Goal: Task Accomplishment & Management: Use online tool/utility

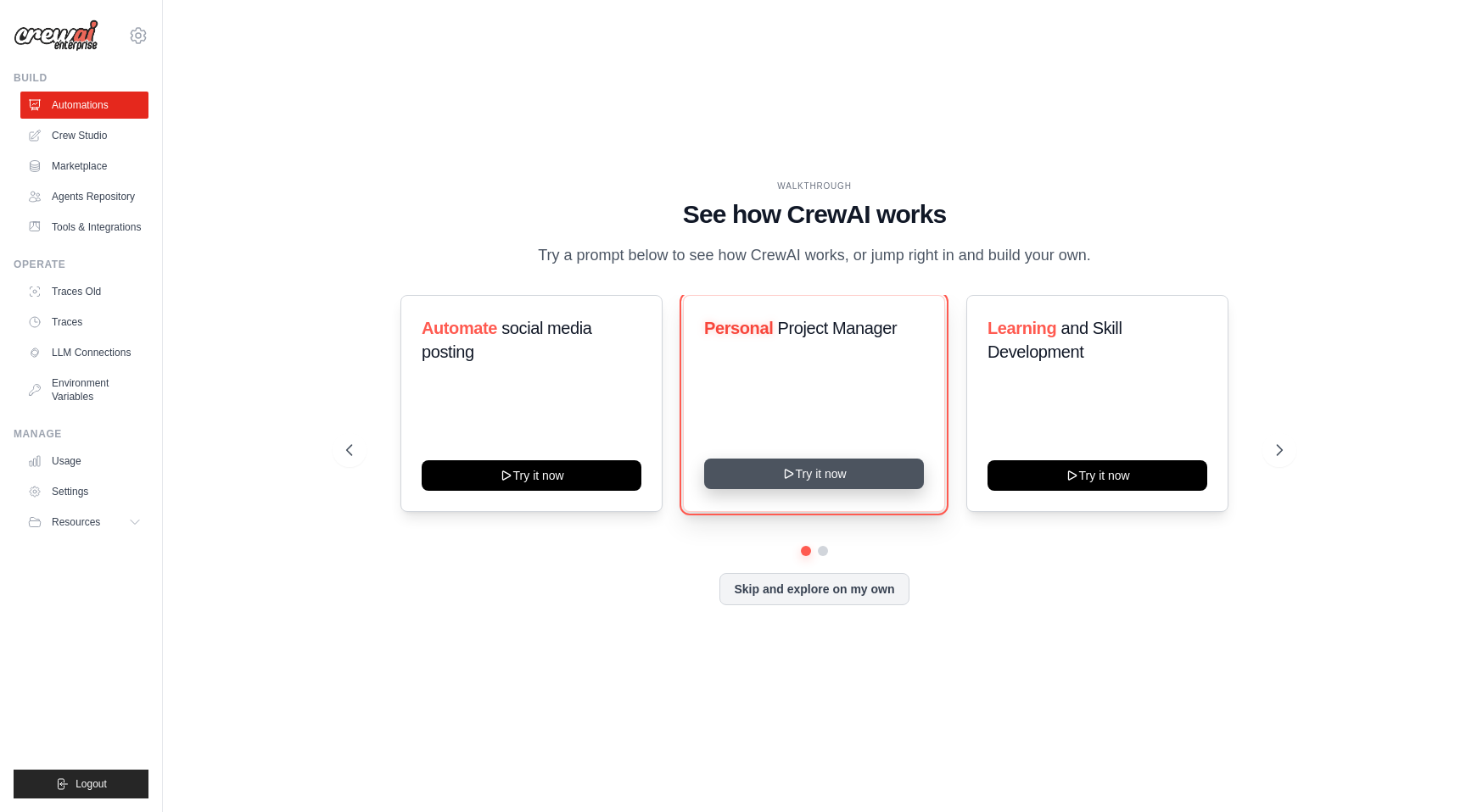
click at [805, 480] on button "Try it now" at bounding box center [813, 473] width 220 height 30
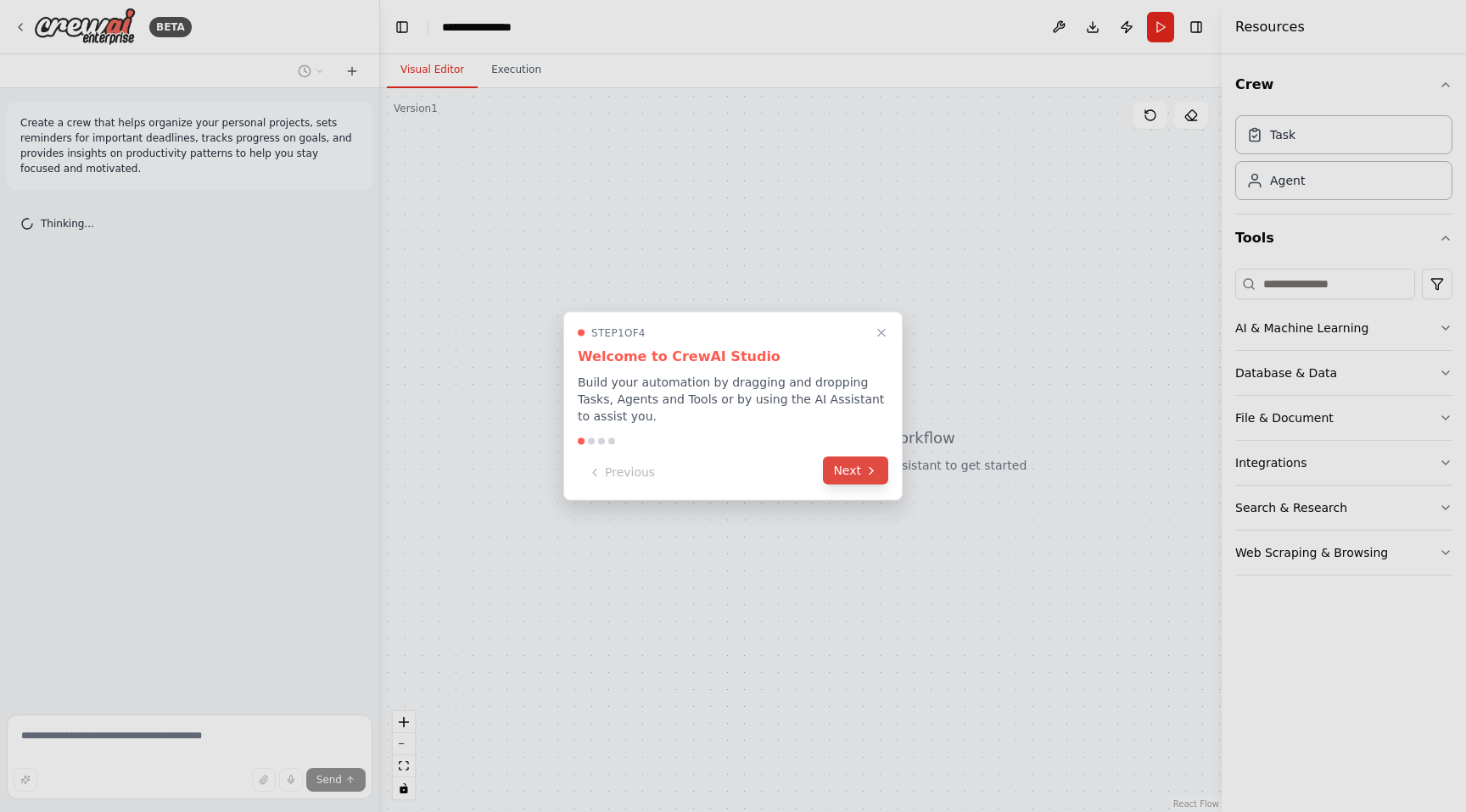
click at [852, 479] on button "Next" at bounding box center [855, 471] width 65 height 28
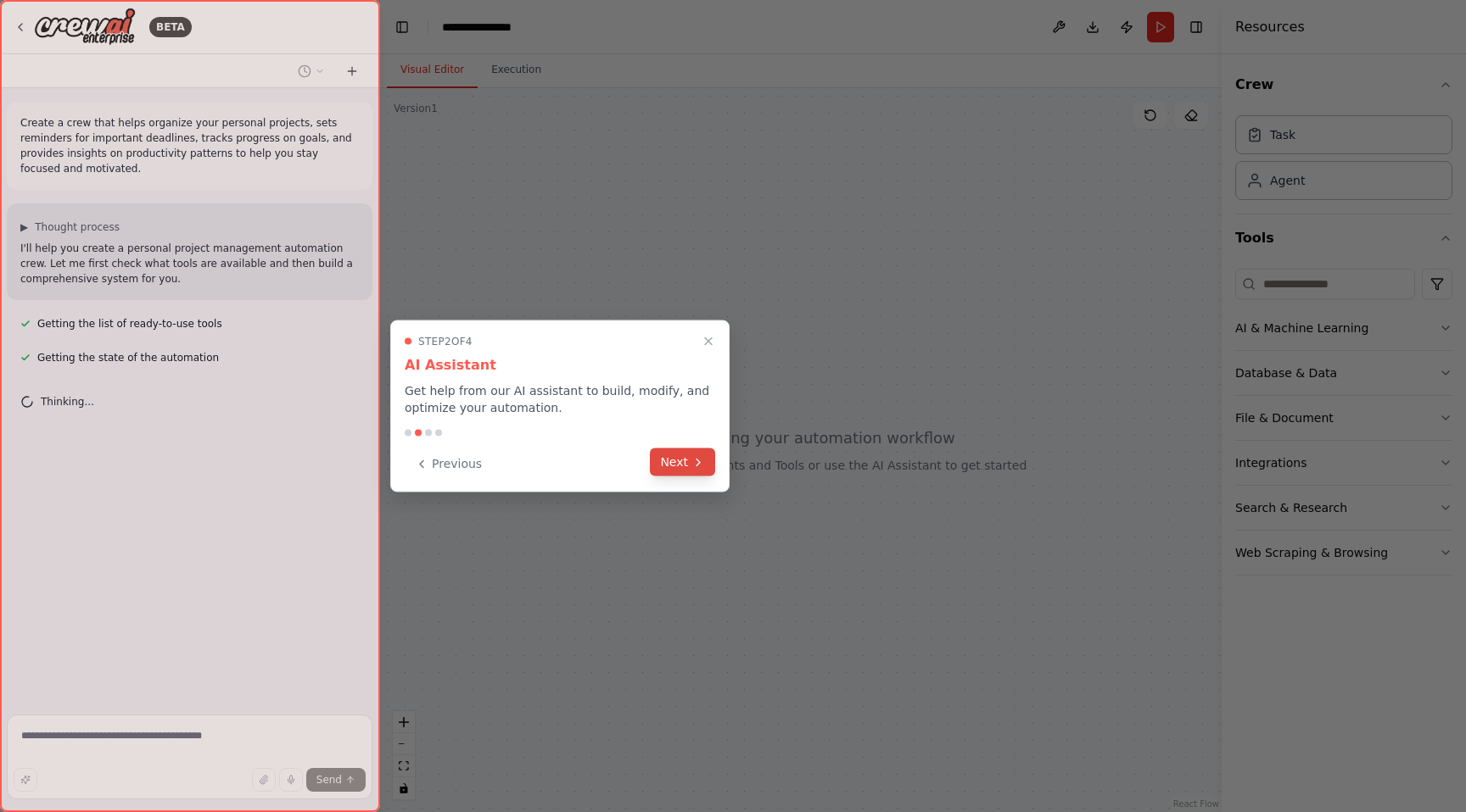
click at [677, 462] on button "Next" at bounding box center [682, 462] width 65 height 28
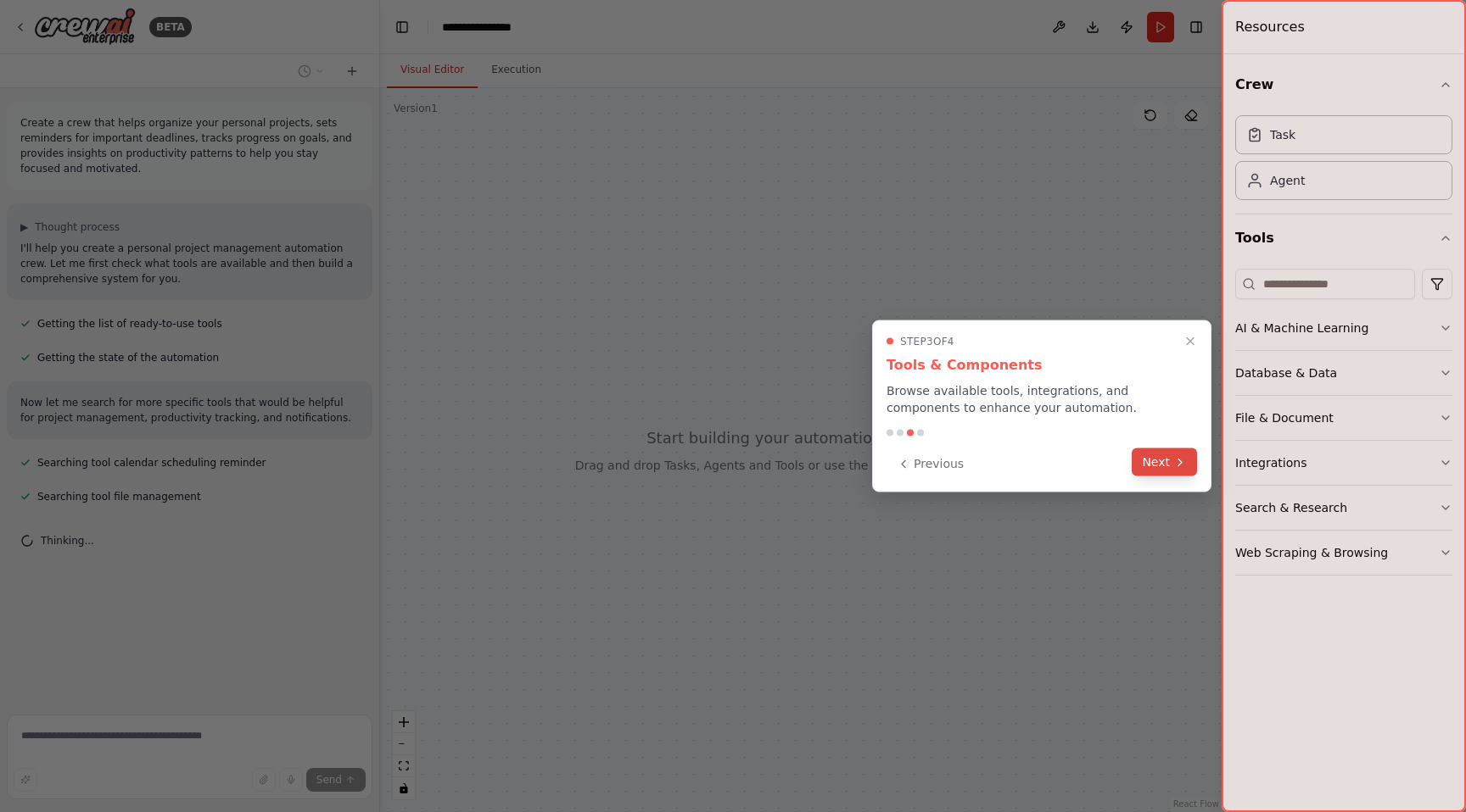
click at [1156, 456] on button "Next" at bounding box center [1164, 462] width 65 height 28
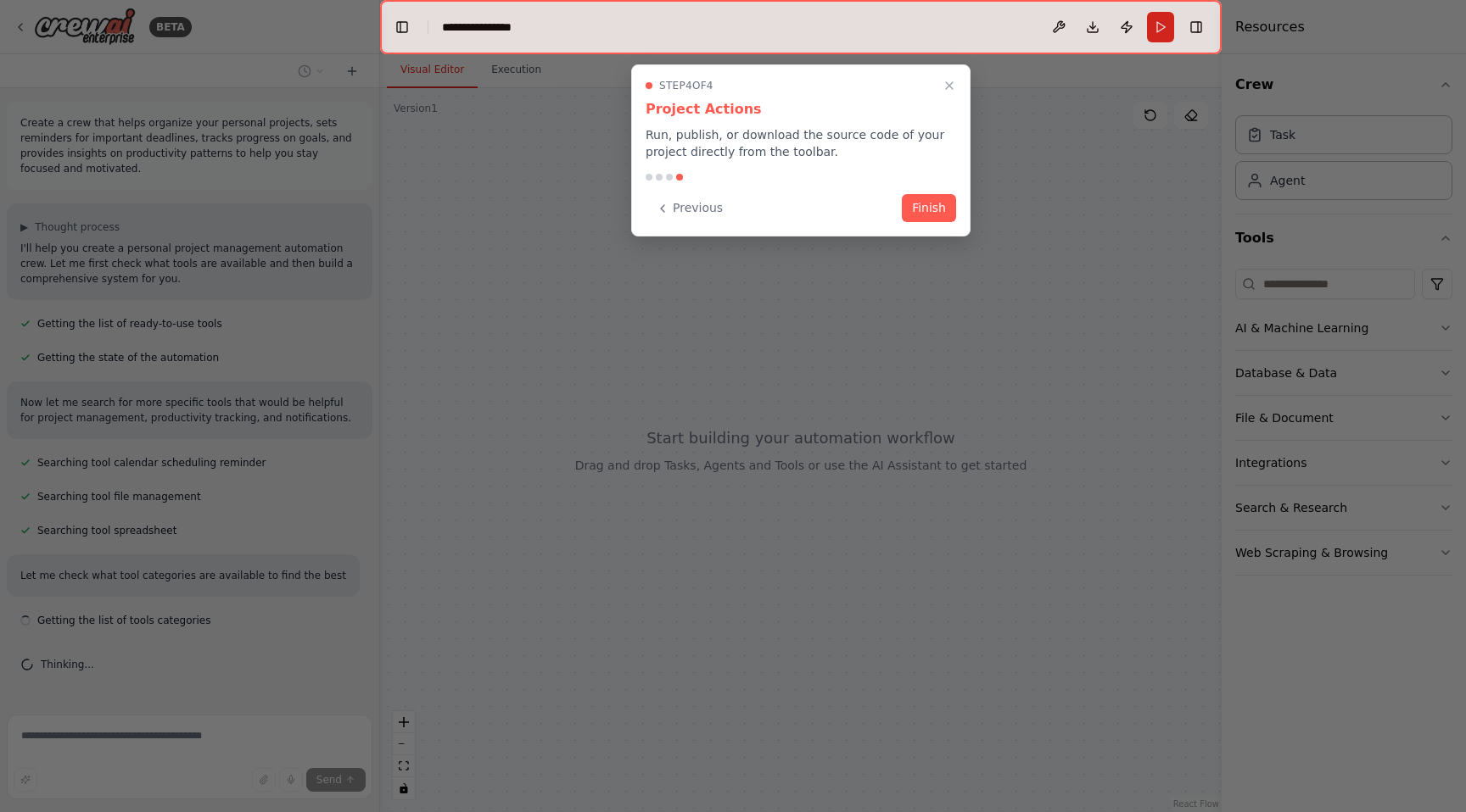
scroll to position [5, 0]
click at [913, 208] on button "Finish" at bounding box center [928, 206] width 55 height 28
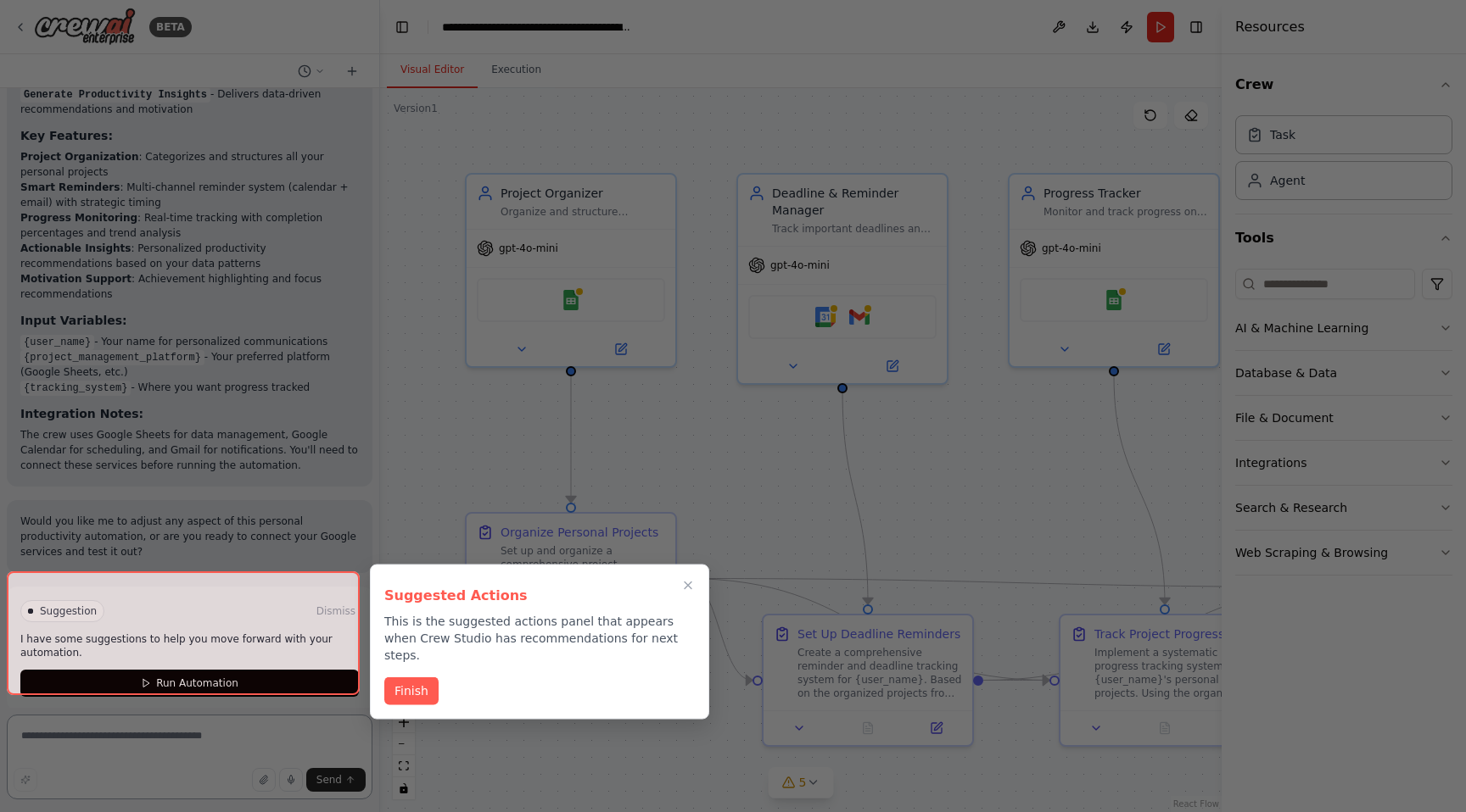
scroll to position [1686, 0]
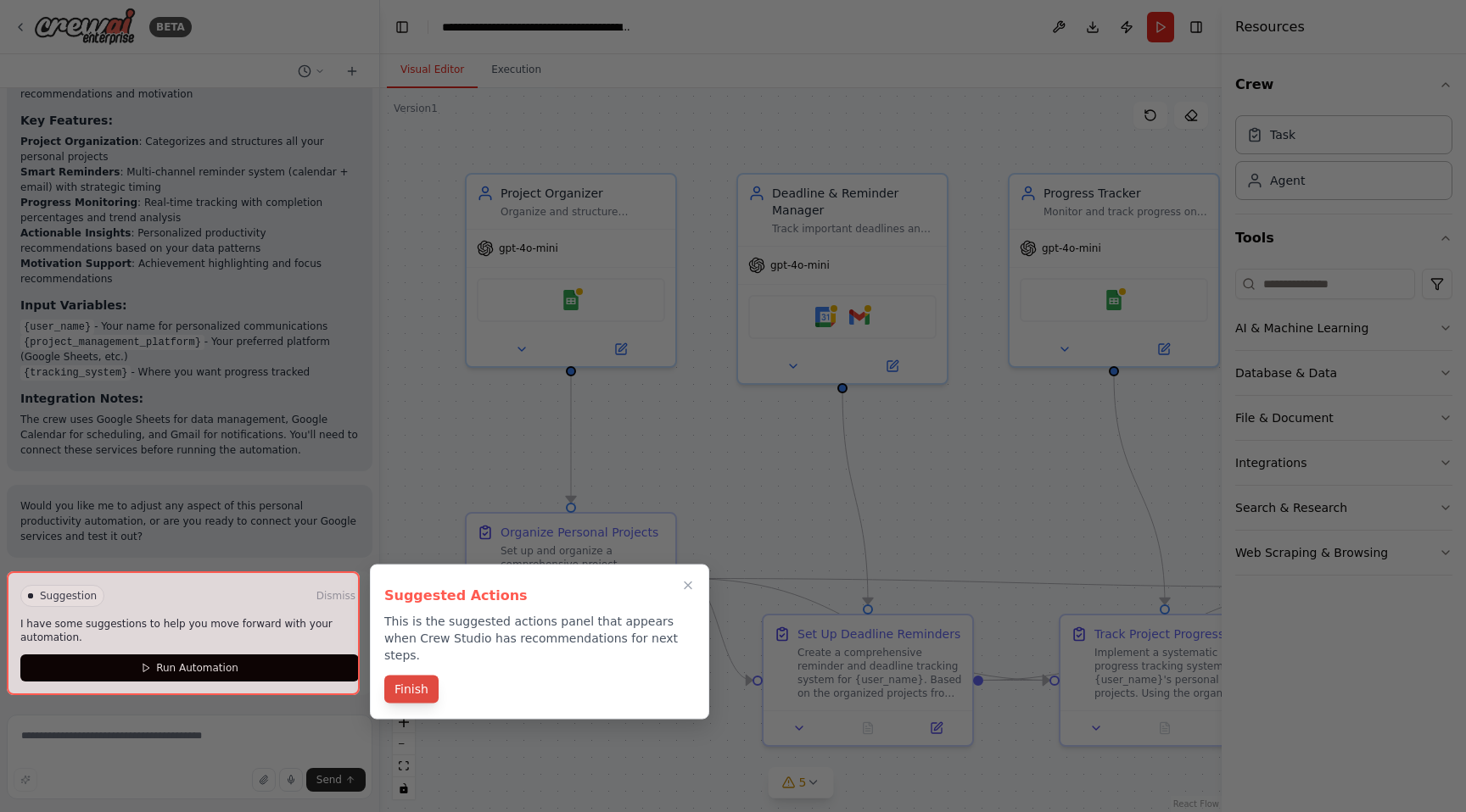
click at [419, 676] on button "Finish" at bounding box center [411, 690] width 55 height 28
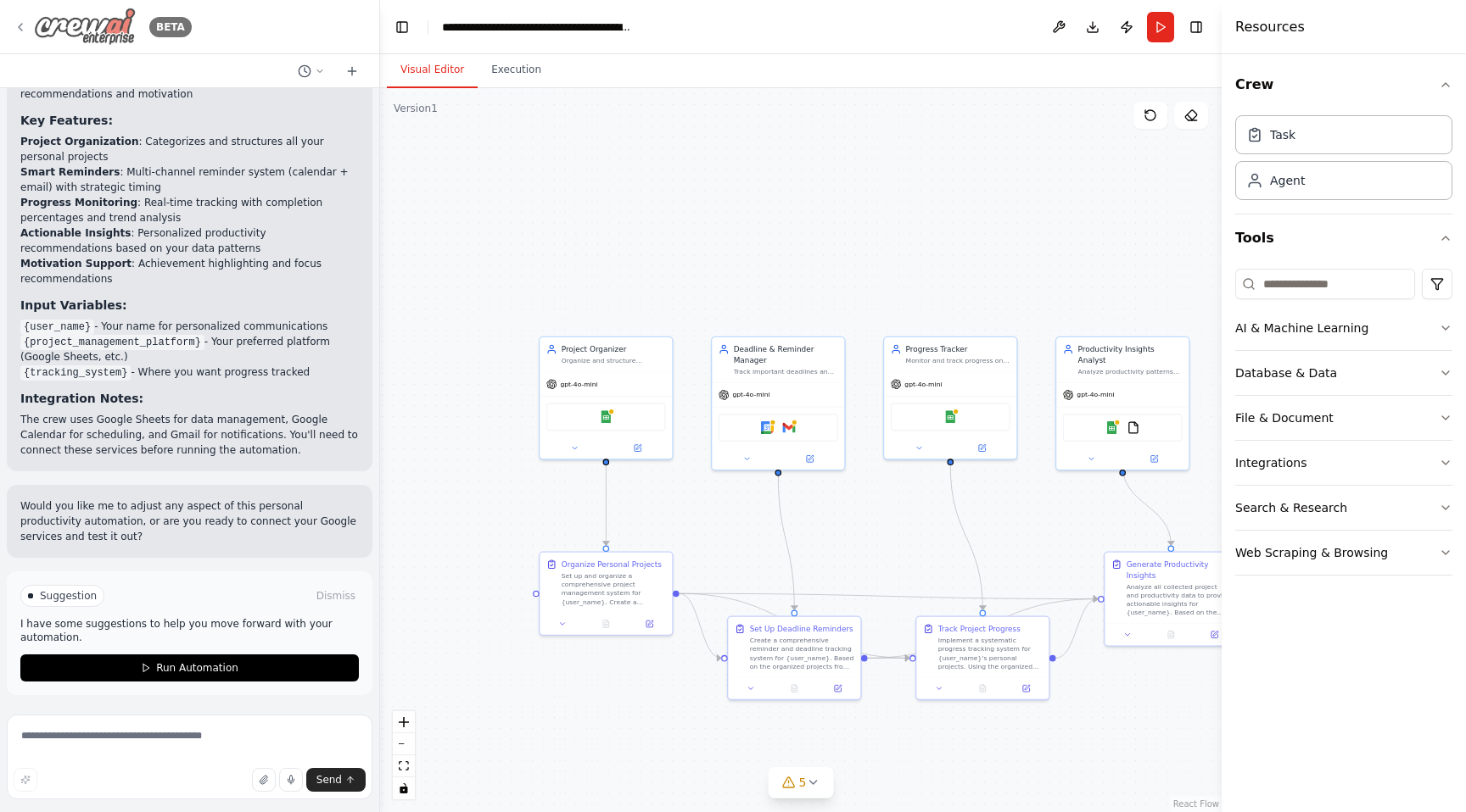
click at [14, 25] on icon at bounding box center [21, 27] width 14 height 14
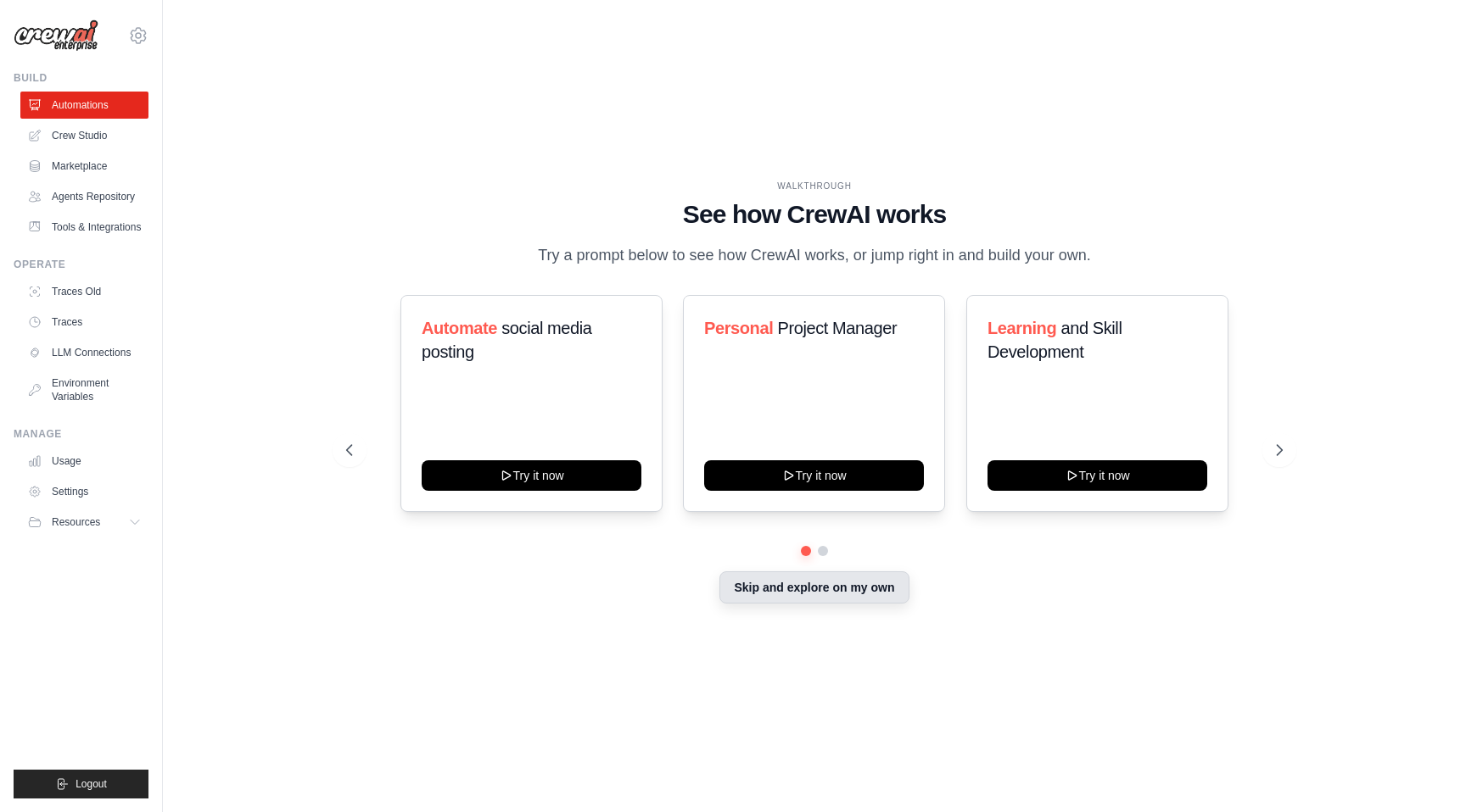
click at [788, 590] on button "Skip and explore on my own" at bounding box center [814, 587] width 190 height 32
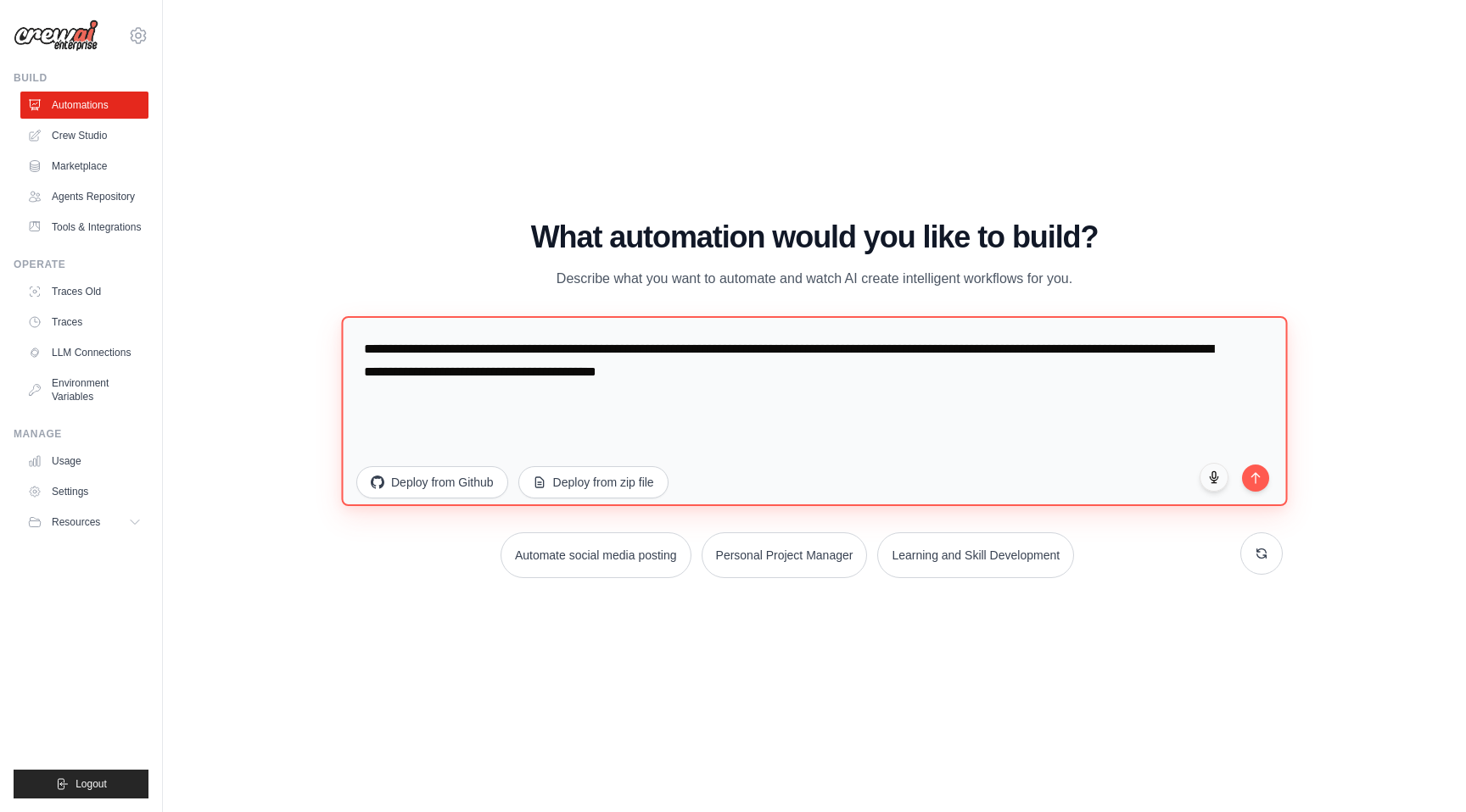
drag, startPoint x: 805, startPoint y: 377, endPoint x: 170, endPoint y: 348, distance: 635.7
click at [169, 348] on div "WALKTHROUGH See how CrewAI works Try a prompt below to see how CrewAI works, or…" at bounding box center [814, 406] width 1303 height 779
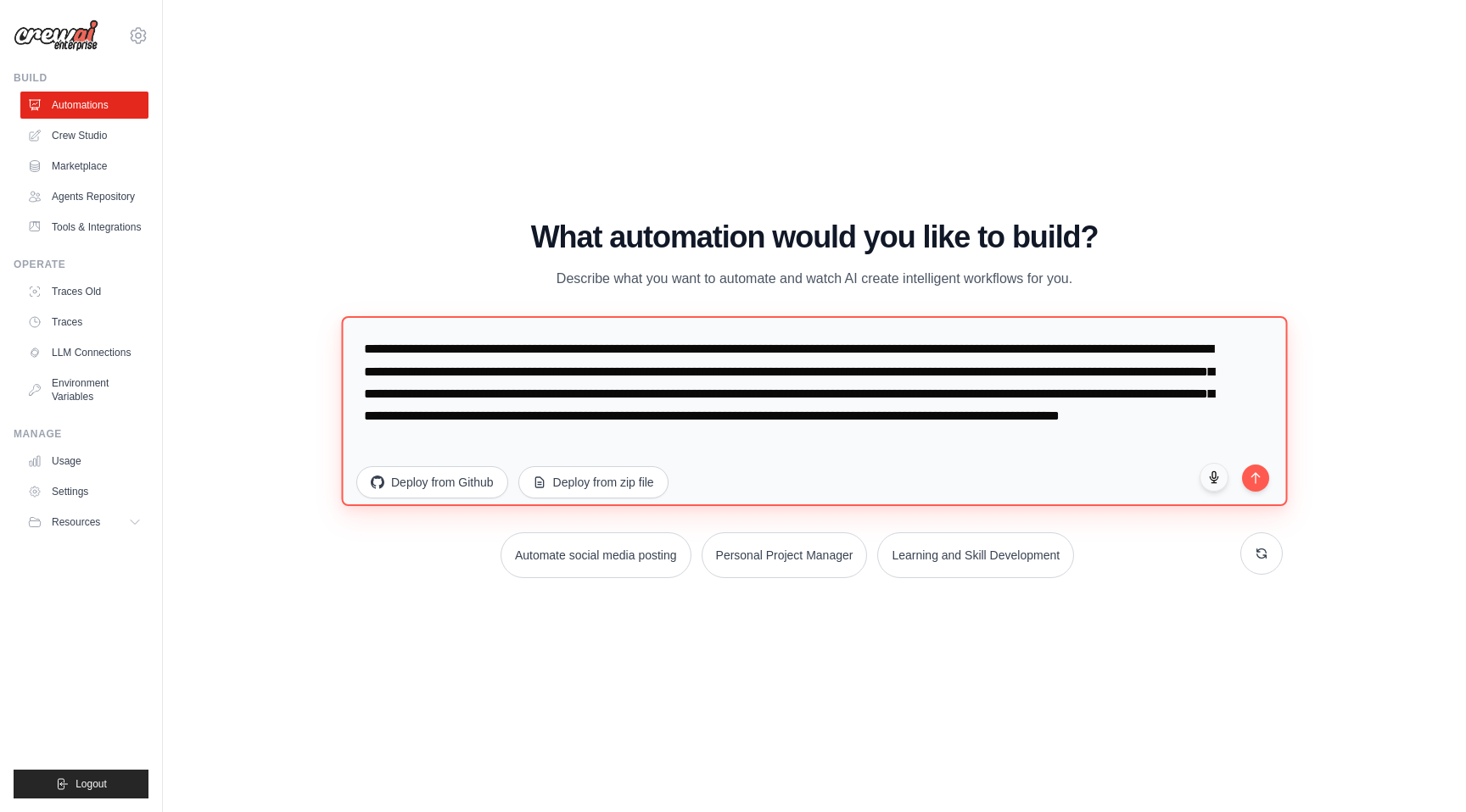
click at [908, 414] on textarea "**********" at bounding box center [814, 411] width 946 height 190
click at [974, 419] on textarea "**********" at bounding box center [814, 411] width 946 height 190
click at [932, 434] on textarea "**********" at bounding box center [814, 411] width 946 height 190
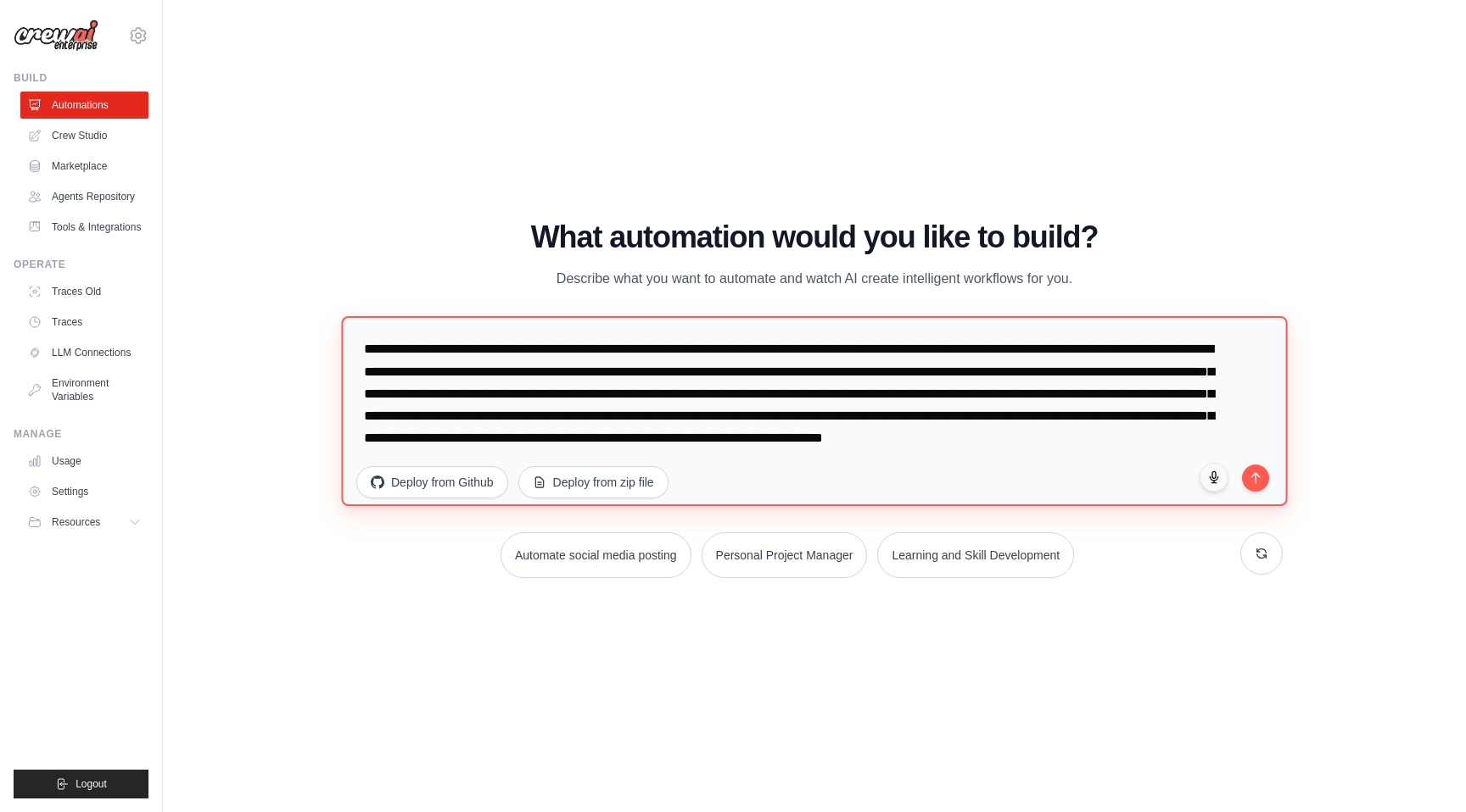
click at [671, 460] on textarea "**********" at bounding box center [814, 411] width 946 height 190
click at [846, 458] on textarea "**********" at bounding box center [814, 411] width 946 height 190
click at [600, 458] on textarea "**********" at bounding box center [814, 411] width 946 height 190
click at [941, 458] on textarea "**********" at bounding box center [814, 411] width 946 height 190
click at [908, 352] on textarea "**********" at bounding box center [814, 411] width 946 height 190
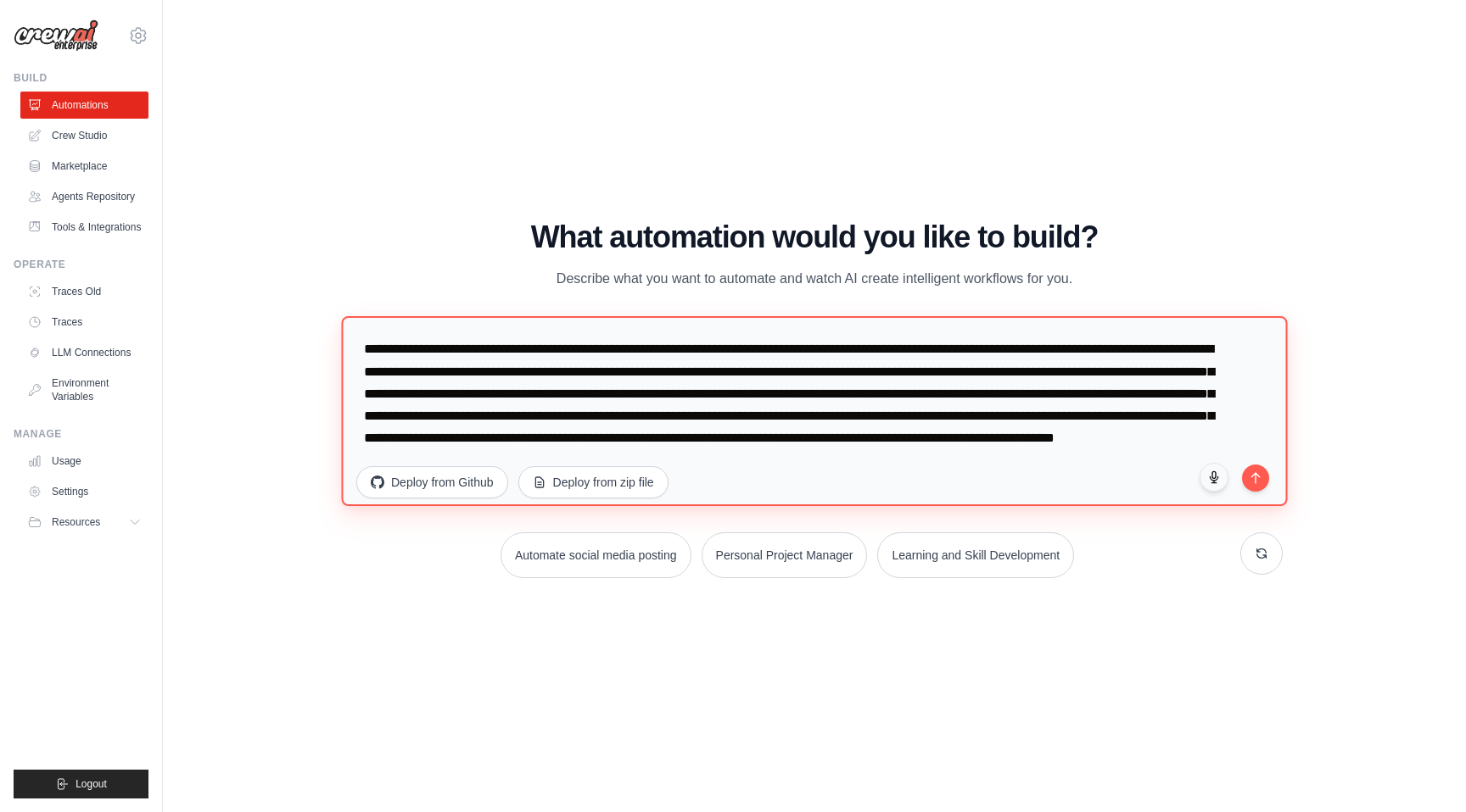
click at [964, 350] on textarea "**********" at bounding box center [814, 411] width 946 height 190
click at [1192, 471] on textarea "**********" at bounding box center [814, 411] width 946 height 190
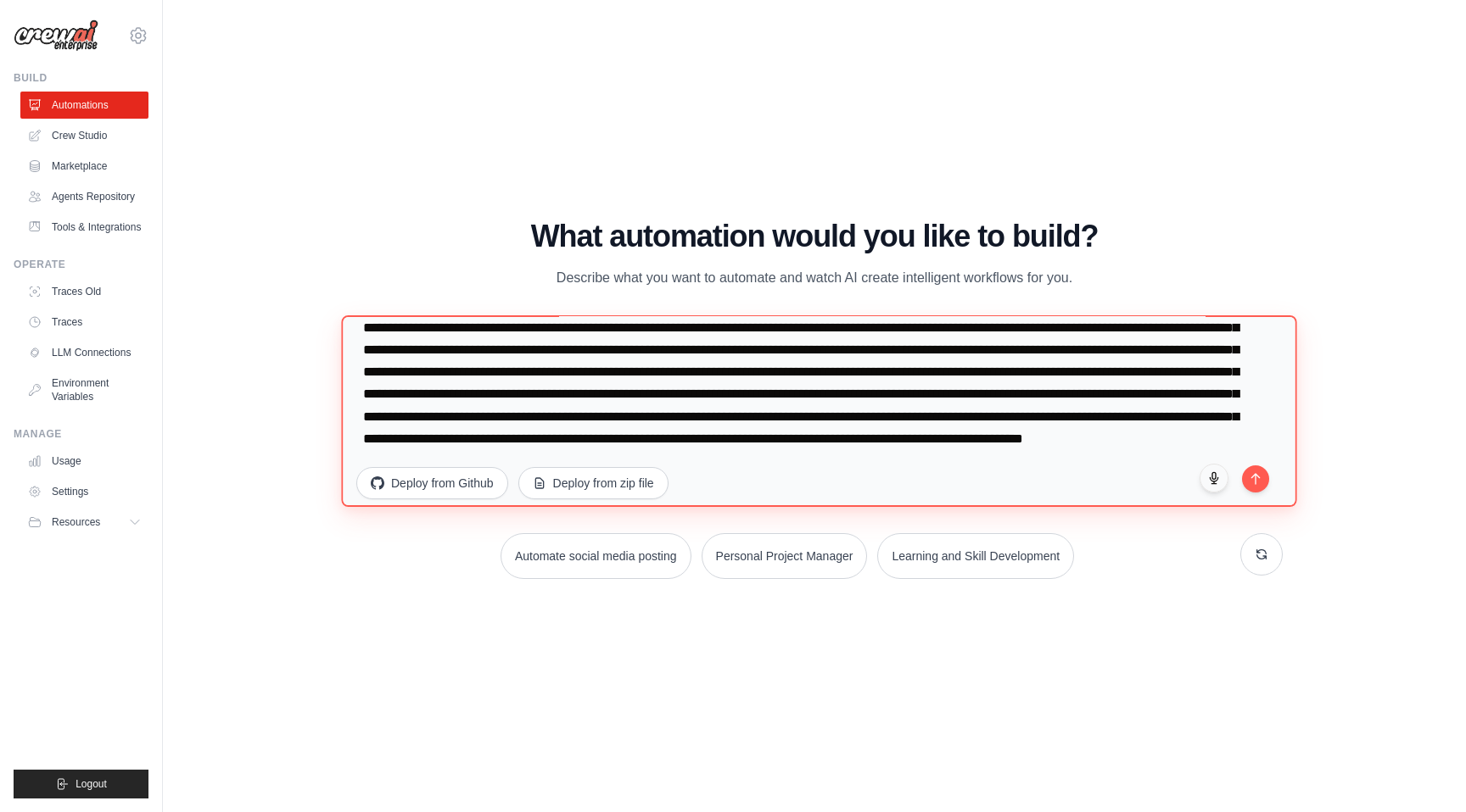
scroll to position [88, 0]
type textarea "**********"
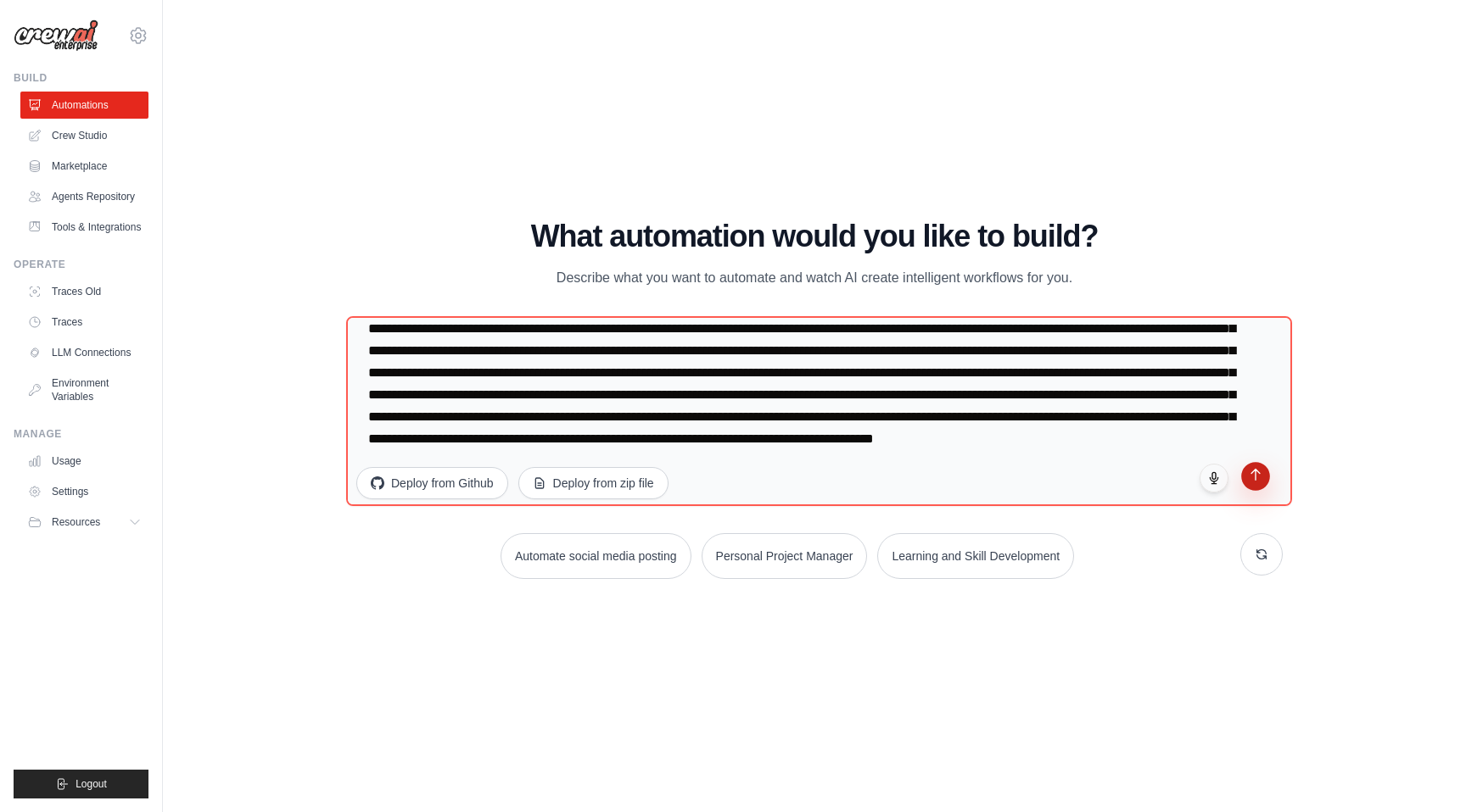
click at [1261, 482] on button "submit" at bounding box center [1256, 477] width 29 height 29
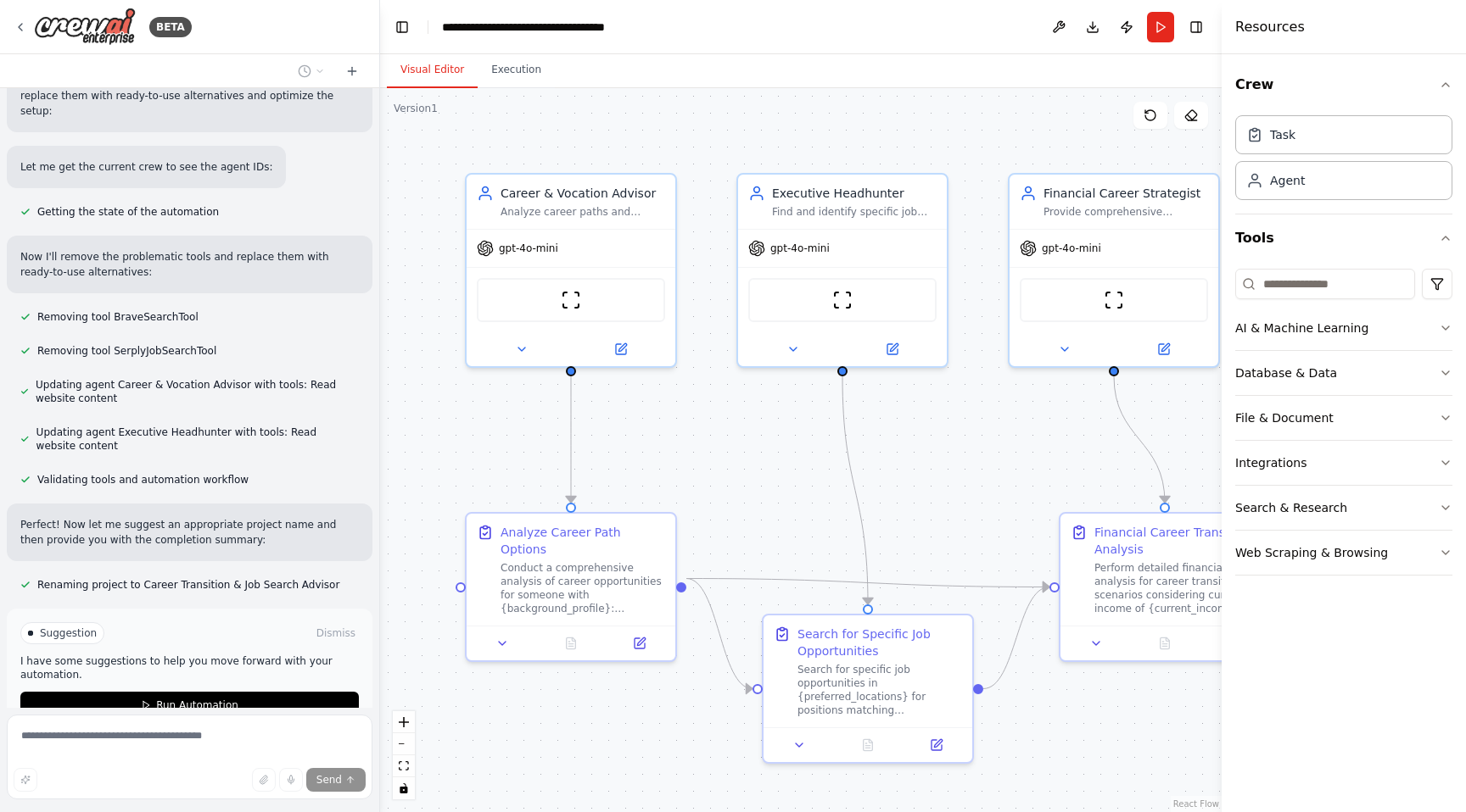
scroll to position [1591, 0]
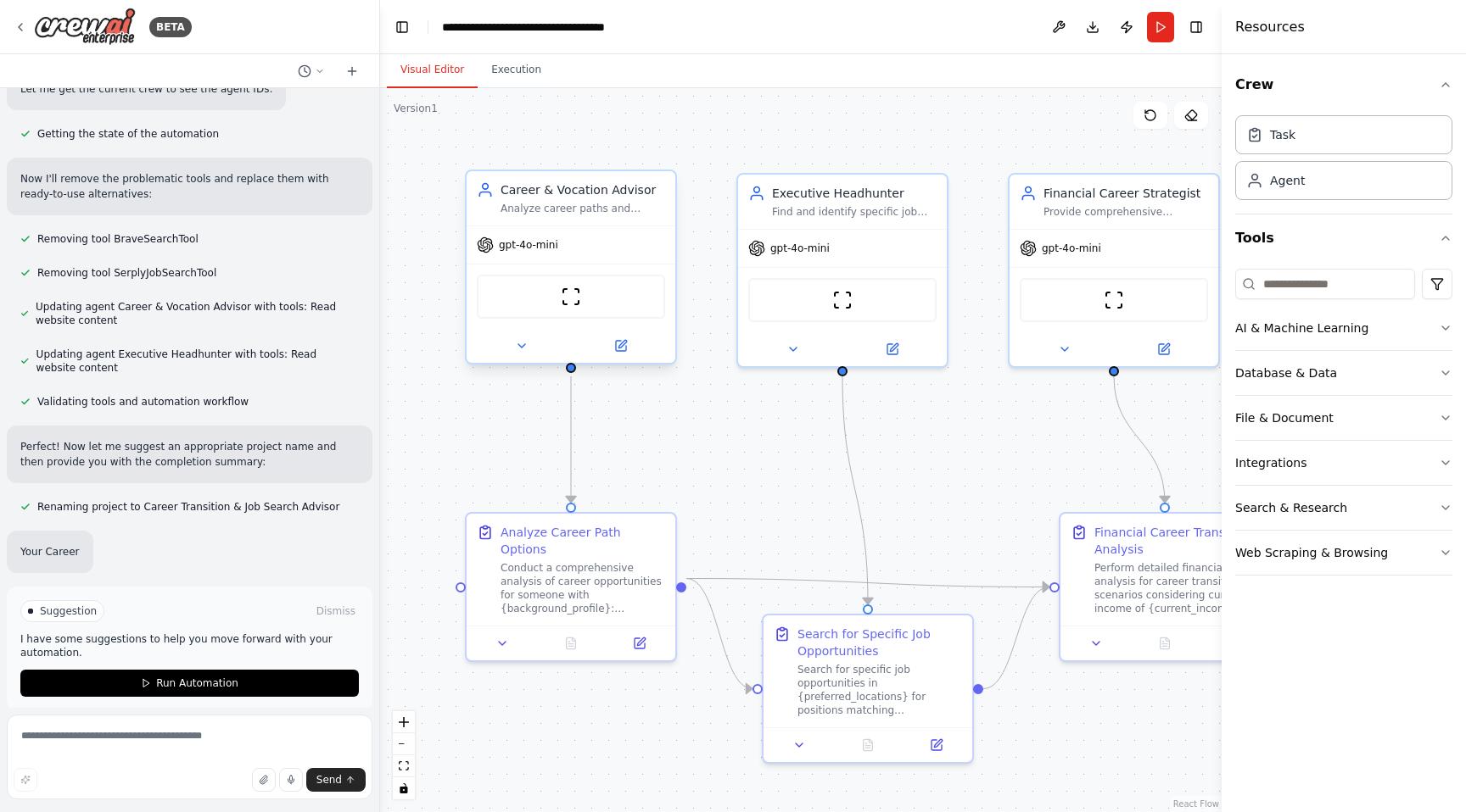
click at [530, 360] on div at bounding box center [570, 346] width 208 height 34
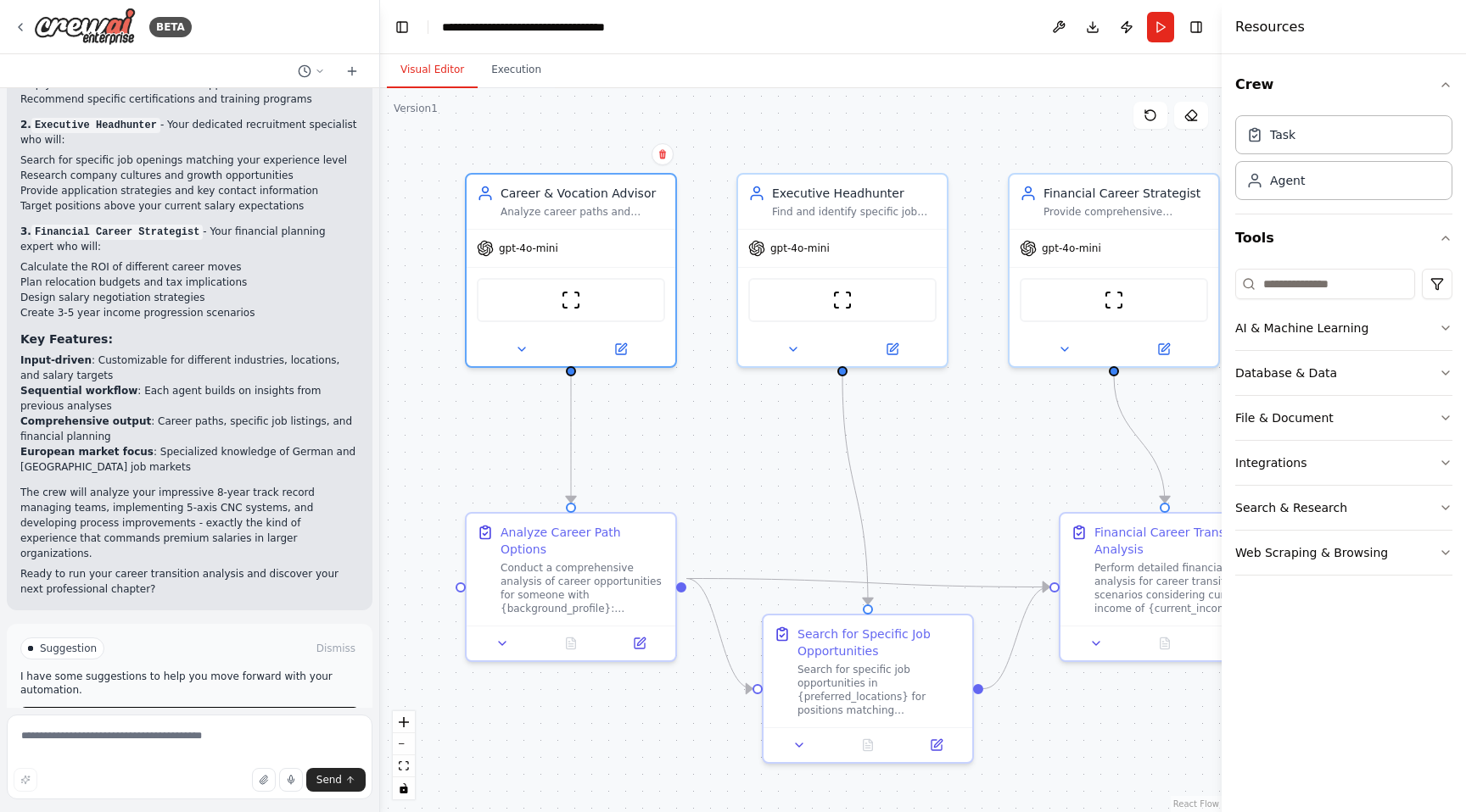
scroll to position [2287, 0]
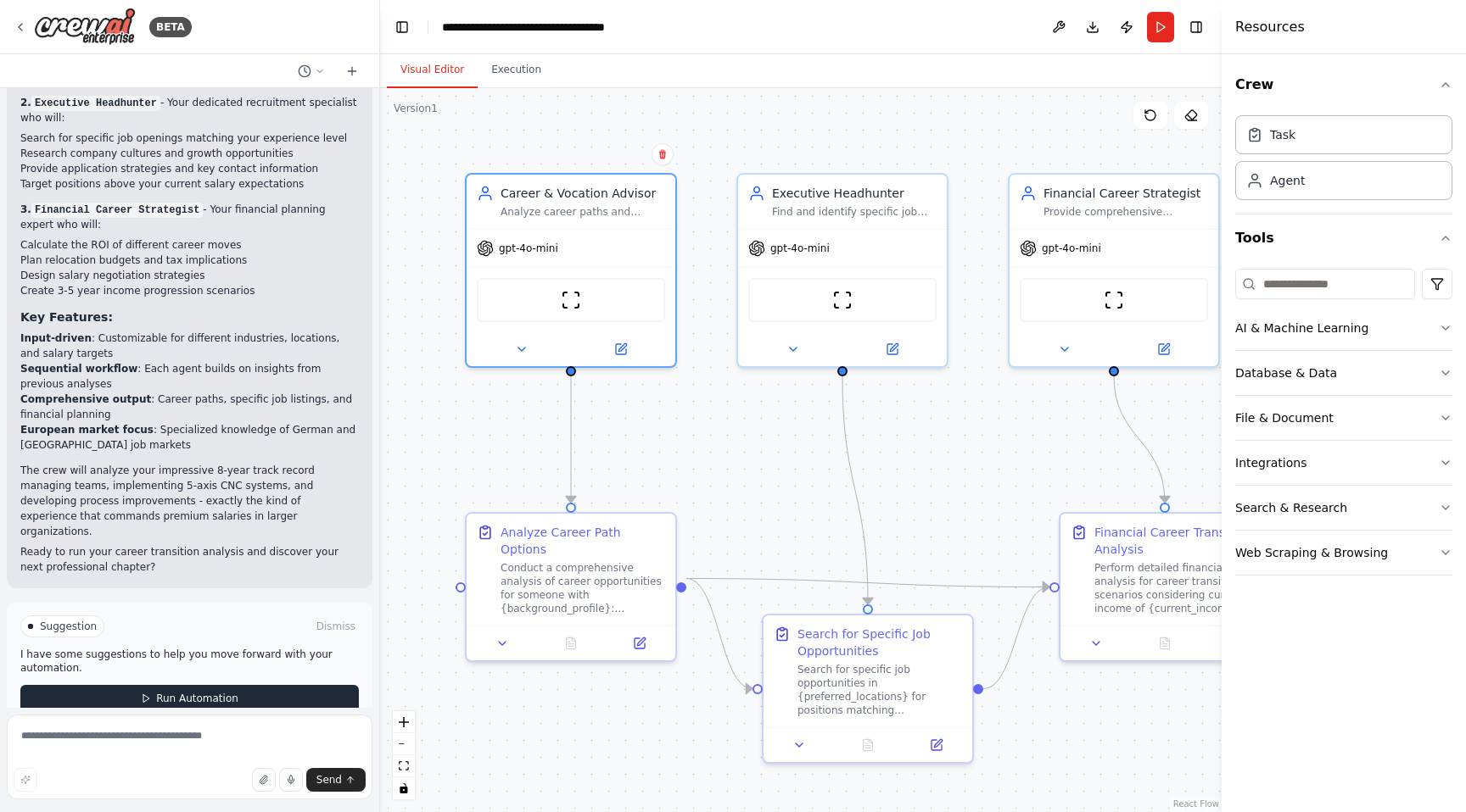
click at [133, 685] on button "Run Automation" at bounding box center [190, 699] width 338 height 27
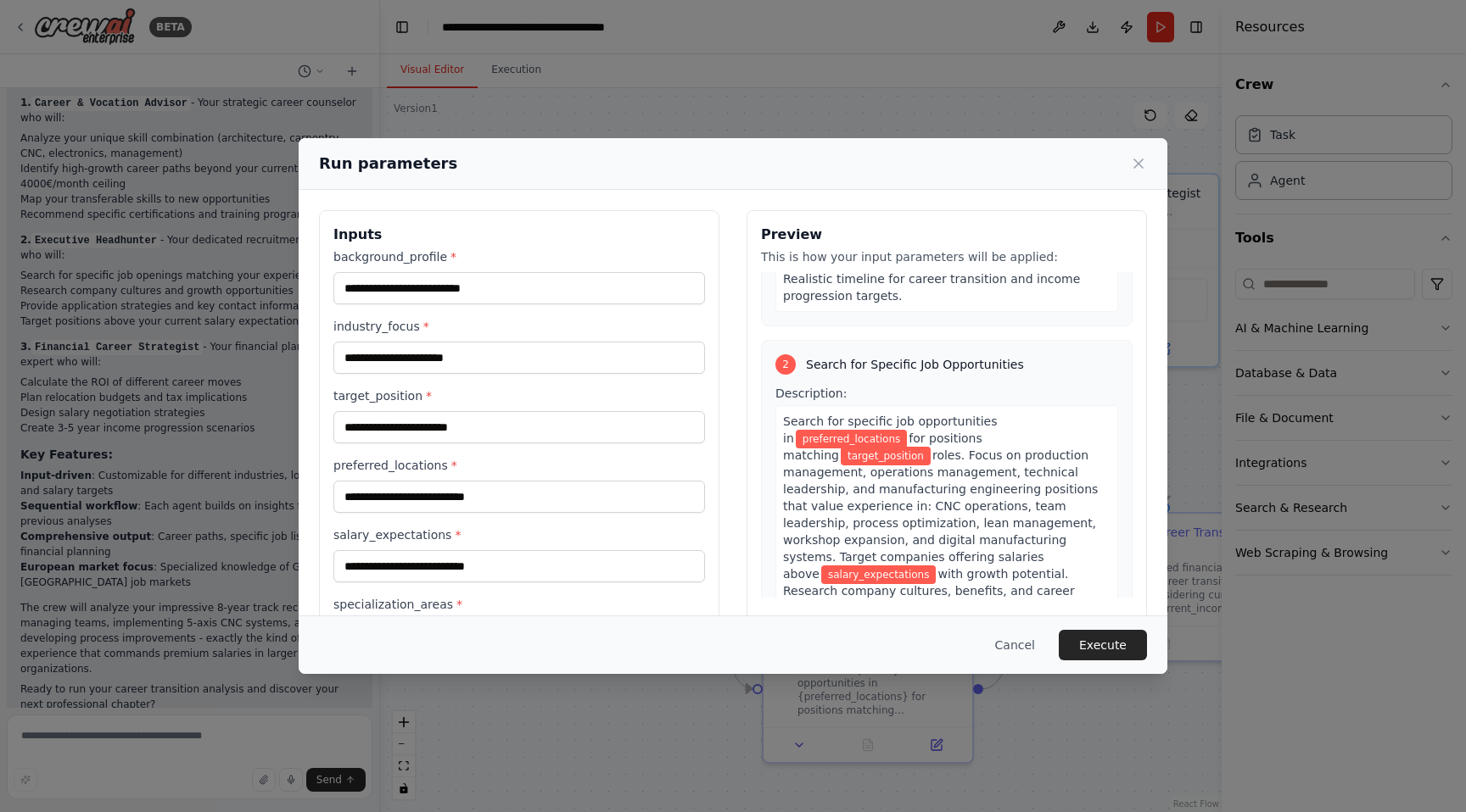
scroll to position [472, 0]
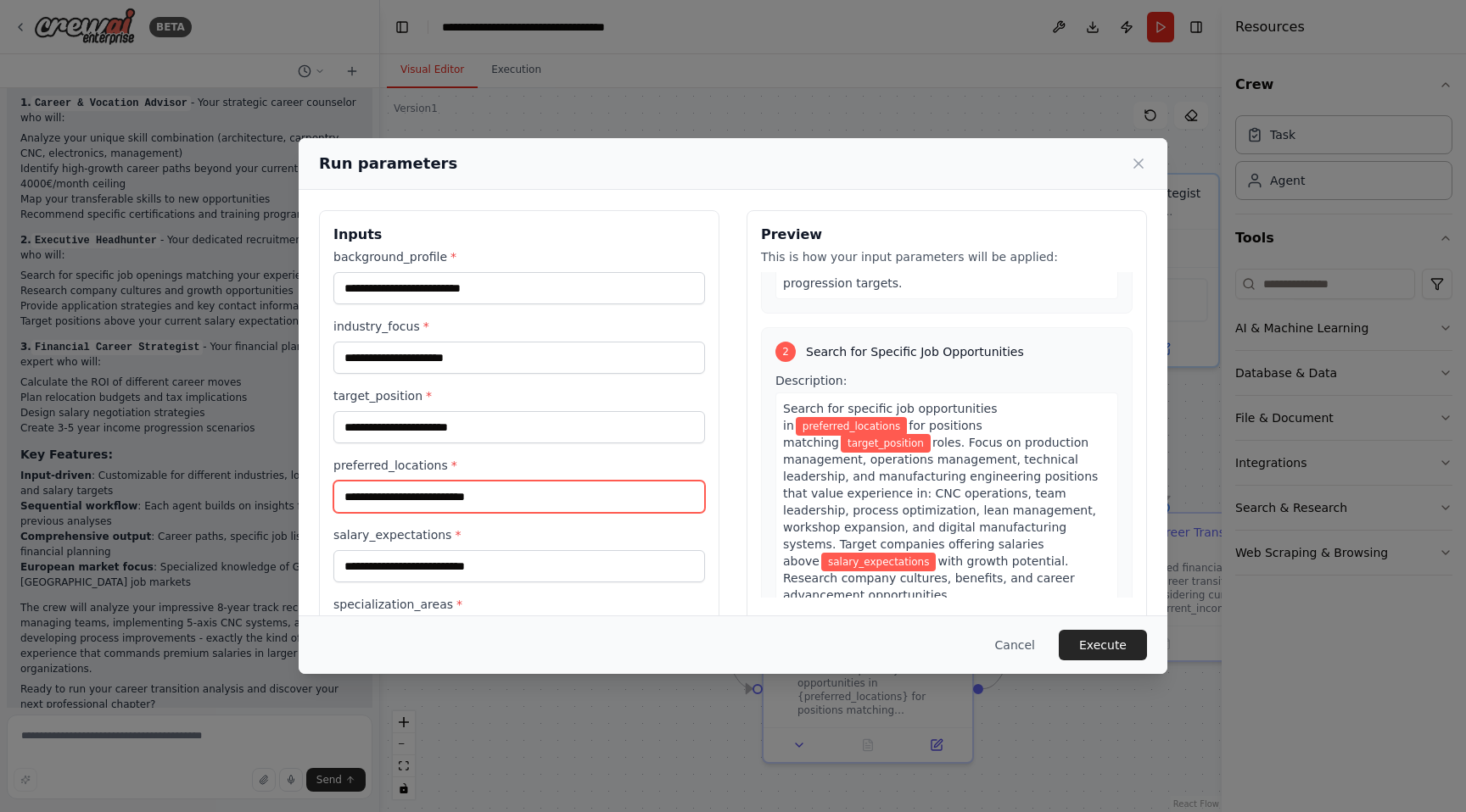
click at [591, 502] on input "preferred_locations *" at bounding box center [519, 496] width 371 height 32
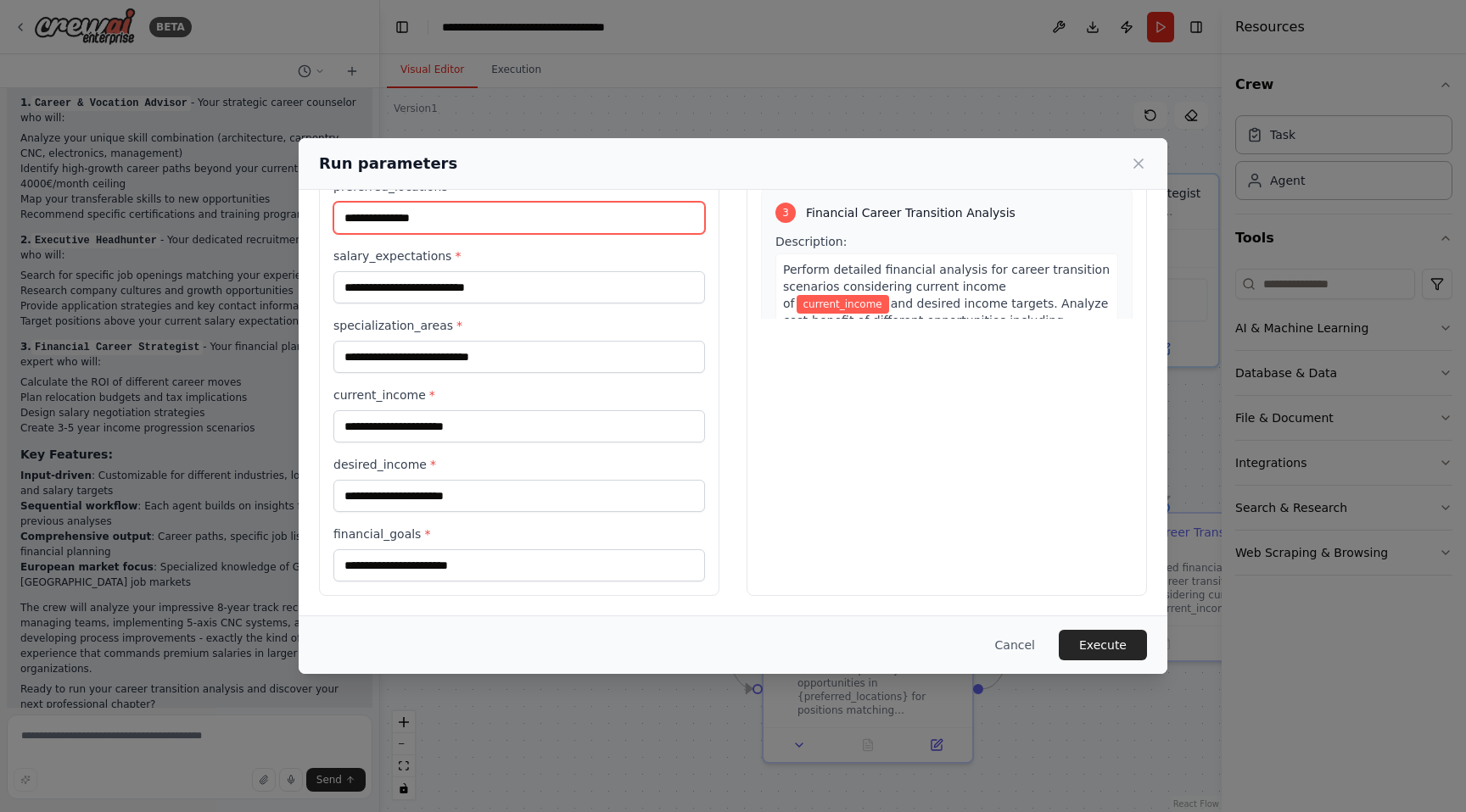
scroll to position [827, 0]
type input "**********"
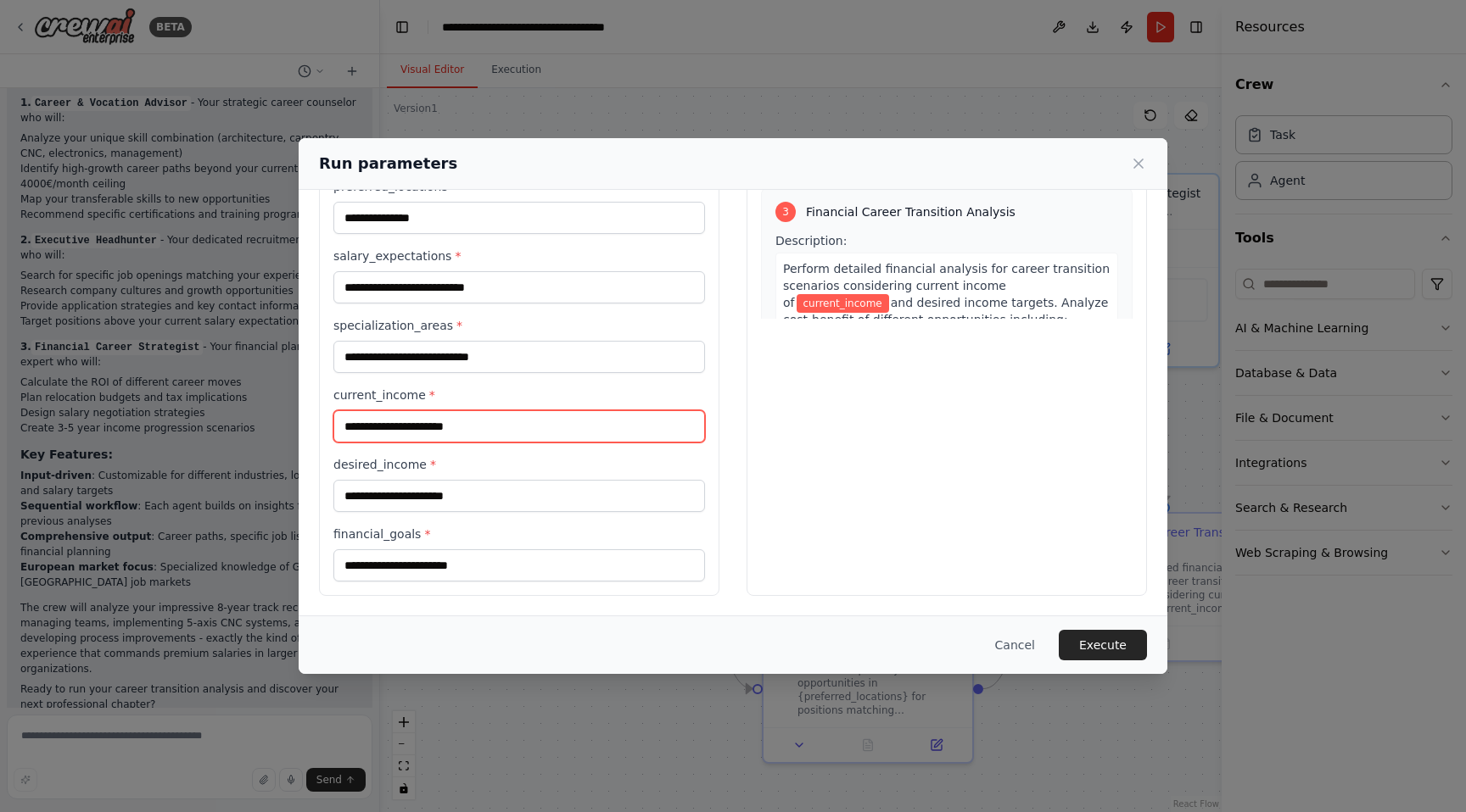
click at [457, 435] on input "current_income *" at bounding box center [519, 426] width 371 height 32
click at [410, 429] on input "**********" at bounding box center [519, 426] width 371 height 32
click at [456, 423] on input "**********" at bounding box center [519, 426] width 371 height 32
click at [539, 414] on input "**********" at bounding box center [519, 426] width 371 height 32
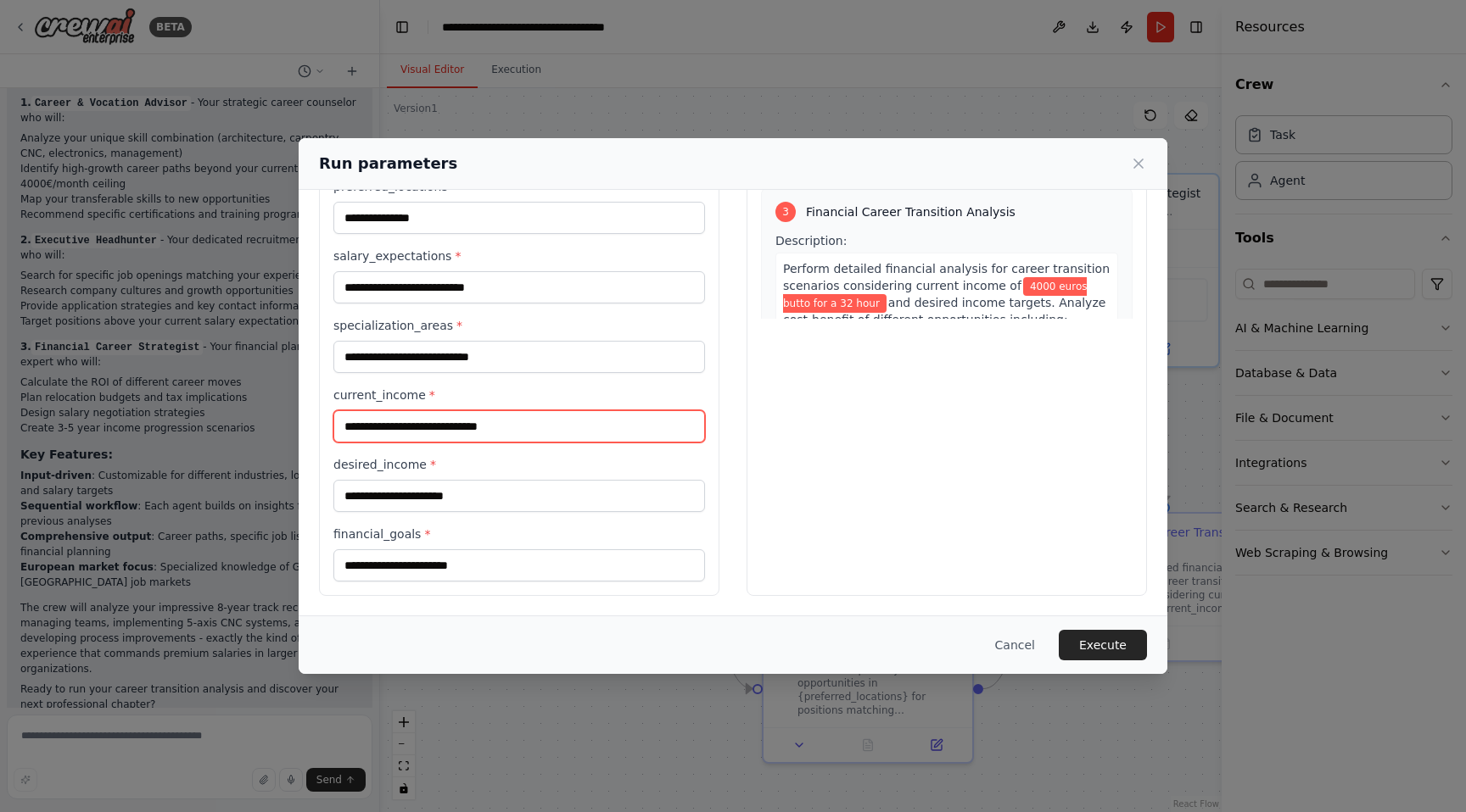
click at [535, 437] on input "**********" at bounding box center [519, 426] width 371 height 32
type input "**********"
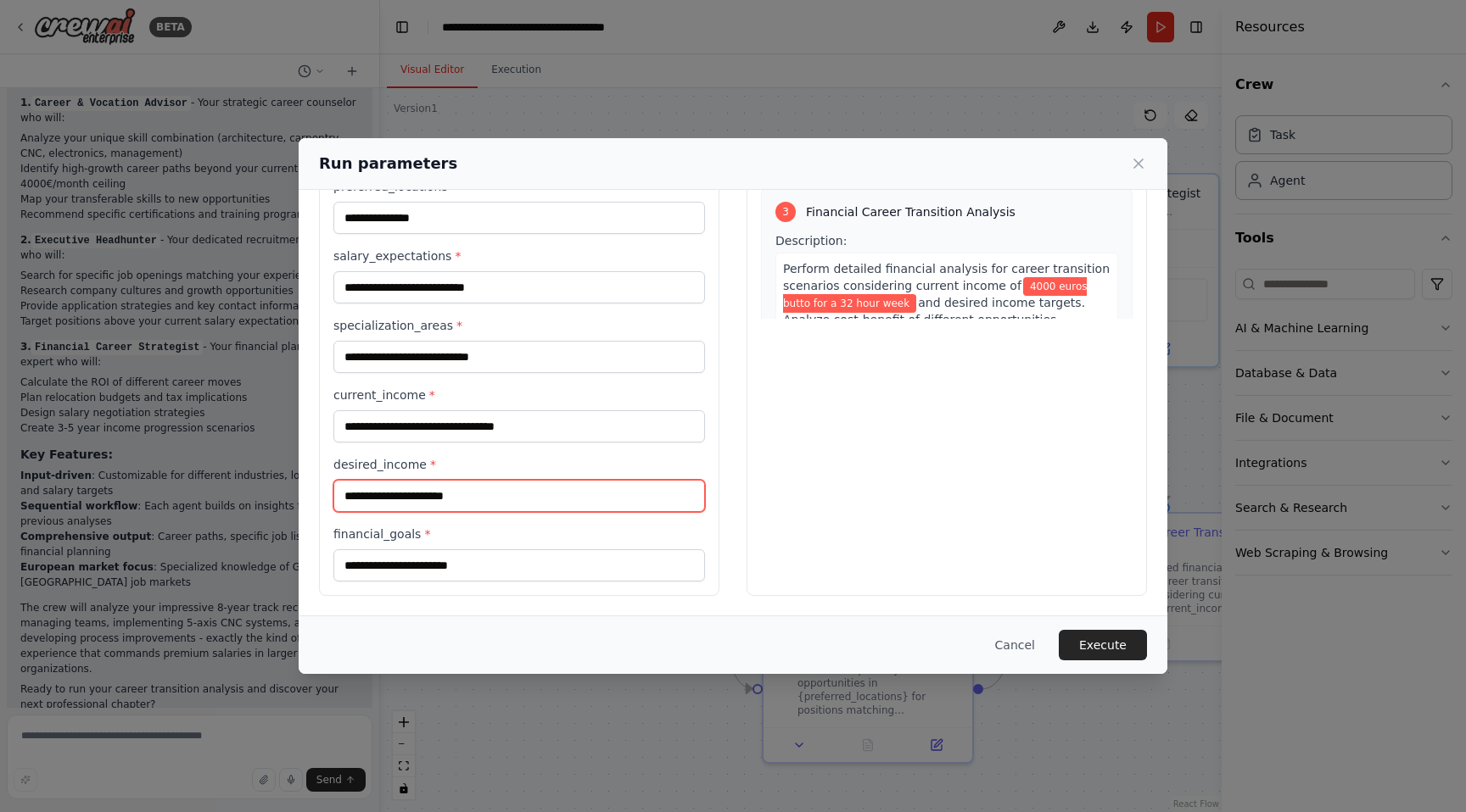
click at [543, 496] on input "desired_income *" at bounding box center [519, 495] width 371 height 32
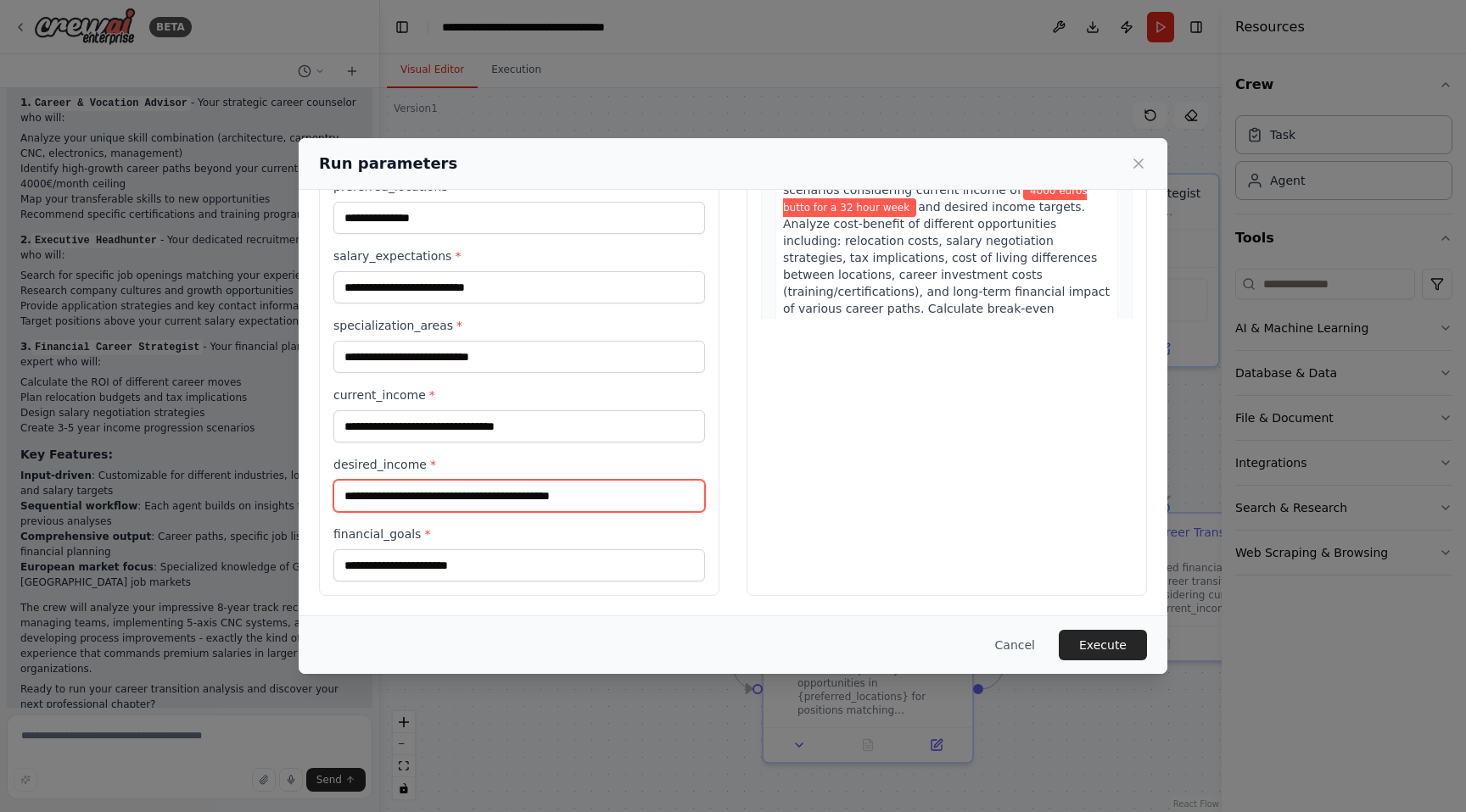
scroll to position [926, 0]
type input "**********"
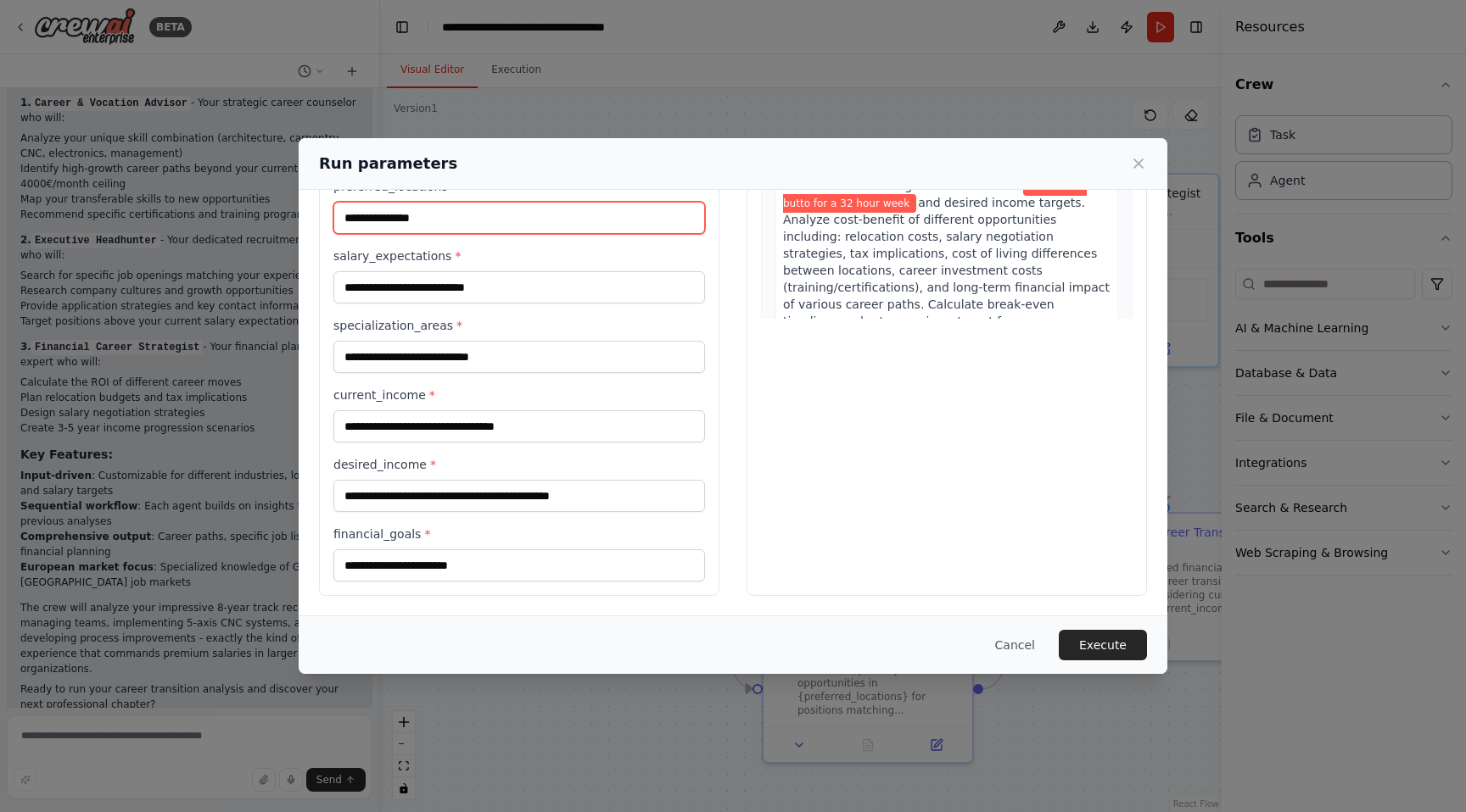
click at [375, 218] on input "**********" at bounding box center [519, 218] width 371 height 32
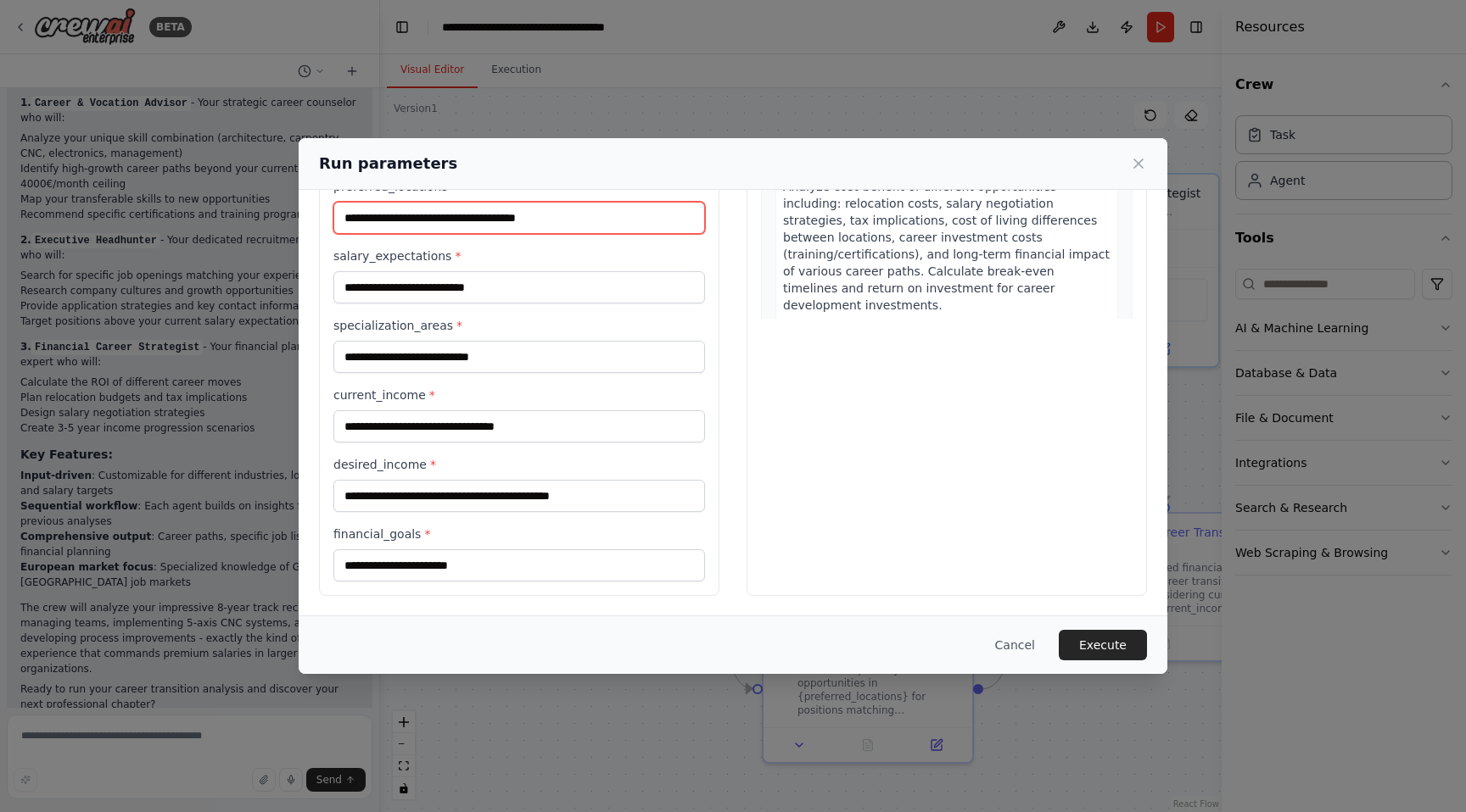
scroll to position [962, 0]
type input "**********"
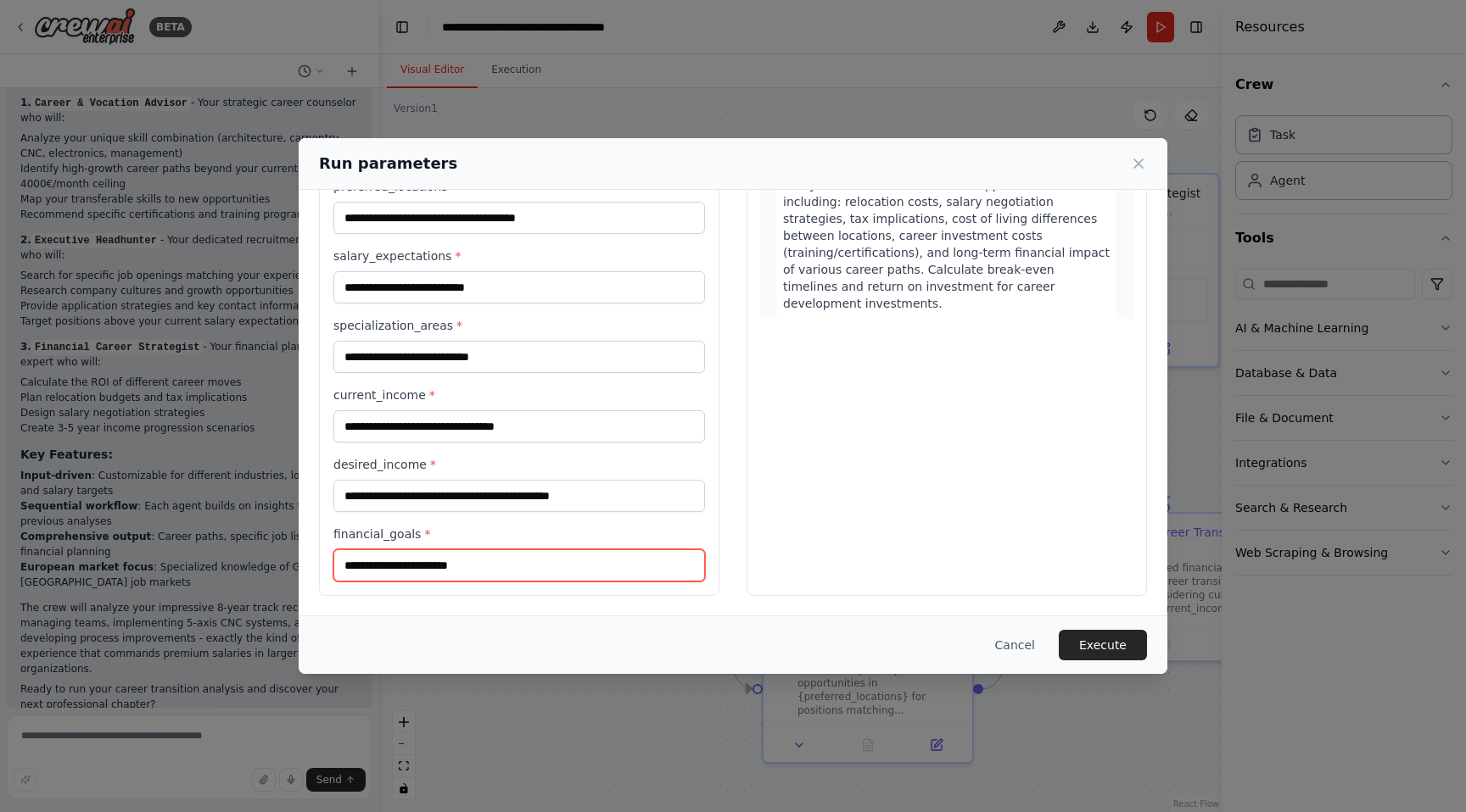
click at [568, 577] on input "financial_goals *" at bounding box center [519, 565] width 371 height 32
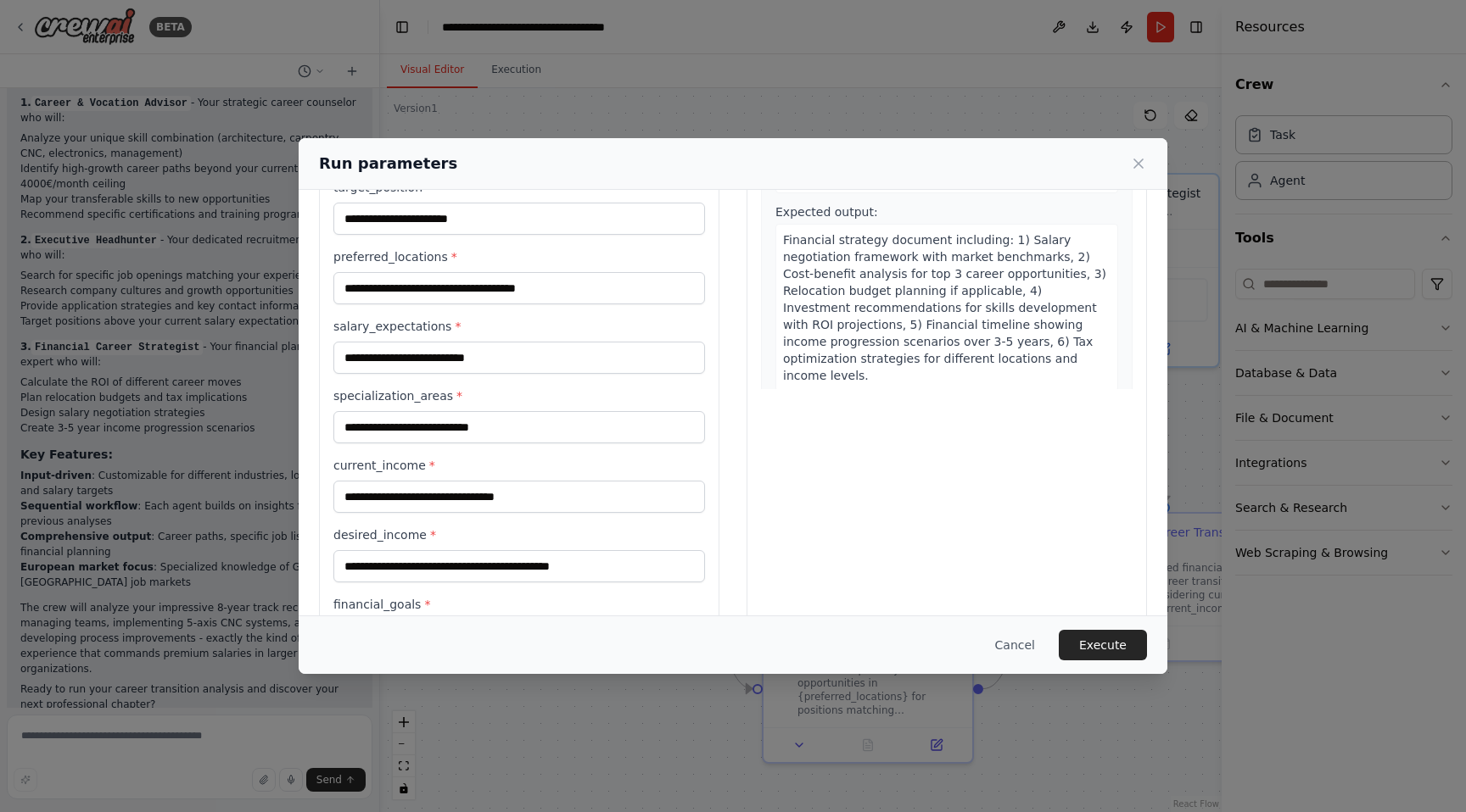
scroll to position [197, 0]
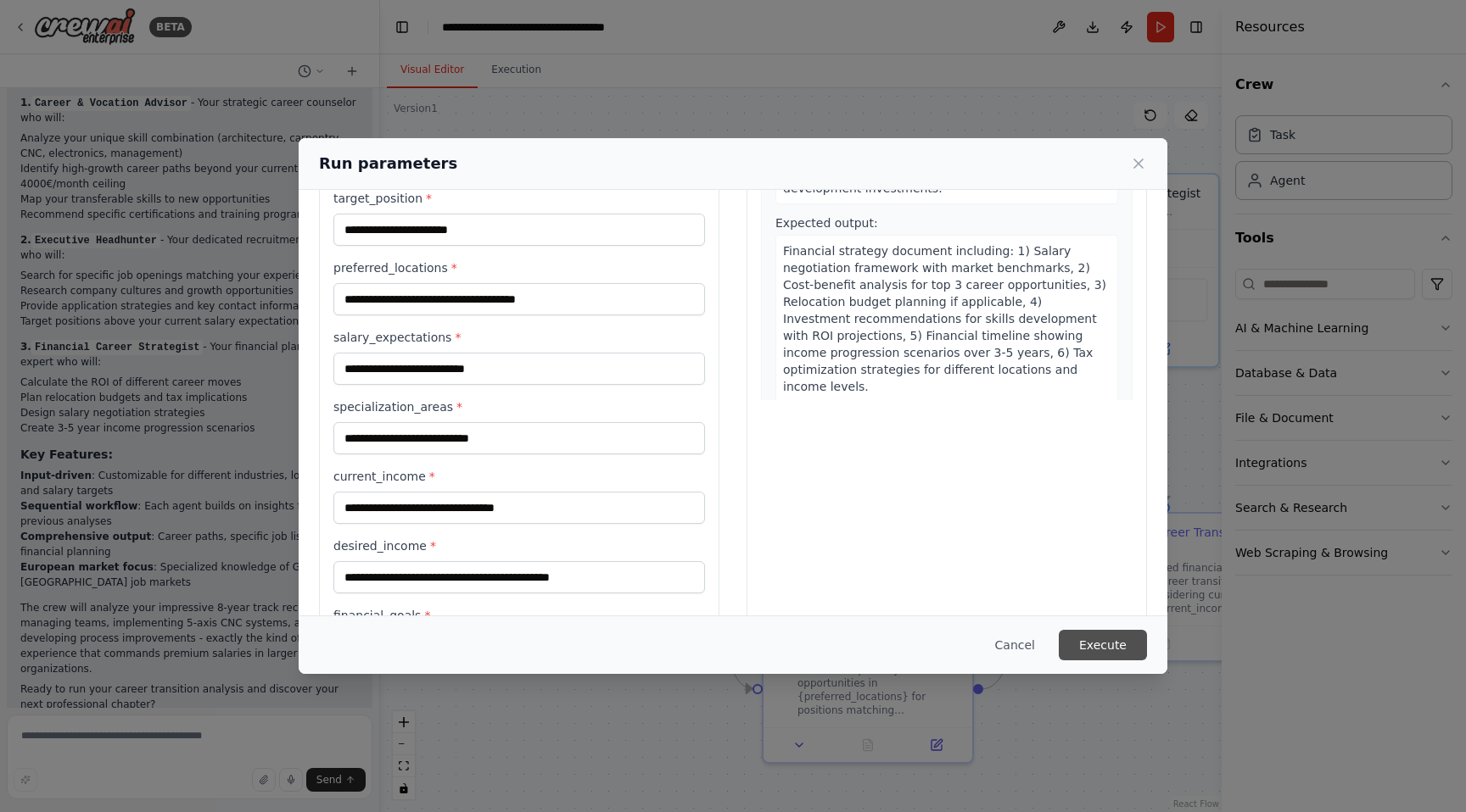
click at [1091, 644] on button "Execute" at bounding box center [1102, 645] width 88 height 30
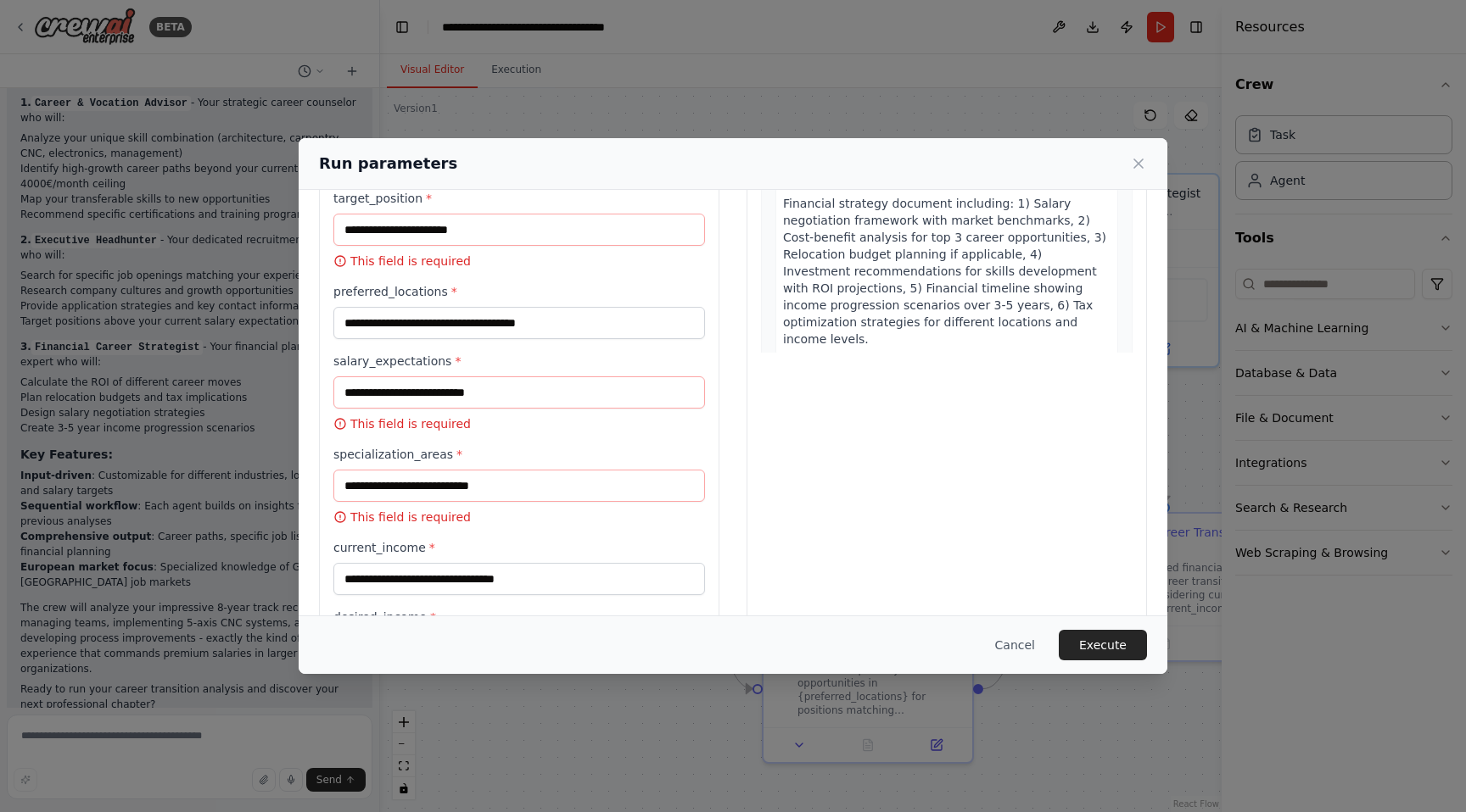
scroll to position [0, 0]
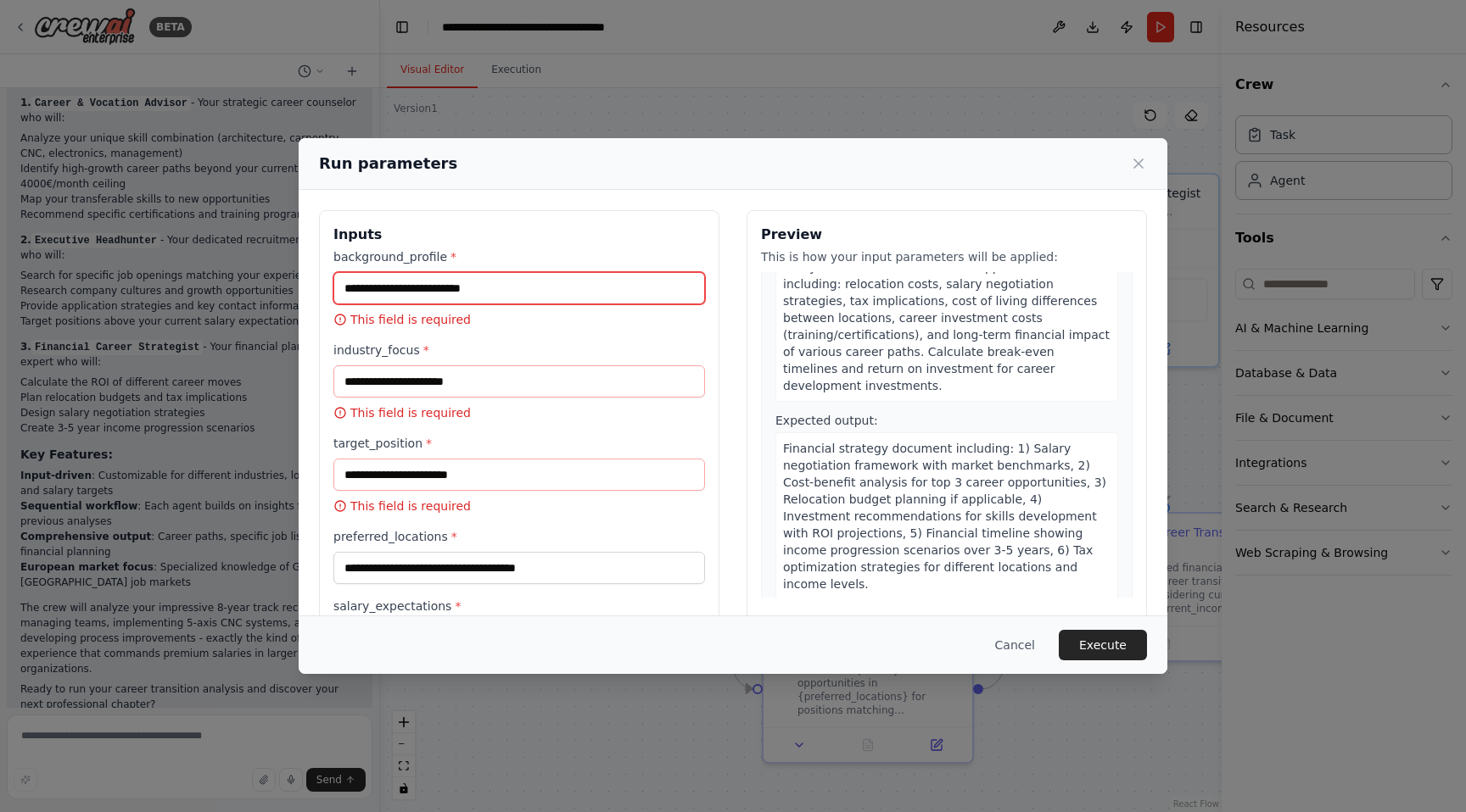
click at [420, 278] on input "background_profile *" at bounding box center [519, 288] width 371 height 32
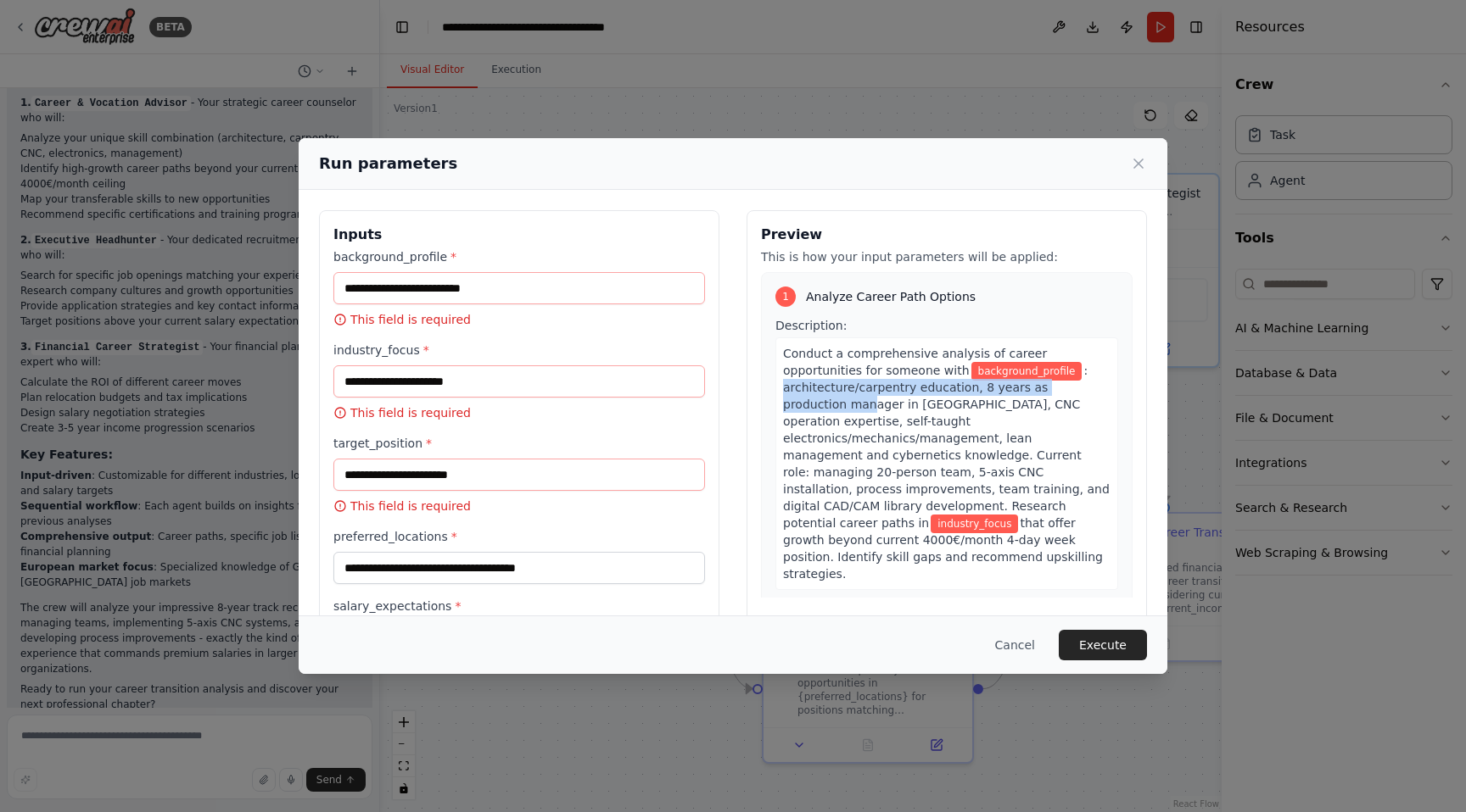
drag, startPoint x: 779, startPoint y: 389, endPoint x: 804, endPoint y: 406, distance: 30.2
click at [801, 406] on span ": architecture/carpentry education, 8 years as production manager in Berlin des…" at bounding box center [946, 447] width 326 height 166
click at [1017, 364] on span "background_profile" at bounding box center [1027, 371] width 111 height 19
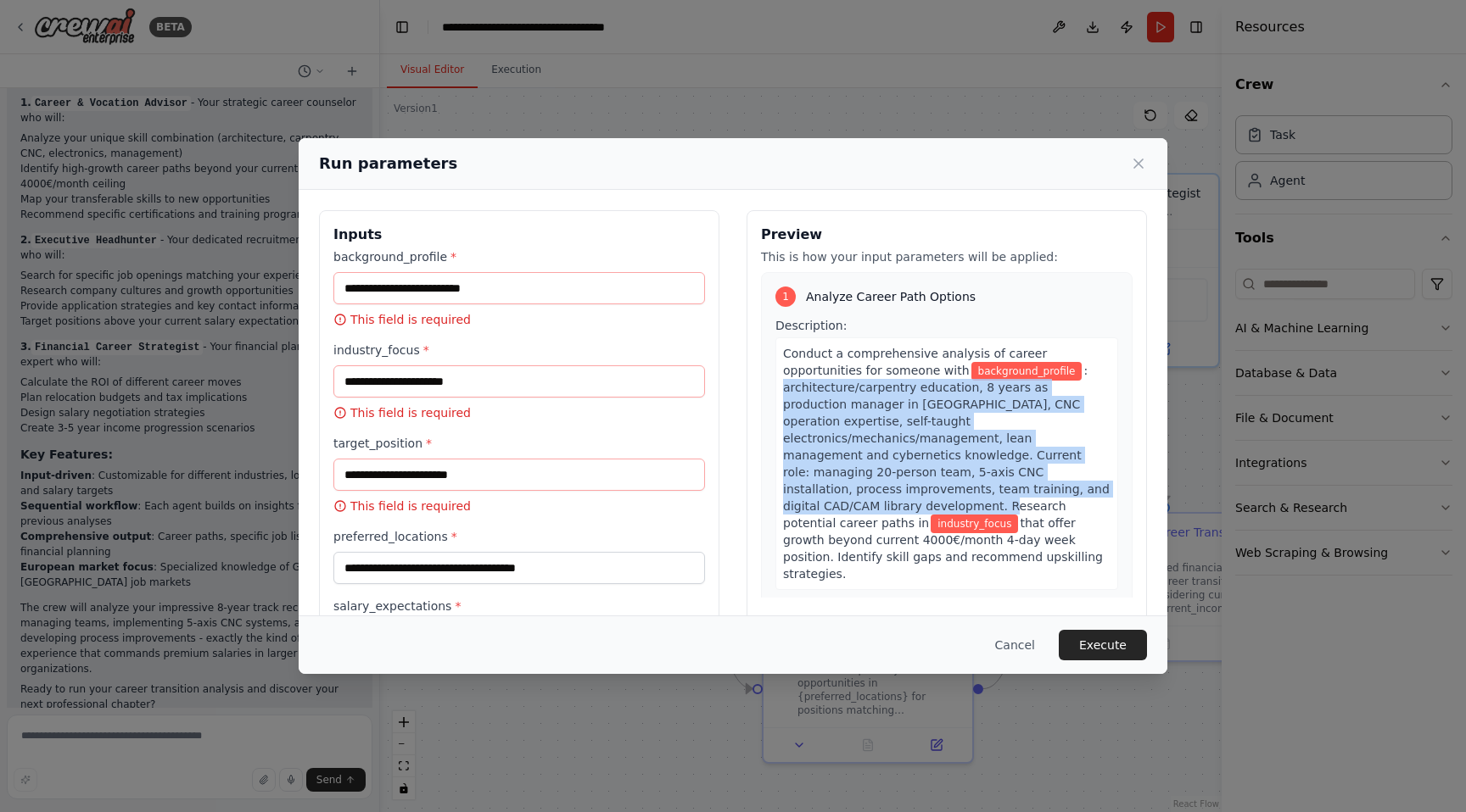
drag, startPoint x: 776, startPoint y: 385, endPoint x: 885, endPoint y: 510, distance: 165.8
click at [885, 509] on span ": architecture/carpentry education, 8 years as production manager in Berlin des…" at bounding box center [946, 447] width 326 height 166
copy span "architecture/carpentry education, 8 years as production manager in Berlin desig…"
click at [380, 291] on input "background_profile *" at bounding box center [519, 288] width 371 height 32
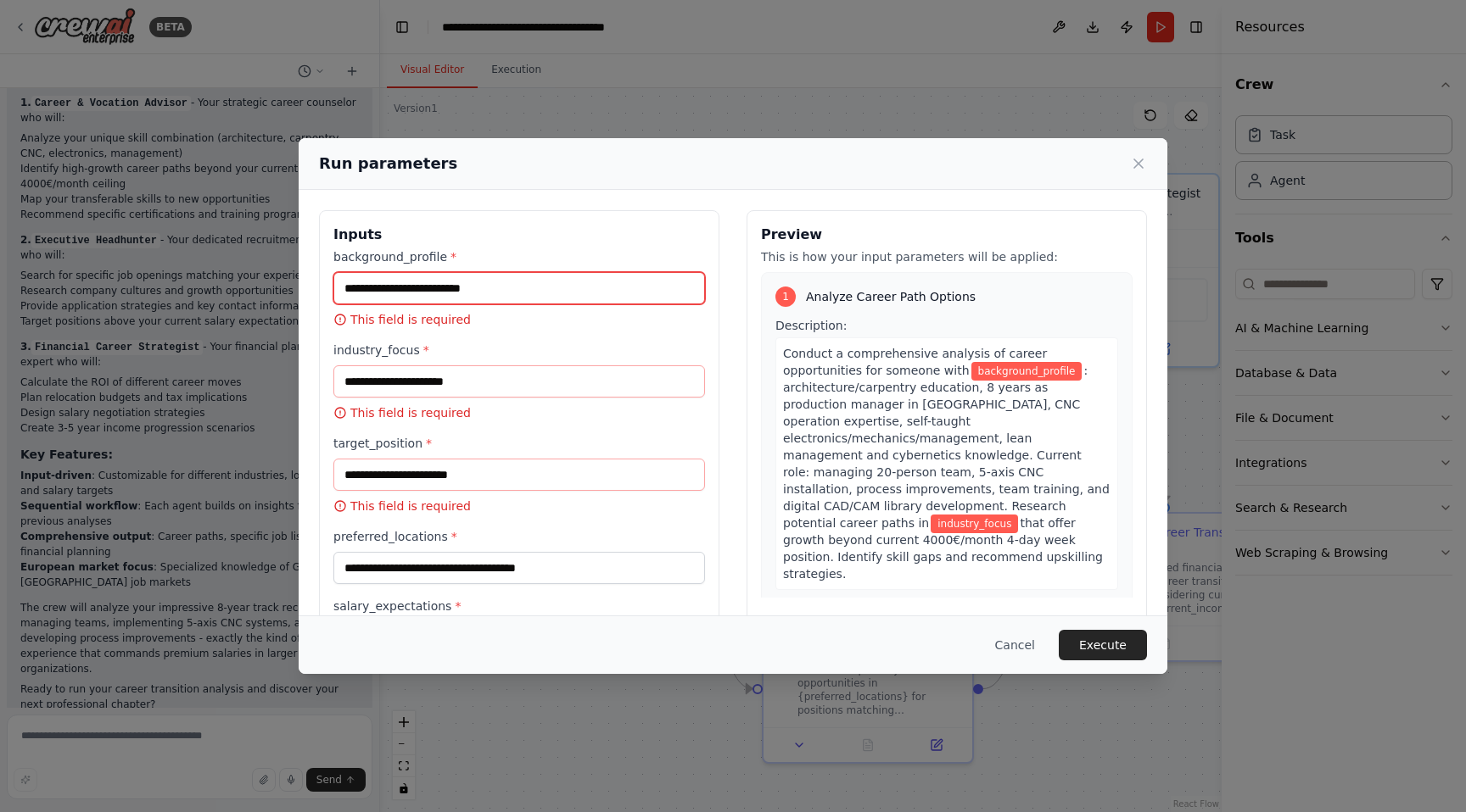
paste input "**********"
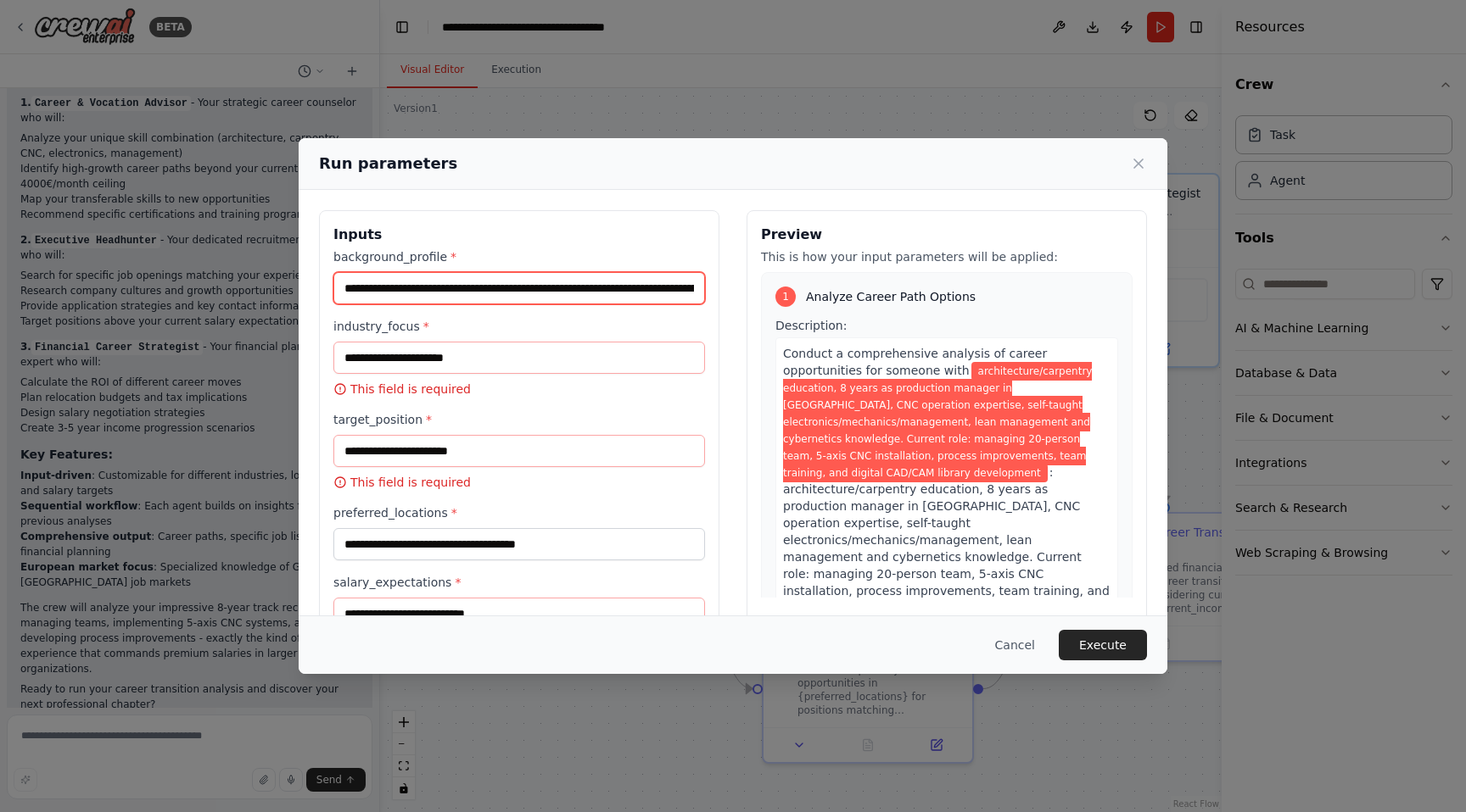
scroll to position [0, 1601]
type input "**********"
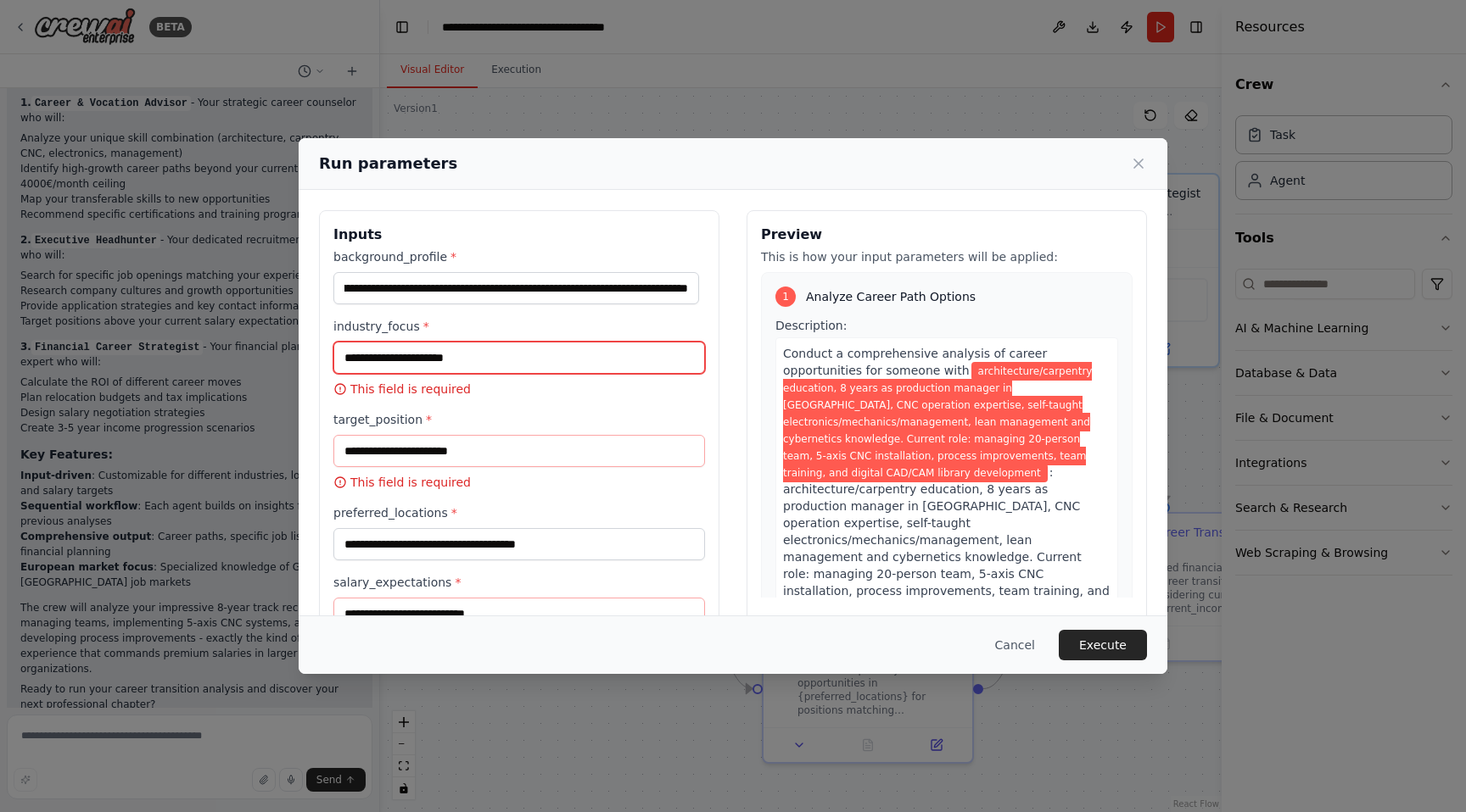
click at [622, 354] on input "industry_focus *" at bounding box center [519, 358] width 371 height 32
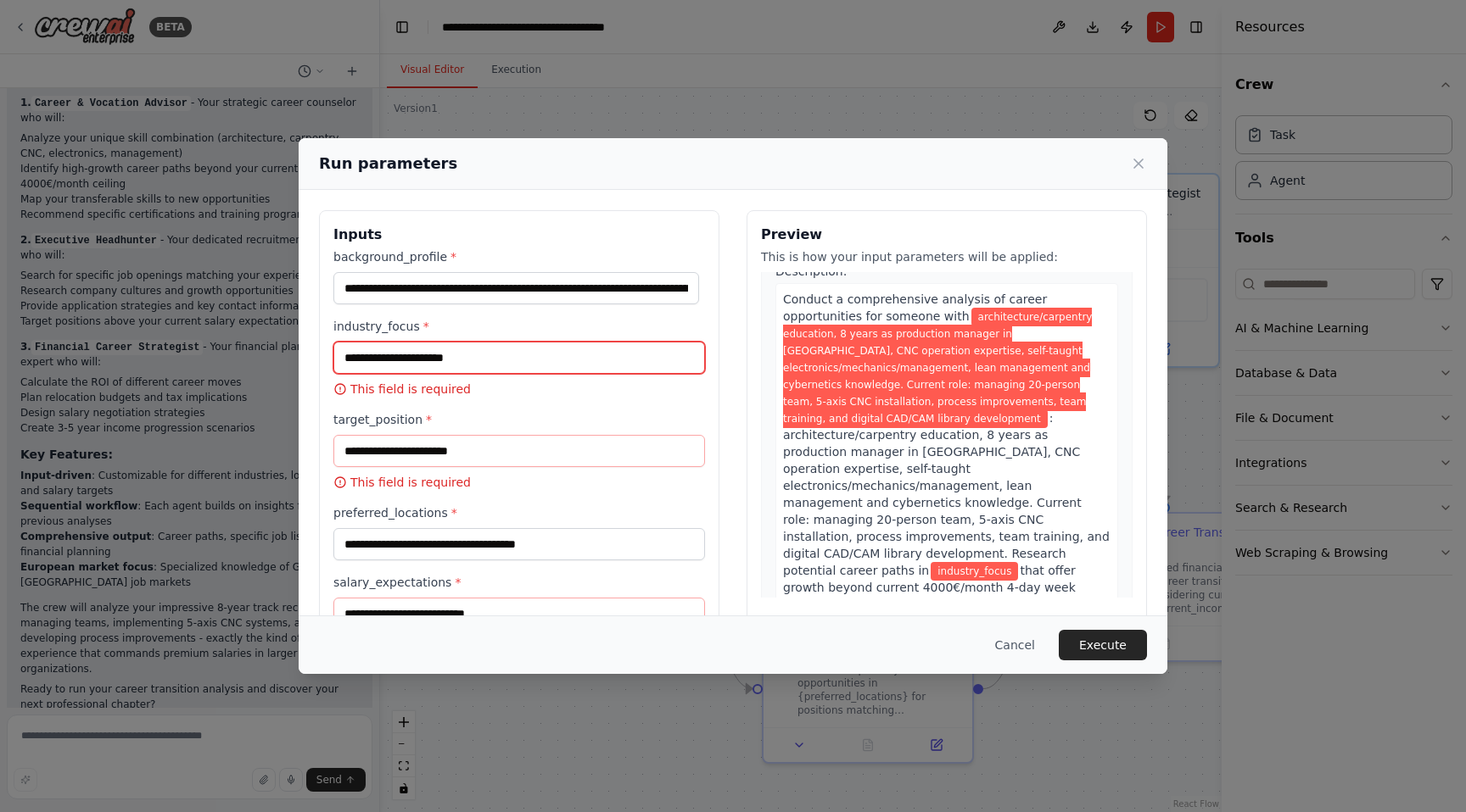
scroll to position [67, 0]
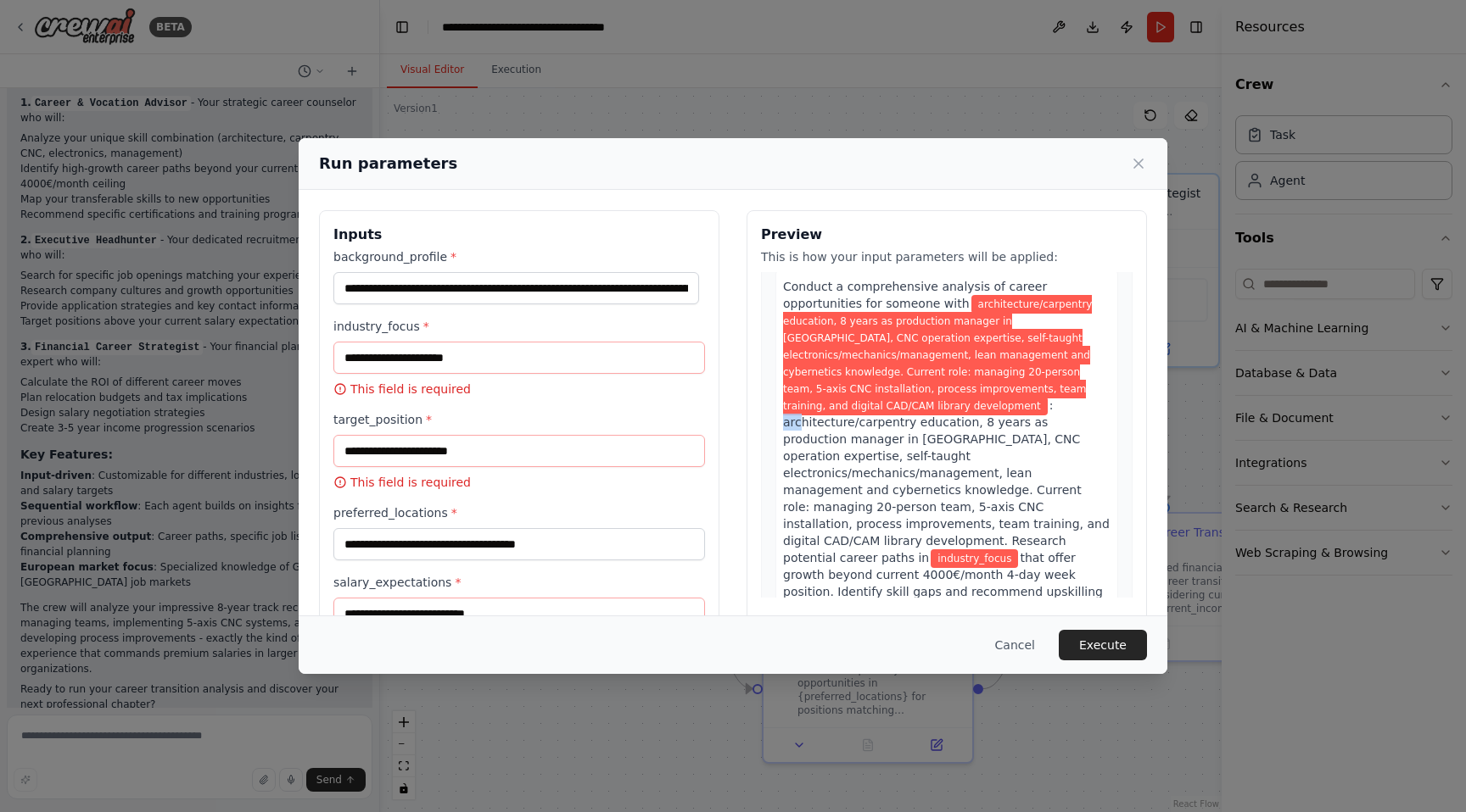
drag, startPoint x: 778, startPoint y: 423, endPoint x: 797, endPoint y: 416, distance: 20.2
click at [797, 416] on span ": architecture/carpentry education, 8 years as production manager in Berlin des…" at bounding box center [946, 482] width 326 height 166
click at [502, 366] on input "industry_focus *" at bounding box center [519, 358] width 371 height 32
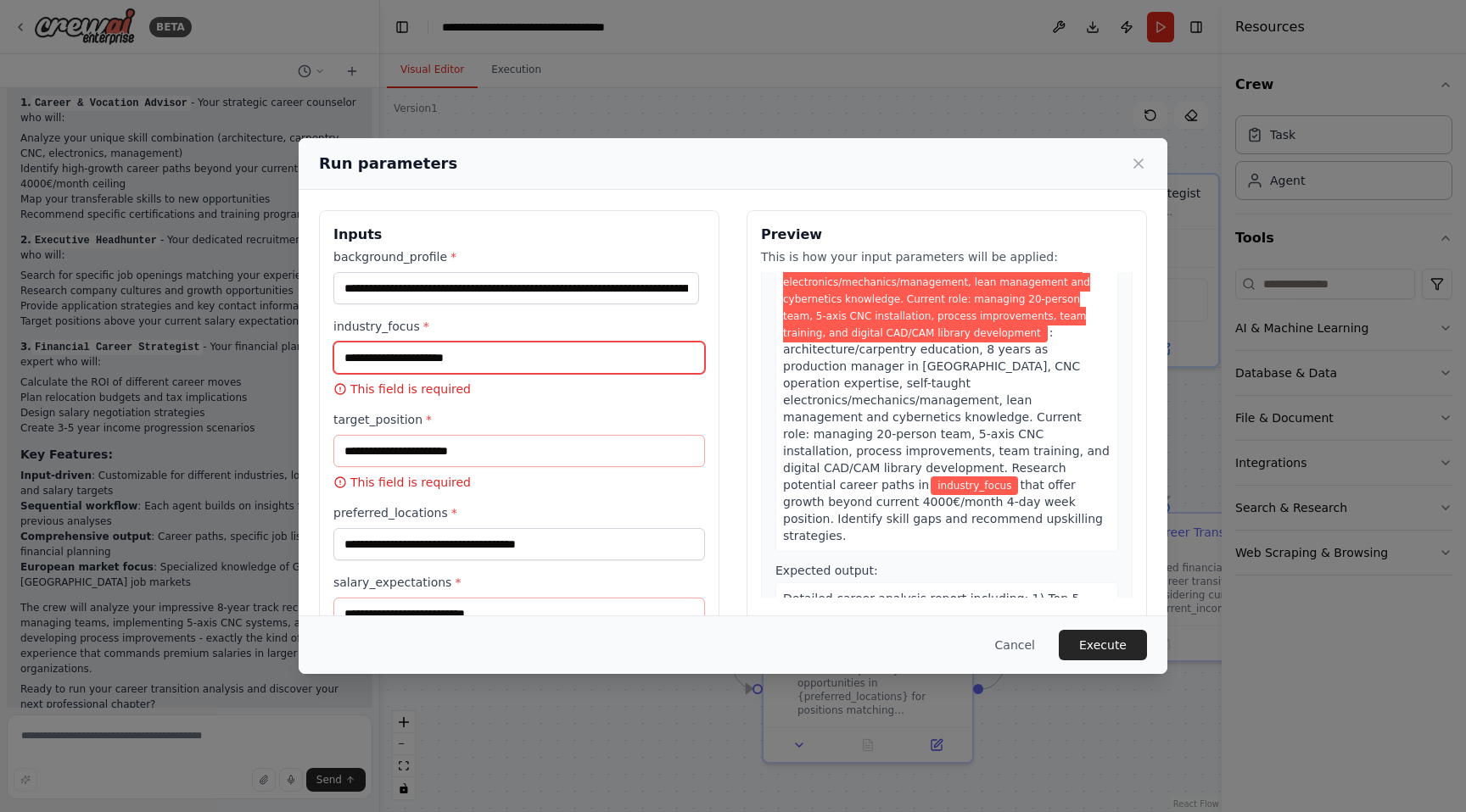
scroll to position [144, 0]
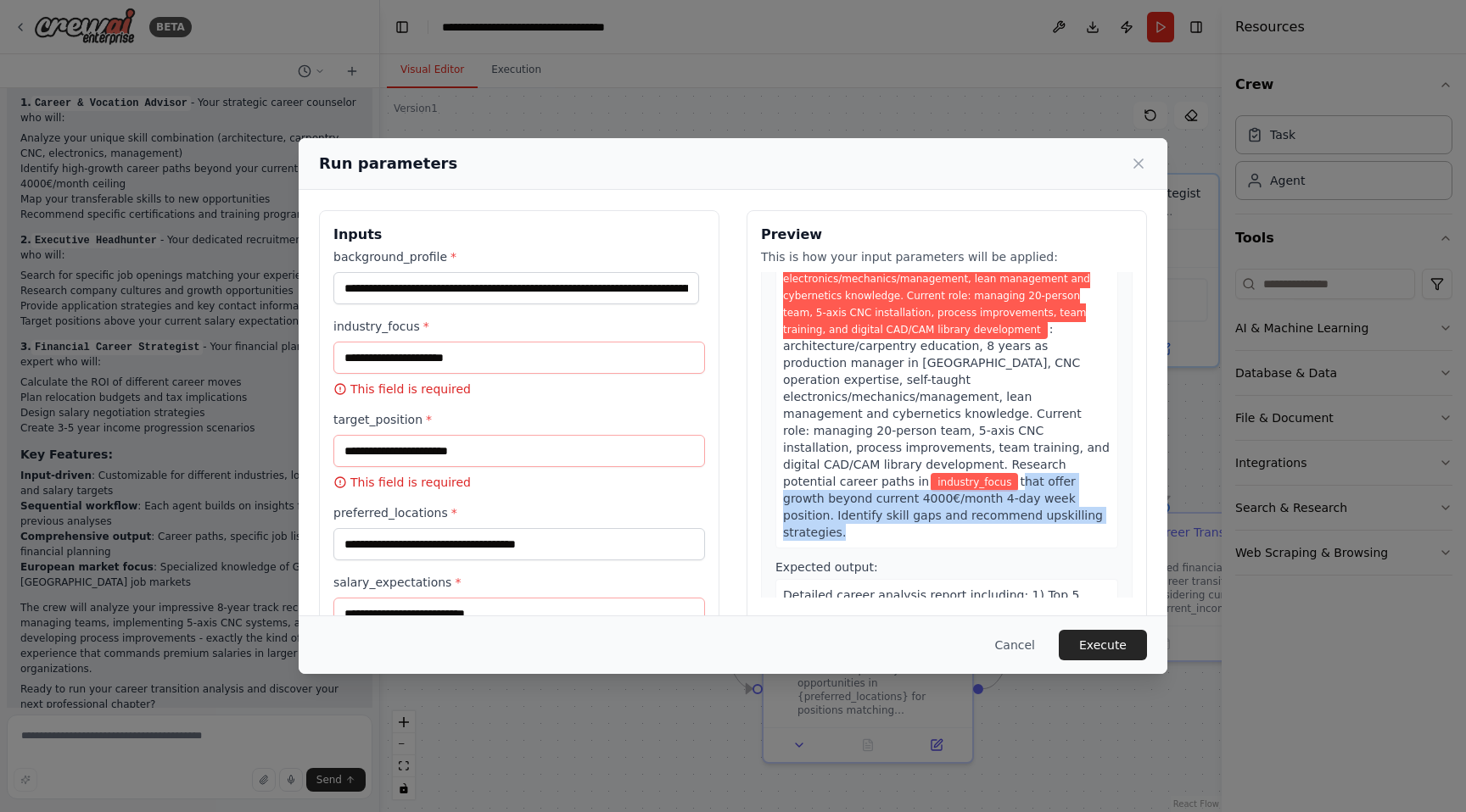
drag, startPoint x: 870, startPoint y: 484, endPoint x: 951, endPoint y: 530, distance: 93.2
click at [952, 531] on div "Conduct a comprehensive analysis of career opportunities for someone with archi…" at bounding box center [946, 371] width 343 height 355
click at [535, 356] on input "industry_focus *" at bounding box center [519, 358] width 371 height 32
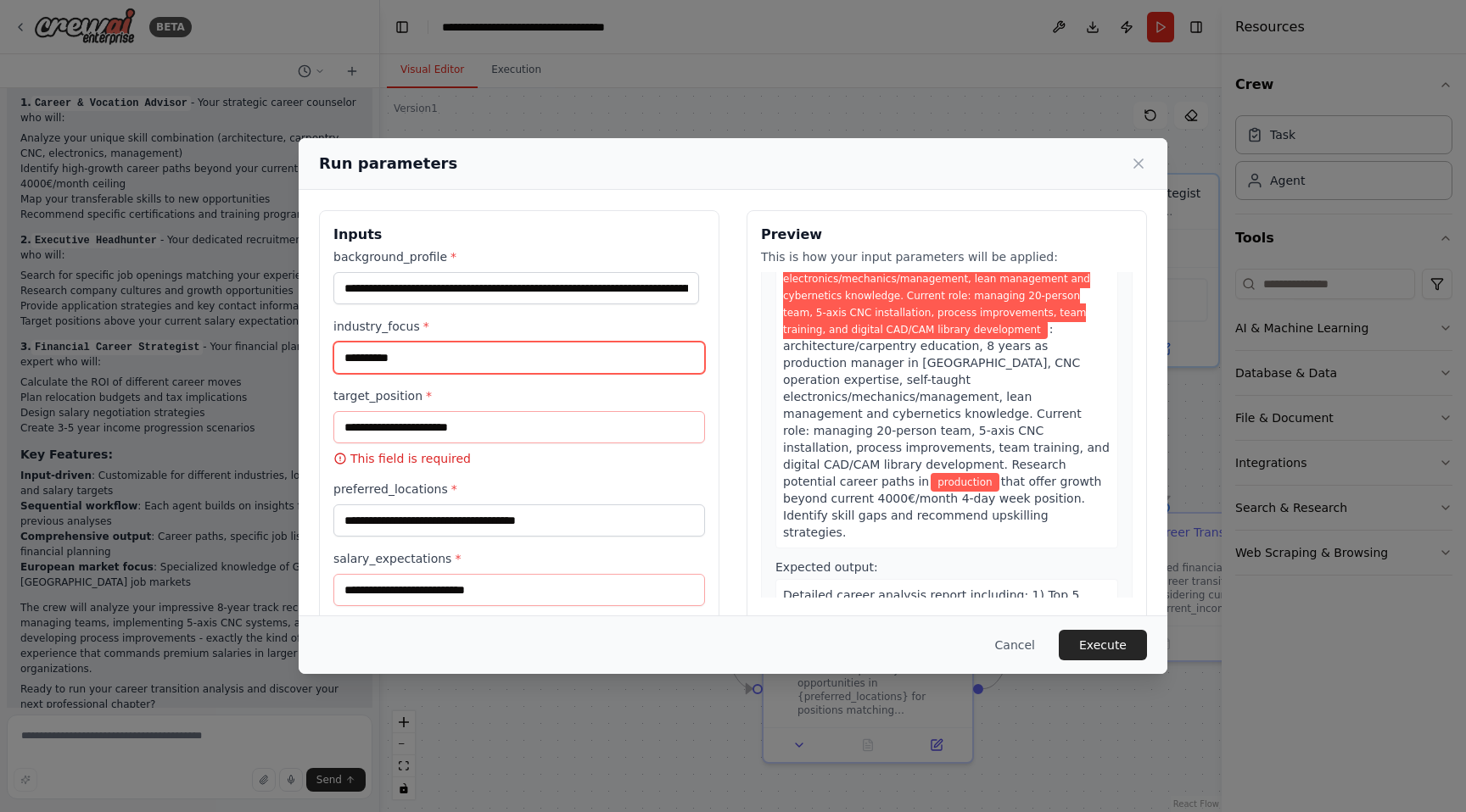
scroll to position [0, 0]
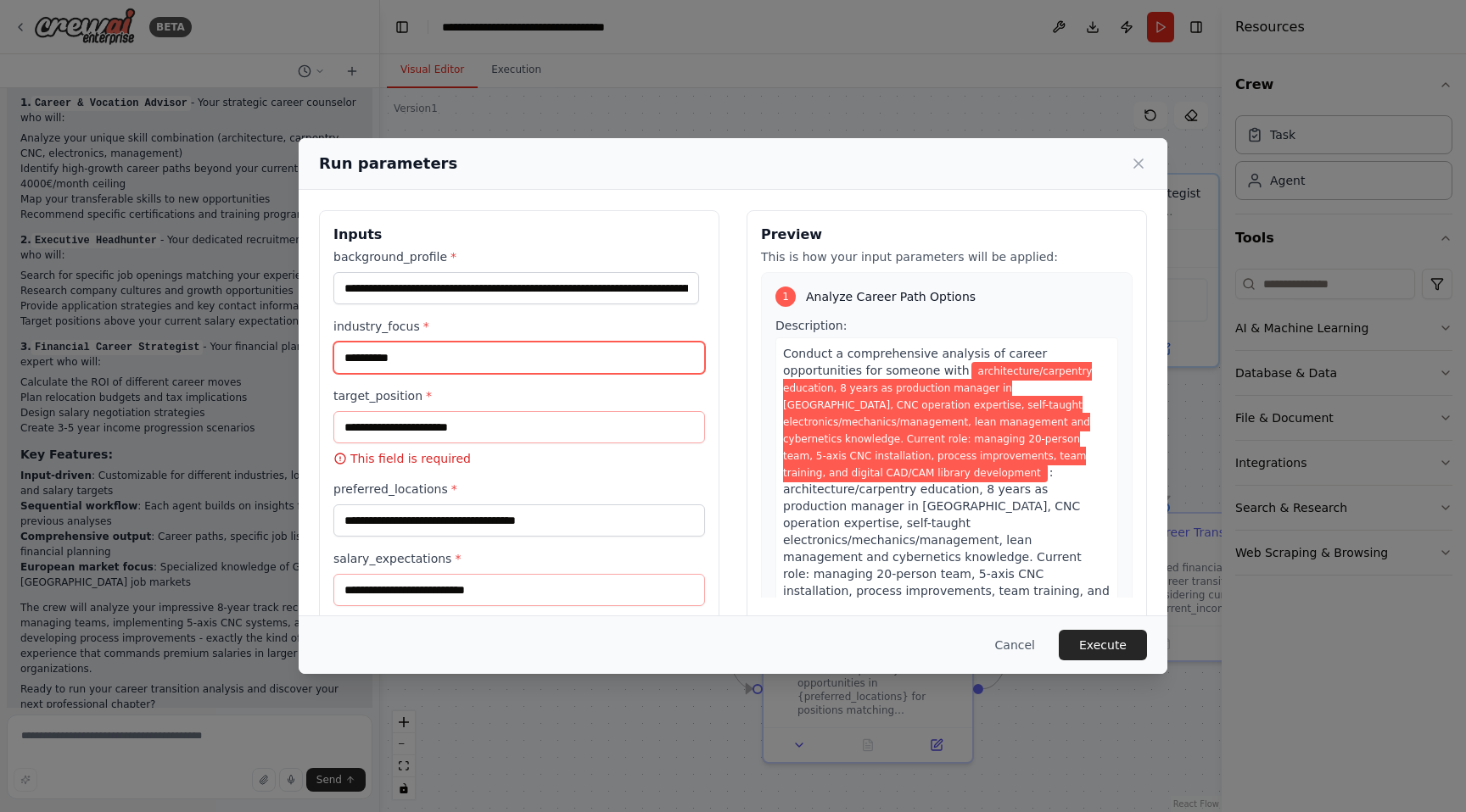
type input "**********"
drag, startPoint x: 1029, startPoint y: 474, endPoint x: 702, endPoint y: 459, distance: 327.3
click at [987, 459] on div "Conduct a comprehensive analysis of career opportunities for someone with archi…" at bounding box center [946, 514] width 343 height 355
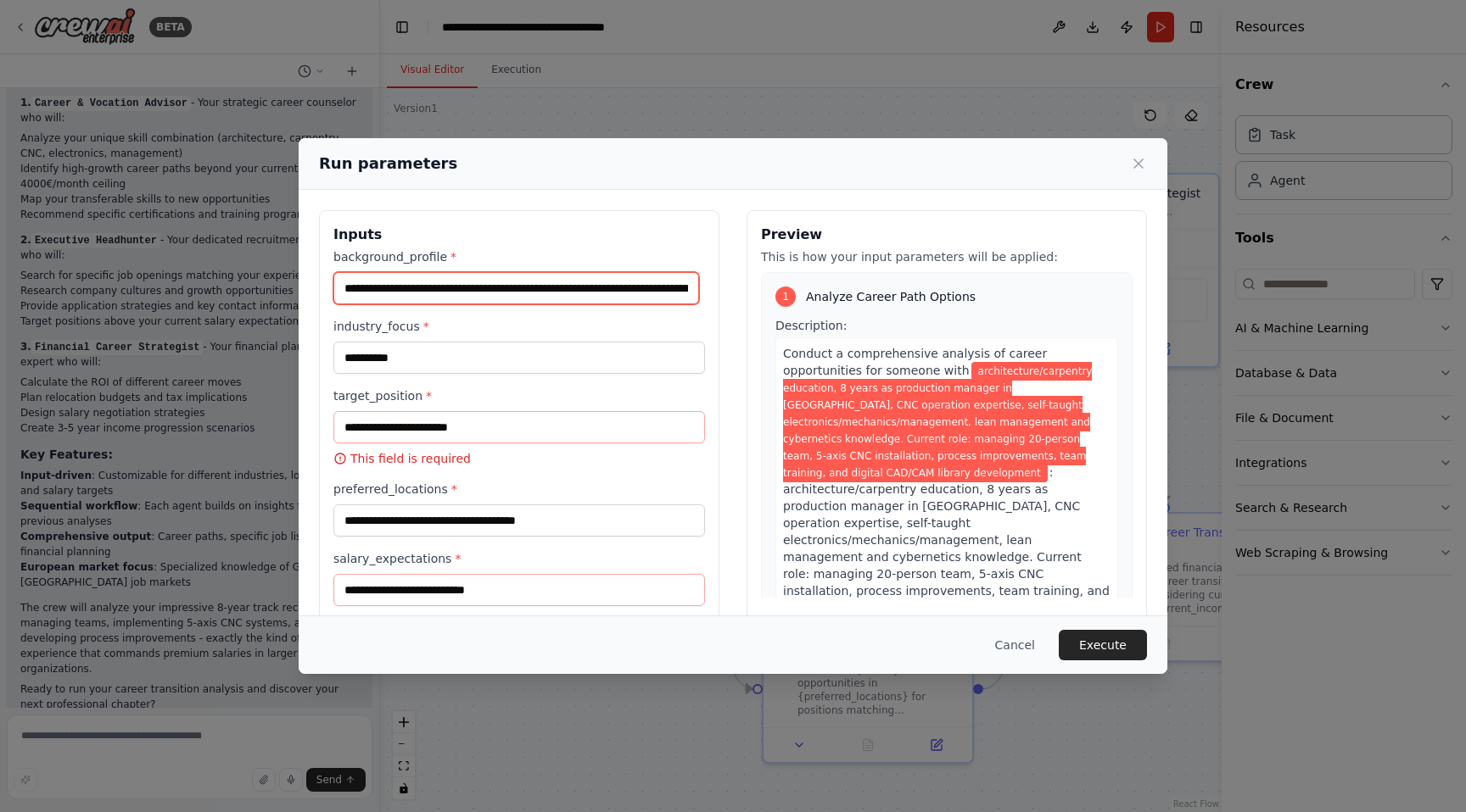
click at [606, 286] on input "**********" at bounding box center [516, 288] width 366 height 32
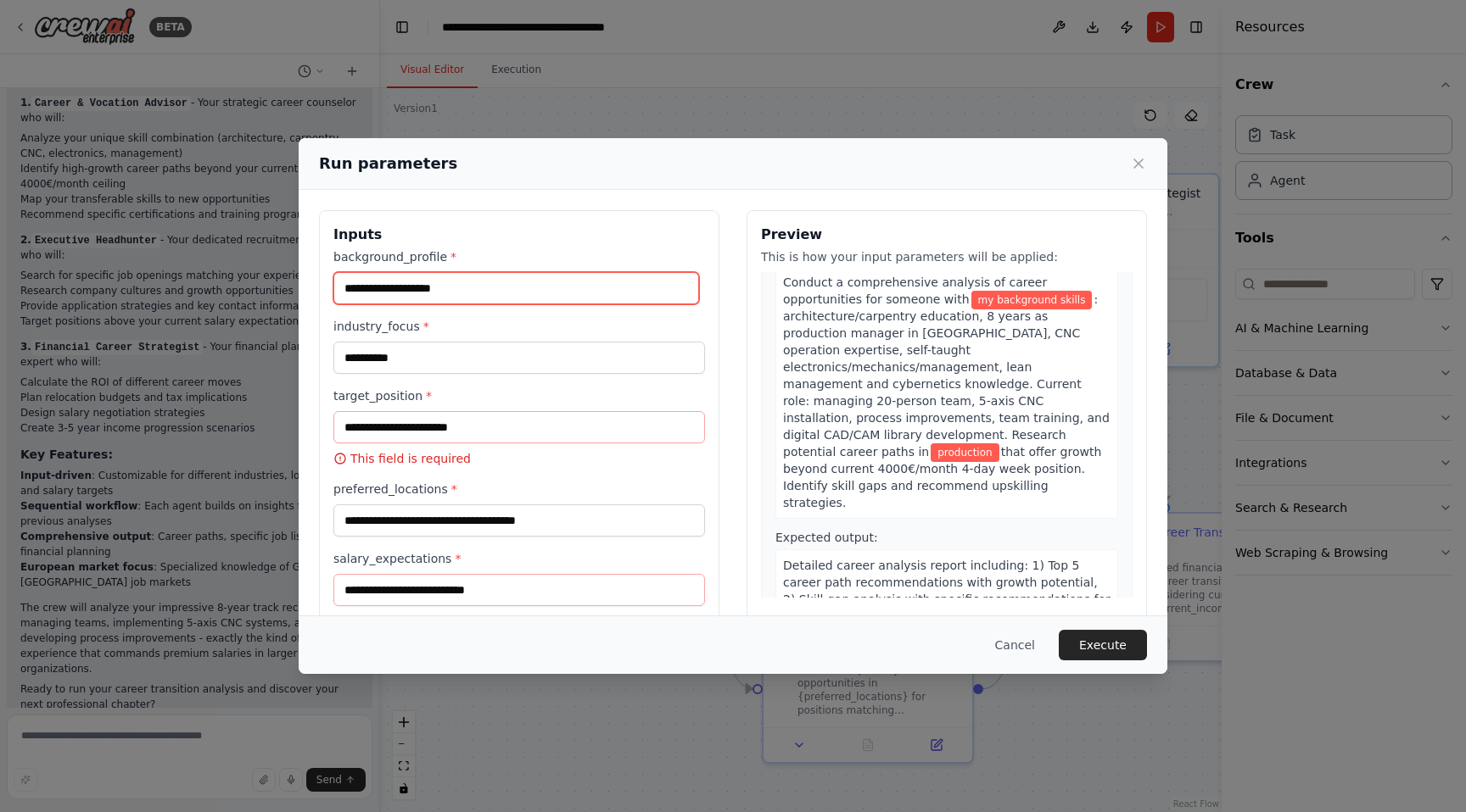
scroll to position [73, 0]
type input "**********"
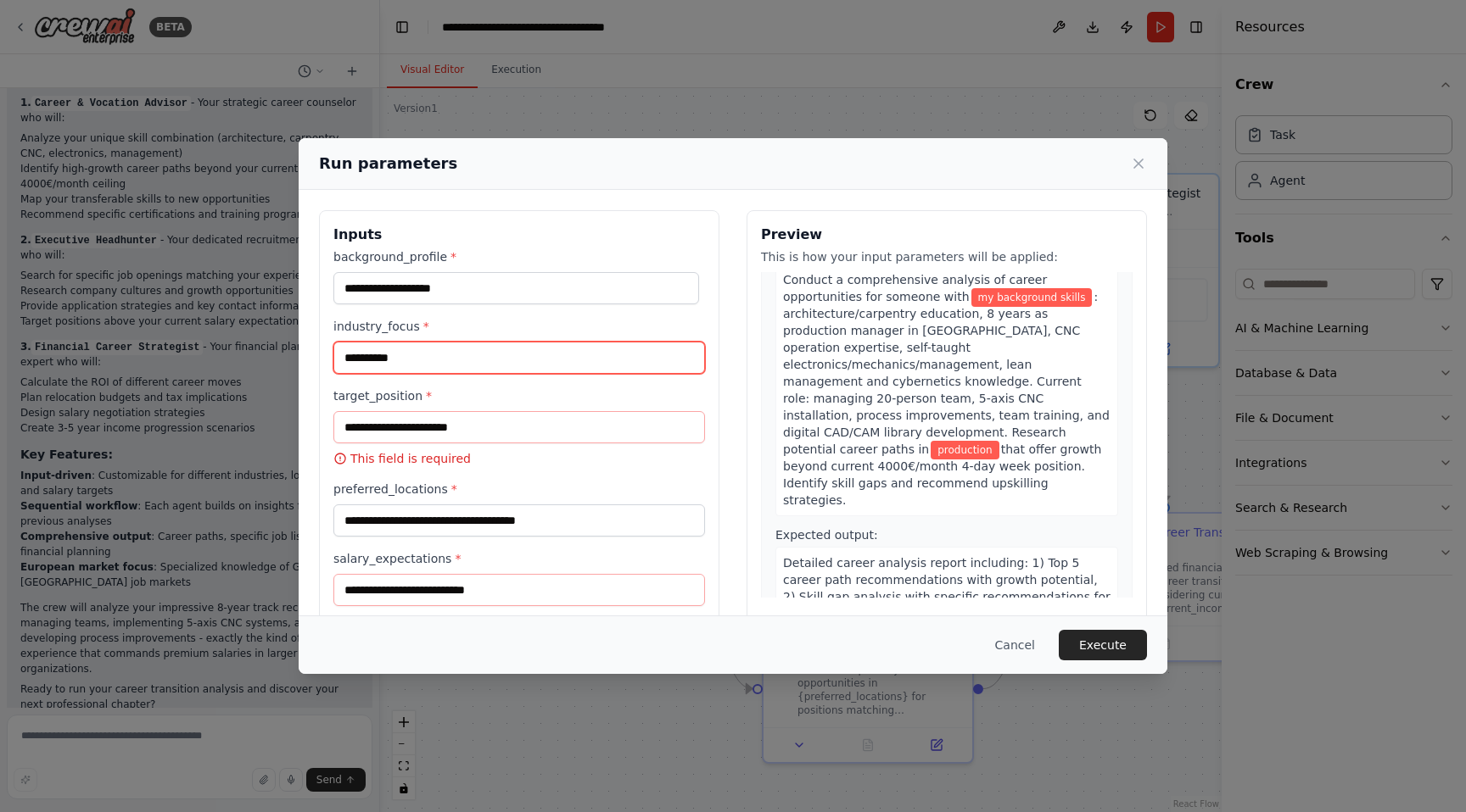
click at [410, 355] on input "**********" at bounding box center [519, 358] width 371 height 32
type input "**********"
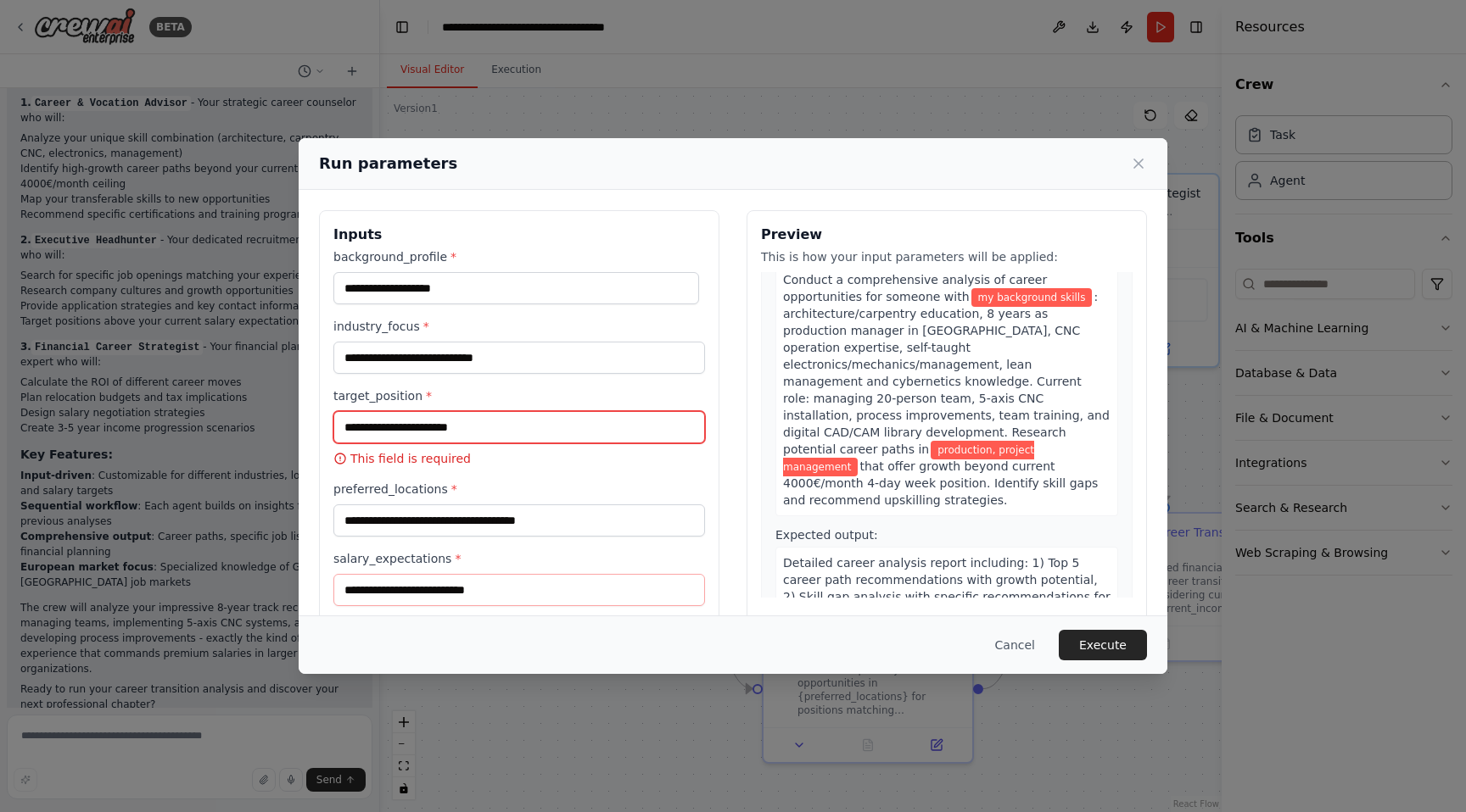
click at [524, 435] on input "target_position *" at bounding box center [519, 427] width 371 height 32
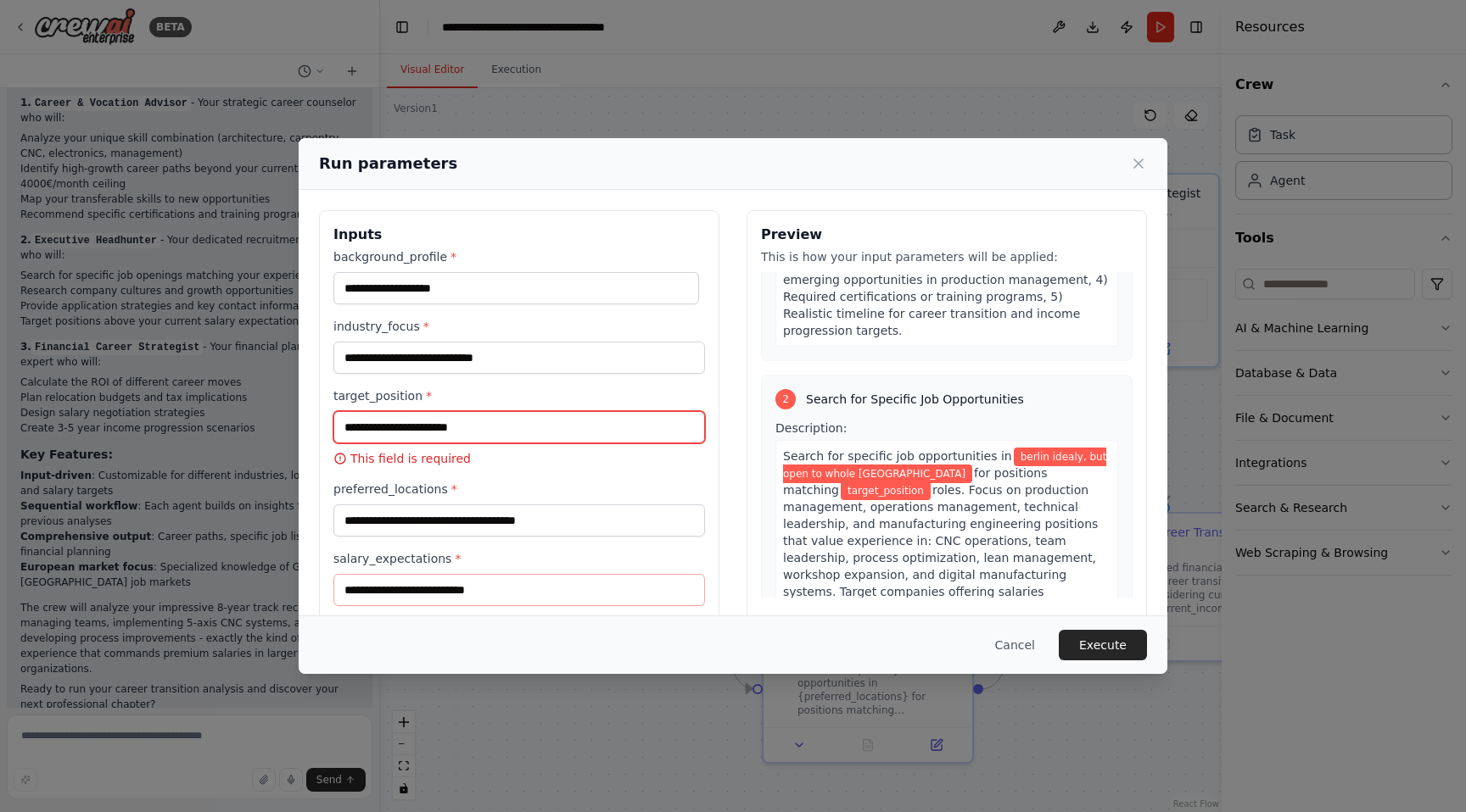
scroll to position [426, 0]
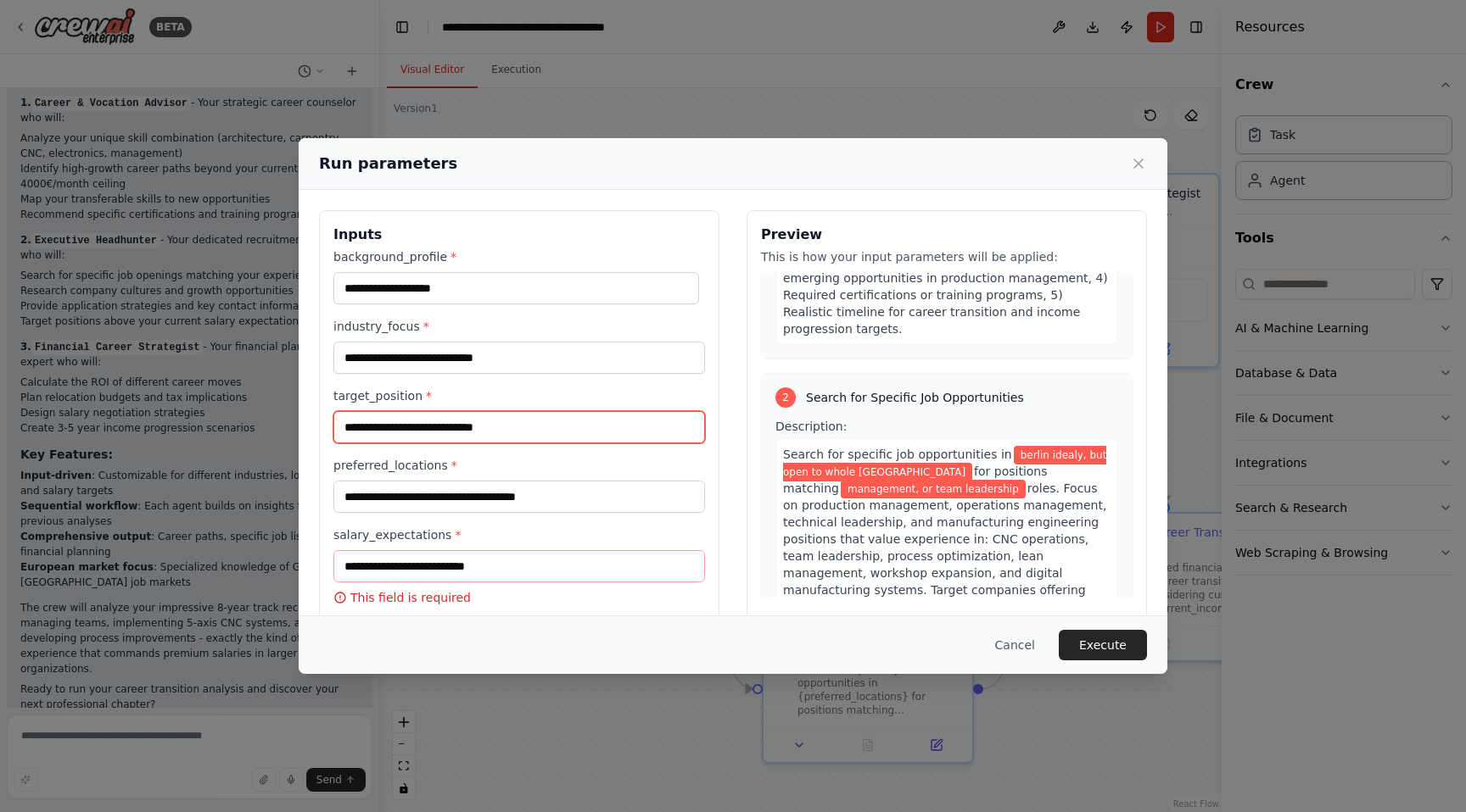
type input "**********"
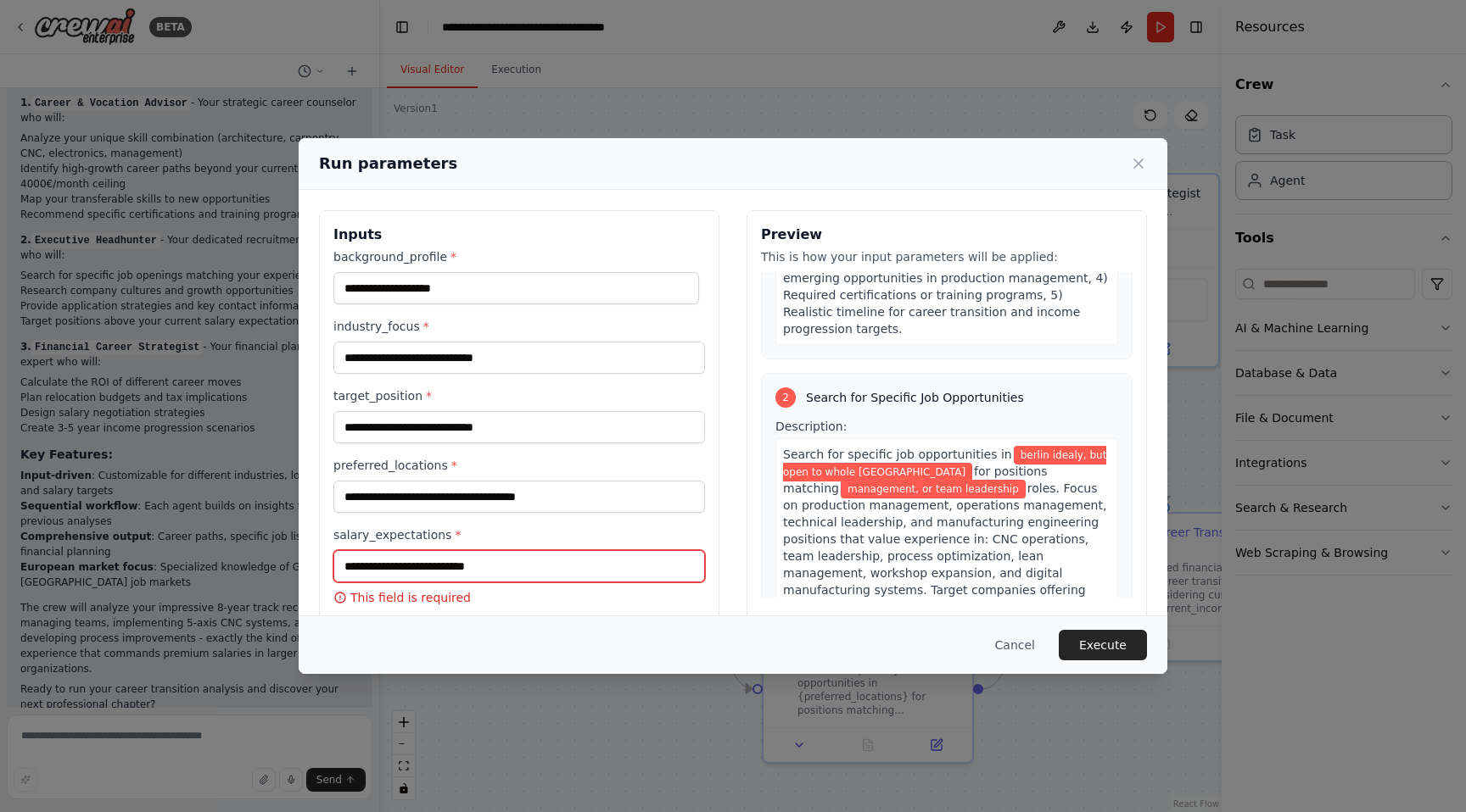
click at [548, 574] on input "salary_expectations *" at bounding box center [519, 566] width 371 height 32
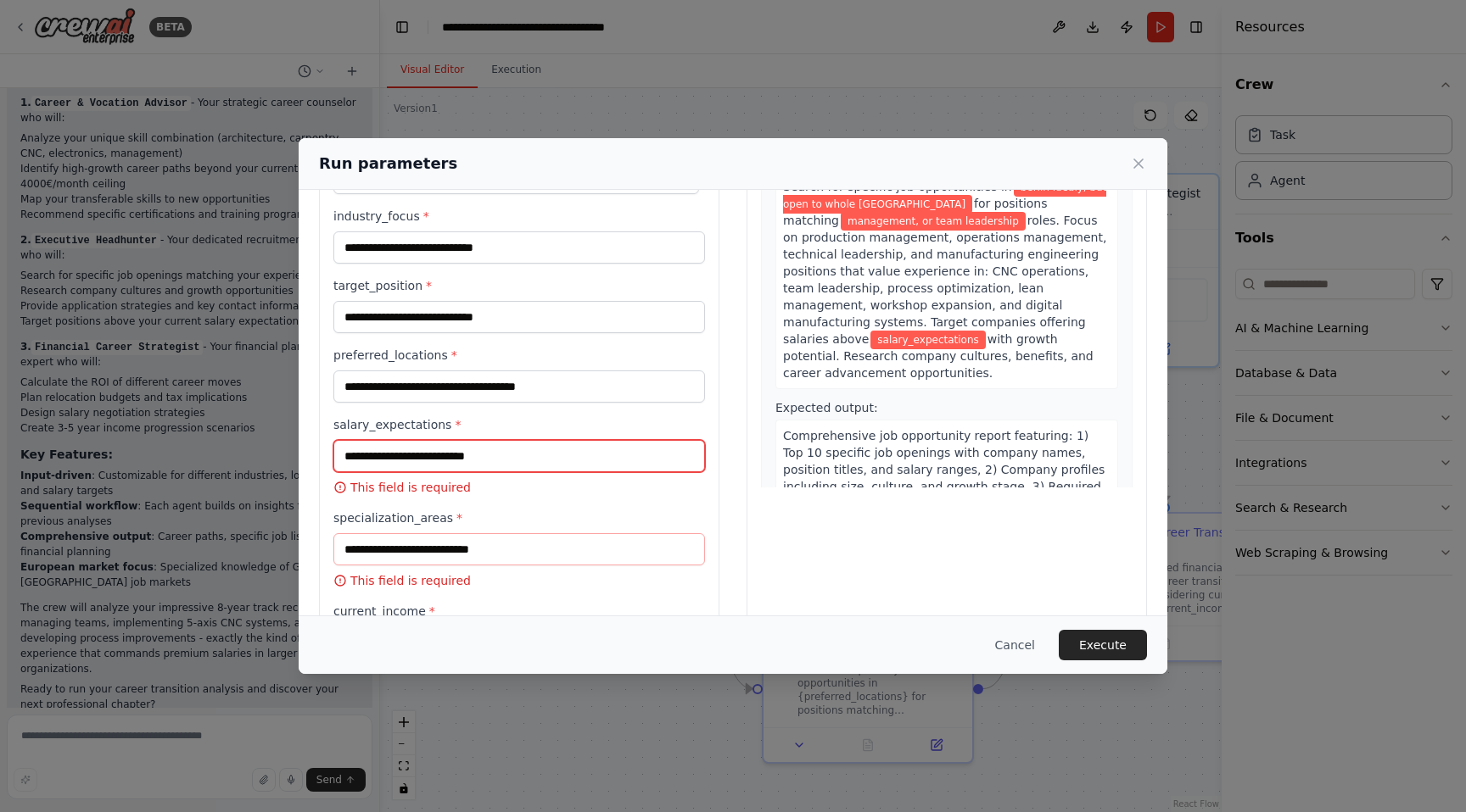
scroll to position [587, 0]
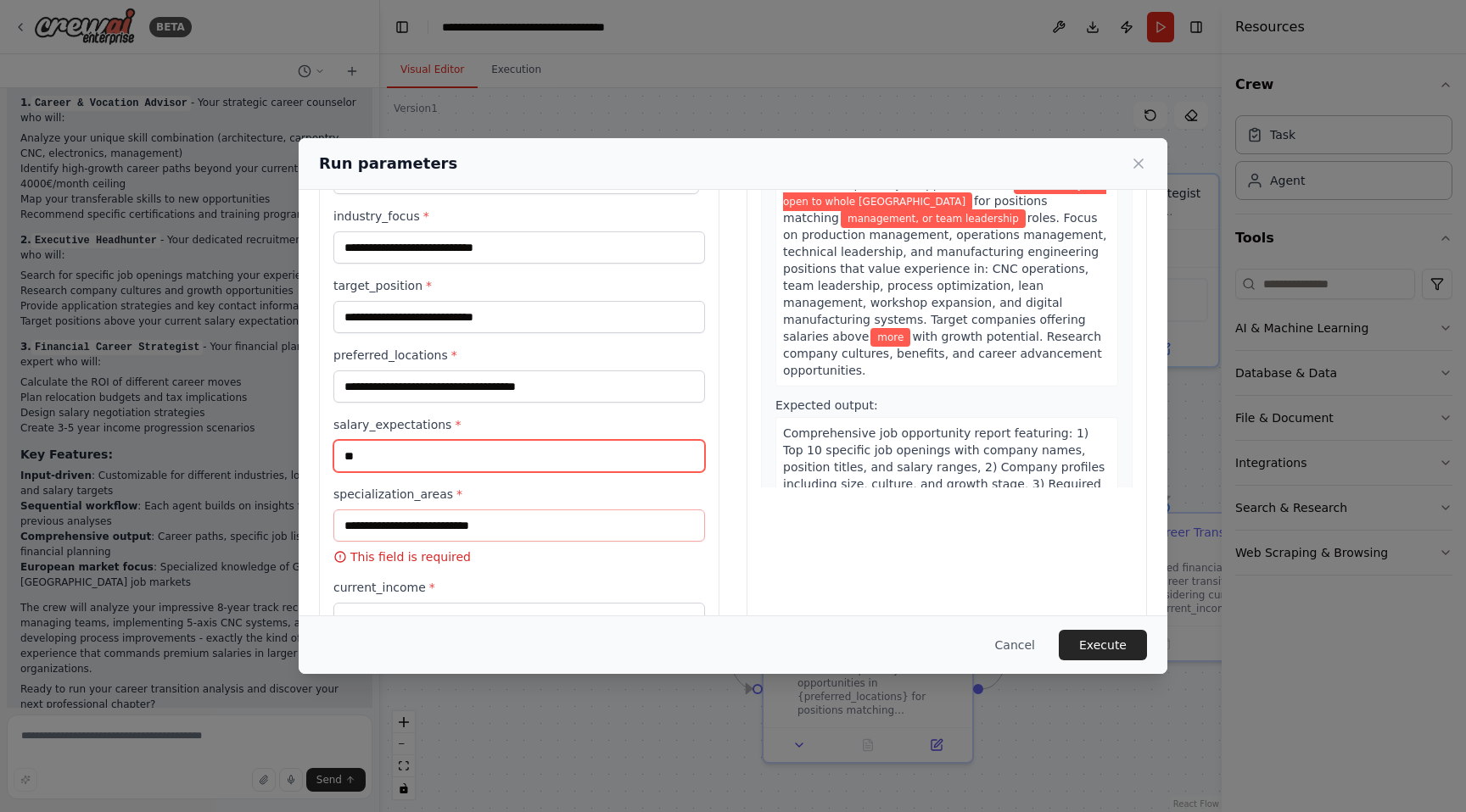
type input "*"
type input "**********"
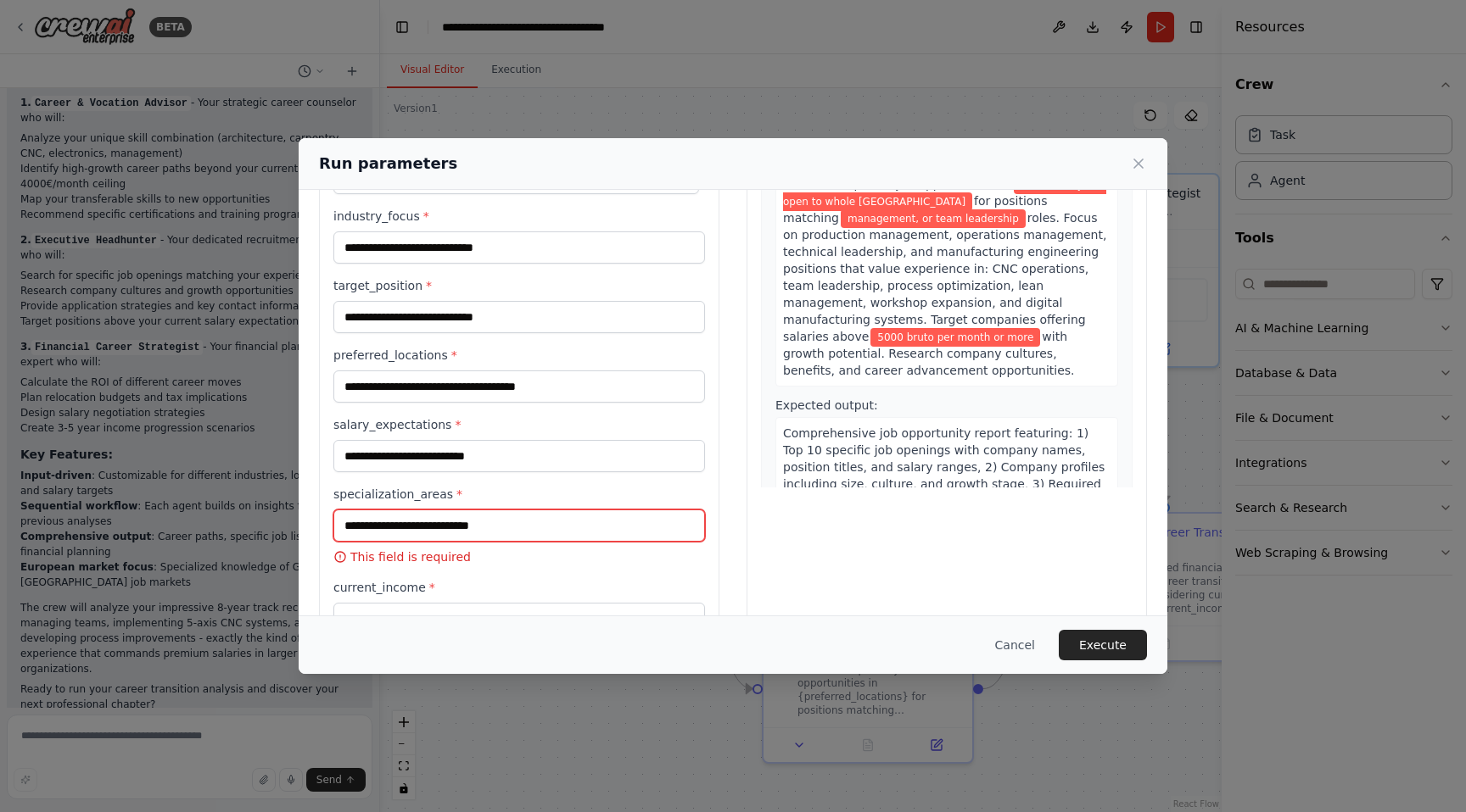
click at [516, 527] on input "specialization_areas *" at bounding box center [519, 526] width 371 height 32
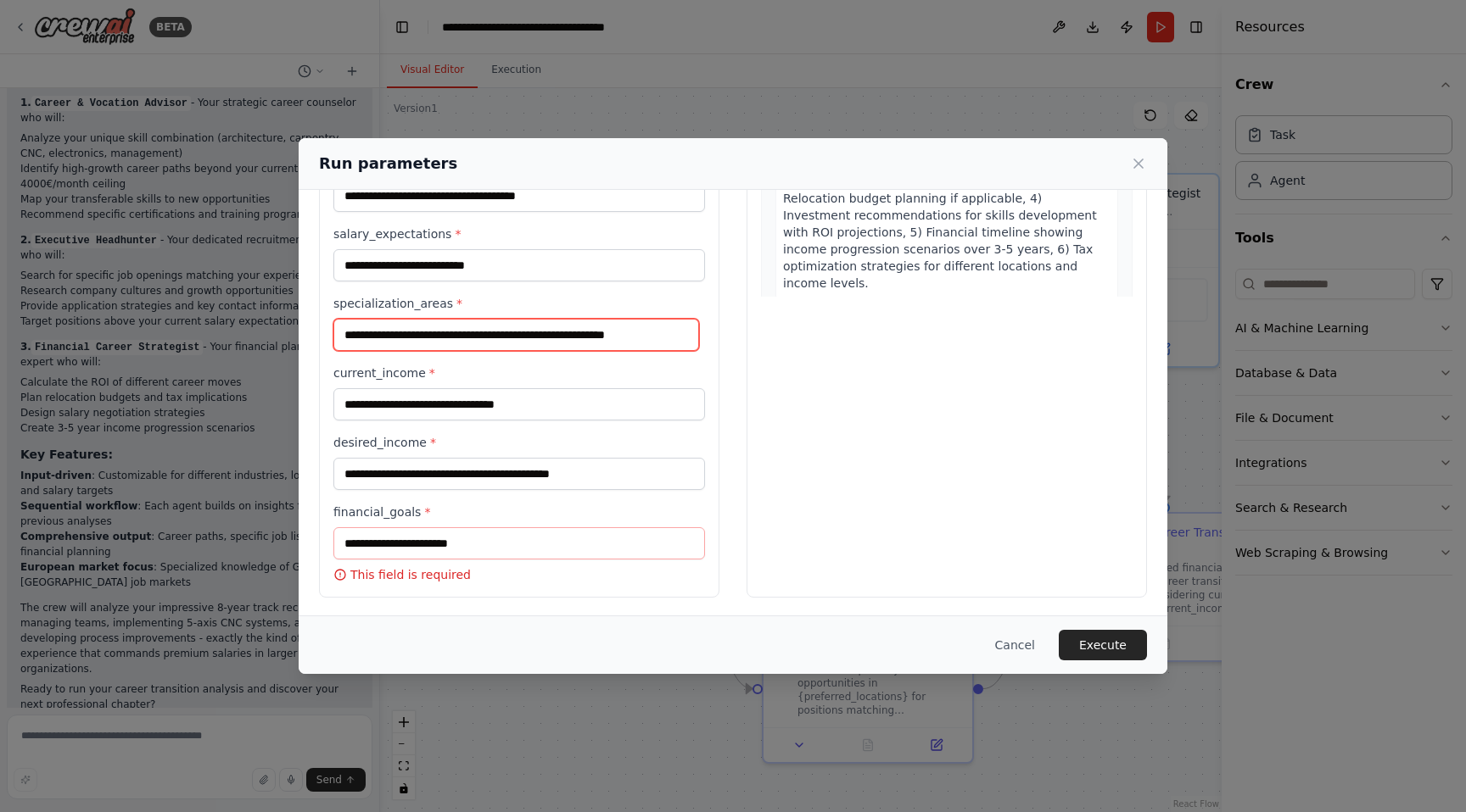
scroll to position [303, 0]
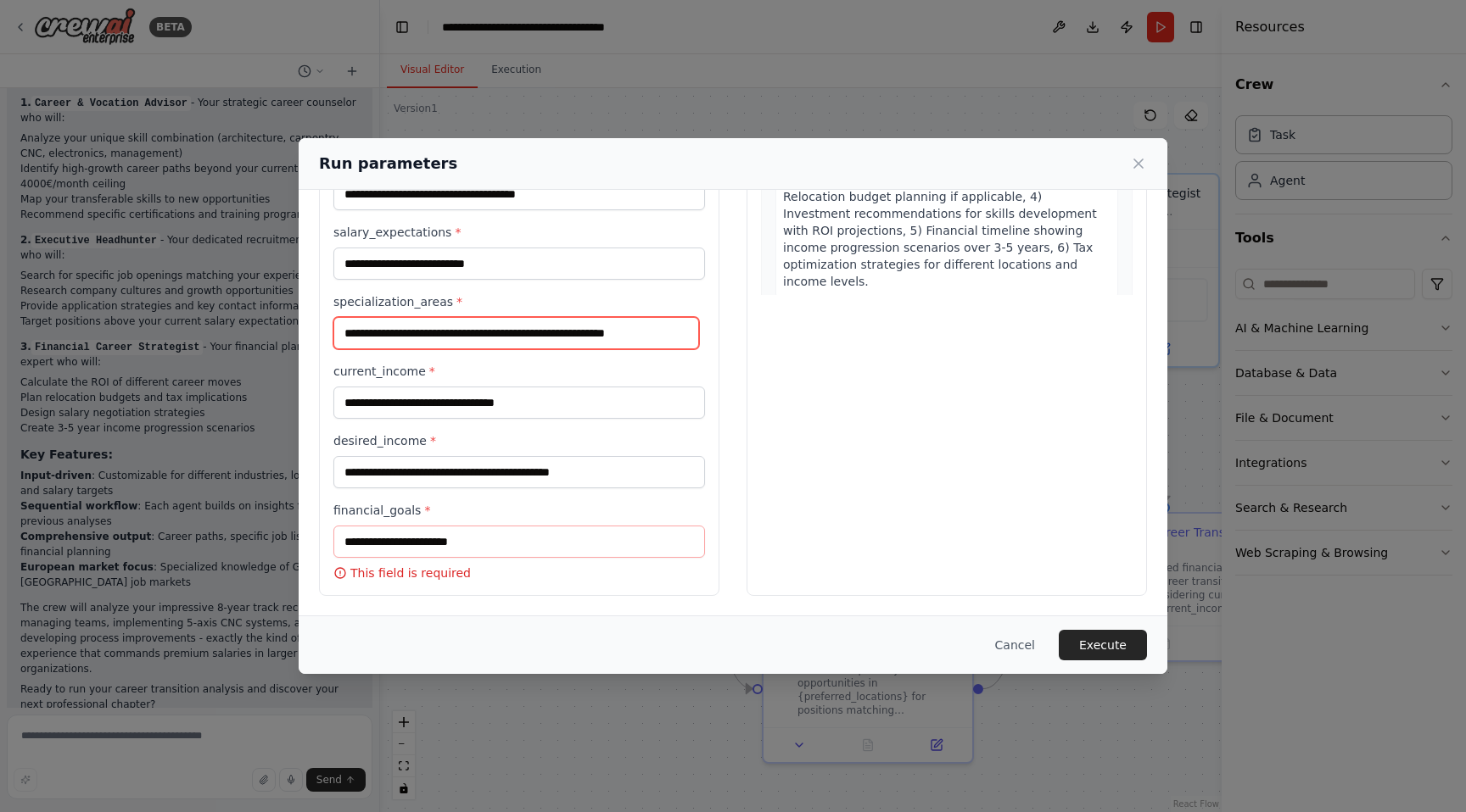
type input "**********"
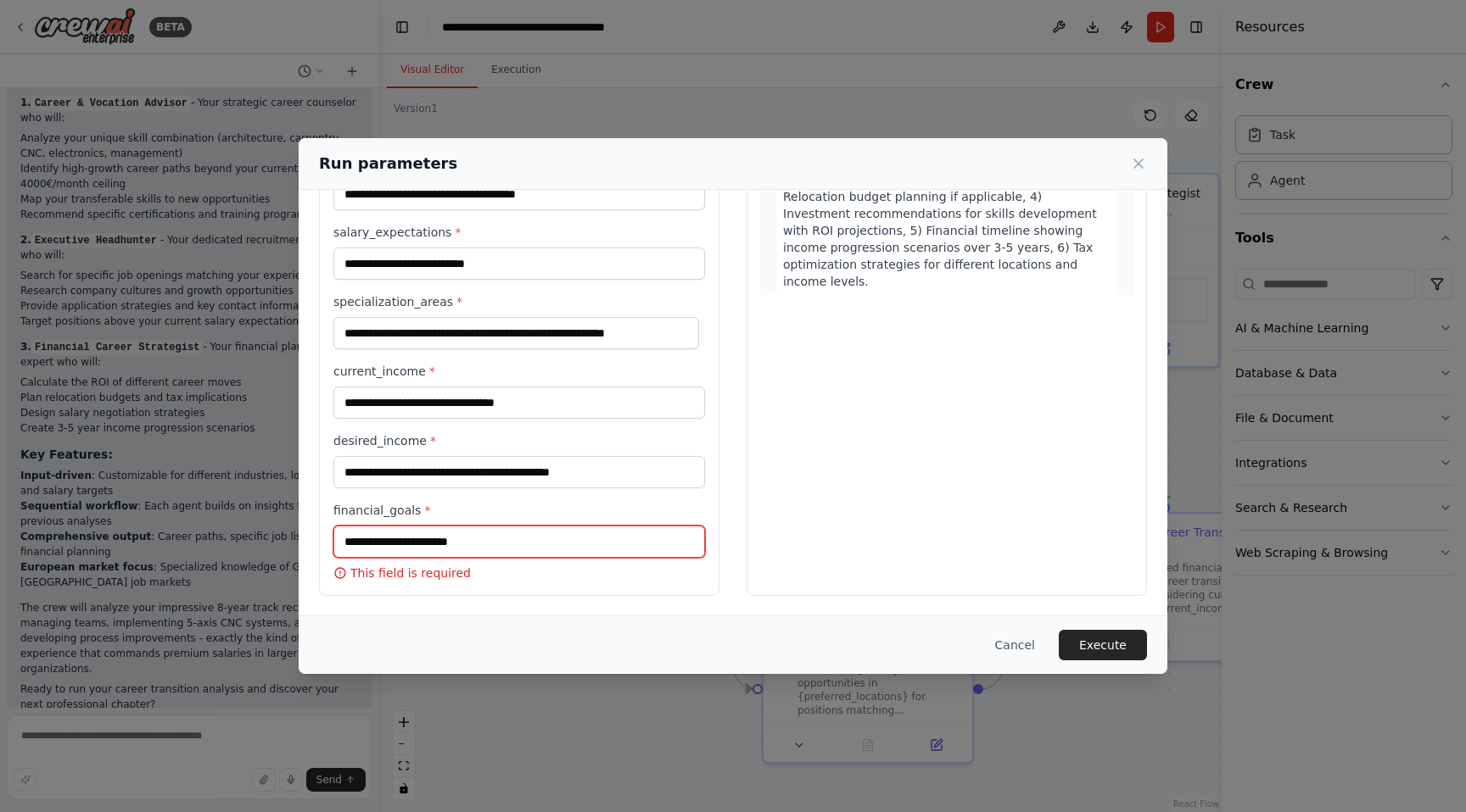
click at [430, 546] on input "financial_goals *" at bounding box center [519, 541] width 371 height 32
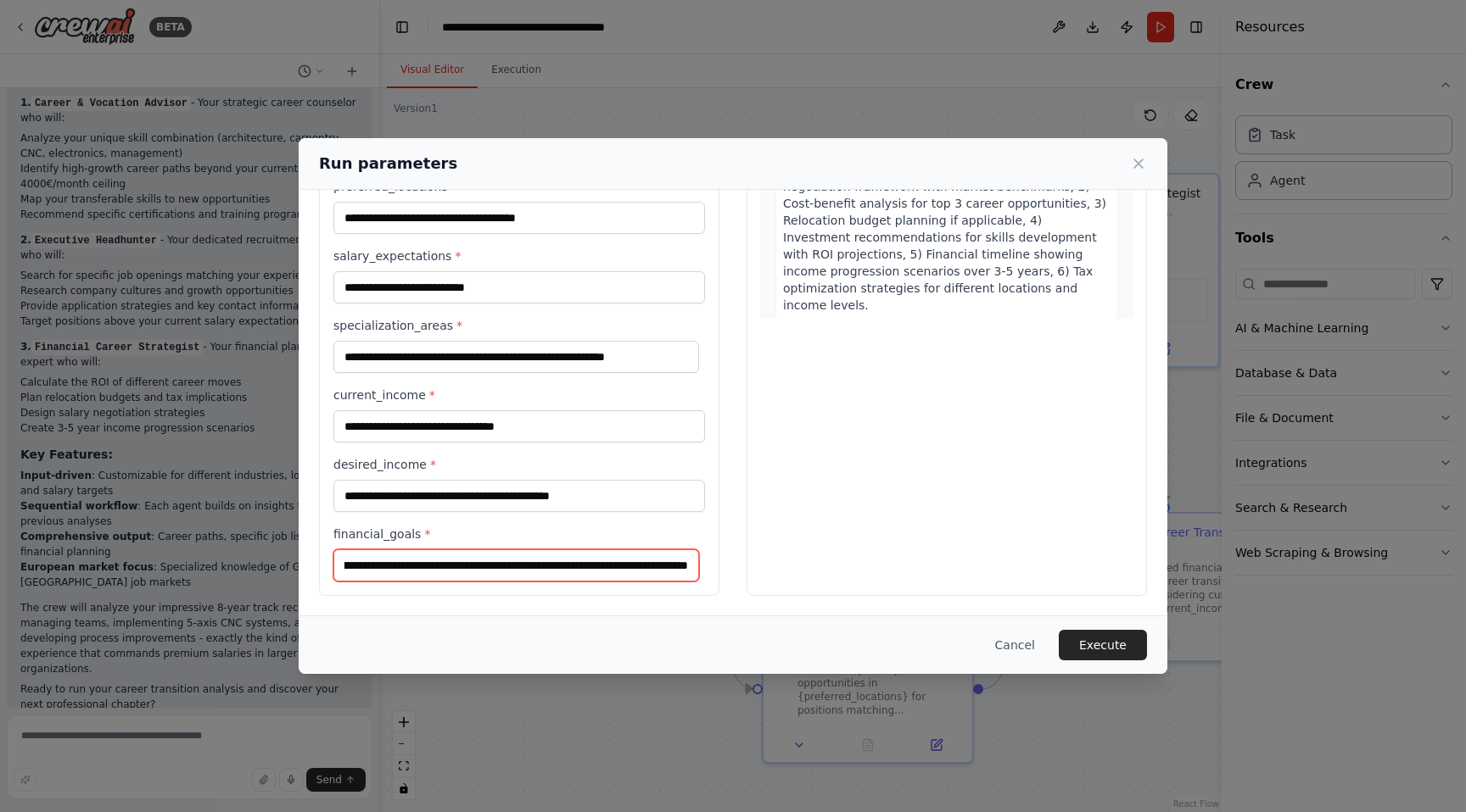
scroll to position [0, 233]
type input "**********"
click at [1117, 640] on button "Execute" at bounding box center [1102, 645] width 88 height 30
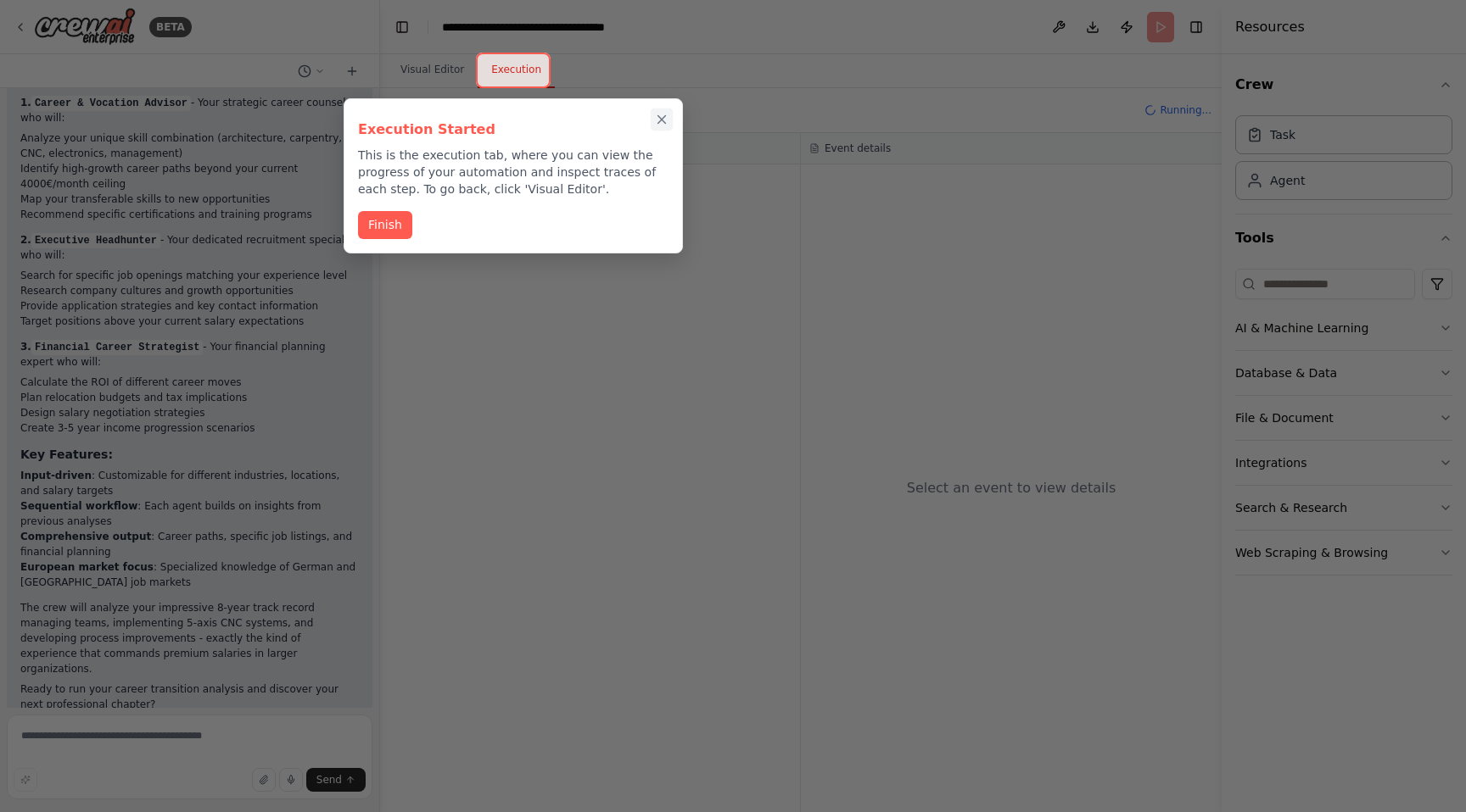
click at [664, 118] on icon "Close walkthrough" at bounding box center [662, 120] width 16 height 16
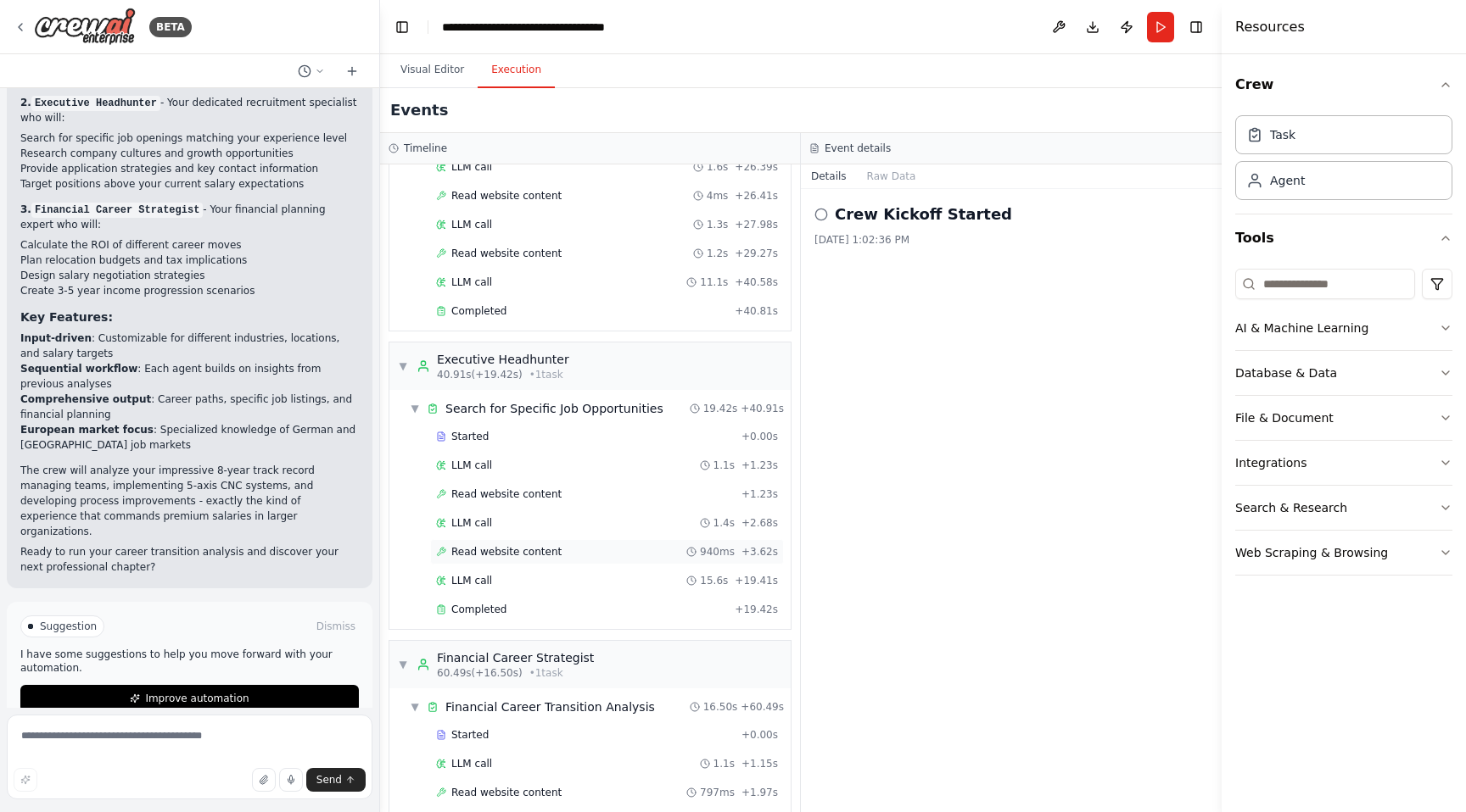
scroll to position [707, 0]
click at [819, 219] on icon at bounding box center [821, 215] width 14 height 14
click at [895, 214] on h2 "Crew Kickoff Started" at bounding box center [923, 214] width 177 height 23
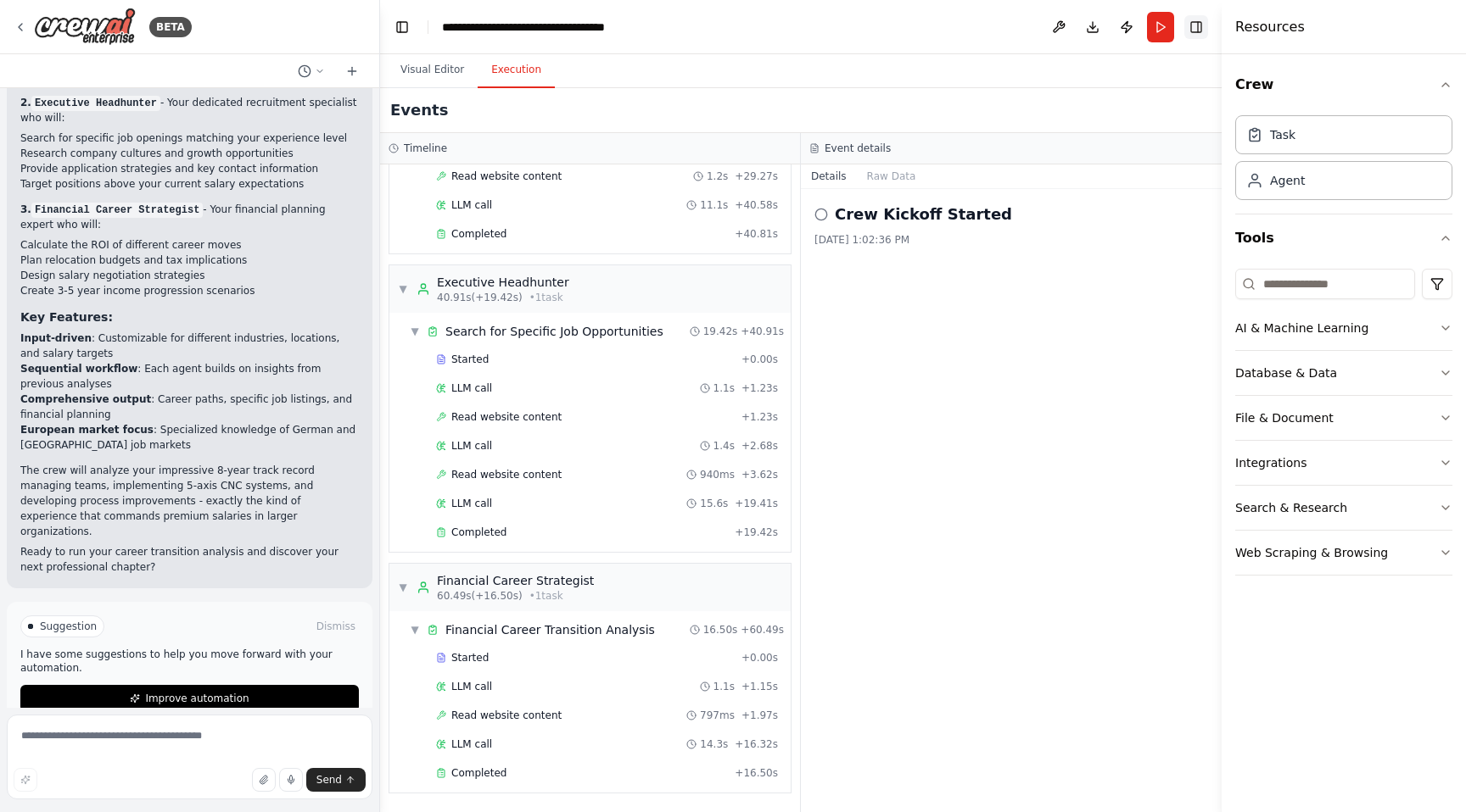
click at [1206, 34] on button "Toggle Right Sidebar" at bounding box center [1195, 27] width 23 height 23
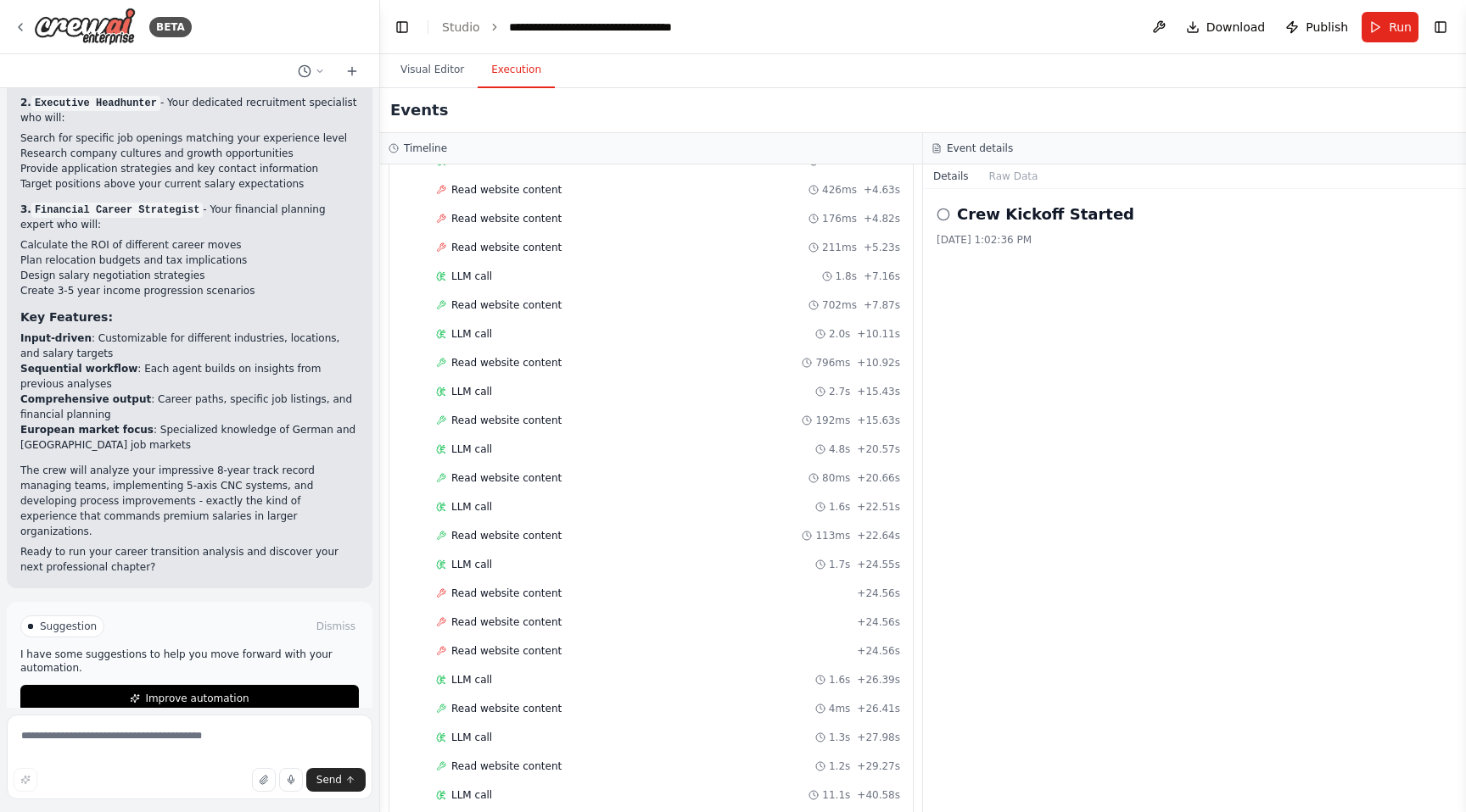
scroll to position [0, 0]
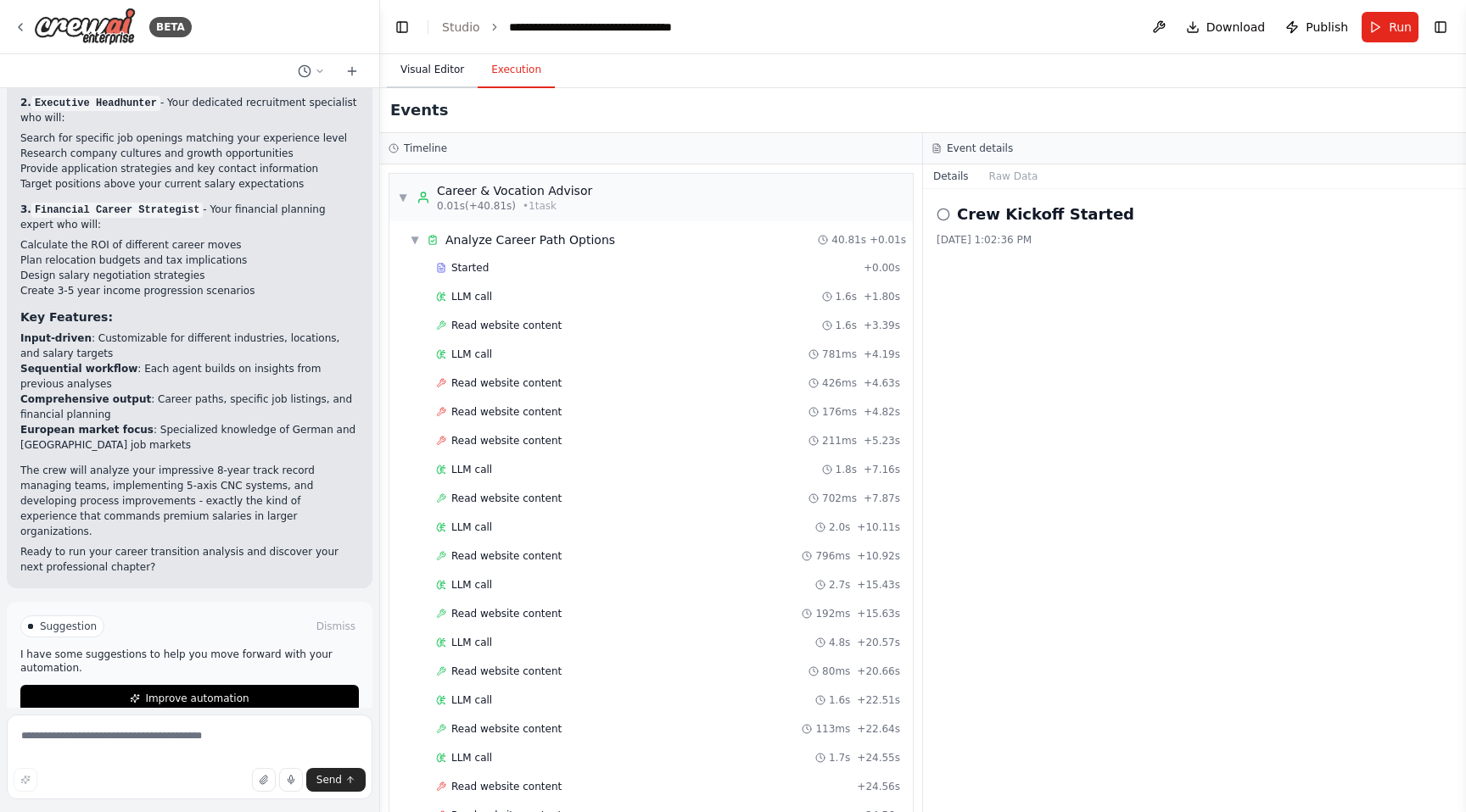
click at [454, 78] on button "Visual Editor" at bounding box center [432, 70] width 91 height 35
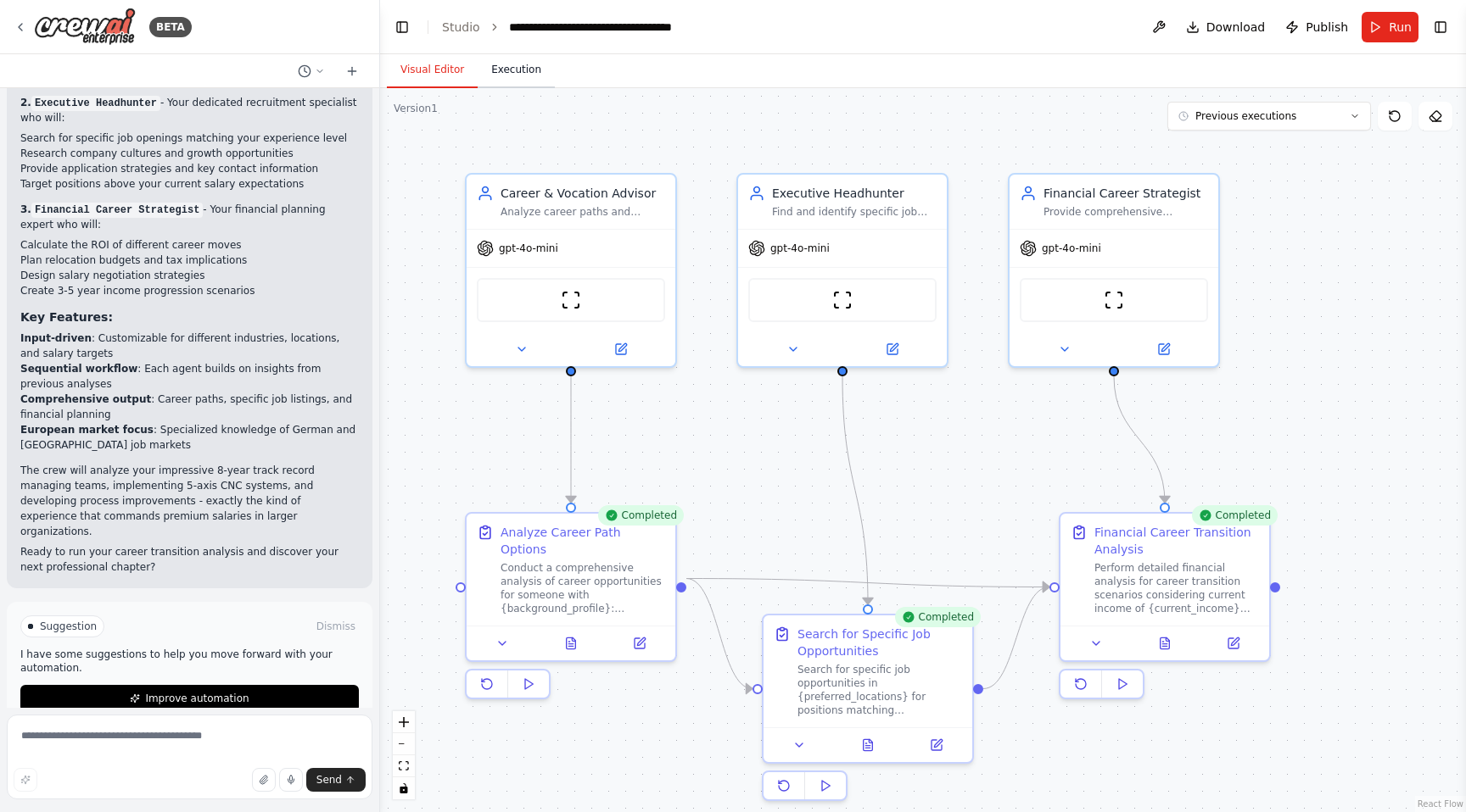
click at [507, 73] on button "Execution" at bounding box center [516, 70] width 77 height 35
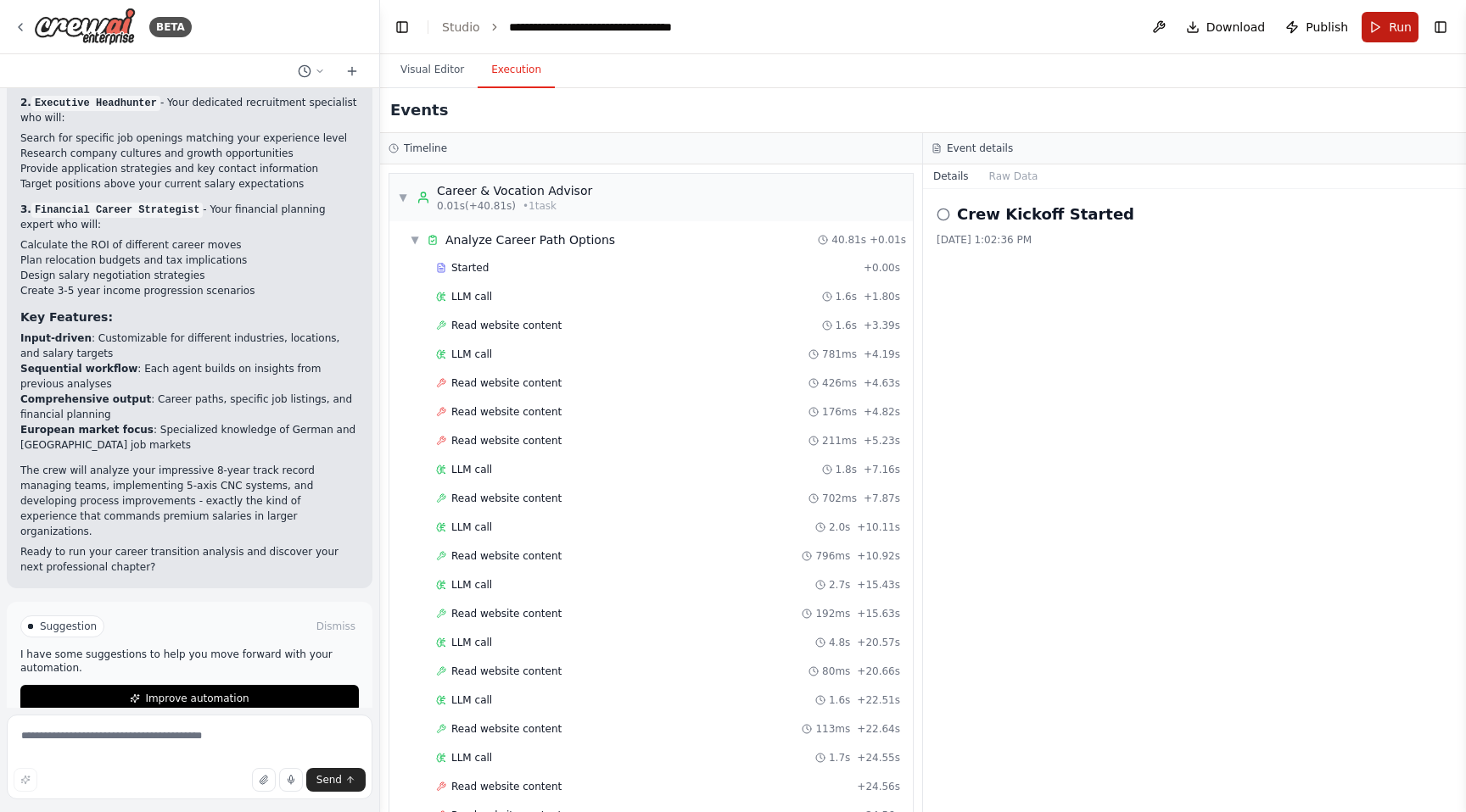
click at [1369, 29] on button "Run" at bounding box center [1390, 26] width 57 height 30
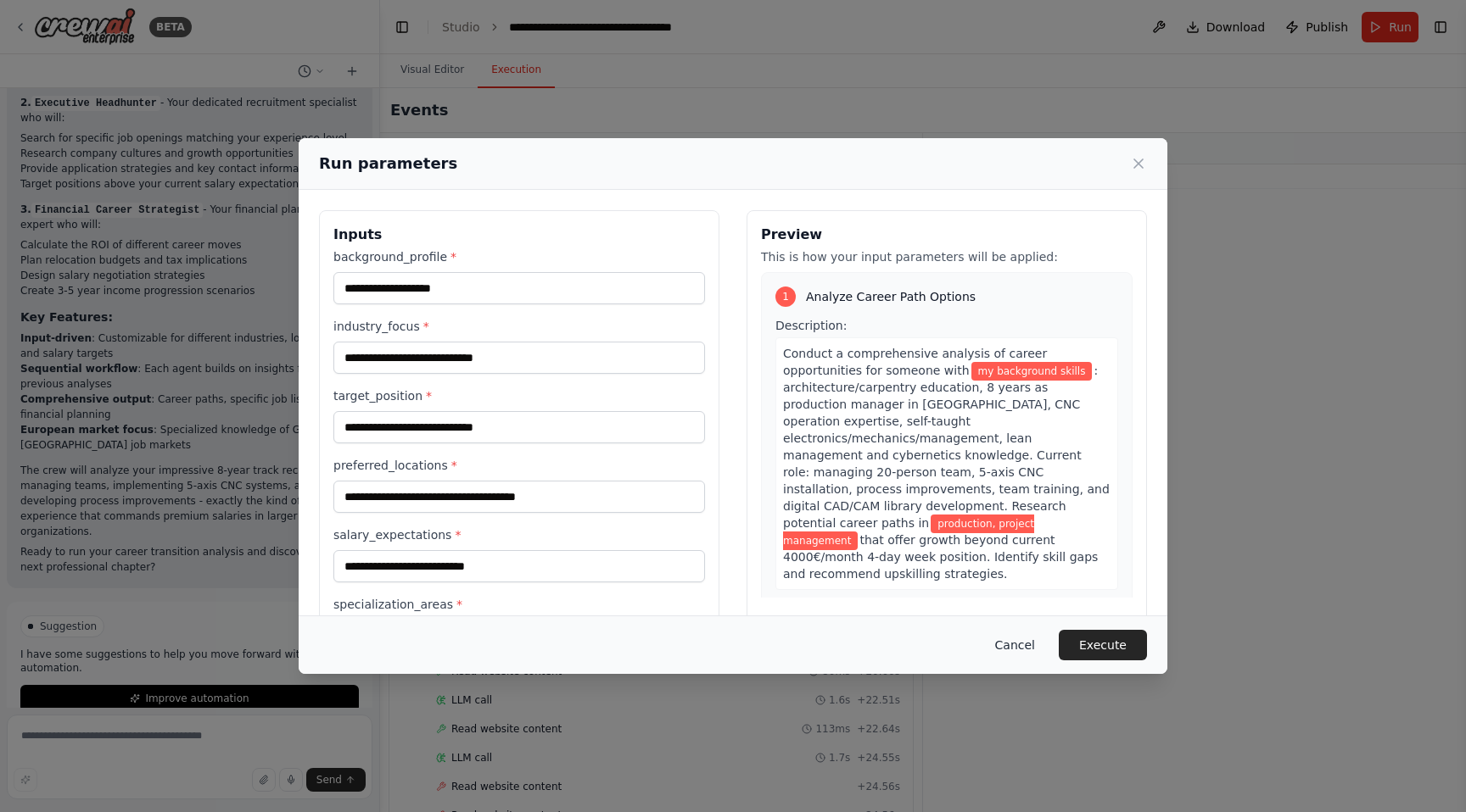
click at [1034, 644] on button "Cancel" at bounding box center [1014, 645] width 67 height 30
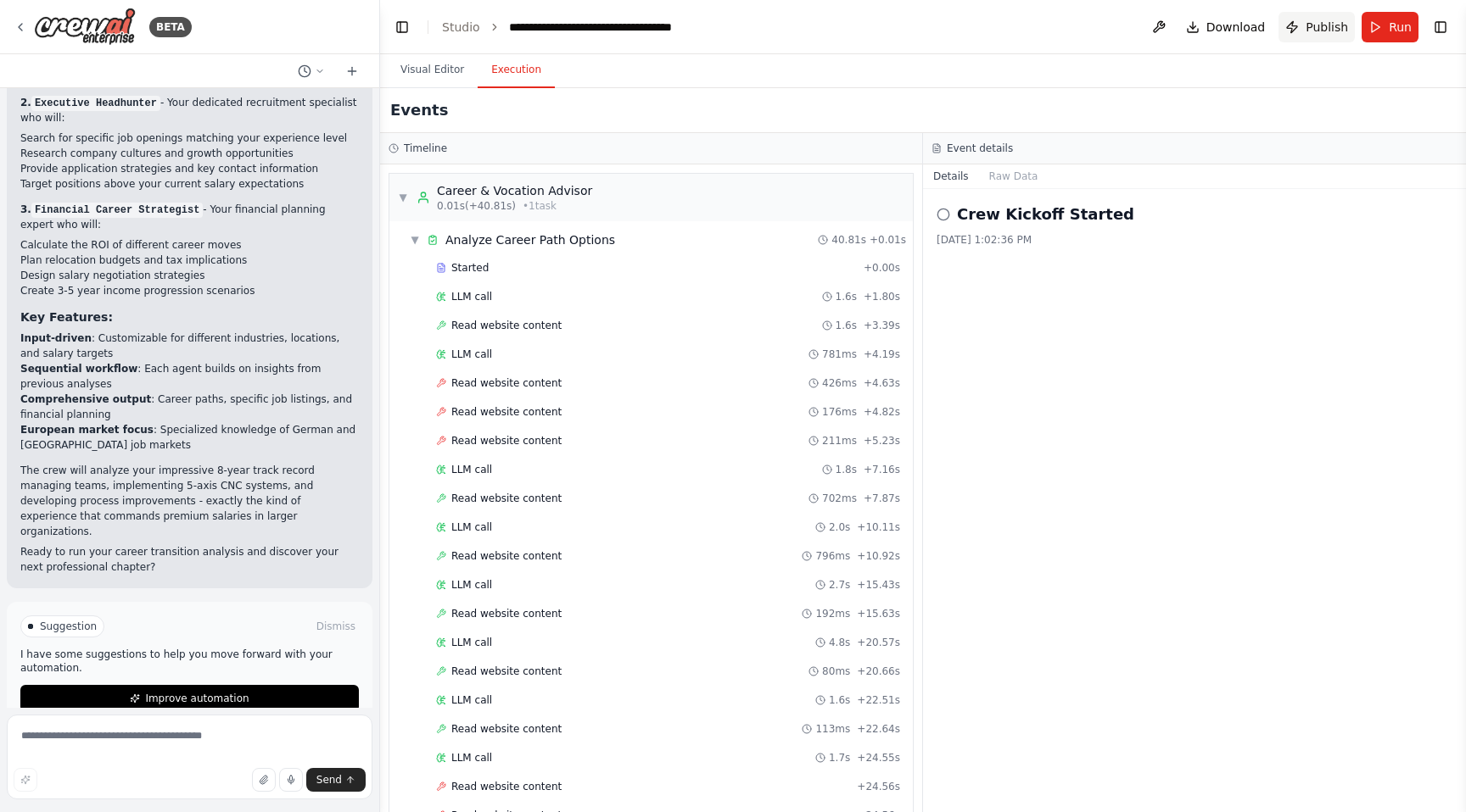
click at [1314, 31] on span "Publish" at bounding box center [1326, 26] width 42 height 17
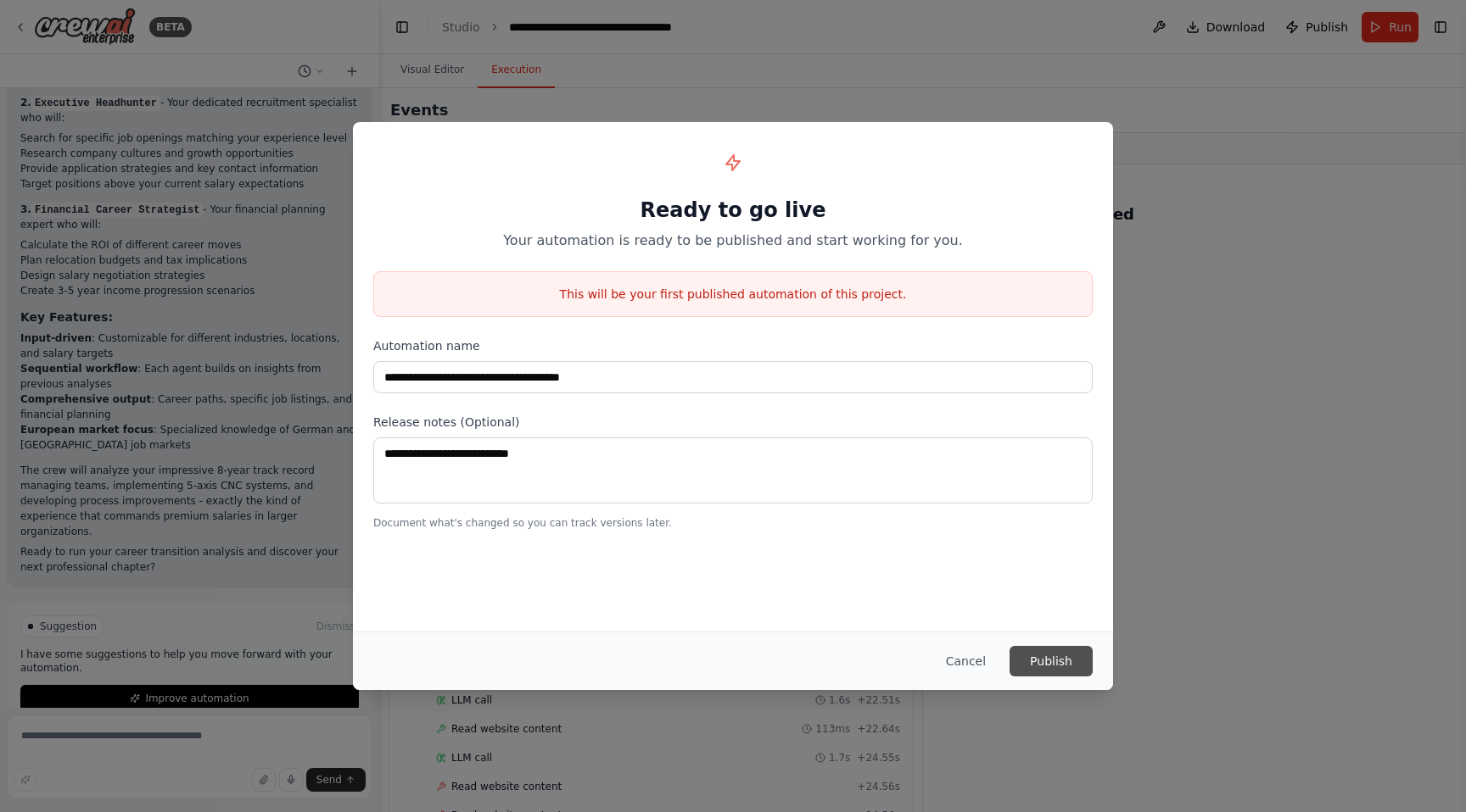
click at [1044, 664] on button "Publish" at bounding box center [1051, 661] width 83 height 30
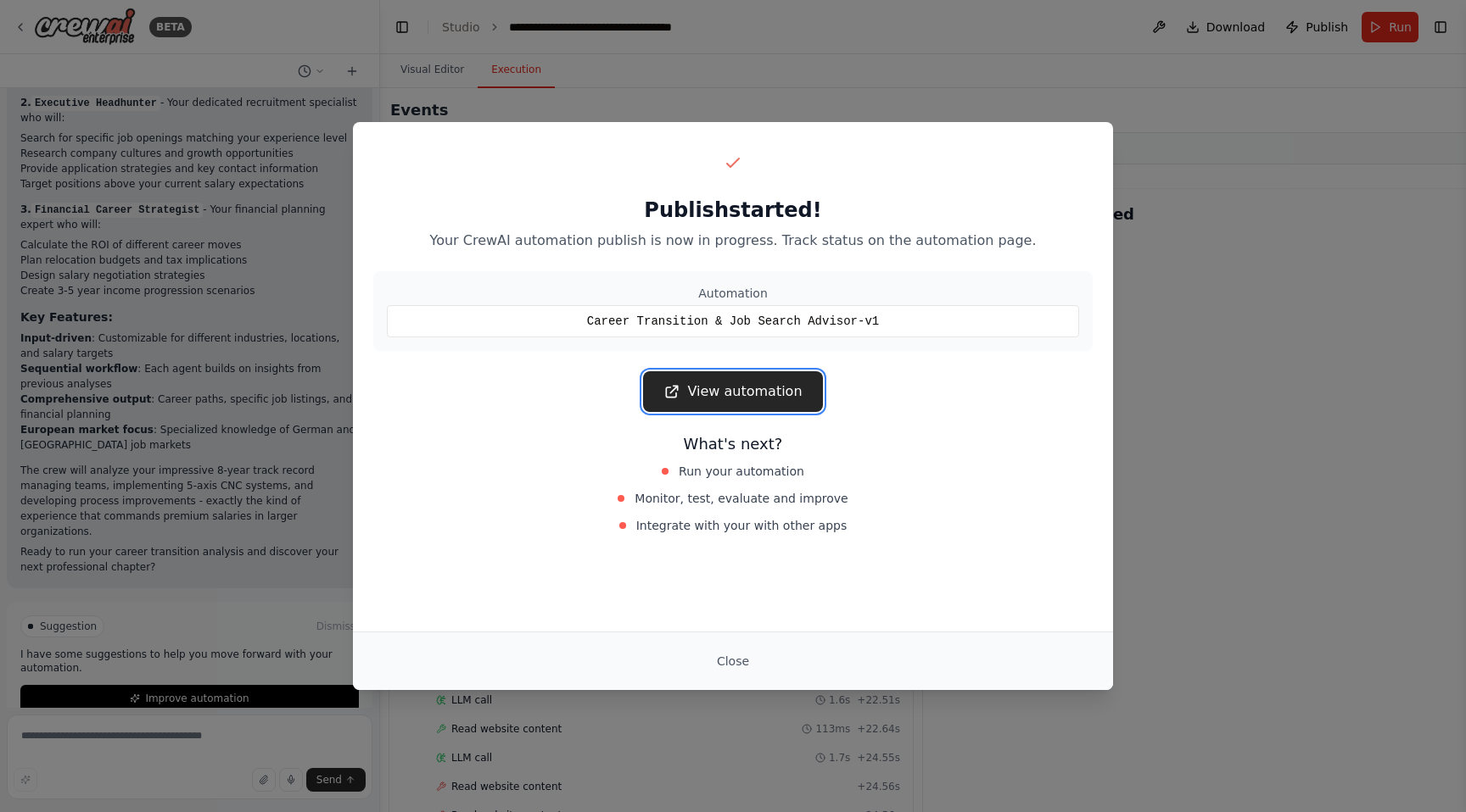
click at [770, 408] on link "View automation" at bounding box center [732, 392] width 179 height 41
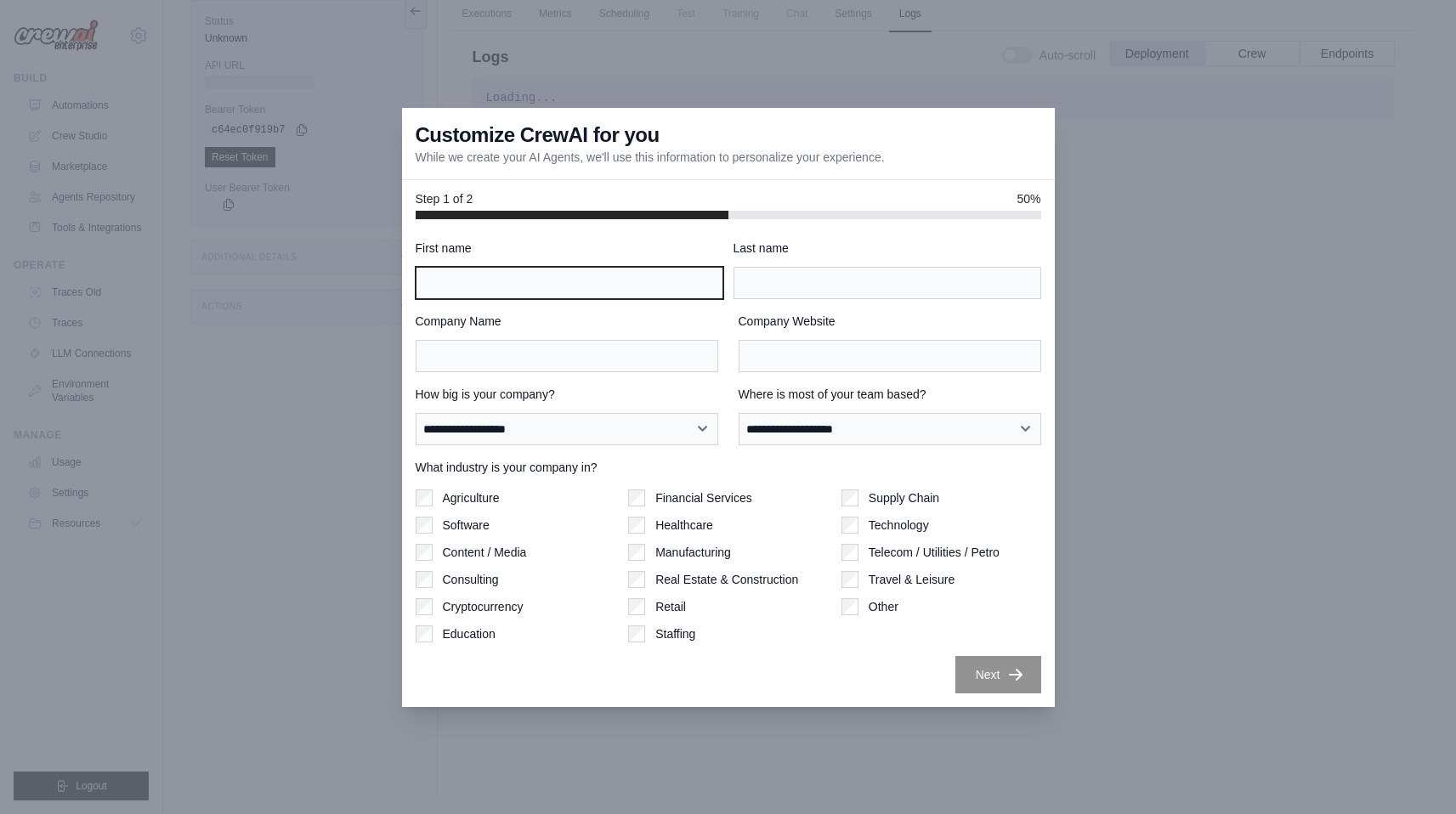
click at [613, 274] on input "First name" at bounding box center [569, 282] width 307 height 32
type input "*******"
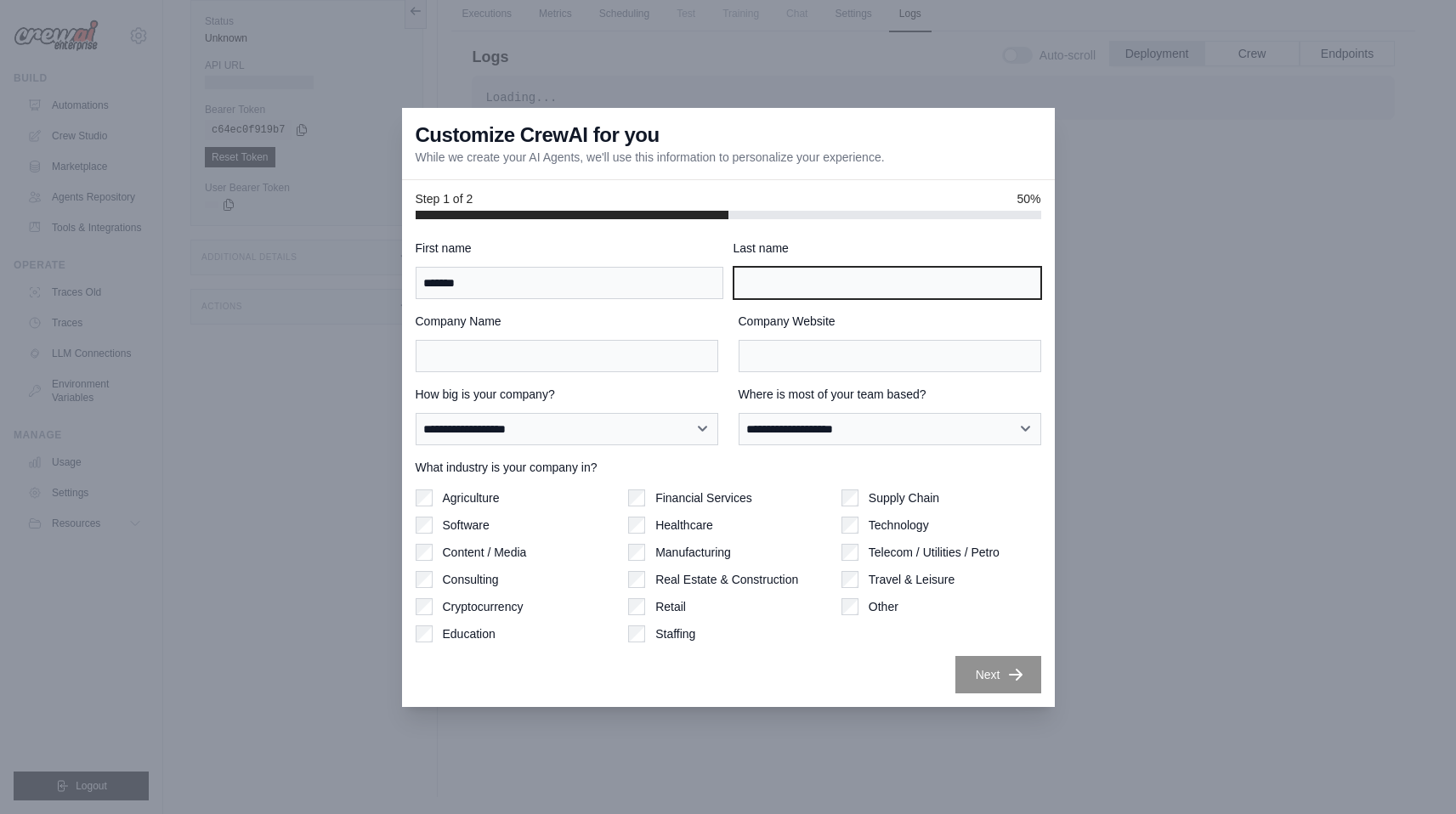
click at [782, 268] on input "Last name" at bounding box center [887, 282] width 307 height 32
click at [749, 286] on input "**********" at bounding box center [887, 282] width 307 height 32
type input "**********"
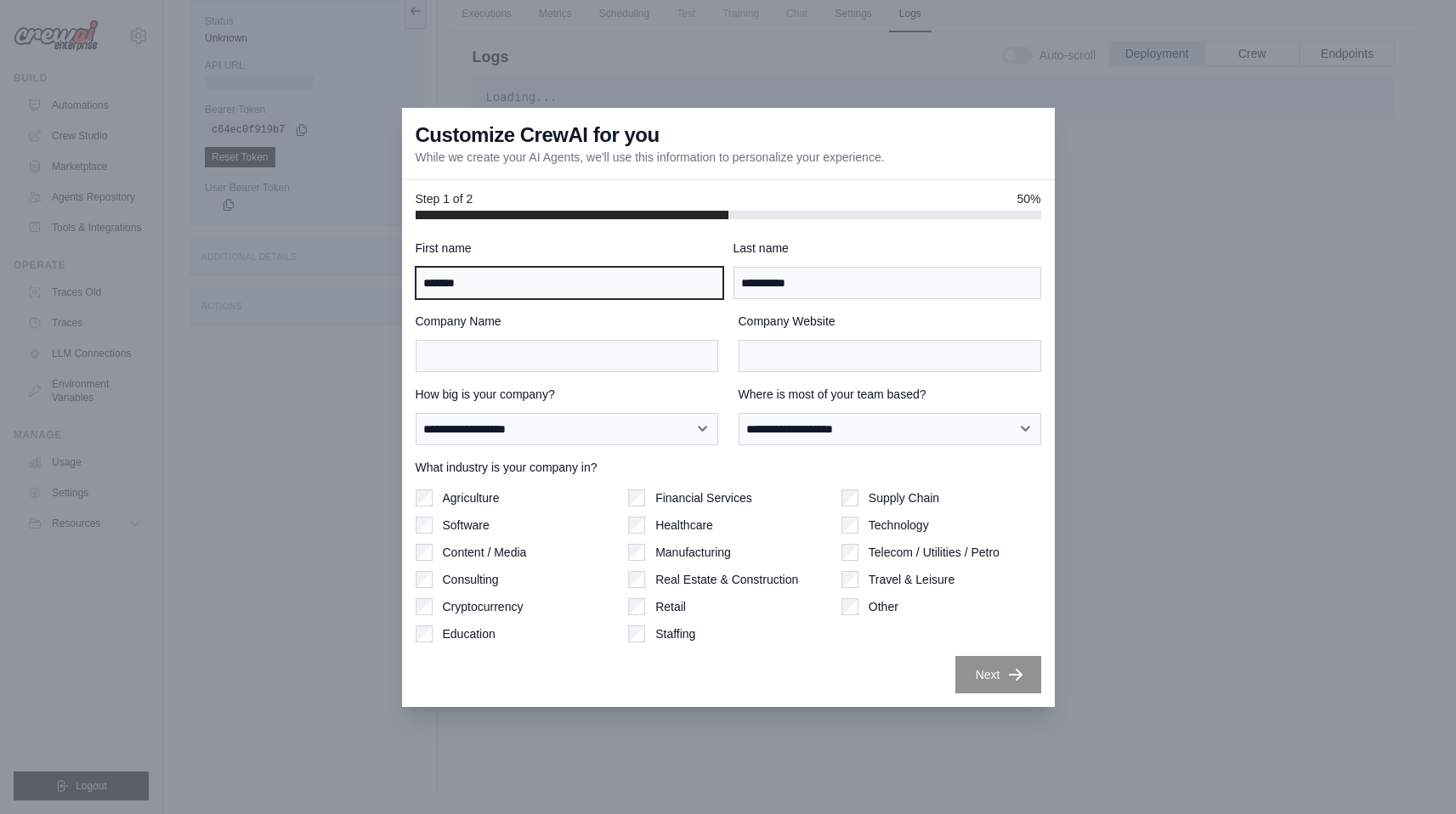
click at [426, 285] on input "*******" at bounding box center [569, 282] width 307 height 32
type input "*******"
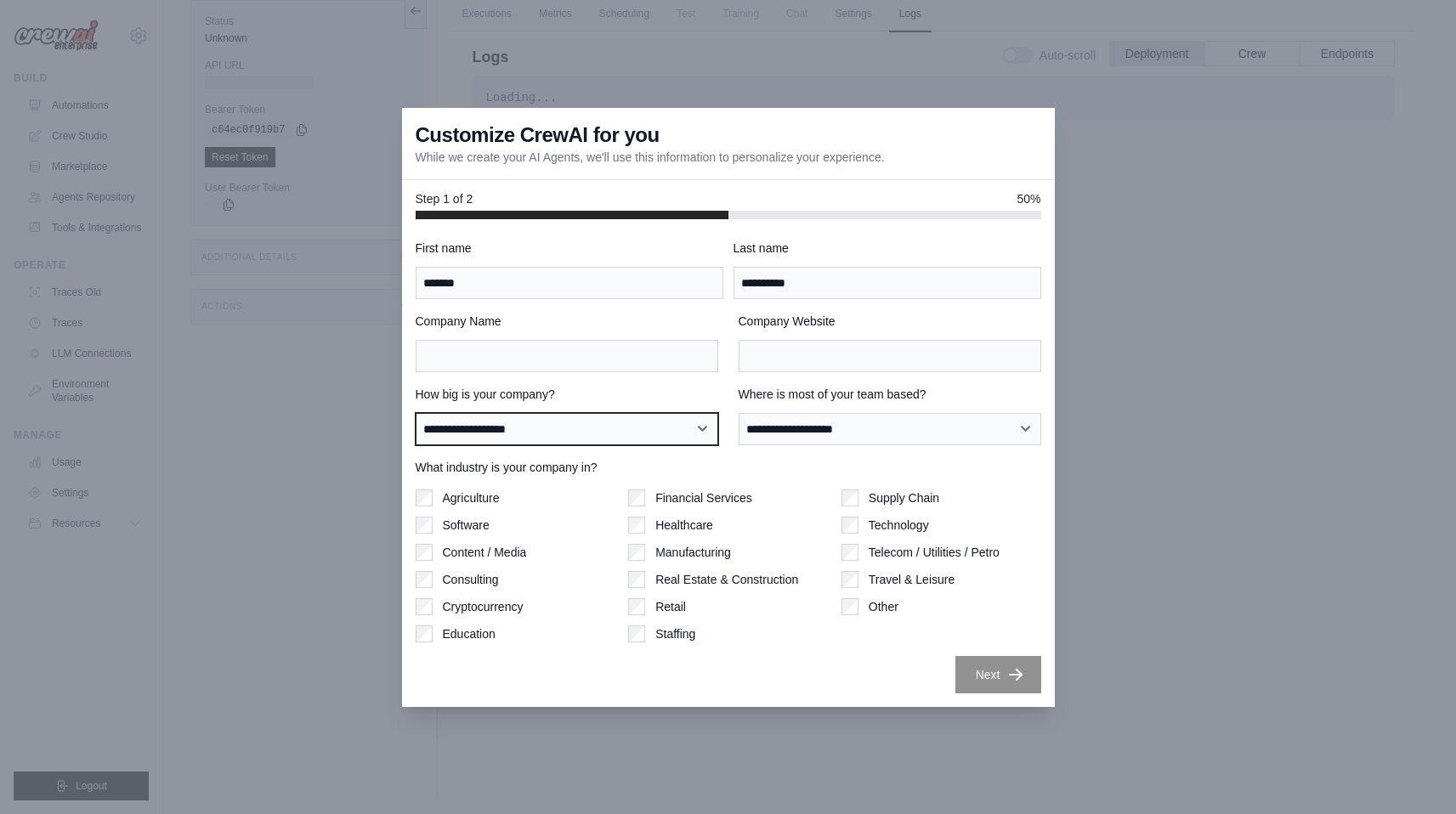
click at [642, 434] on select "**********" at bounding box center [566, 429] width 303 height 32
select select "**********"
click at [415, 413] on select "**********" at bounding box center [566, 429] width 303 height 32
click at [681, 428] on select "**********" at bounding box center [566, 429] width 303 height 32
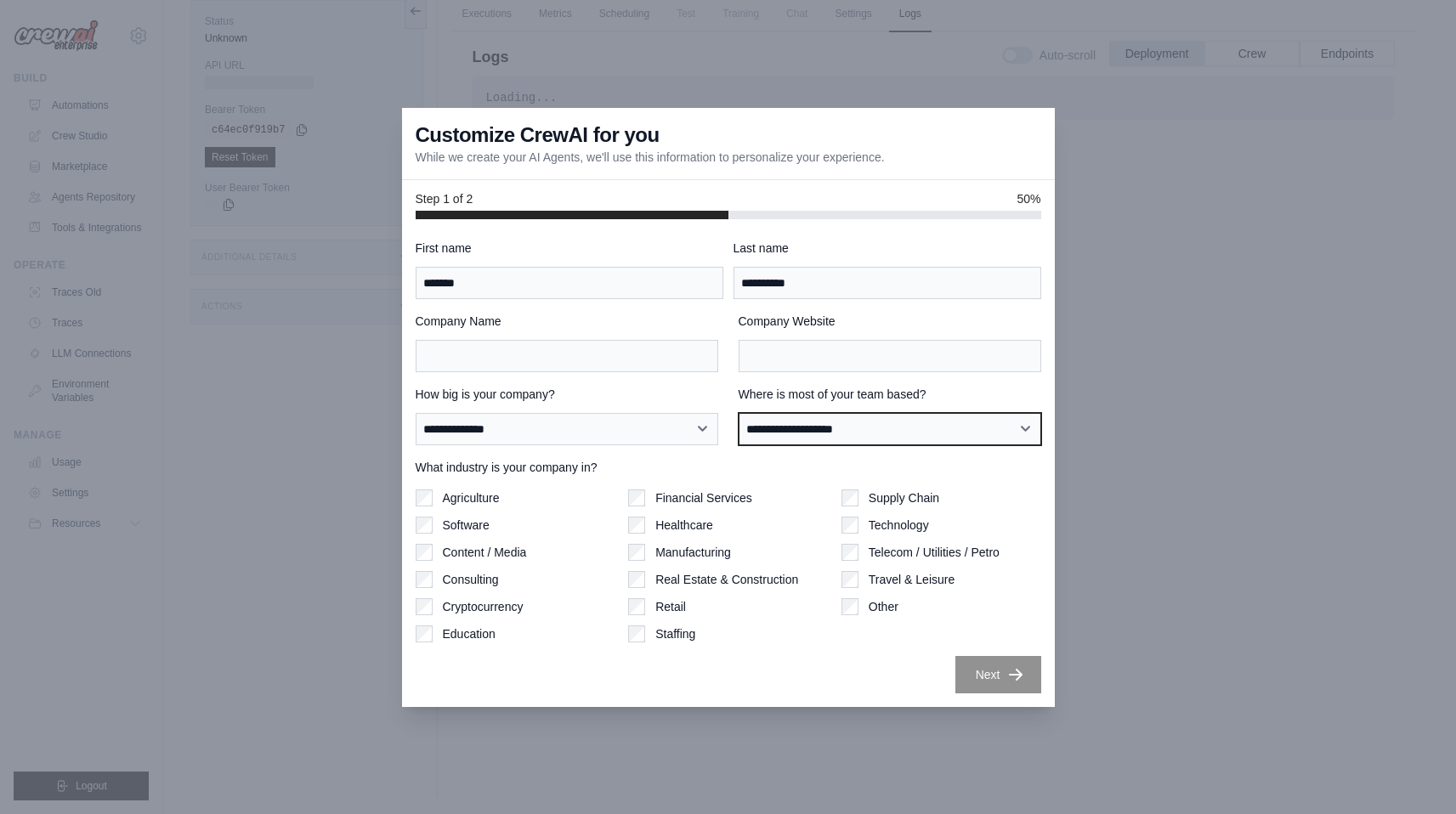
click at [778, 436] on select "**********" at bounding box center [889, 429] width 303 height 32
select select "******"
click at [738, 413] on select "**********" at bounding box center [889, 429] width 303 height 32
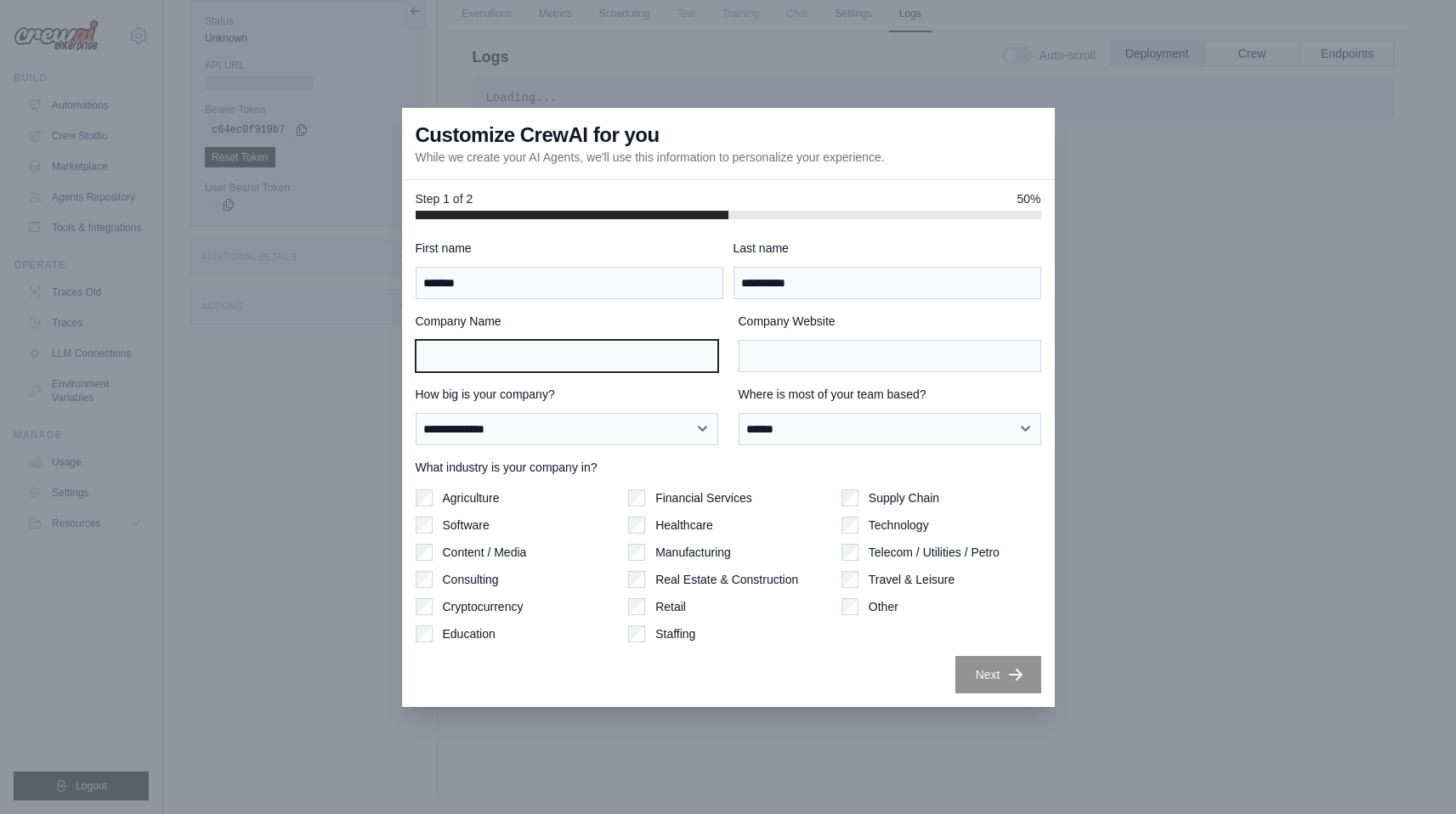
click at [543, 359] on input "Company Name" at bounding box center [566, 356] width 303 height 32
type input "******"
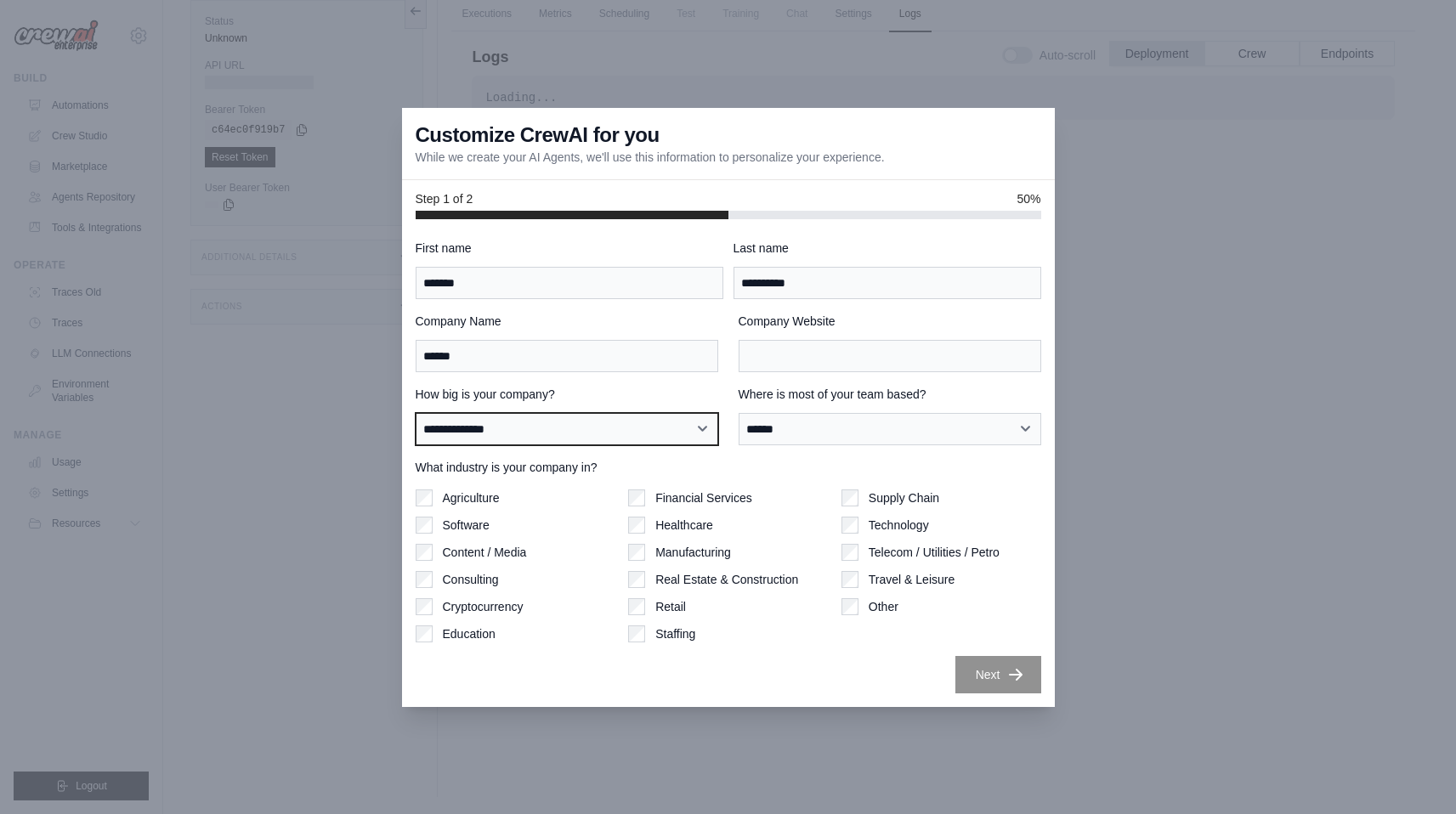
click at [539, 413] on select "**********" at bounding box center [566, 429] width 303 height 32
select select "**********"
click at [415, 413] on select "**********" at bounding box center [566, 429] width 303 height 32
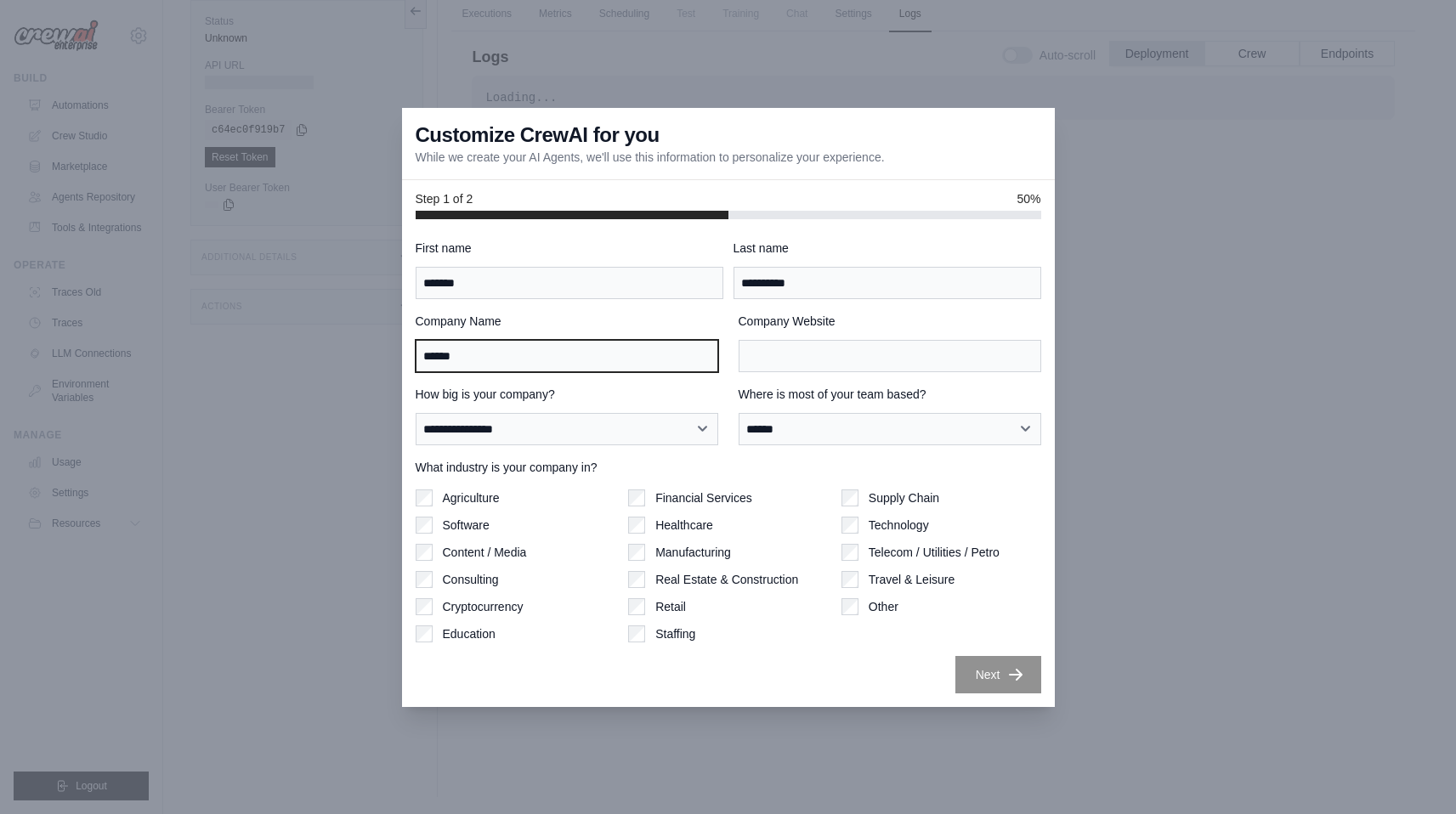
click at [560, 355] on input "******" at bounding box center [566, 356] width 303 height 32
type input "********"
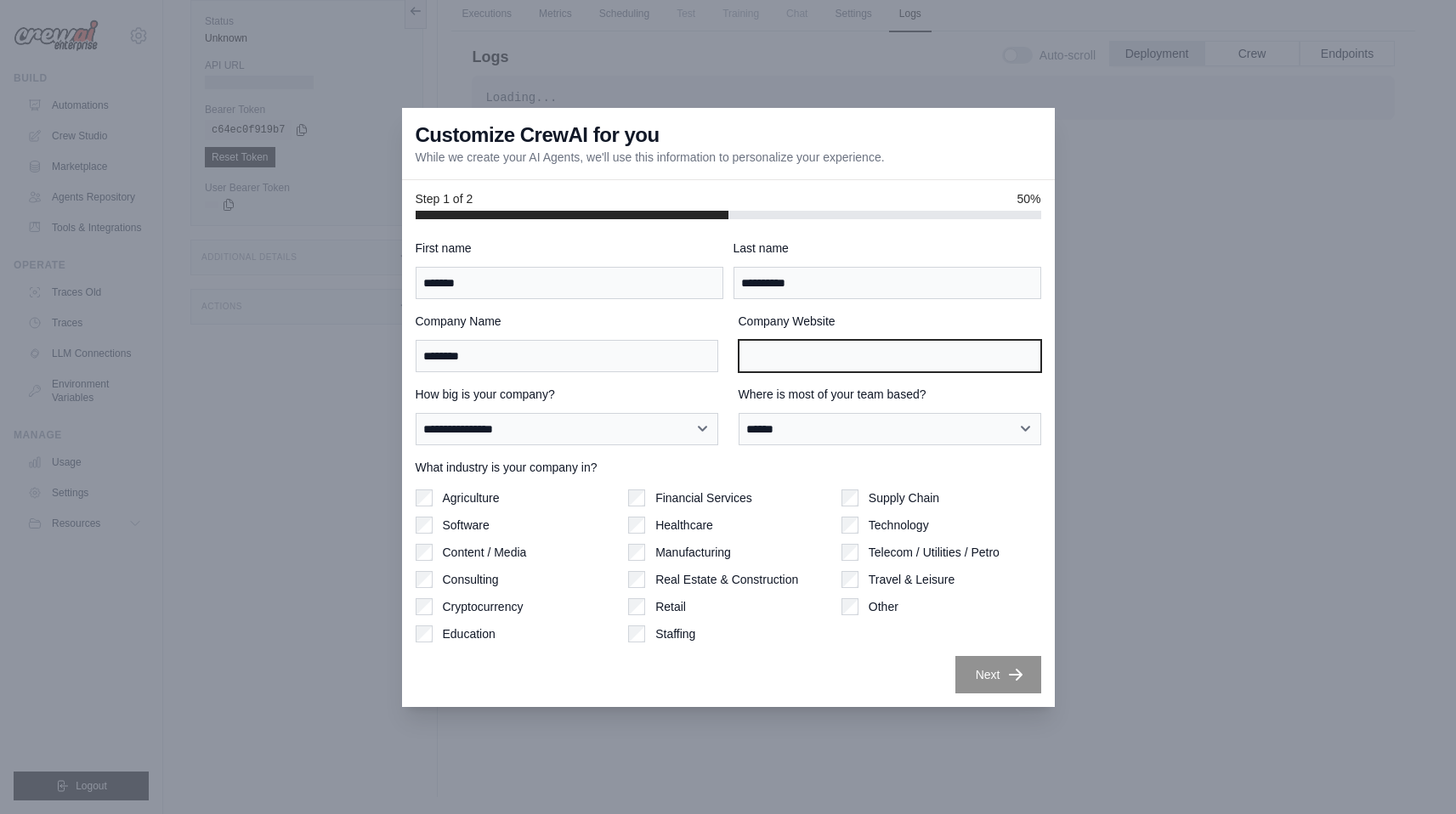
click at [843, 368] on input "Company Website" at bounding box center [889, 356] width 303 height 32
type input "**********"
click at [987, 664] on button "Next" at bounding box center [998, 674] width 86 height 37
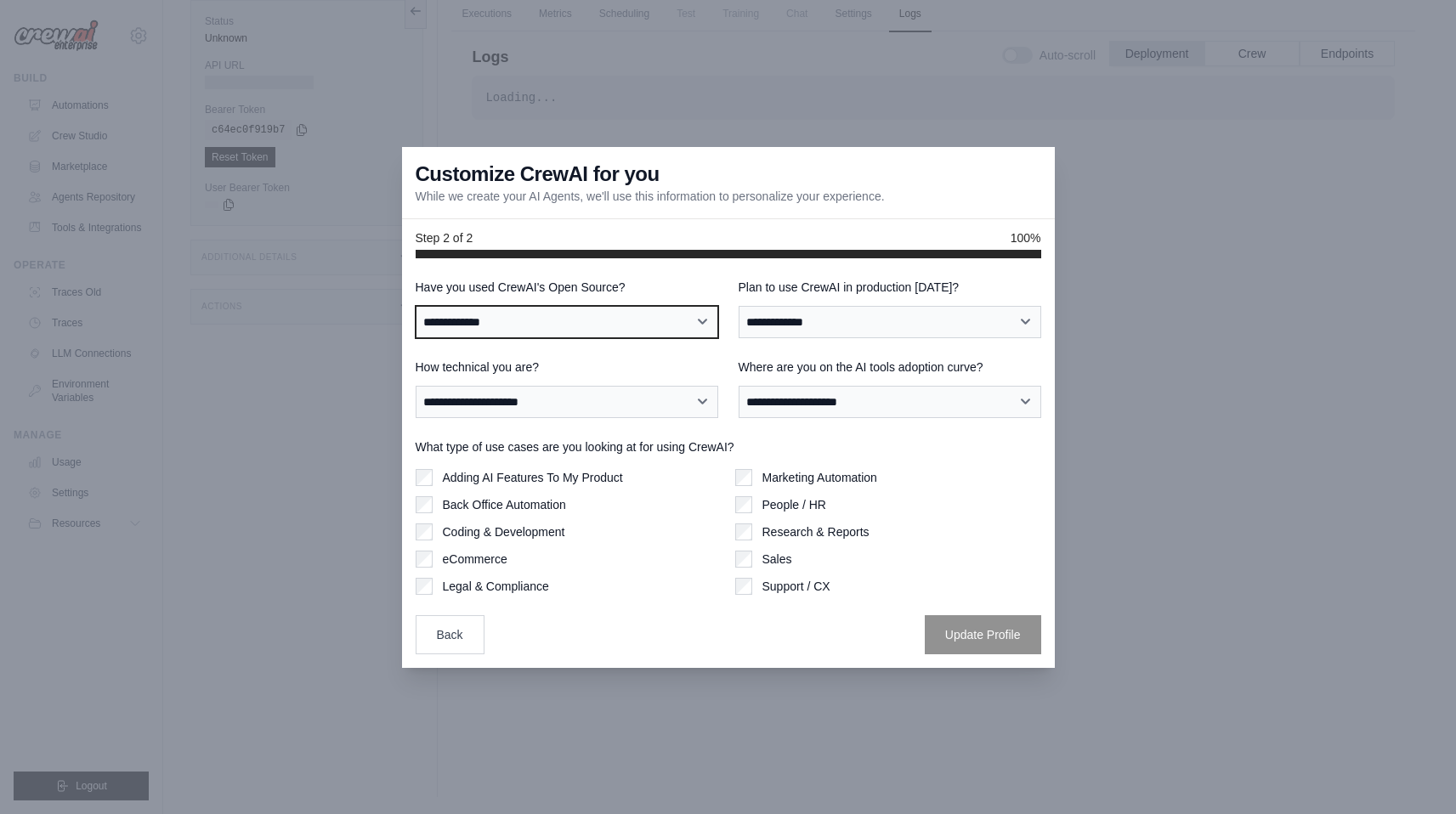
click at [641, 315] on select "**********" at bounding box center [566, 321] width 303 height 32
select select "**"
click at [415, 306] on select "**********" at bounding box center [566, 321] width 303 height 32
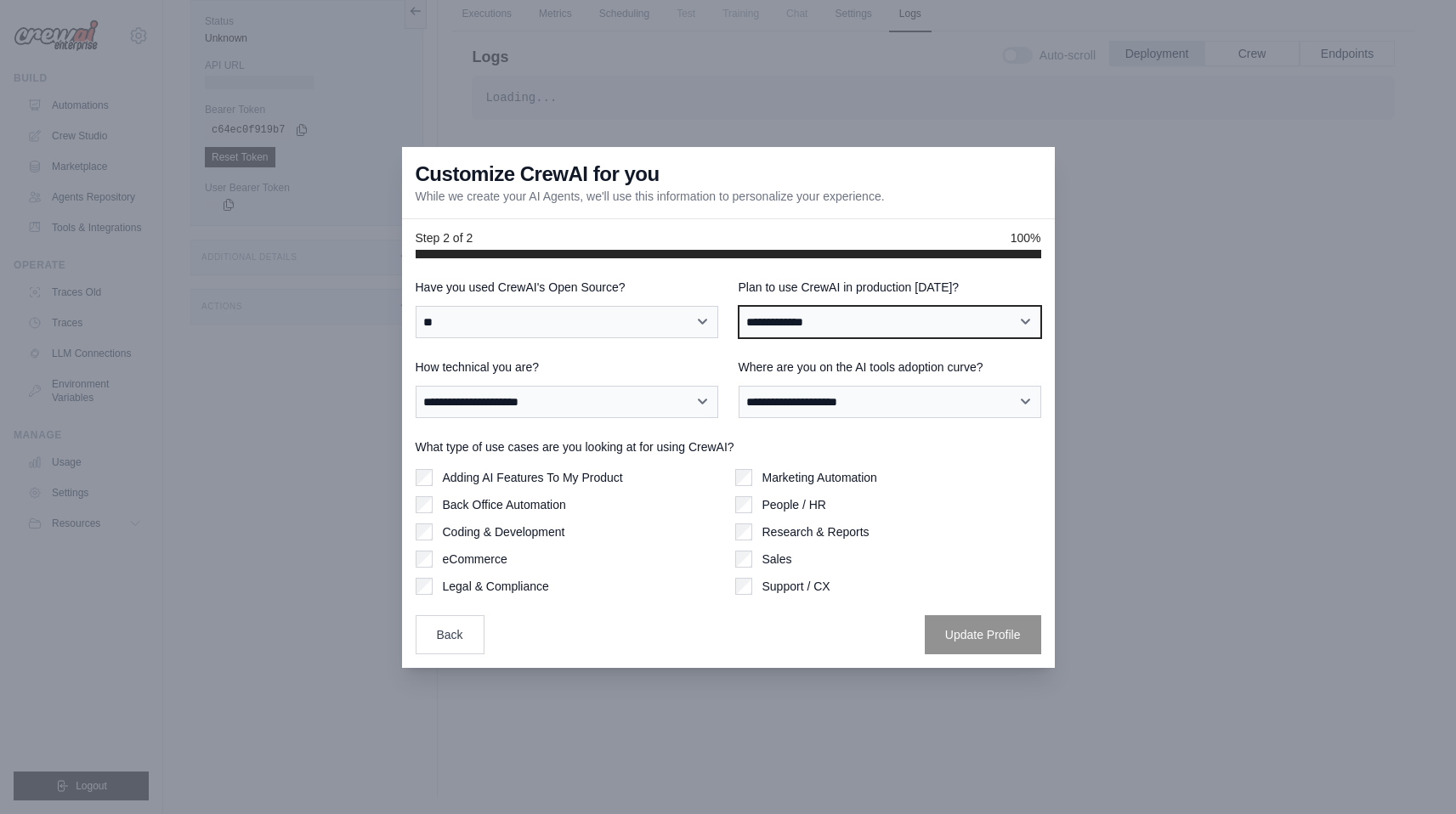
click at [818, 315] on select "**********" at bounding box center [889, 321] width 303 height 32
select select "*****"
click at [738, 306] on select "**********" at bounding box center [889, 321] width 303 height 32
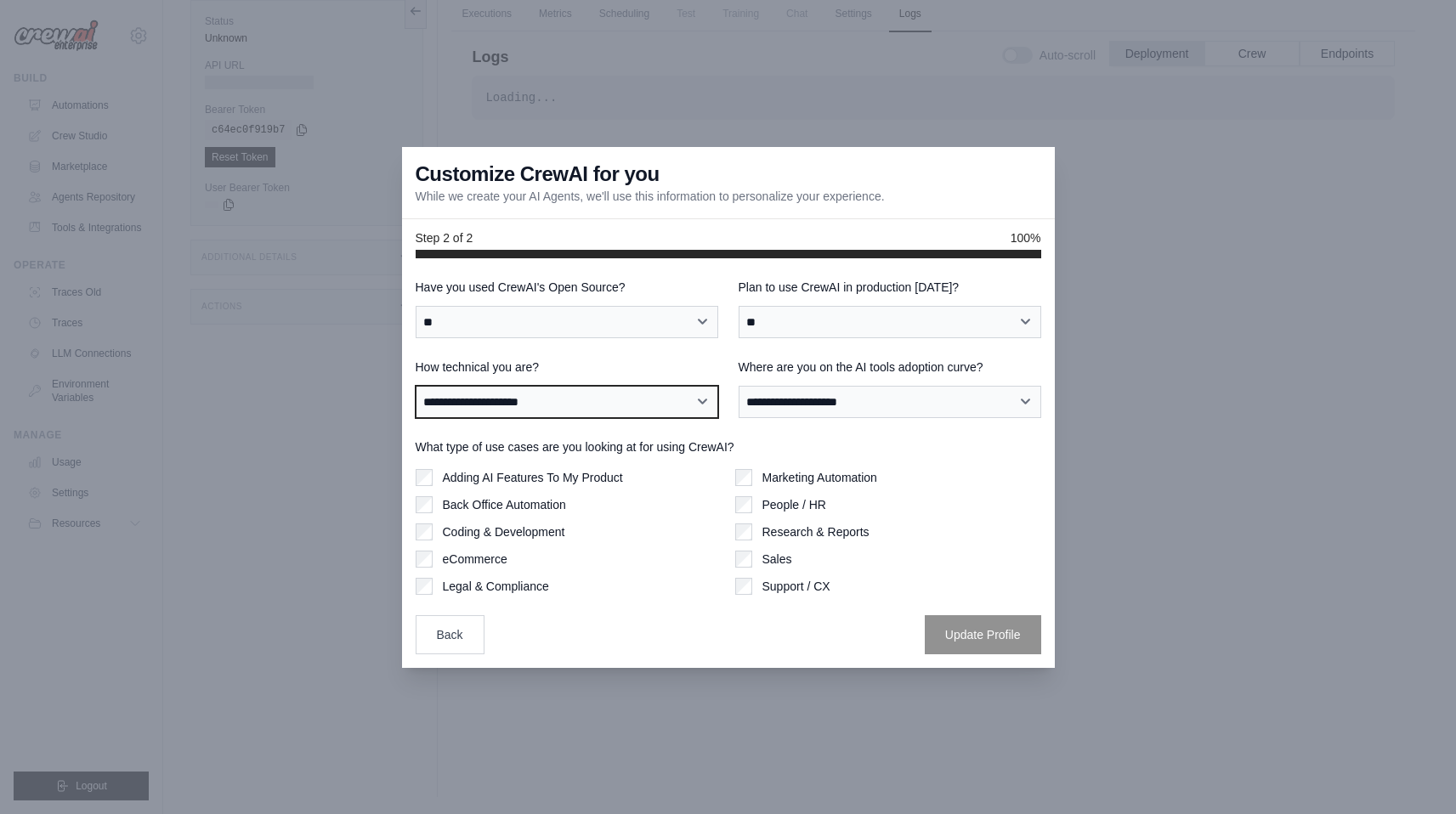
click at [652, 402] on select "**********" at bounding box center [566, 402] width 303 height 32
select select "**********"
click at [415, 386] on select "**********" at bounding box center [566, 402] width 303 height 32
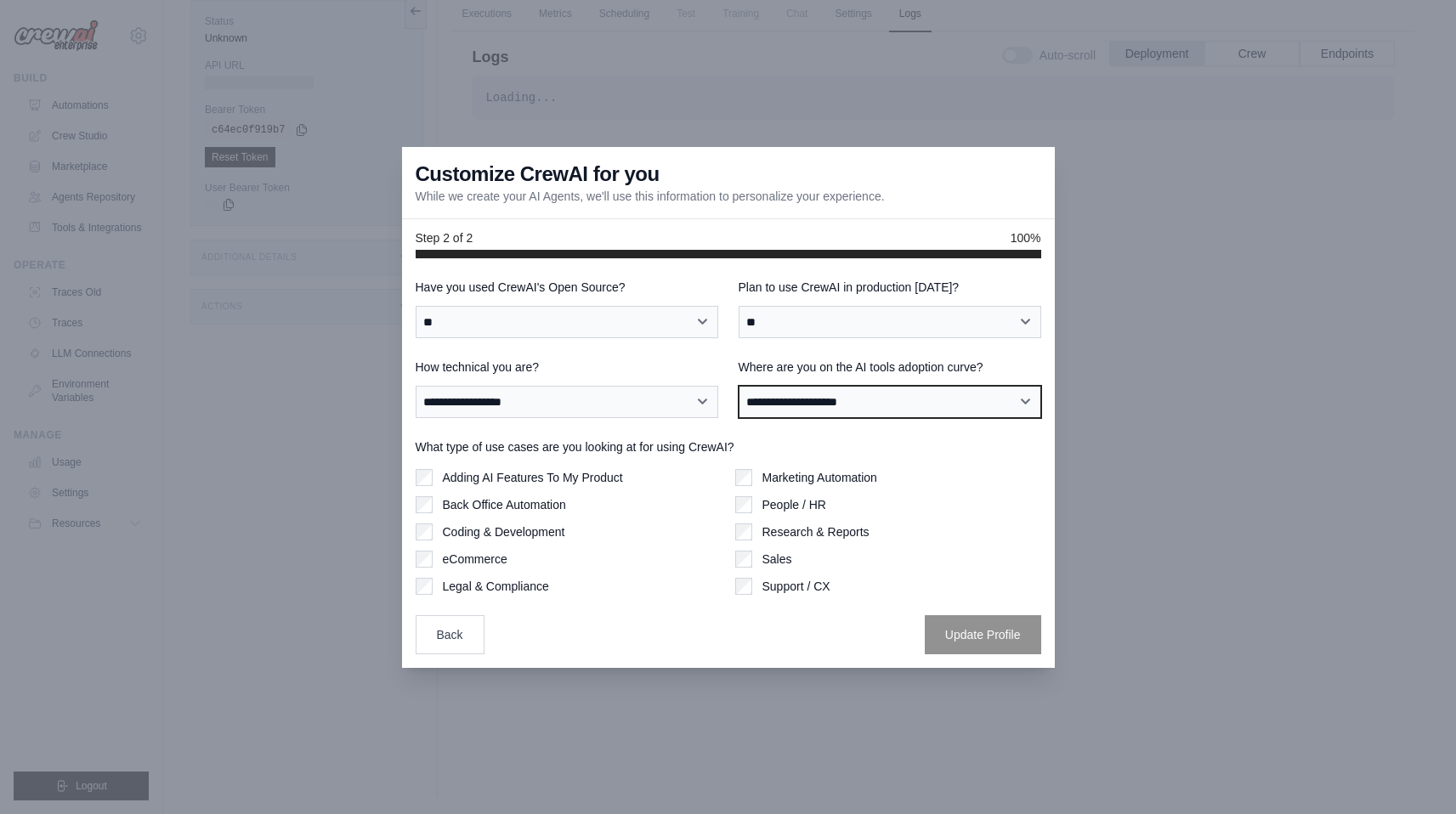
click at [800, 405] on select "**********" at bounding box center [889, 402] width 303 height 32
select select "**********"
click at [738, 386] on select "**********" at bounding box center [889, 402] width 303 height 32
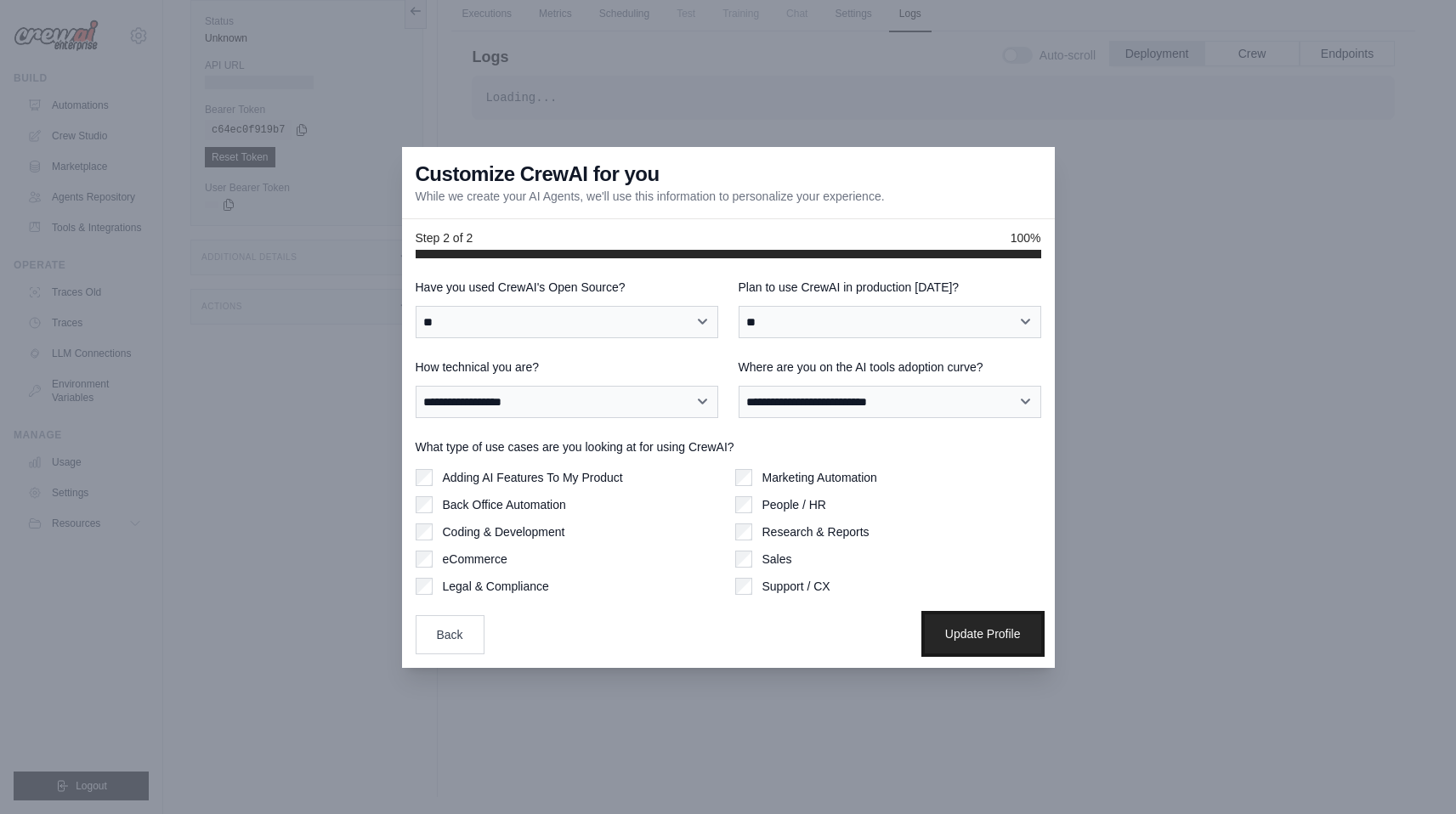
click at [1000, 634] on button "Update Profile" at bounding box center [982, 634] width 117 height 39
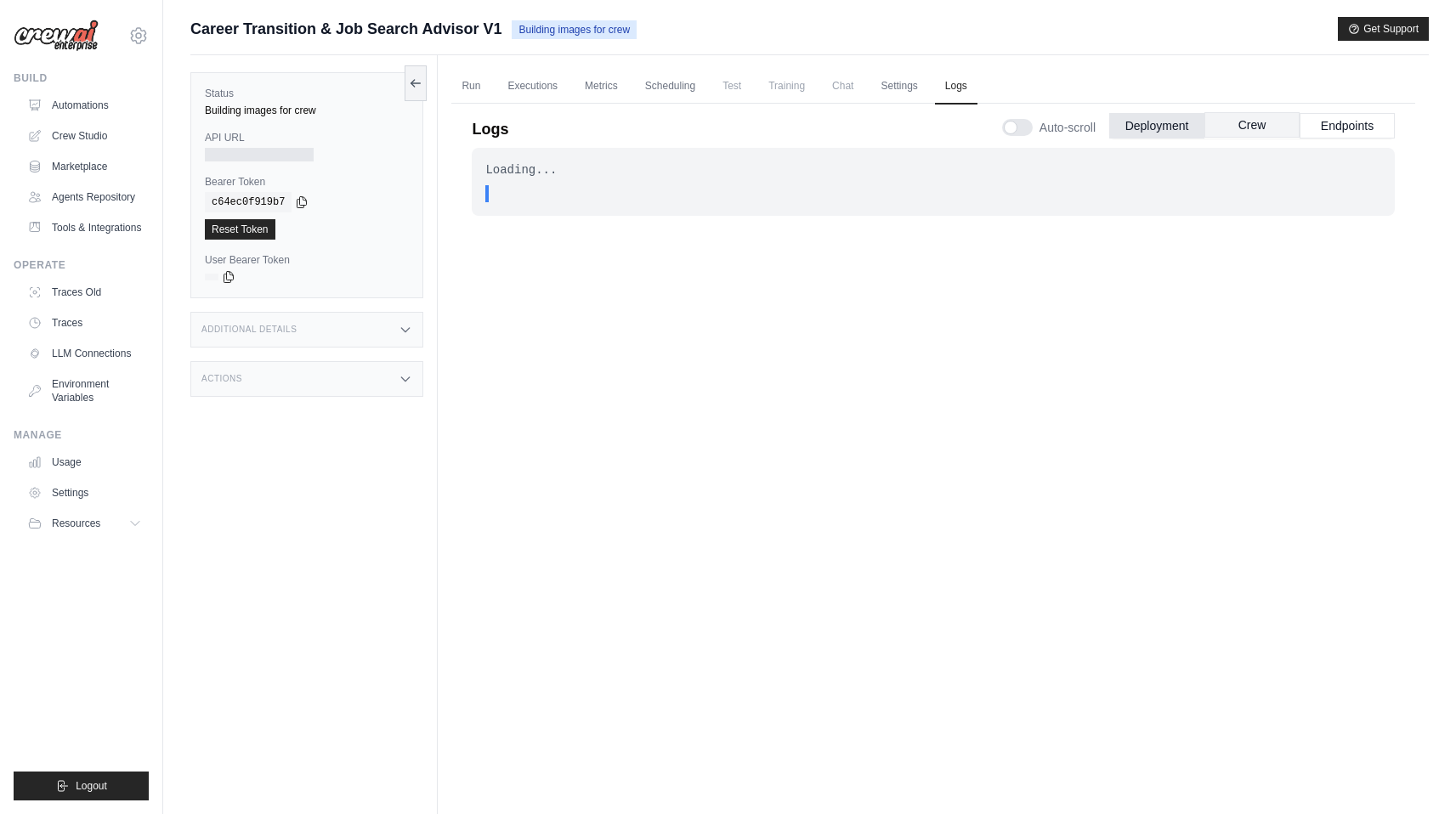
click at [1248, 131] on button "Crew" at bounding box center [1251, 125] width 95 height 25
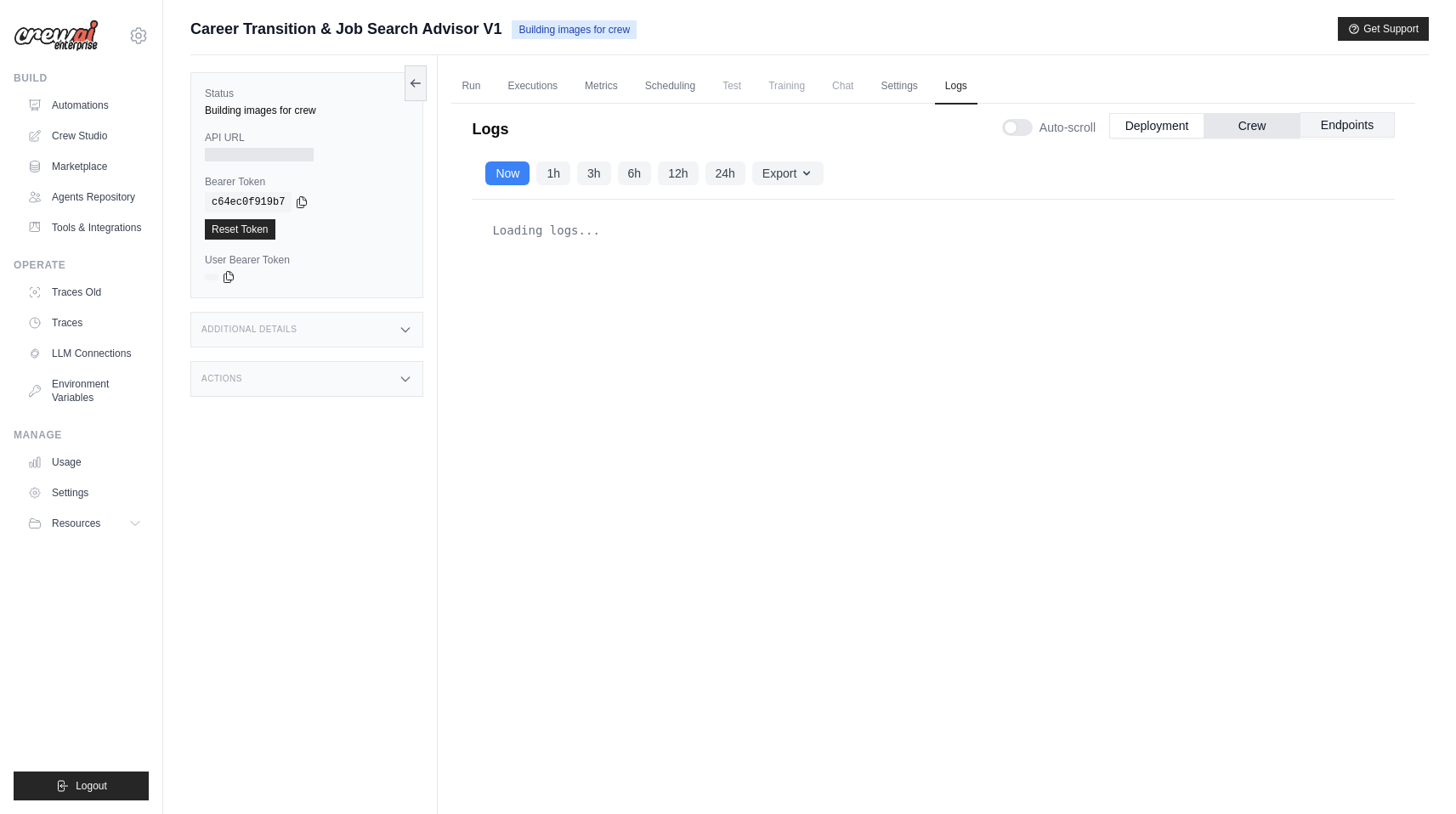
click at [1325, 126] on button "Endpoints" at bounding box center [1346, 125] width 95 height 25
click at [1163, 131] on button "Deployment" at bounding box center [1155, 125] width 95 height 25
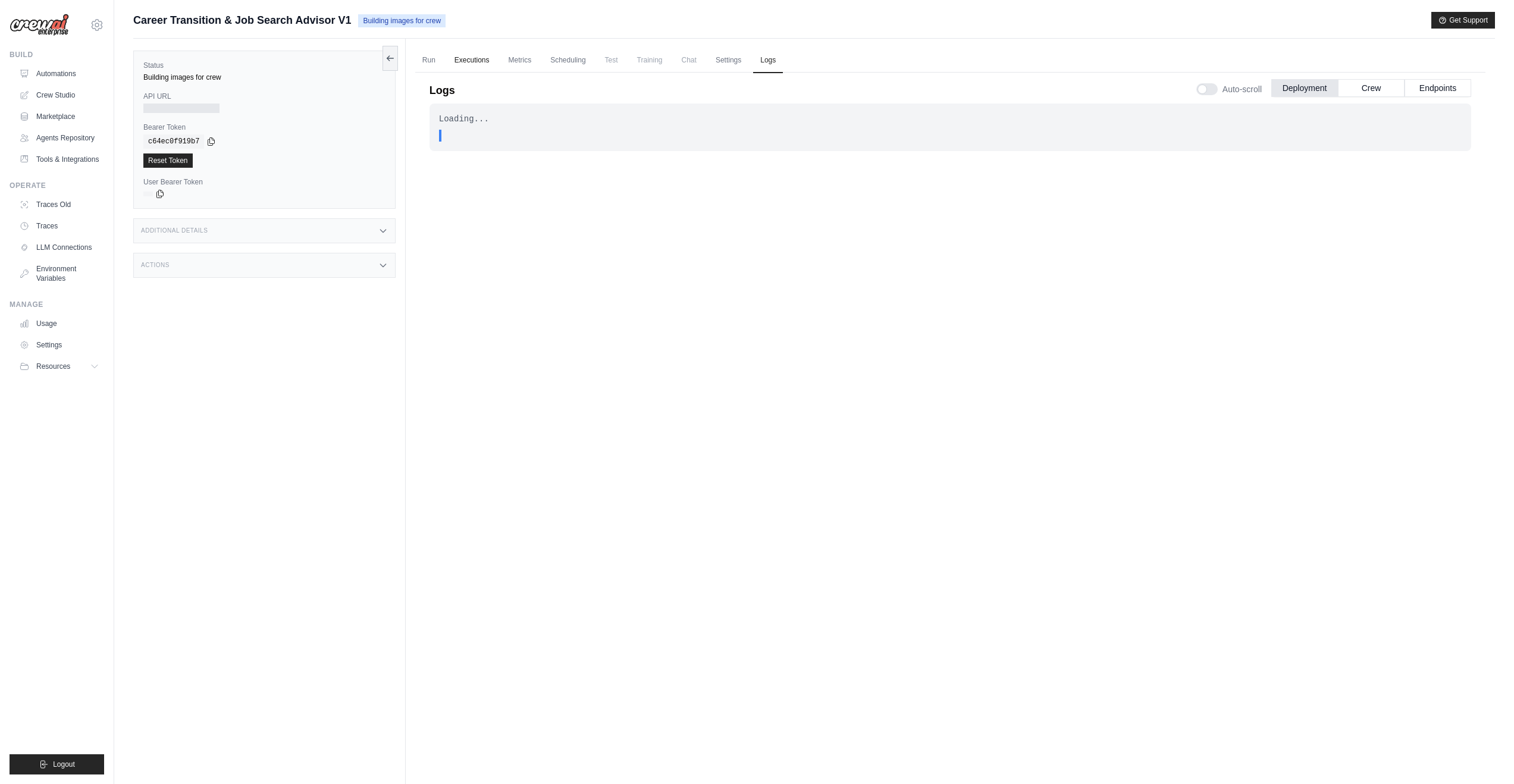
click at [488, 60] on link "Executions" at bounding box center [472, 60] width 49 height 25
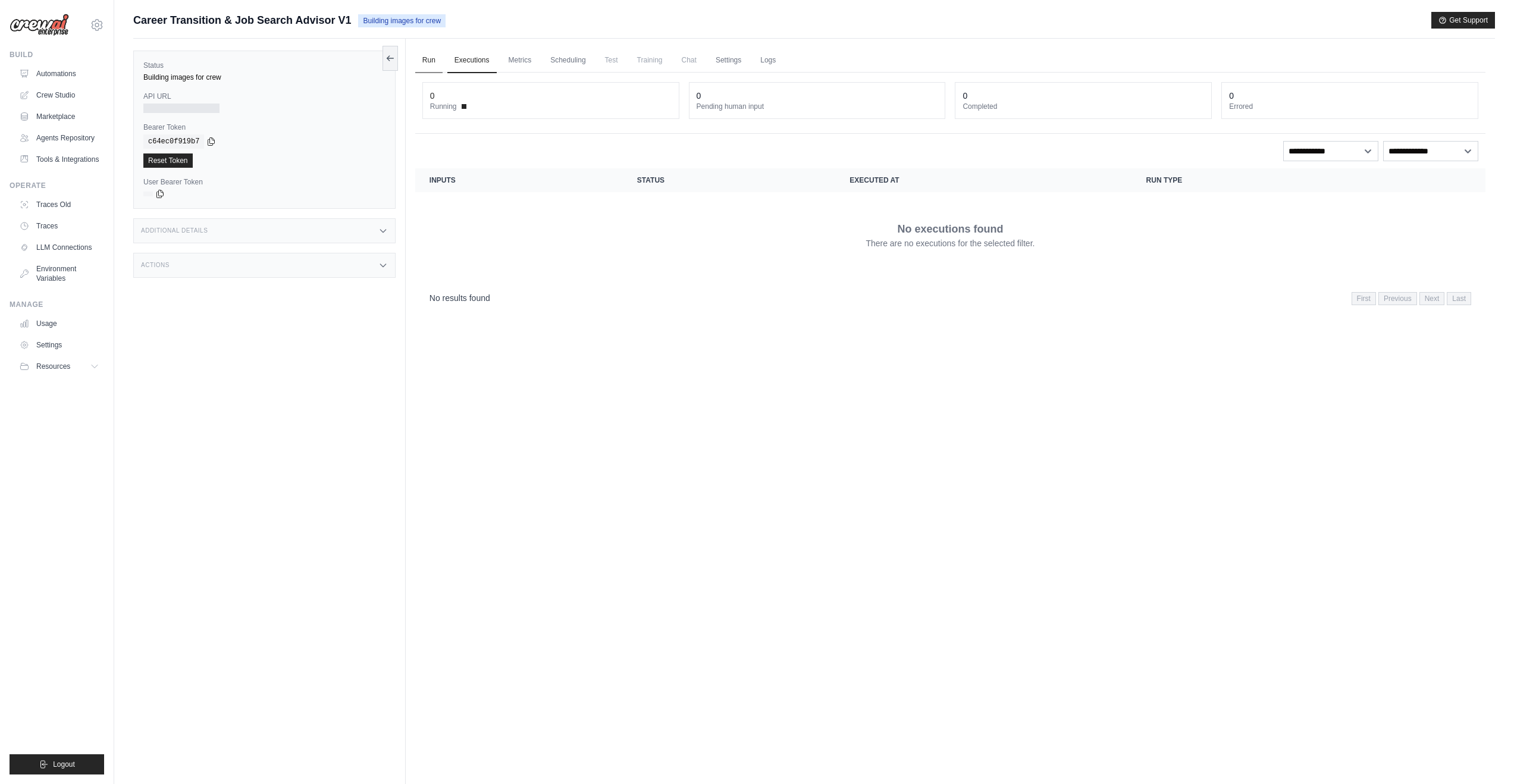
click at [429, 63] on link "Run" at bounding box center [429, 60] width 27 height 25
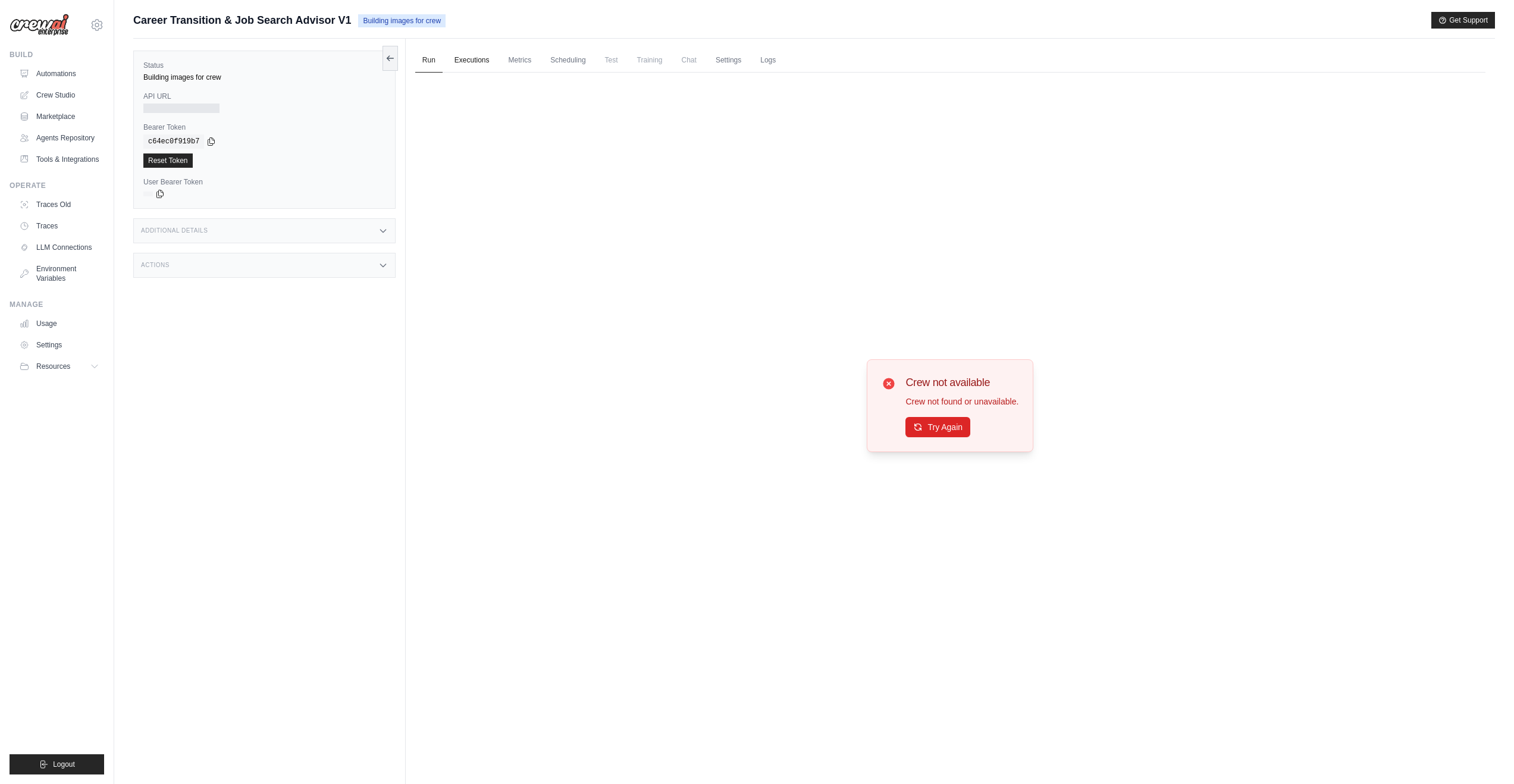
click at [459, 61] on link "Executions" at bounding box center [472, 60] width 49 height 25
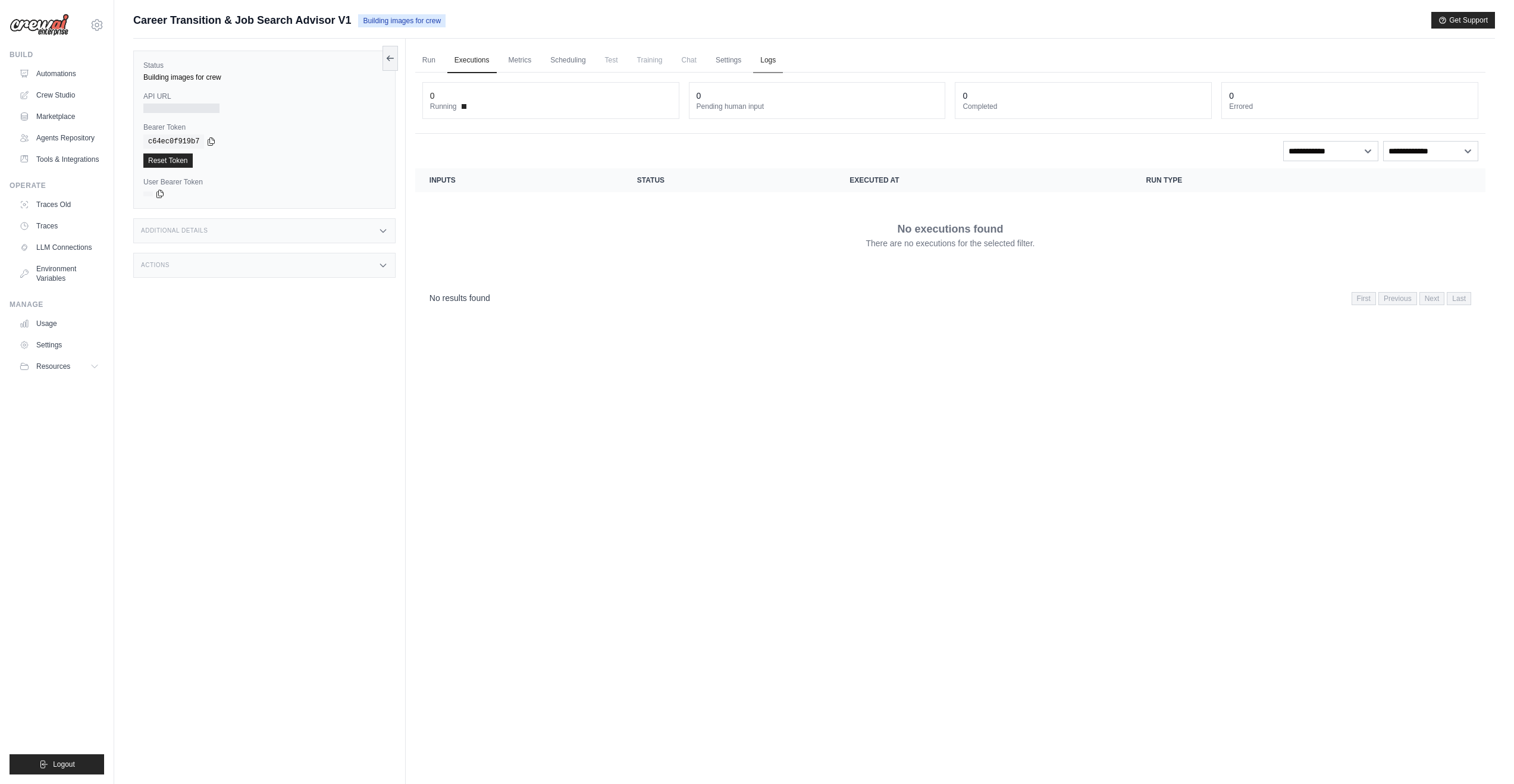
click at [773, 62] on link "Logs" at bounding box center [768, 60] width 29 height 25
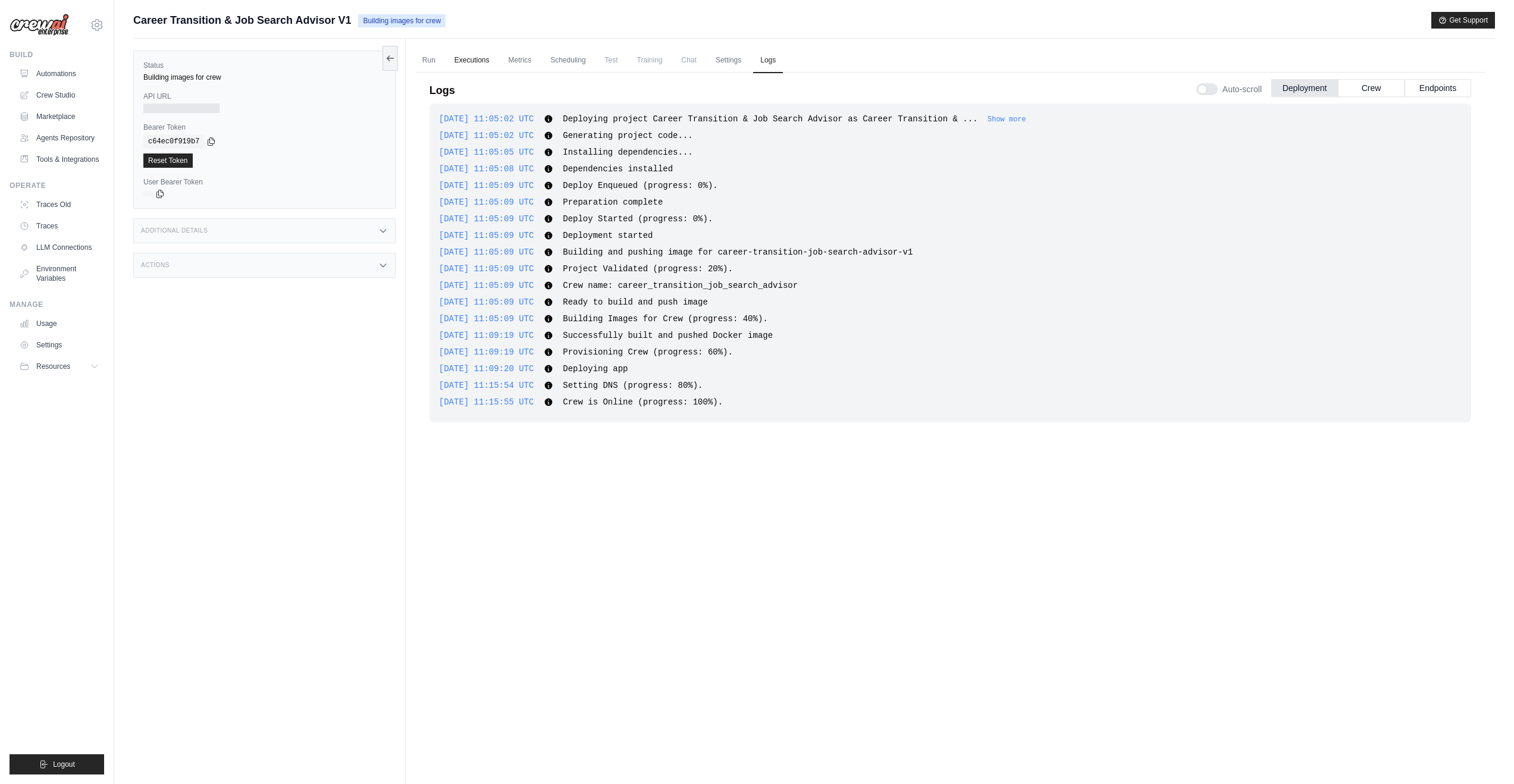
click at [493, 62] on link "Executions" at bounding box center [472, 60] width 49 height 25
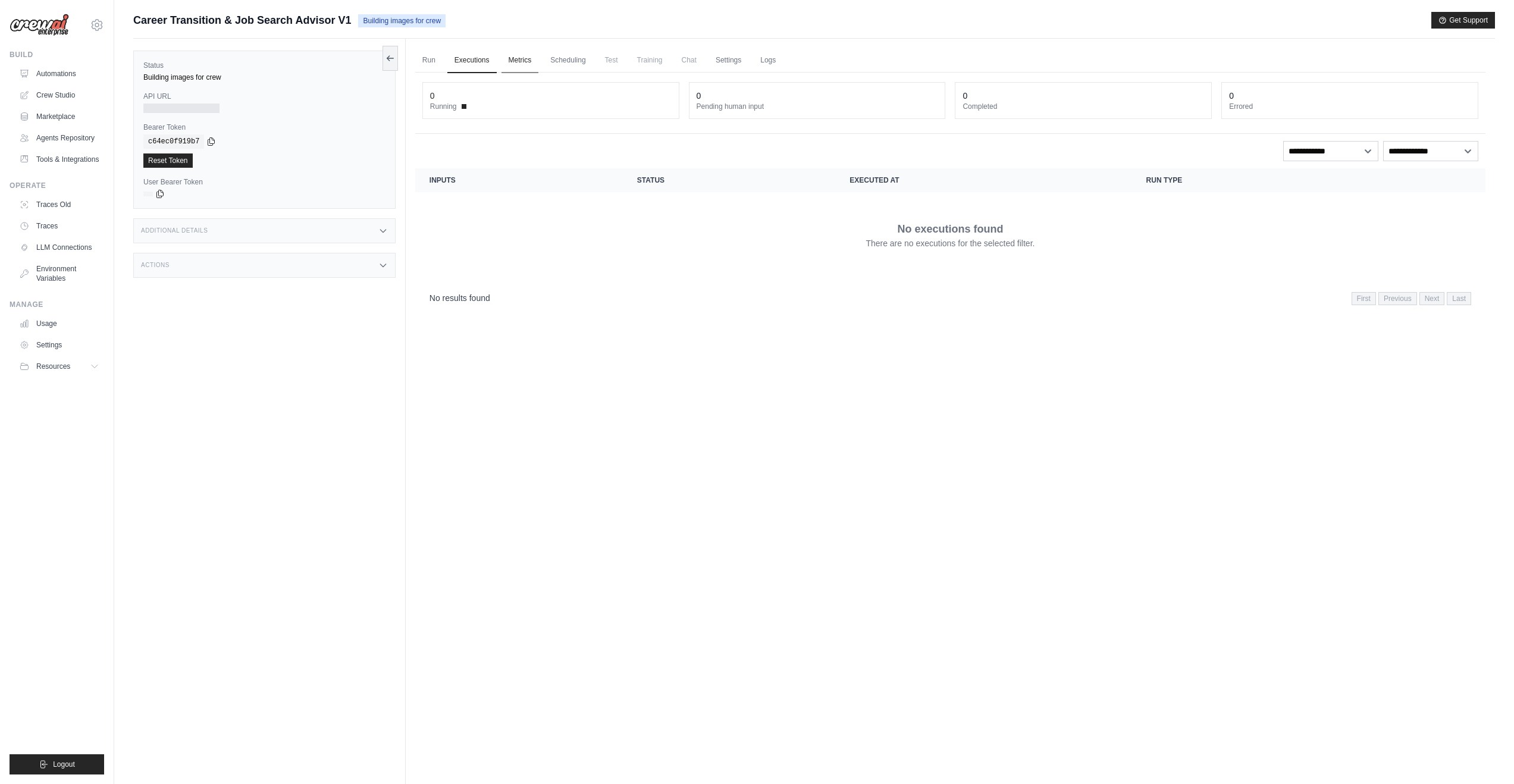
click at [525, 59] on link "Metrics" at bounding box center [520, 60] width 38 height 25
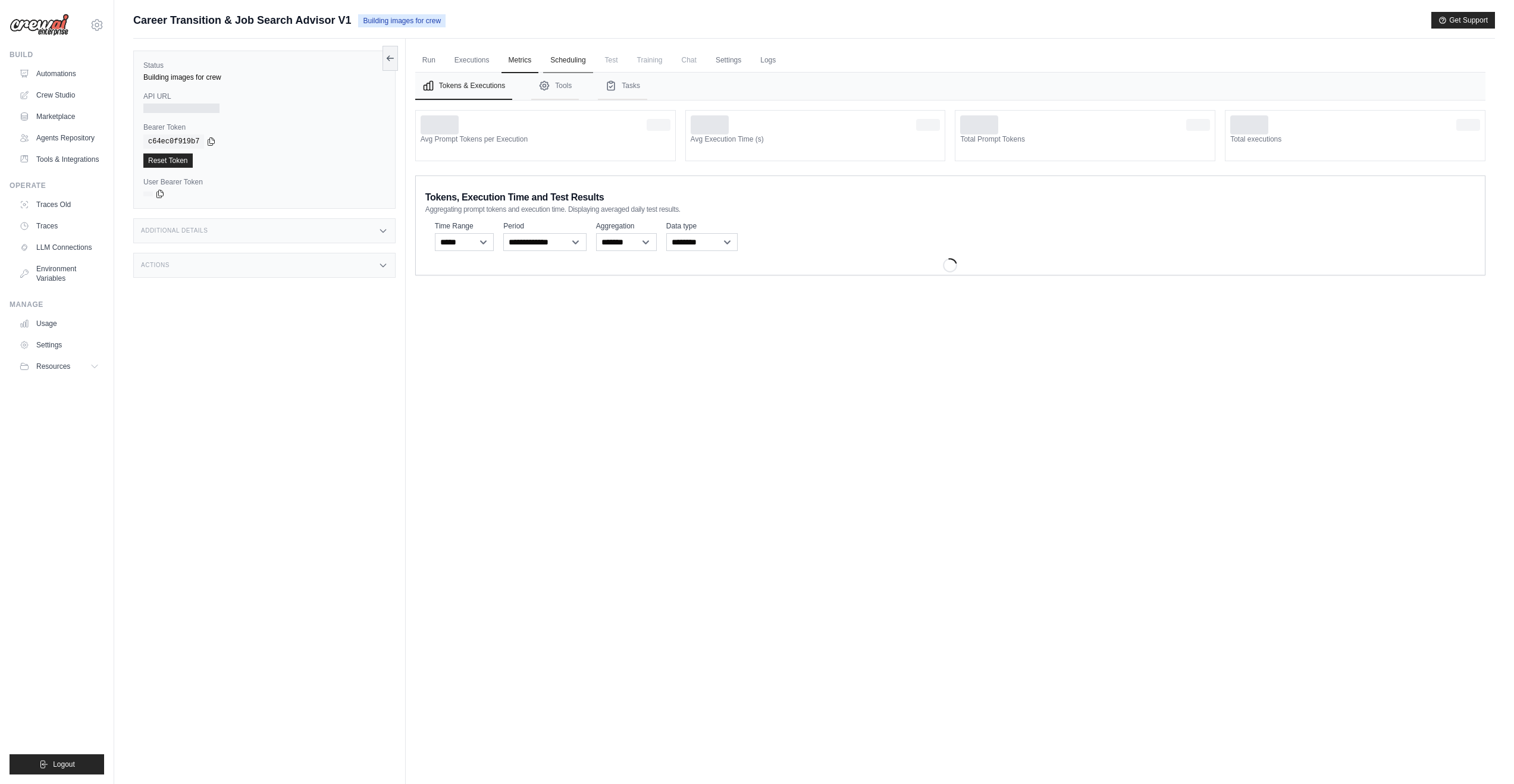
click at [560, 60] on link "Scheduling" at bounding box center [568, 60] width 49 height 25
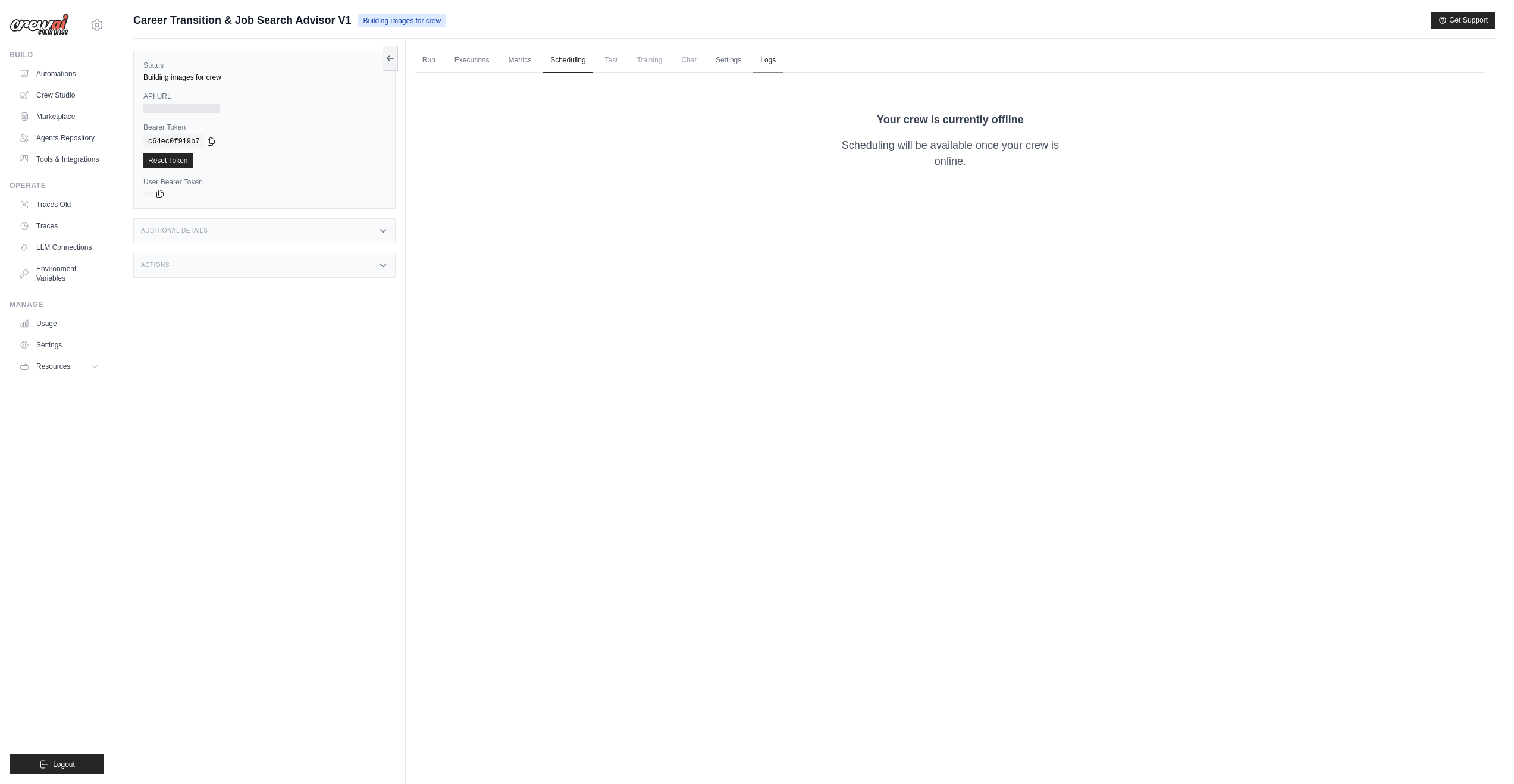
click at [760, 62] on link "Logs" at bounding box center [768, 60] width 29 height 25
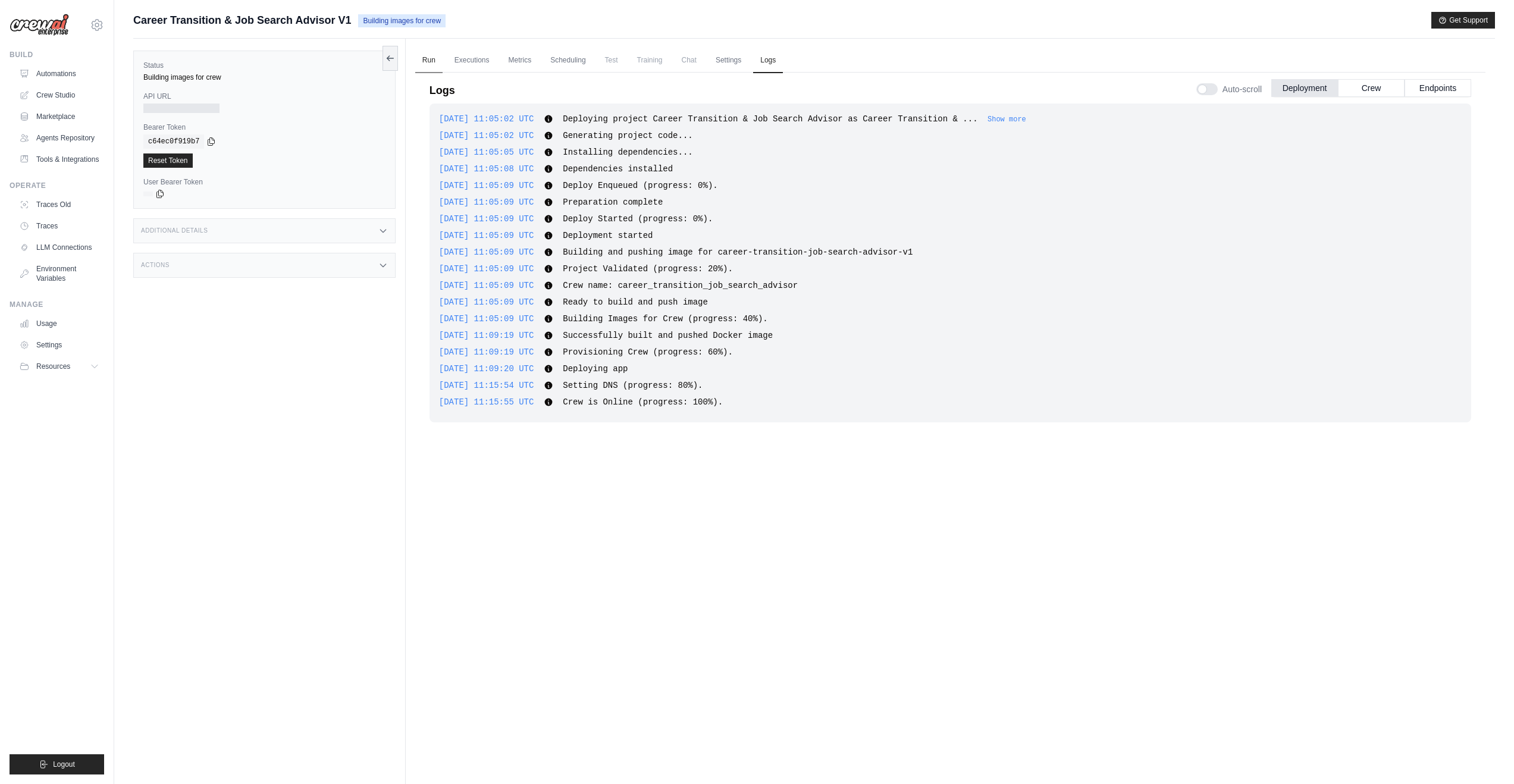
click at [427, 61] on link "Run" at bounding box center [429, 60] width 27 height 25
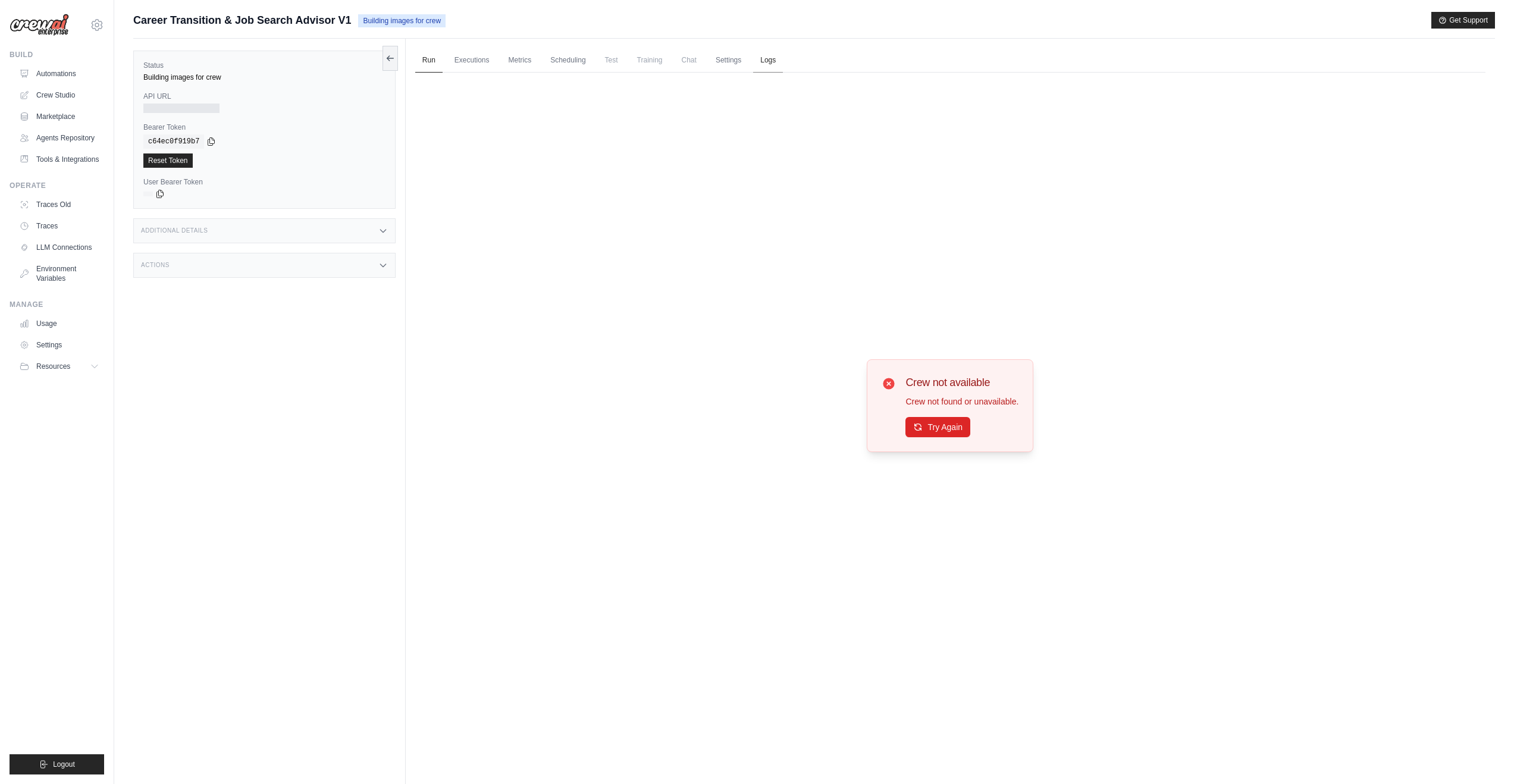
click at [758, 65] on link "Logs" at bounding box center [768, 60] width 29 height 25
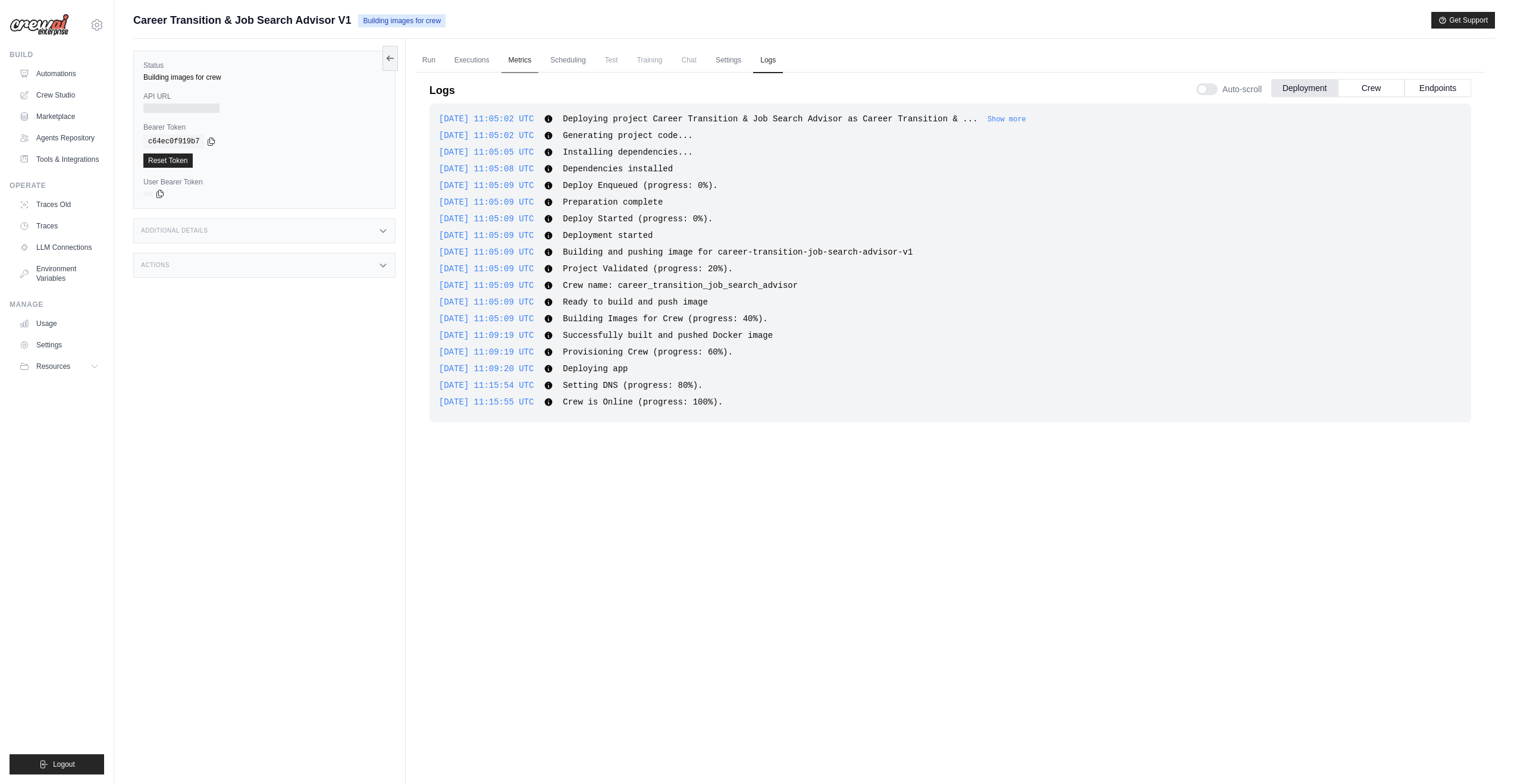
click at [518, 60] on link "Metrics" at bounding box center [520, 60] width 38 height 25
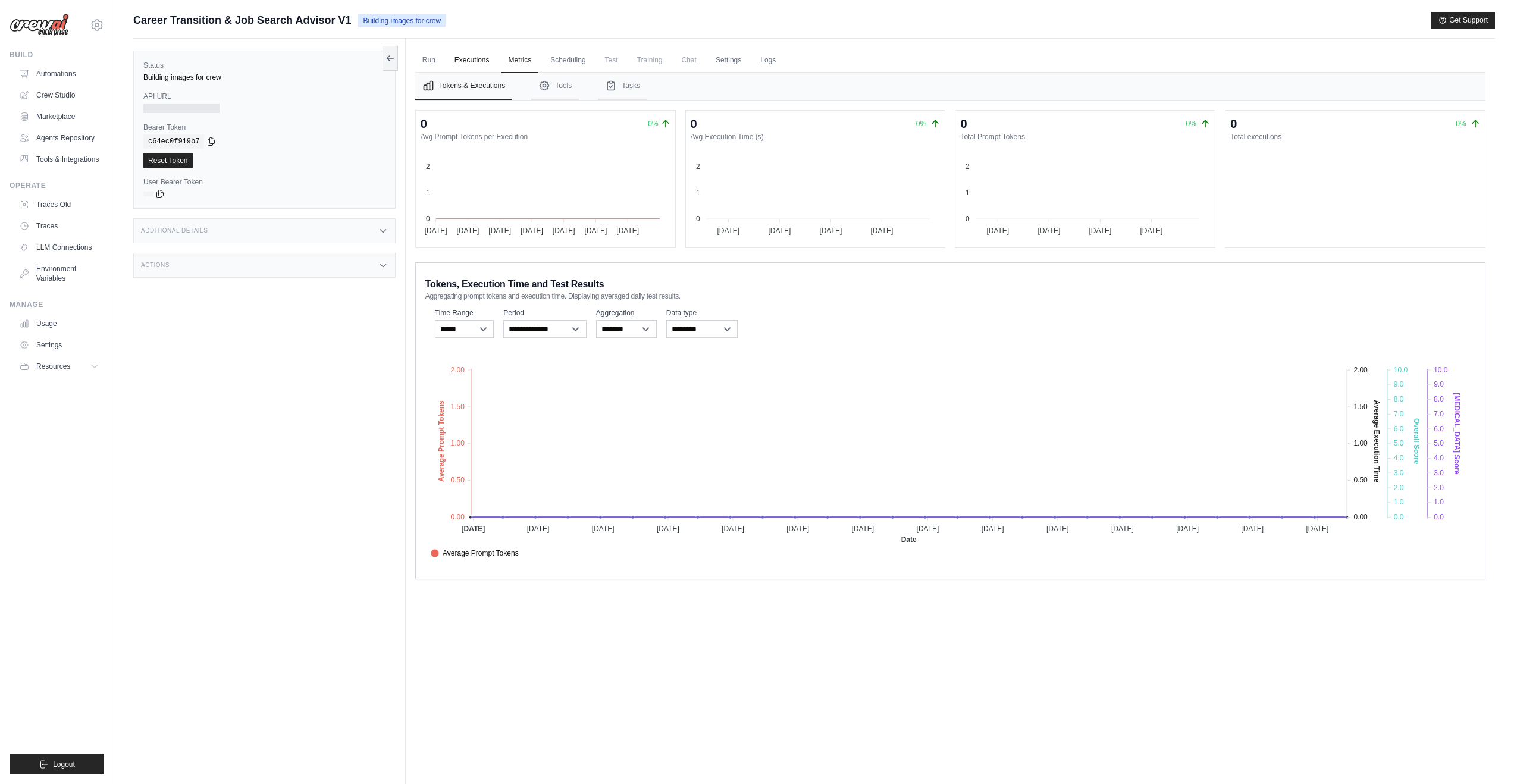
click at [475, 62] on link "Executions" at bounding box center [472, 60] width 49 height 25
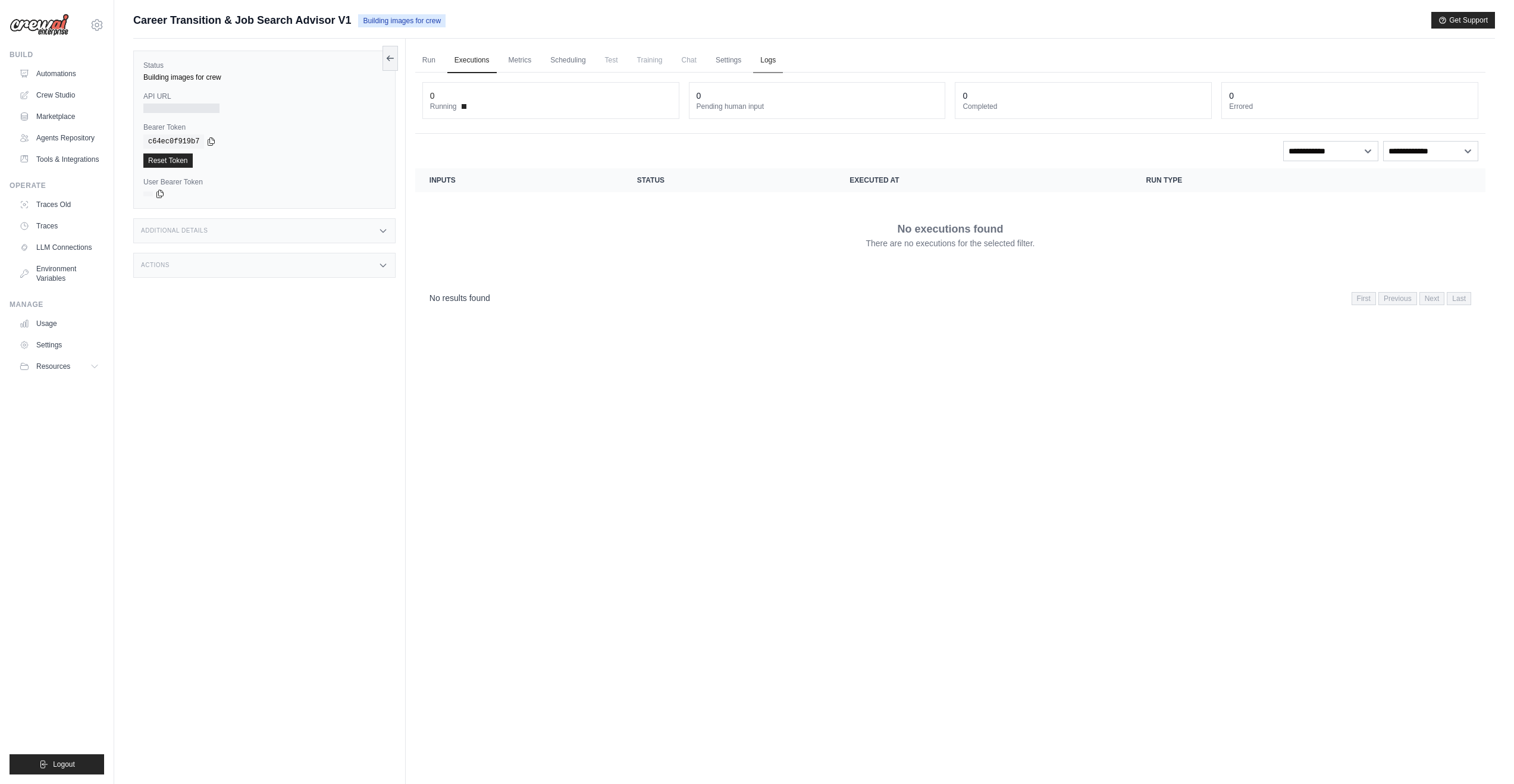
click at [766, 61] on link "Logs" at bounding box center [768, 60] width 29 height 25
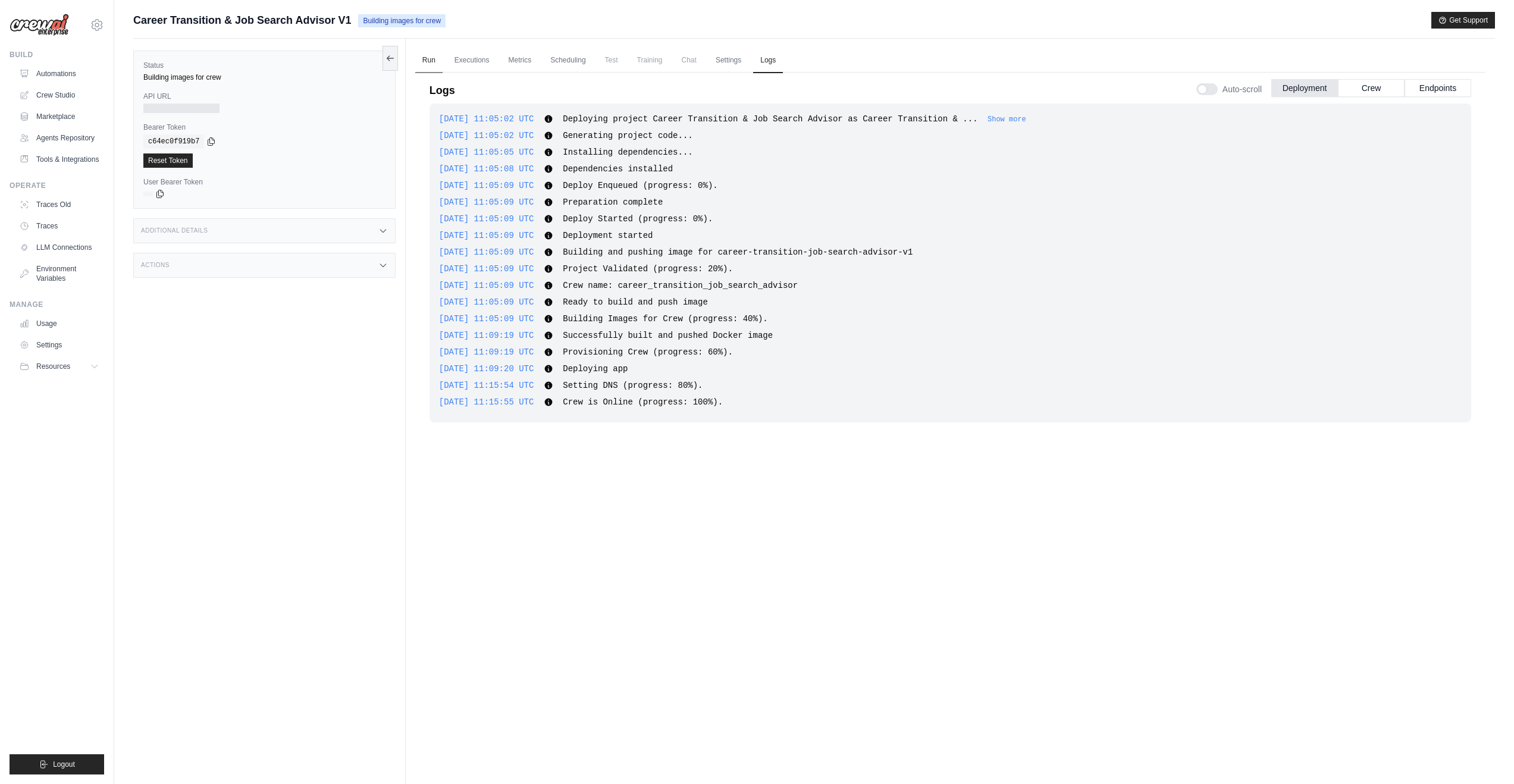
click at [426, 58] on link "Run" at bounding box center [429, 60] width 27 height 25
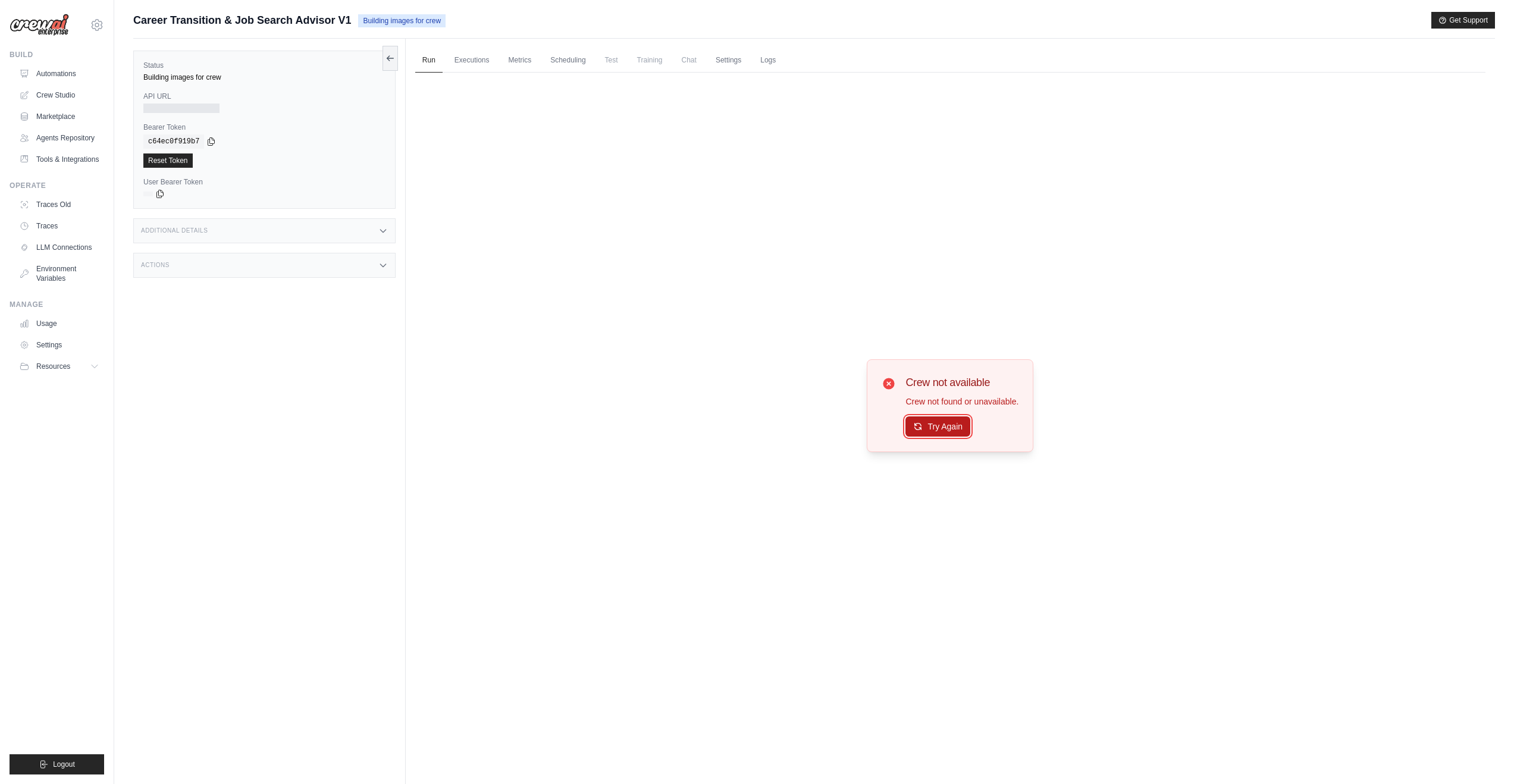
click at [943, 426] on button "Try Again" at bounding box center [938, 426] width 65 height 21
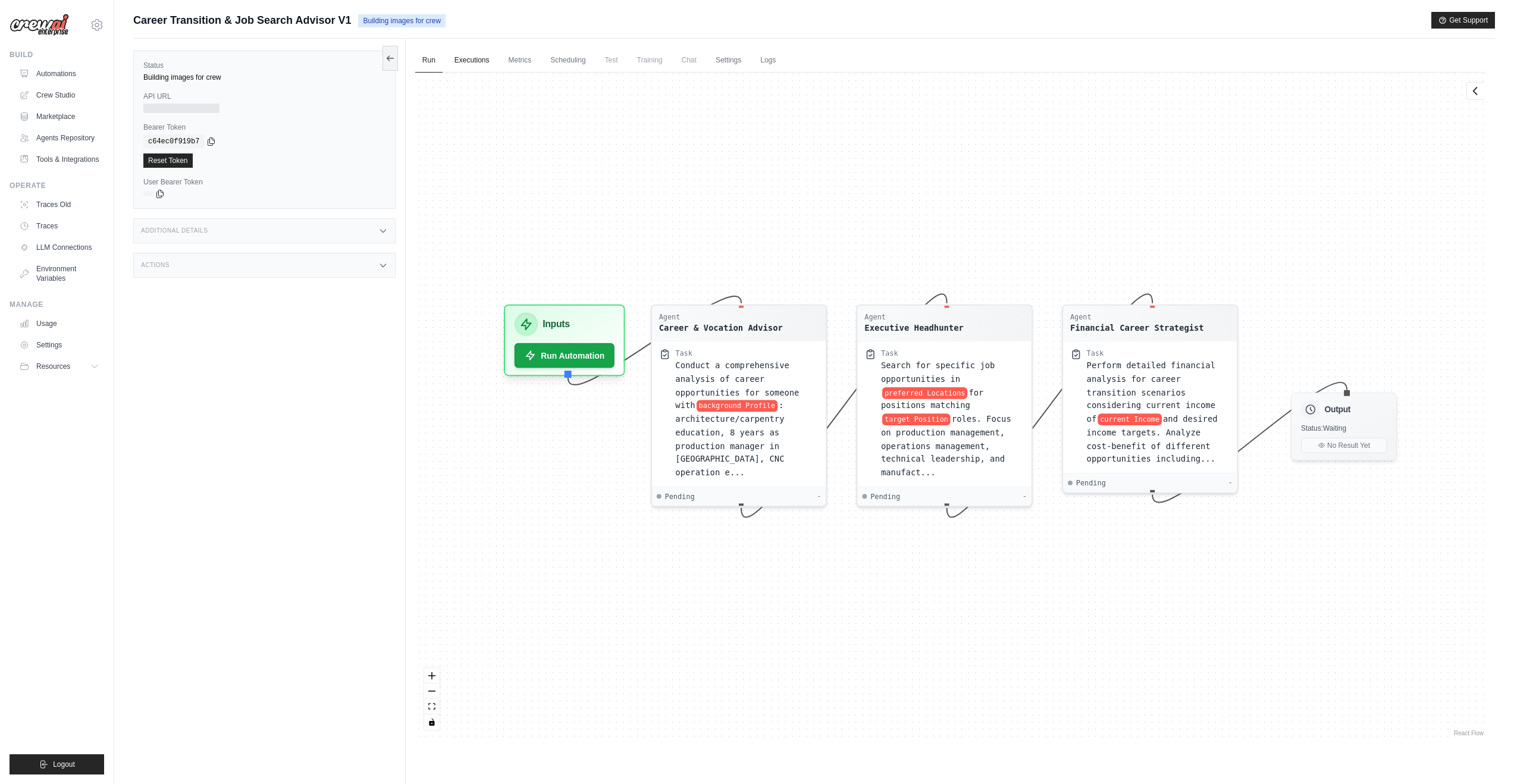
click at [478, 64] on link "Executions" at bounding box center [472, 60] width 49 height 25
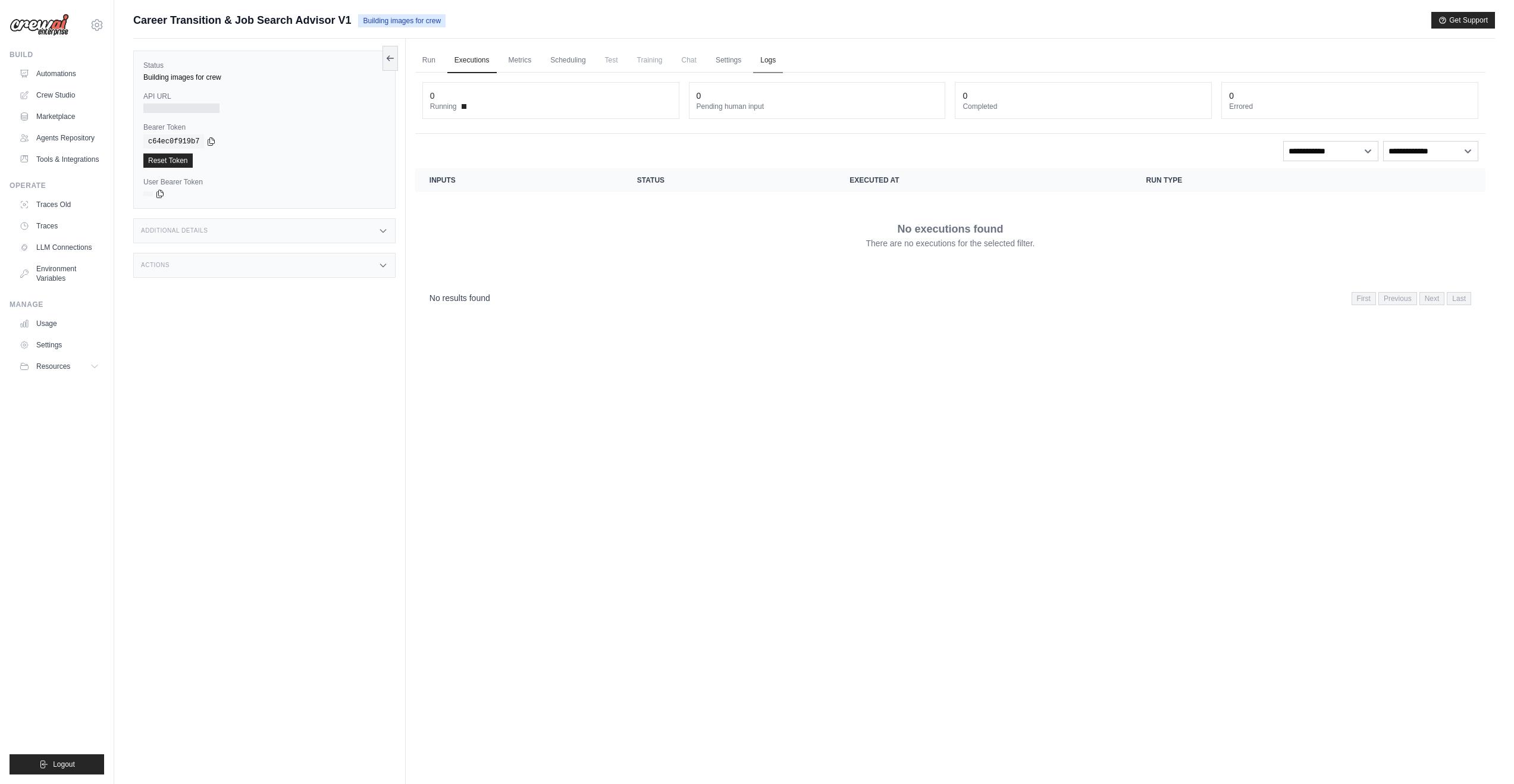
click at [769, 62] on link "Logs" at bounding box center [768, 60] width 29 height 25
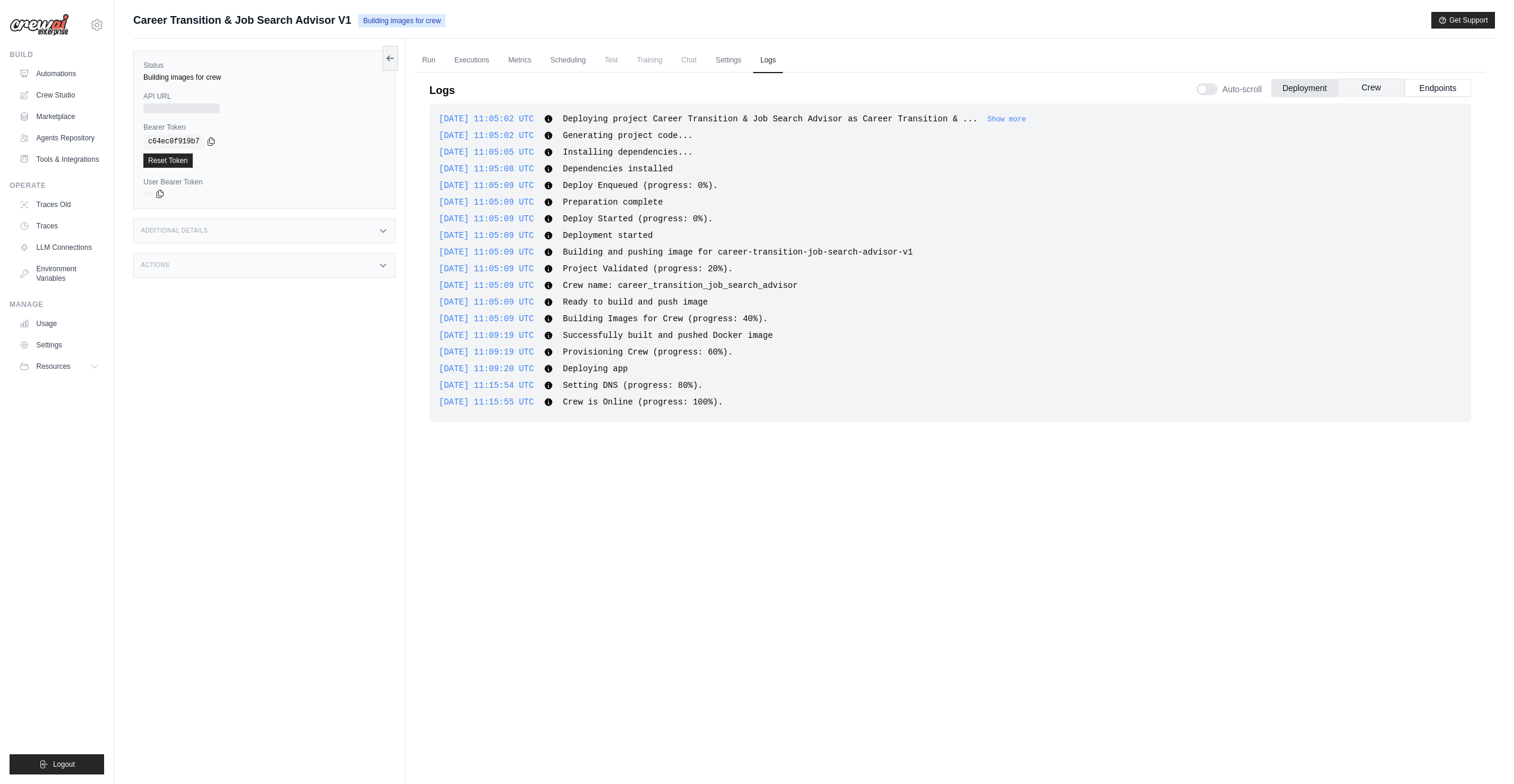
click at [1019, 94] on button "Crew" at bounding box center [1371, 88] width 67 height 18
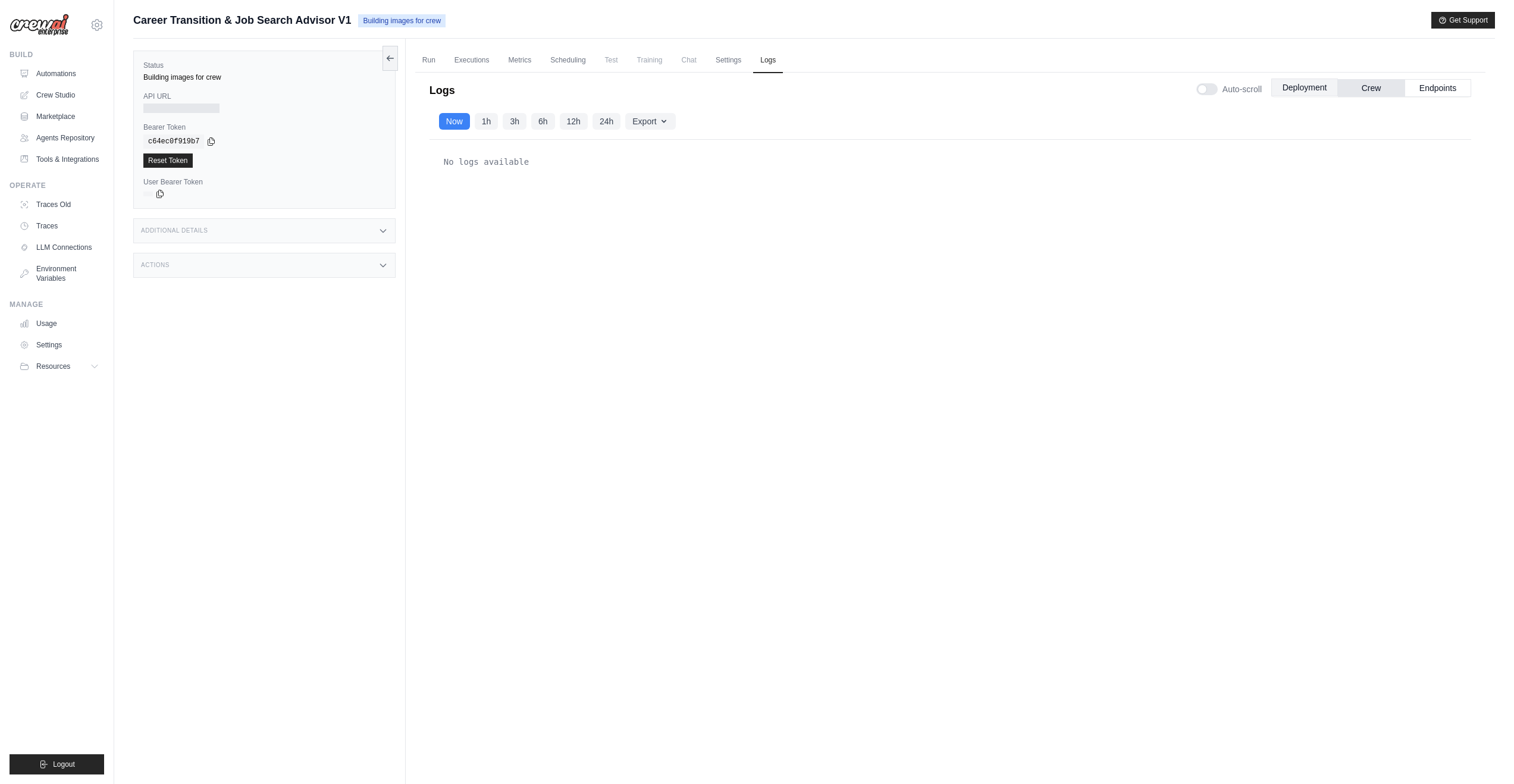
drag, startPoint x: 1301, startPoint y: 90, endPoint x: 1309, endPoint y: 90, distance: 8.0
click at [1019, 90] on button "Deployment" at bounding box center [1304, 88] width 67 height 18
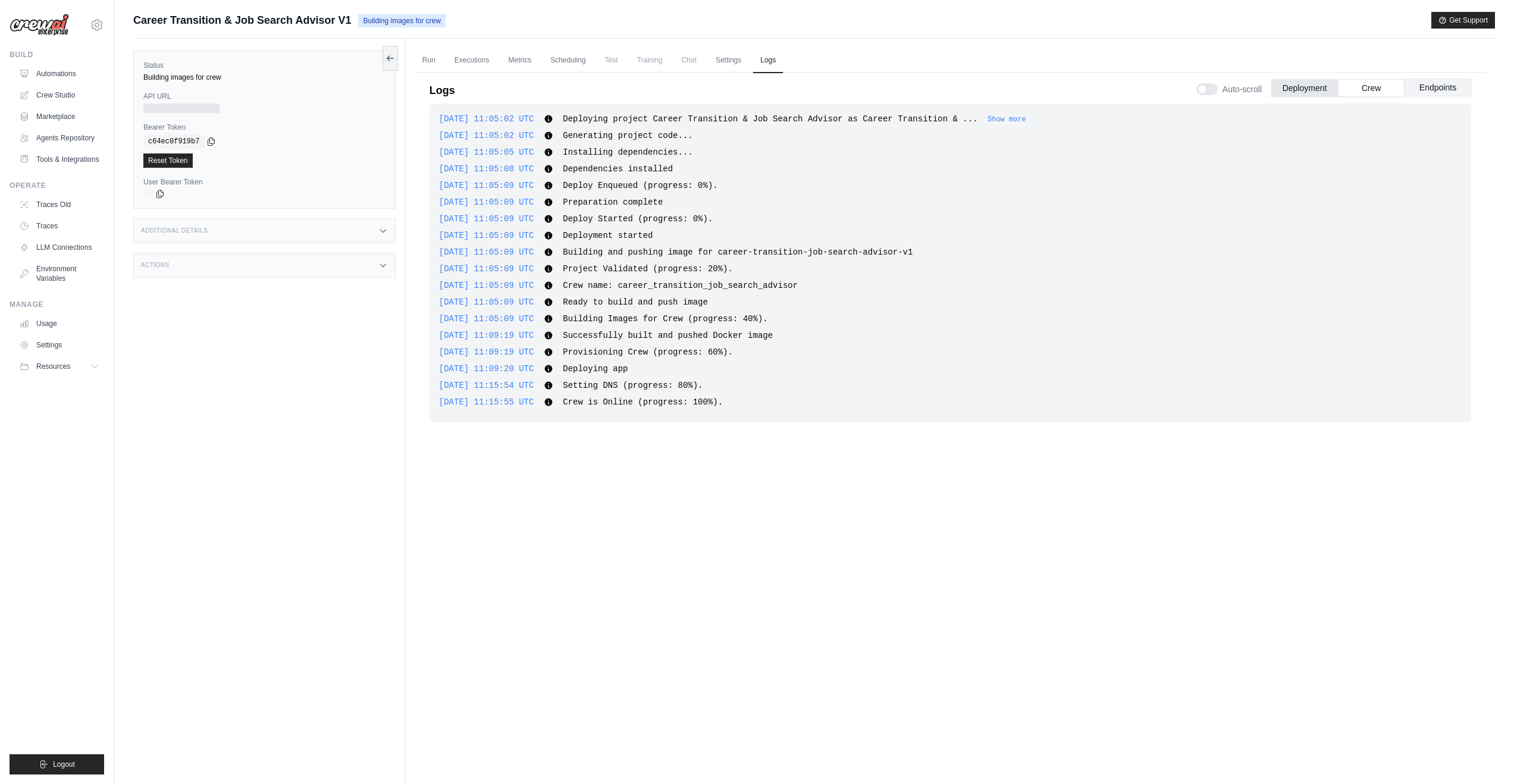
click at [1019, 90] on button "Endpoints" at bounding box center [1438, 88] width 67 height 18
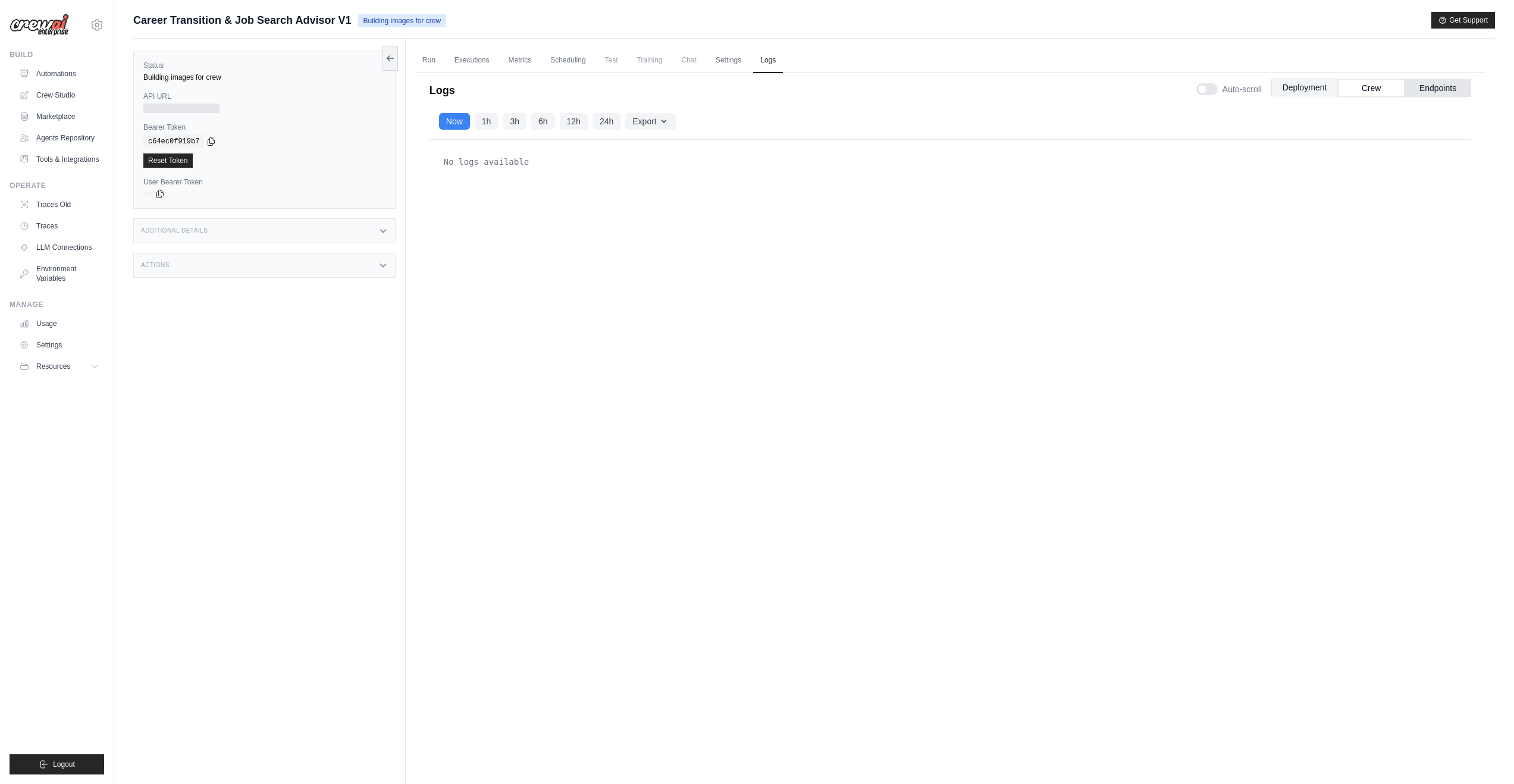
click at [1019, 95] on button "Deployment" at bounding box center [1304, 88] width 67 height 18
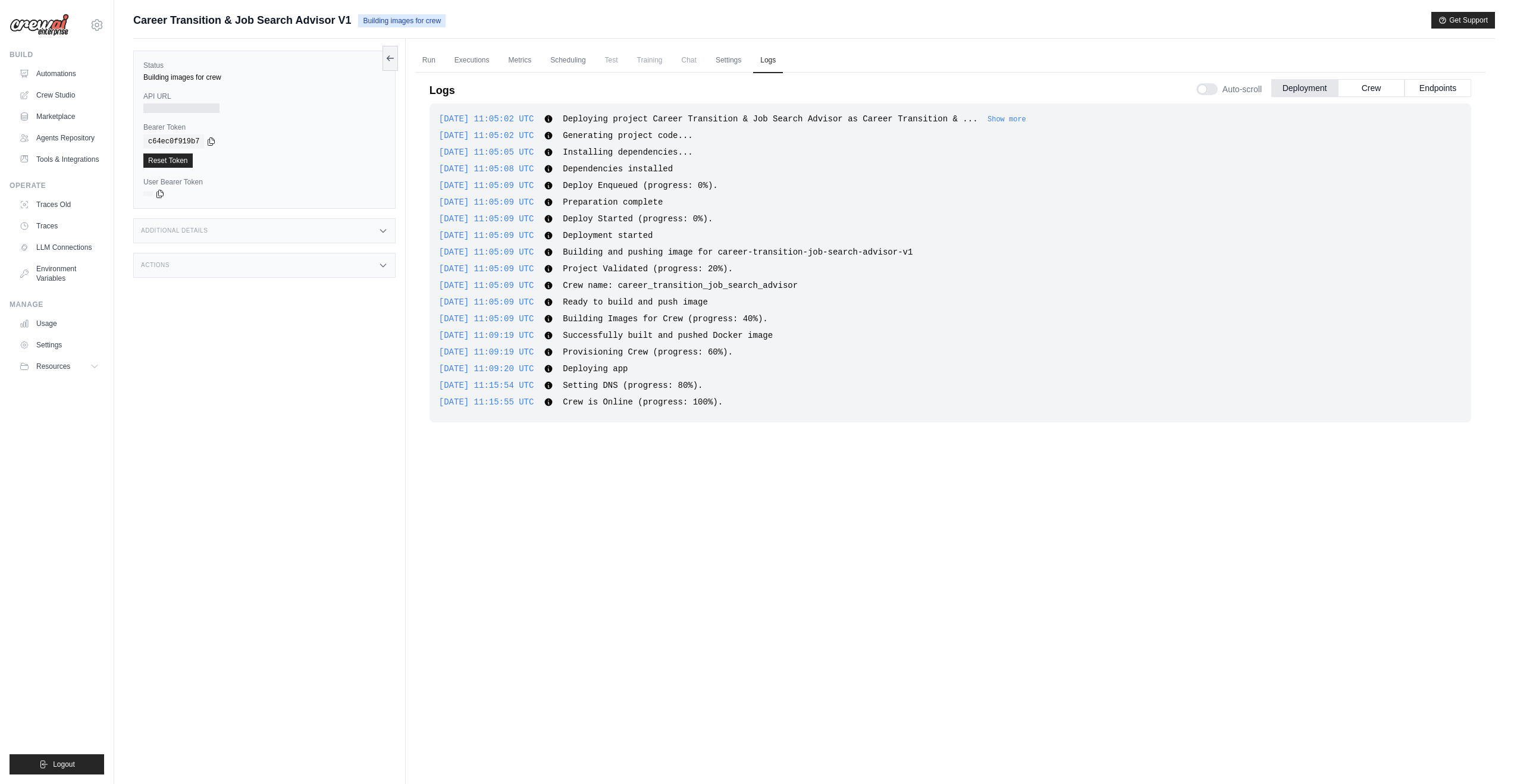
click at [199, 106] on div at bounding box center [181, 108] width 76 height 10
click at [429, 56] on link "Run" at bounding box center [429, 60] width 27 height 25
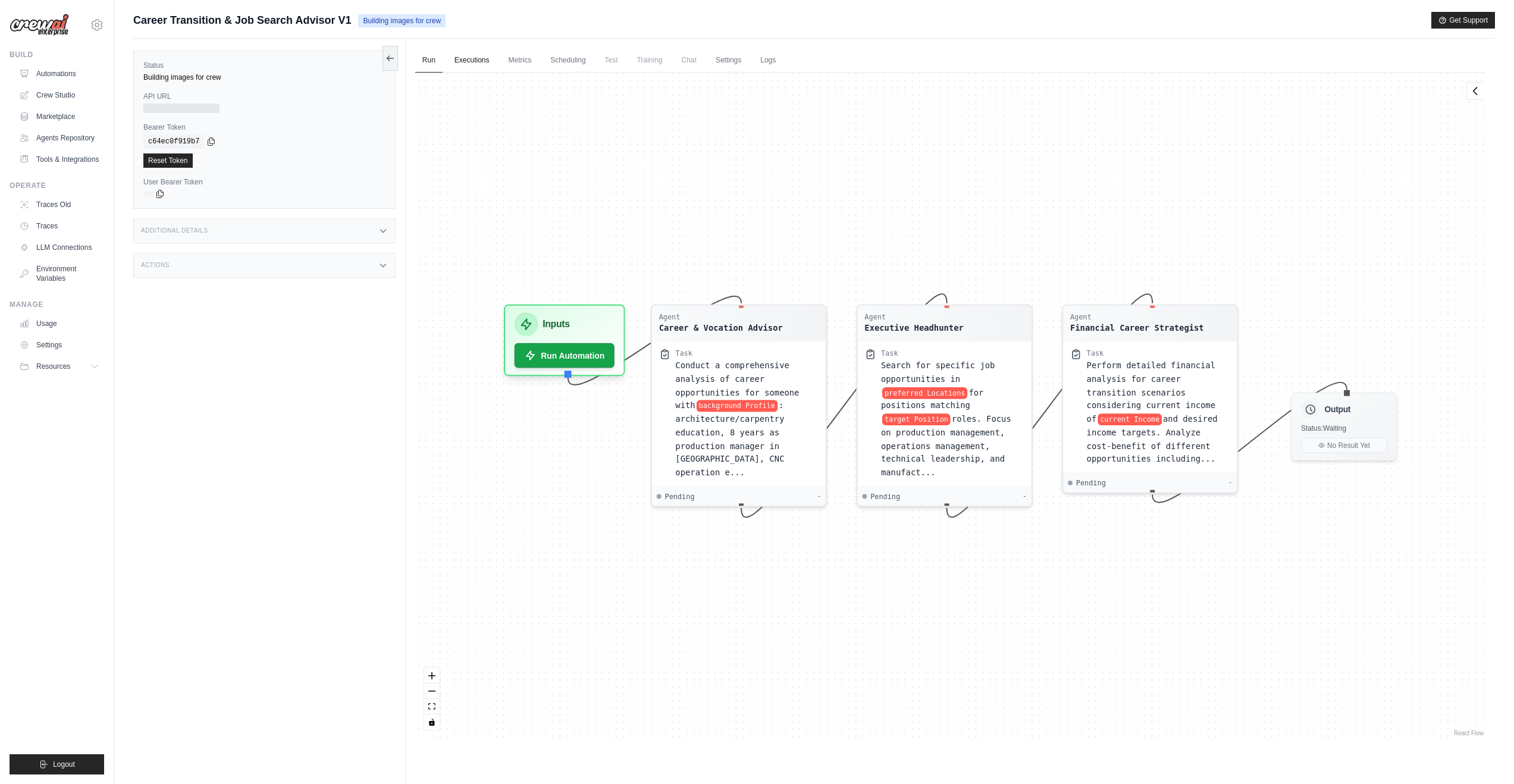
click at [478, 58] on link "Executions" at bounding box center [472, 60] width 49 height 25
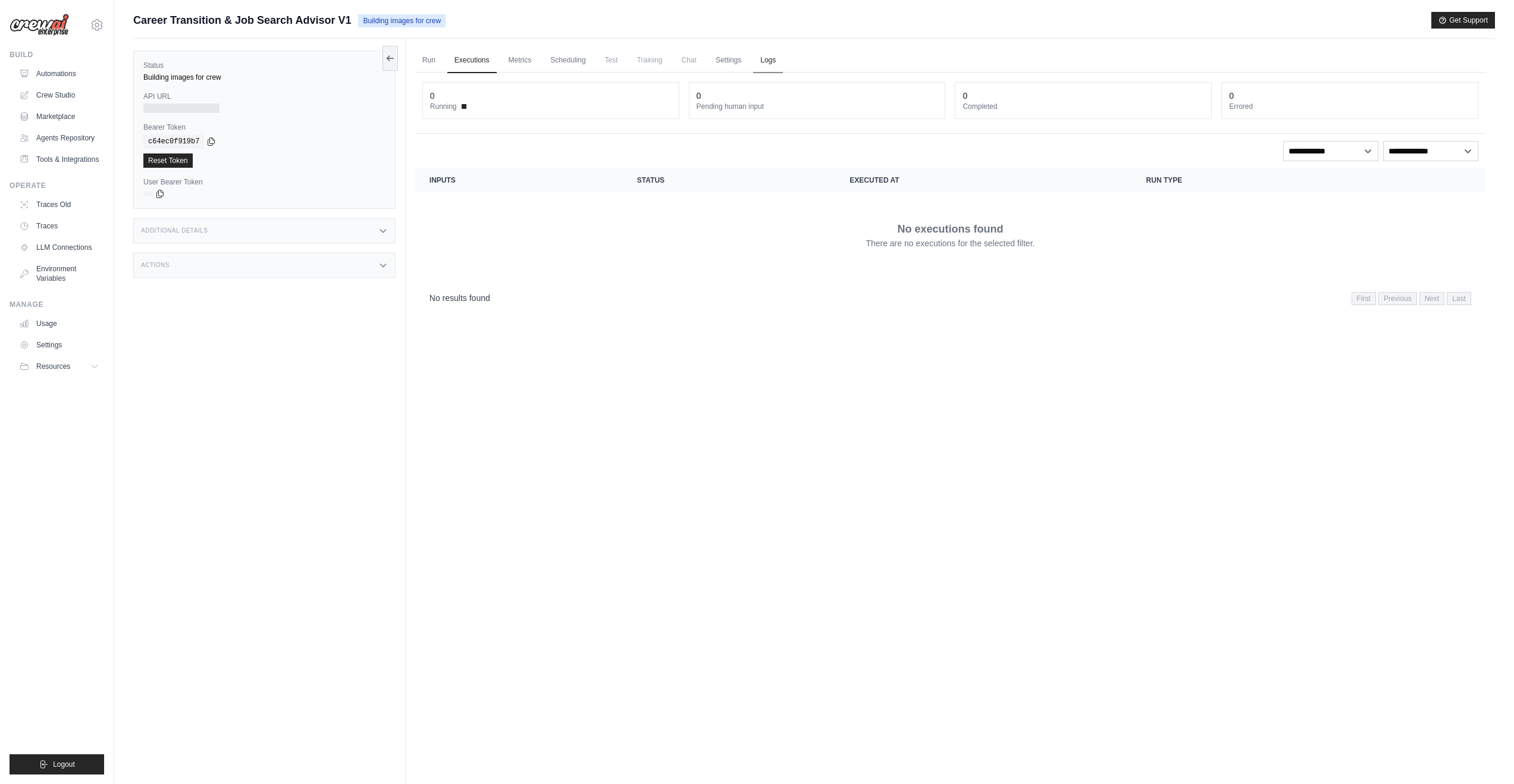
click at [768, 56] on link "Logs" at bounding box center [768, 60] width 29 height 25
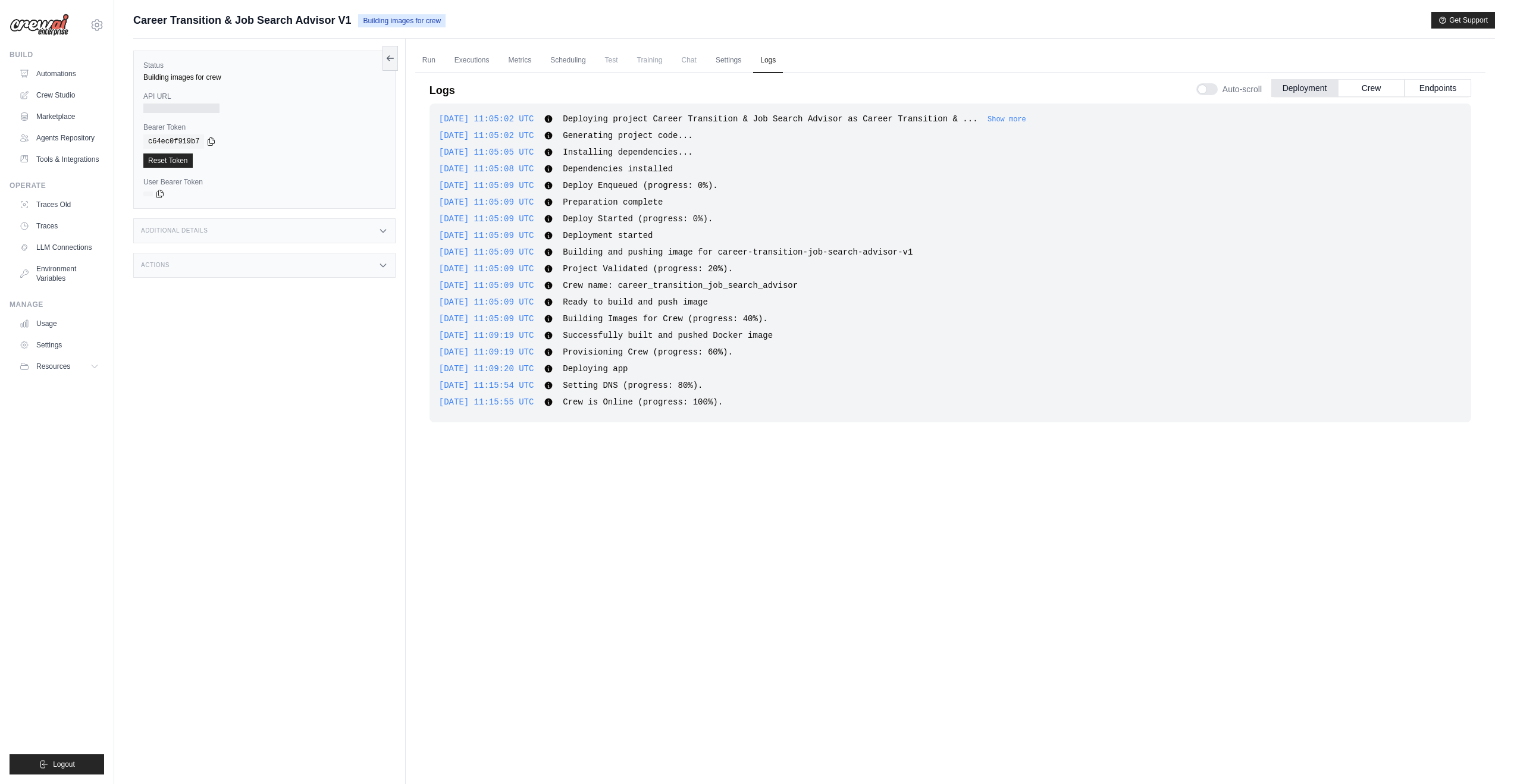
click at [552, 387] on icon at bounding box center [548, 385] width 8 height 8
click at [533, 384] on span "2025-09-28 11:15:54 UTC" at bounding box center [486, 385] width 95 height 10
click at [422, 63] on link "Run" at bounding box center [429, 60] width 27 height 25
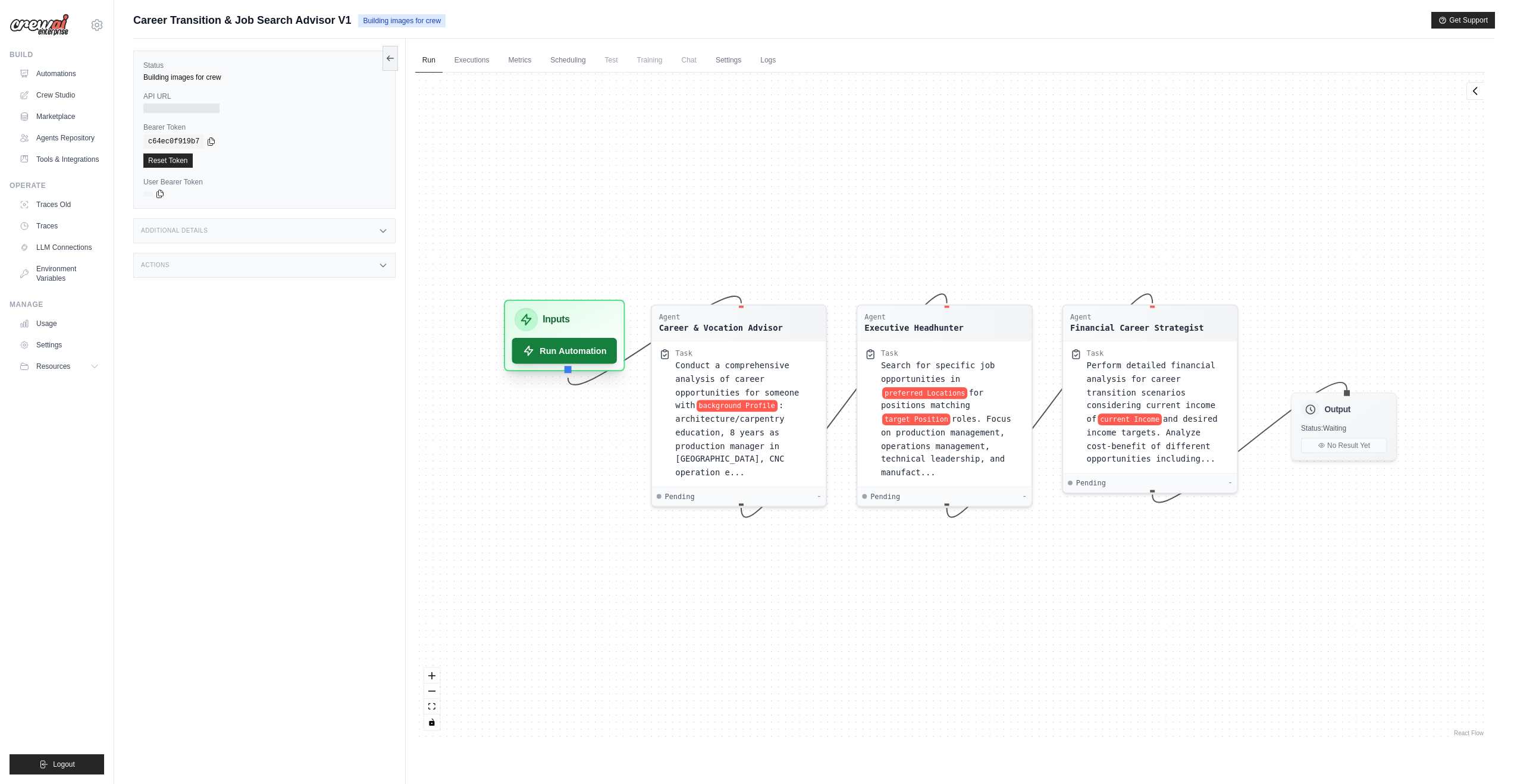
click at [564, 351] on button "Run Automation" at bounding box center [564, 351] width 106 height 26
click at [1019, 421] on span "Status: Waiting" at bounding box center [1325, 426] width 45 height 8
click at [1019, 408] on h3 "Output" at bounding box center [1338, 407] width 26 height 12
click at [490, 58] on link "Executions" at bounding box center [472, 60] width 49 height 25
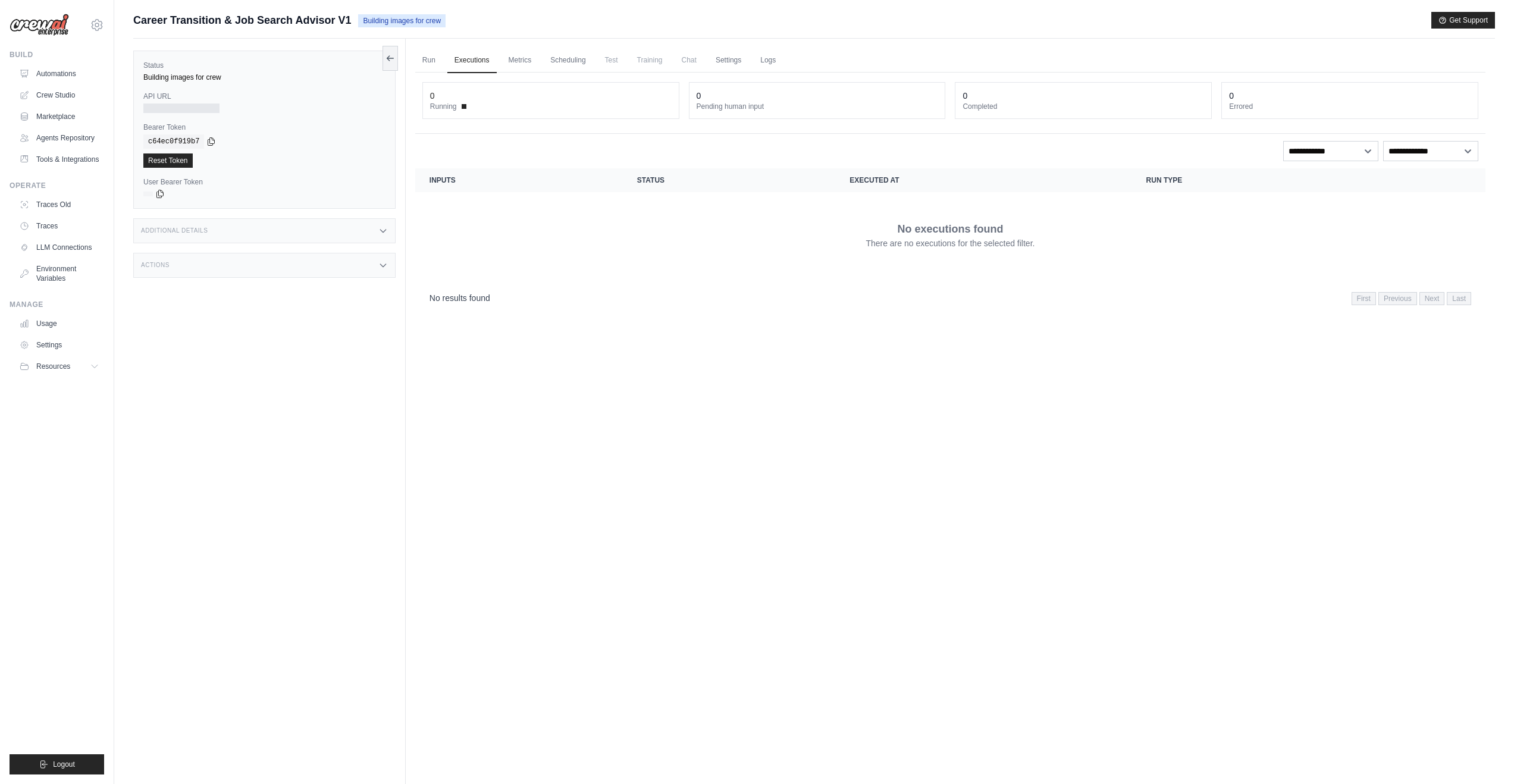
click at [459, 108] on dt "Running" at bounding box center [551, 106] width 241 height 10
click at [516, 64] on link "Metrics" at bounding box center [520, 60] width 38 height 25
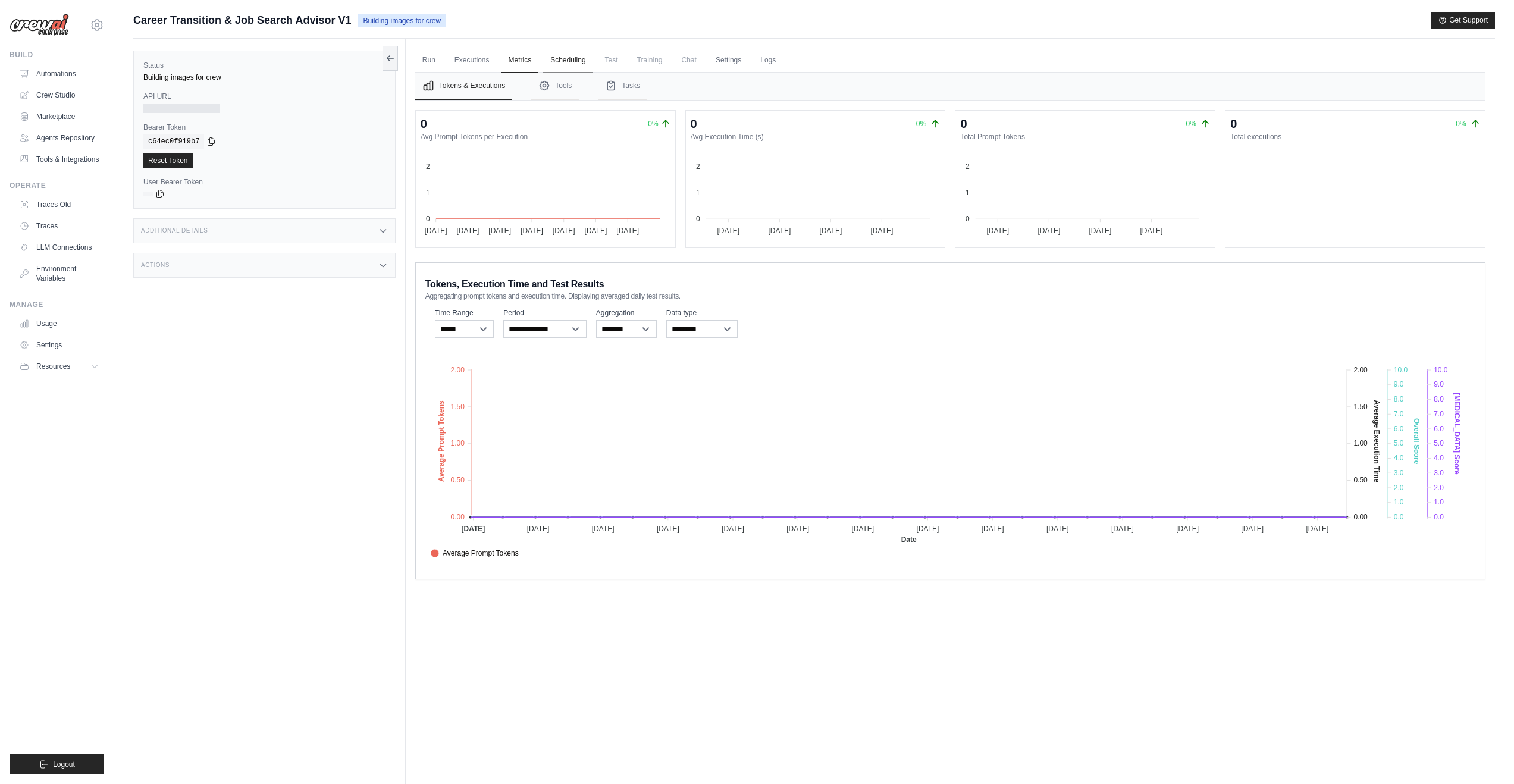
click at [551, 61] on link "Scheduling" at bounding box center [568, 60] width 49 height 25
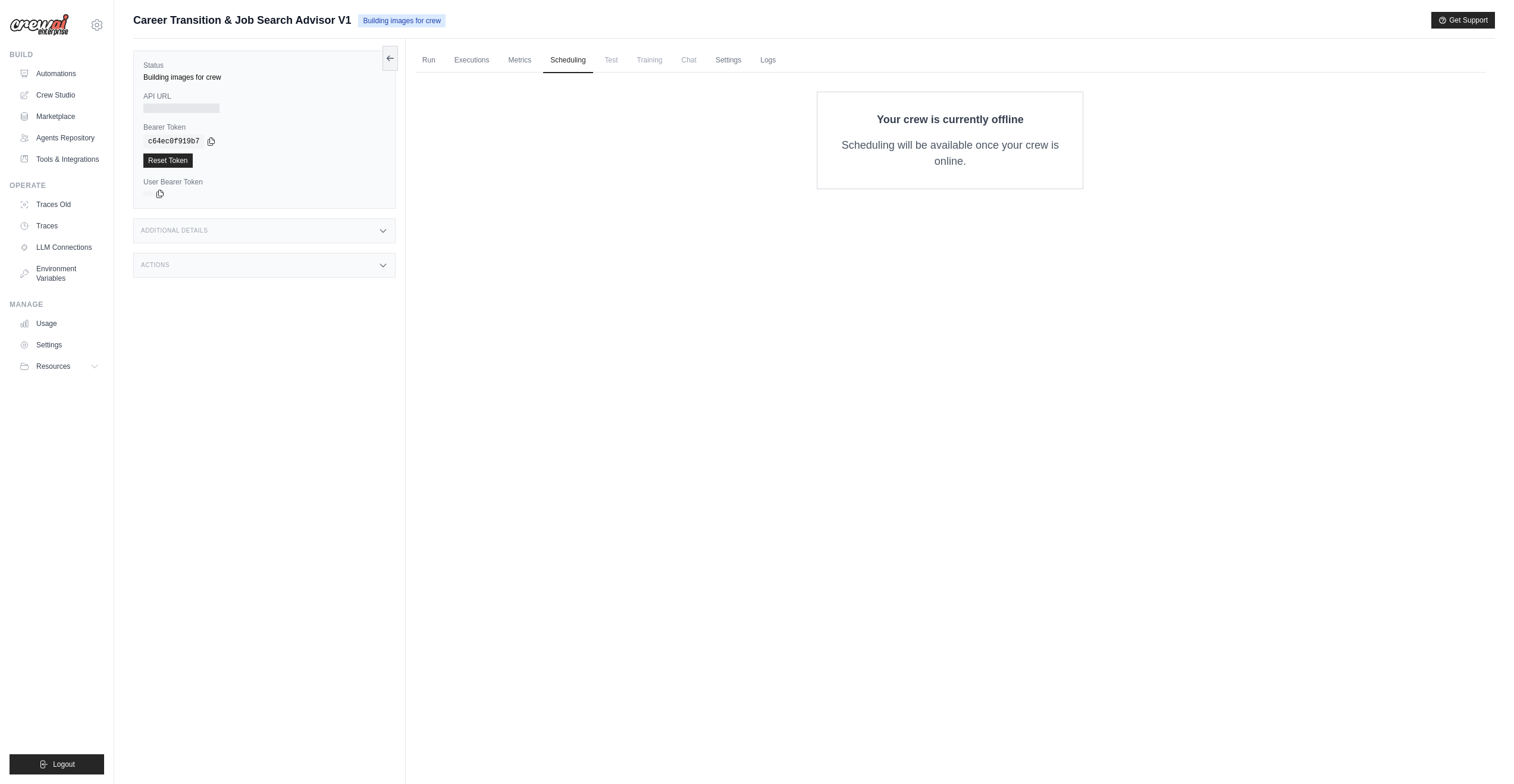
drag, startPoint x: 616, startPoint y: 65, endPoint x: 644, endPoint y: 65, distance: 28.0
click at [617, 65] on span "Test" at bounding box center [612, 60] width 27 height 24
click at [717, 64] on link "Settings" at bounding box center [729, 60] width 40 height 25
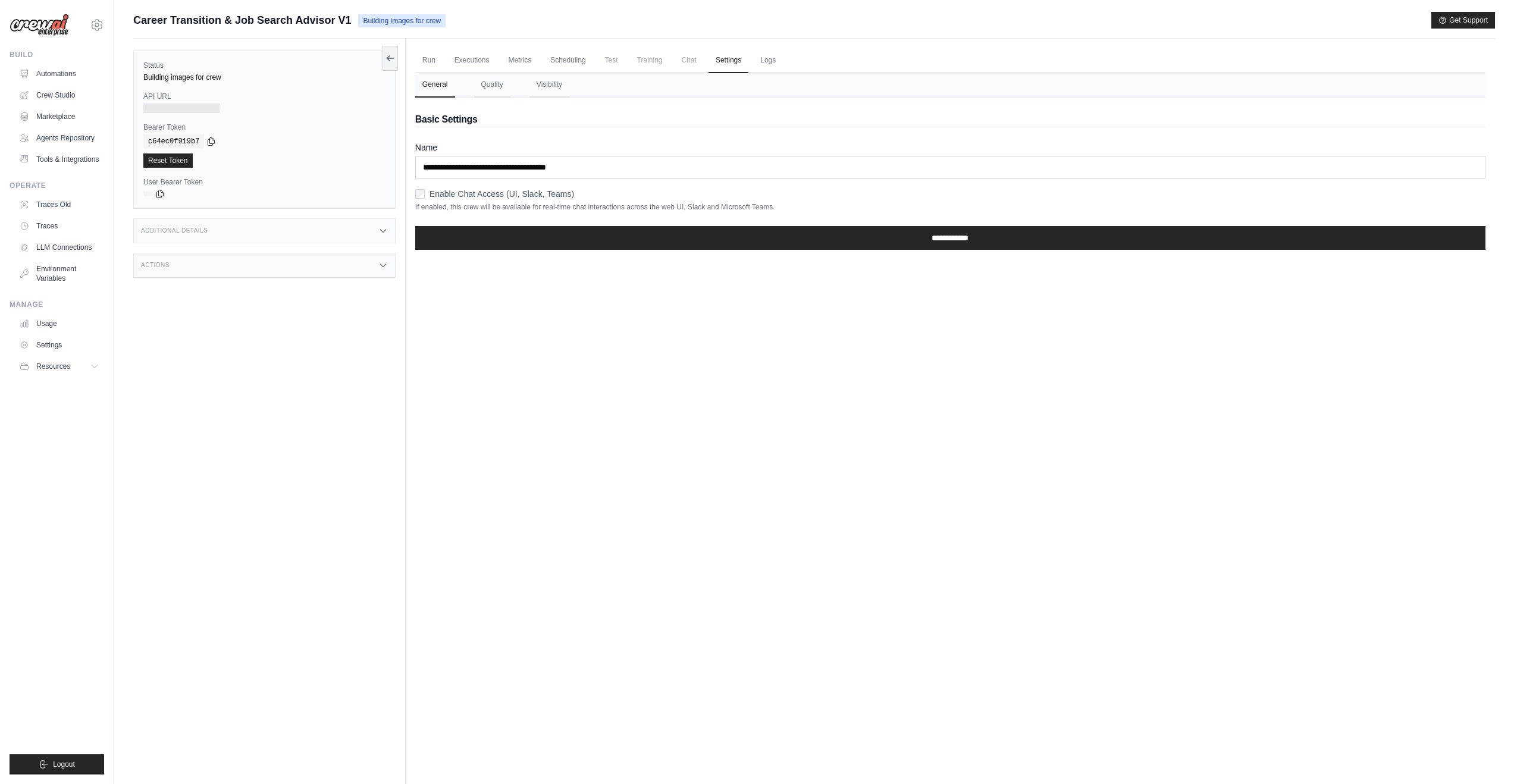
click at [752, 60] on ul "Run Executions Metrics Scheduling Test Training Chat Settings Logs" at bounding box center [950, 60] width 1070 height 25
click at [764, 59] on link "Logs" at bounding box center [768, 60] width 29 height 25
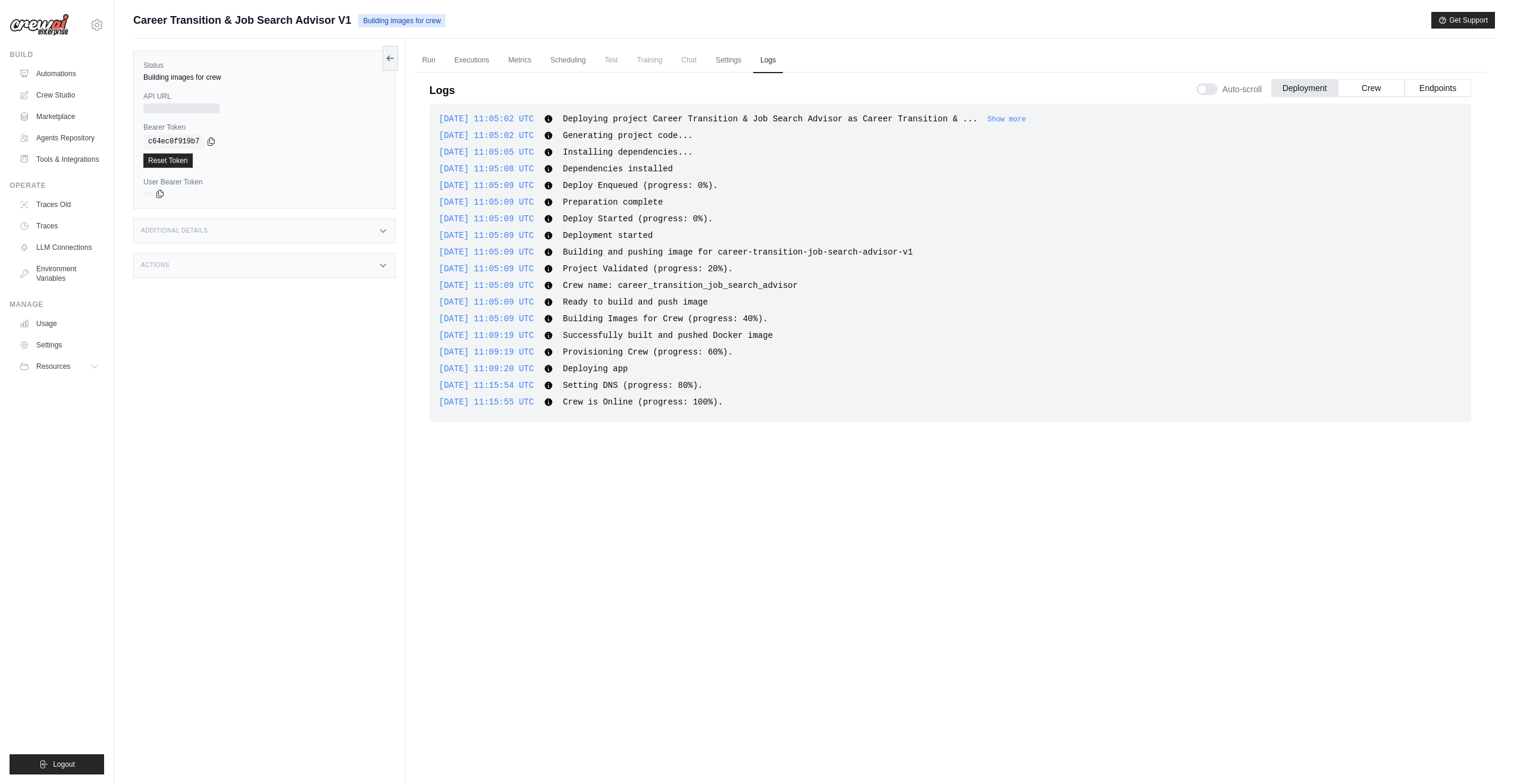
click at [1019, 123] on span "Deploying project Career Transition & Job Search Advisor as Career Transition &…" at bounding box center [795, 119] width 464 height 10
click at [1019, 120] on button "Show more" at bounding box center [1007, 119] width 38 height 10
click at [525, 203] on span "[DATE] 11:05:09 UTC" at bounding box center [486, 202] width 95 height 10
click at [426, 61] on link "Run" at bounding box center [429, 60] width 27 height 25
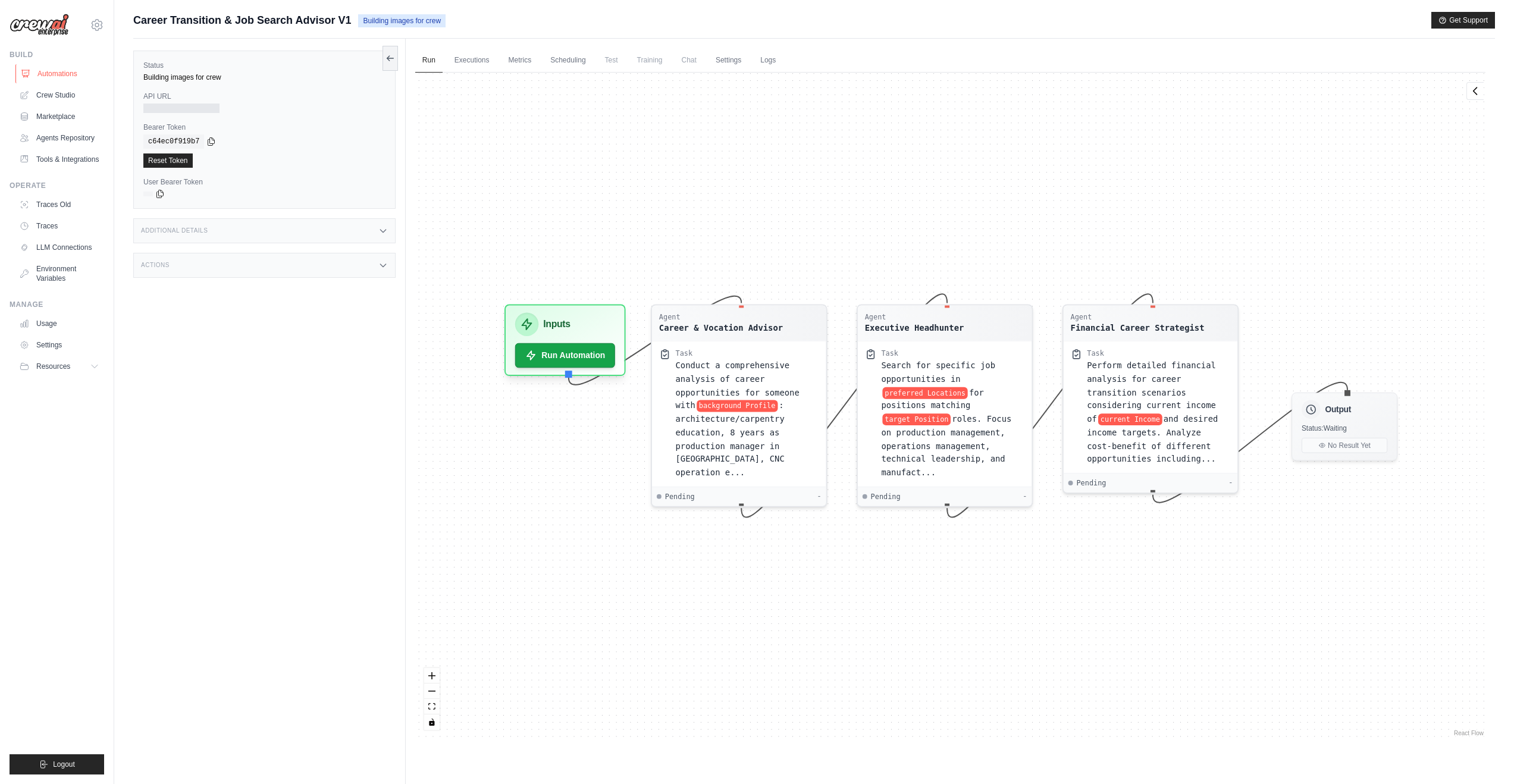
click at [63, 72] on link "Automations" at bounding box center [60, 74] width 90 height 19
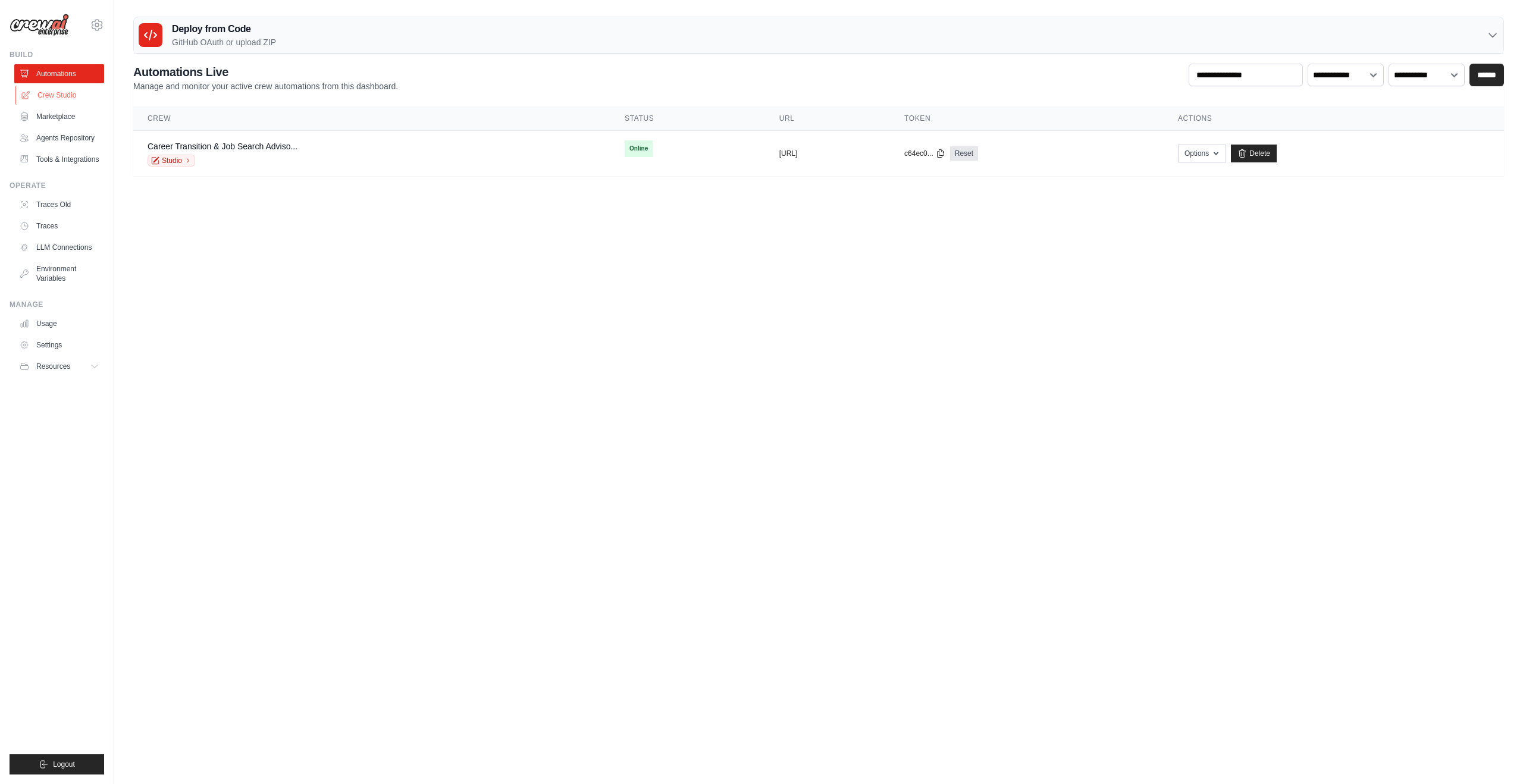
click at [63, 97] on link "Crew Studio" at bounding box center [60, 95] width 90 height 19
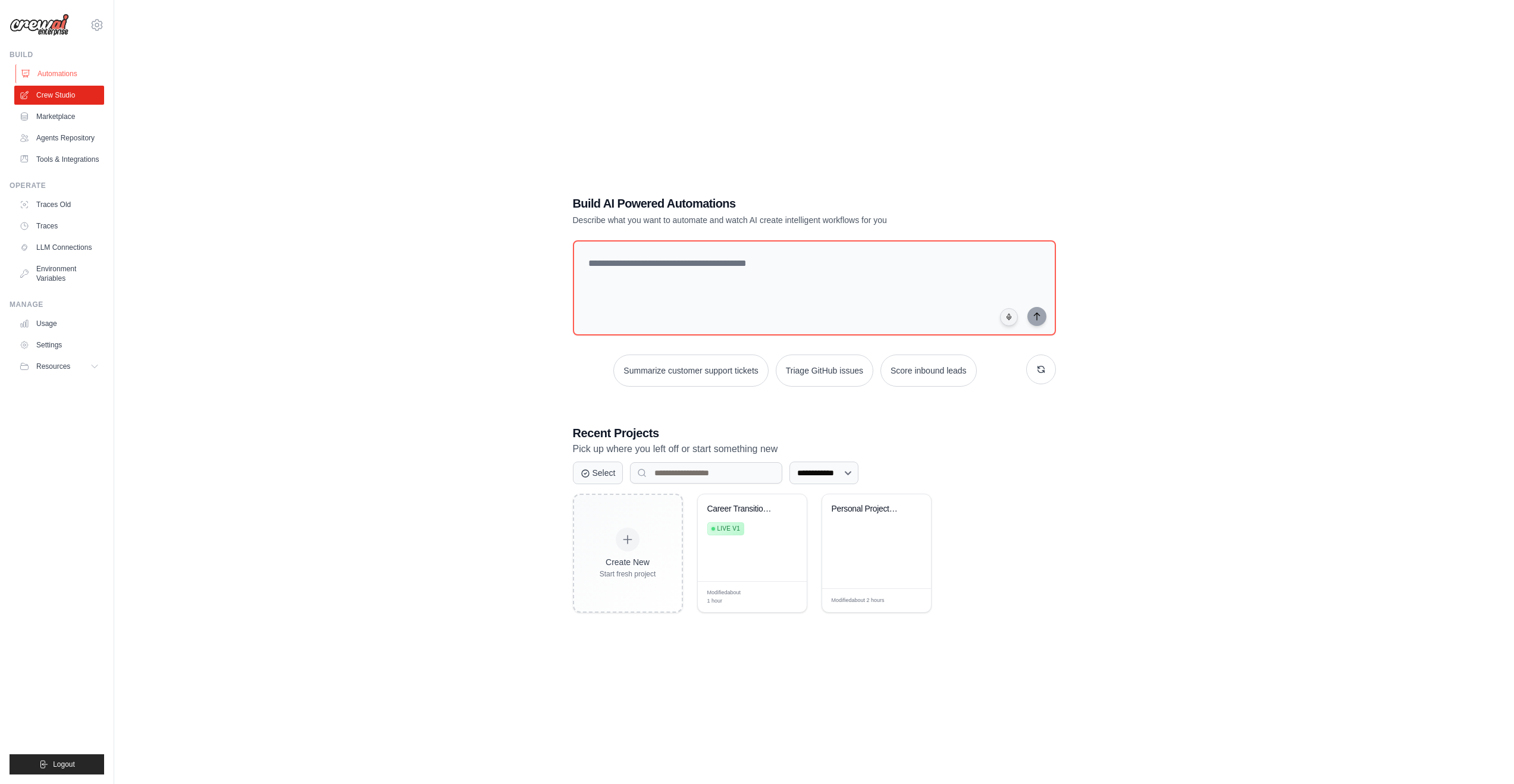
click at [67, 74] on link "Automations" at bounding box center [60, 74] width 90 height 19
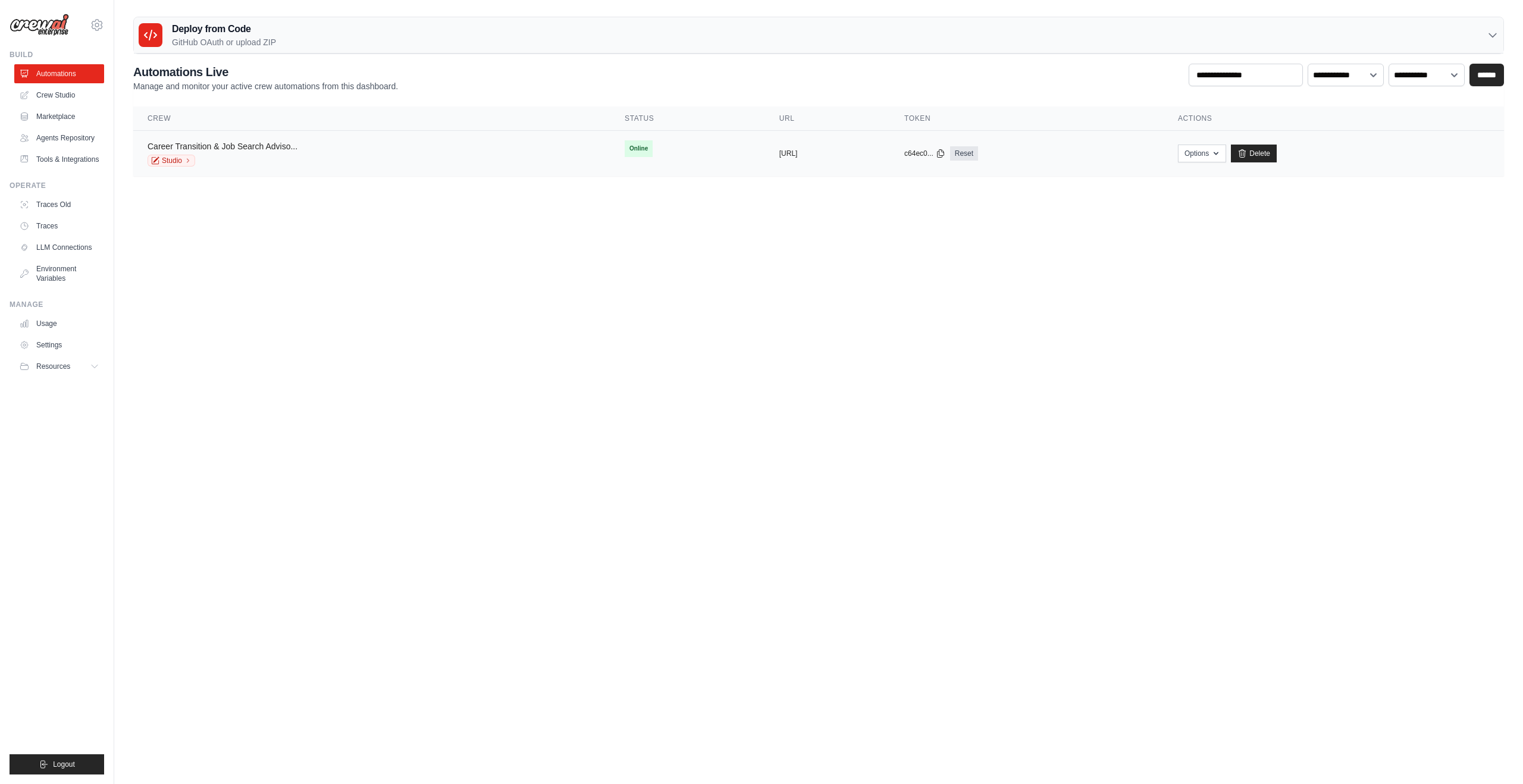
click at [268, 148] on link "Career Transition & Job Search Adviso..." at bounding box center [222, 147] width 150 height 10
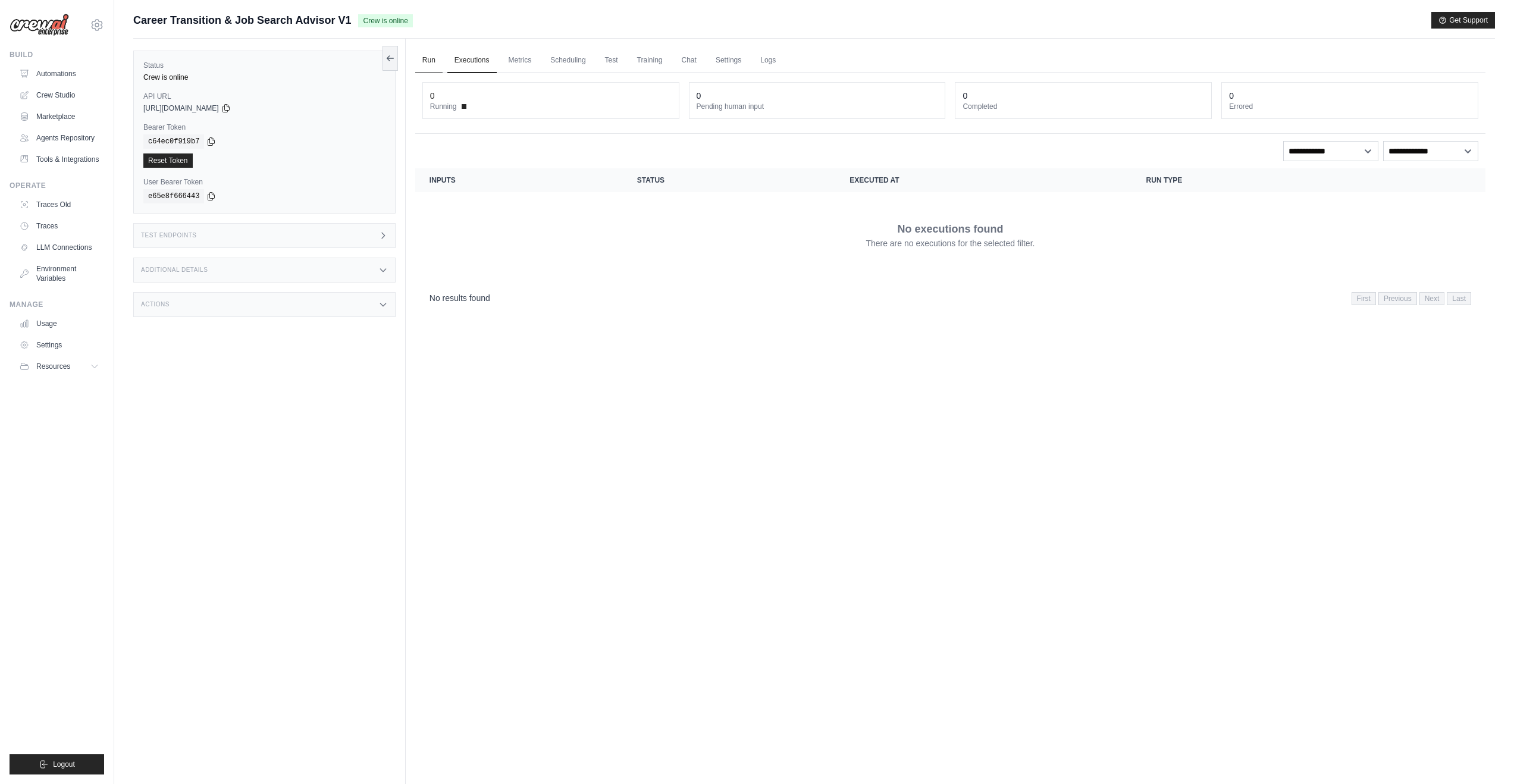
click at [426, 61] on link "Run" at bounding box center [429, 60] width 27 height 25
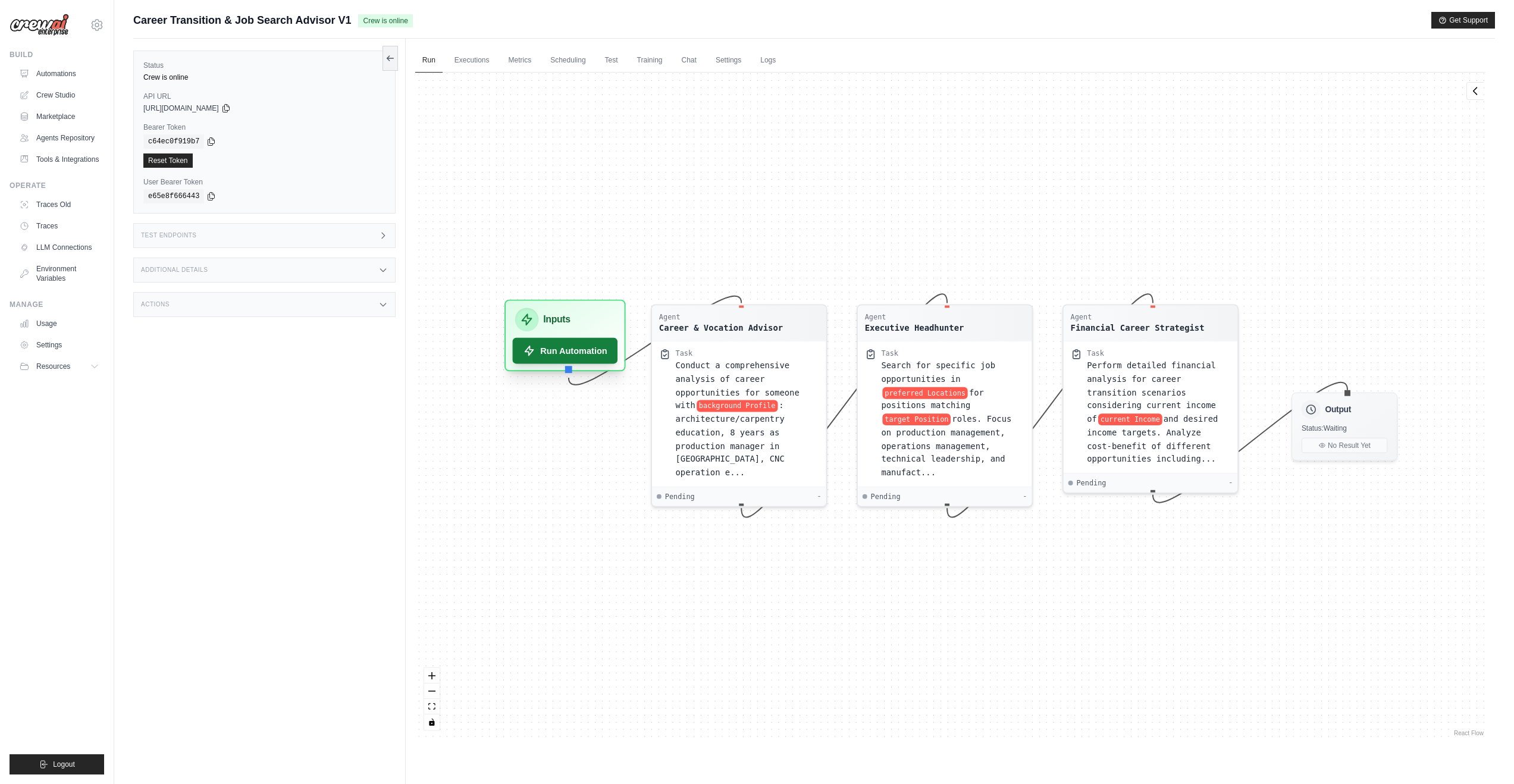
click at [589, 358] on button "Run Automation" at bounding box center [565, 351] width 106 height 26
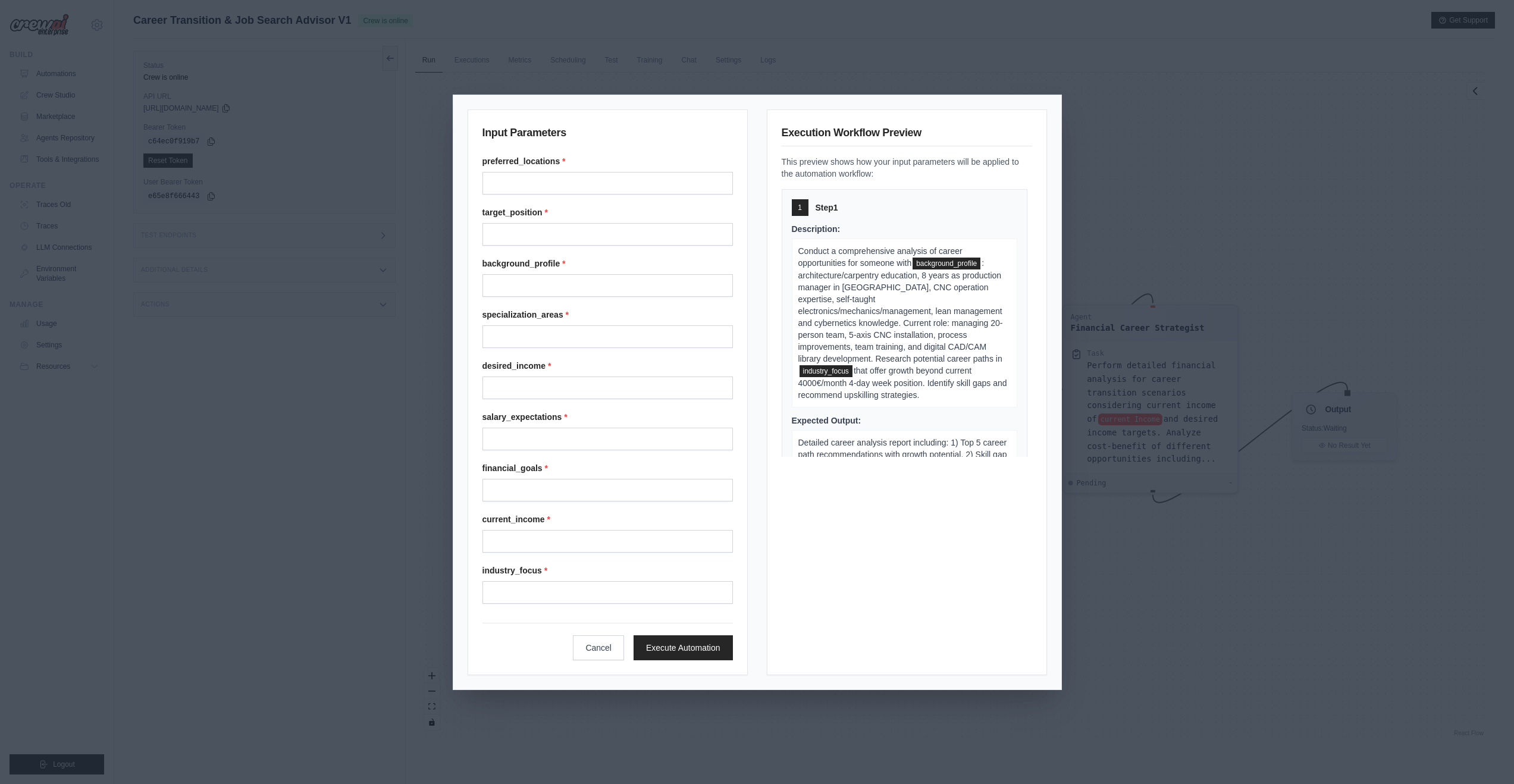
scroll to position [51, 0]
click at [708, 659] on button "Execute Automation" at bounding box center [683, 647] width 99 height 25
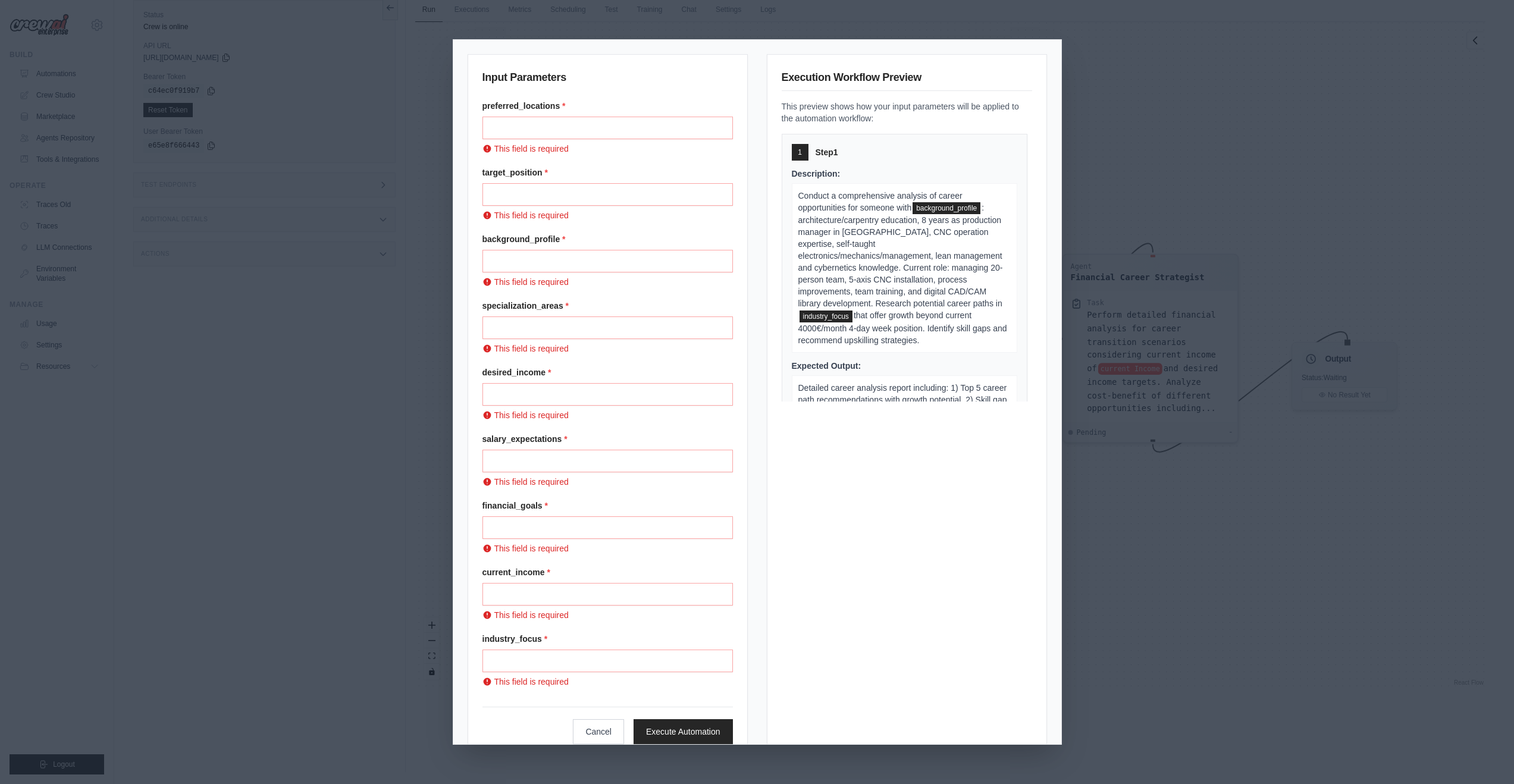
click at [1105, 82] on div "Input Parameters preferred_locations * This field is required target_position *…" at bounding box center [757, 392] width 1514 height 784
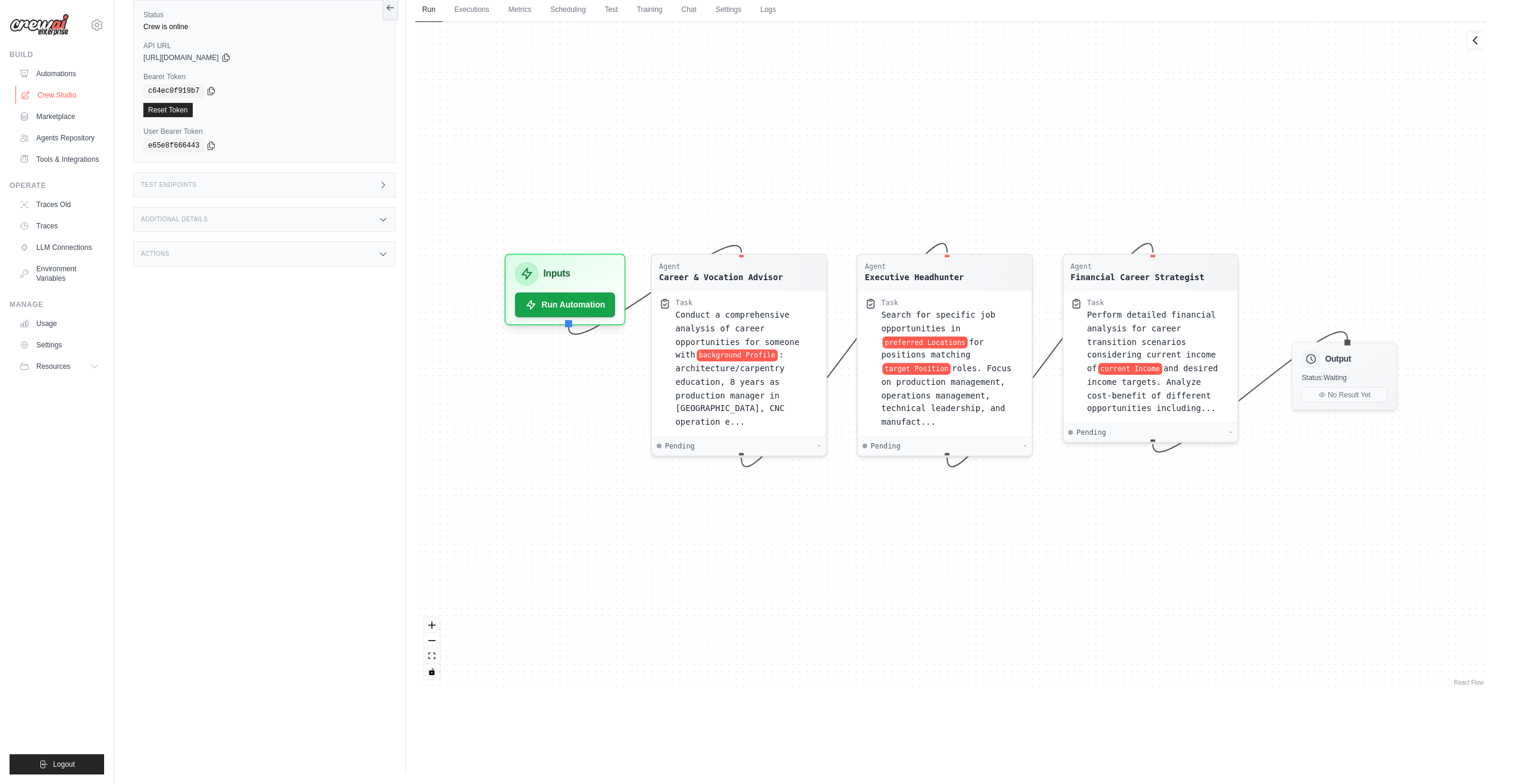
click at [55, 100] on link "Crew Studio" at bounding box center [60, 95] width 90 height 19
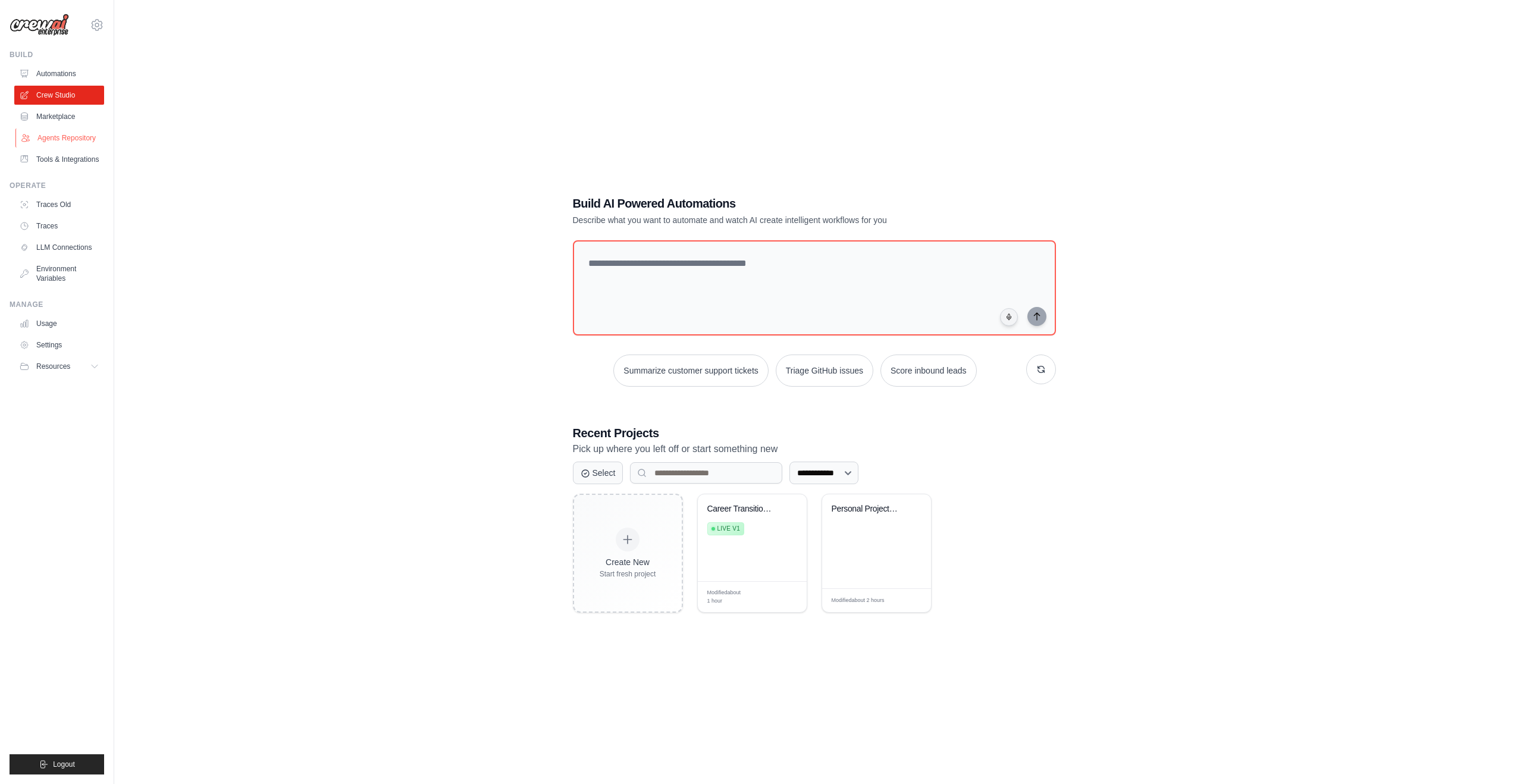
click at [64, 140] on link "Agents Repository" at bounding box center [60, 138] width 90 height 19
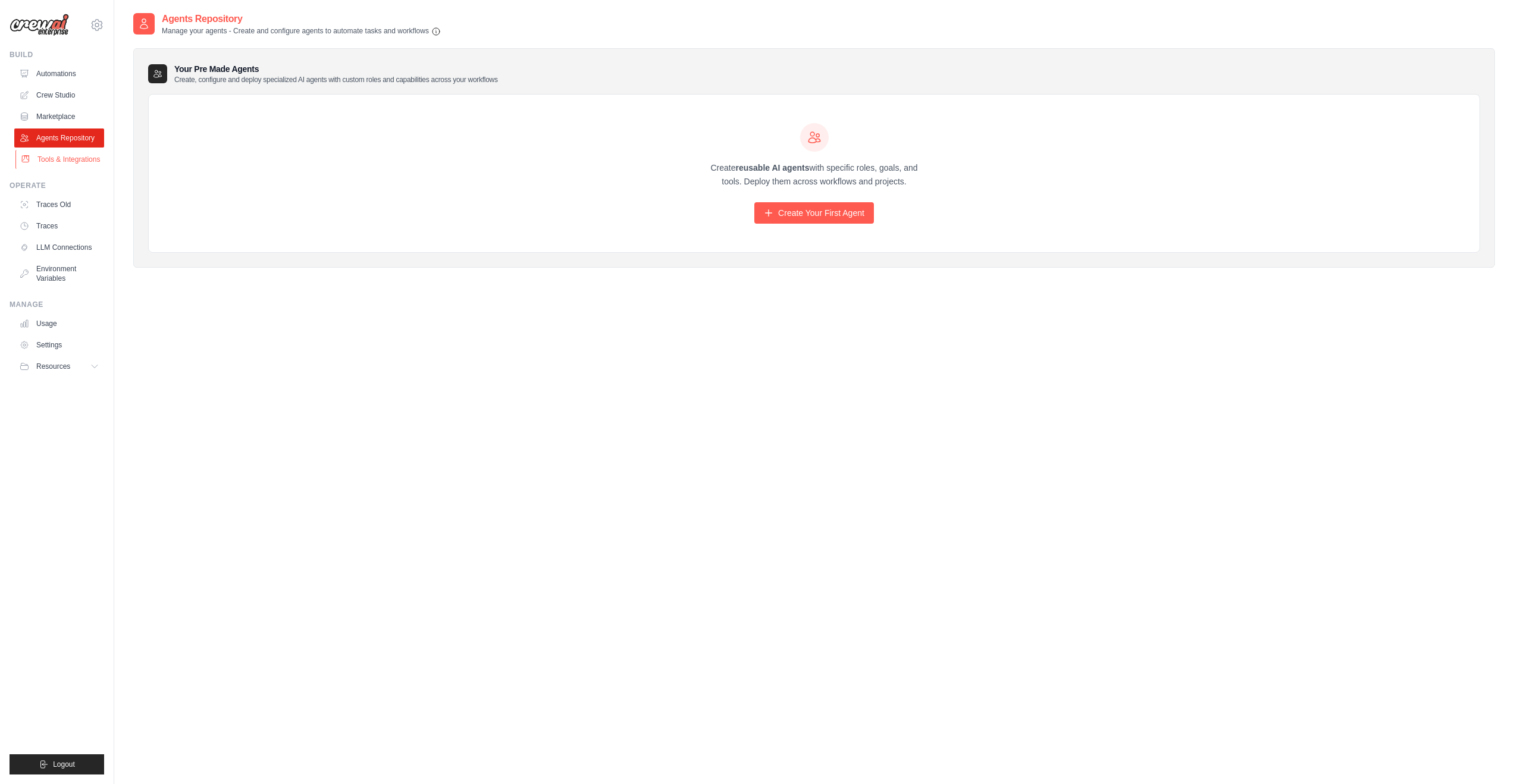
click at [65, 159] on link "Tools & Integrations" at bounding box center [60, 160] width 90 height 19
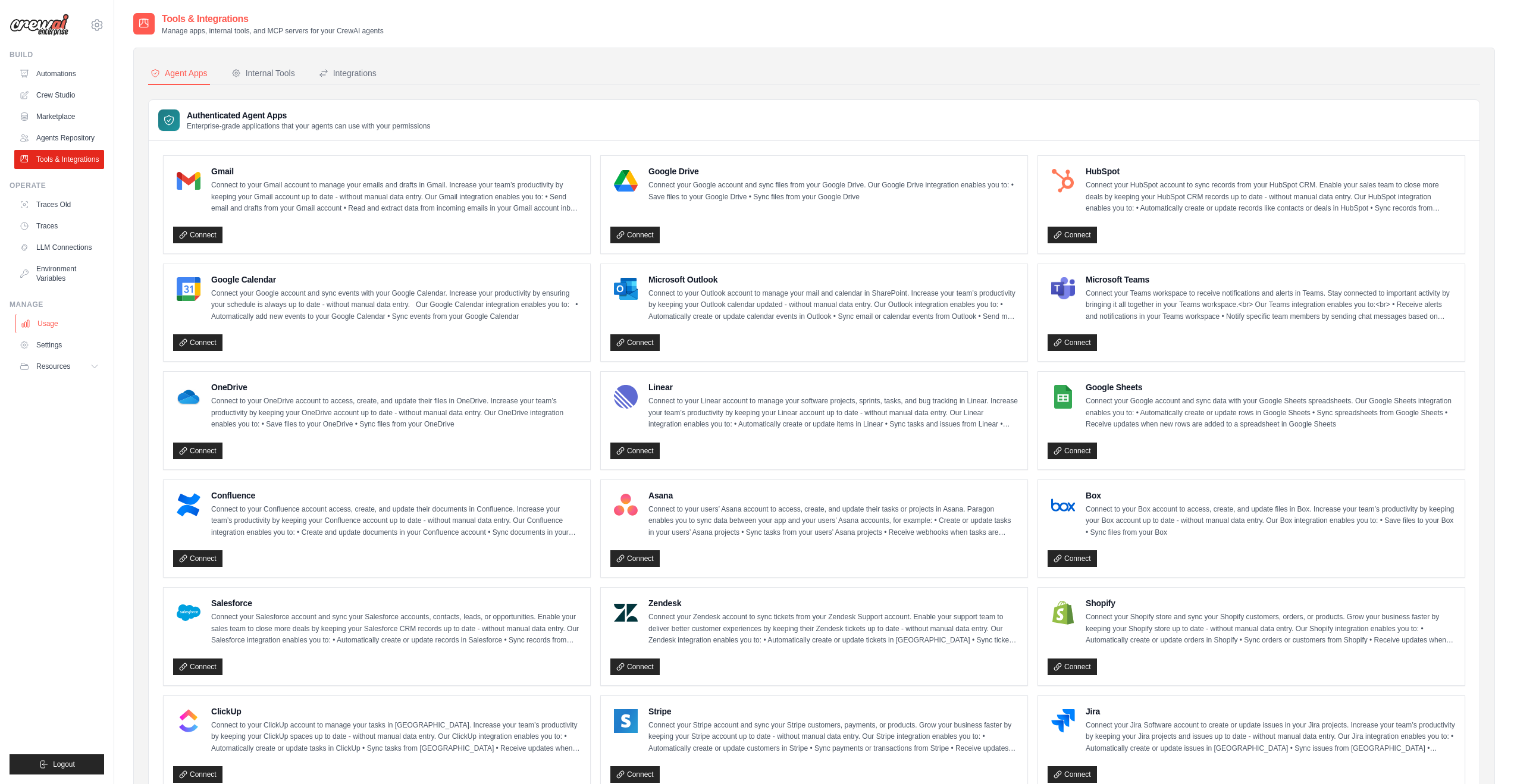
click at [38, 330] on link "Usage" at bounding box center [60, 323] width 90 height 19
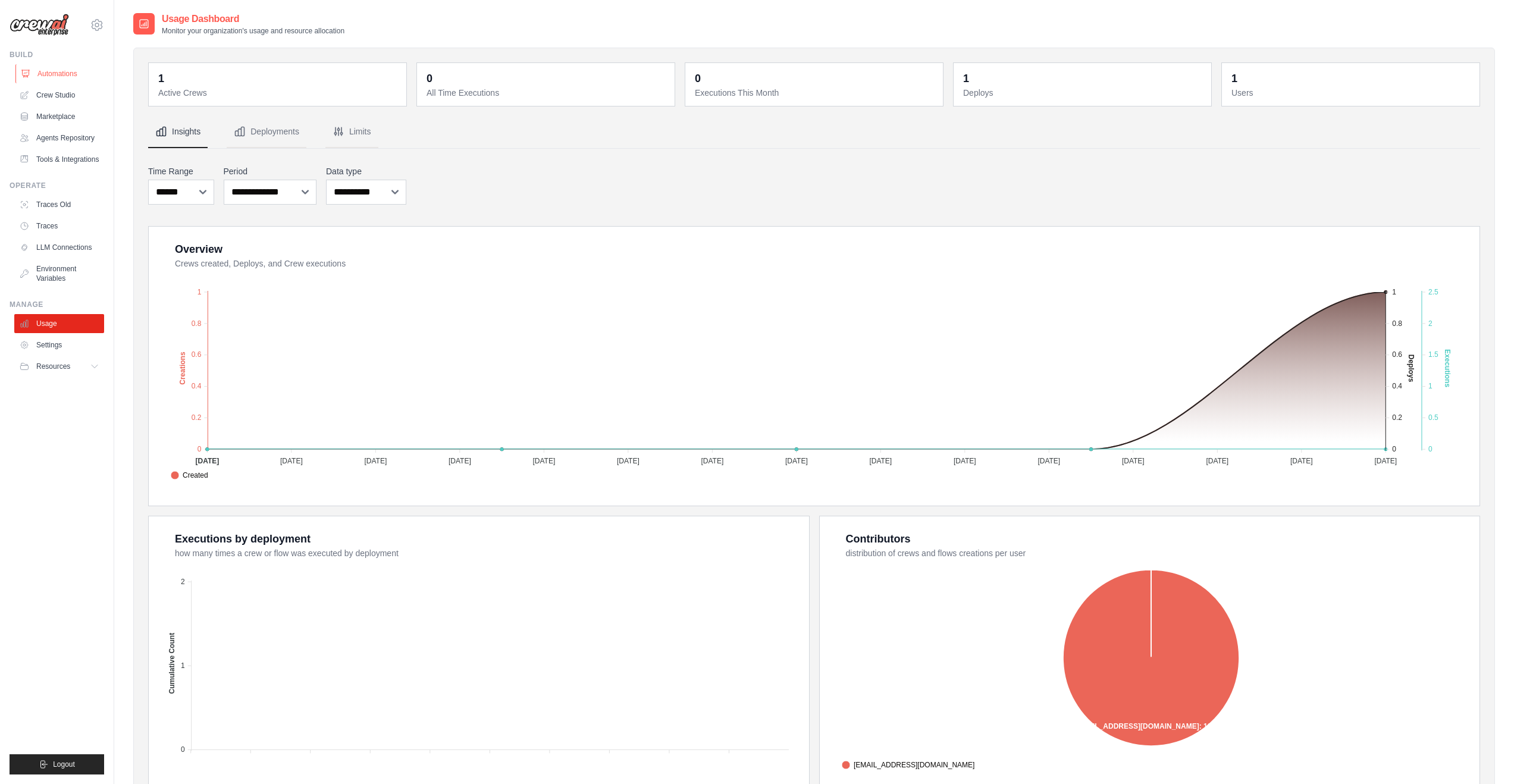
click at [45, 74] on link "Automations" at bounding box center [60, 74] width 90 height 19
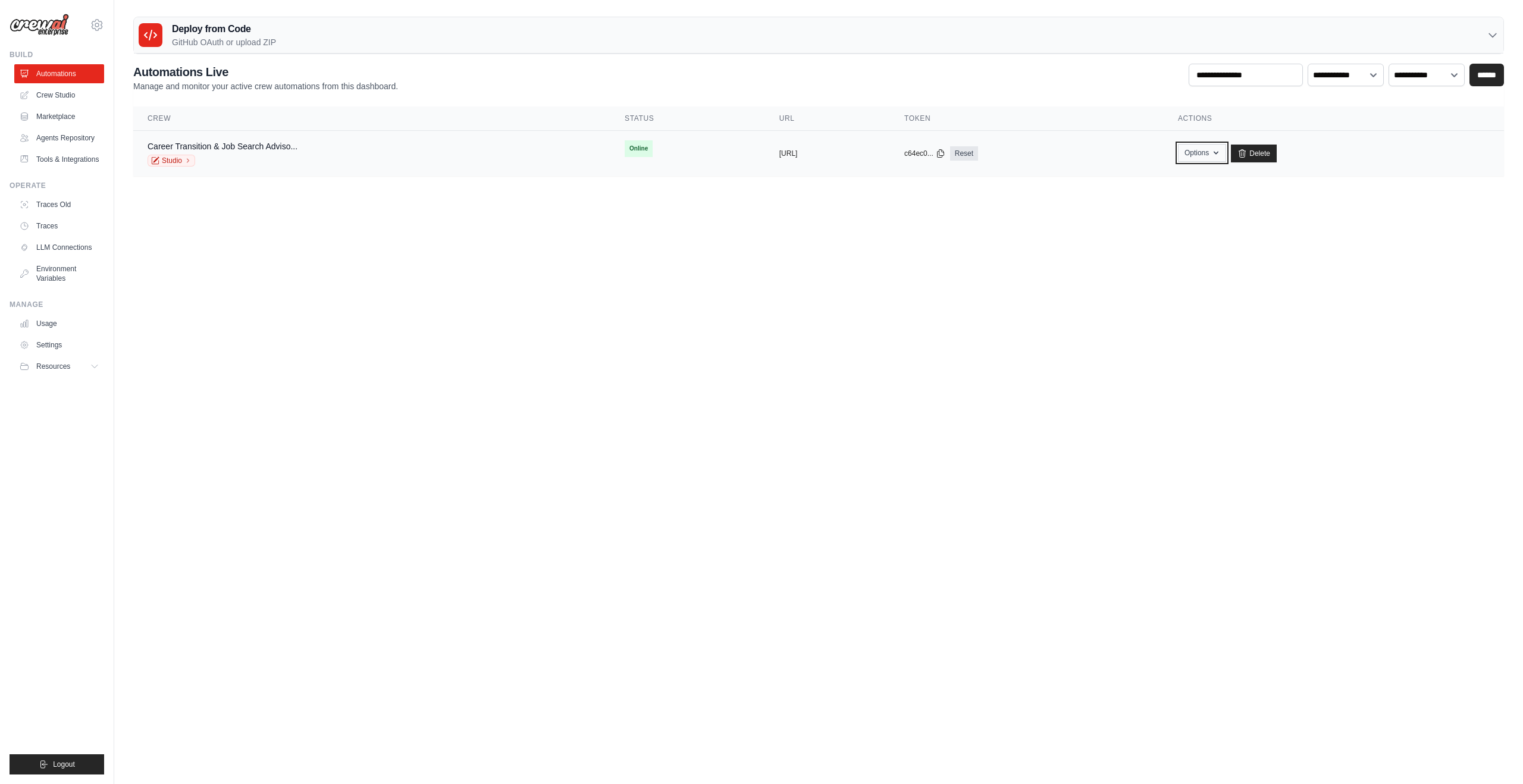
click at [1226, 158] on button "Options" at bounding box center [1202, 153] width 48 height 18
click at [1199, 182] on link "Chat with this Crew" at bounding box center [1159, 180] width 133 height 21
click at [1149, 151] on div "c64ec0... Reset" at bounding box center [1027, 153] width 245 height 14
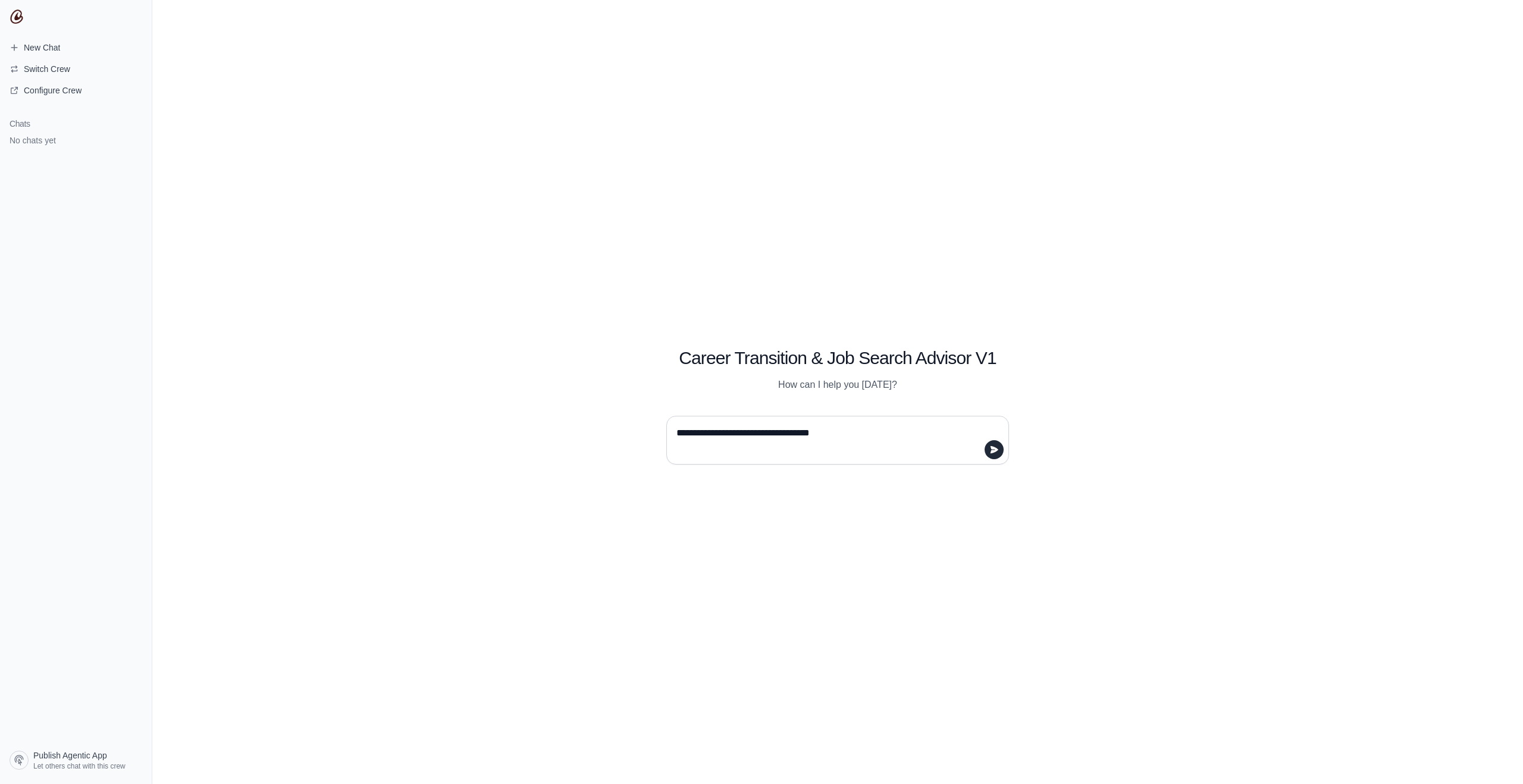
type textarea "**********"
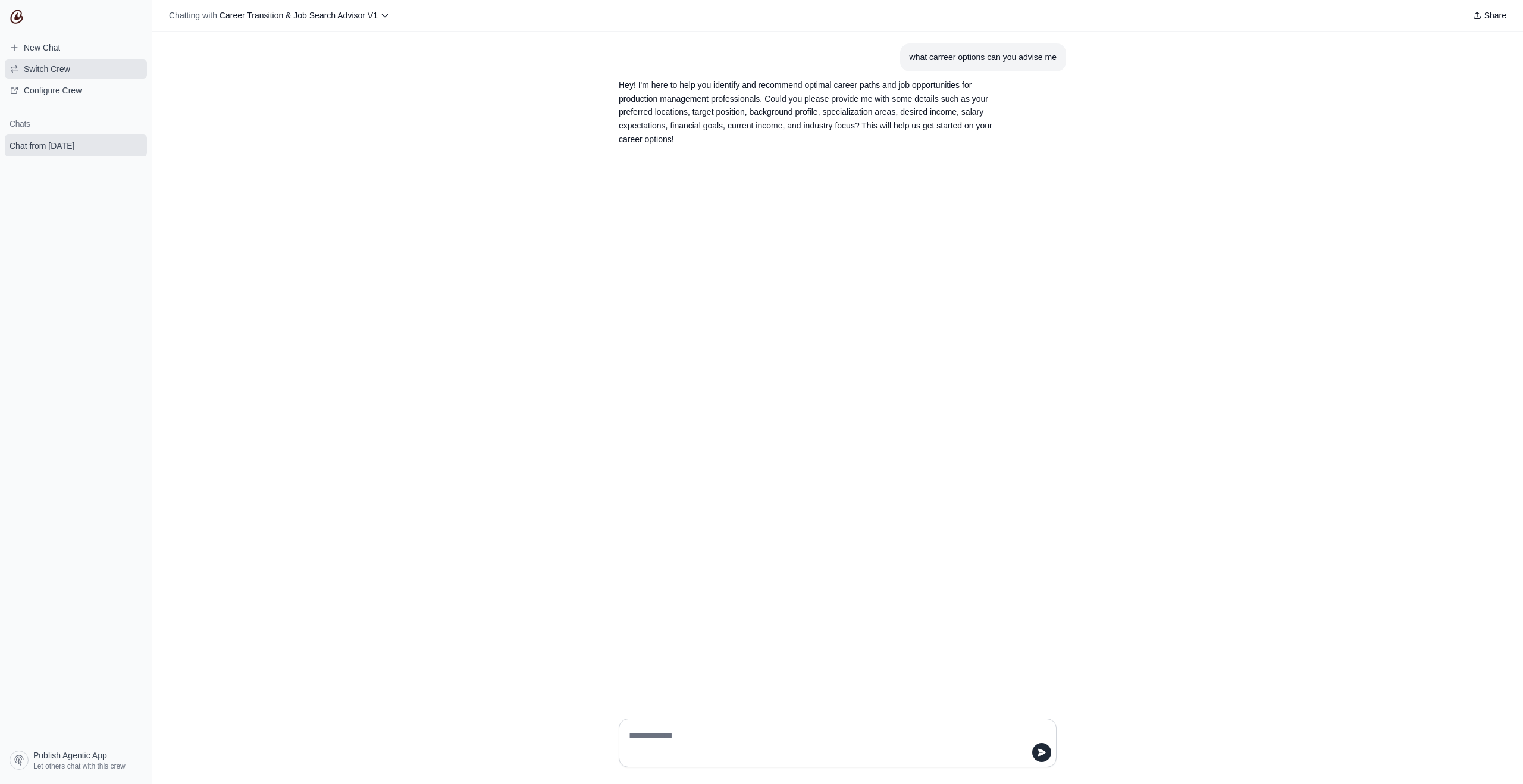
click at [49, 68] on span "Switch Crew" at bounding box center [47, 69] width 47 height 12
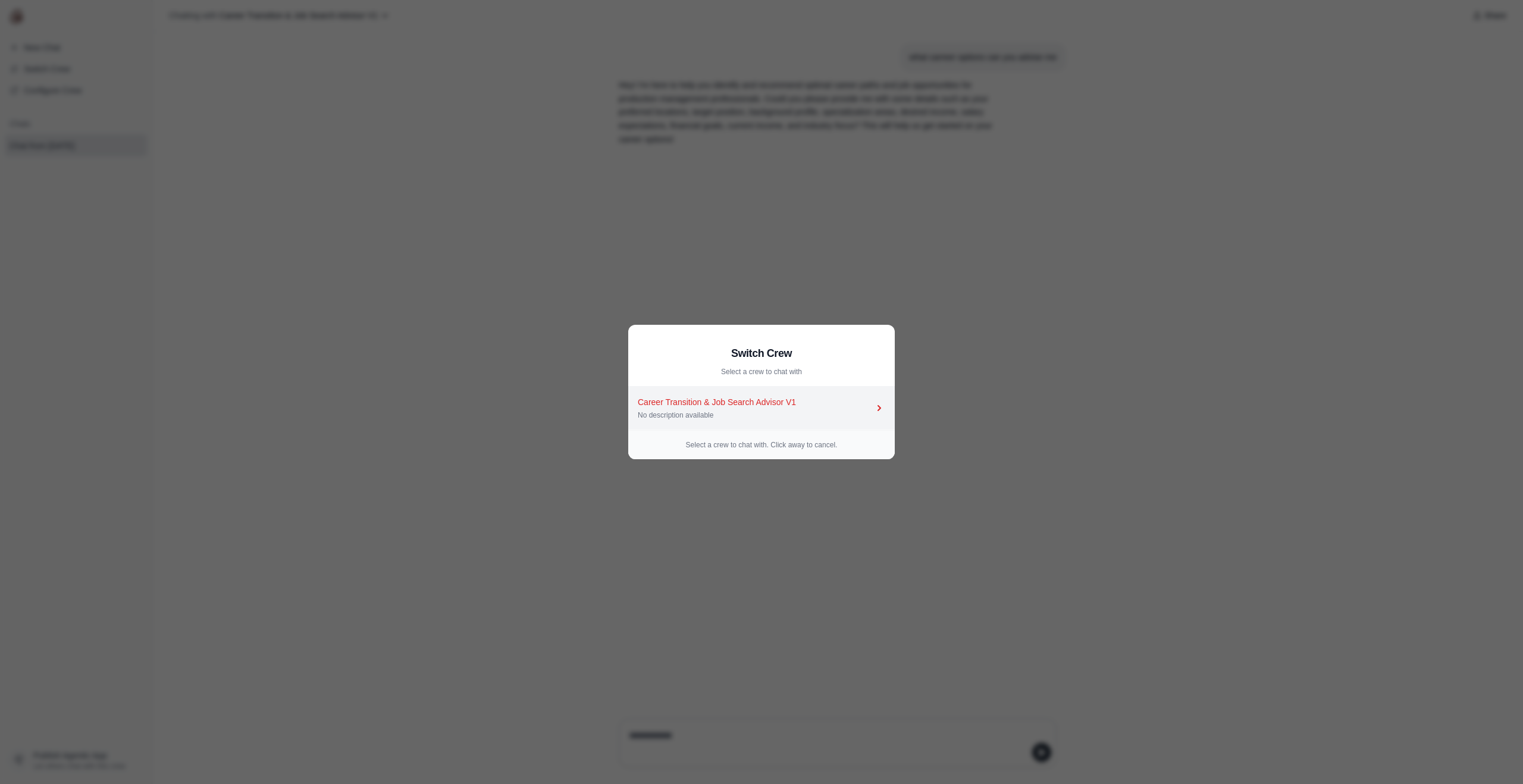
click at [857, 405] on div "Career Transition & Job Search Advisor V1" at bounding box center [755, 402] width 236 height 12
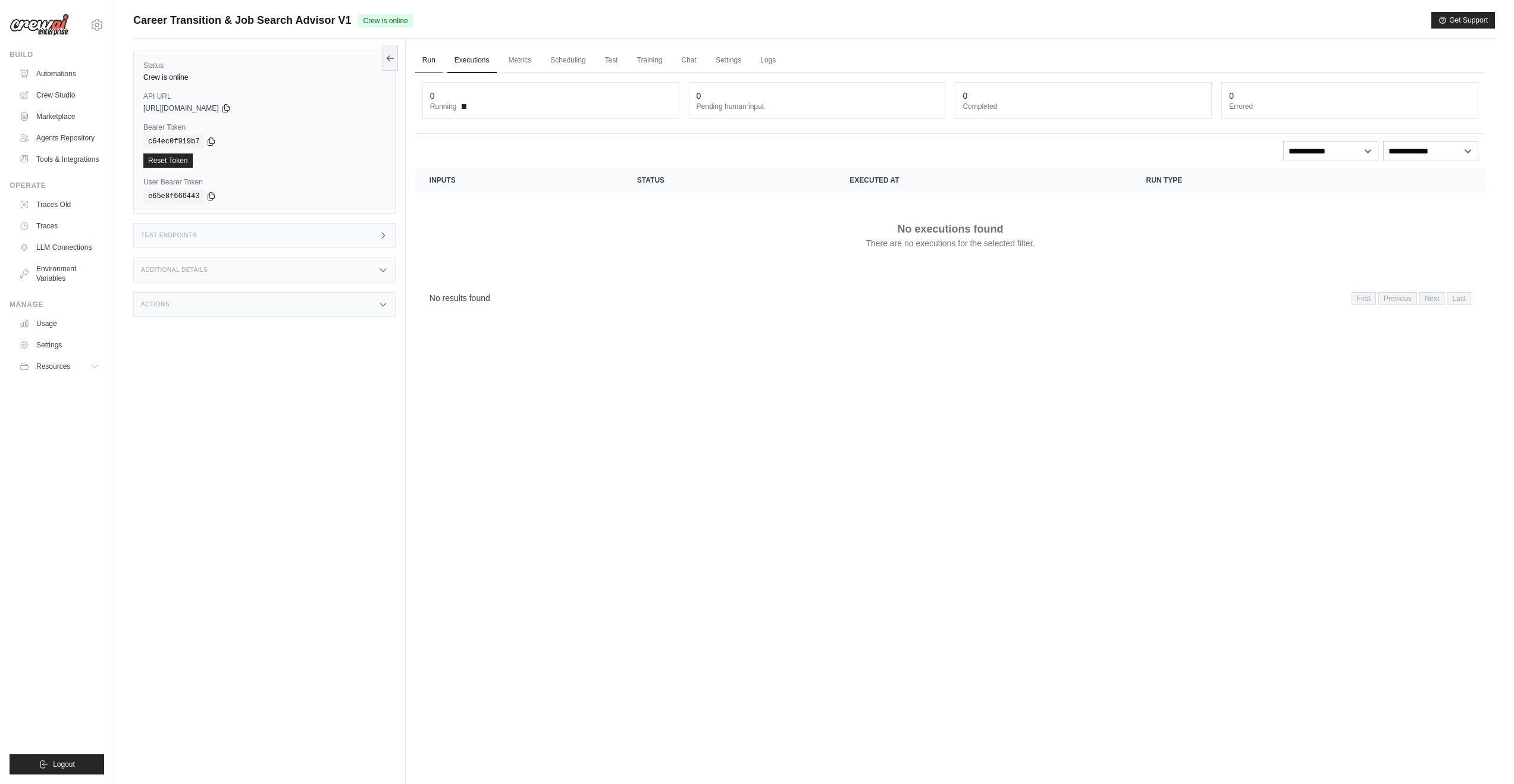
click at [434, 62] on link "Run" at bounding box center [429, 60] width 27 height 25
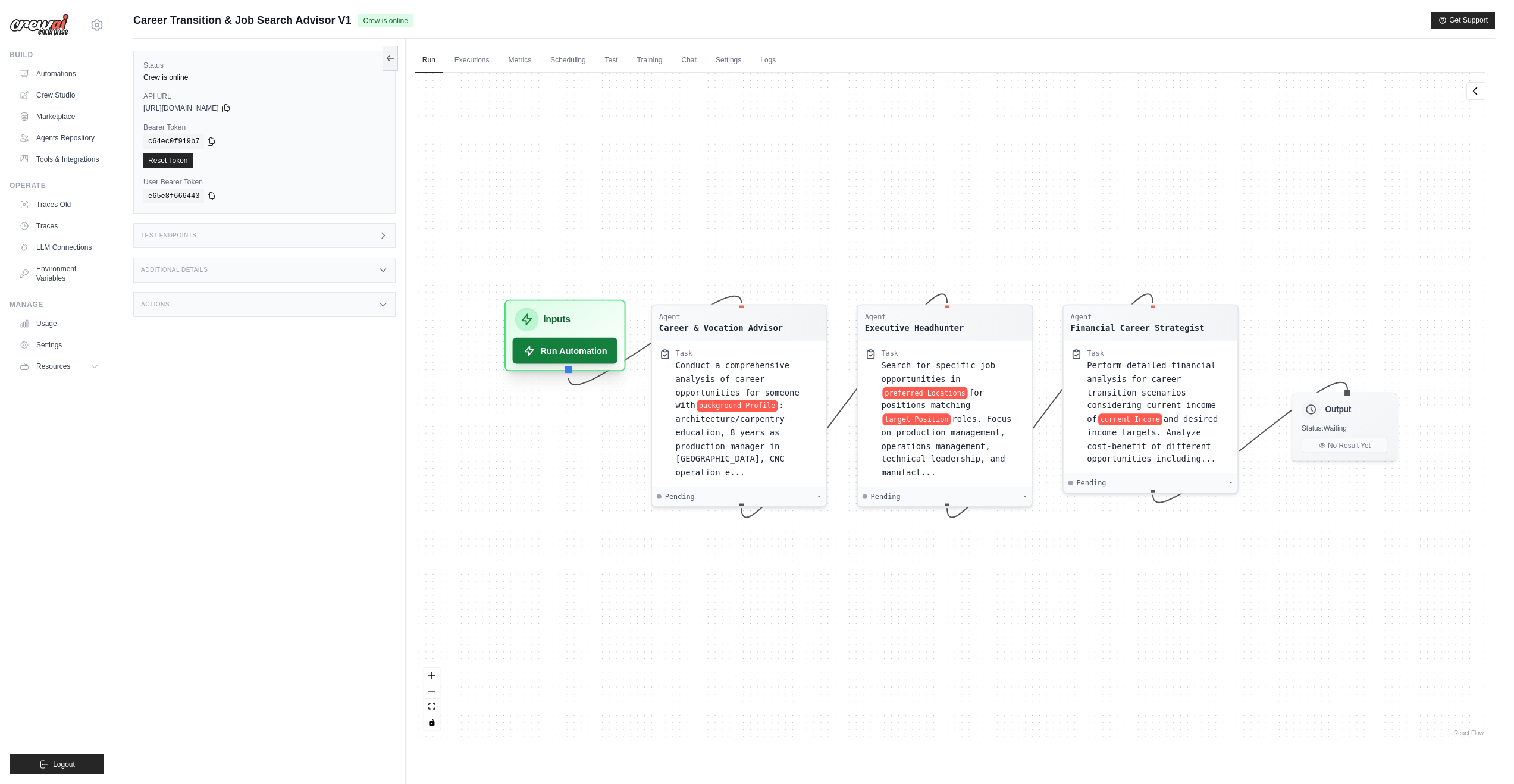
click at [541, 358] on button "Run Automation" at bounding box center [565, 351] width 106 height 26
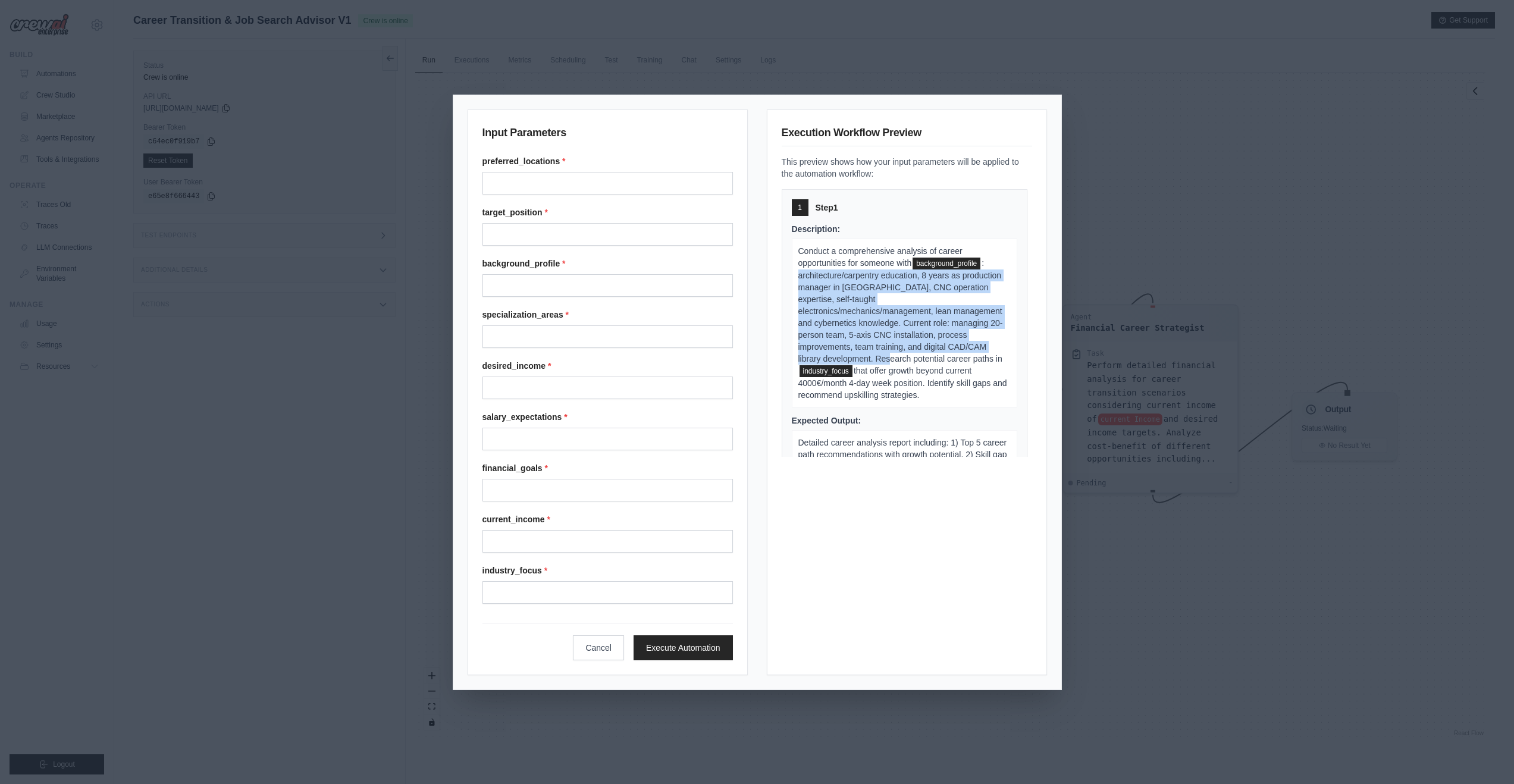
drag, startPoint x: 797, startPoint y: 275, endPoint x: 916, endPoint y: 353, distance: 142.3
click at [916, 353] on p "Conduct a comprehensive analysis of career opportunities for someone with backg…" at bounding box center [904, 323] width 226 height 169
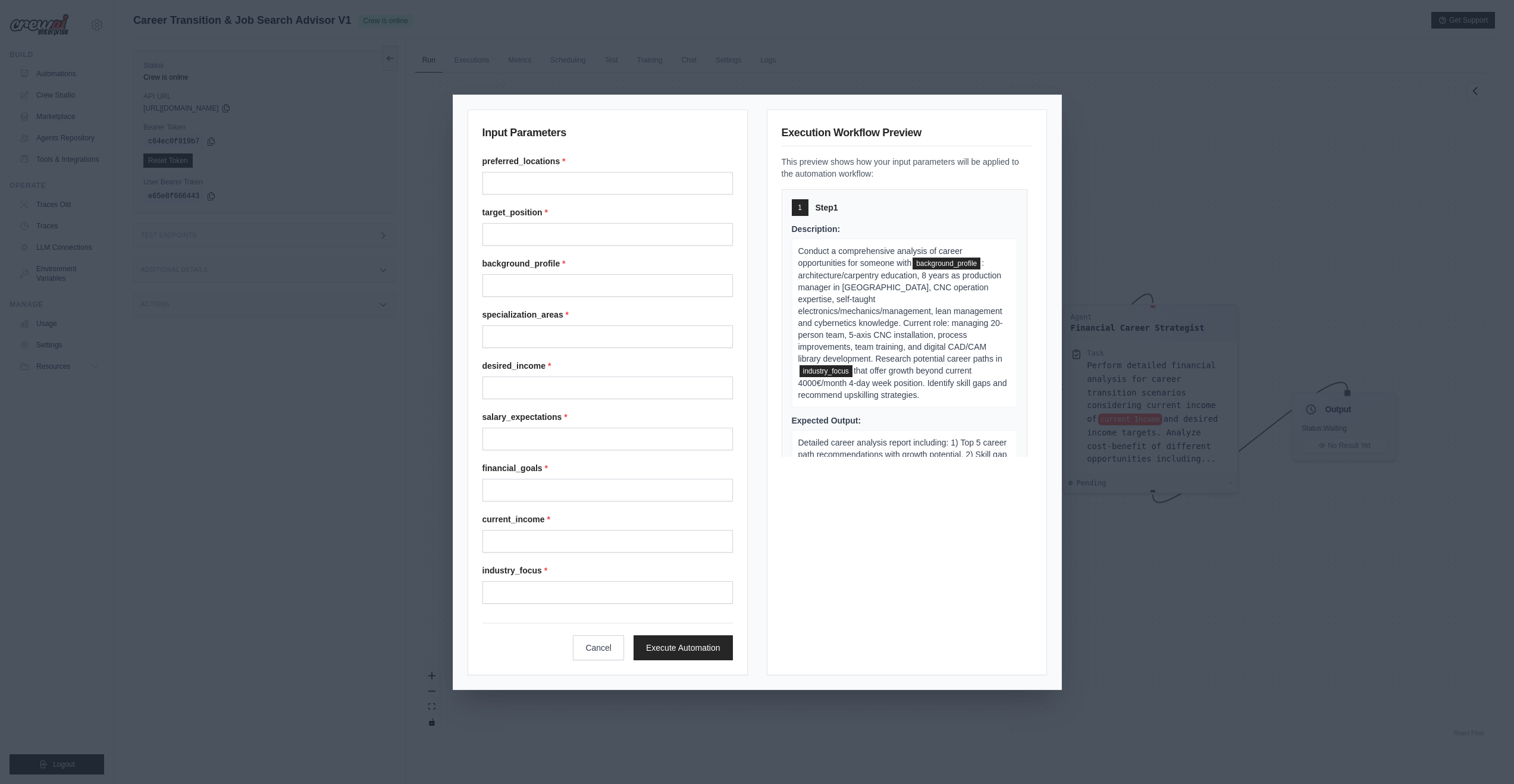
click at [1156, 188] on div "Input Parameters preferred_locations * target_position * background_profile * s…" at bounding box center [757, 392] width 1514 height 784
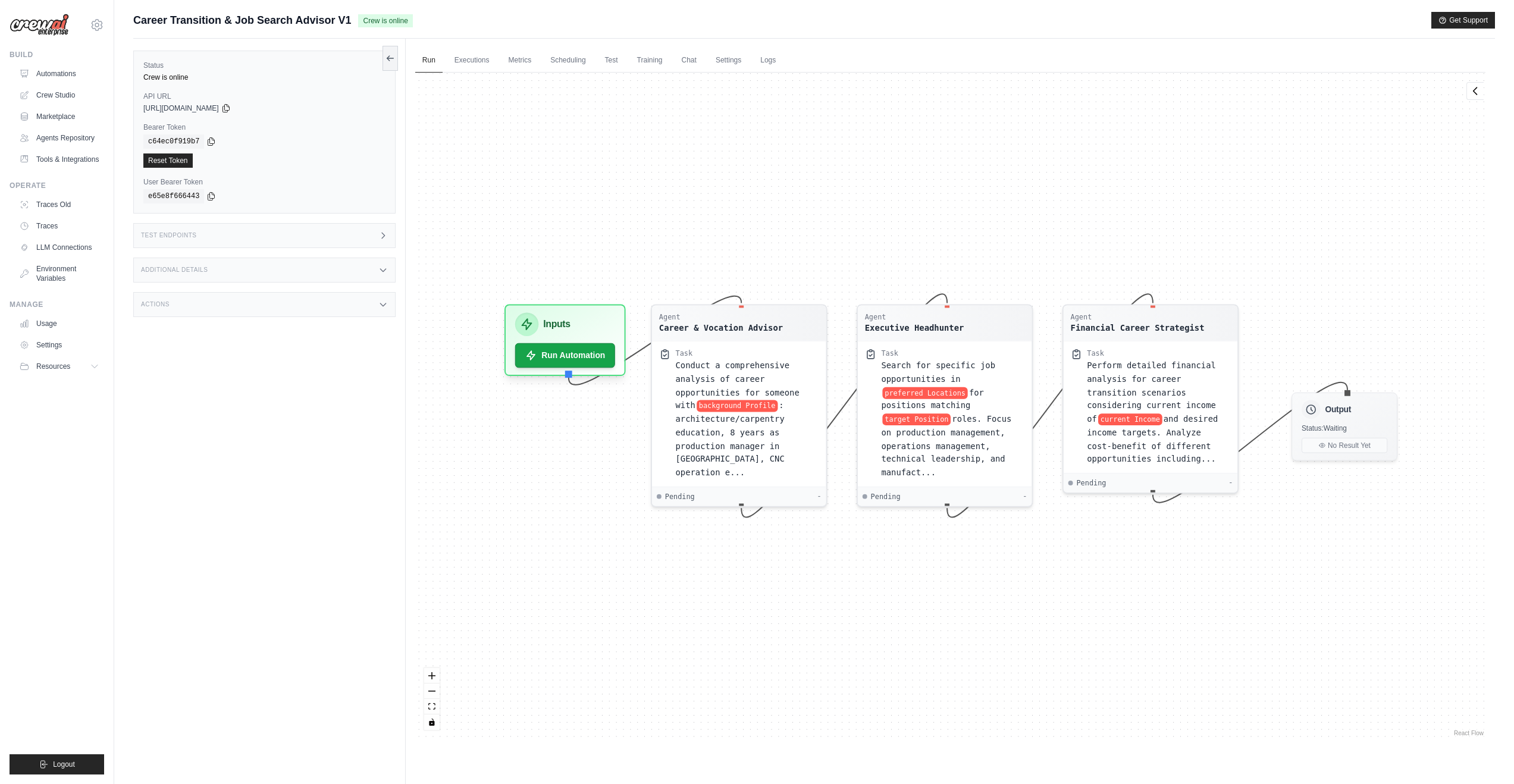
click at [658, 185] on div "Agent Career & Vocation Advisor Task Conduct a comprehensive analysis of career…" at bounding box center [950, 406] width 1070 height 666
click at [773, 61] on link "Logs" at bounding box center [768, 60] width 29 height 25
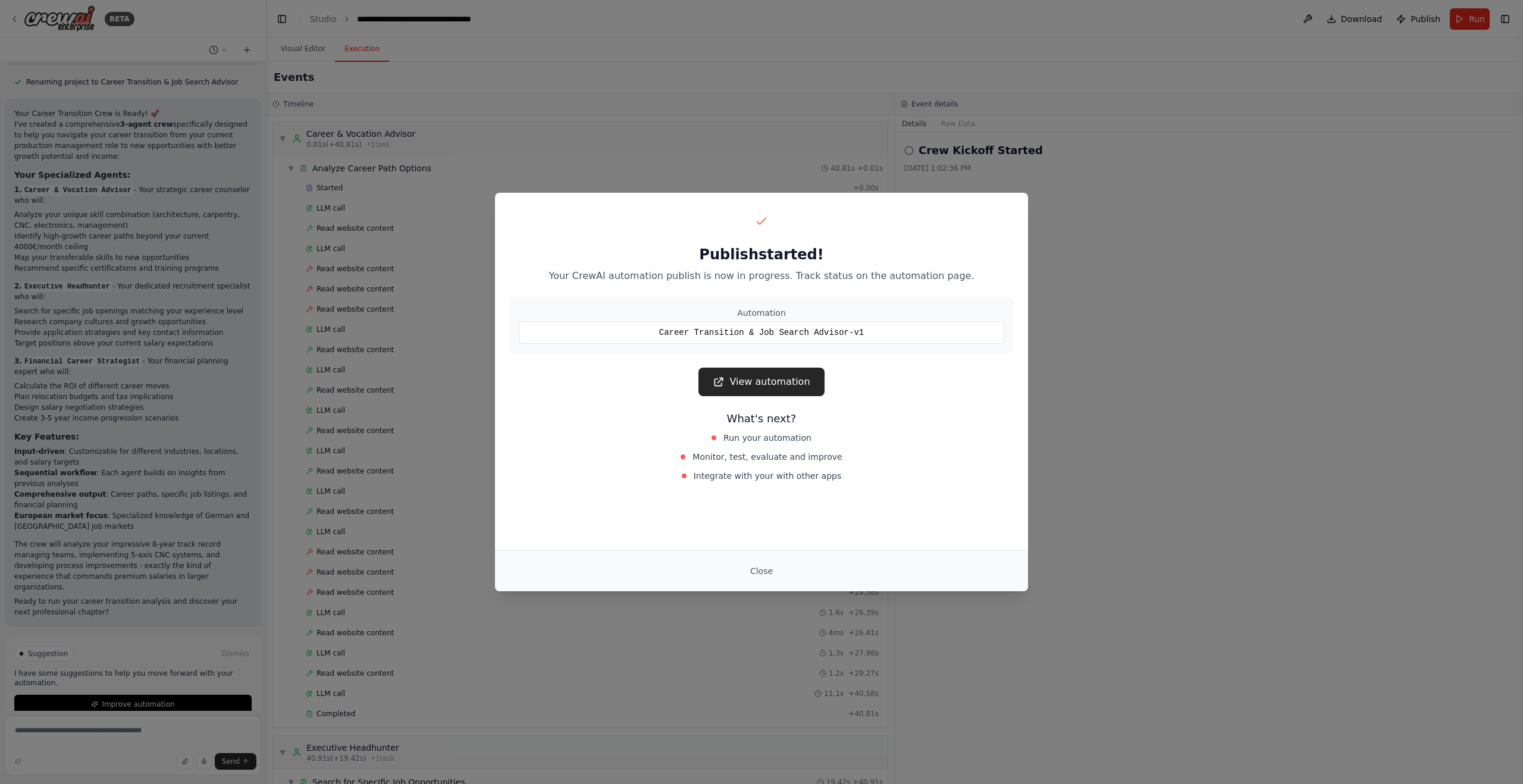
click at [757, 380] on link "View automation" at bounding box center [761, 382] width 125 height 29
click at [38, 310] on div "Publish started! Your CrewAI automation publish is now in progress. Track statu…" at bounding box center [762, 392] width 1523 height 784
drag, startPoint x: 765, startPoint y: 560, endPoint x: 762, endPoint y: 565, distance: 5.8
click at [764, 560] on div "Close" at bounding box center [762, 571] width 533 height 41
click at [762, 569] on button "Close" at bounding box center [761, 570] width 42 height 21
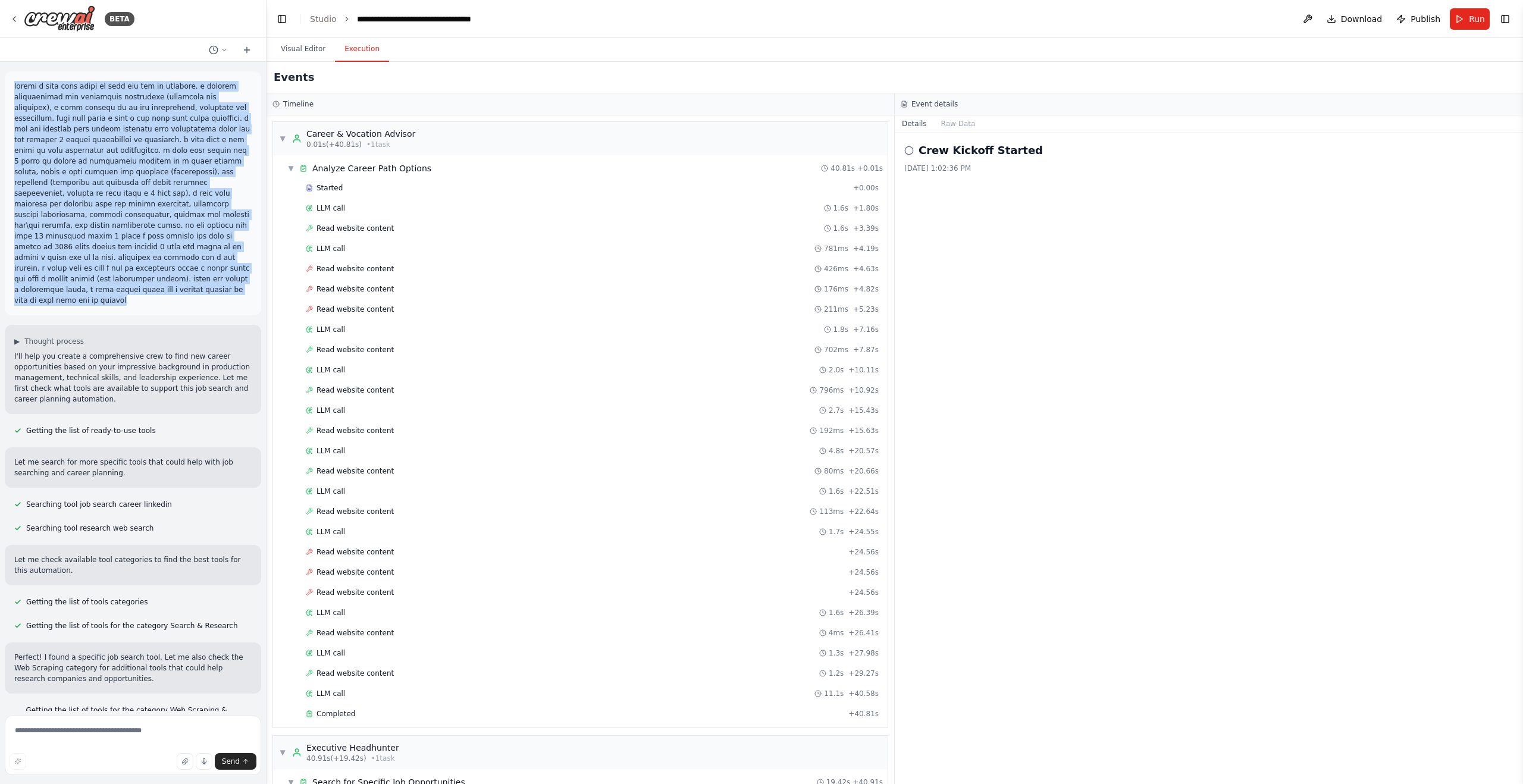
drag, startPoint x: 160, startPoint y: 292, endPoint x: 12, endPoint y: 68, distance: 268.5
click at [12, 68] on div "▶ Thought process I'll help you create a comprehensive crew to find new career …" at bounding box center [133, 386] width 266 height 649
copy p "create a crew that helps me find new job or vocation. i studied architecture an…"
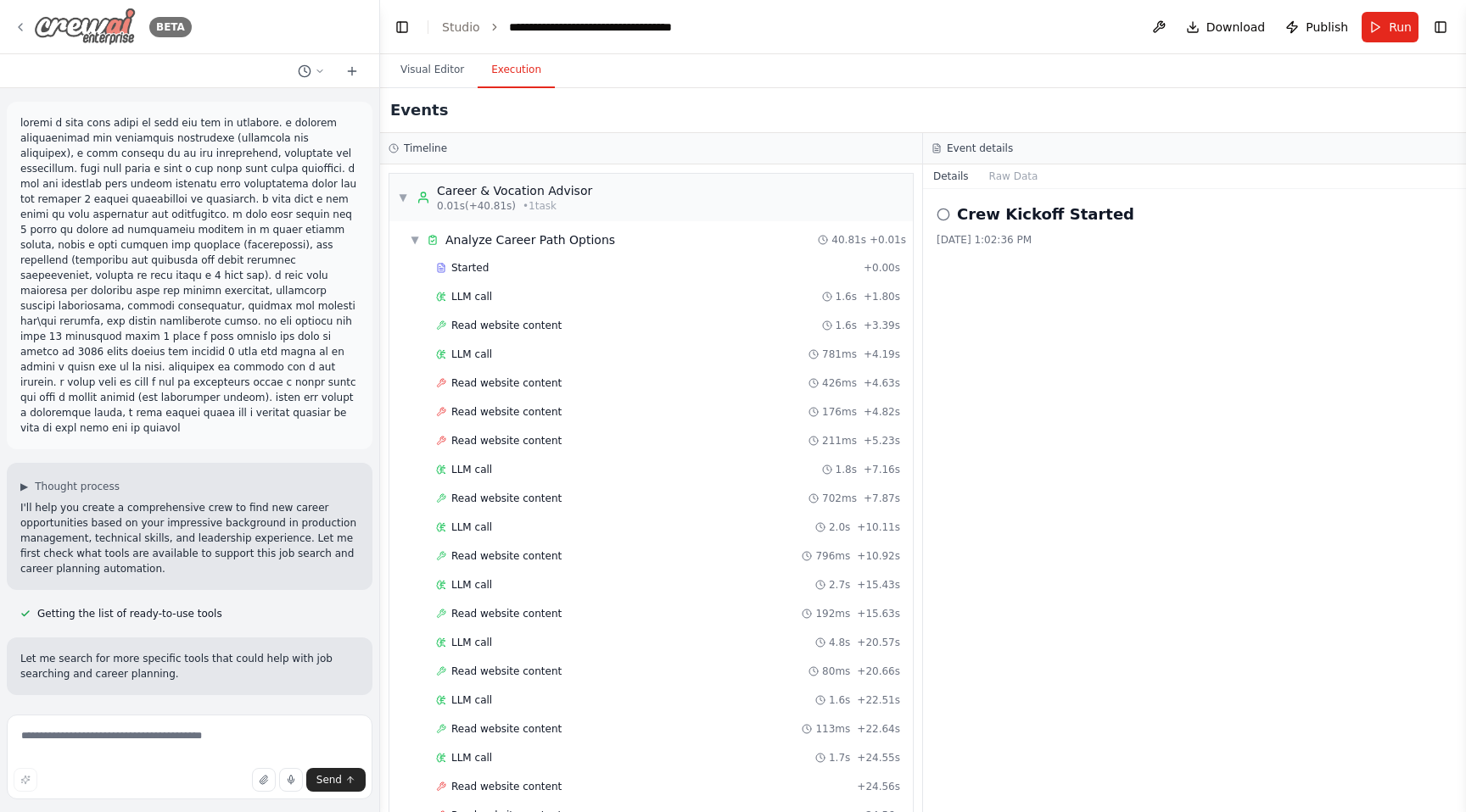
click at [23, 28] on icon at bounding box center [21, 27] width 14 height 14
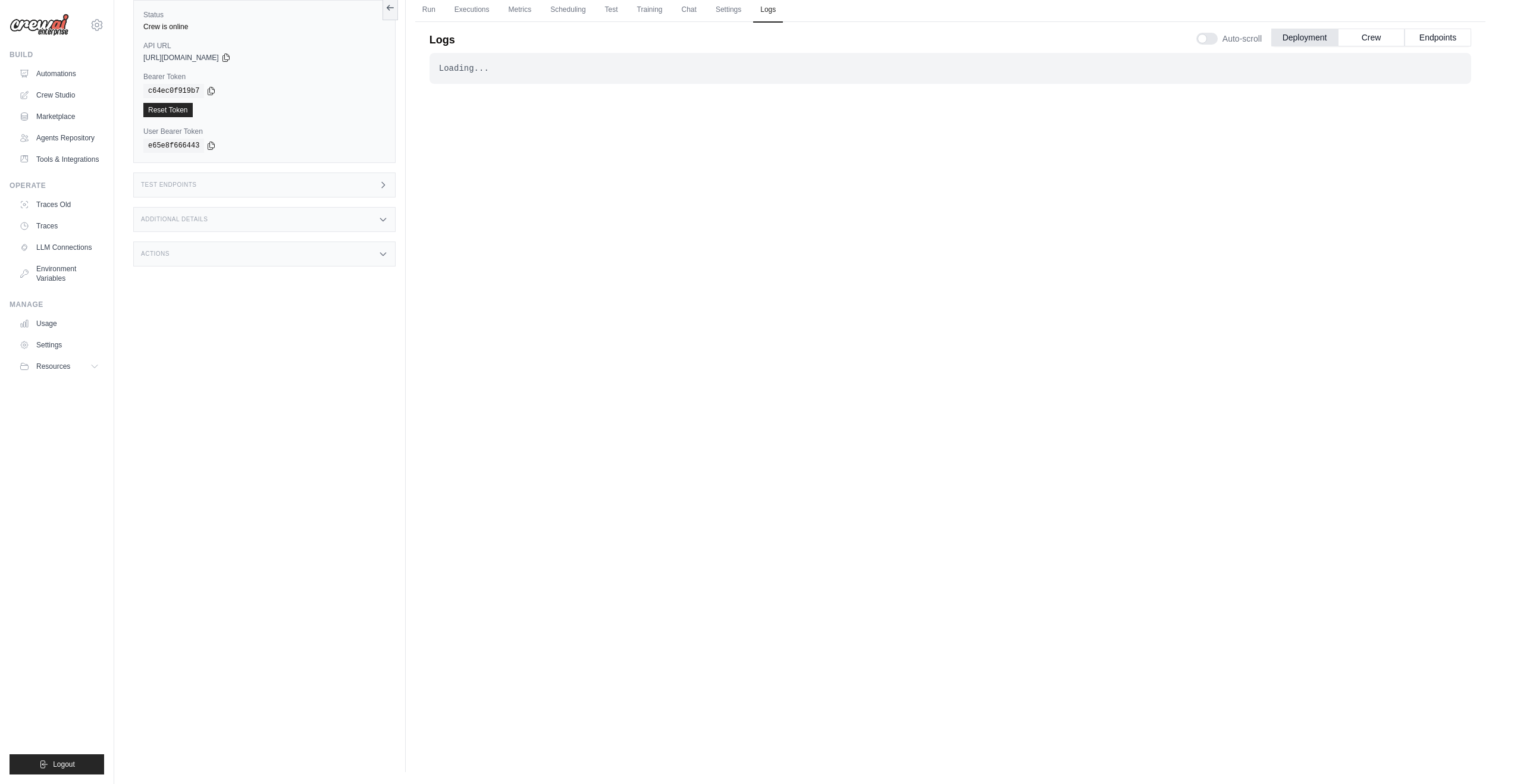
scroll to position [36, 0]
click at [1356, 51] on button "Crew" at bounding box center [1371, 51] width 67 height 18
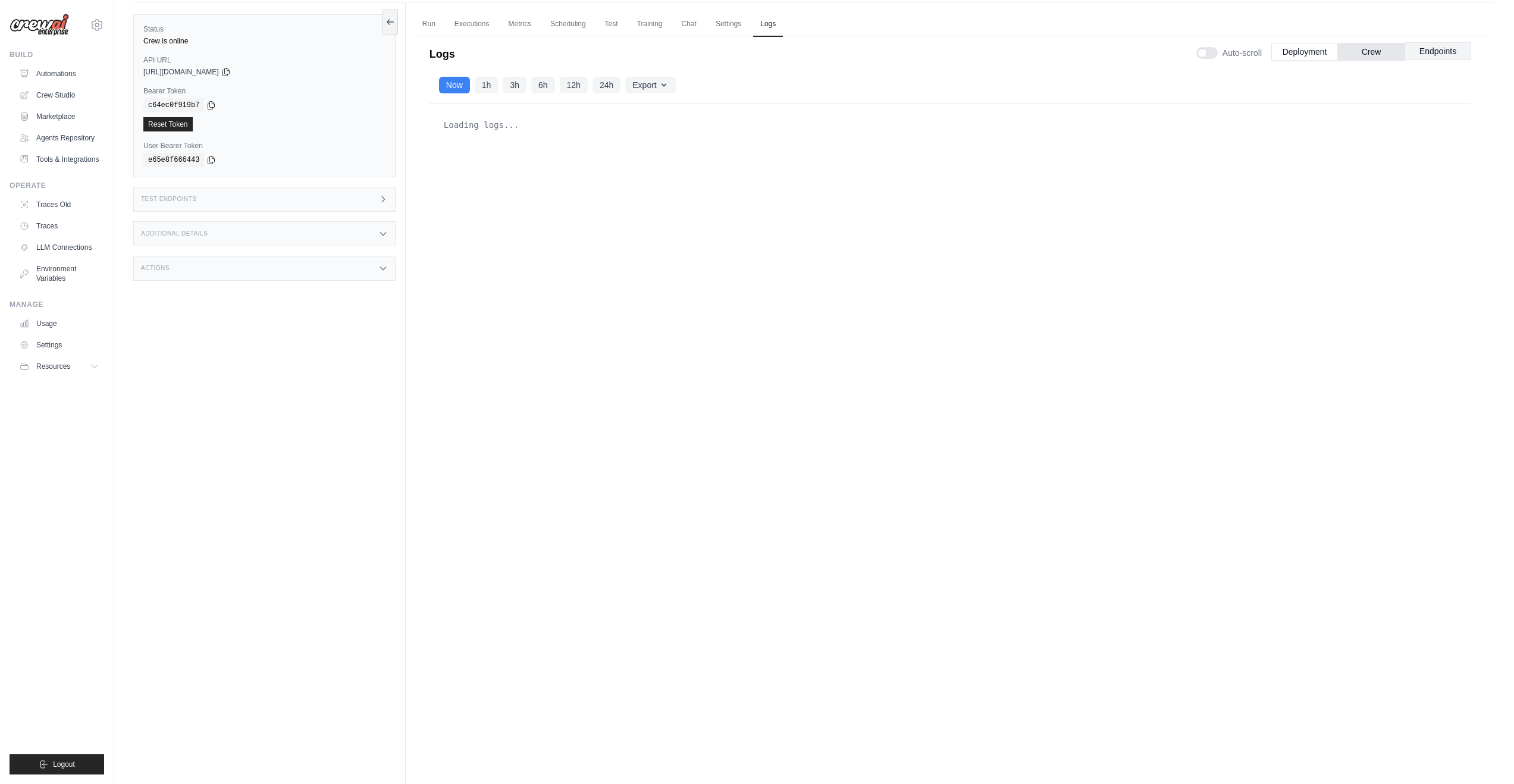
click at [1444, 53] on button "Endpoints" at bounding box center [1438, 51] width 67 height 18
click at [1303, 48] on button "Deployment" at bounding box center [1304, 51] width 67 height 18
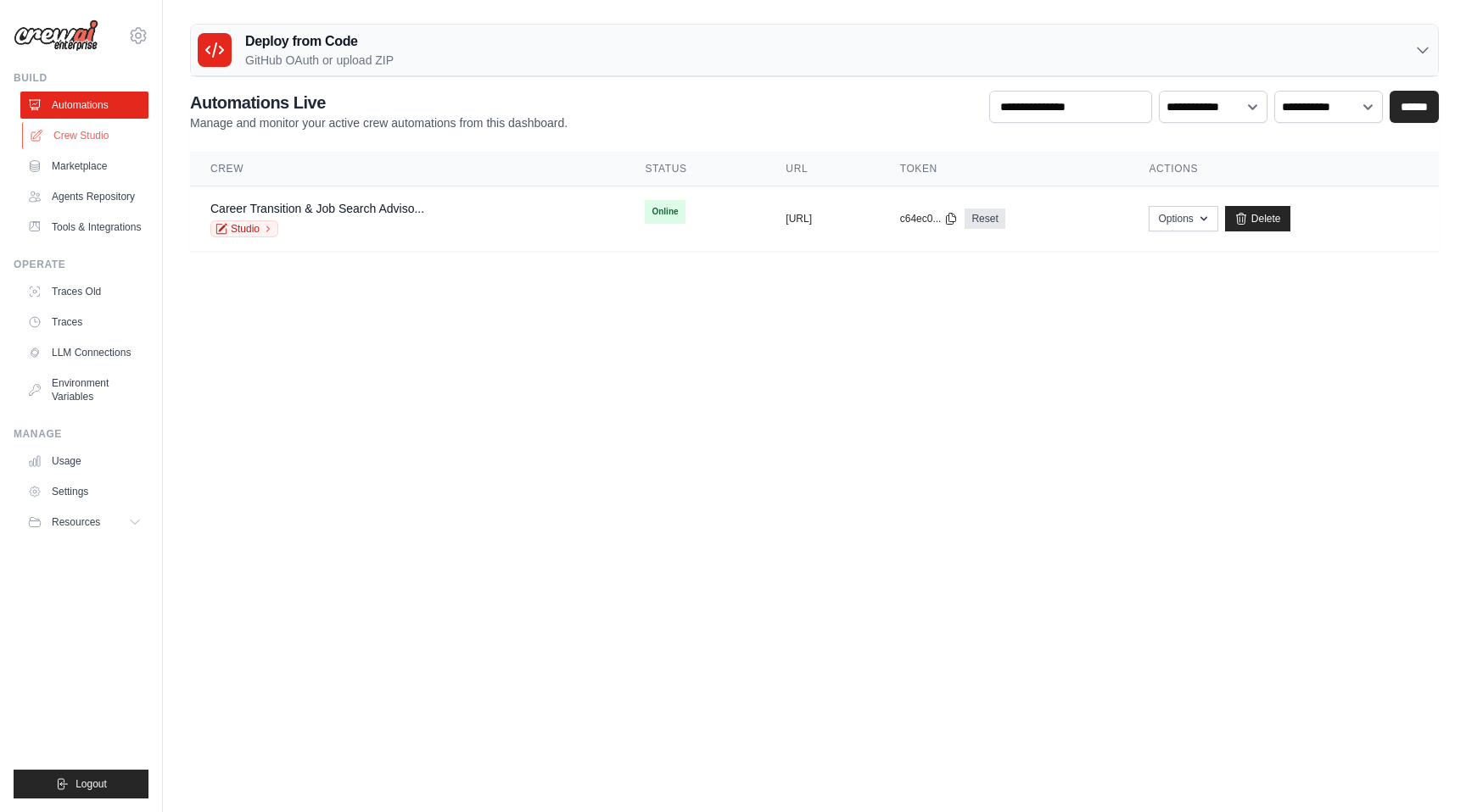
click at [70, 135] on link "Crew Studio" at bounding box center [86, 136] width 128 height 27
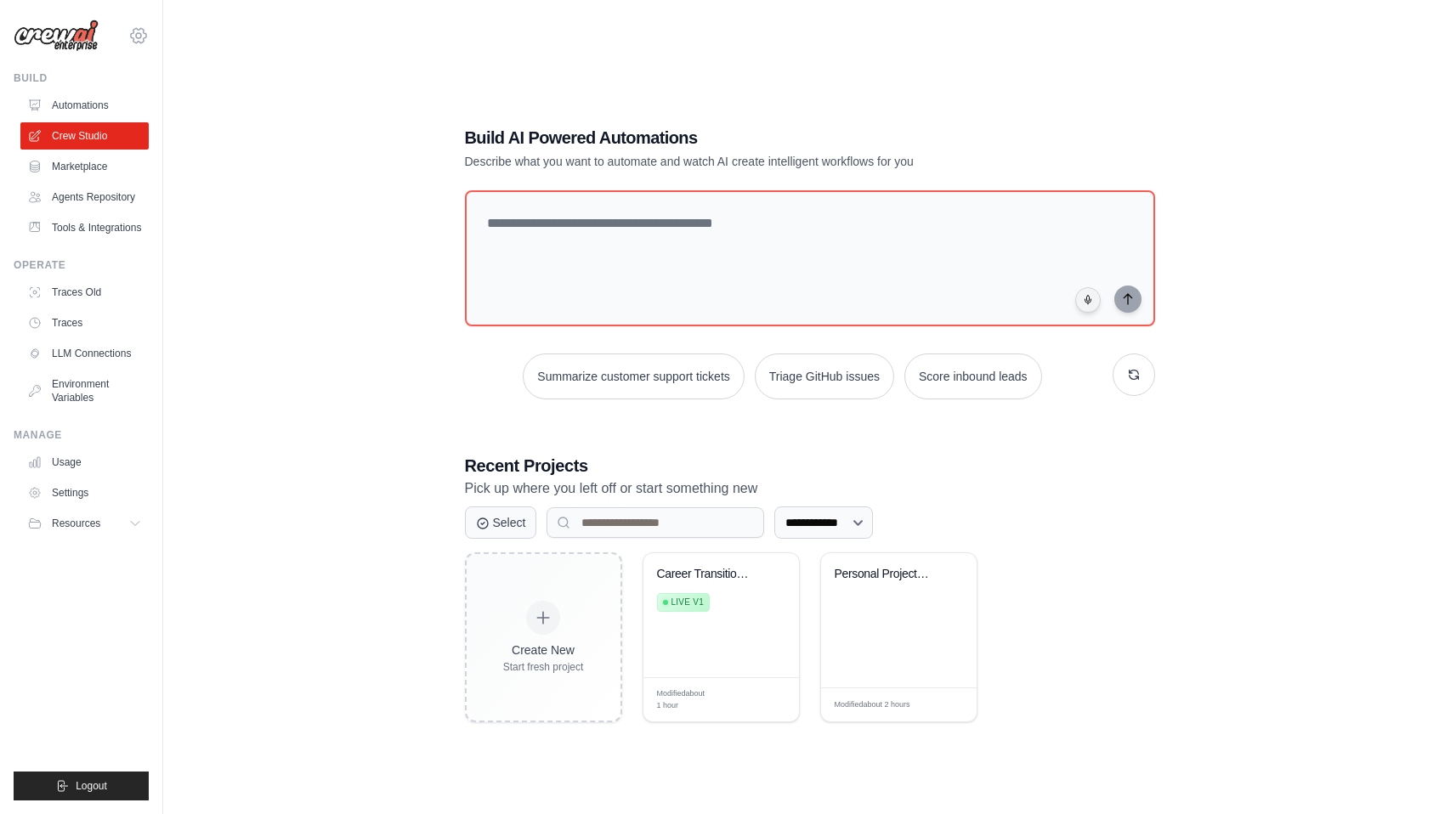
click at [139, 36] on icon at bounding box center [138, 35] width 21 height 21
click at [174, 106] on span "Settings" at bounding box center [211, 105] width 134 height 17
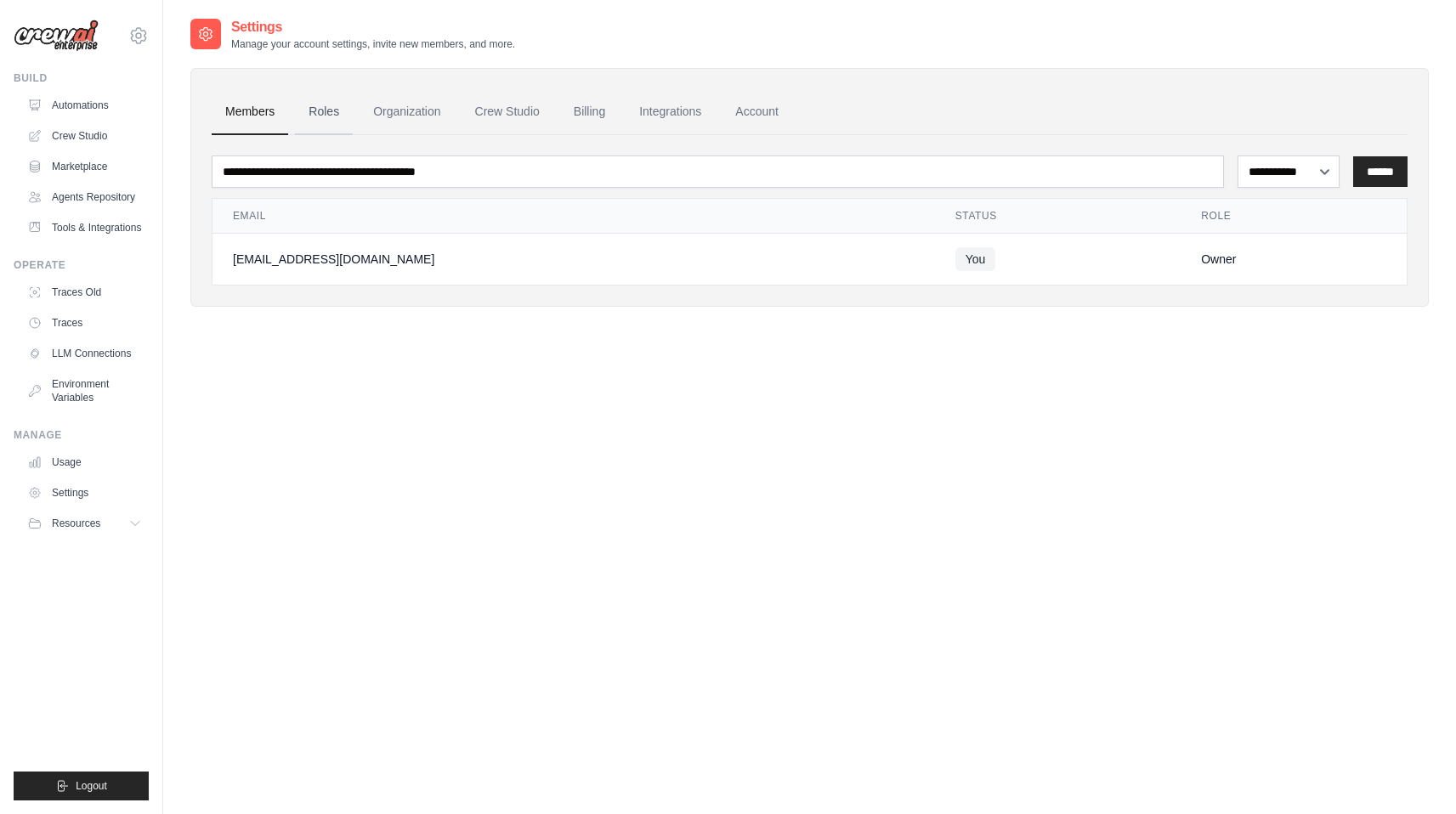
click at [336, 105] on link "Roles" at bounding box center [323, 112] width 58 height 46
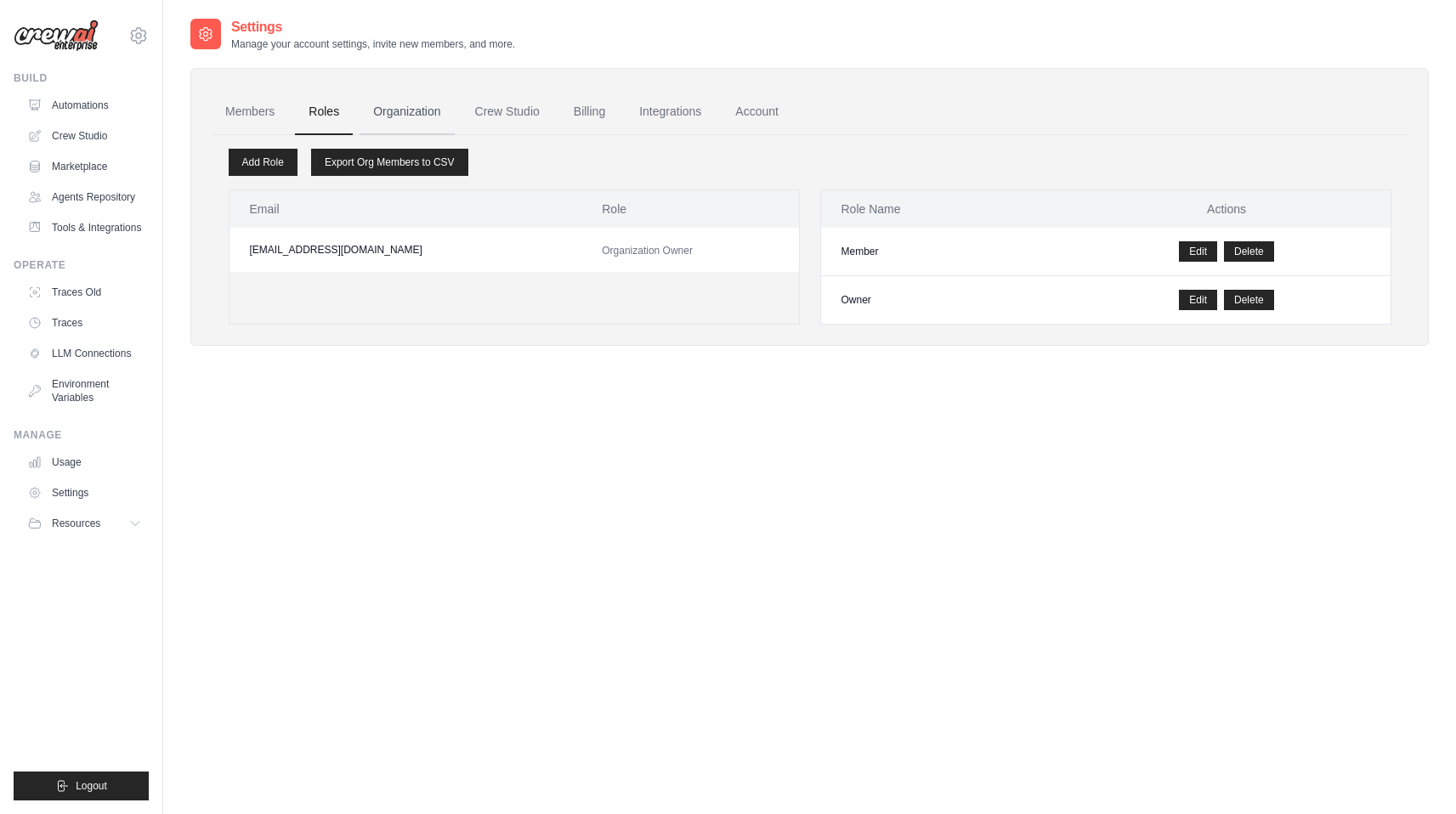
click at [427, 113] on link "Organization" at bounding box center [406, 112] width 94 height 46
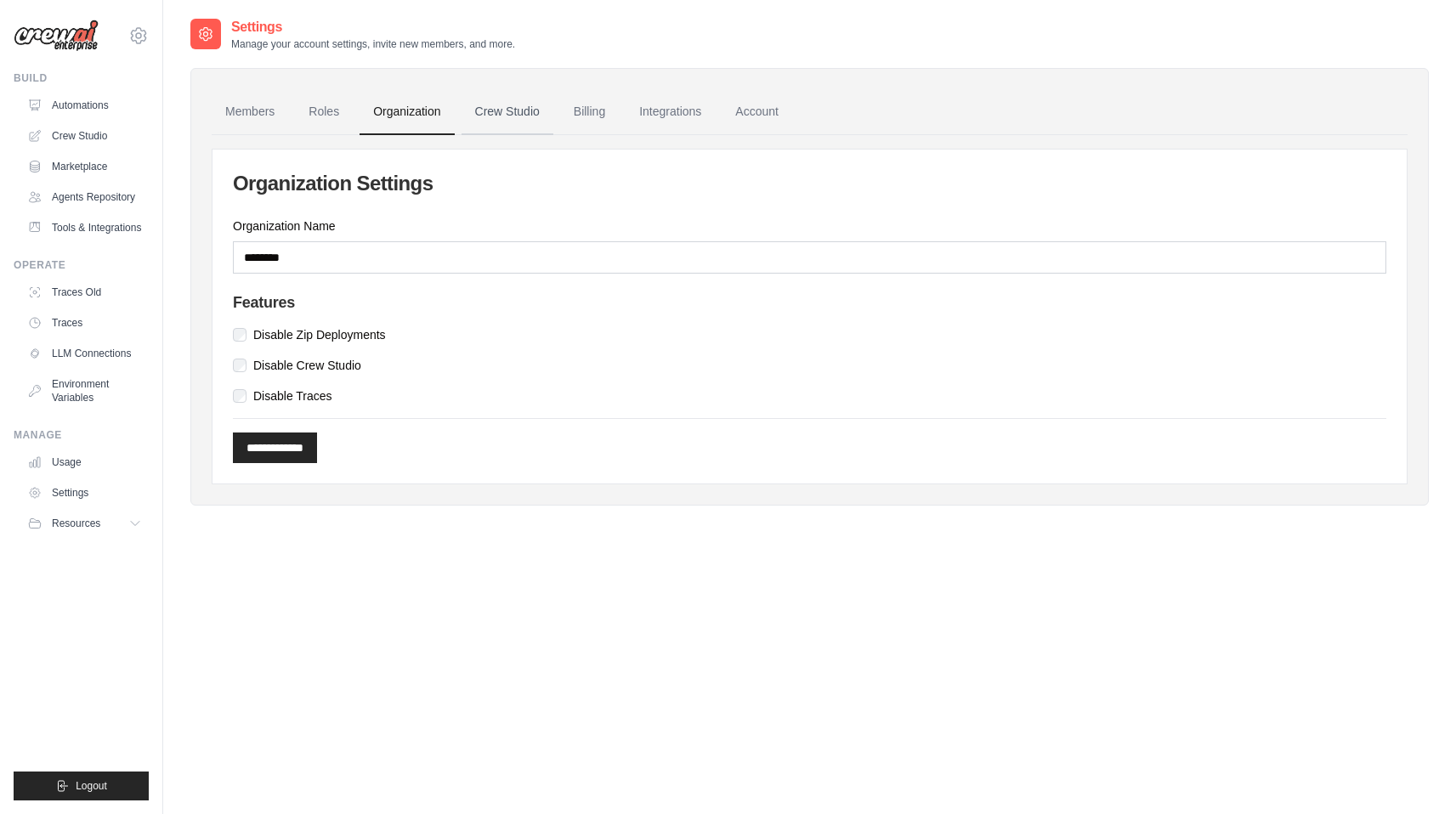
click at [491, 115] on link "Crew Studio" at bounding box center [507, 112] width 92 height 46
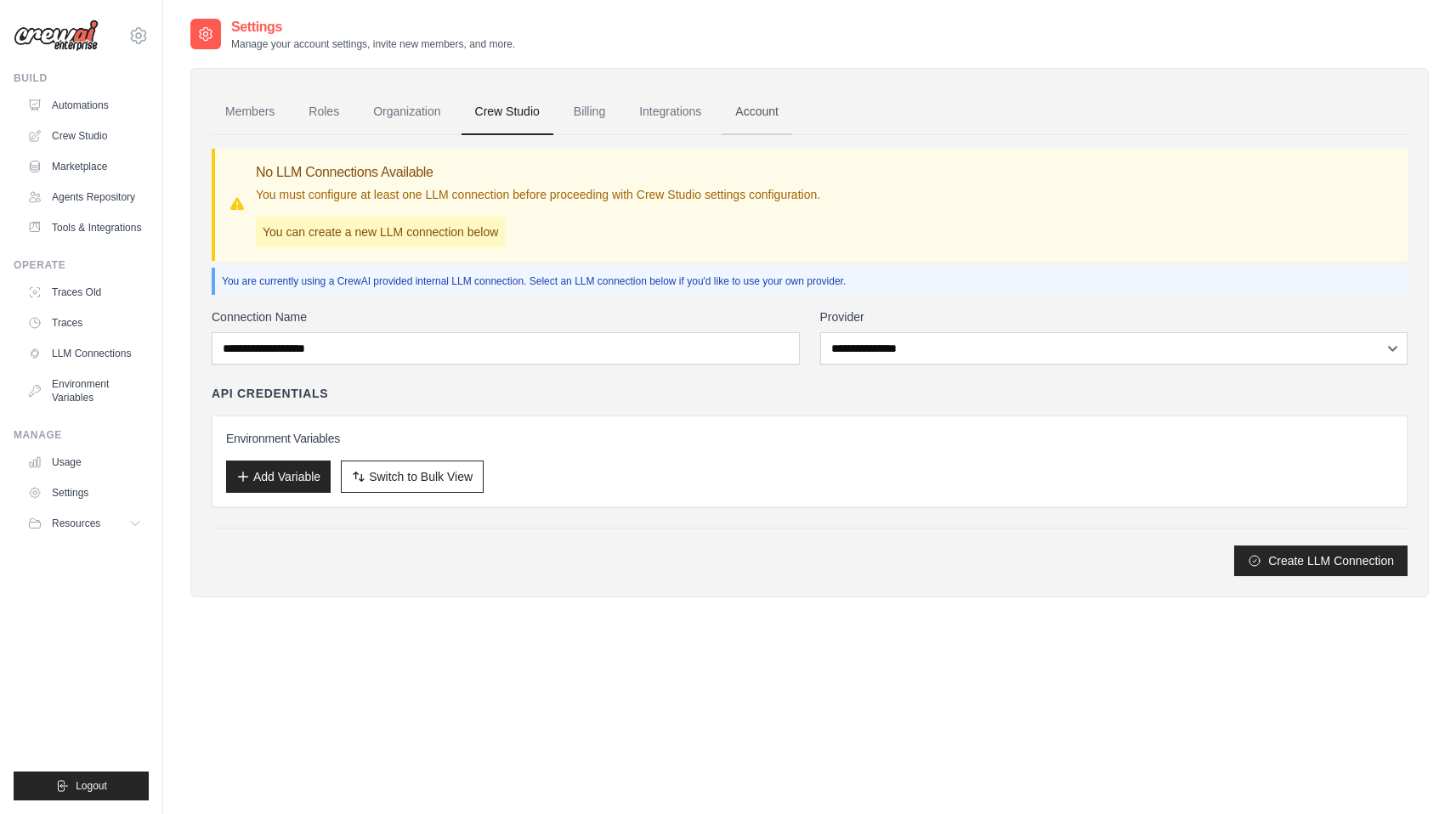
click at [749, 118] on link "Account" at bounding box center [757, 112] width 70 height 46
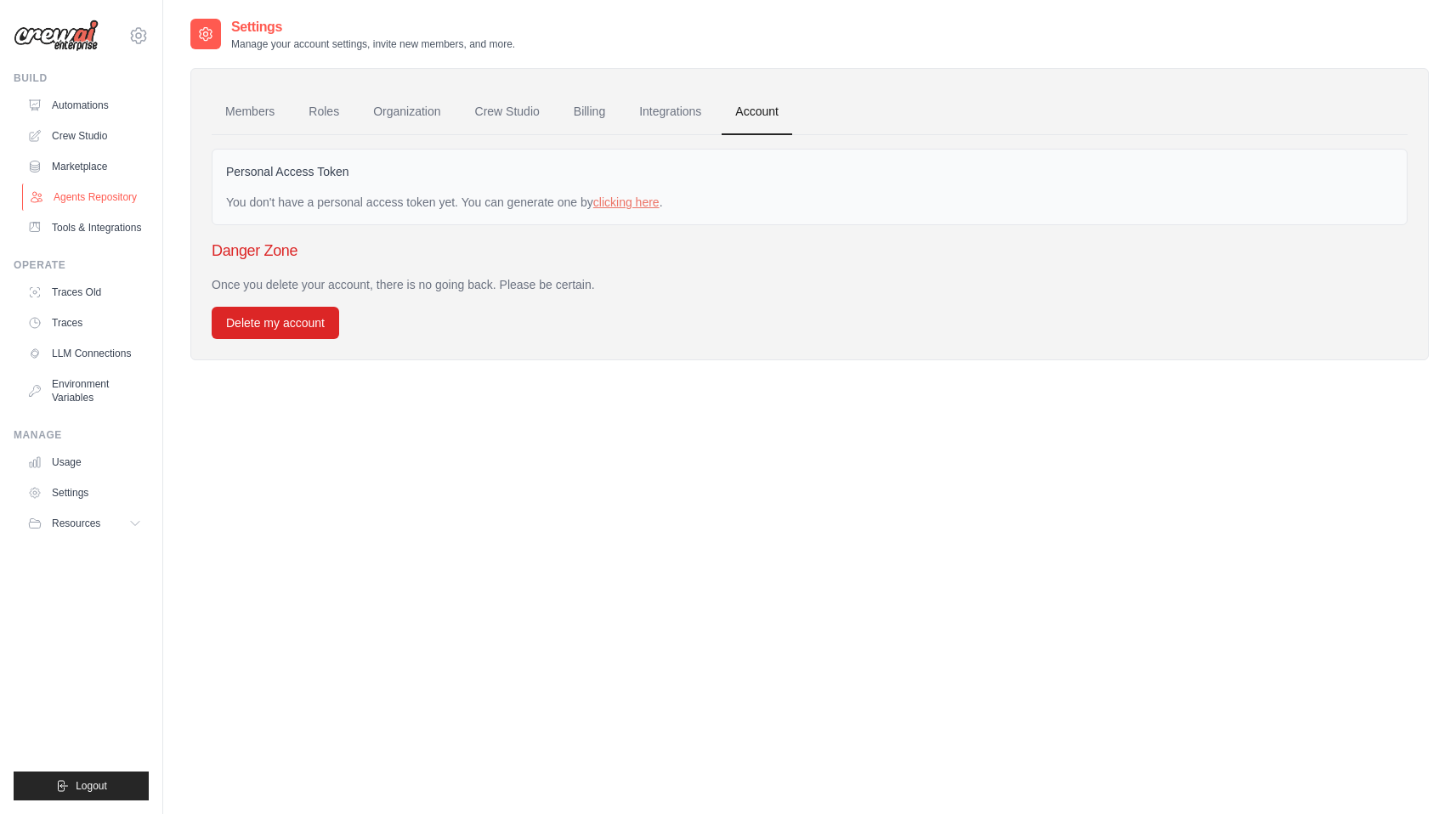
click at [96, 194] on link "Agents Repository" at bounding box center [86, 197] width 128 height 27
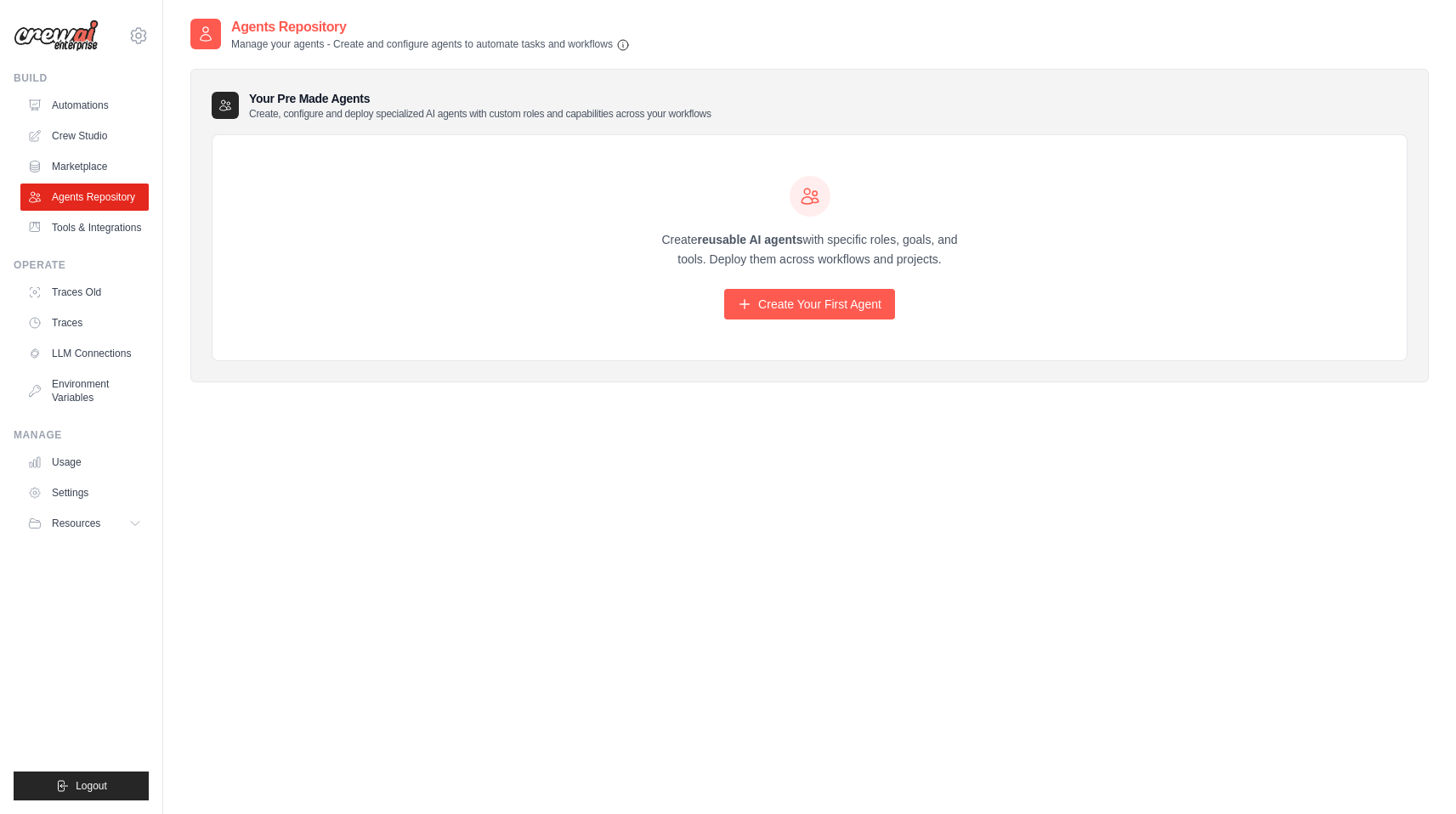
click at [92, 180] on ul "Automations Crew Studio Marketplace Agents Repository Tools & Integrations" at bounding box center [84, 167] width 128 height 150
click at [857, 313] on link "Create Your First Agent" at bounding box center [809, 304] width 170 height 30
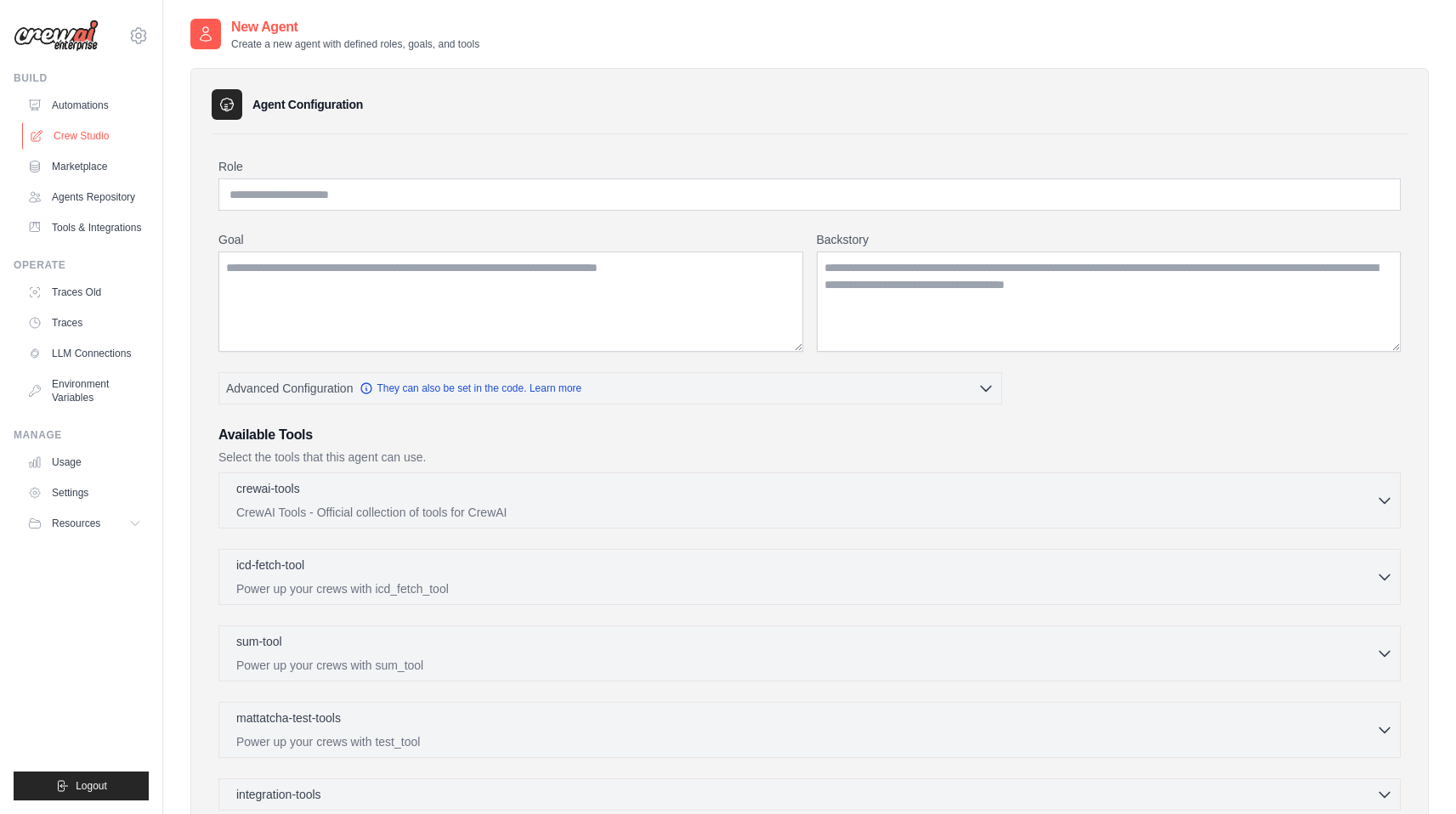
click at [81, 131] on link "Crew Studio" at bounding box center [86, 136] width 128 height 27
click at [80, 134] on link "Crew Studio" at bounding box center [86, 136] width 128 height 27
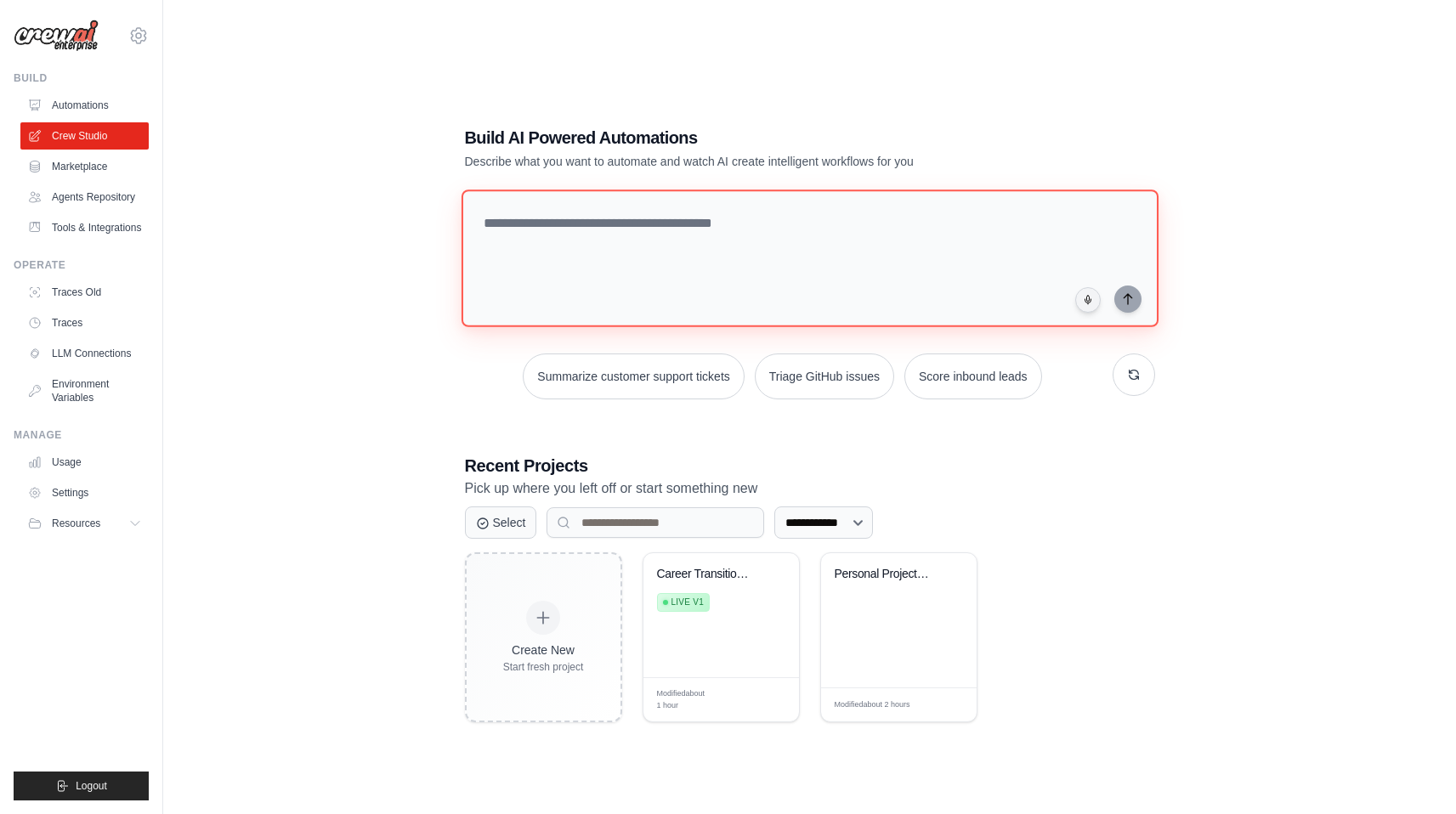
click at [684, 247] on textarea at bounding box center [809, 259] width 697 height 138
paste textarea "**********"
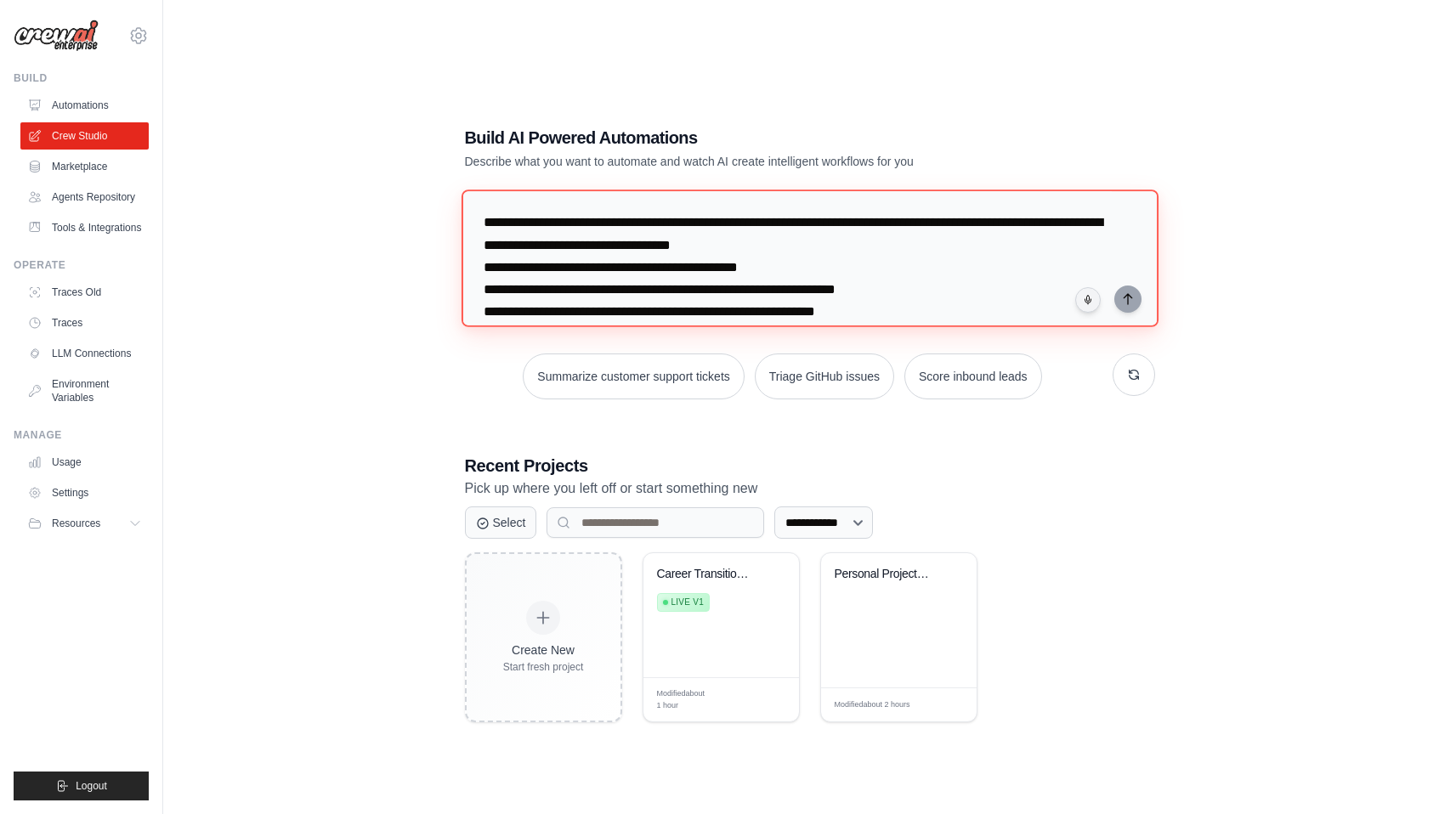
scroll to position [459, 0]
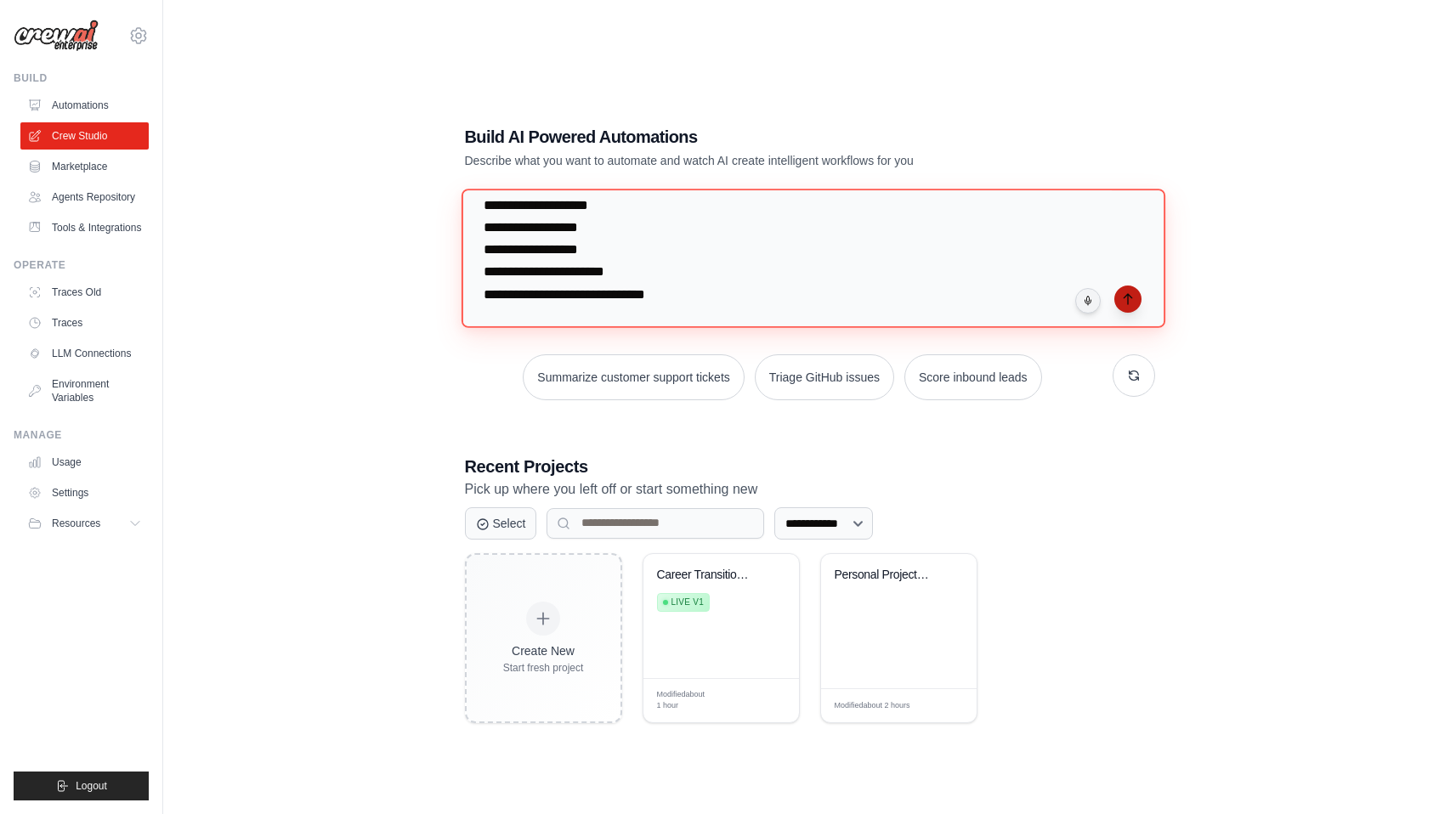
type textarea "**********"
click at [1132, 303] on icon "submit" at bounding box center [1128, 300] width 14 height 14
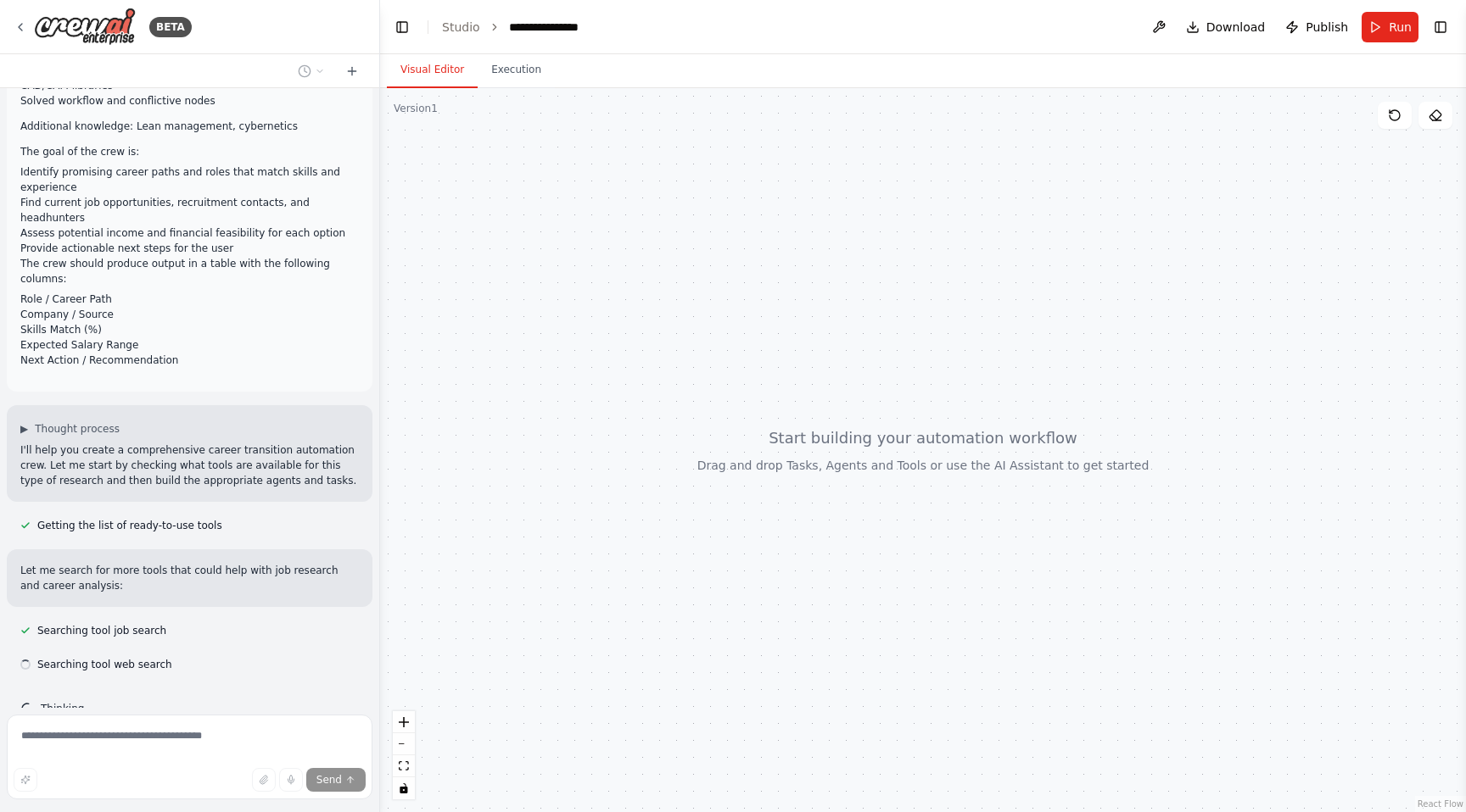
scroll to position [260, 0]
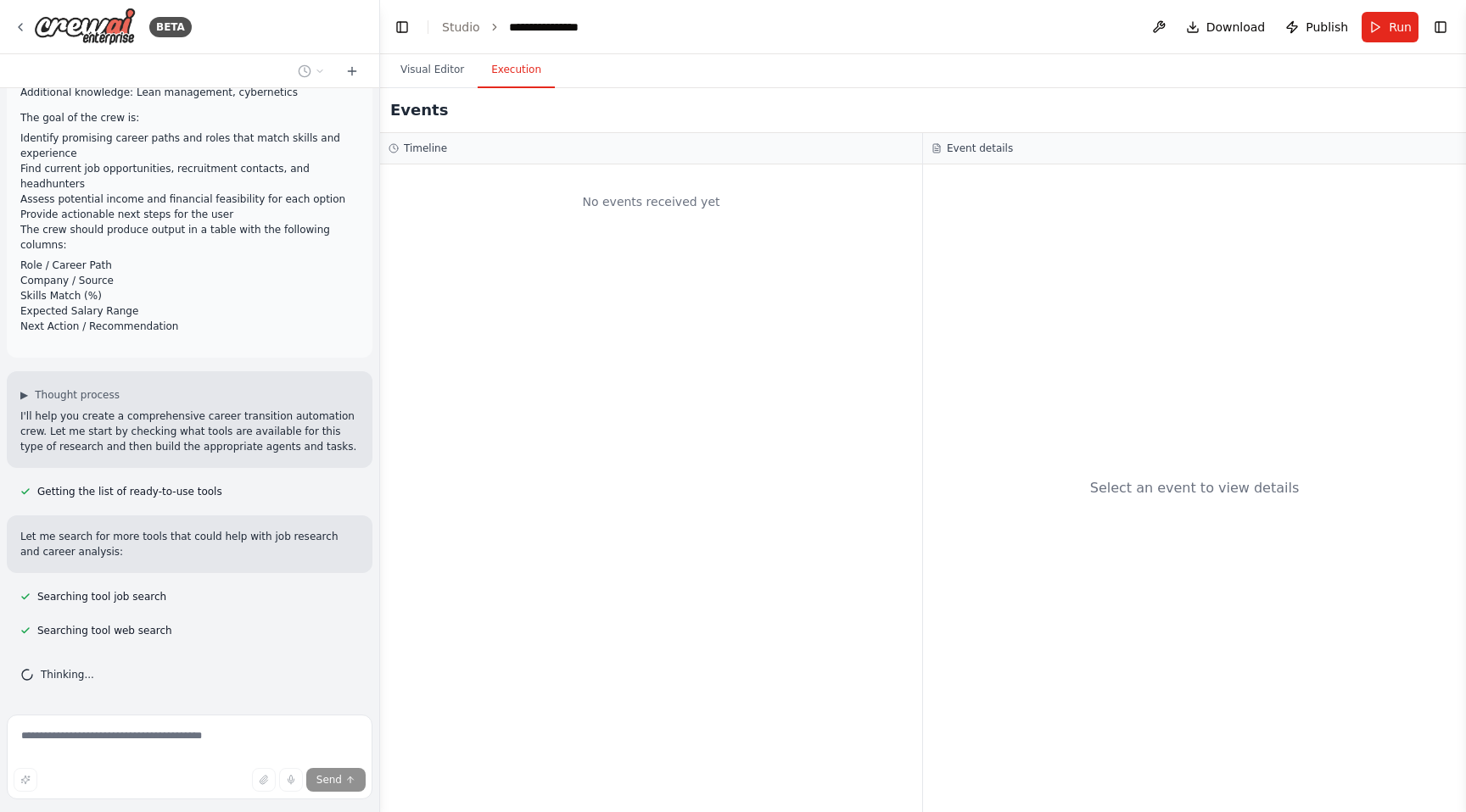
click at [520, 73] on button "Execution" at bounding box center [516, 70] width 77 height 35
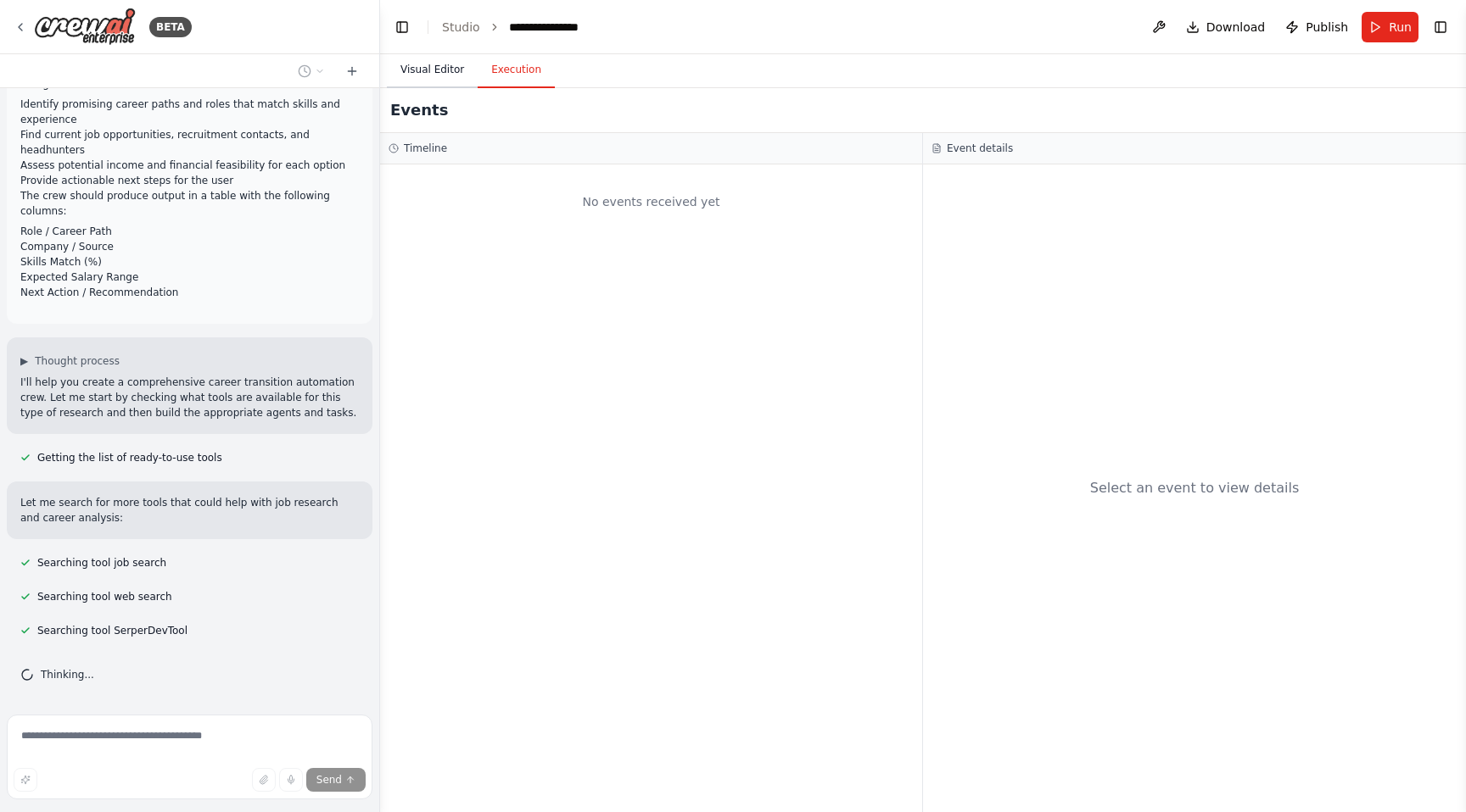
click at [442, 77] on button "Visual Editor" at bounding box center [432, 70] width 91 height 35
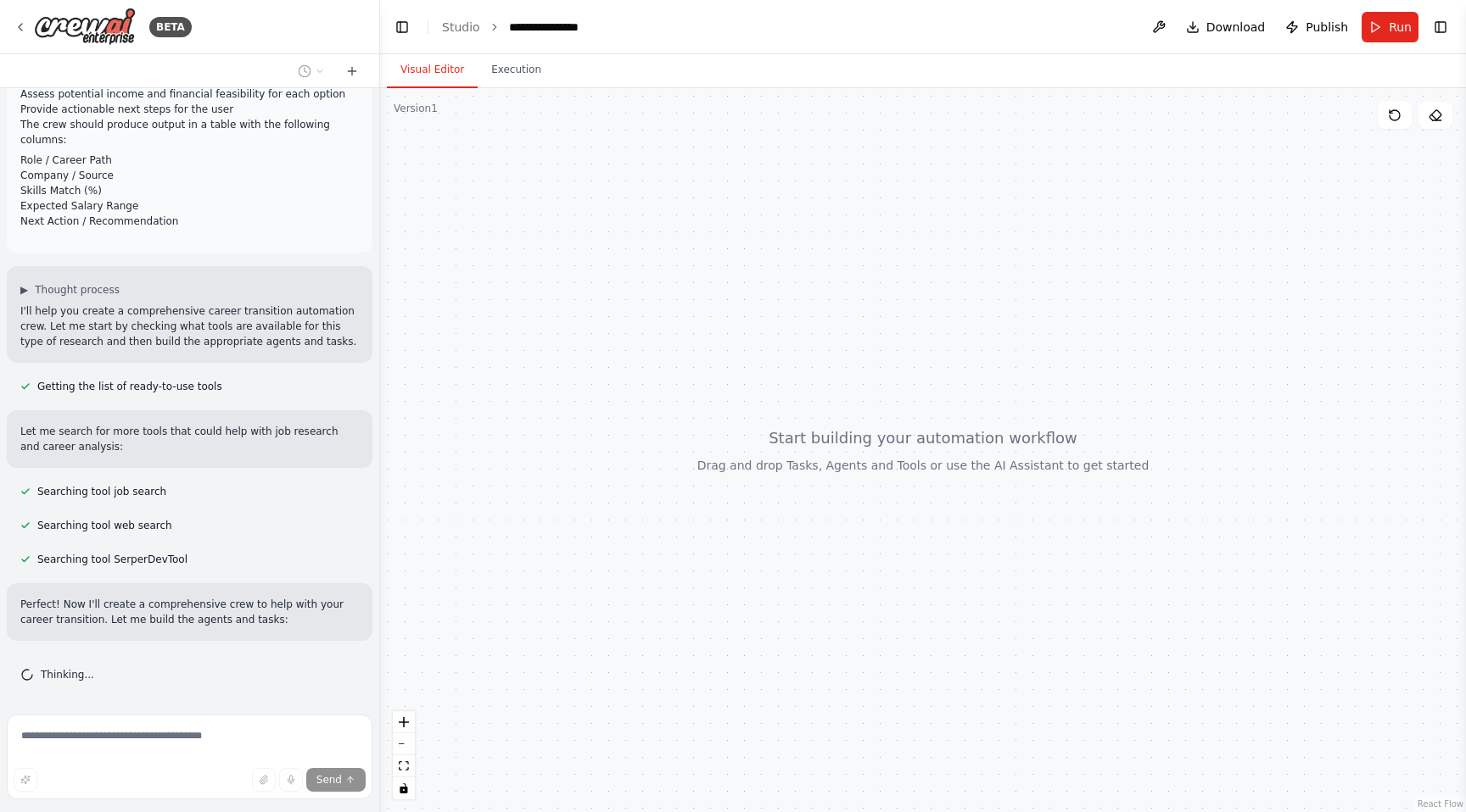
scroll to position [412, 0]
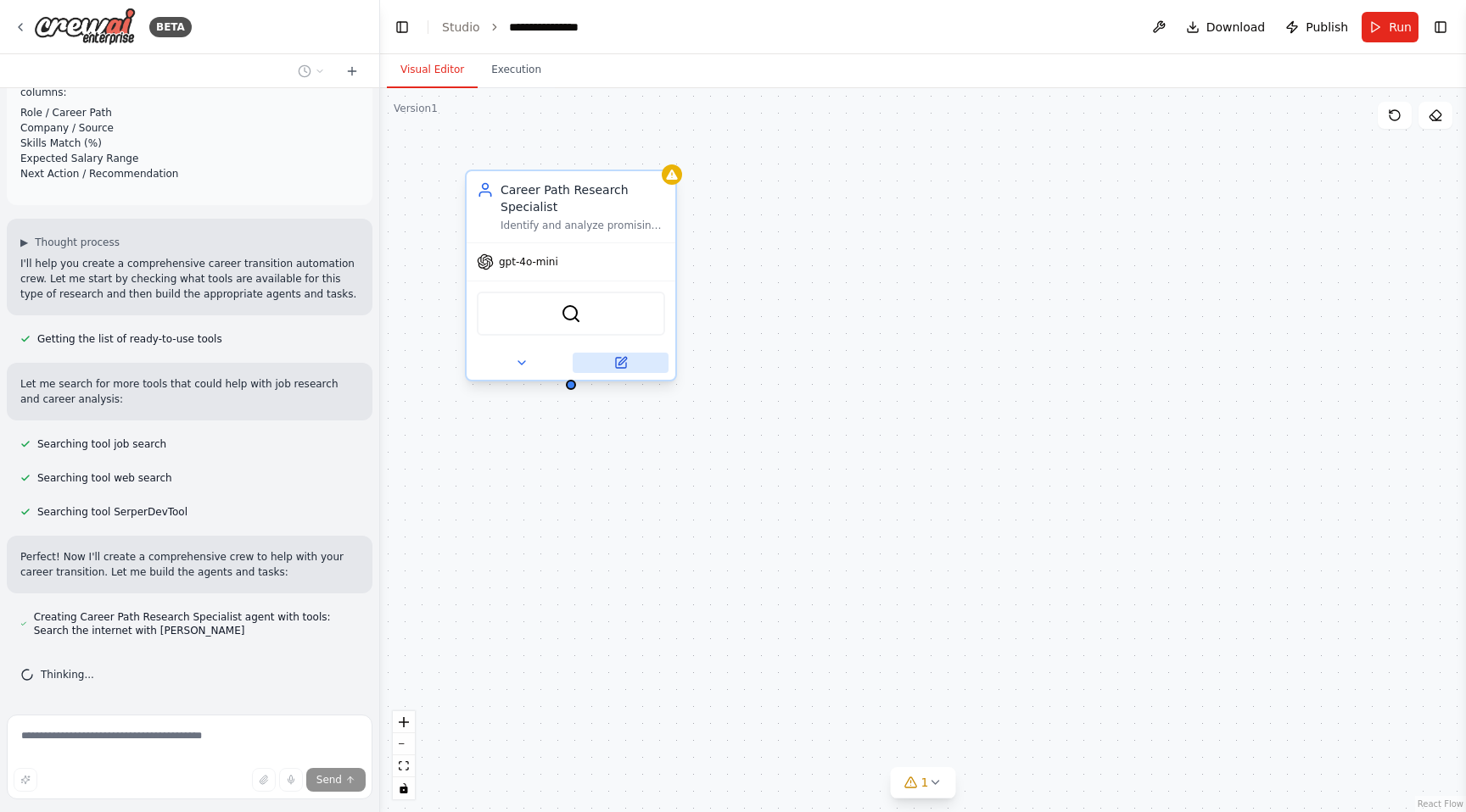
click at [617, 368] on icon at bounding box center [621, 363] width 14 height 14
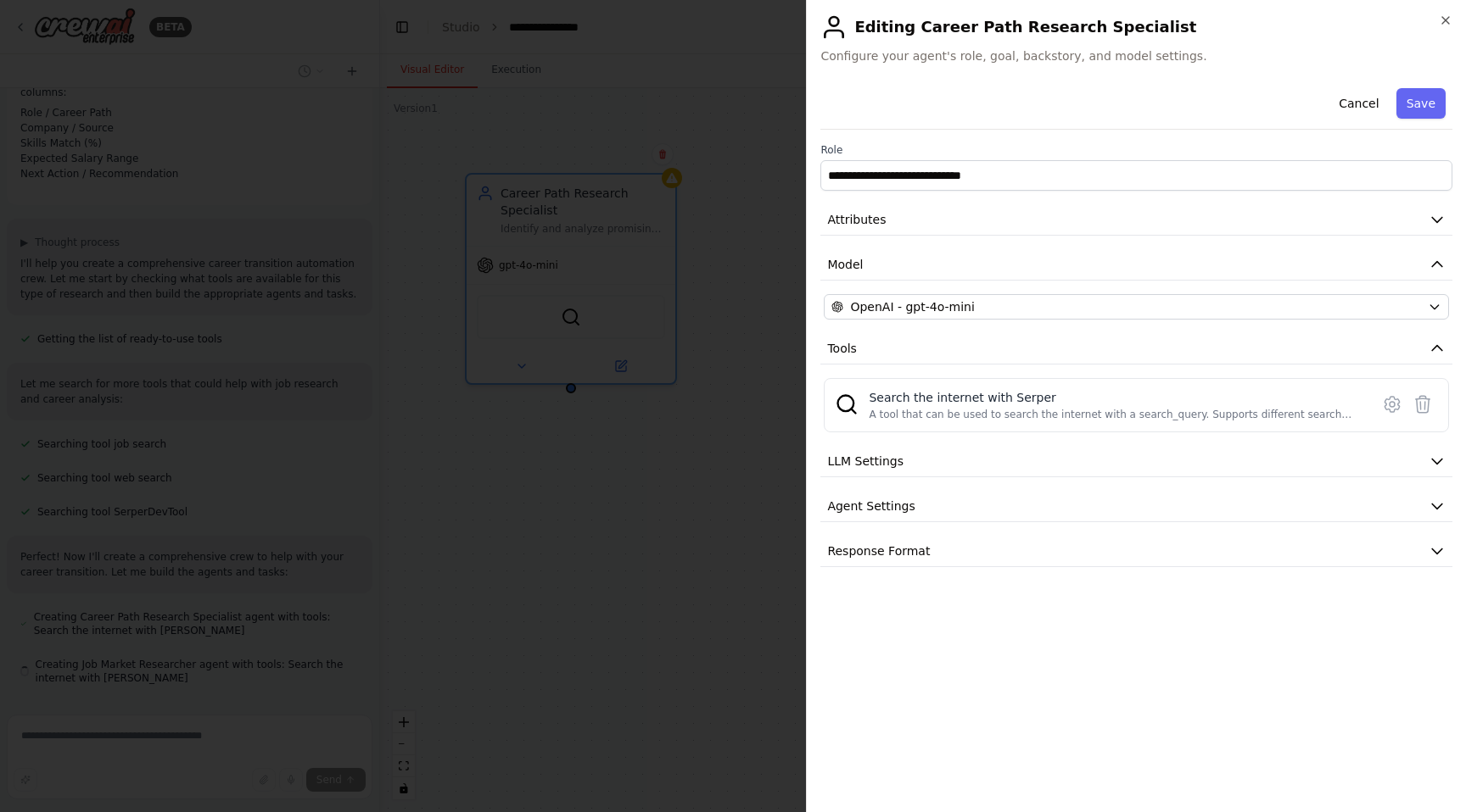
scroll to position [459, 0]
click at [958, 471] on button "LLM Settings" at bounding box center [1136, 461] width 631 height 31
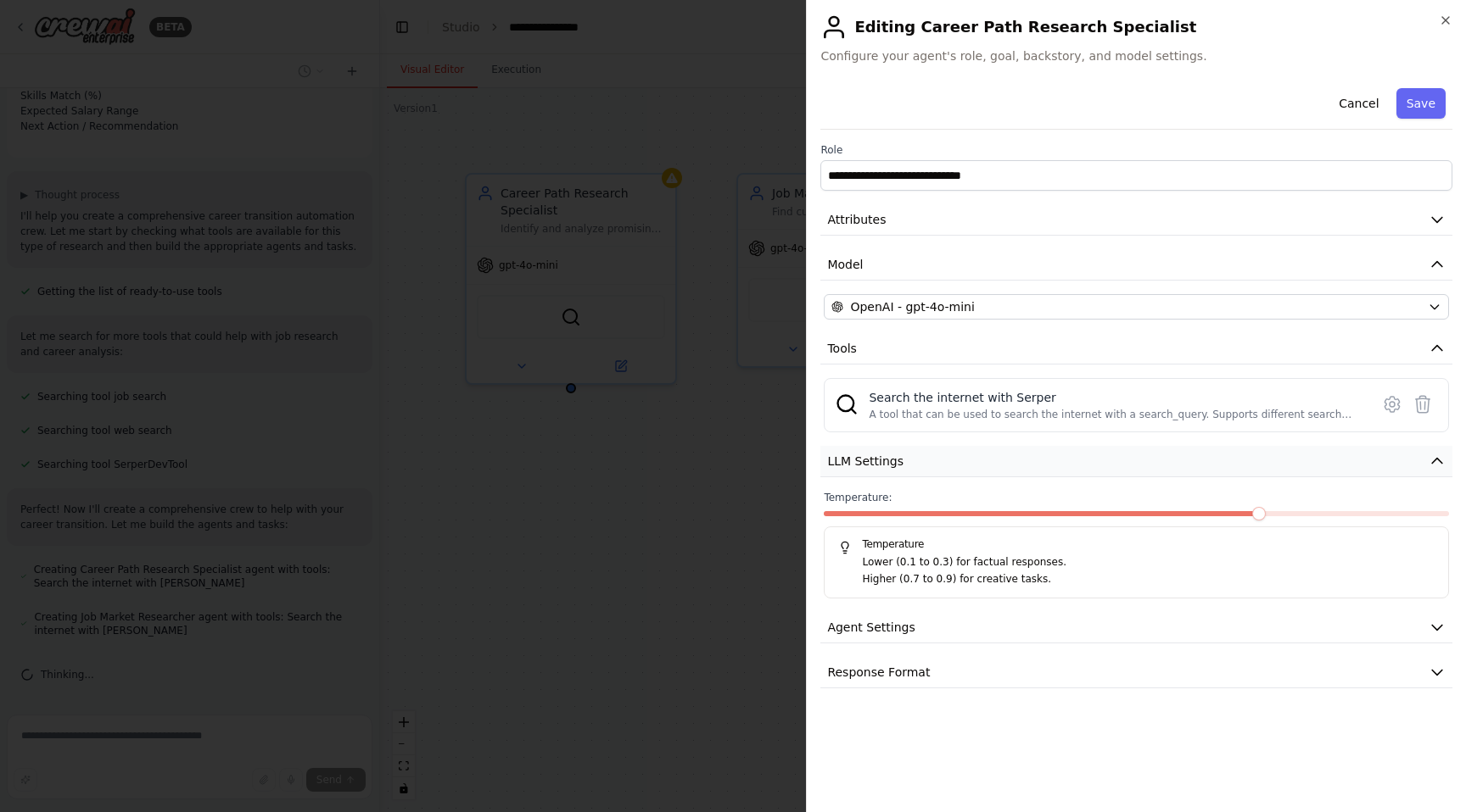
click at [957, 470] on button "LLM Settings" at bounding box center [1136, 461] width 631 height 31
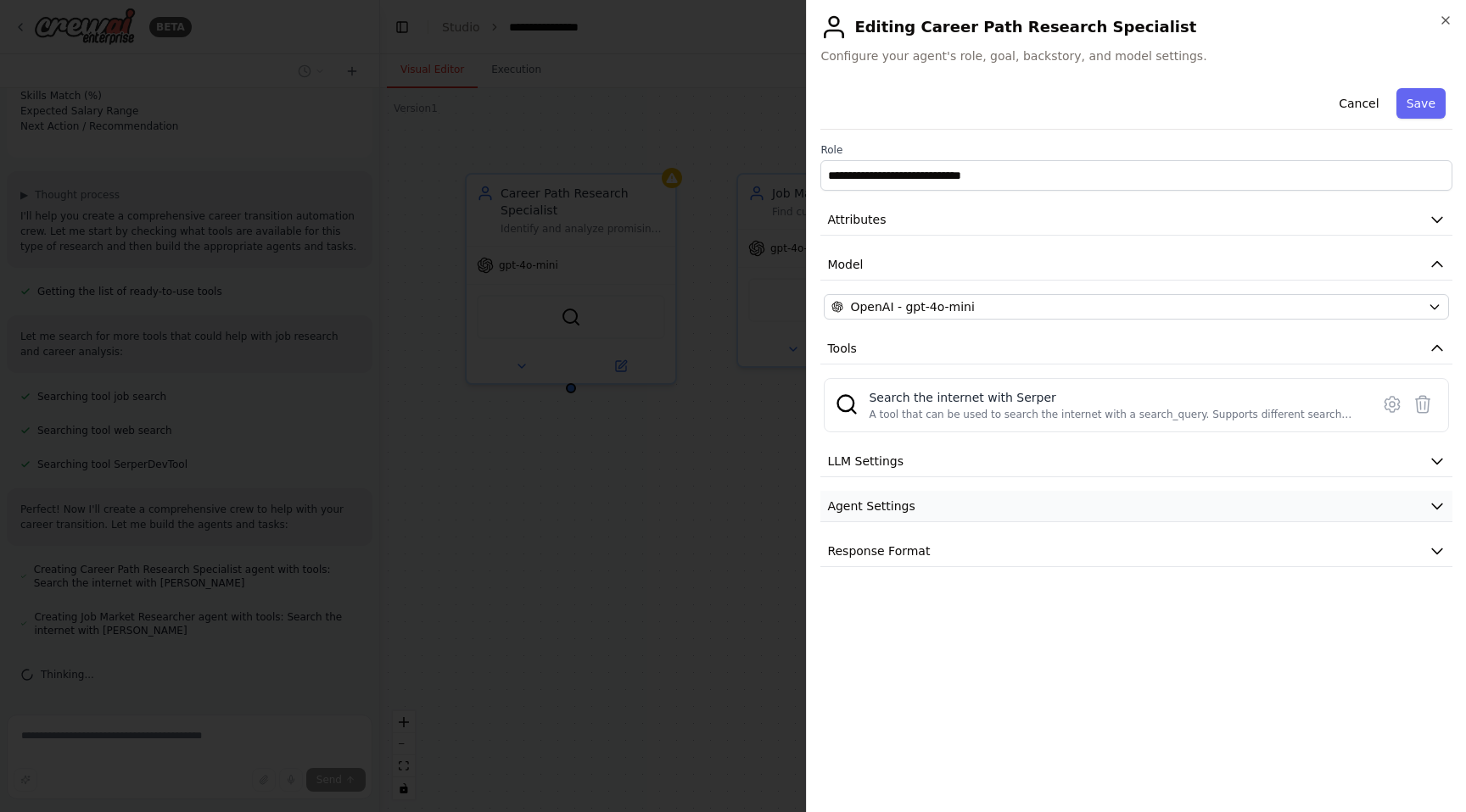
click at [950, 516] on button "Agent Settings" at bounding box center [1136, 506] width 631 height 31
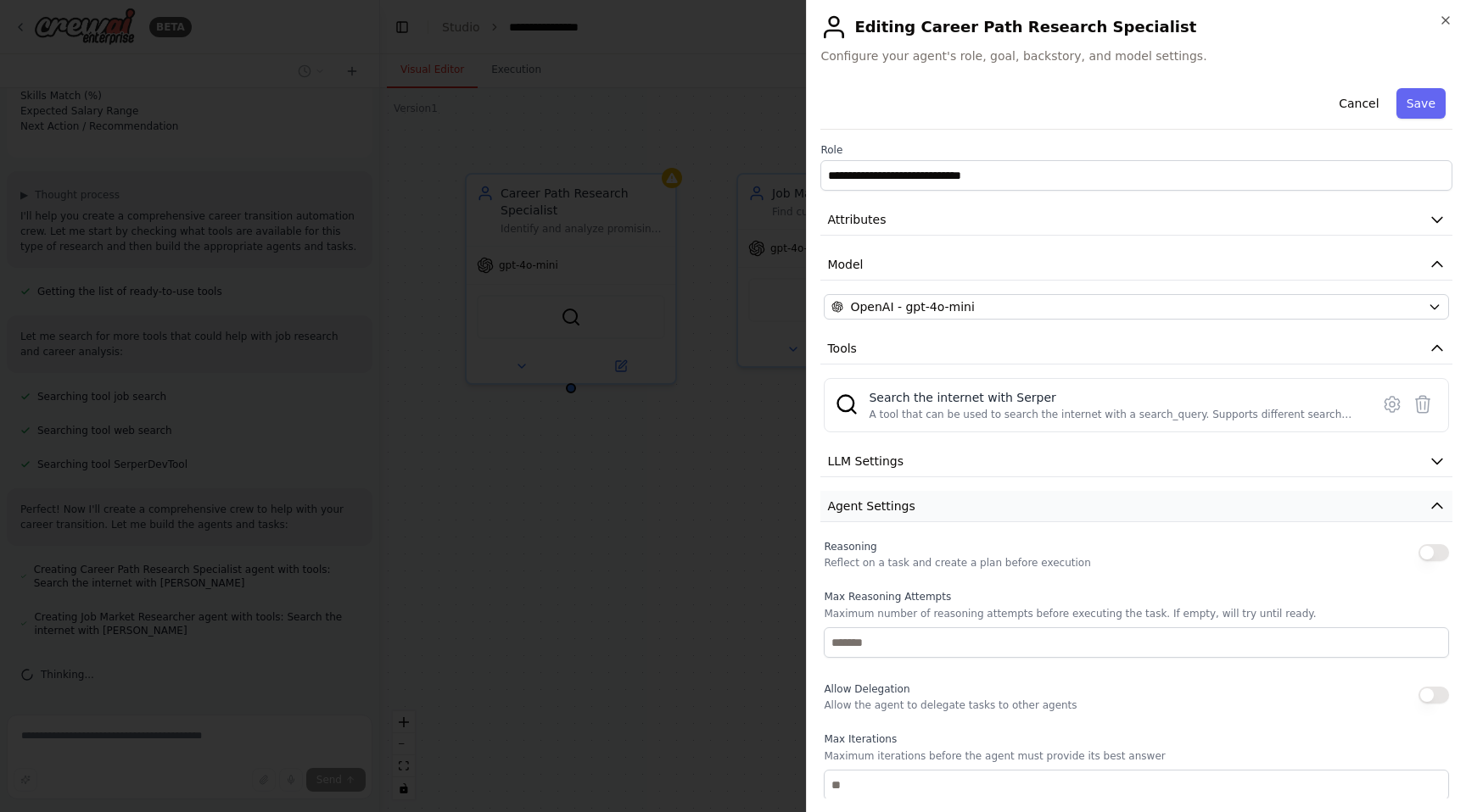
click at [949, 510] on button "Agent Settings" at bounding box center [1136, 506] width 631 height 31
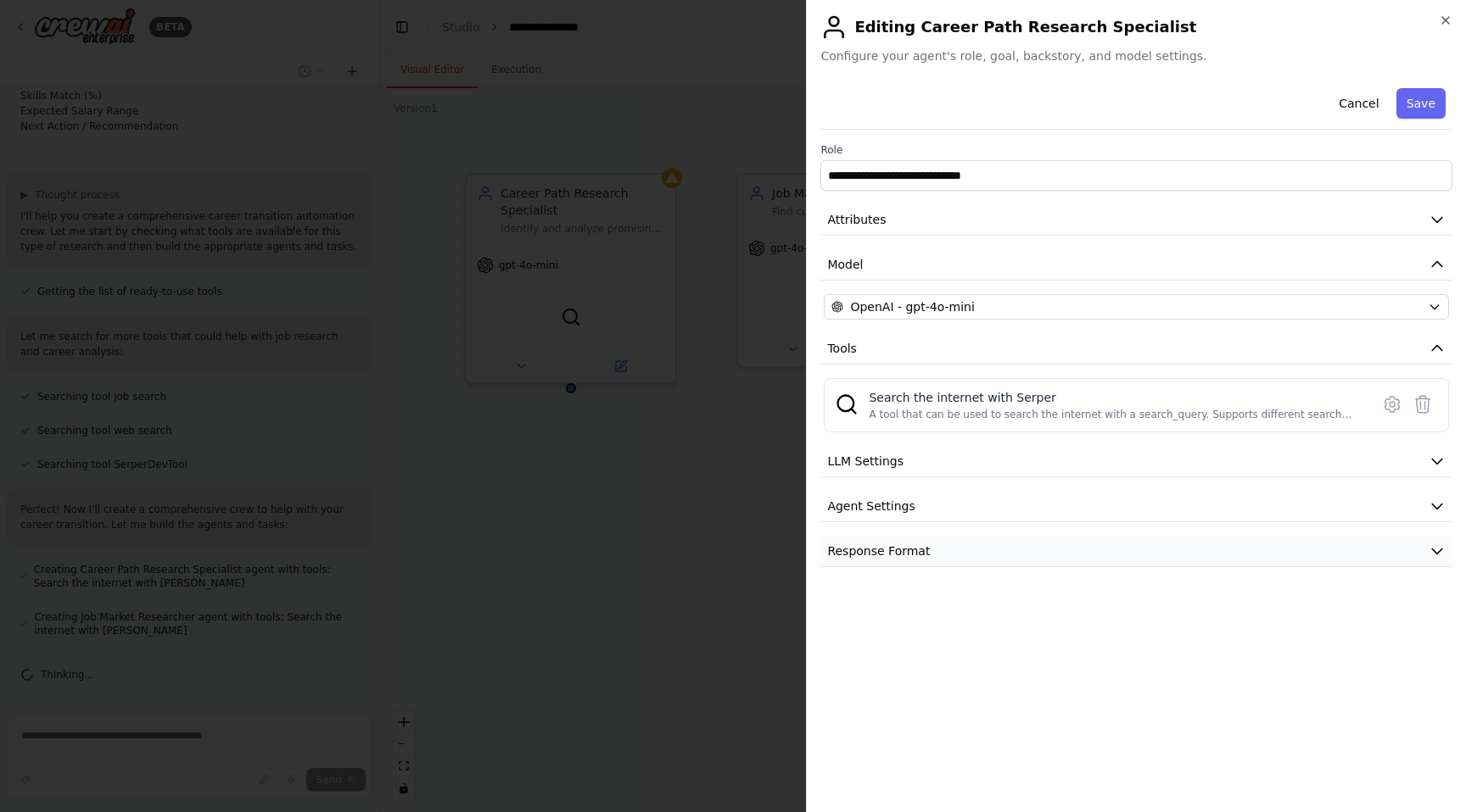
click at [947, 545] on button "Response Format" at bounding box center [1136, 551] width 631 height 31
click at [946, 545] on button "Response Format" at bounding box center [1136, 551] width 631 height 31
click at [1343, 107] on button "Cancel" at bounding box center [1358, 103] width 61 height 30
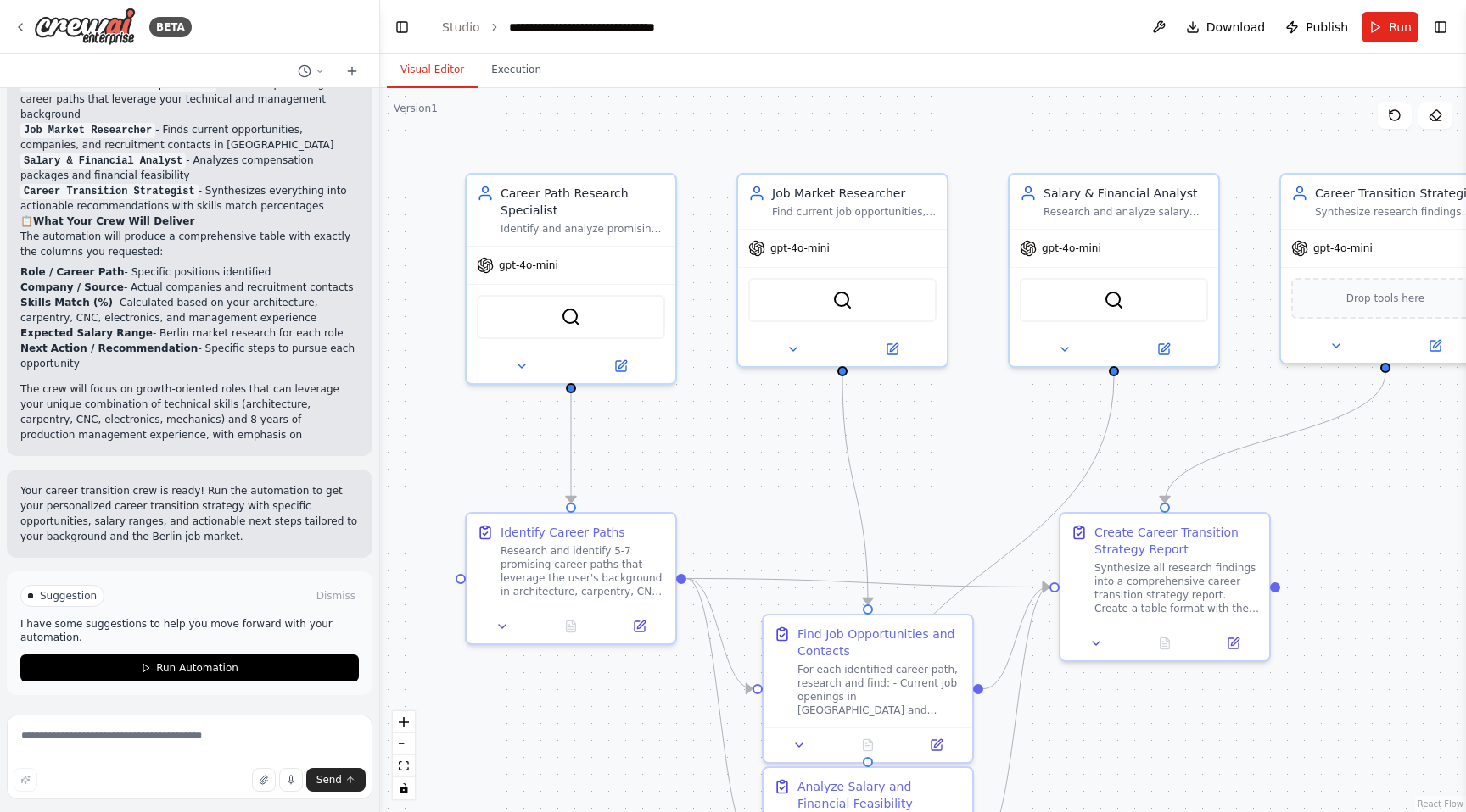
scroll to position [1529, 0]
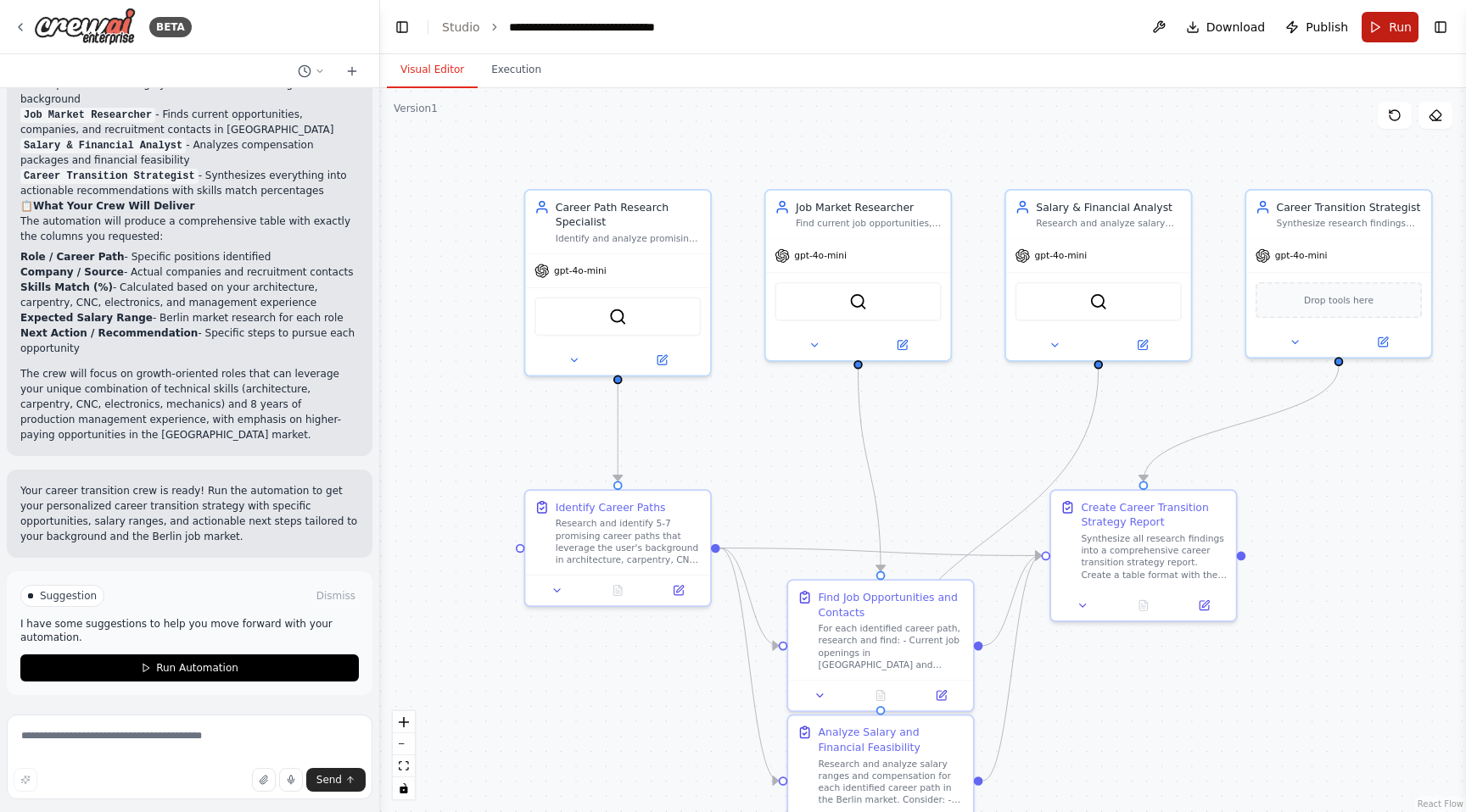
click at [1398, 34] on span "Run" at bounding box center [1400, 26] width 22 height 17
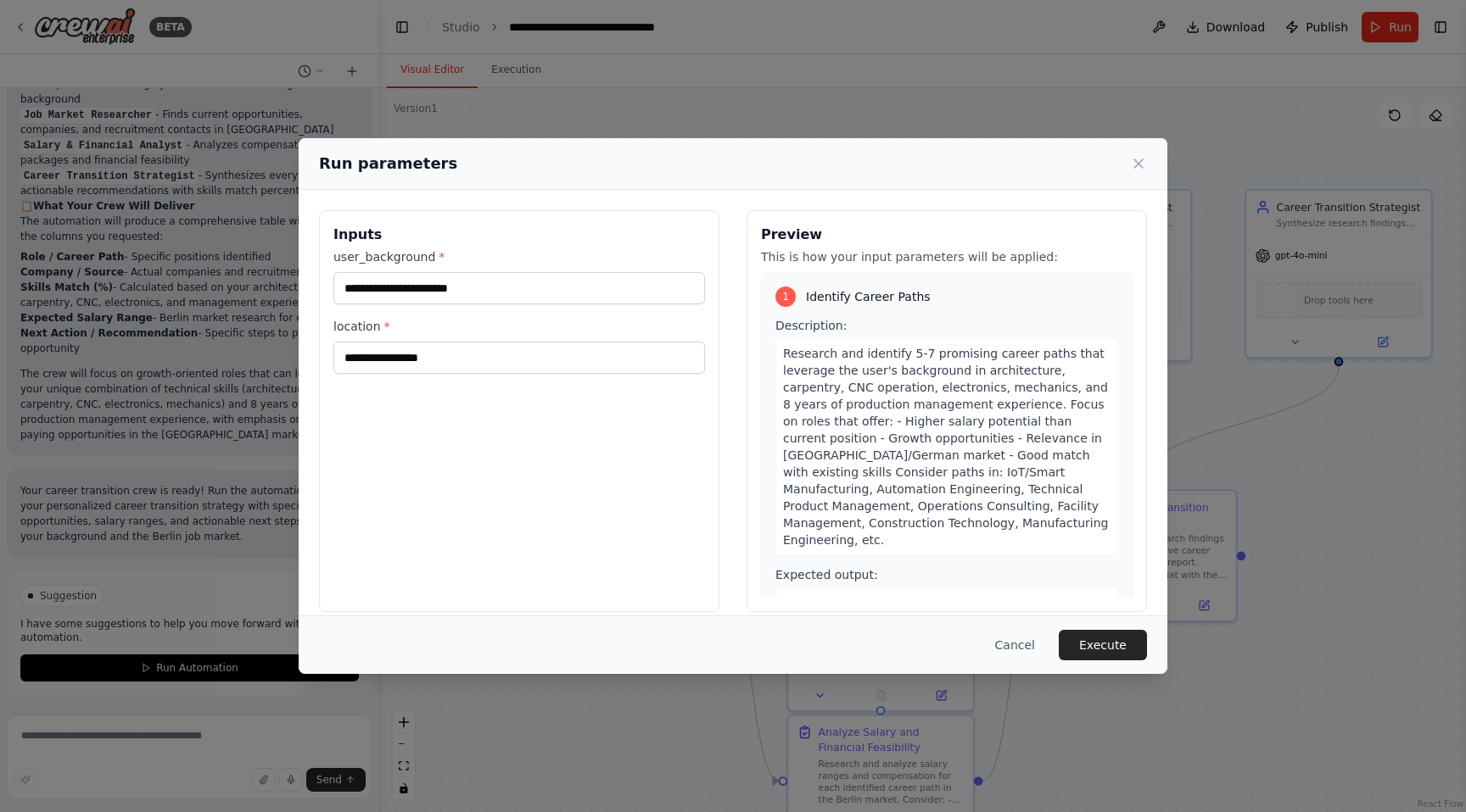
click at [1146, 163] on div "Run parameters" at bounding box center [732, 163] width 869 height 52
click at [1140, 169] on icon at bounding box center [1138, 163] width 17 height 17
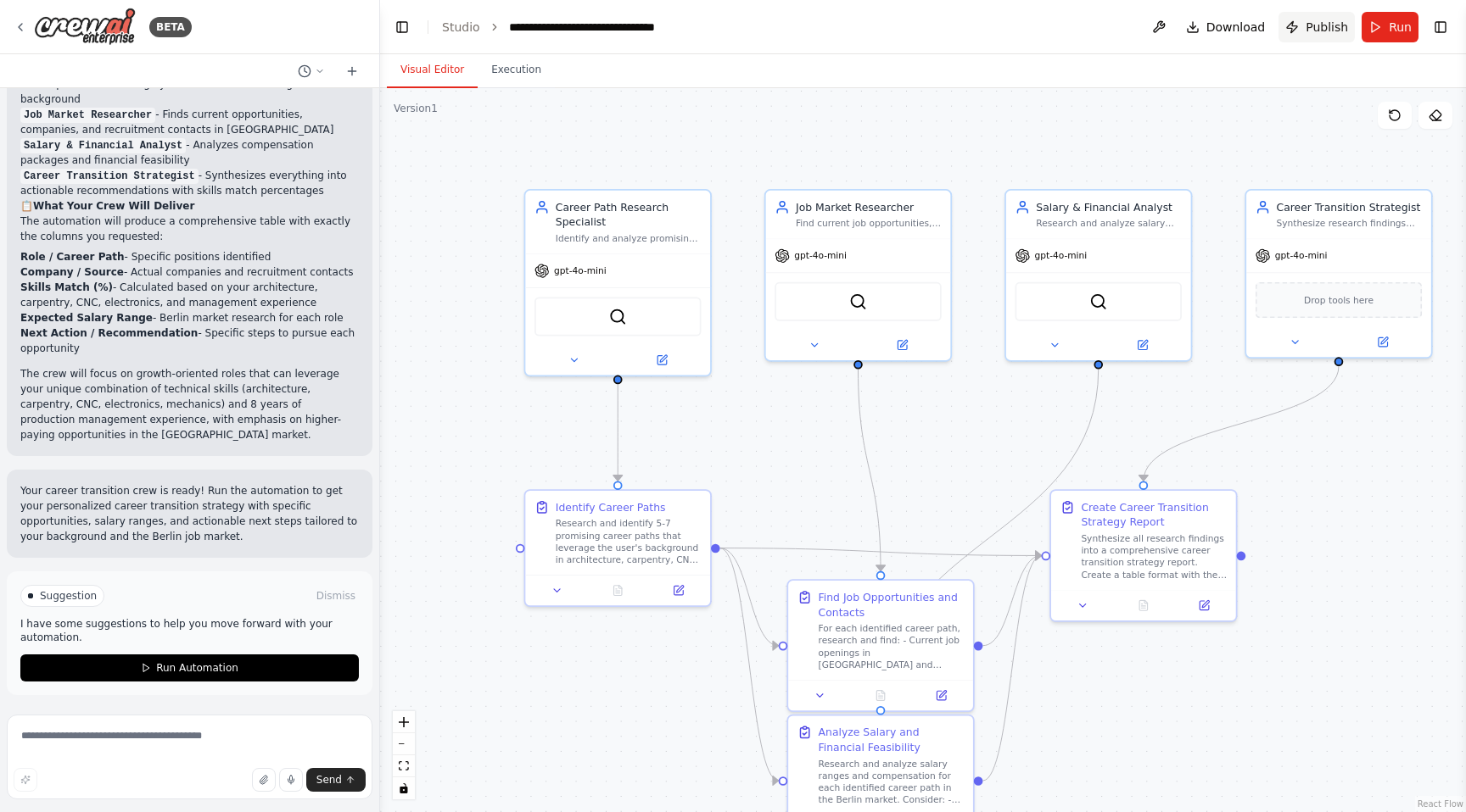
click at [1324, 28] on span "Publish" at bounding box center [1326, 26] width 42 height 17
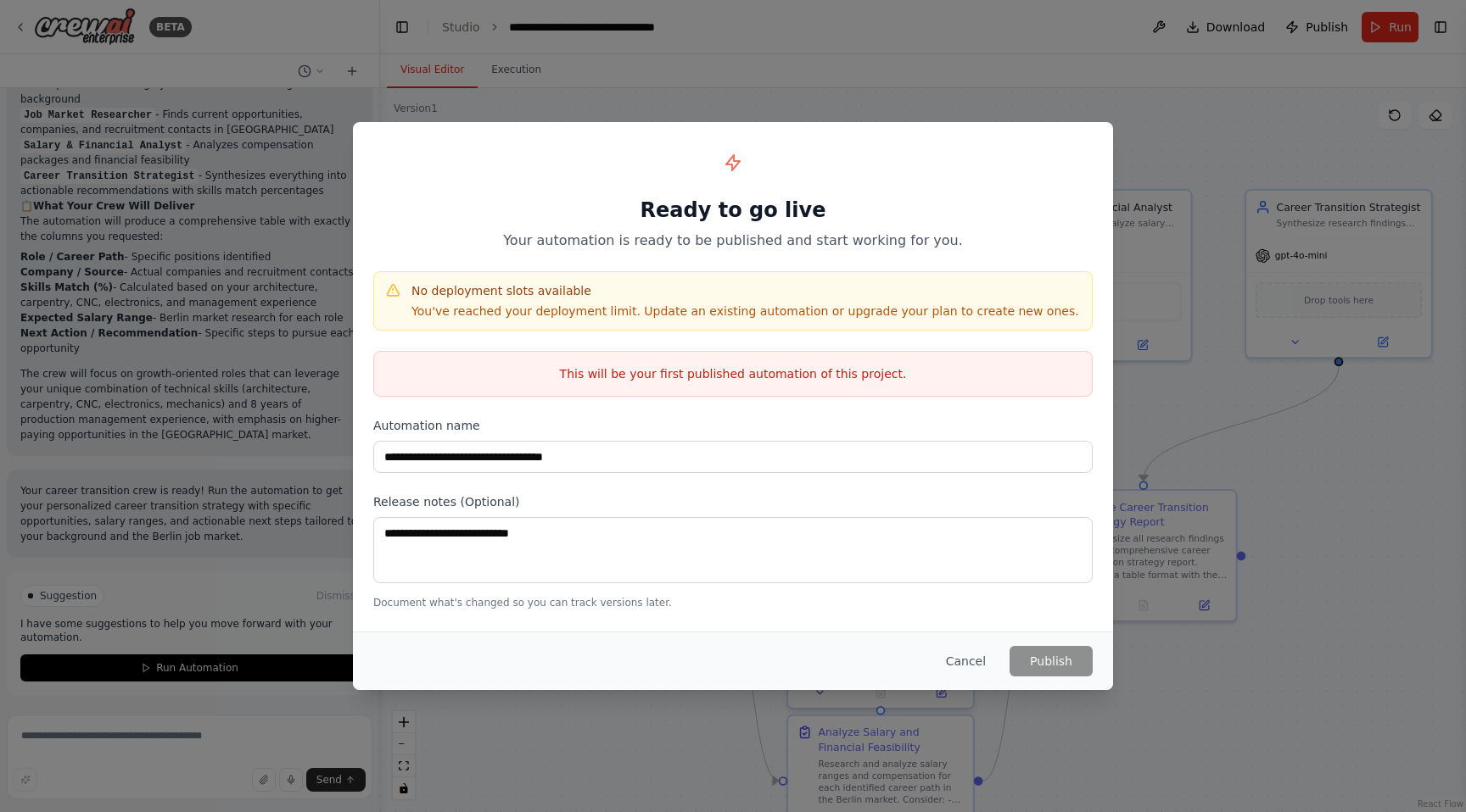
click at [966, 659] on button "Cancel" at bounding box center [966, 661] width 67 height 30
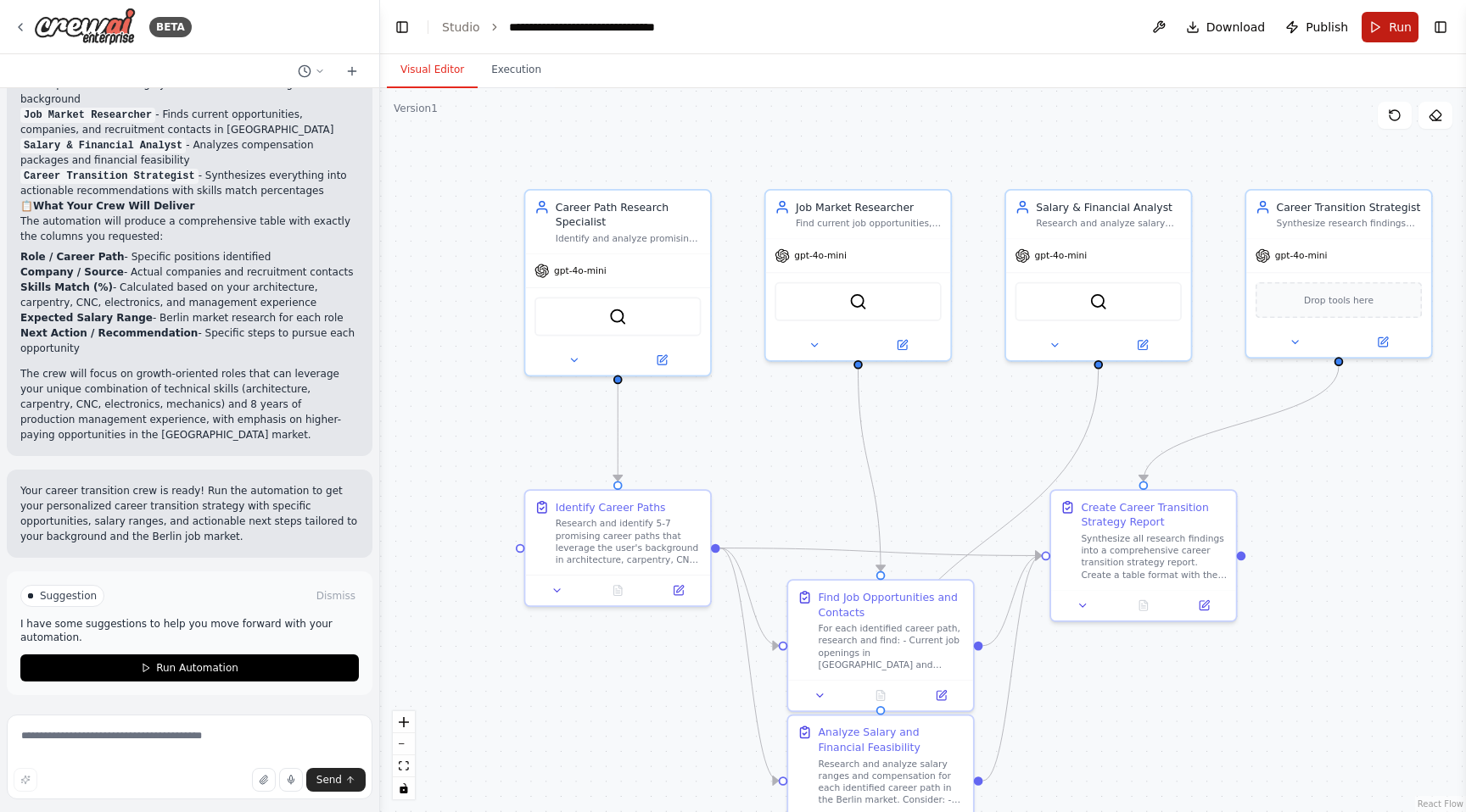
click at [1373, 24] on button "Run" at bounding box center [1390, 26] width 57 height 30
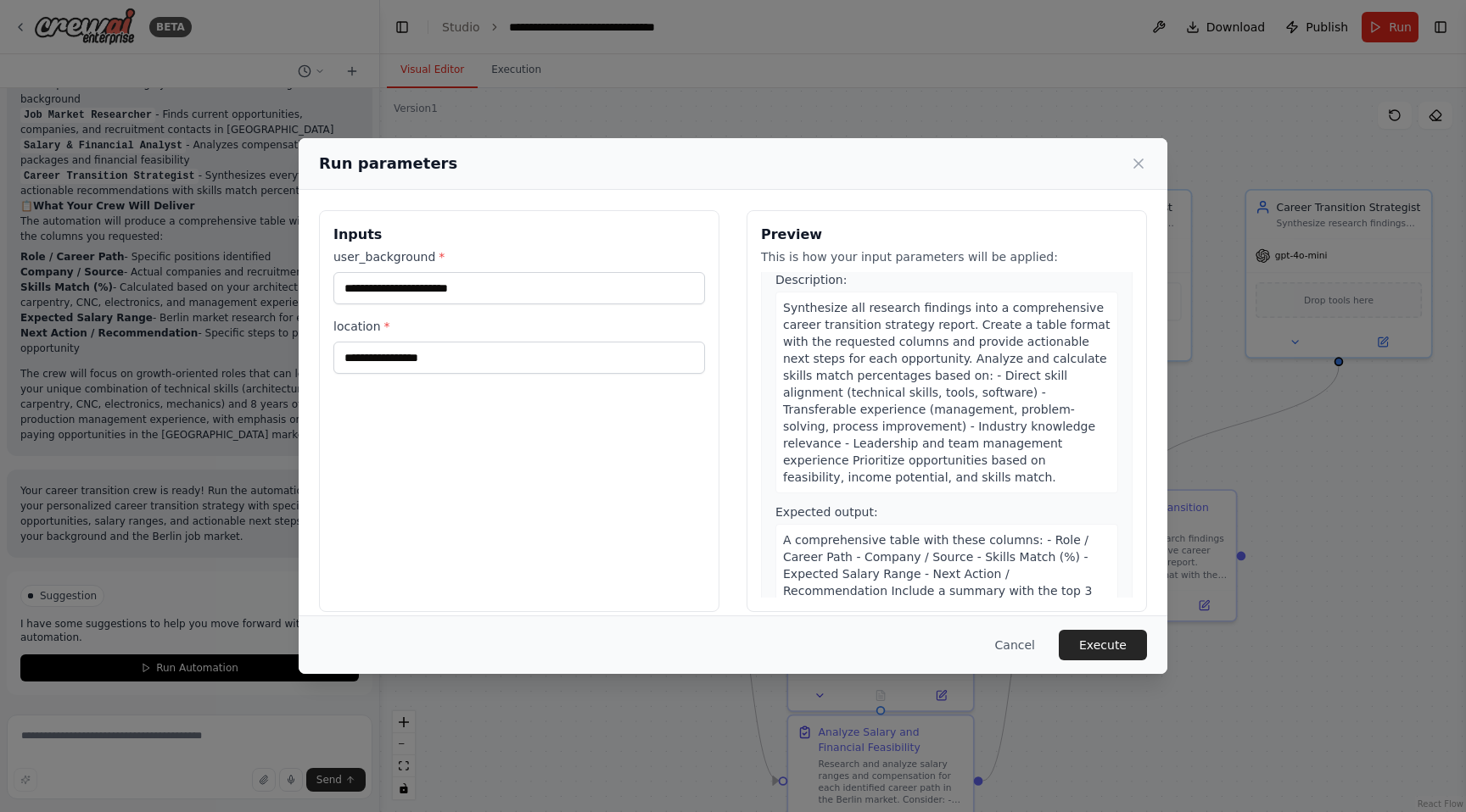
scroll to position [1261, 0]
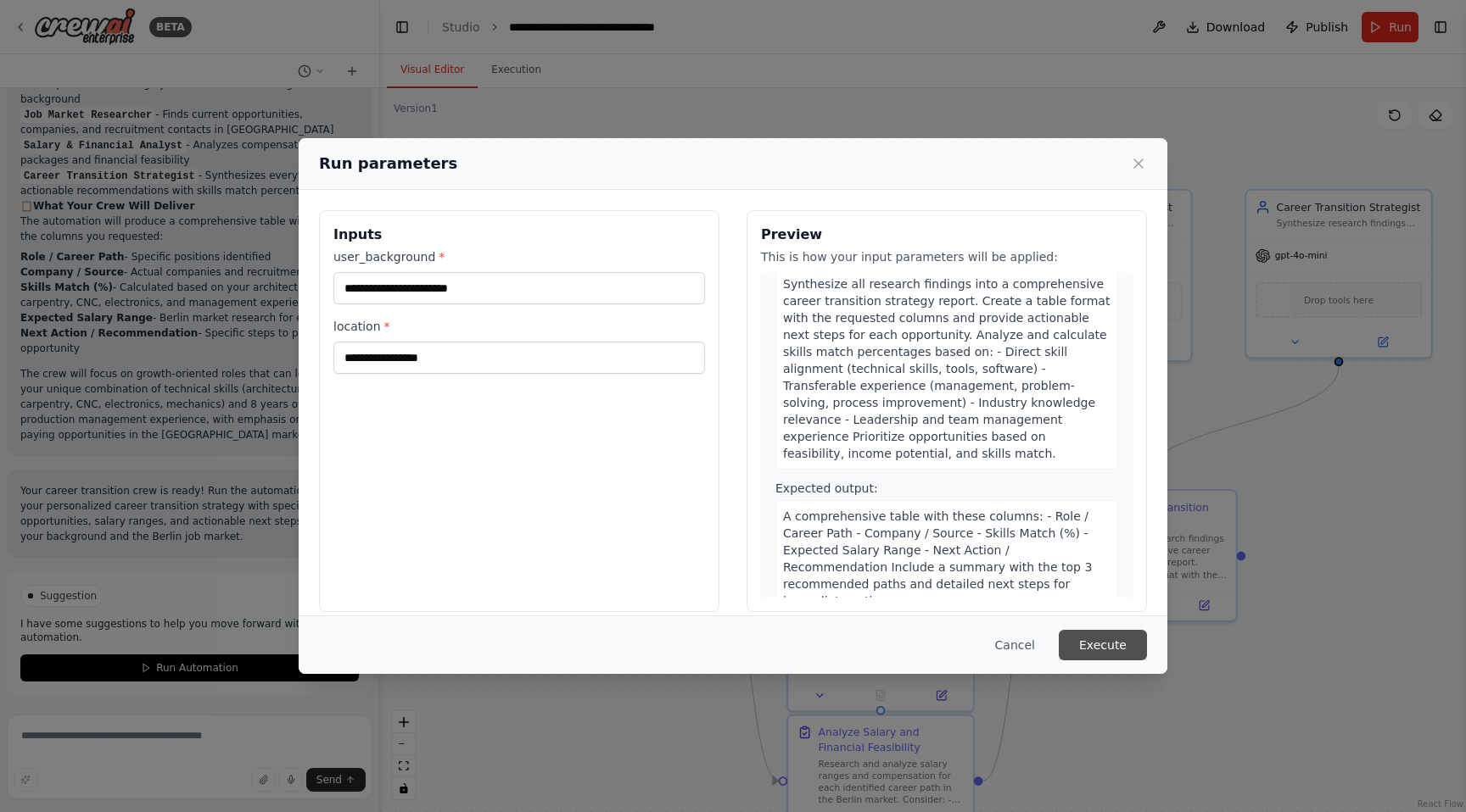
click at [1106, 640] on button "Execute" at bounding box center [1102, 645] width 88 height 30
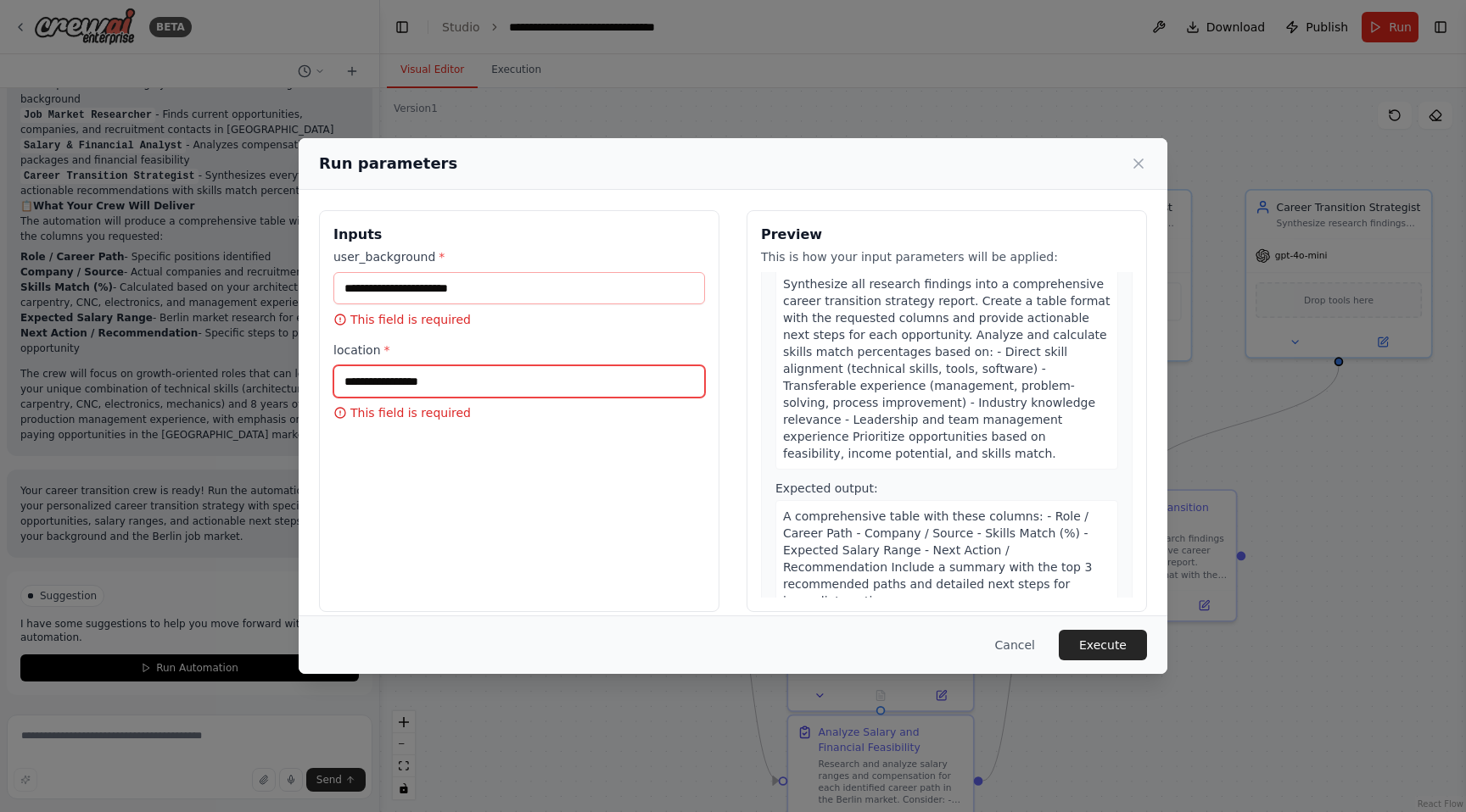
click at [355, 375] on input "location *" at bounding box center [519, 381] width 371 height 32
type input "******"
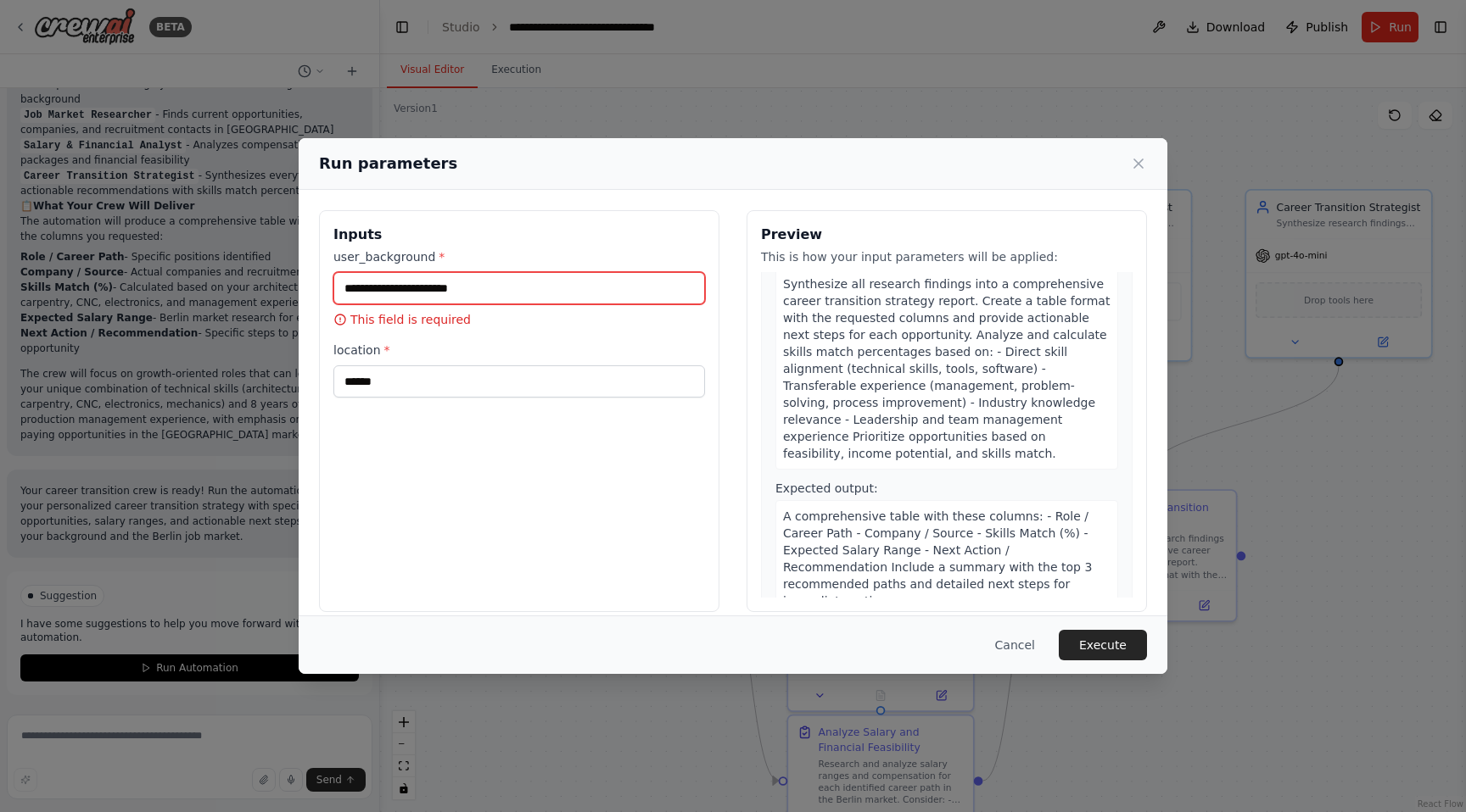
click at [387, 293] on input "user_background *" at bounding box center [519, 288] width 371 height 32
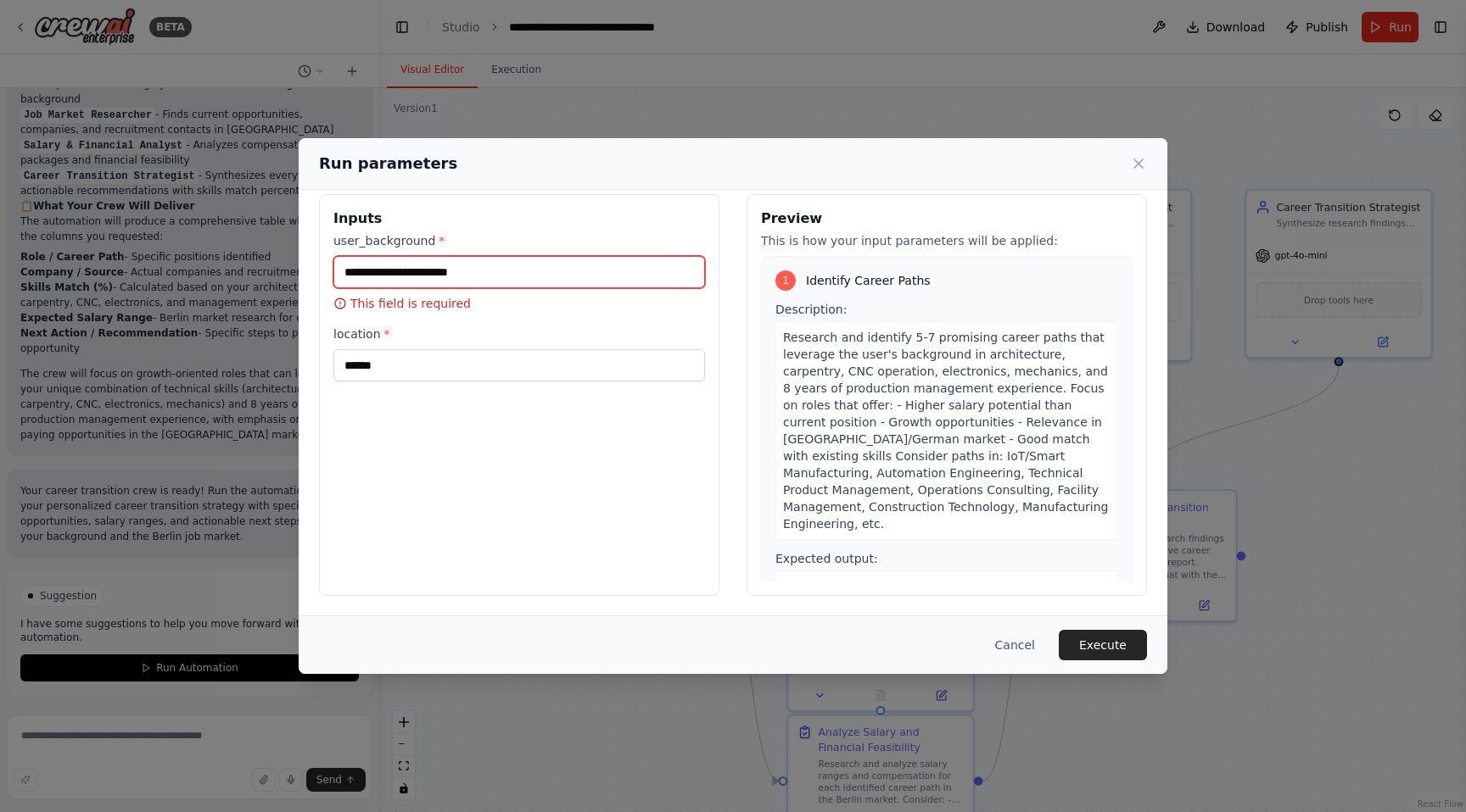
scroll to position [6, 0]
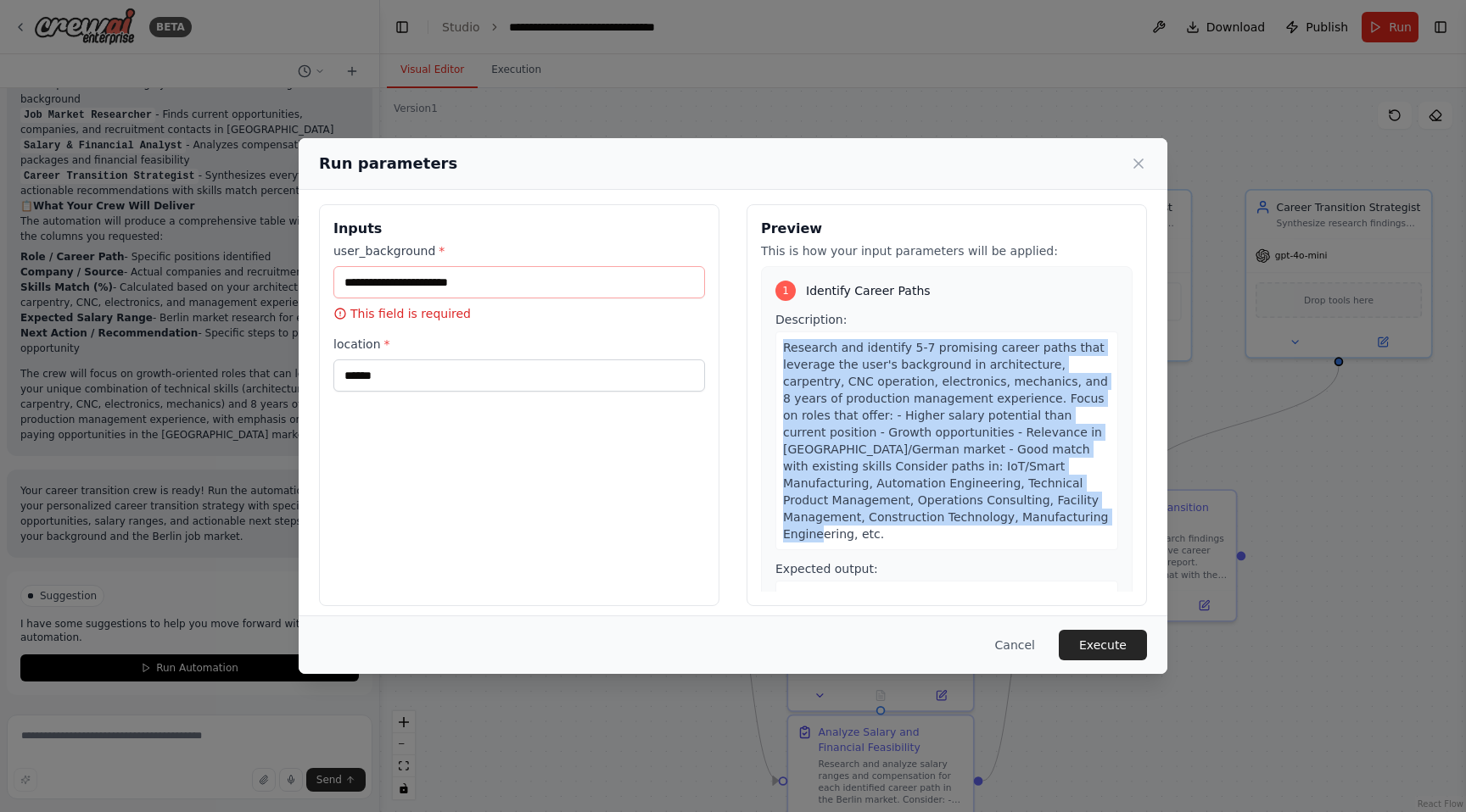
drag, startPoint x: 829, startPoint y: 534, endPoint x: 760, endPoint y: 345, distance: 201.2
click at [760, 345] on div "1 Identify Career Paths Description: Research and identify 5-7 promising career…" at bounding box center [946, 472] width 371 height 412
copy span "Research and identify 5-7 promising career paths that leverage the user's backg…"
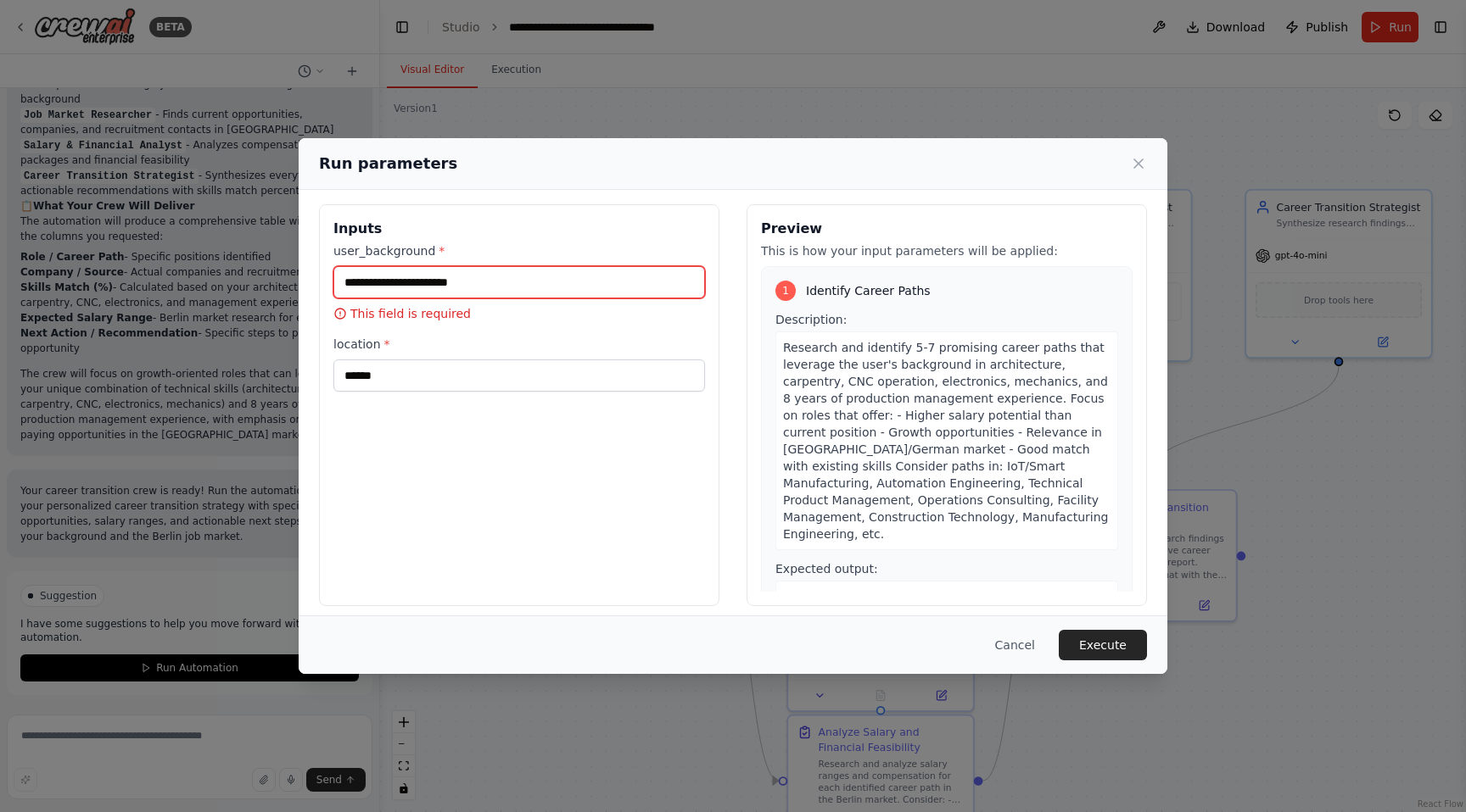
click at [537, 278] on input "user_background *" at bounding box center [519, 281] width 371 height 32
paste input "**********"
type input "**********"
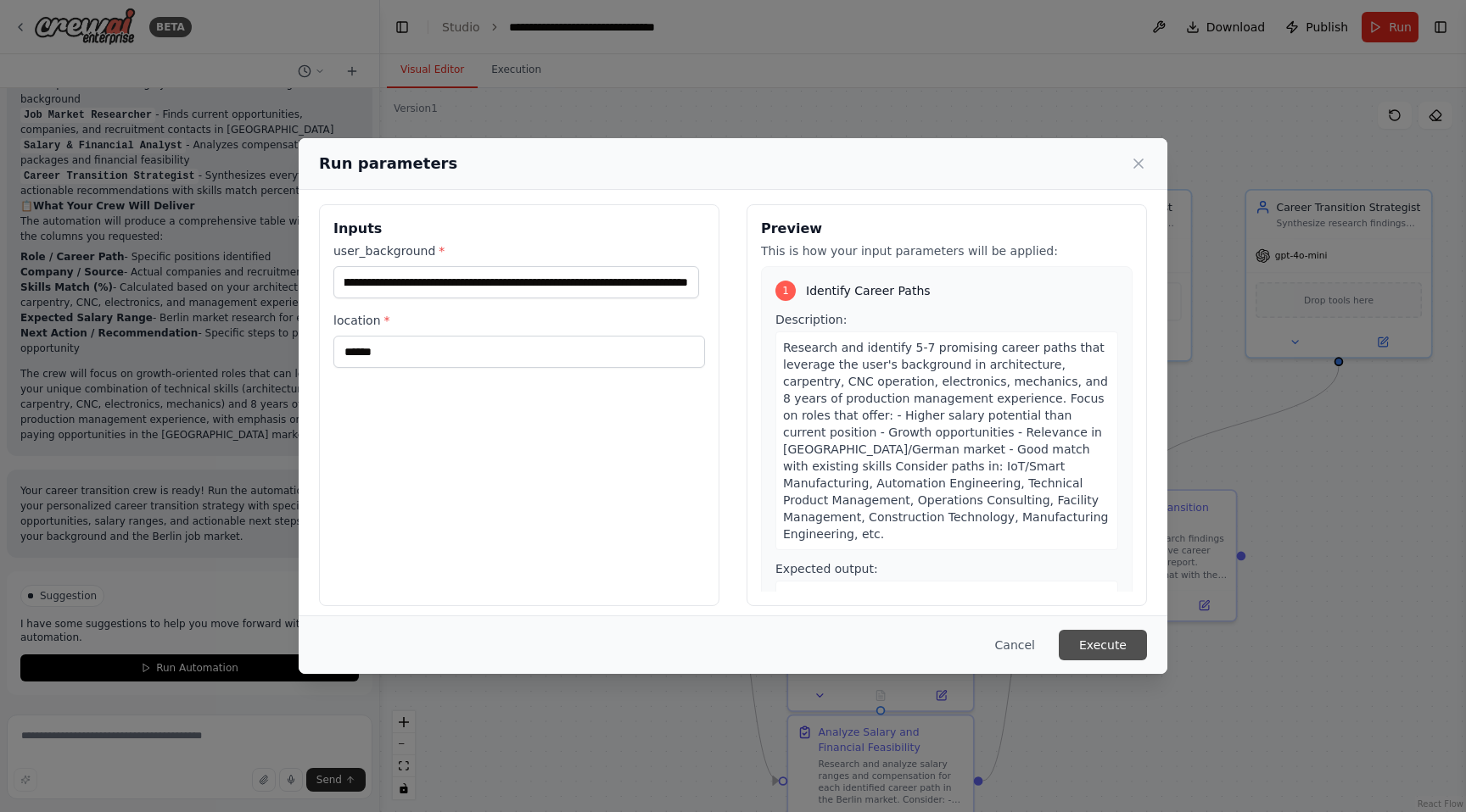
scroll to position [0, 0]
click at [1126, 642] on button "Execute" at bounding box center [1102, 645] width 88 height 30
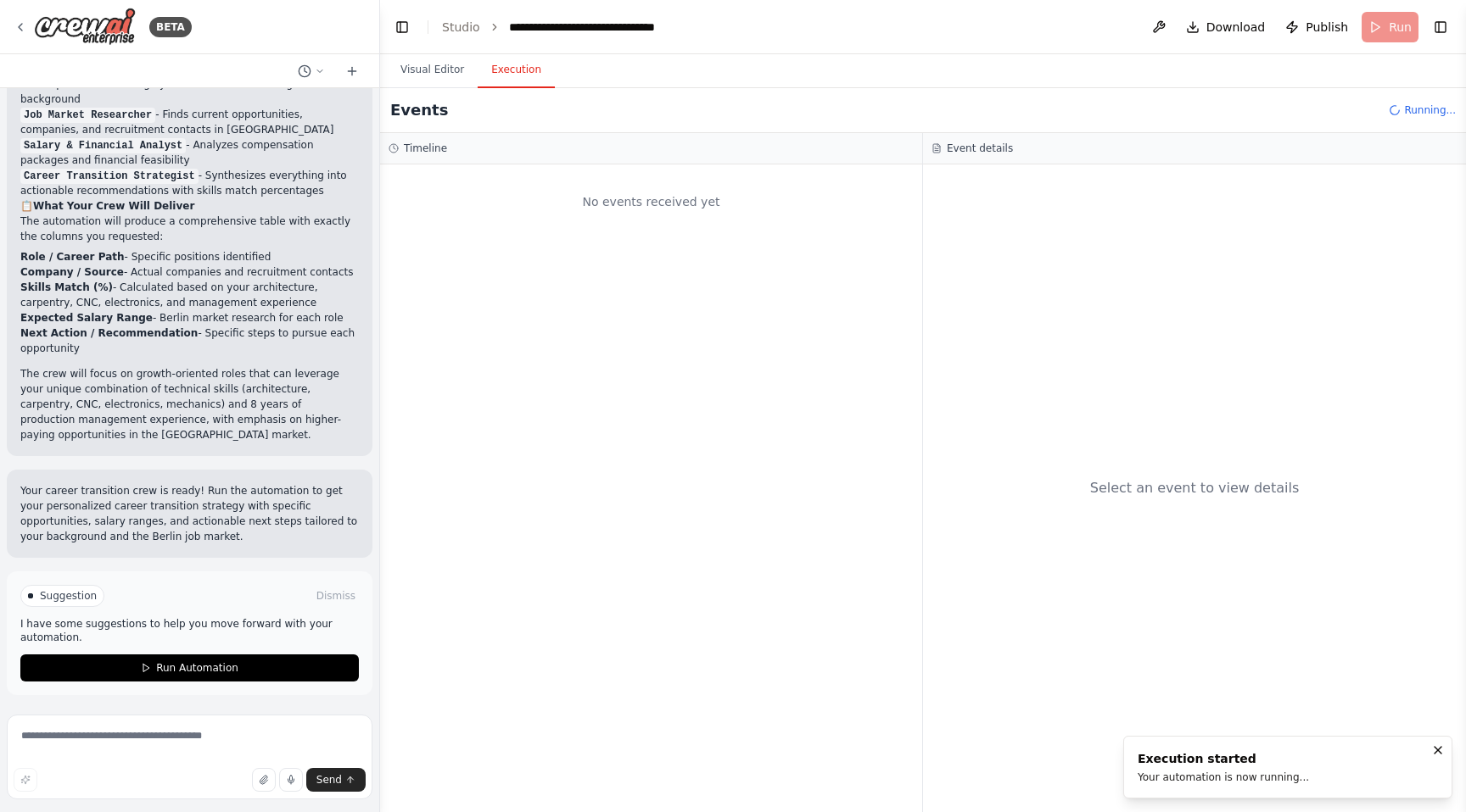
click at [1177, 769] on div "Execution started Your automation is now running..." at bounding box center [1223, 767] width 171 height 34
click at [944, 212] on icon at bounding box center [943, 215] width 14 height 14
click at [998, 185] on button "Raw Data" at bounding box center [1013, 176] width 69 height 23
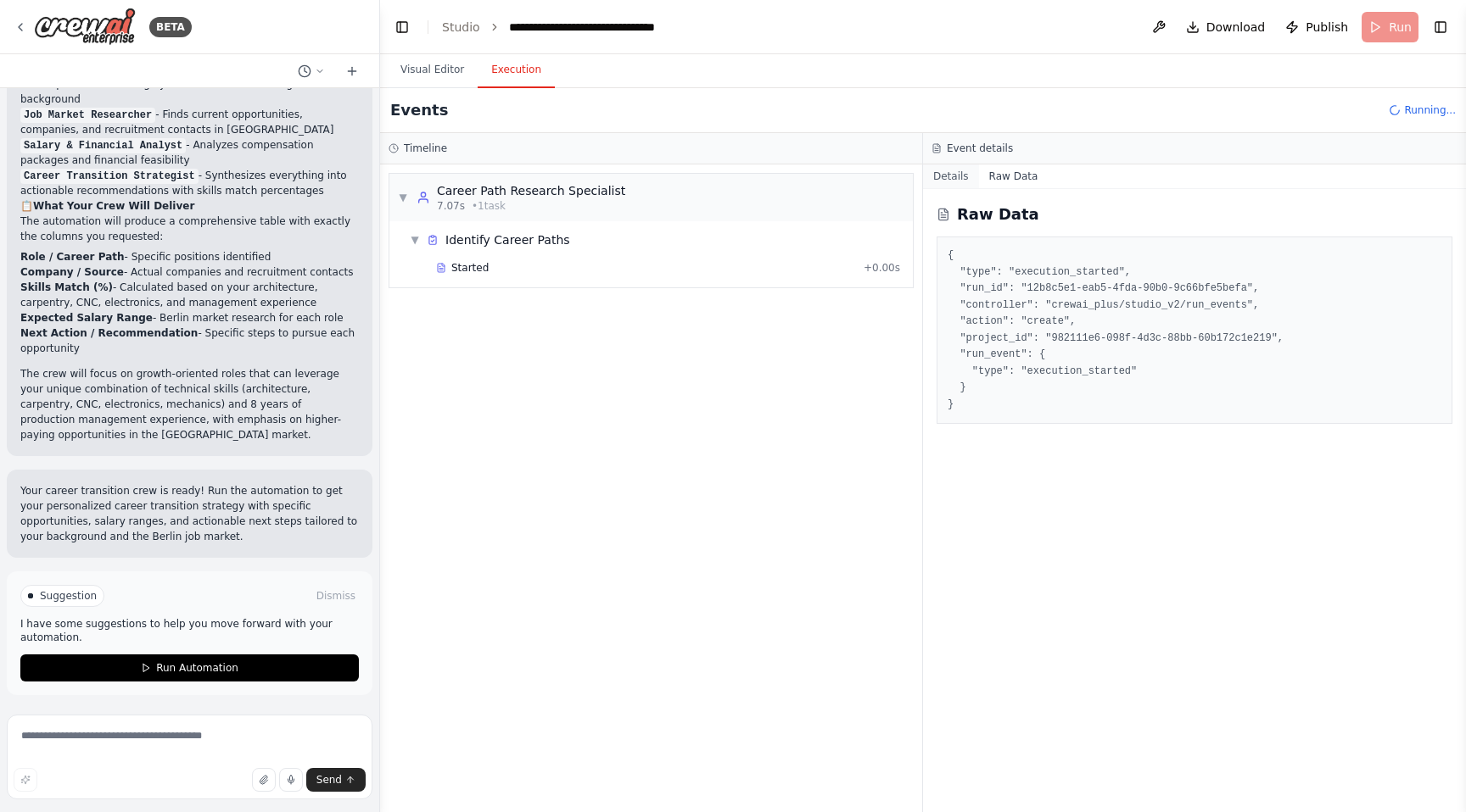
click at [951, 183] on button "Details" at bounding box center [950, 176] width 56 height 23
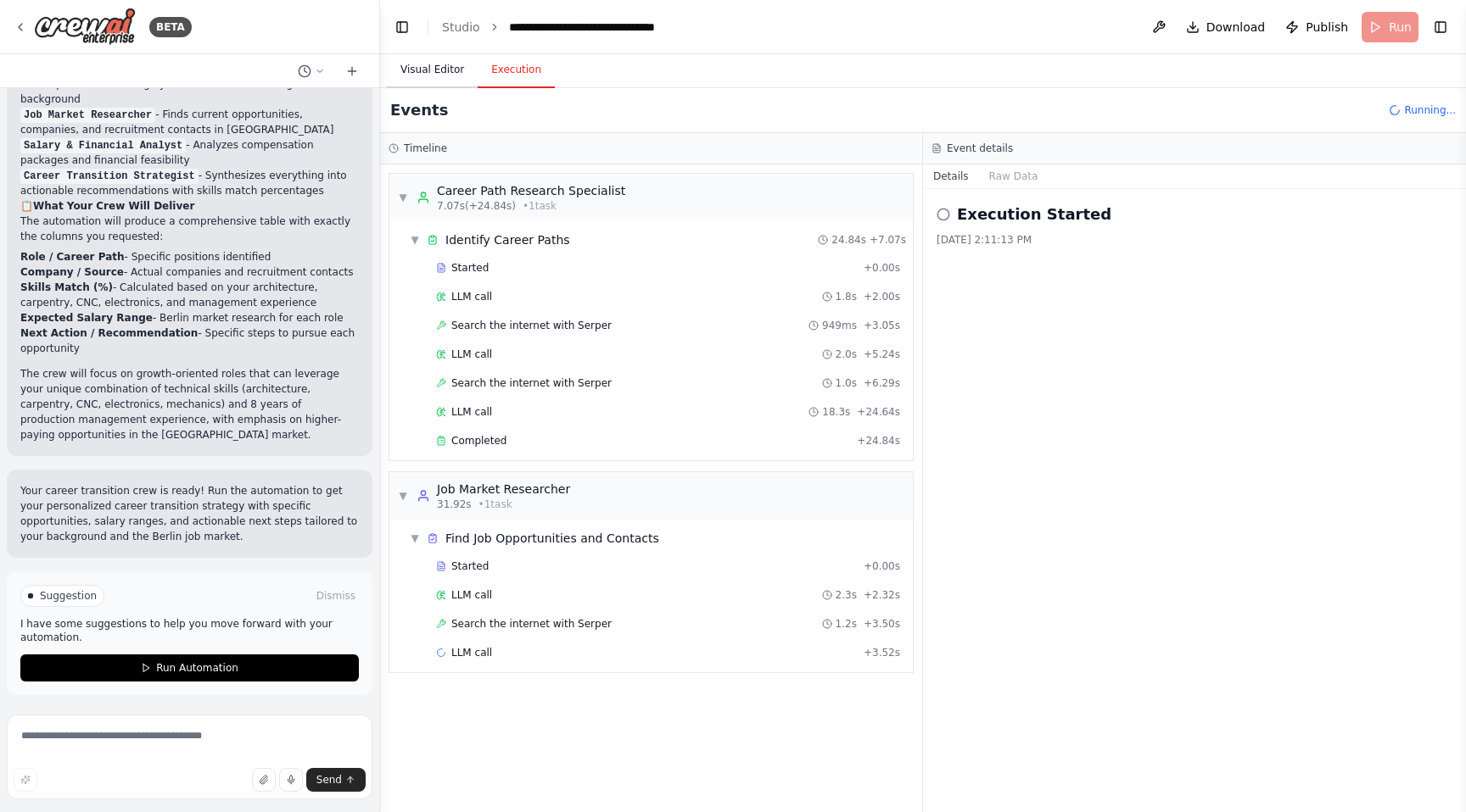
click at [443, 72] on button "Visual Editor" at bounding box center [432, 70] width 91 height 35
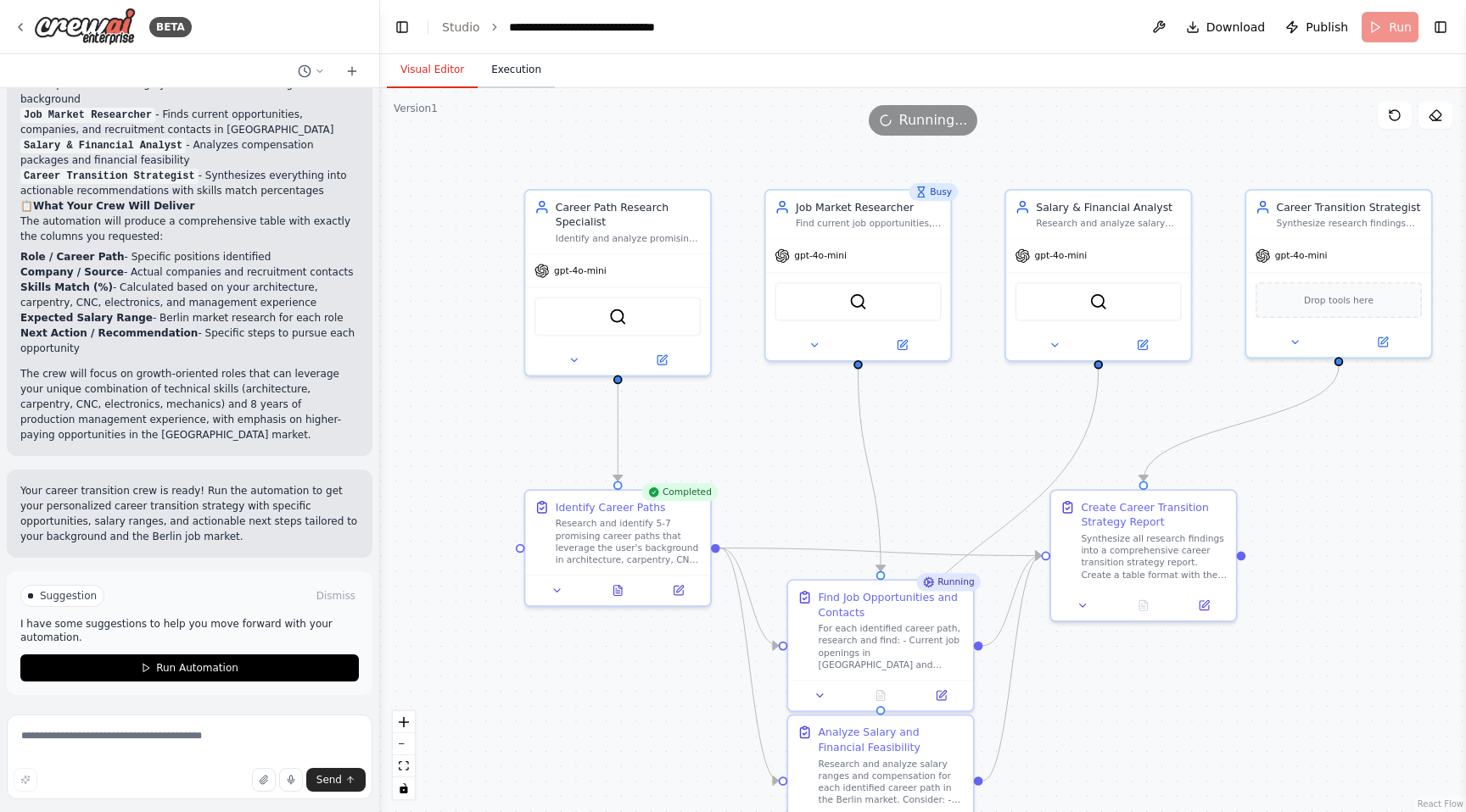
click at [509, 65] on button "Execution" at bounding box center [516, 70] width 77 height 35
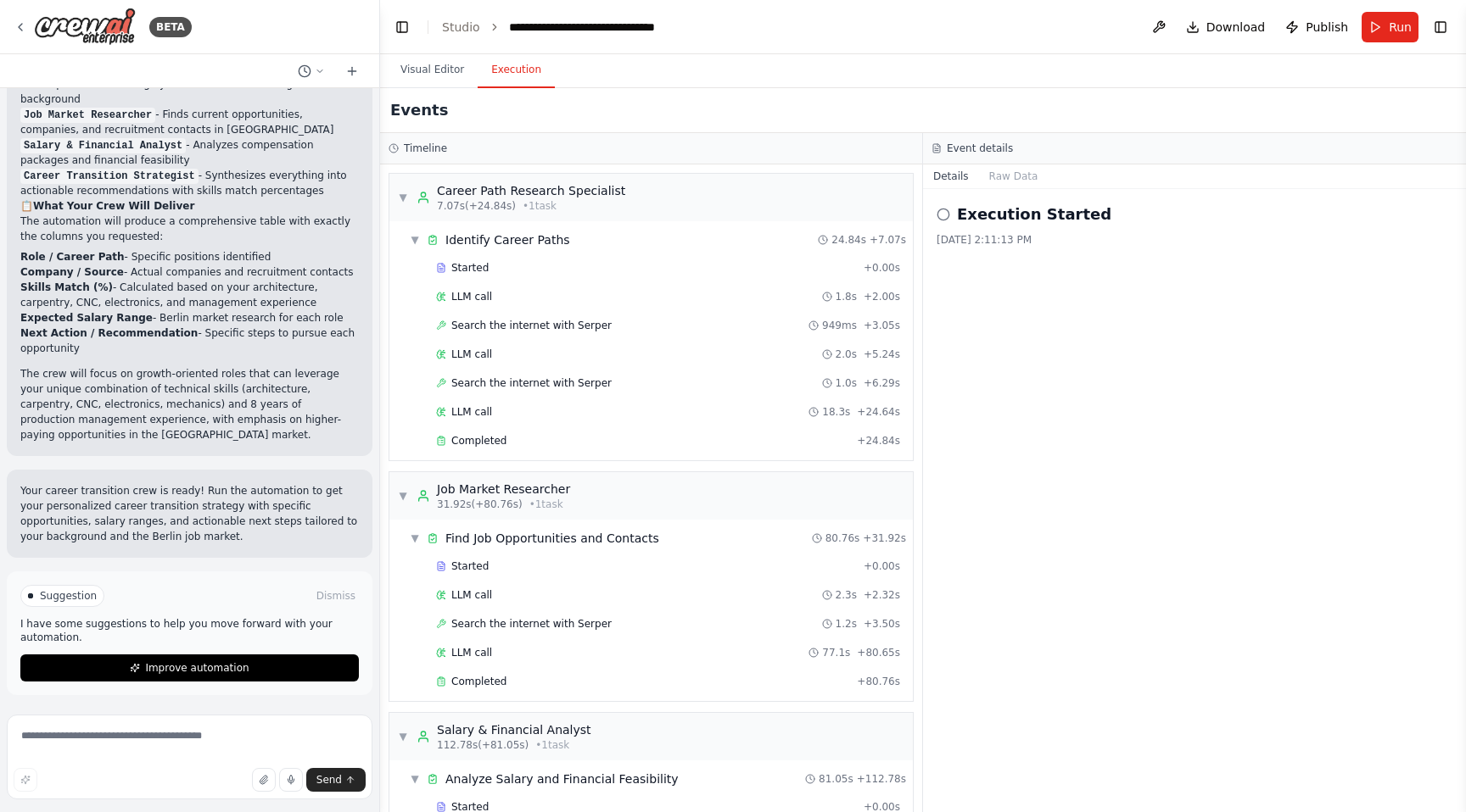
click at [940, 216] on icon at bounding box center [943, 215] width 14 height 14
click at [961, 182] on button "Details" at bounding box center [950, 176] width 56 height 23
click at [1301, 27] on button "Publish" at bounding box center [1316, 26] width 76 height 30
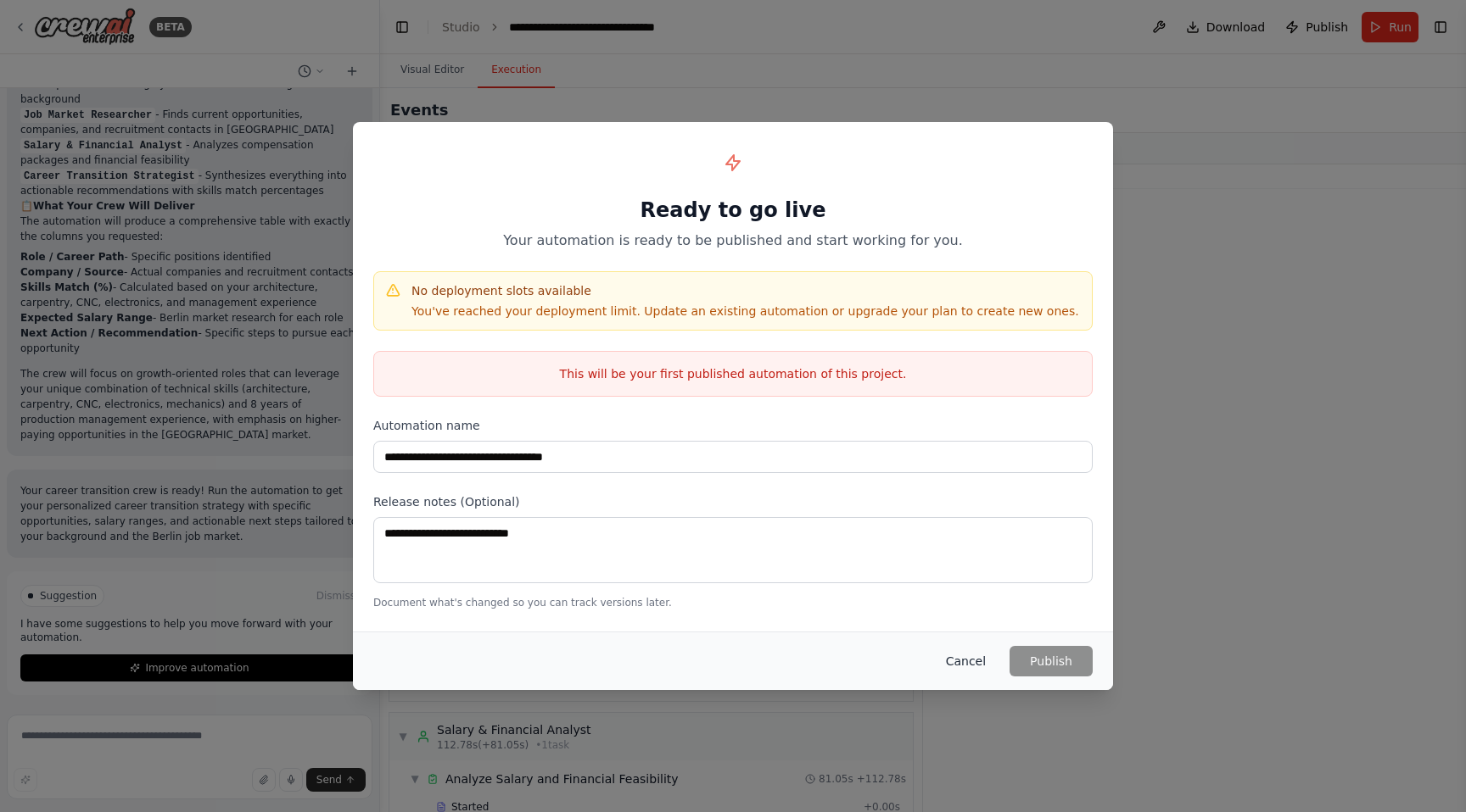
click at [974, 663] on button "Cancel" at bounding box center [966, 661] width 67 height 30
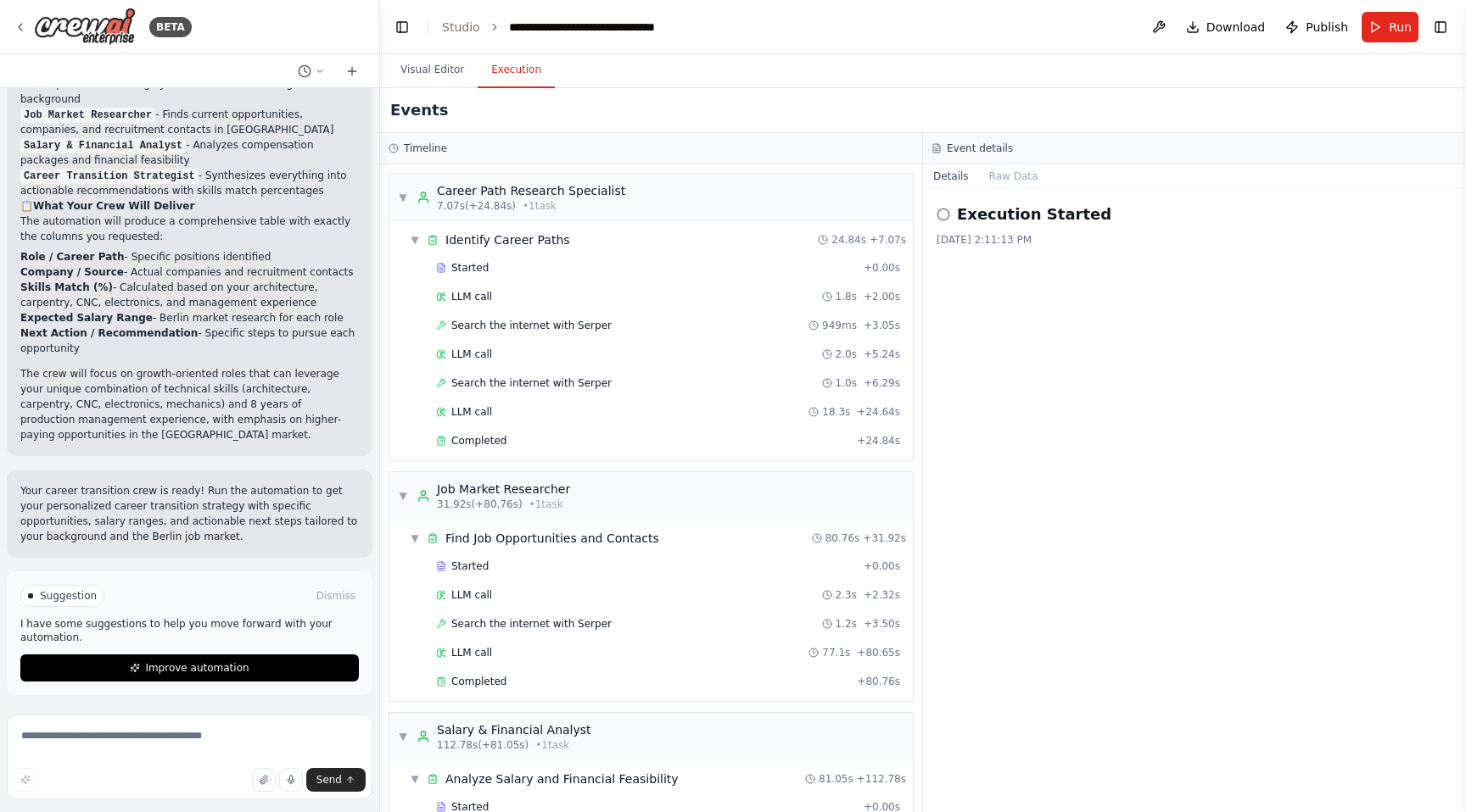
click at [1208, 27] on button "Download" at bounding box center [1225, 26] width 93 height 30
click at [948, 218] on icon at bounding box center [943, 215] width 14 height 14
click at [455, 80] on button "Visual Editor" at bounding box center [432, 70] width 91 height 35
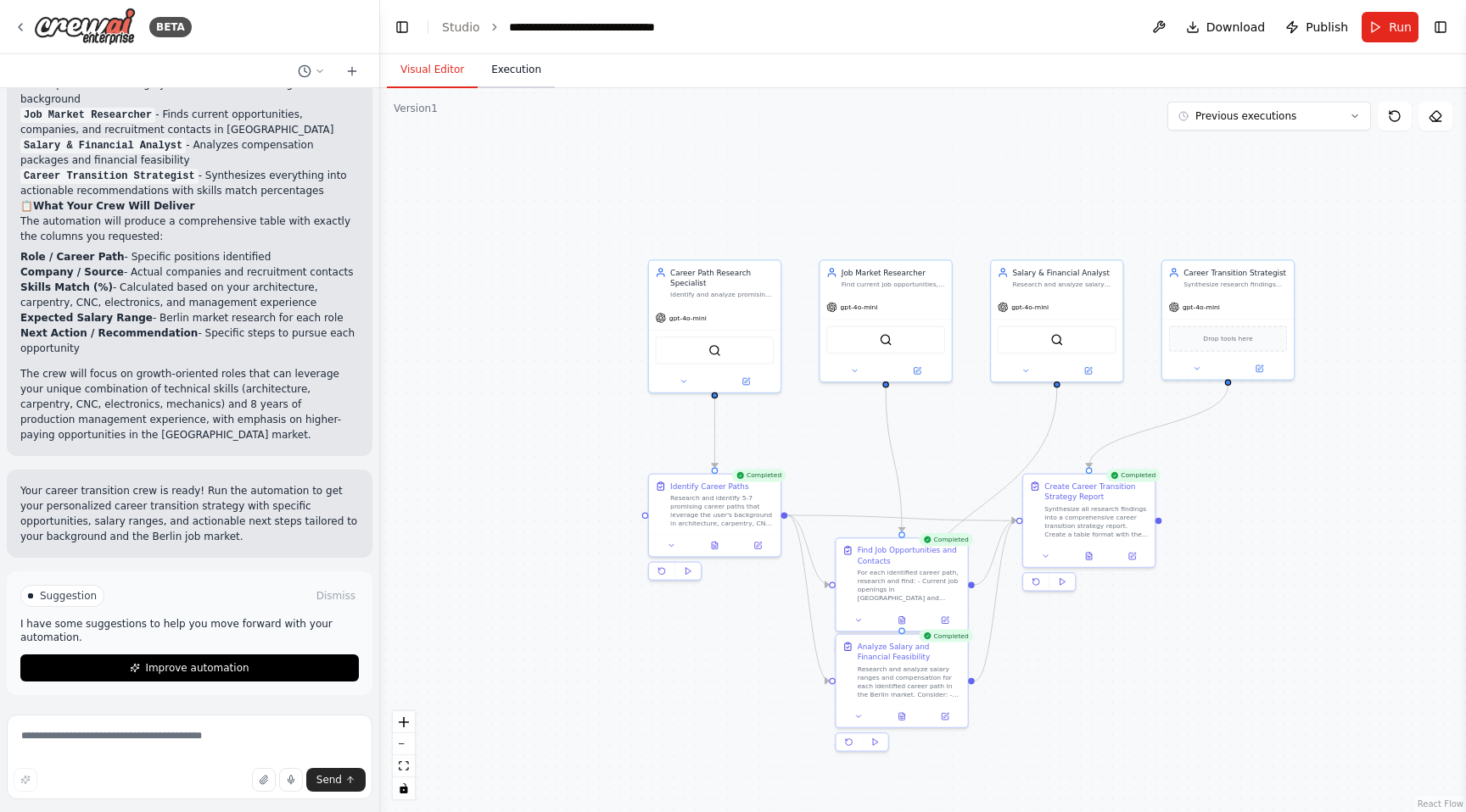
click at [520, 71] on button "Execution" at bounding box center [516, 70] width 77 height 35
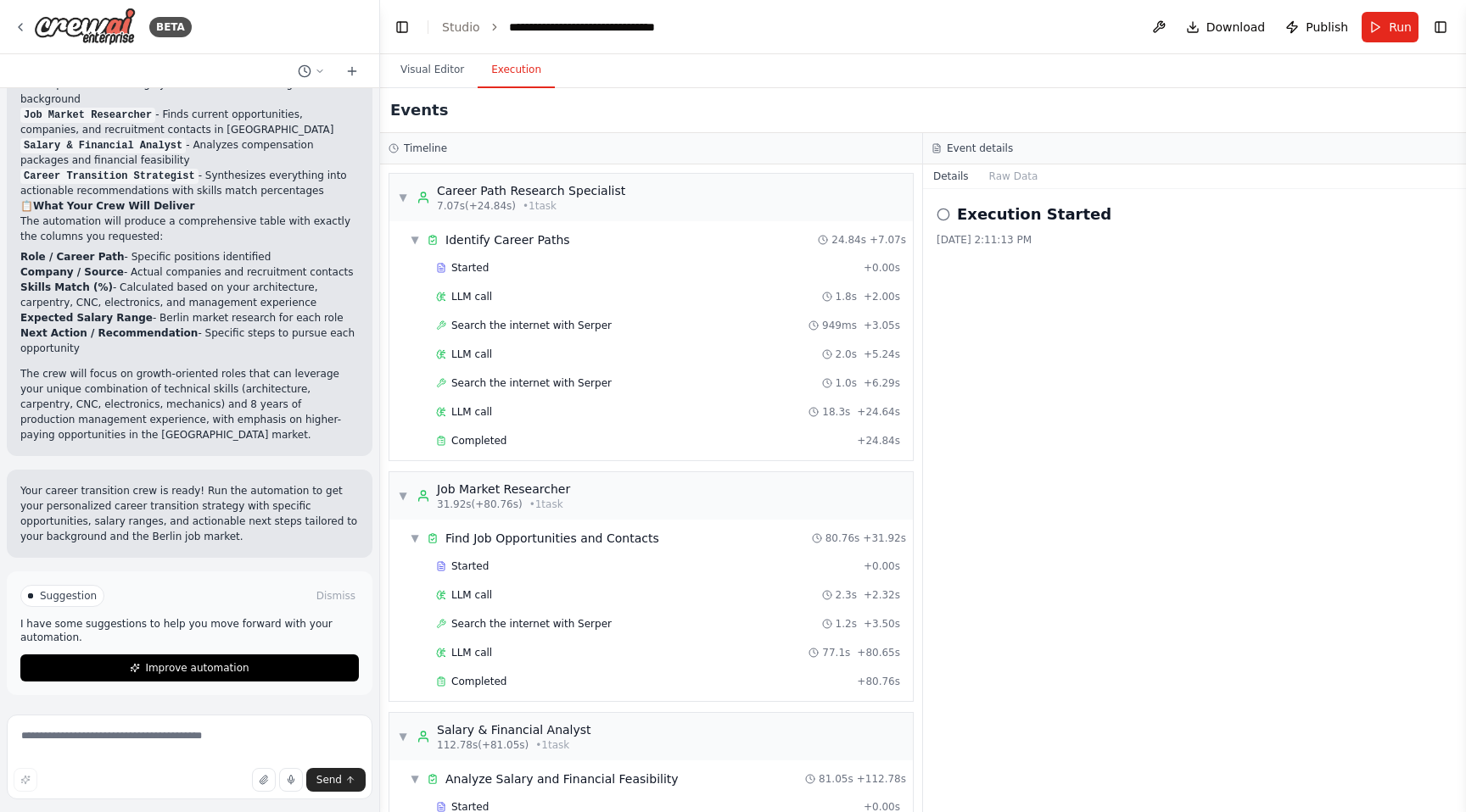
scroll to position [332, 0]
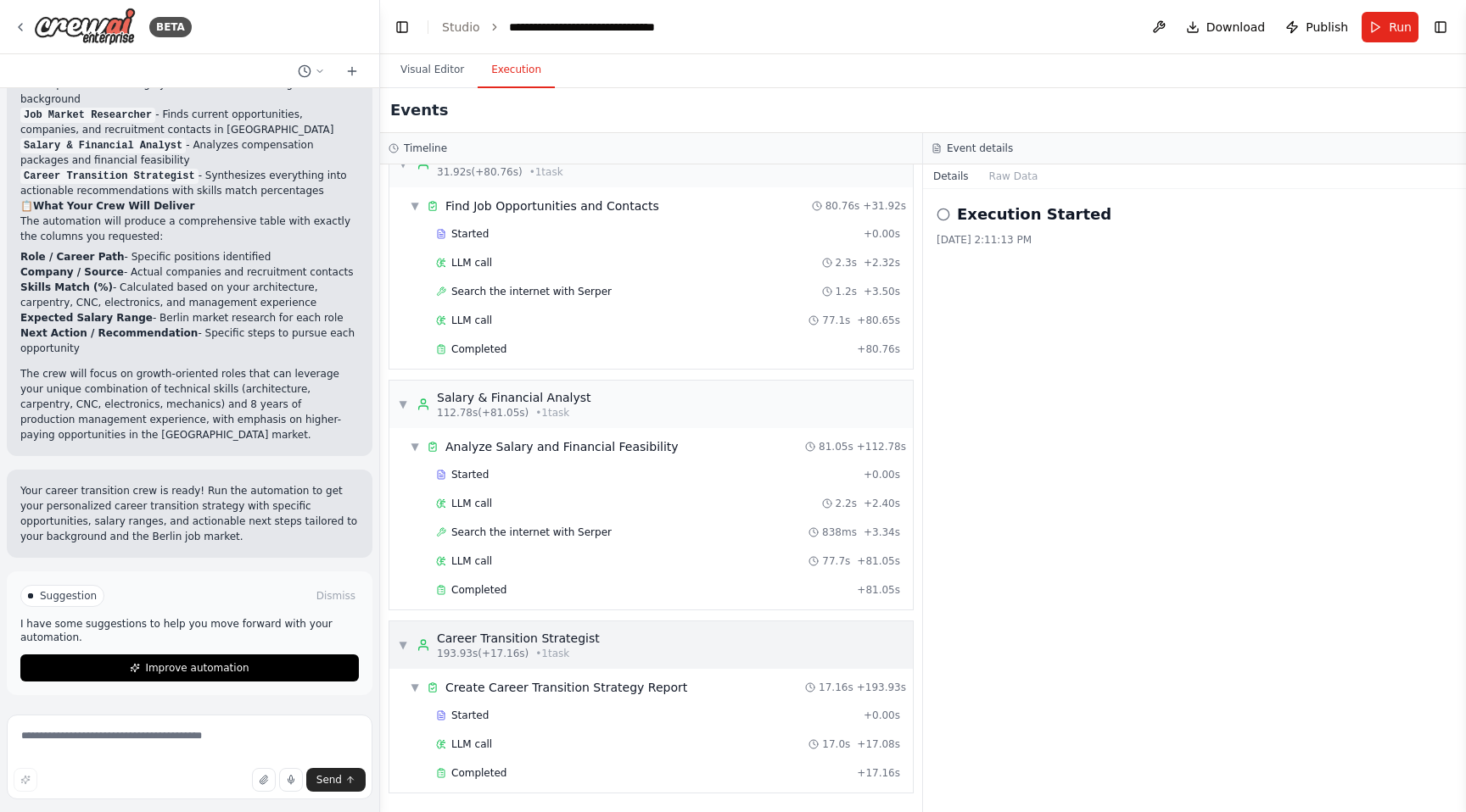
click at [625, 644] on div "▼ Career Transition Strategist 193.93s (+17.16s) • 1 task" at bounding box center [650, 645] width 523 height 48
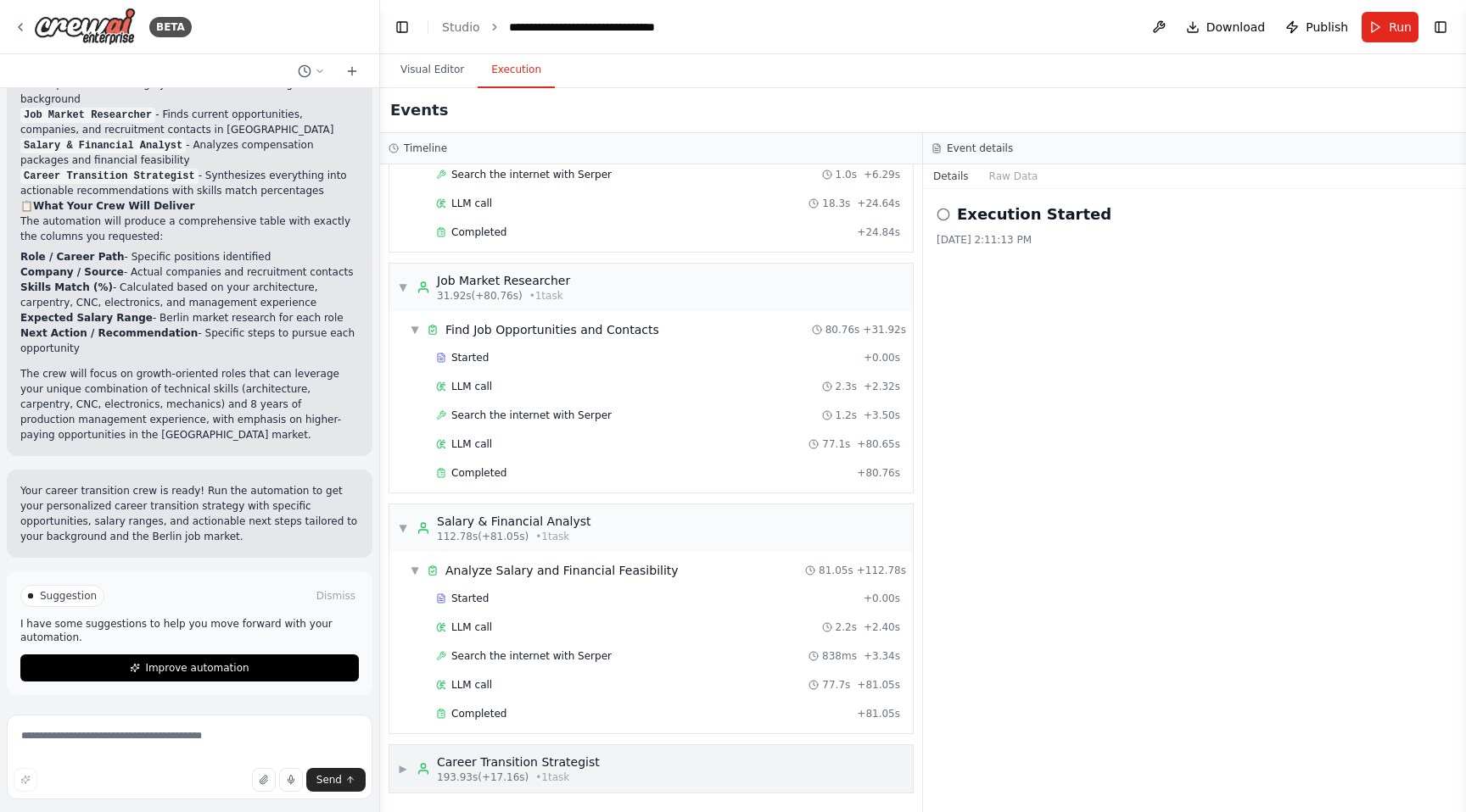
scroll to position [208, 0]
click at [1005, 183] on button "Raw Data" at bounding box center [1013, 176] width 69 height 23
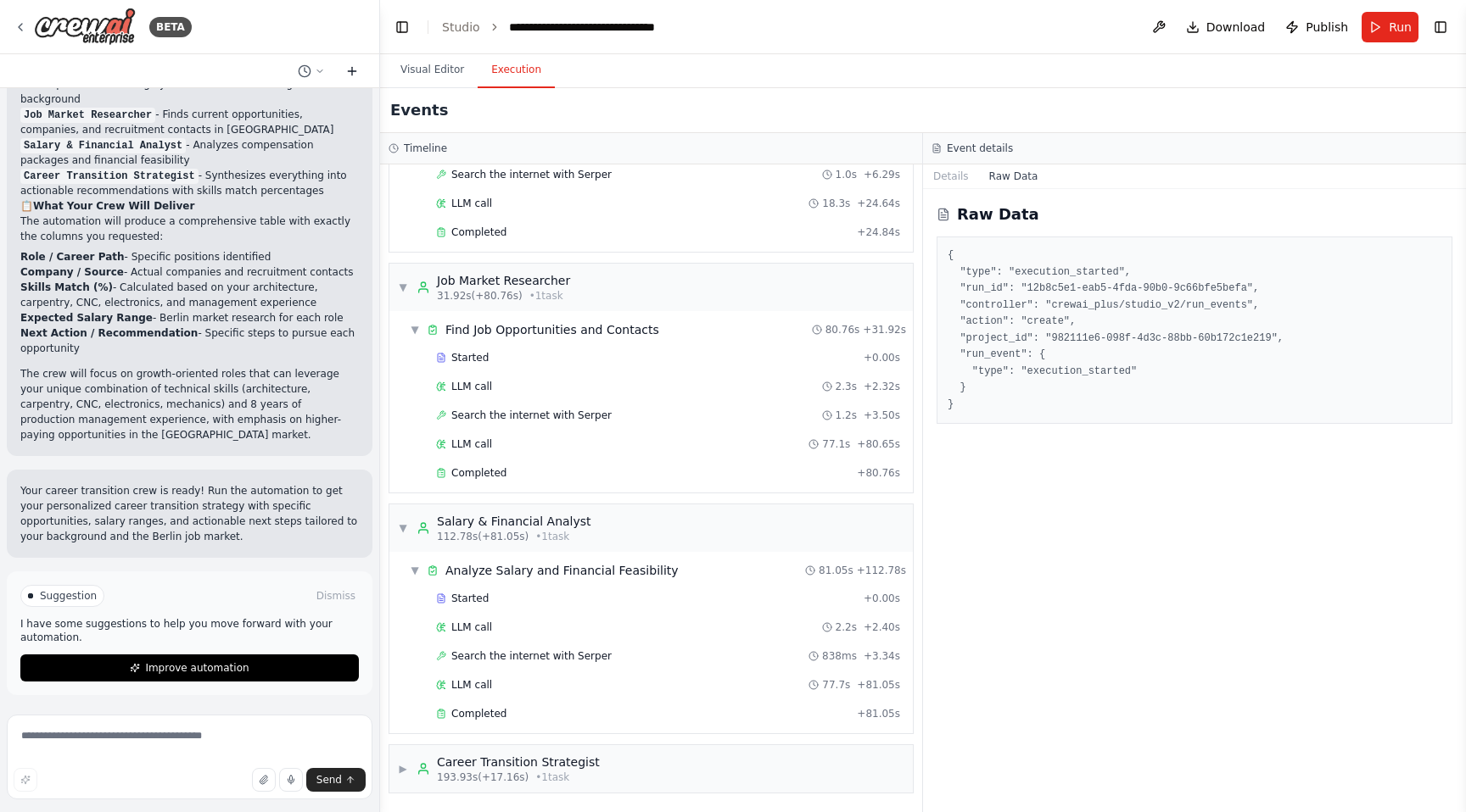
click at [356, 69] on icon at bounding box center [352, 71] width 14 height 14
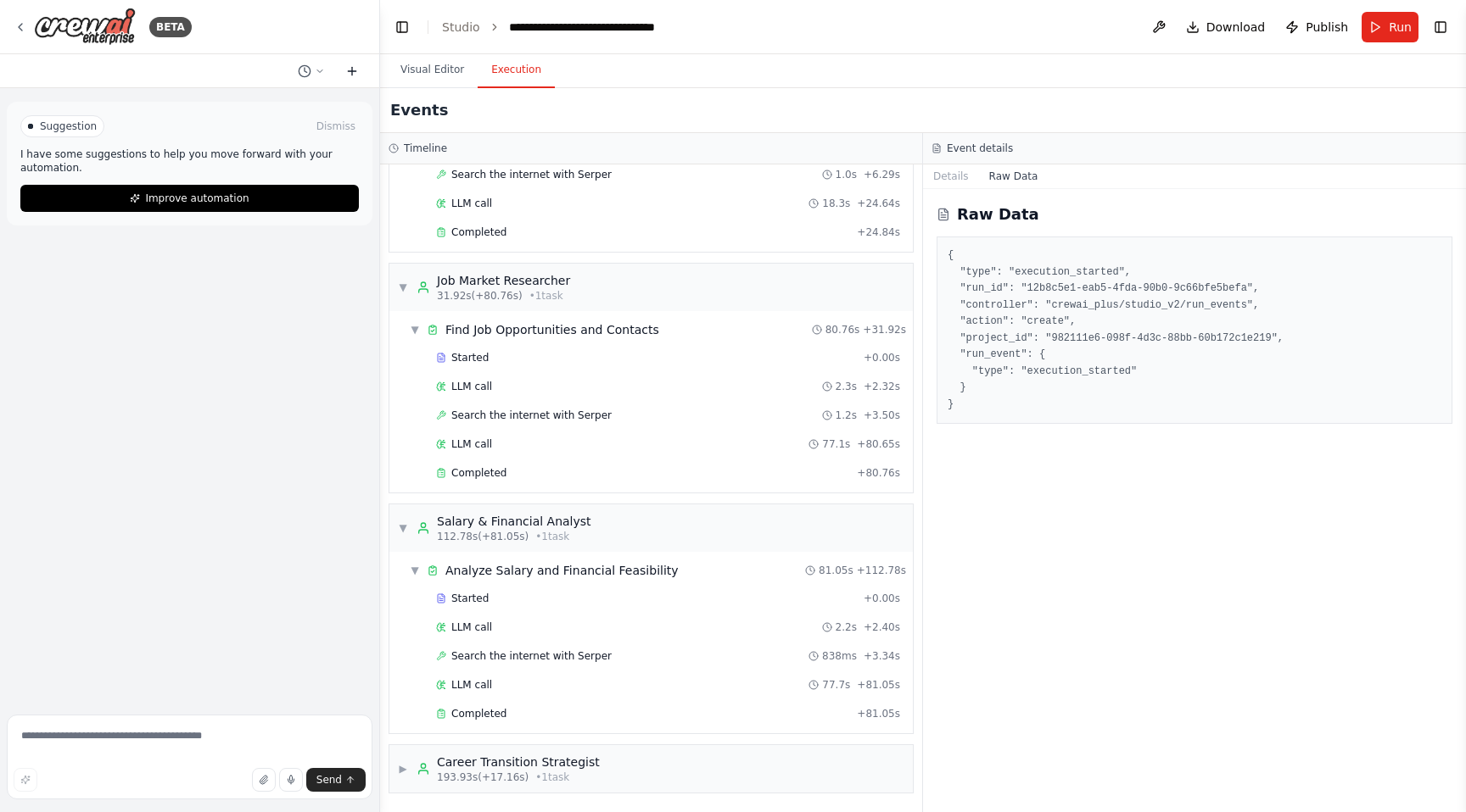
scroll to position [0, 0]
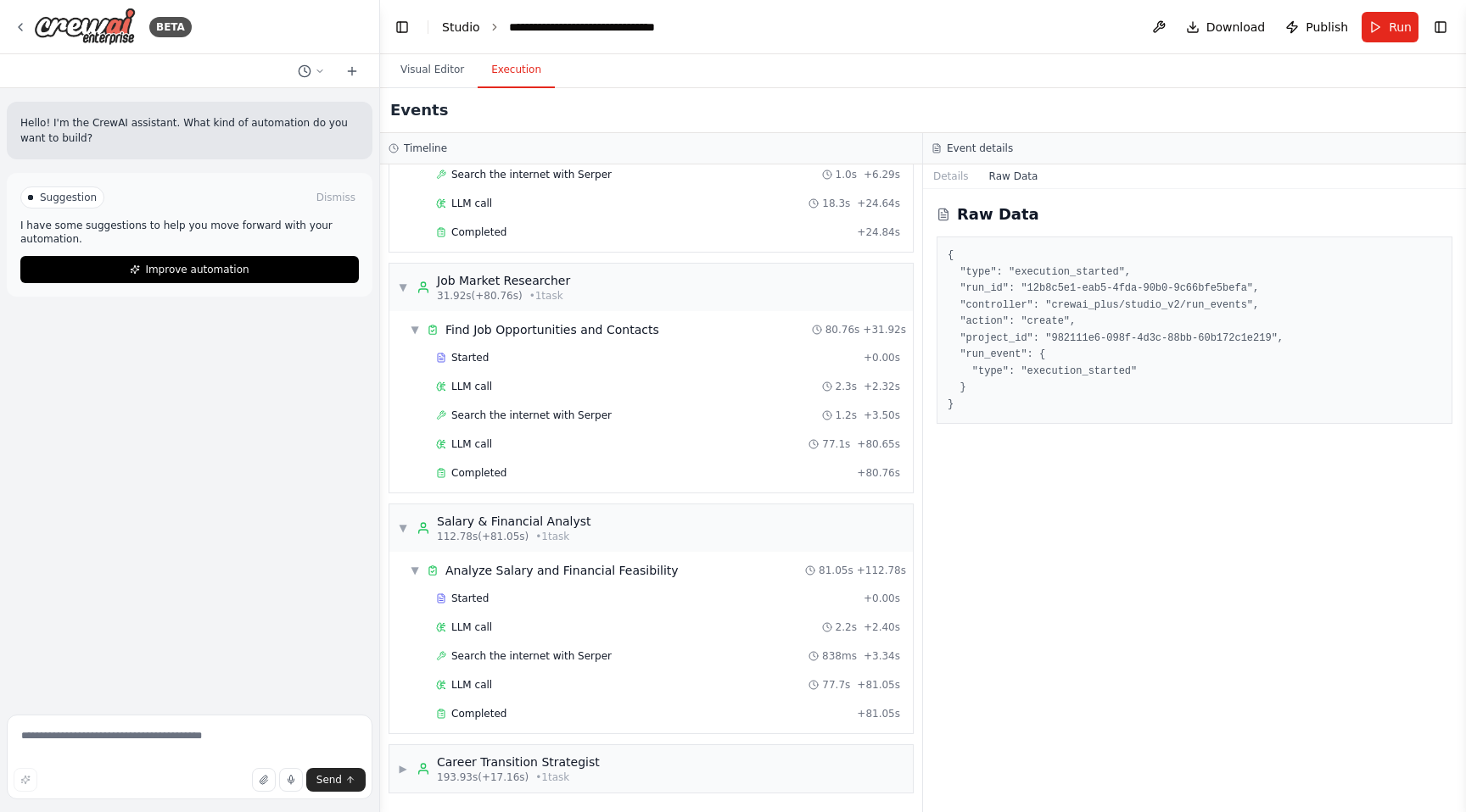
click at [468, 21] on link "Studio" at bounding box center [460, 27] width 38 height 14
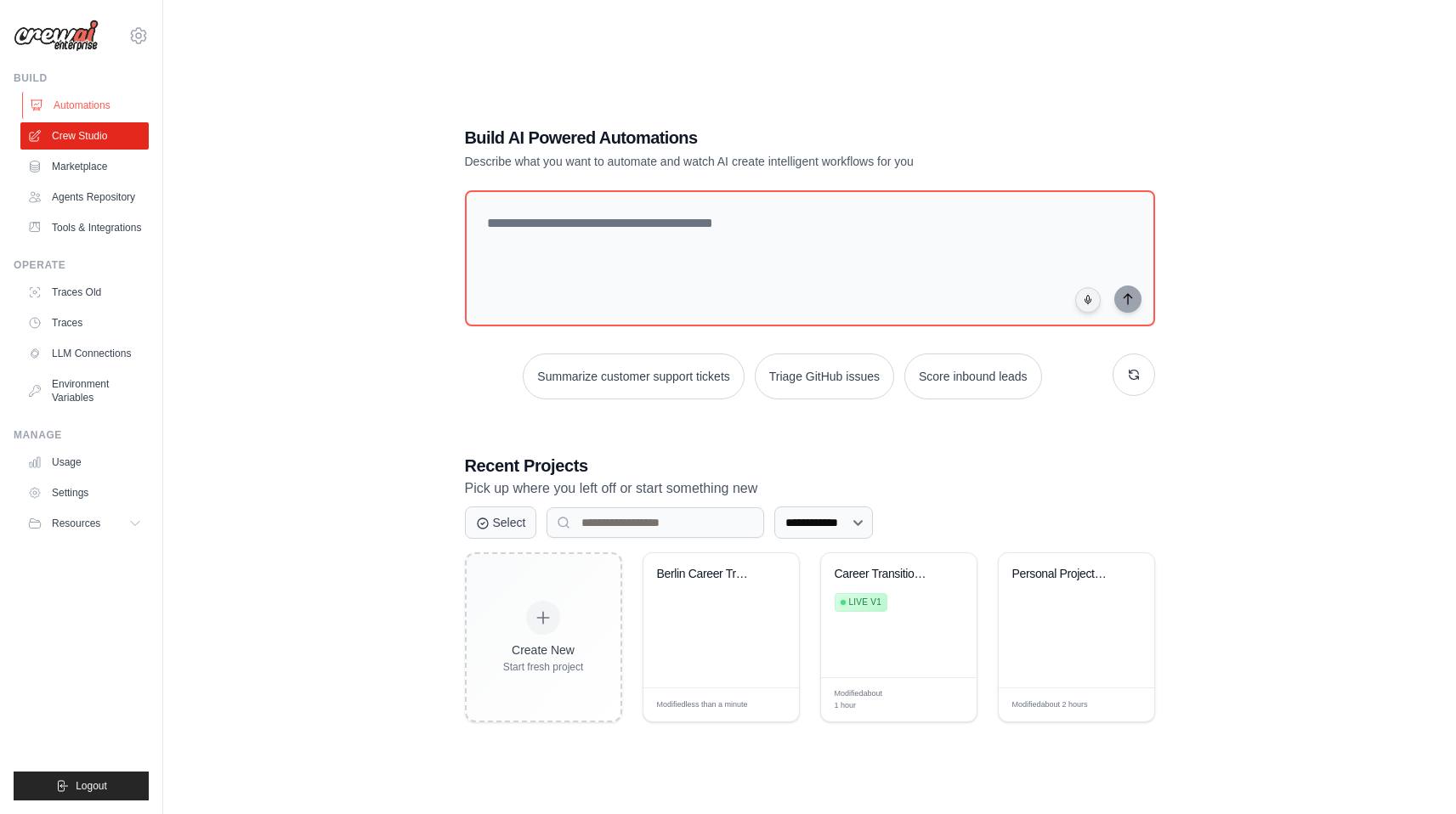
click at [68, 113] on link "Automations" at bounding box center [86, 106] width 128 height 27
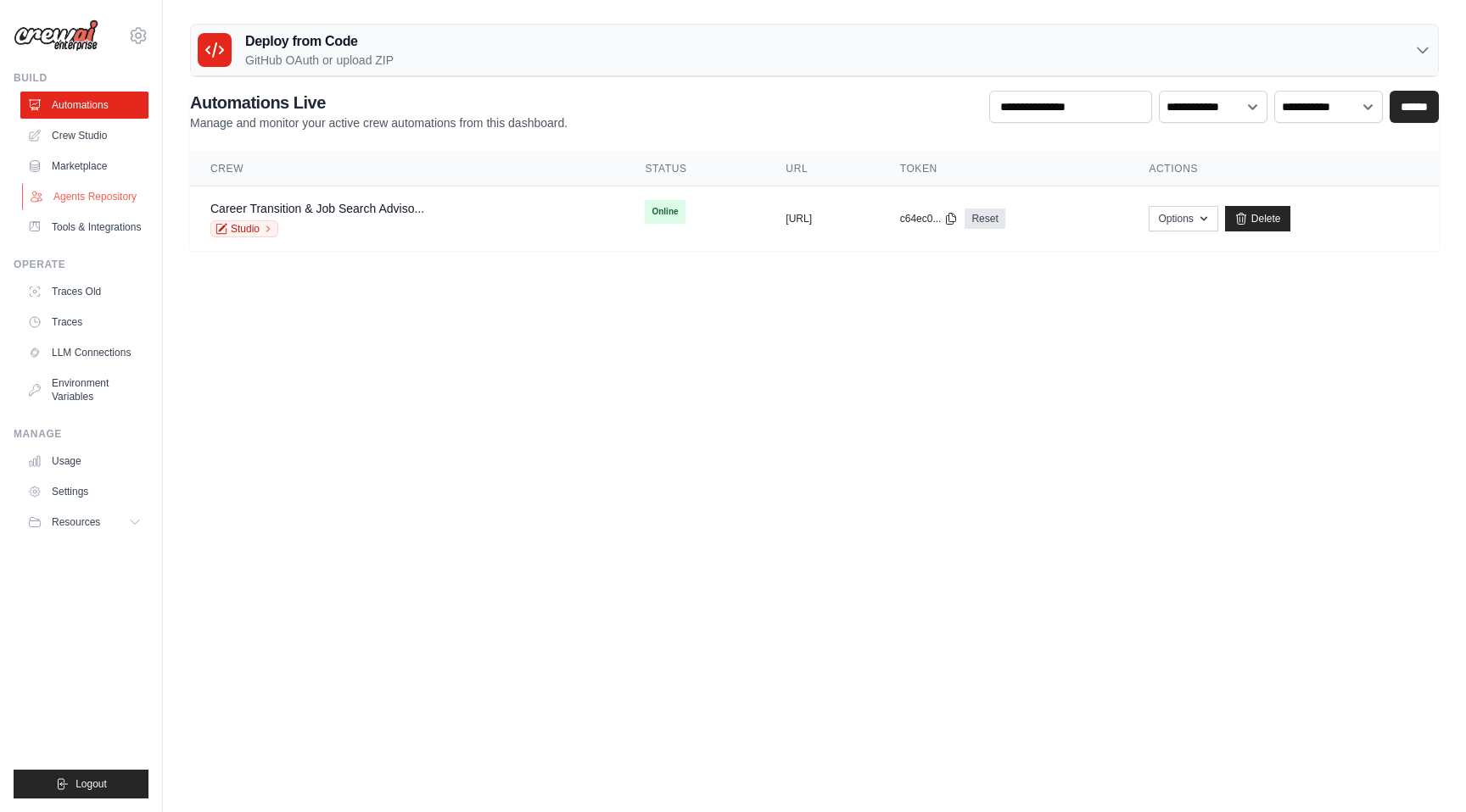
click at [89, 193] on link "Agents Repository" at bounding box center [86, 196] width 128 height 27
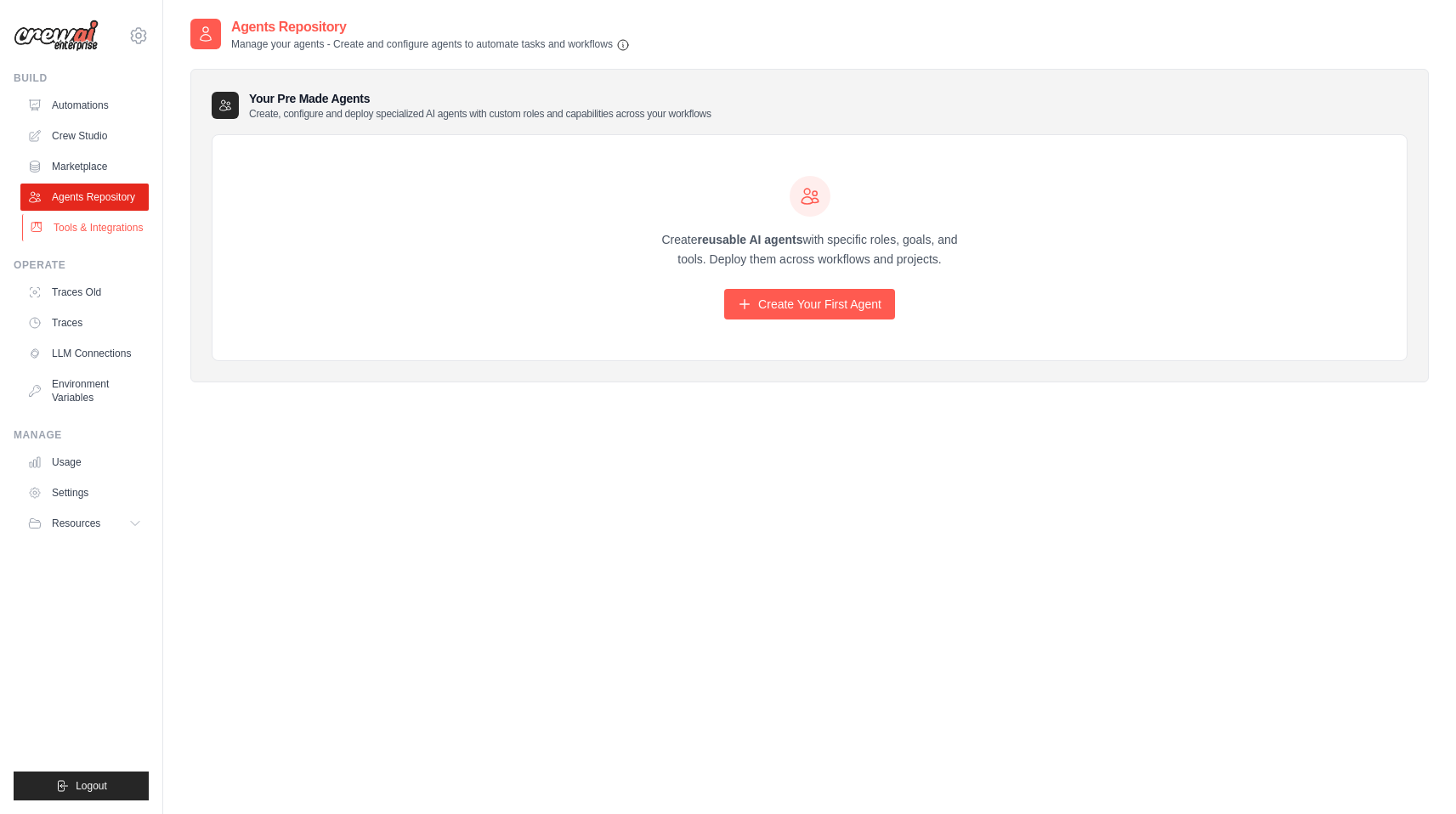
click at [99, 234] on link "Tools & Integrations" at bounding box center [86, 228] width 128 height 27
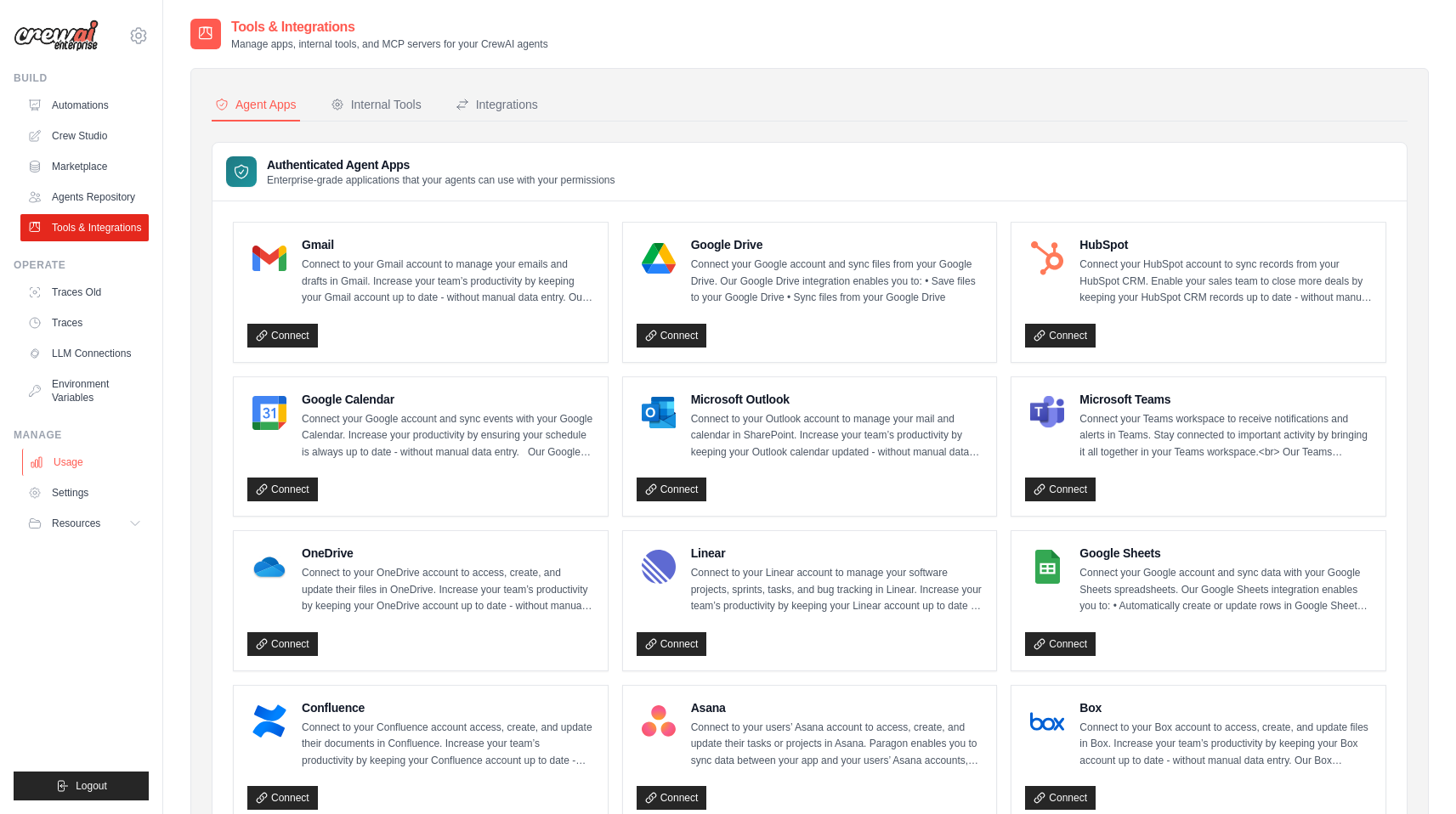
click at [89, 459] on link "Usage" at bounding box center [86, 462] width 128 height 27
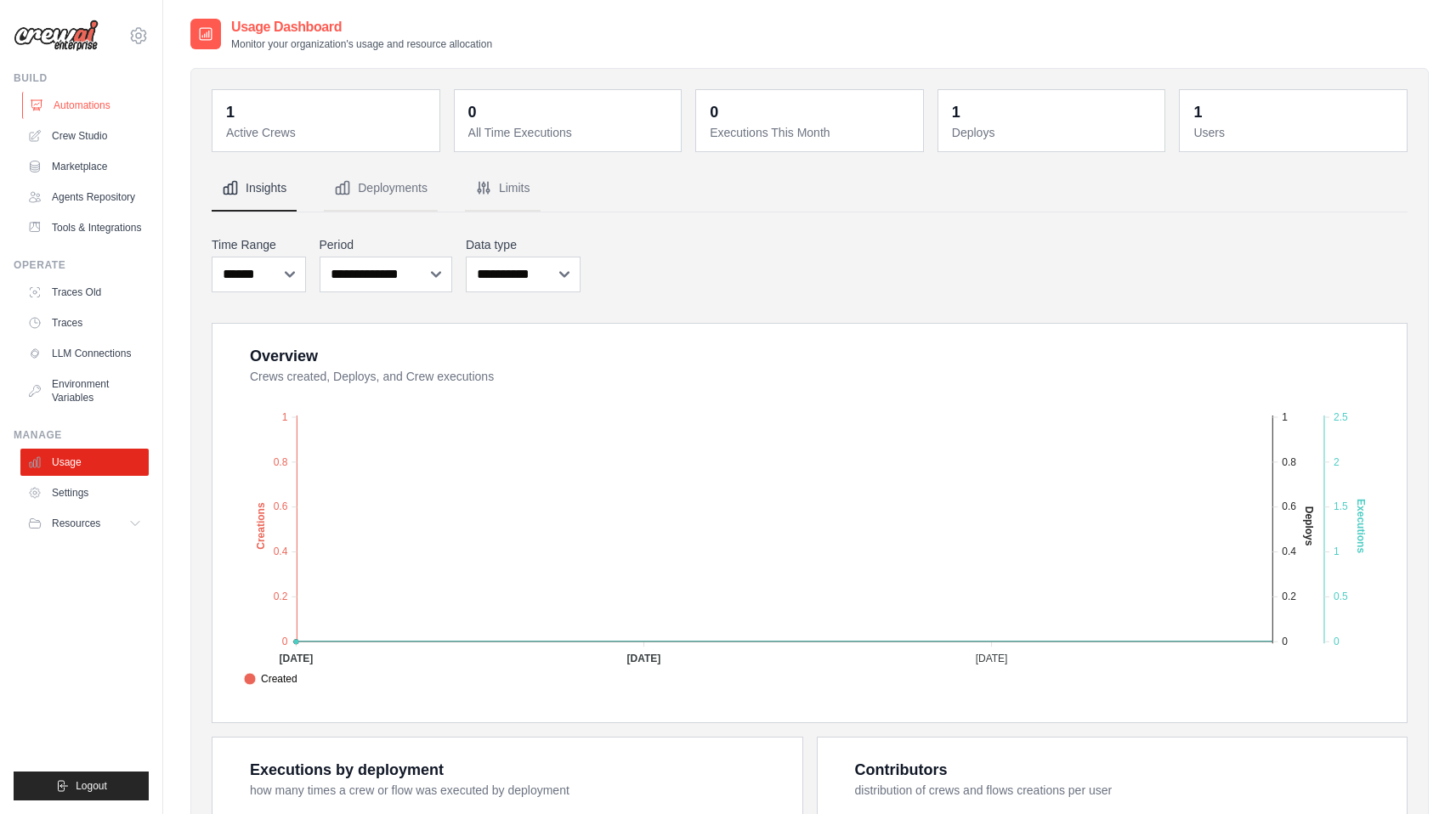
click at [80, 106] on link "Automations" at bounding box center [86, 106] width 128 height 27
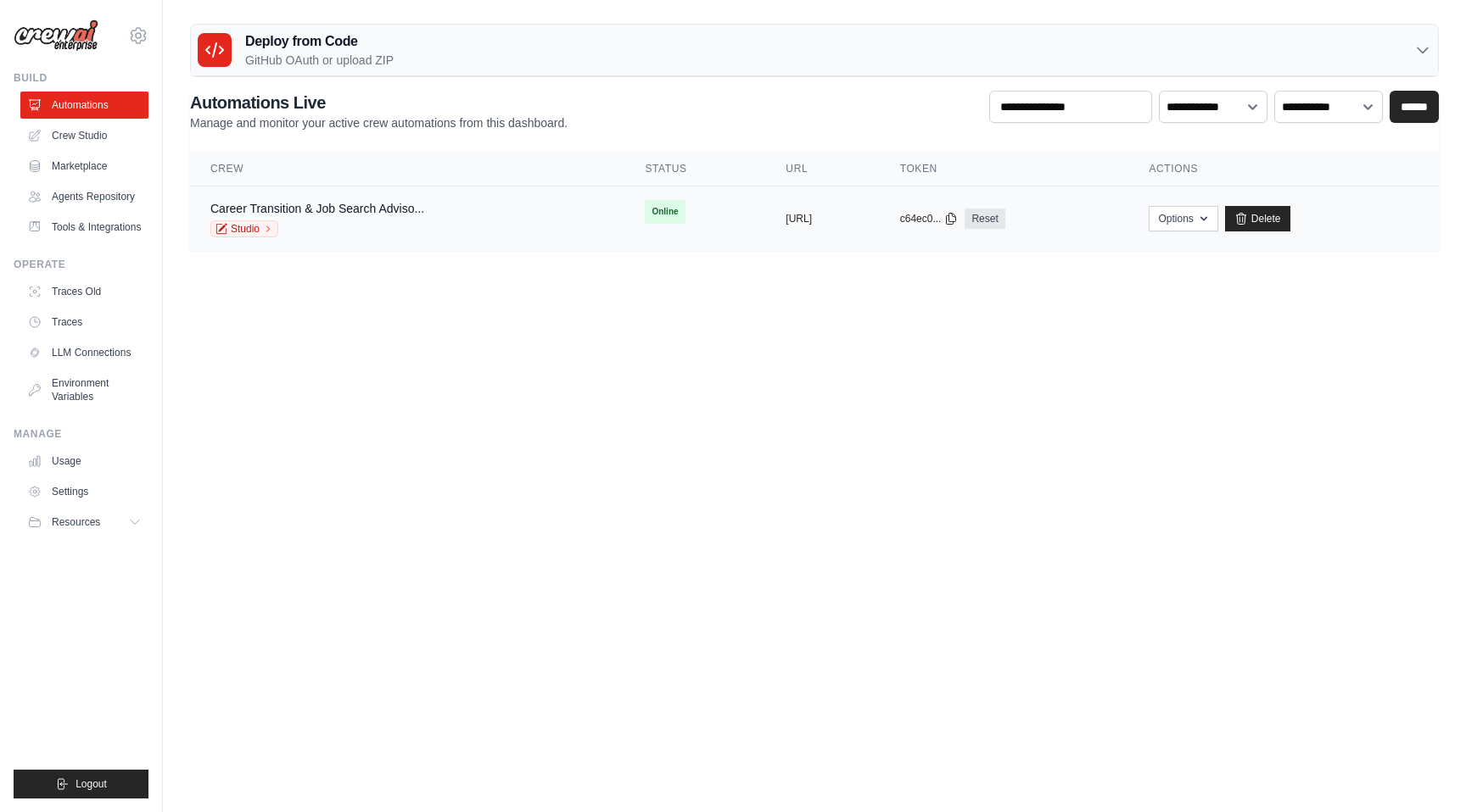
click at [342, 223] on div "Studio" at bounding box center [317, 229] width 214 height 17
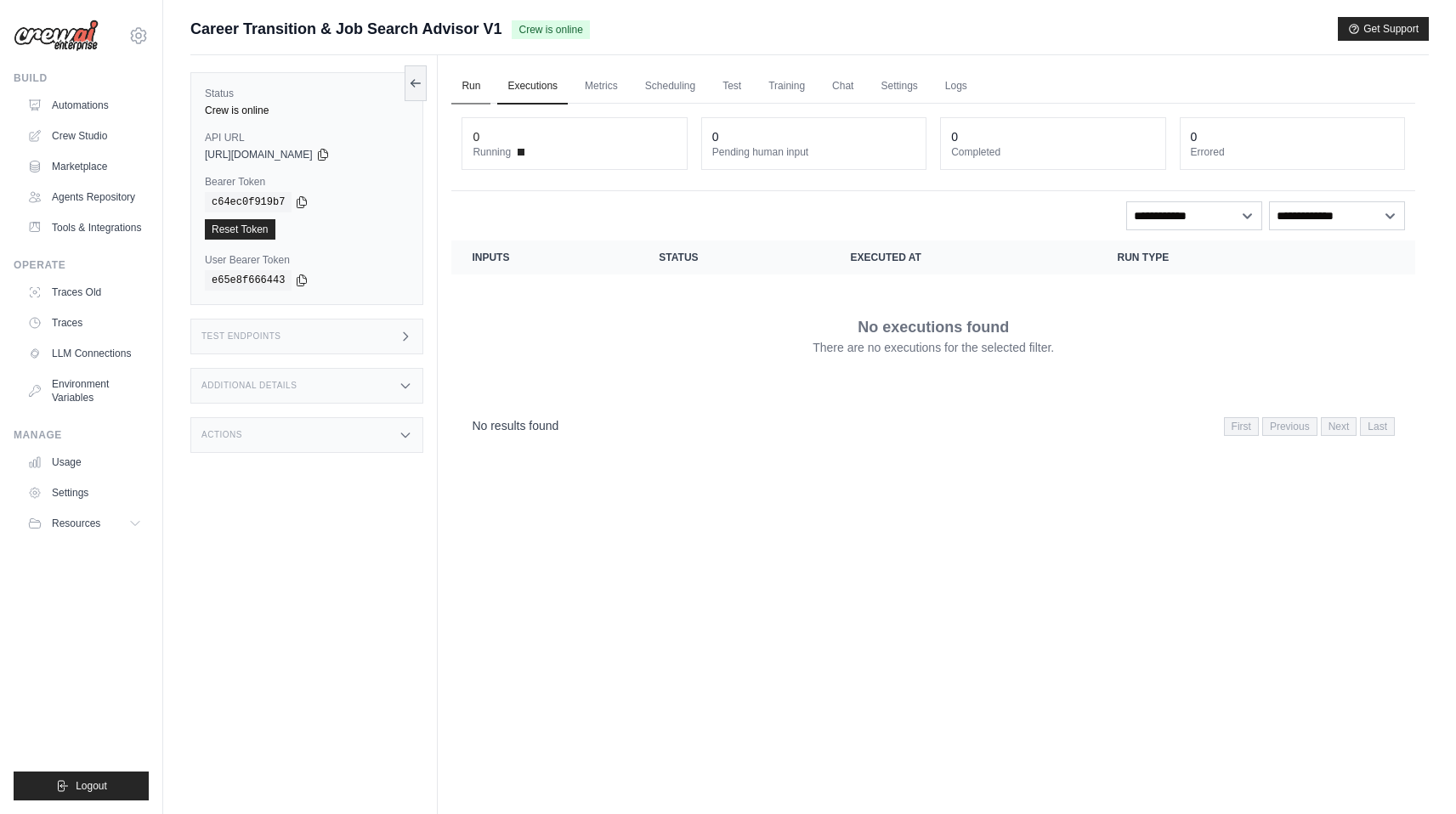
click at [481, 89] on link "Run" at bounding box center [471, 86] width 39 height 35
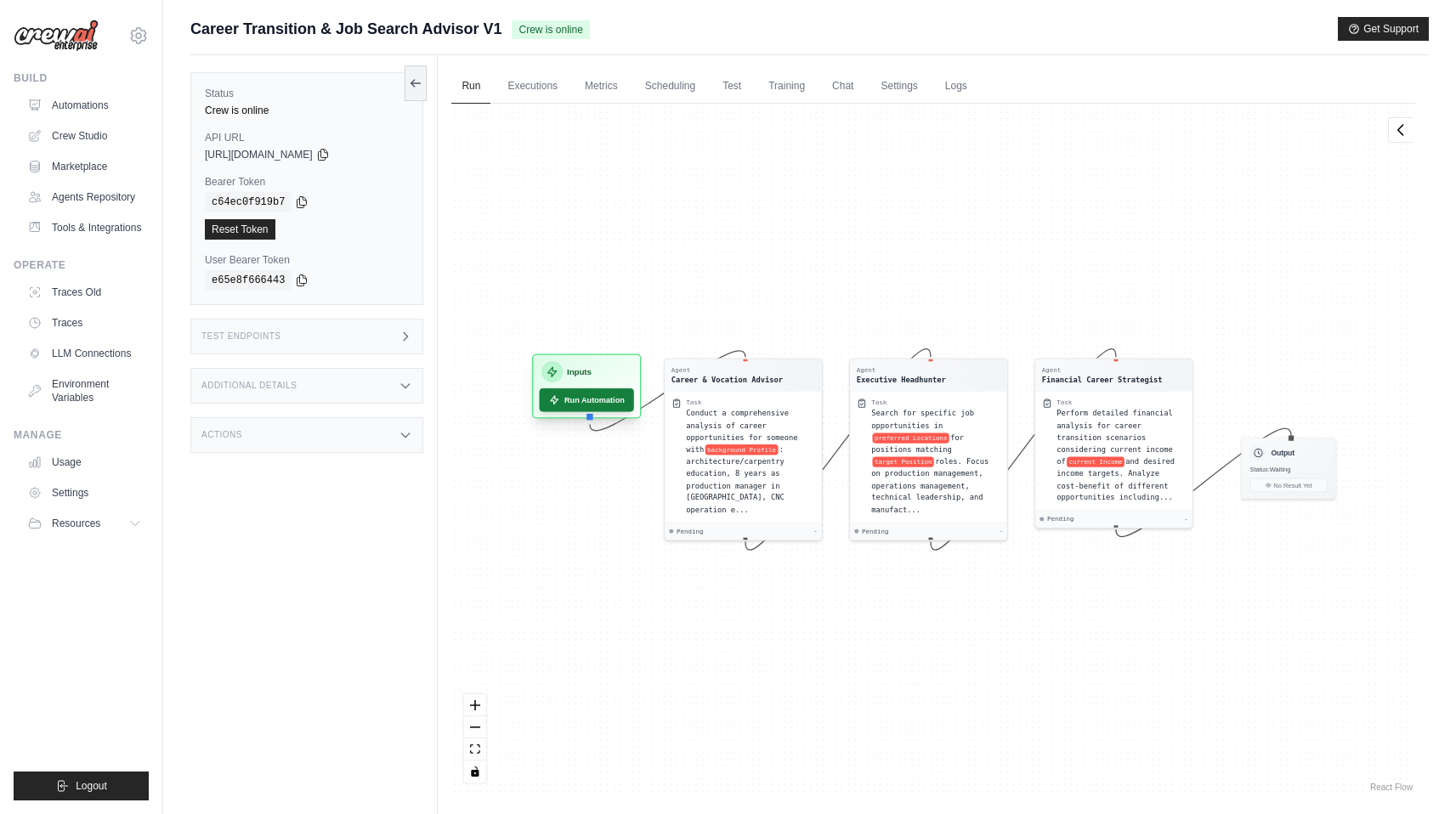
click at [596, 407] on button "Run Automation" at bounding box center [587, 400] width 94 height 23
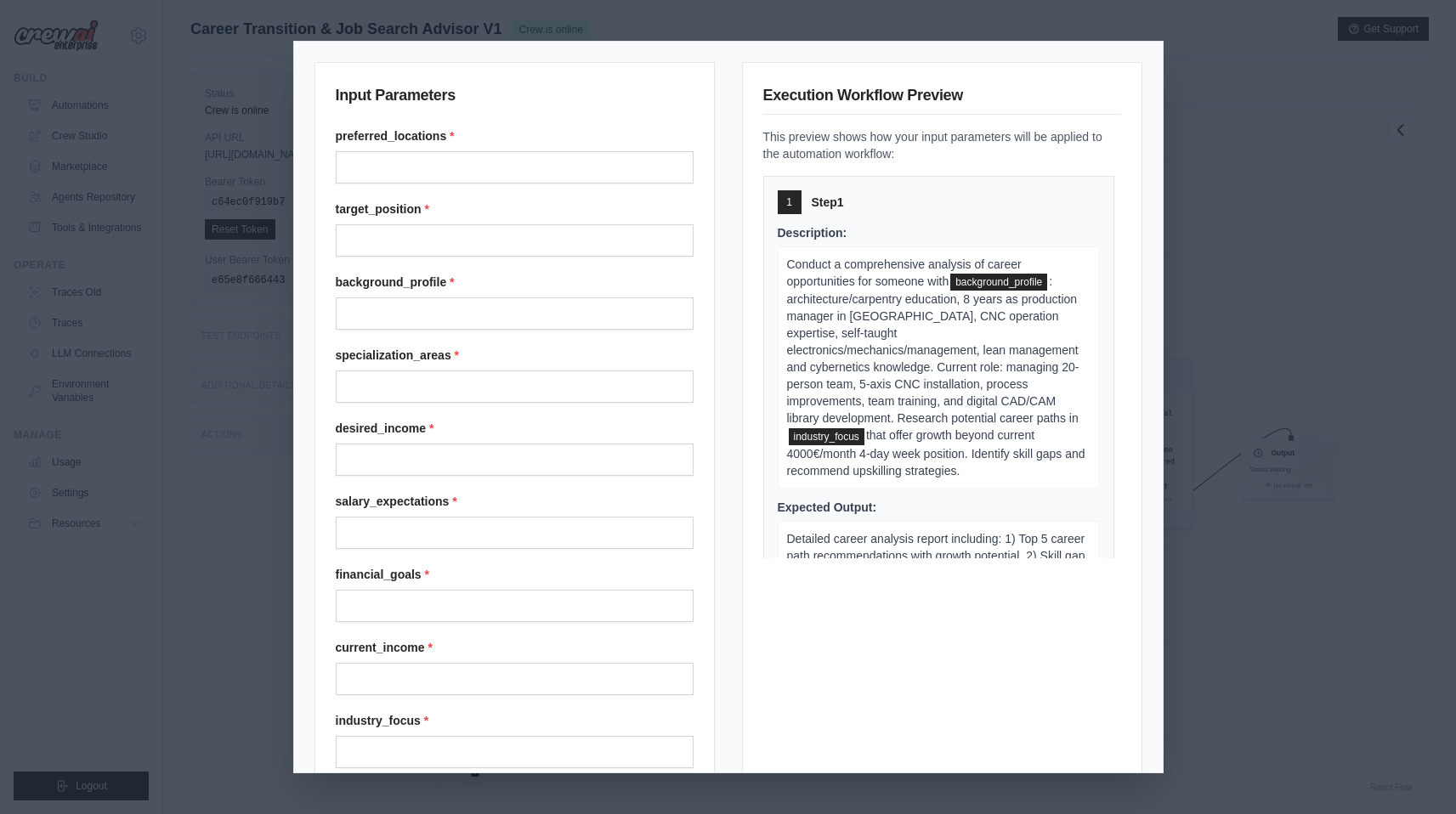
click at [1242, 64] on div "Input Parameters preferred_locations * target_position * background_profile * s…" at bounding box center [728, 407] width 1456 height 814
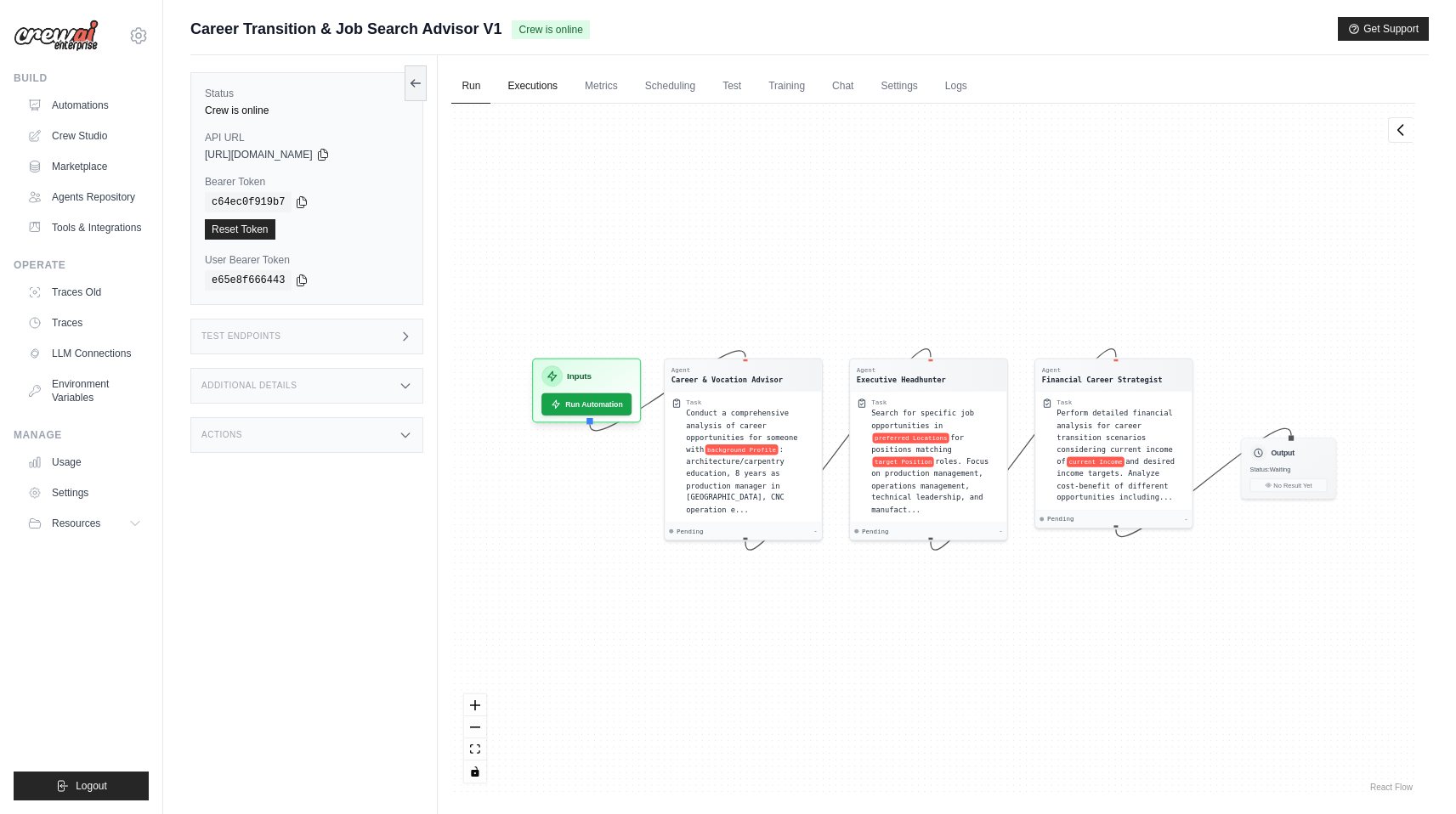
click at [544, 78] on link "Executions" at bounding box center [533, 86] width 70 height 35
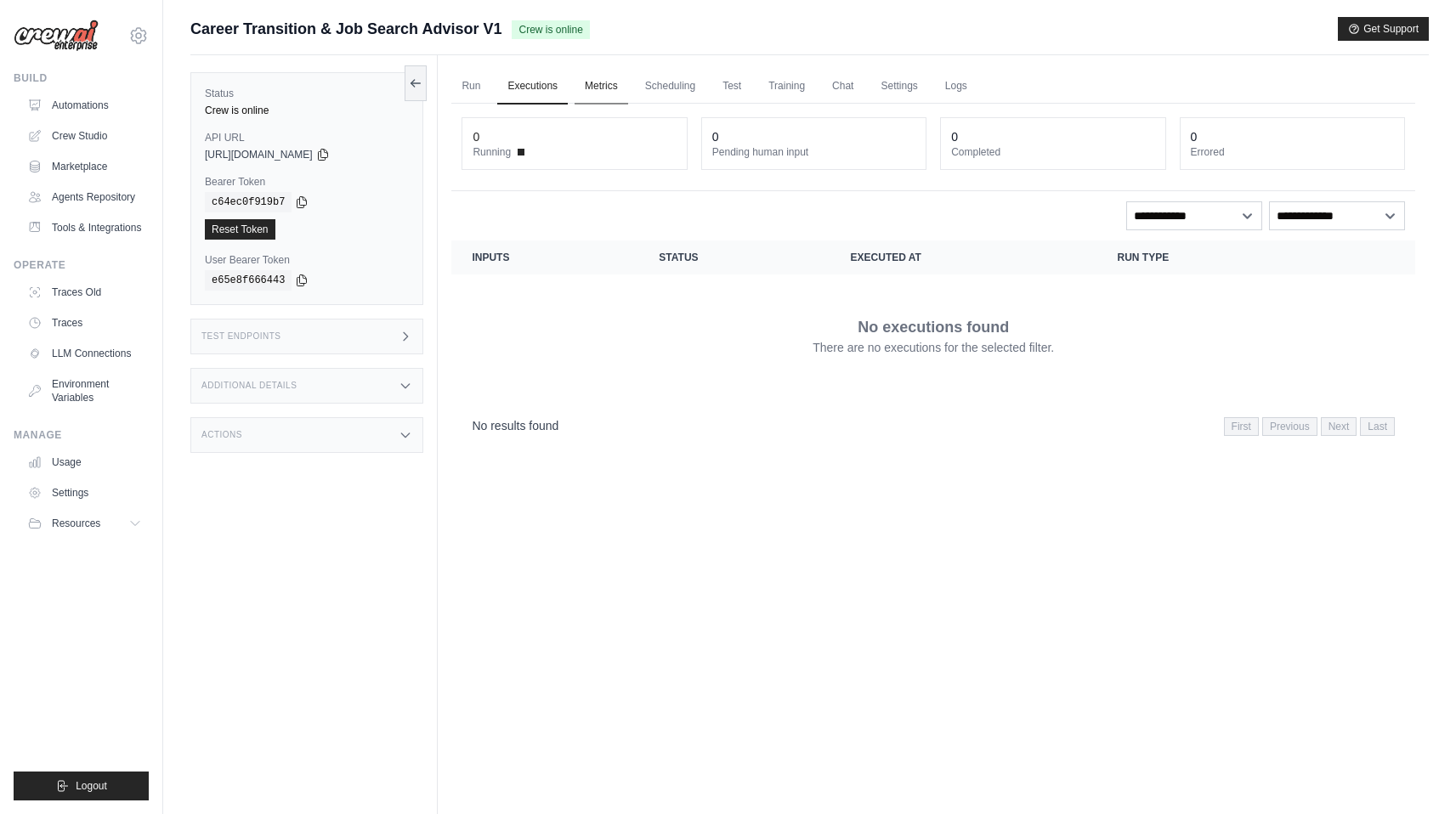
click at [616, 78] on link "Metrics" at bounding box center [601, 86] width 54 height 35
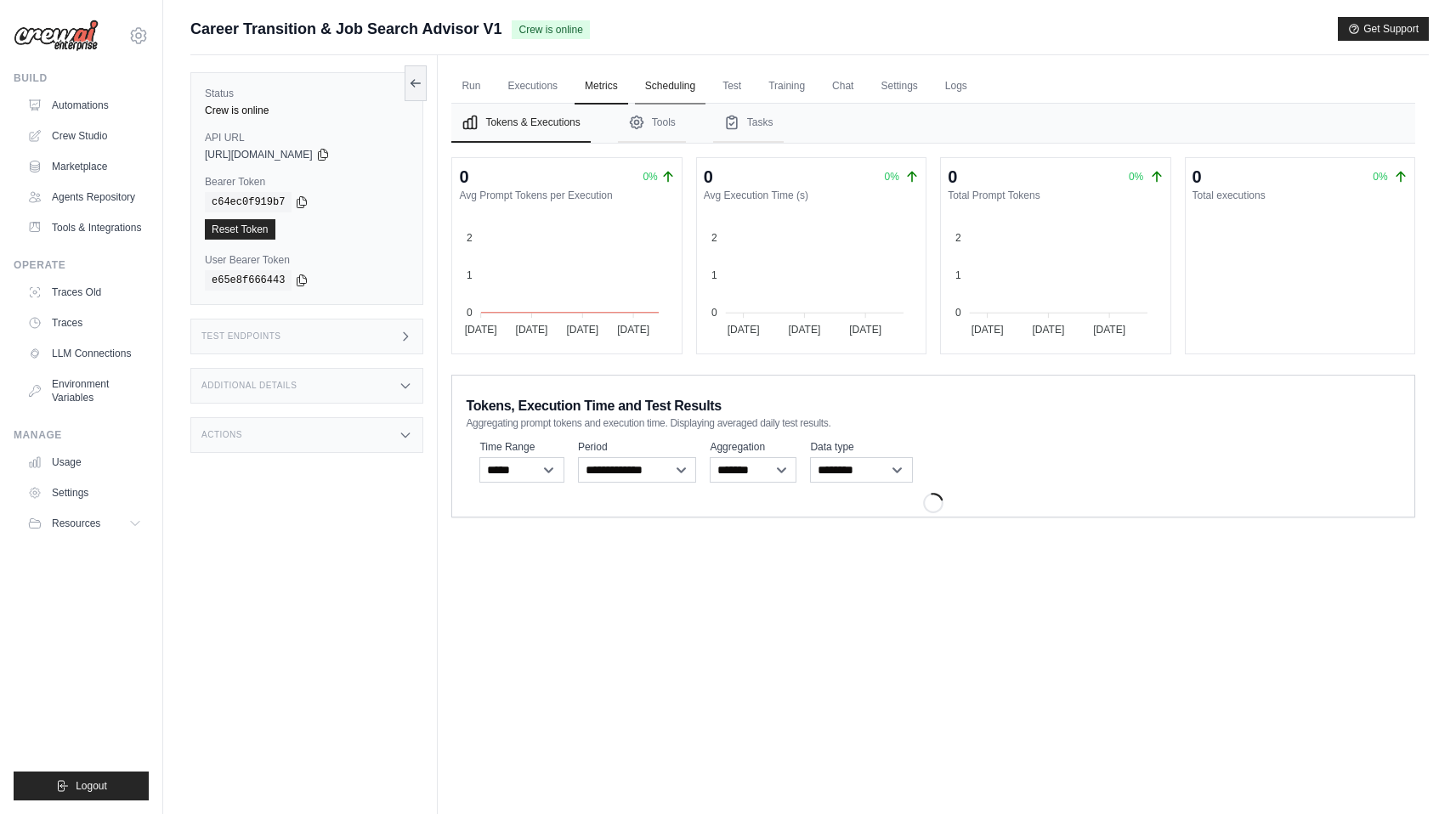
drag, startPoint x: 670, startPoint y: 90, endPoint x: 698, endPoint y: 93, distance: 28.2
click at [671, 90] on link "Scheduling" at bounding box center [670, 86] width 70 height 35
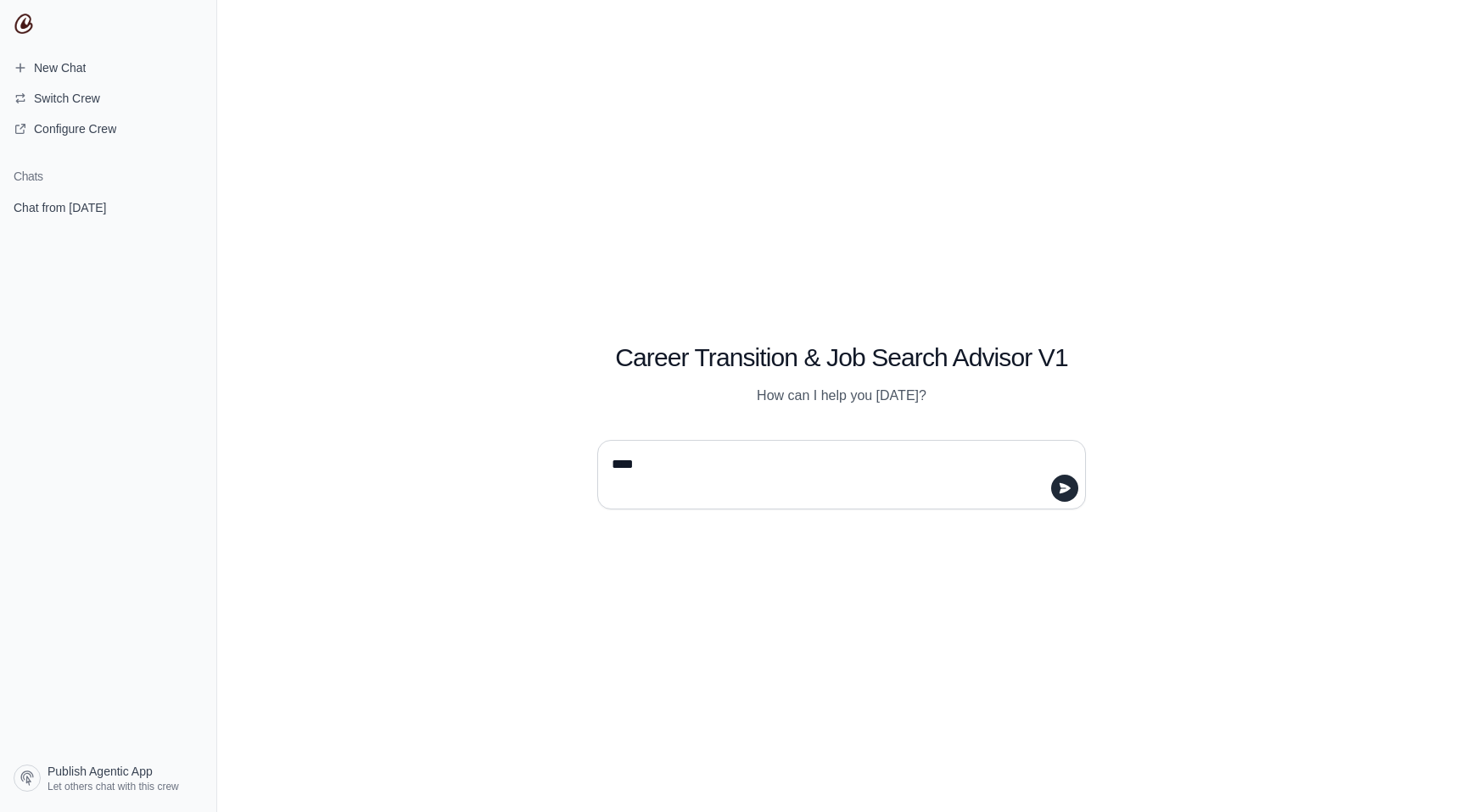
type textarea "*****"
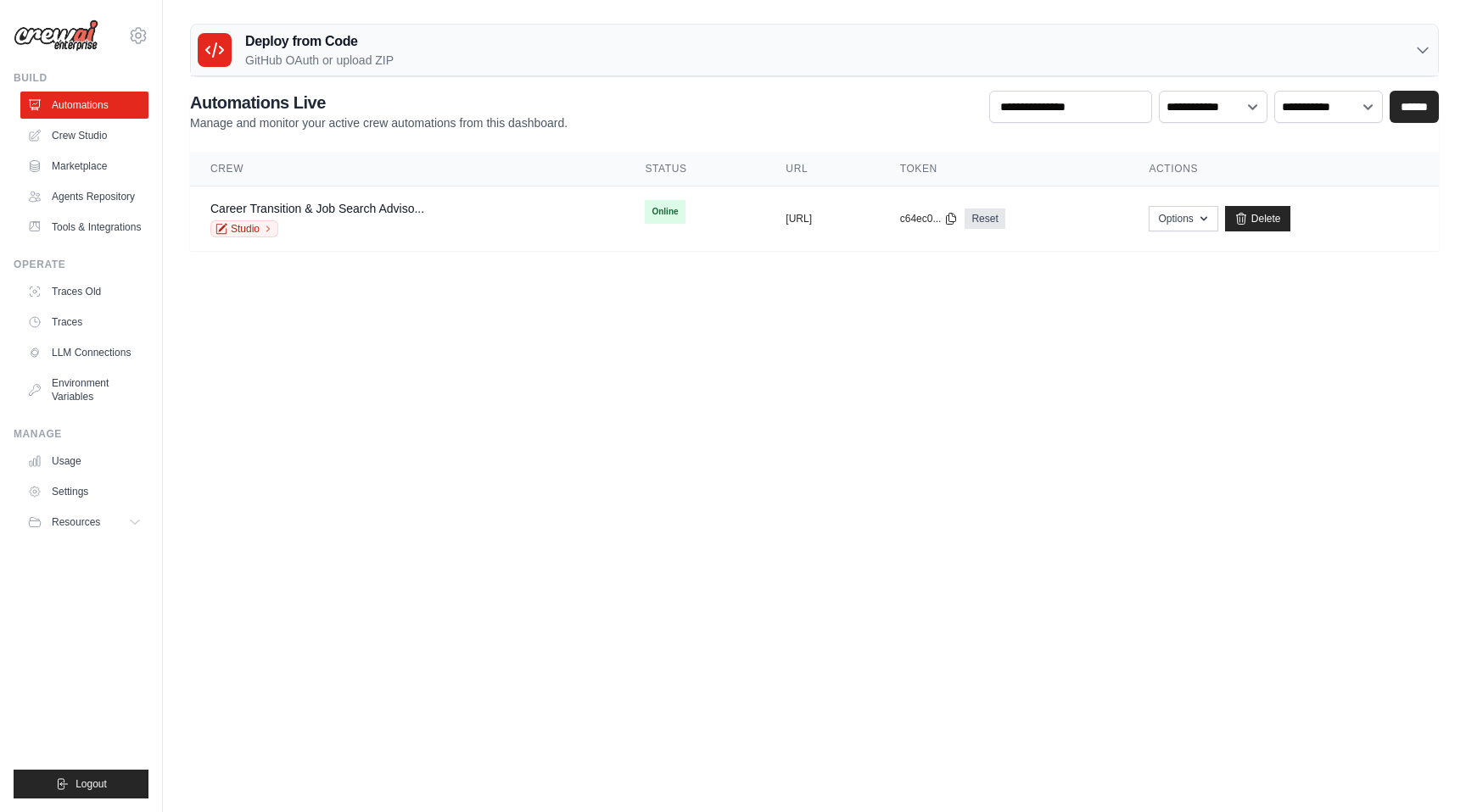
click at [297, 53] on p "GitHub OAuth or upload ZIP" at bounding box center [320, 60] width 149 height 17
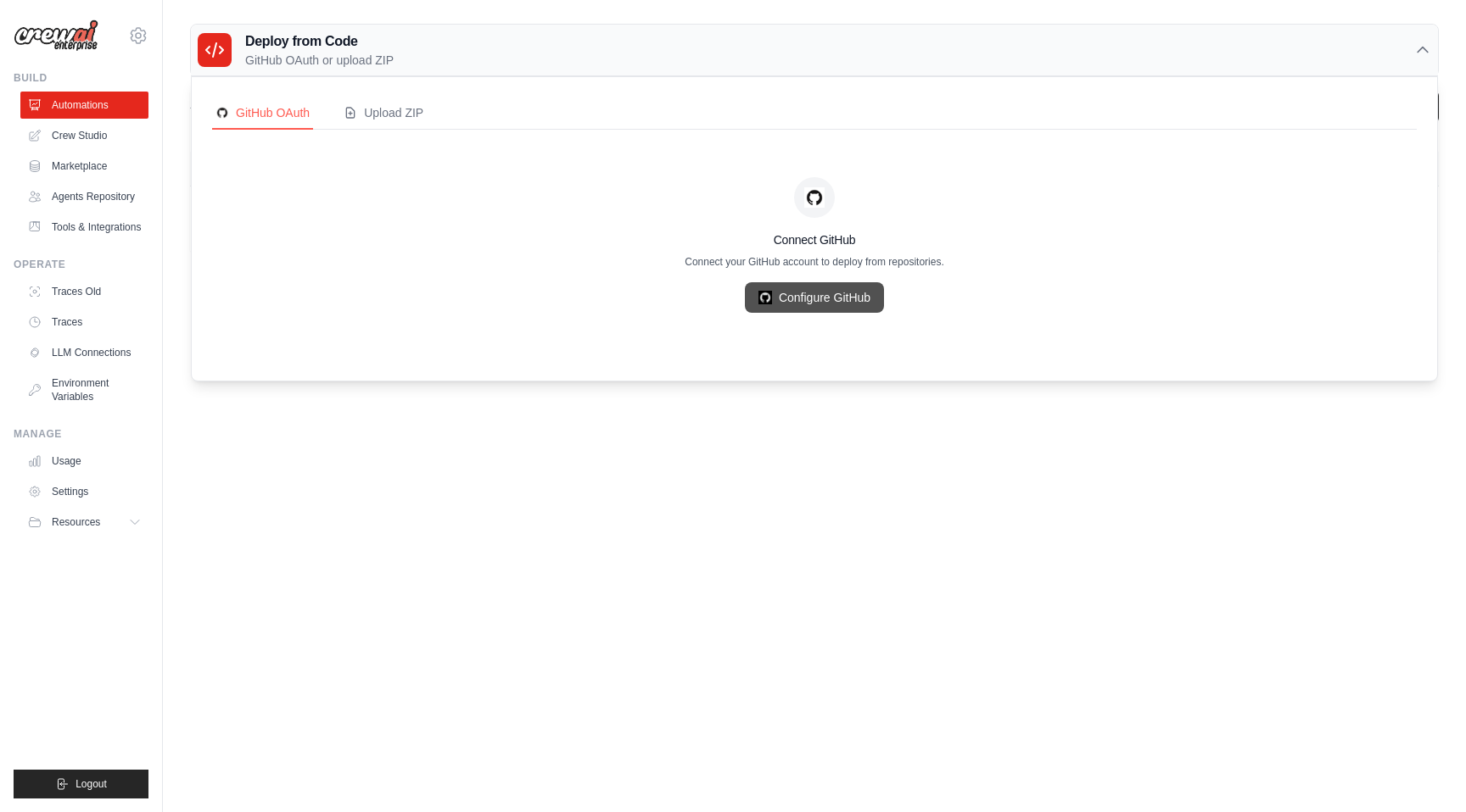
click at [807, 306] on link "Configure GitHub" at bounding box center [814, 297] width 139 height 30
click at [85, 333] on link "Traces" at bounding box center [86, 322] width 128 height 27
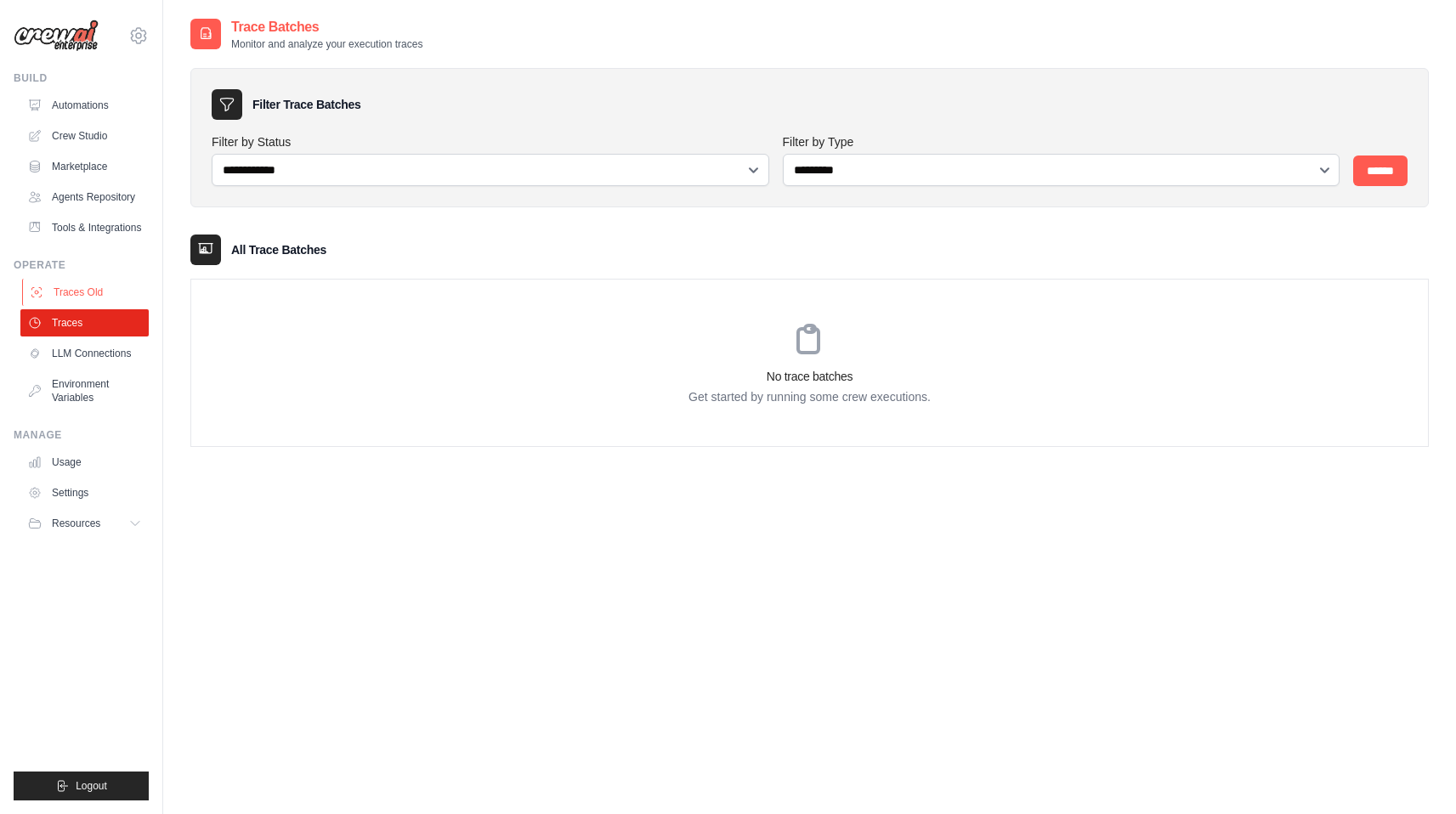
click at [80, 296] on link "Traces Old" at bounding box center [86, 293] width 128 height 27
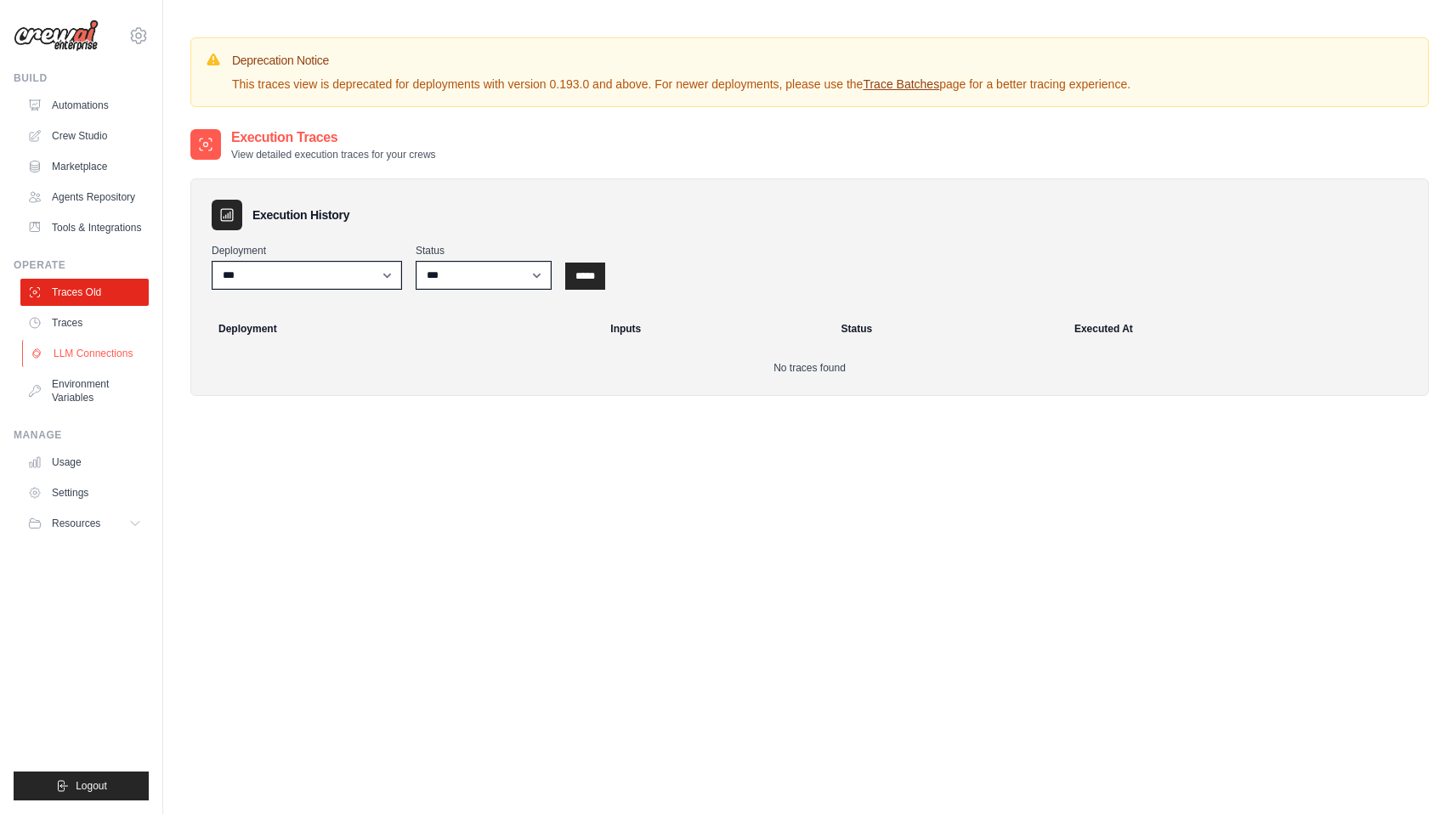
click at [105, 353] on link "LLM Connections" at bounding box center [86, 354] width 128 height 27
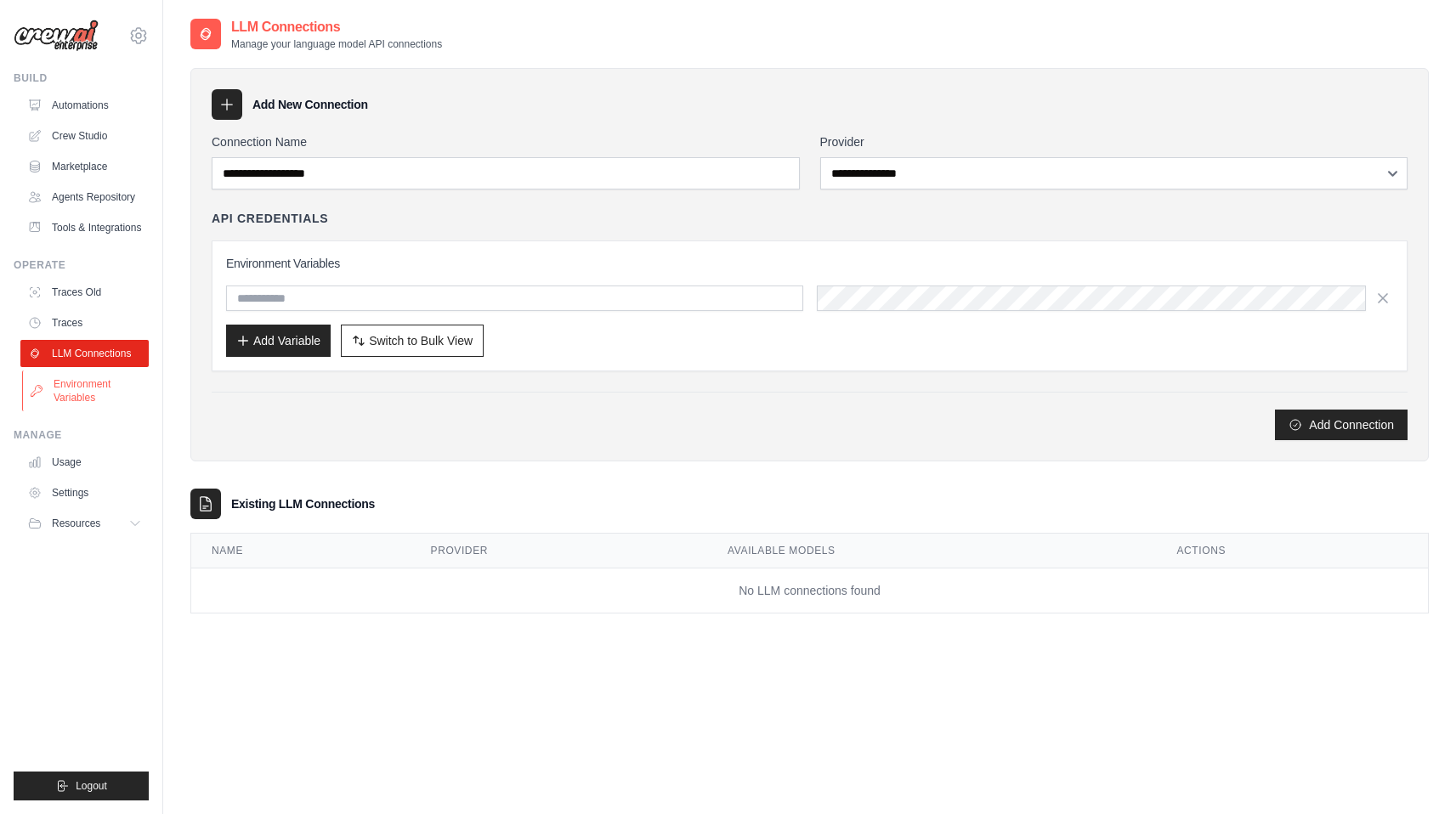
click at [97, 388] on link "Environment Variables" at bounding box center [86, 391] width 128 height 41
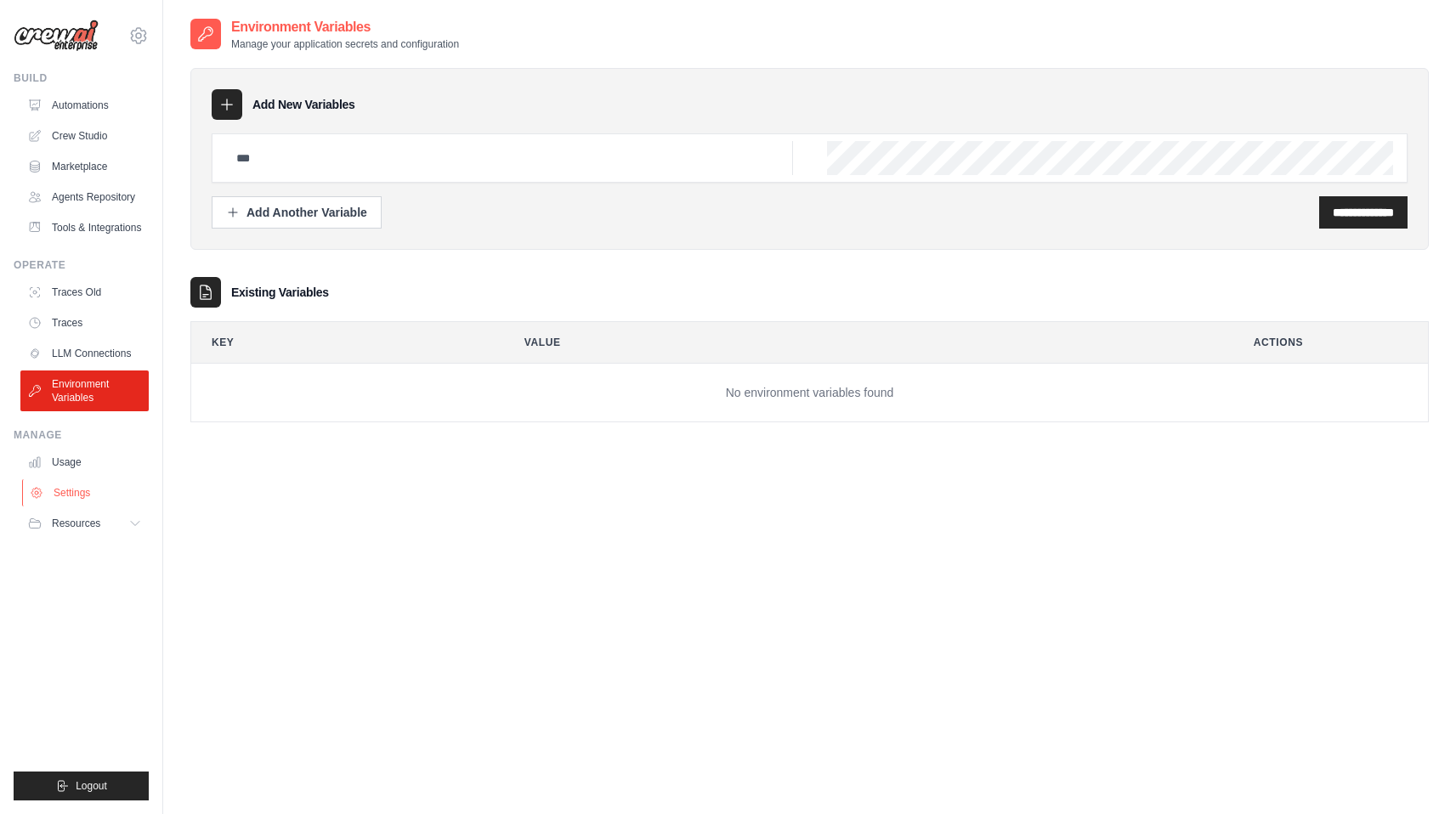
click at [81, 495] on link "Settings" at bounding box center [86, 493] width 128 height 27
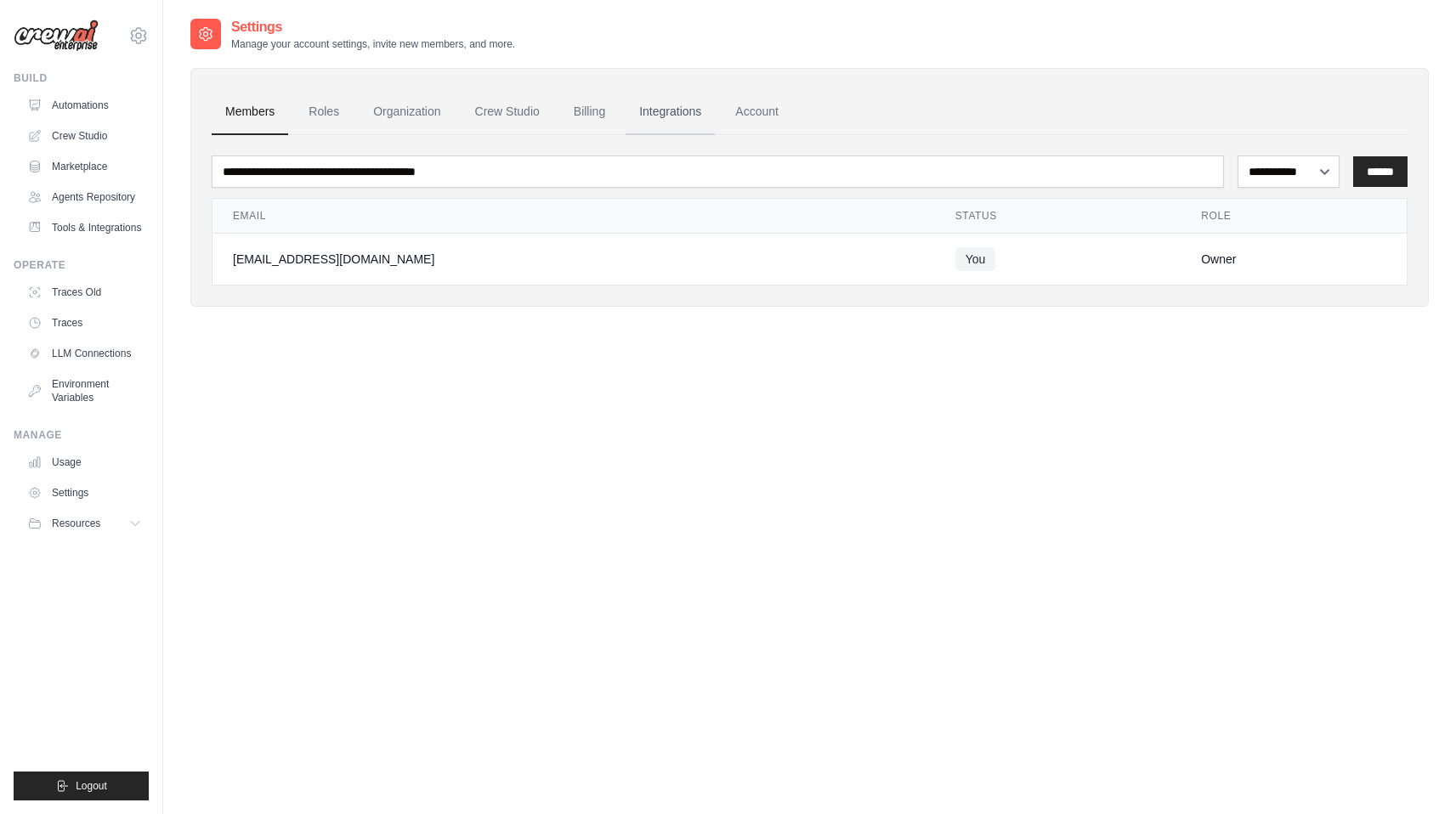
click at [673, 115] on link "Integrations" at bounding box center [670, 112] width 89 height 46
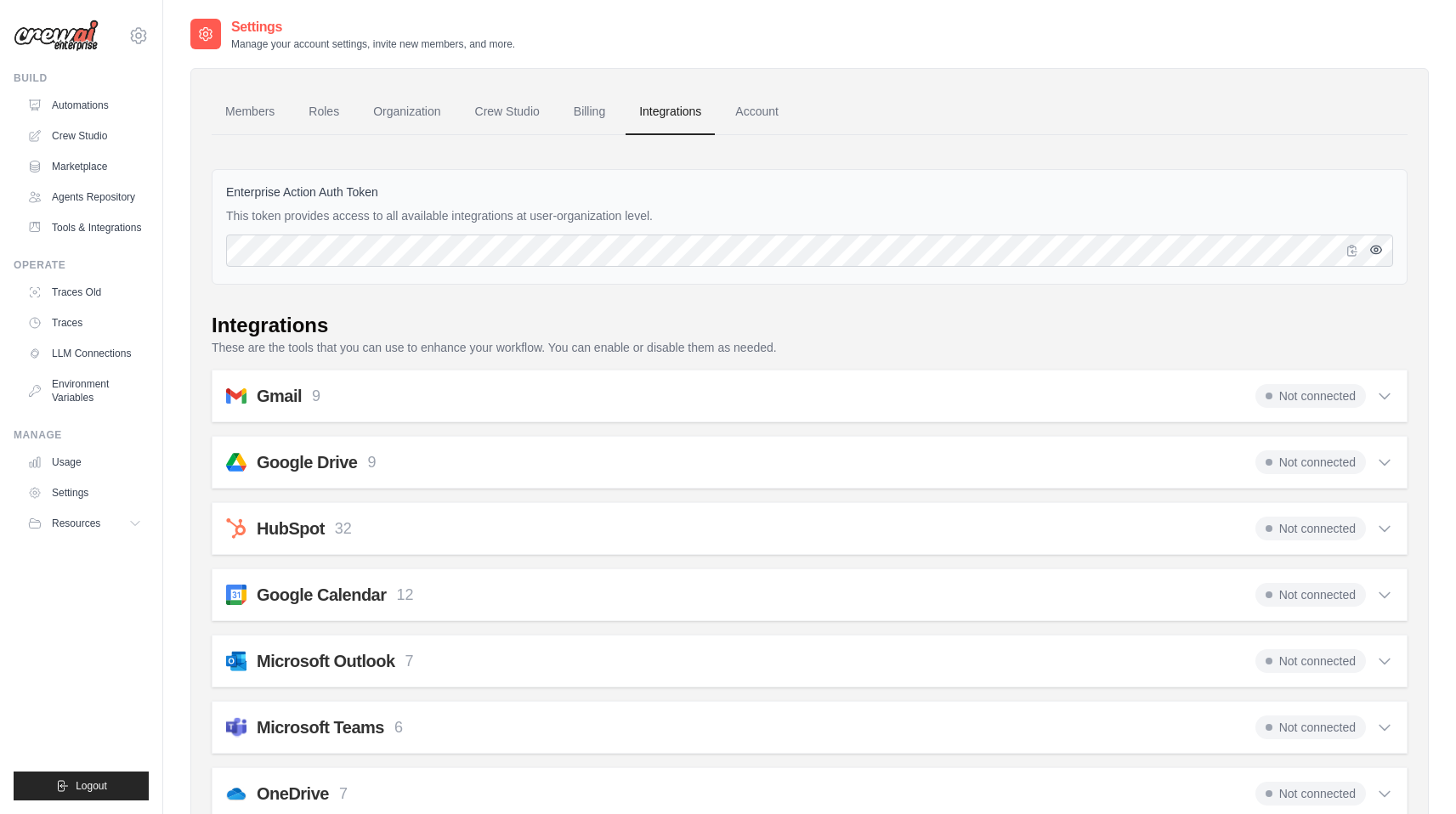
click at [1379, 247] on icon "button" at bounding box center [1376, 250] width 11 height 8
click at [292, 169] on div "Enterprise Action Auth Token This token provides access to all available integr…" at bounding box center [809, 227] width 1196 height 116
click at [71, 38] on img at bounding box center [56, 35] width 85 height 32
click at [48, 105] on link "Automations" at bounding box center [86, 106] width 128 height 27
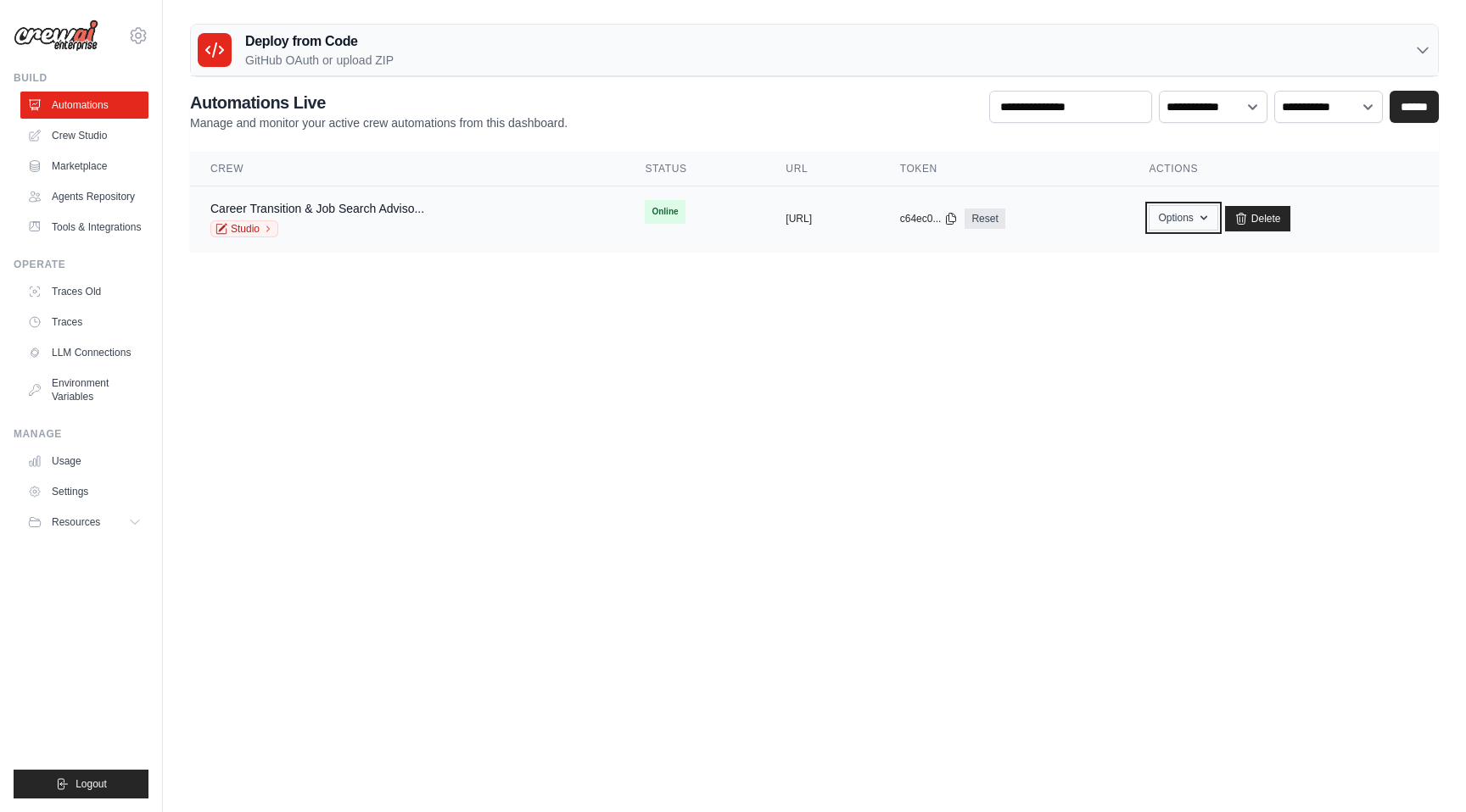
click at [1210, 222] on icon "button" at bounding box center [1203, 218] width 14 height 14
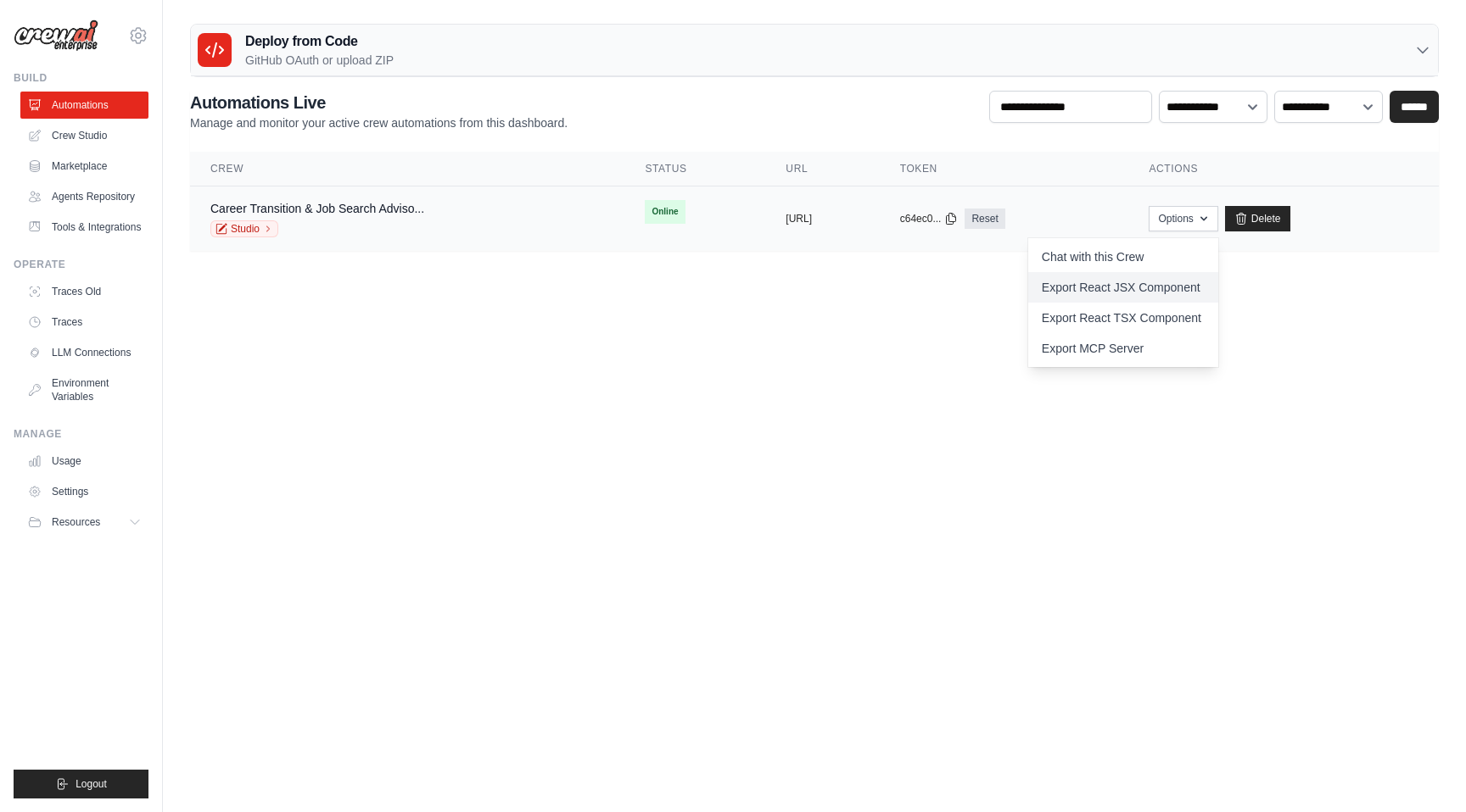
click at [1189, 295] on link "Export React JSX Component" at bounding box center [1123, 287] width 190 height 30
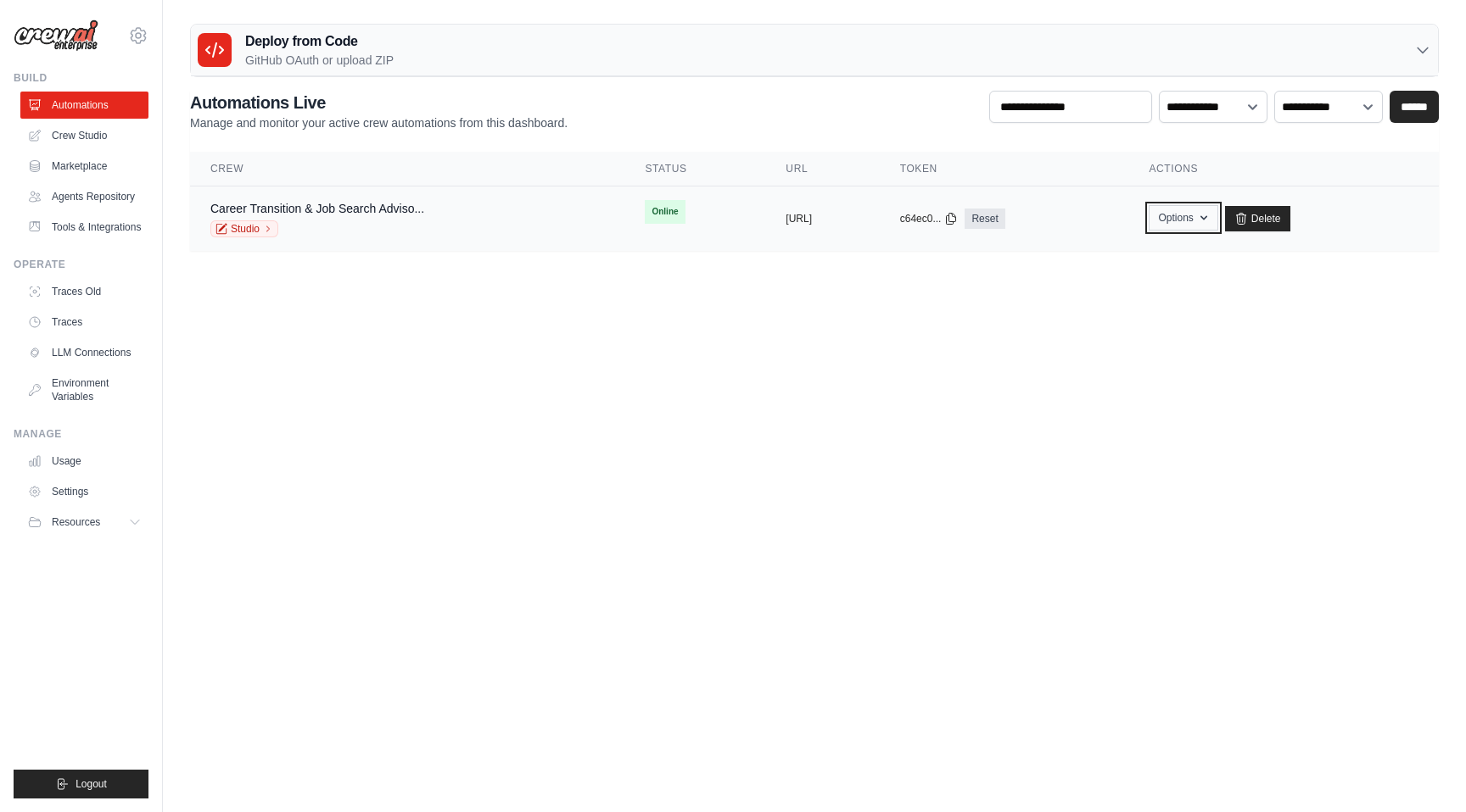
click at [1217, 215] on button "Options" at bounding box center [1183, 218] width 68 height 25
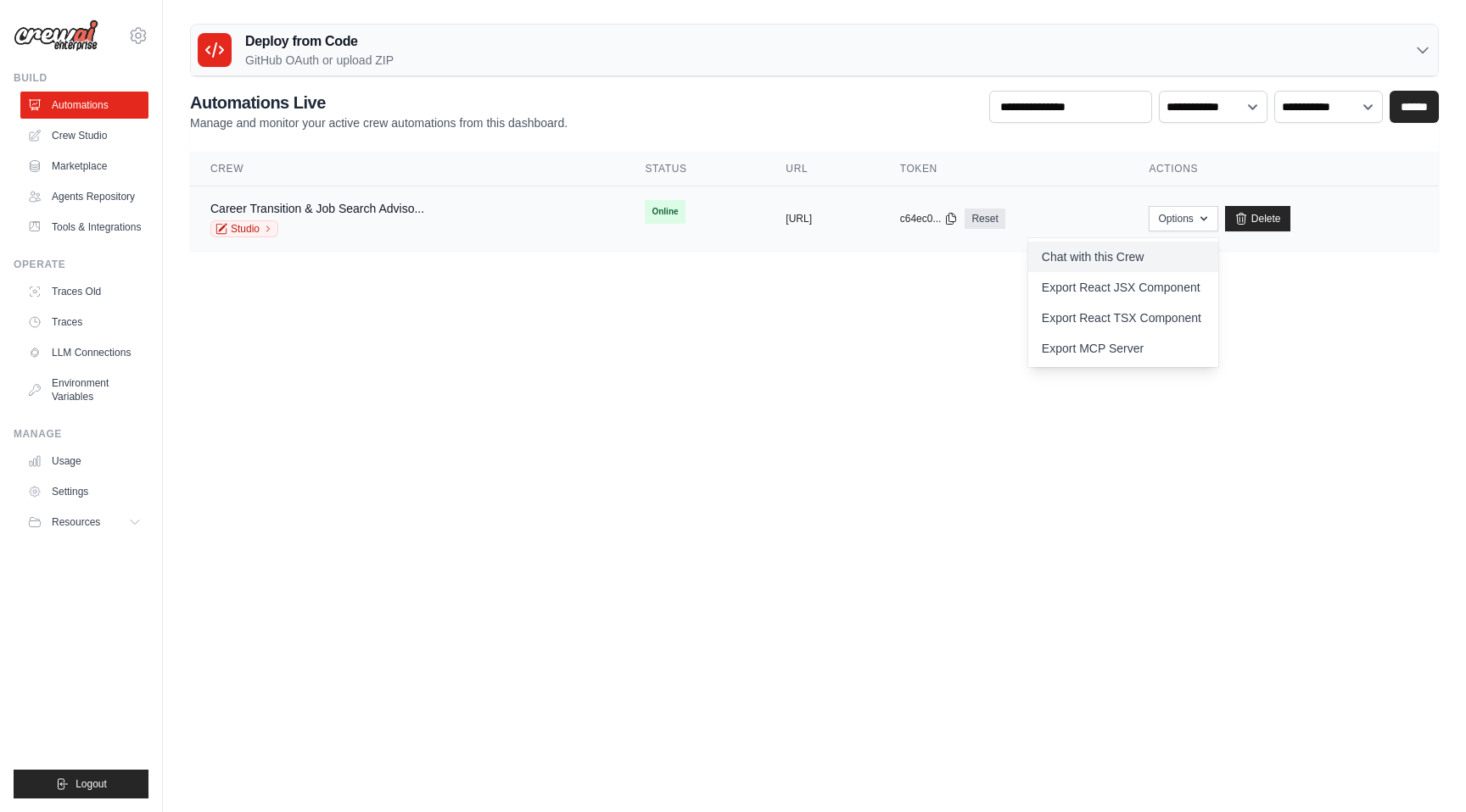
click at [1185, 255] on link "Chat with this Crew" at bounding box center [1123, 256] width 190 height 30
click at [60, 147] on link "Crew Studio" at bounding box center [86, 136] width 128 height 27
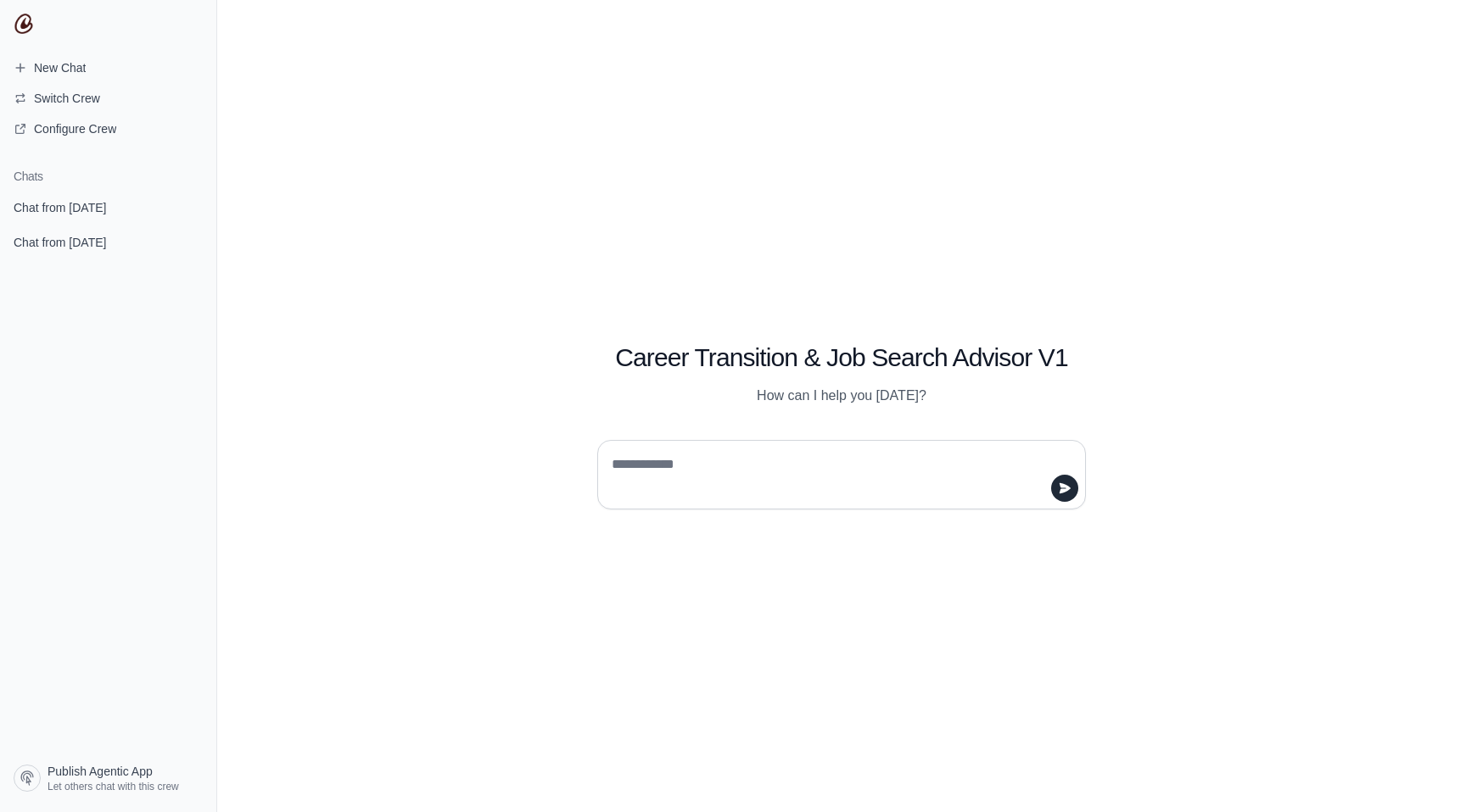
click at [767, 481] on textarea at bounding box center [836, 475] width 456 height 48
paste textarea "**********"
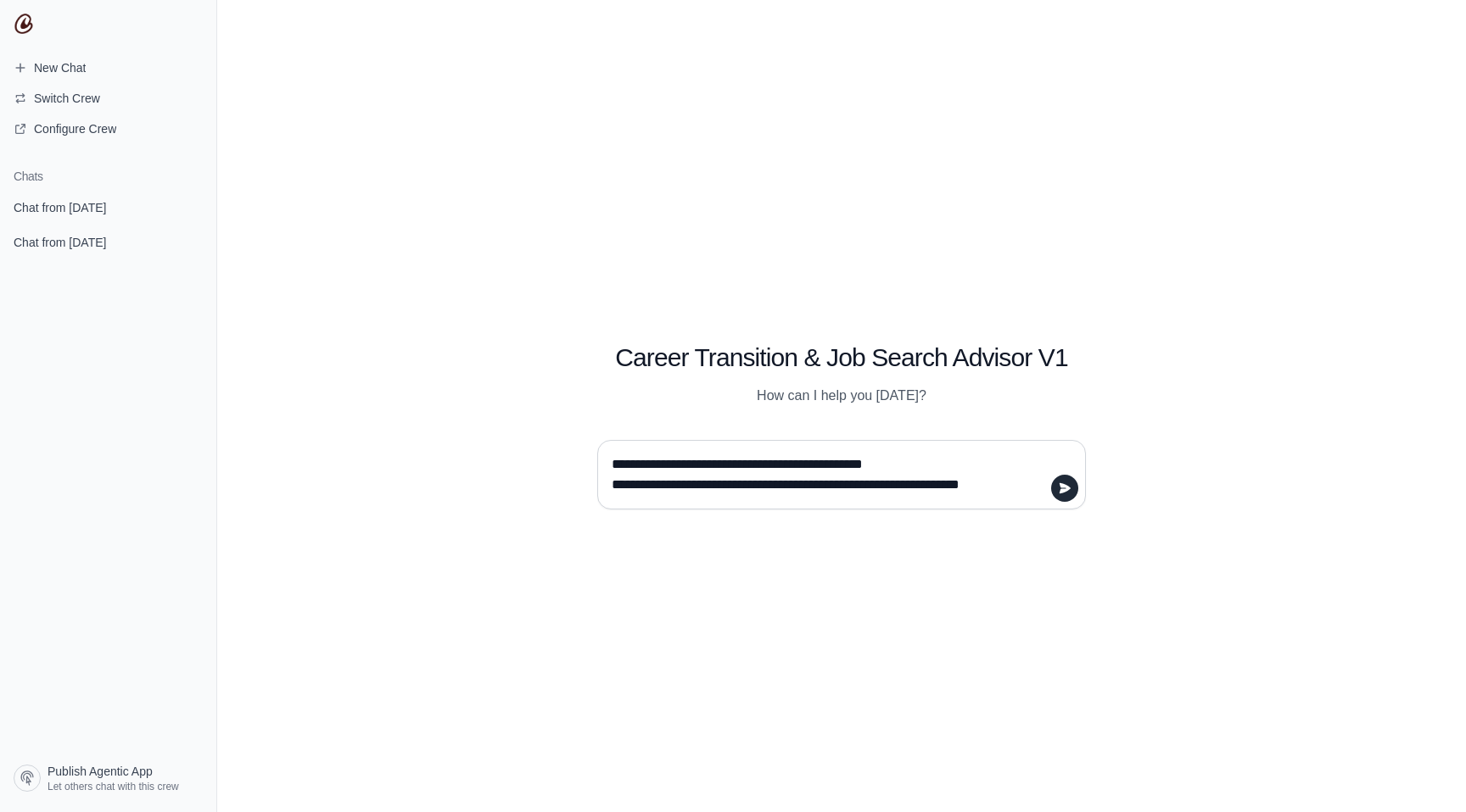
scroll to position [361, 0]
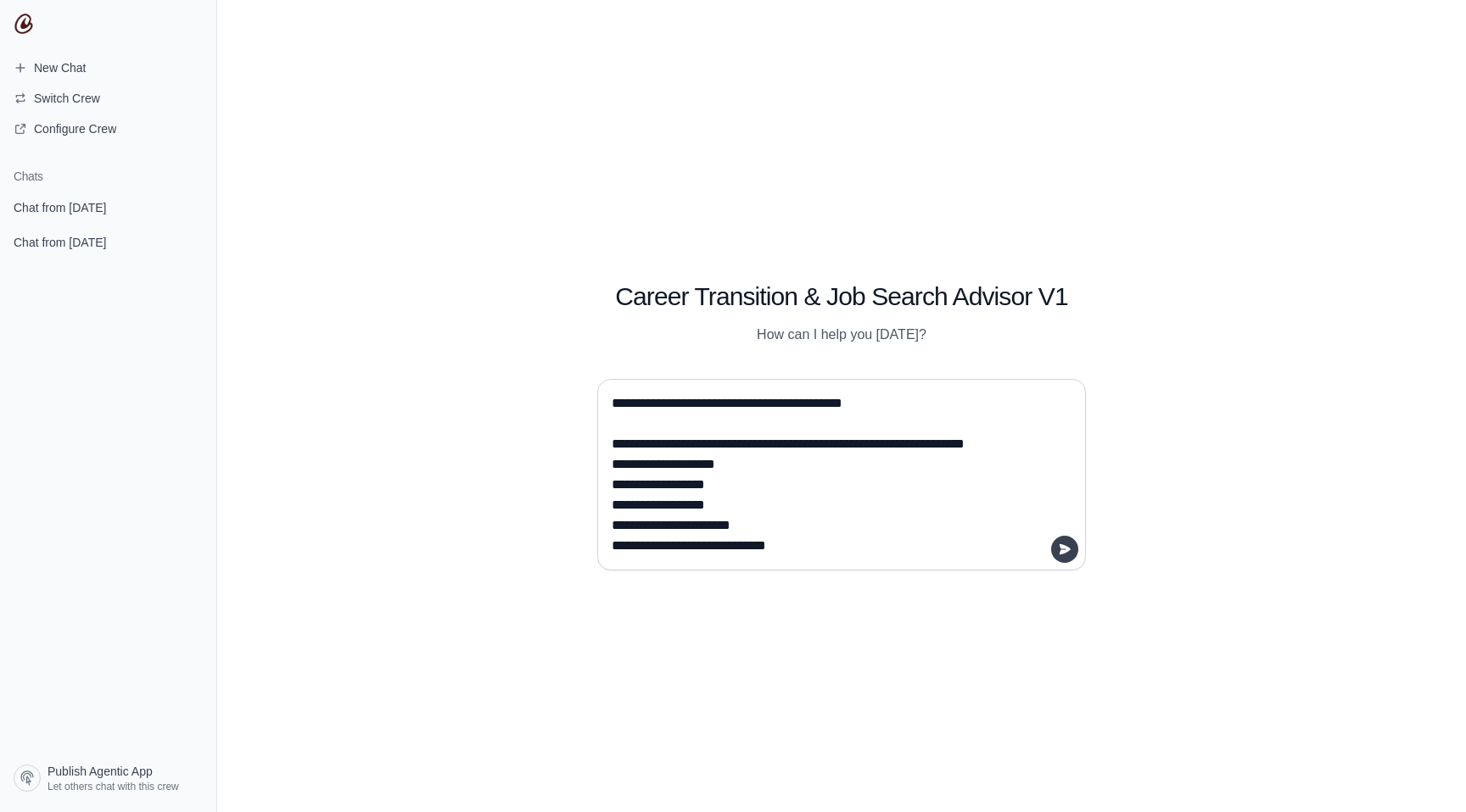
type textarea "**********"
click at [1063, 550] on icon "submit" at bounding box center [1064, 548] width 11 height 10
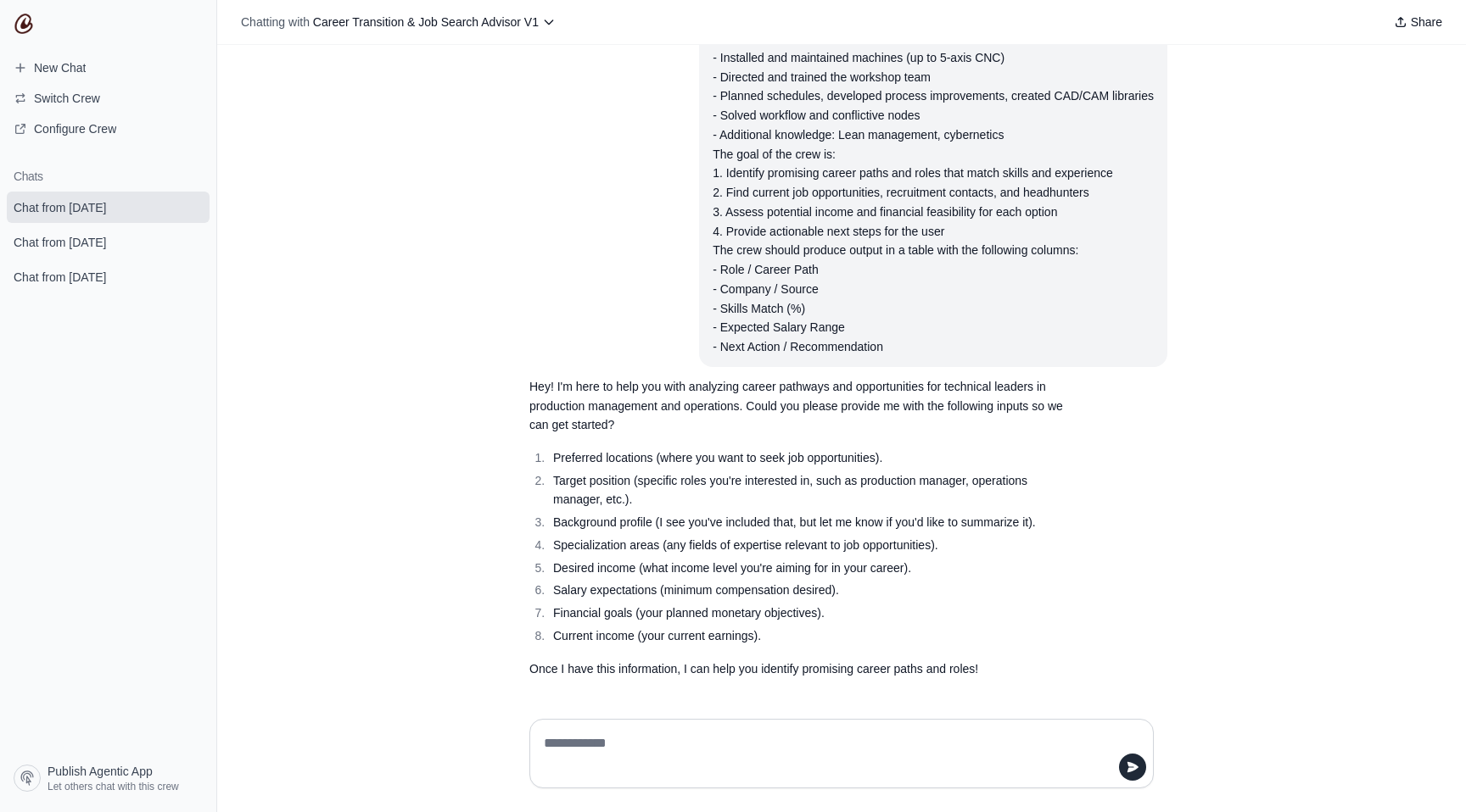
scroll to position [120, 0]
type textarea "*********"
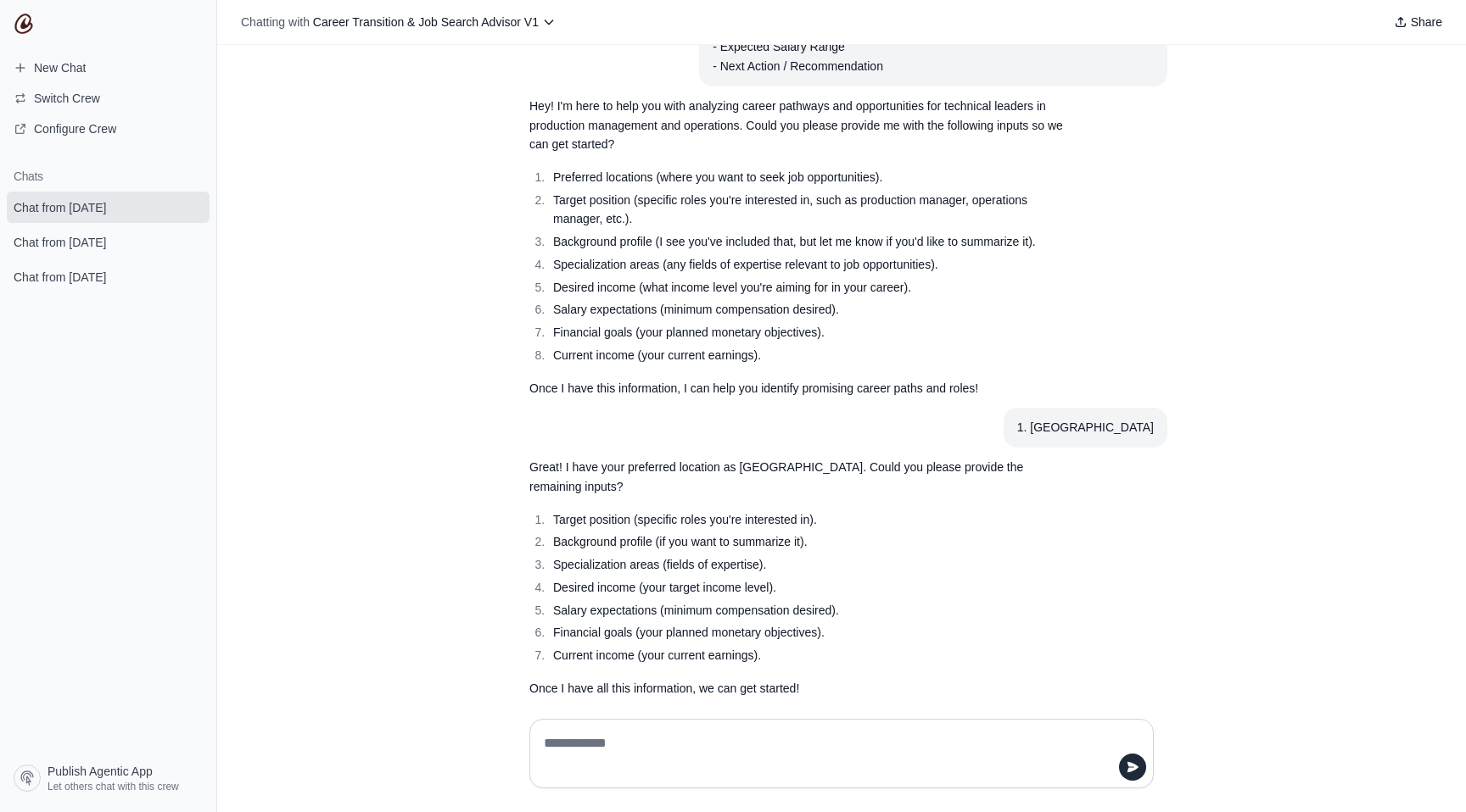
scroll to position [402, 0]
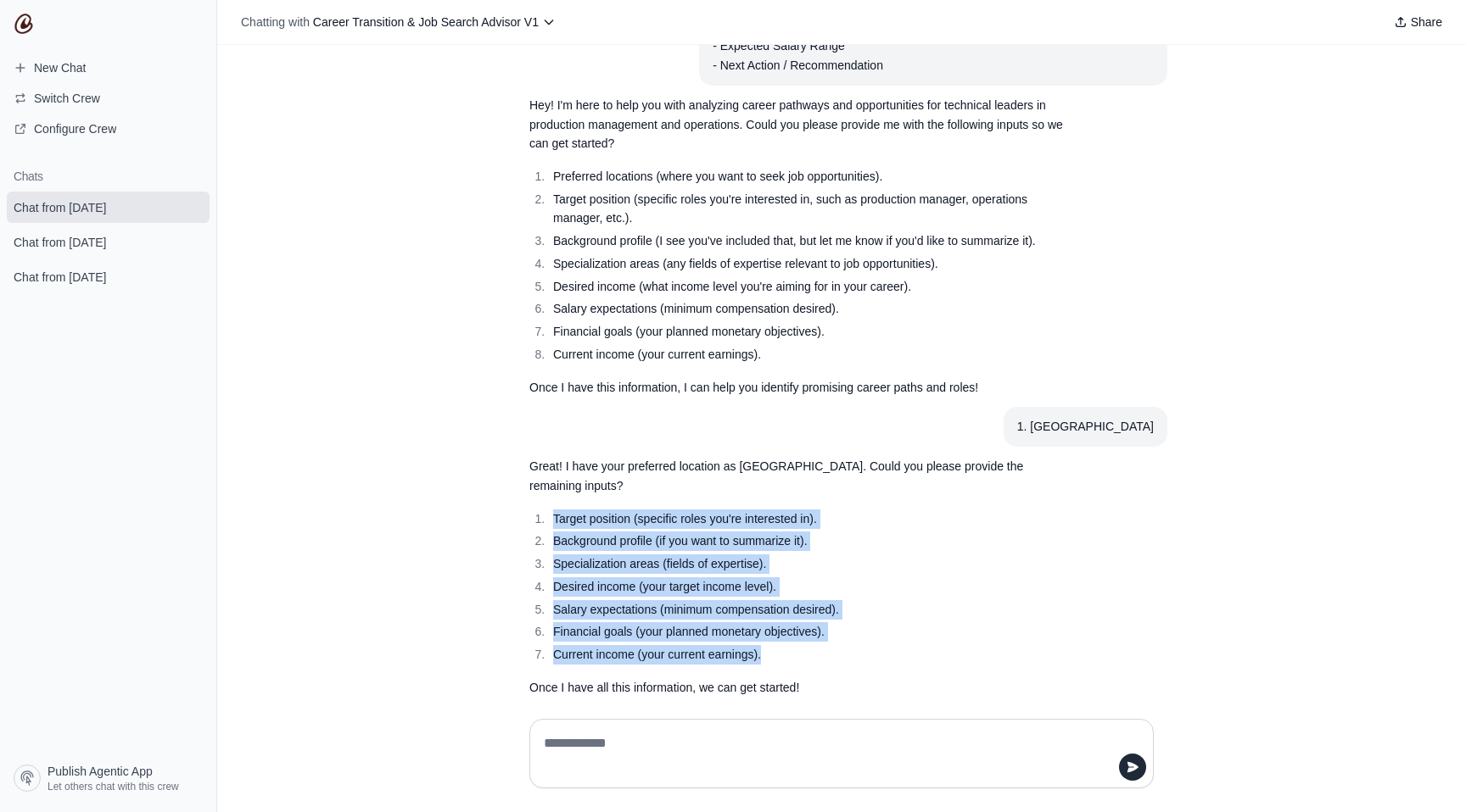
drag, startPoint x: 667, startPoint y: 643, endPoint x: 534, endPoint y: 502, distance: 193.8
click at [534, 510] on ol "Target position (specific roles you're interested in). Background profile (if y…" at bounding box center [799, 587] width 542 height 155
copy ol "Target position (specific roles you're interested in). Background profile (if y…"
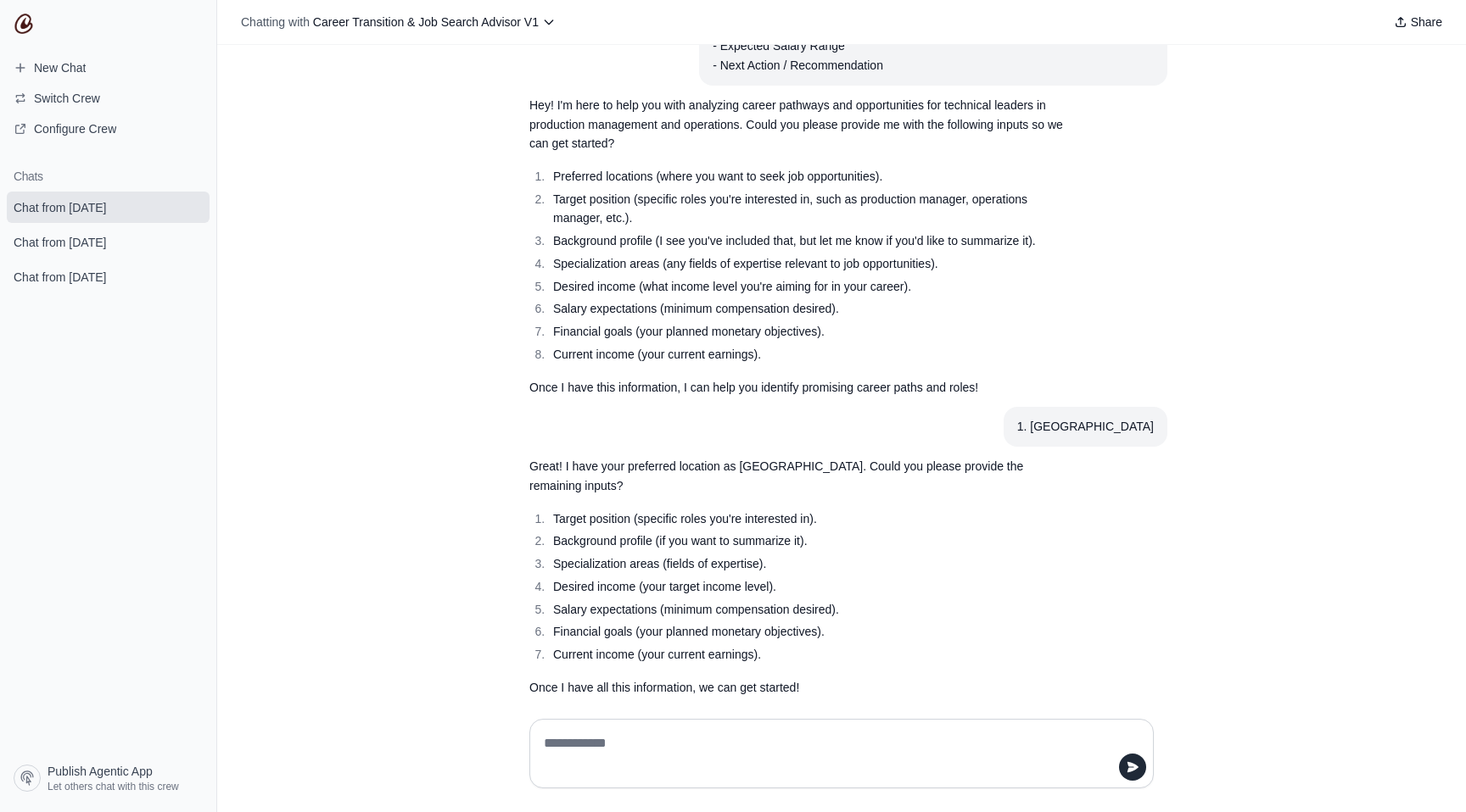
click at [629, 770] on textarea at bounding box center [837, 753] width 592 height 48
paste textarea "**********"
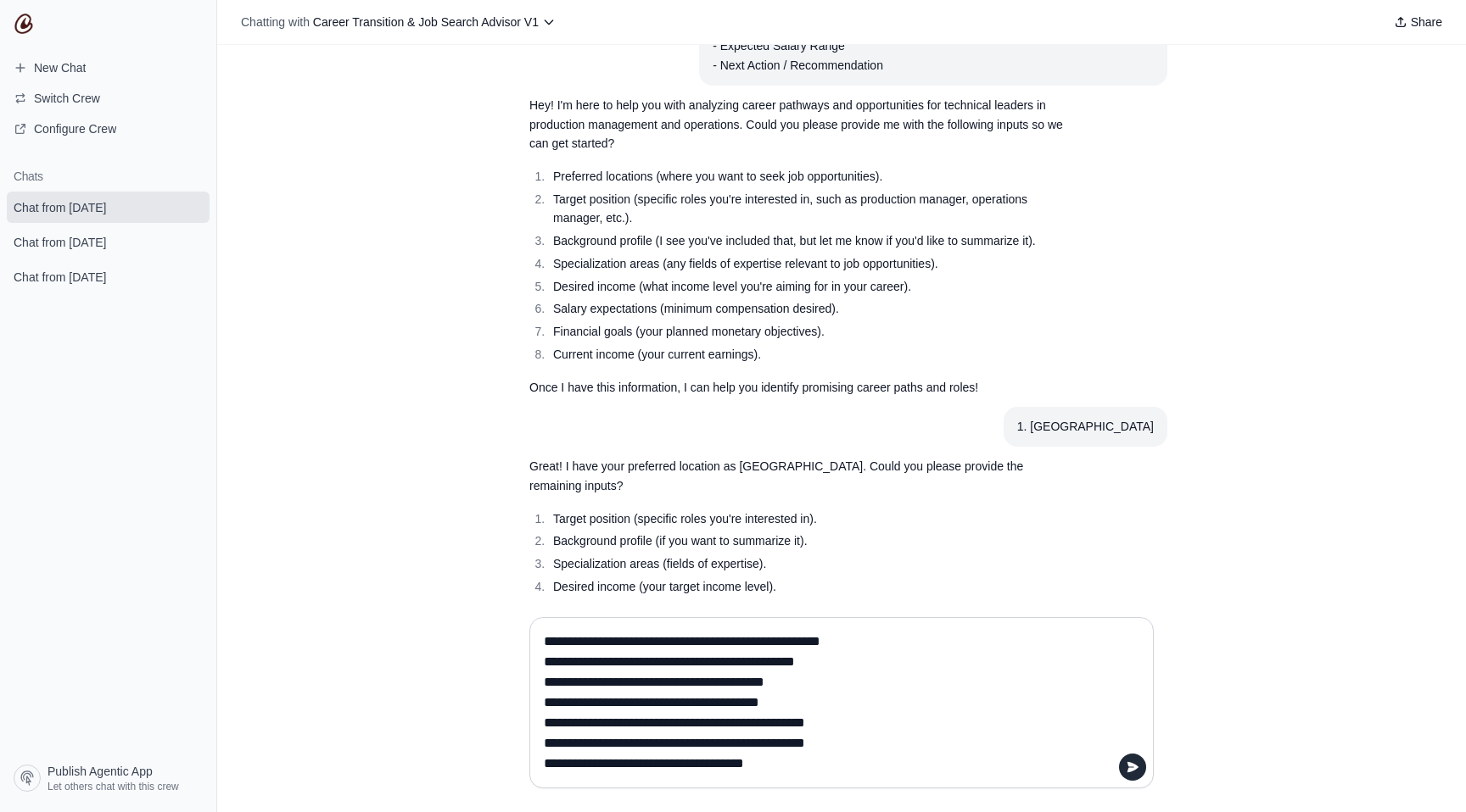
drag, startPoint x: 638, startPoint y: 641, endPoint x: 836, endPoint y: 640, distance: 198.0
click at [836, 640] on textarea "**********" at bounding box center [837, 703] width 592 height 150
drag, startPoint x: 764, startPoint y: 776, endPoint x: 426, endPoint y: 615, distance: 374.4
click at [426, 615] on div "**********" at bounding box center [841, 707] width 1248 height 208
paste textarea "**********"
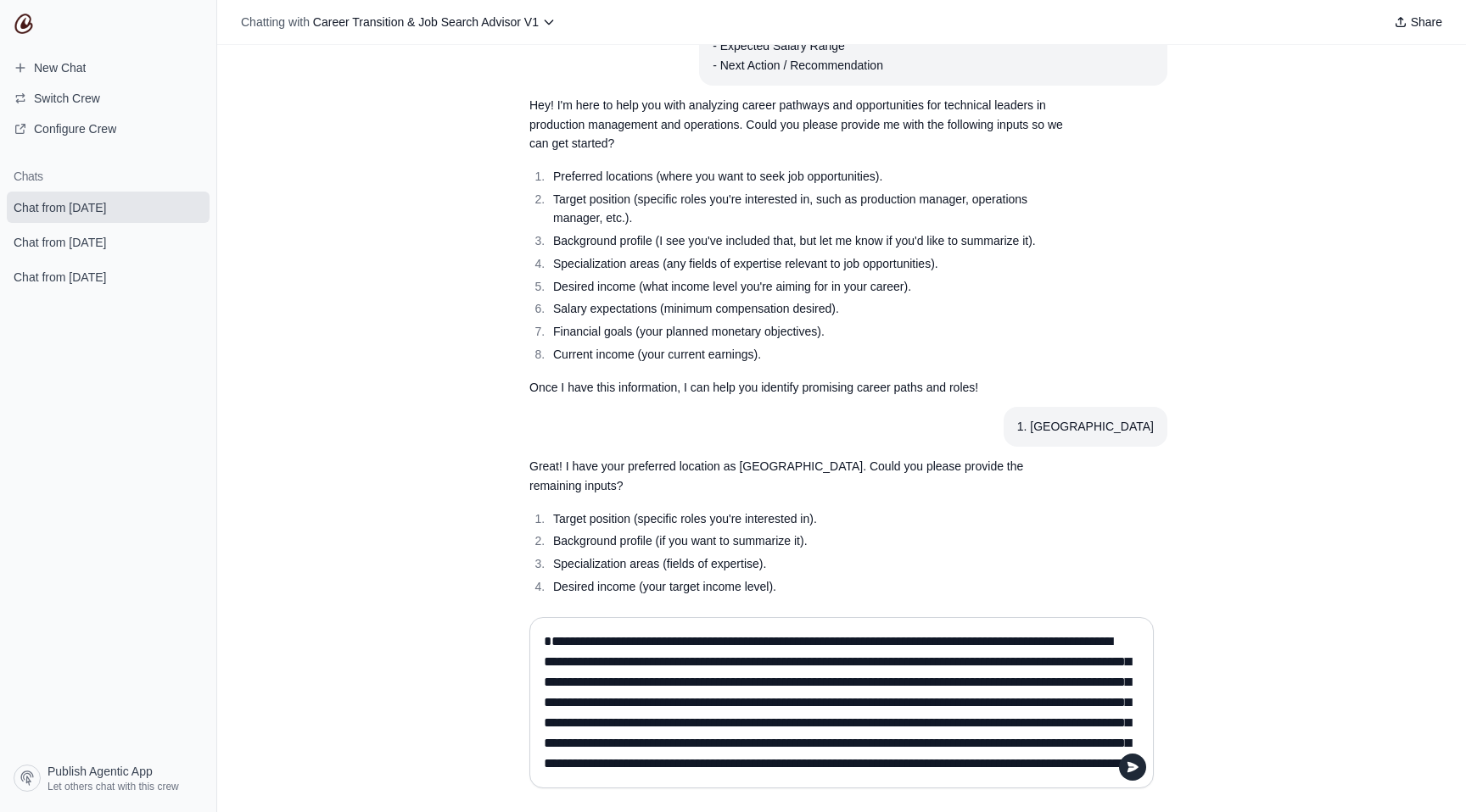
scroll to position [96, 0]
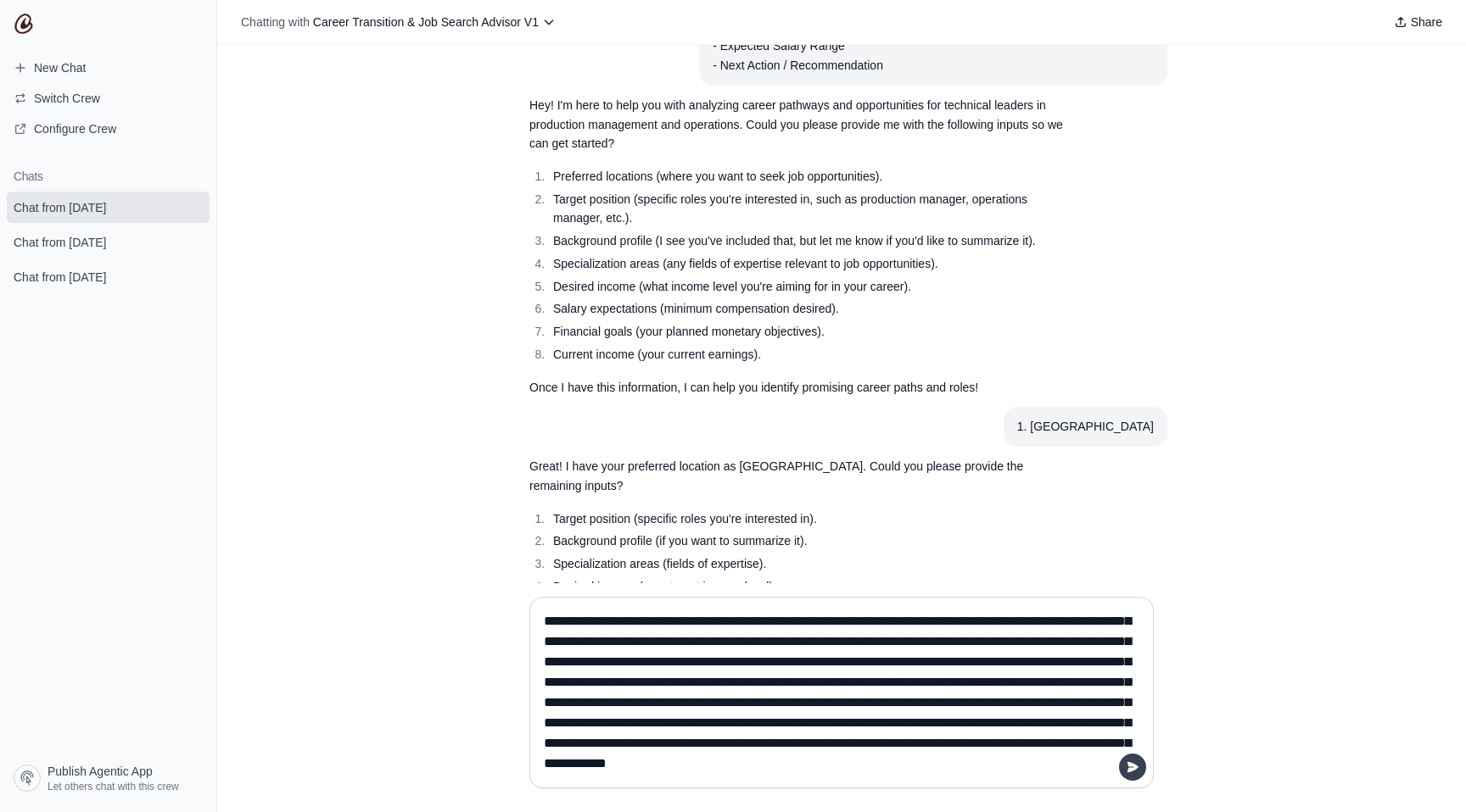
type textarea "**********"
click at [1121, 769] on button "submit" at bounding box center [1133, 767] width 27 height 27
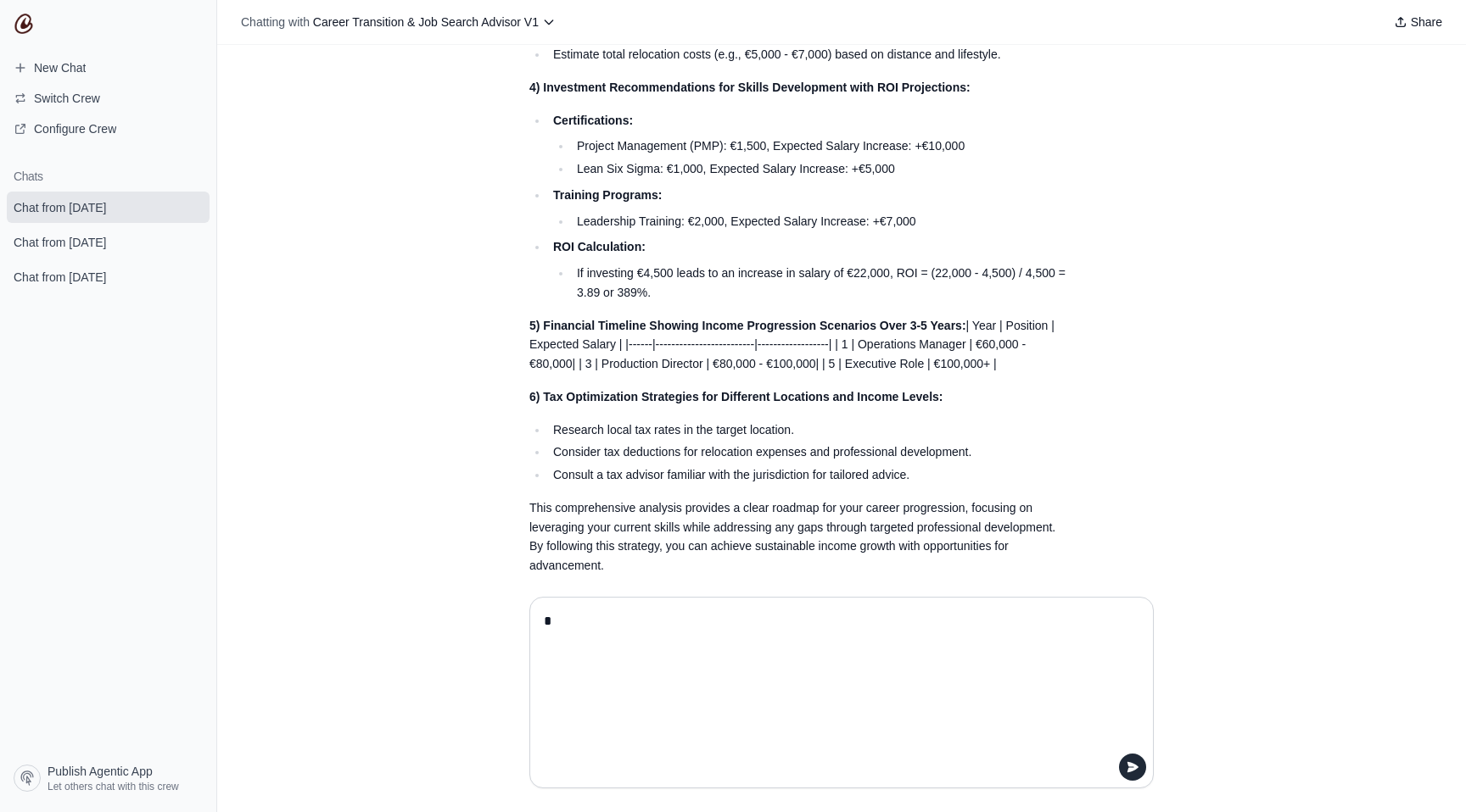
scroll to position [1758, 0]
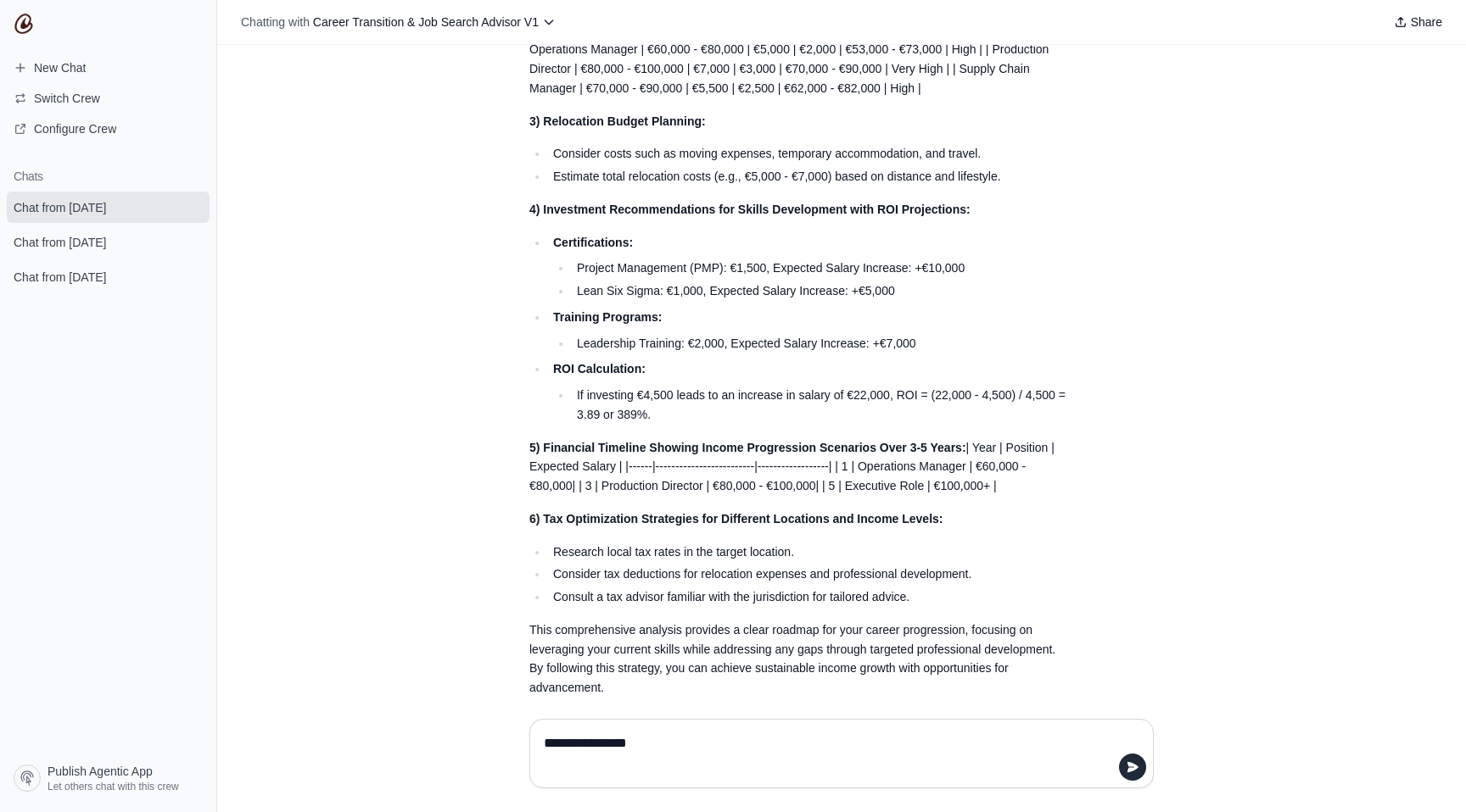
type textarea "**********"
click at [83, 101] on span "Switch Crew" at bounding box center [67, 98] width 66 height 17
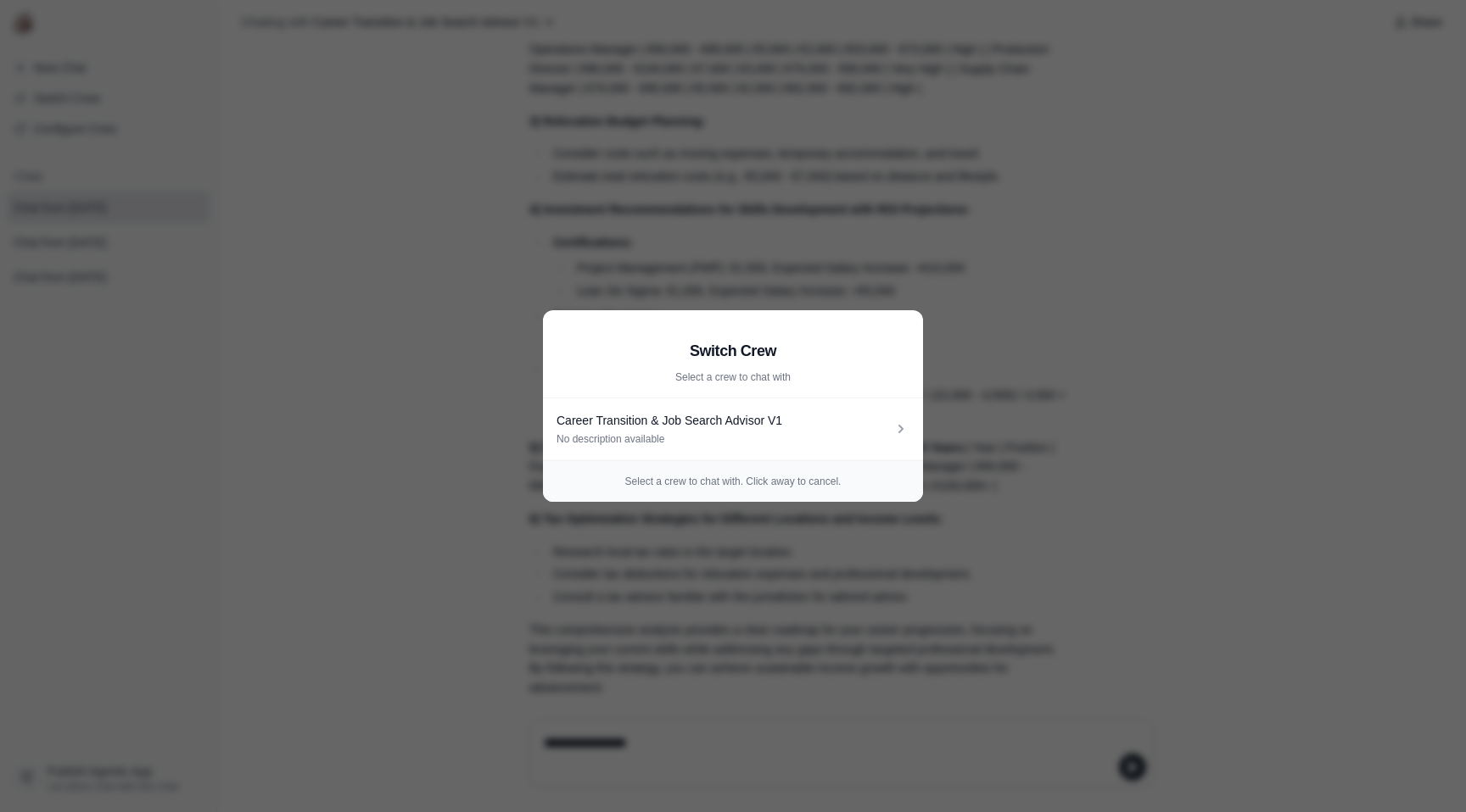
click at [533, 248] on aside "Switch Crew Select a crew to chat with Career Transition & Job Search Advisor V…" at bounding box center [733, 406] width 1466 height 812
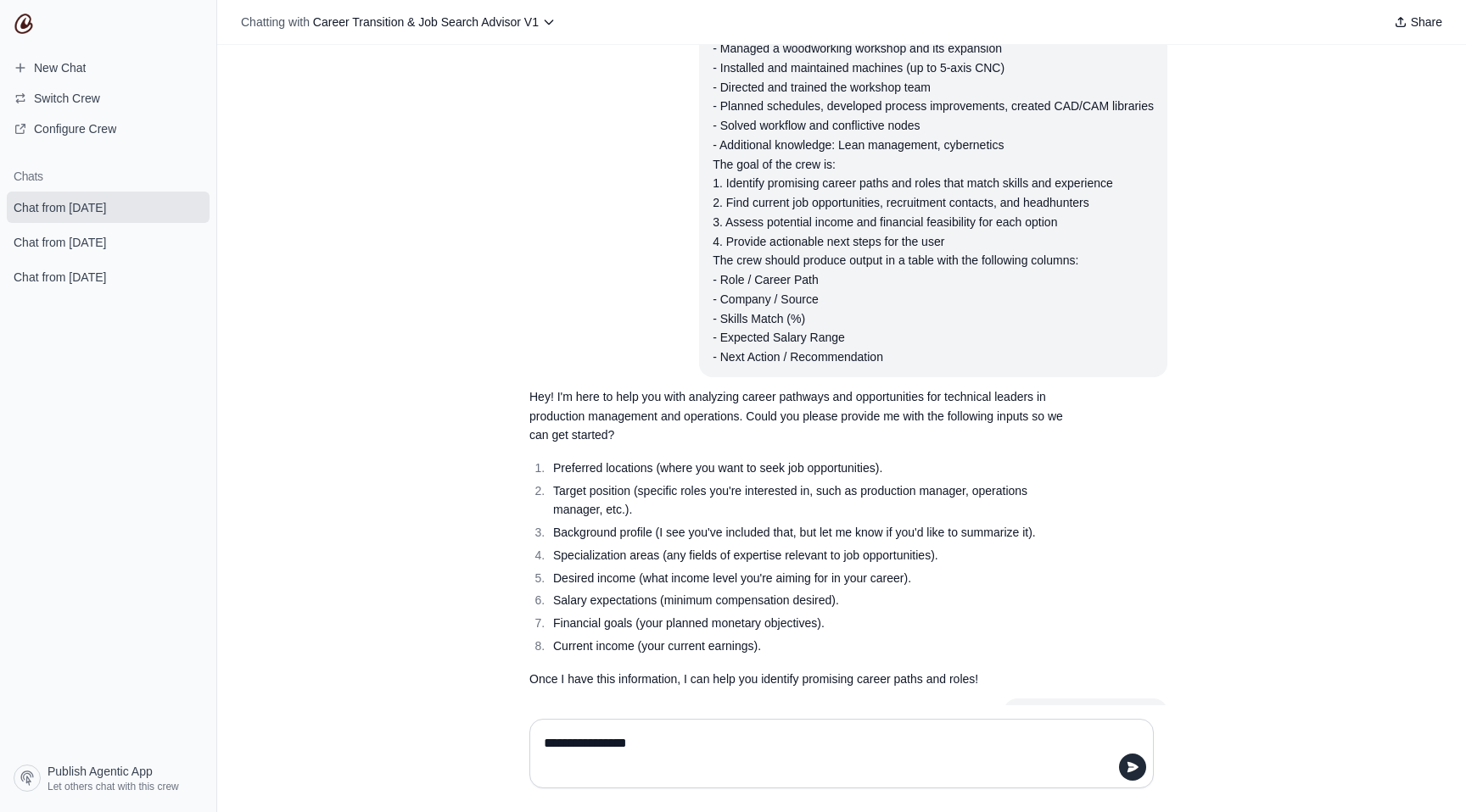
scroll to position [0, 0]
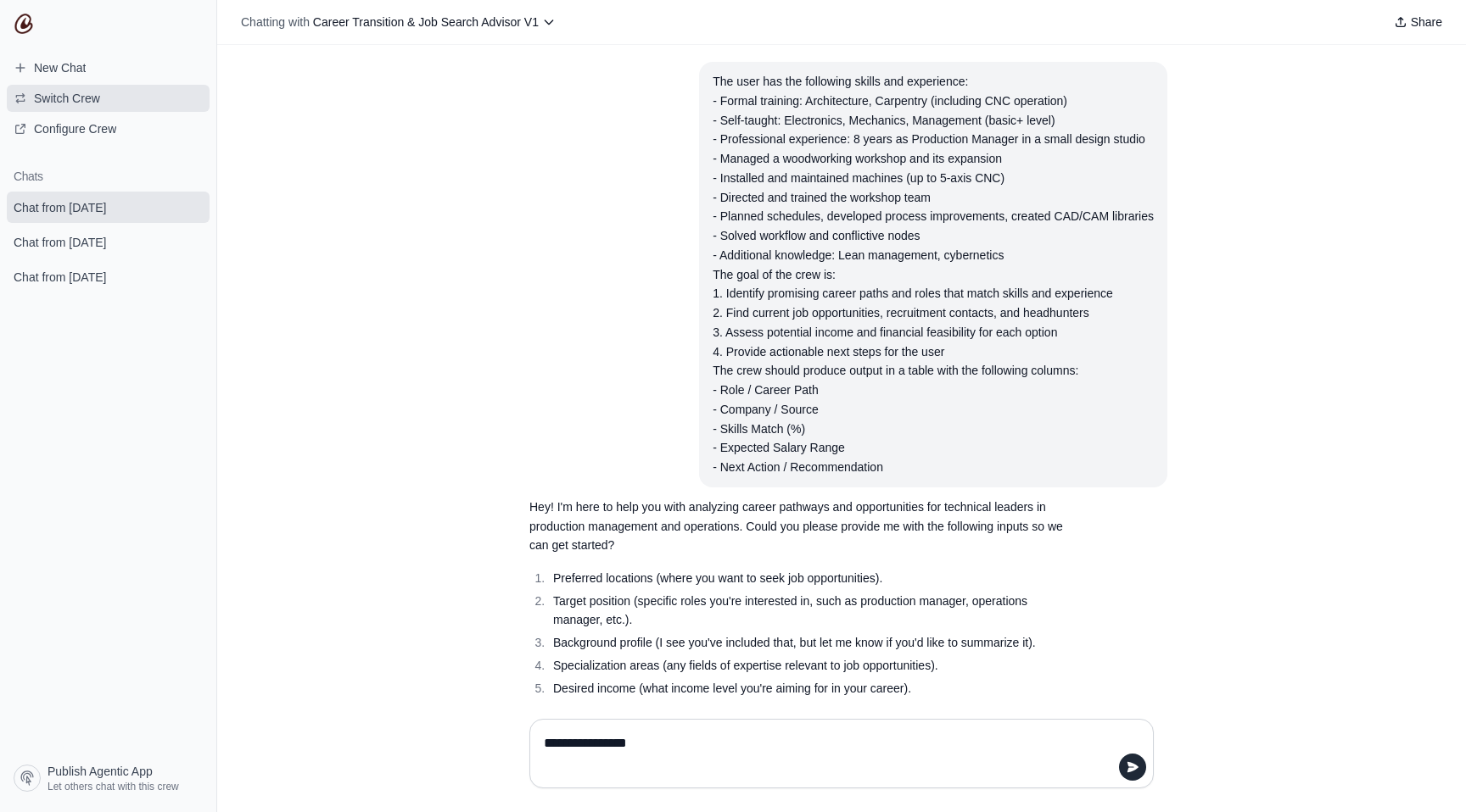
click at [63, 108] on button "Switch Crew" at bounding box center [108, 99] width 202 height 27
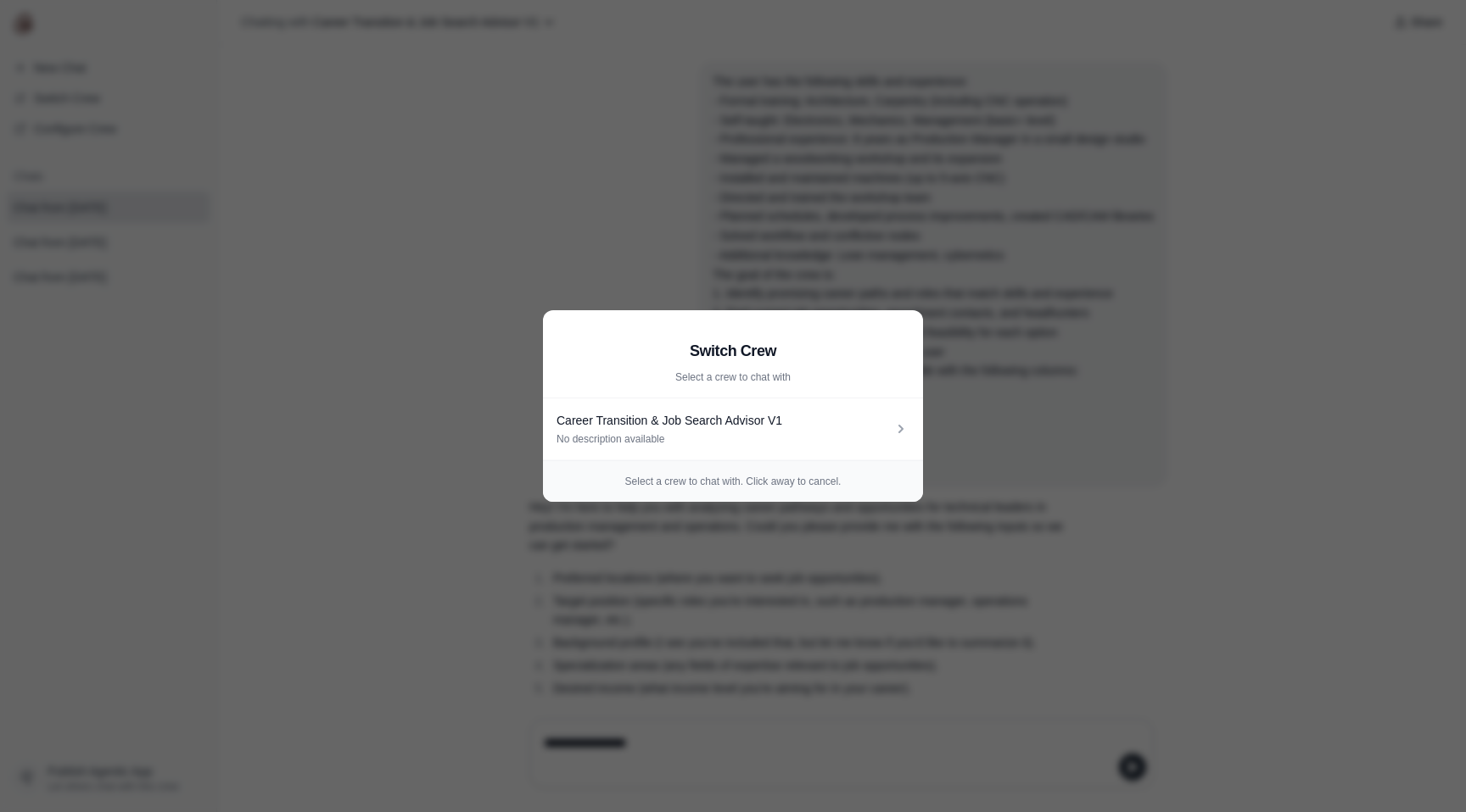
drag, startPoint x: 489, startPoint y: 170, endPoint x: 440, endPoint y: 138, distance: 58.5
click at [489, 170] on aside "Switch Crew Select a crew to chat with Career Transition & Job Search Advisor V…" at bounding box center [733, 406] width 1466 height 812
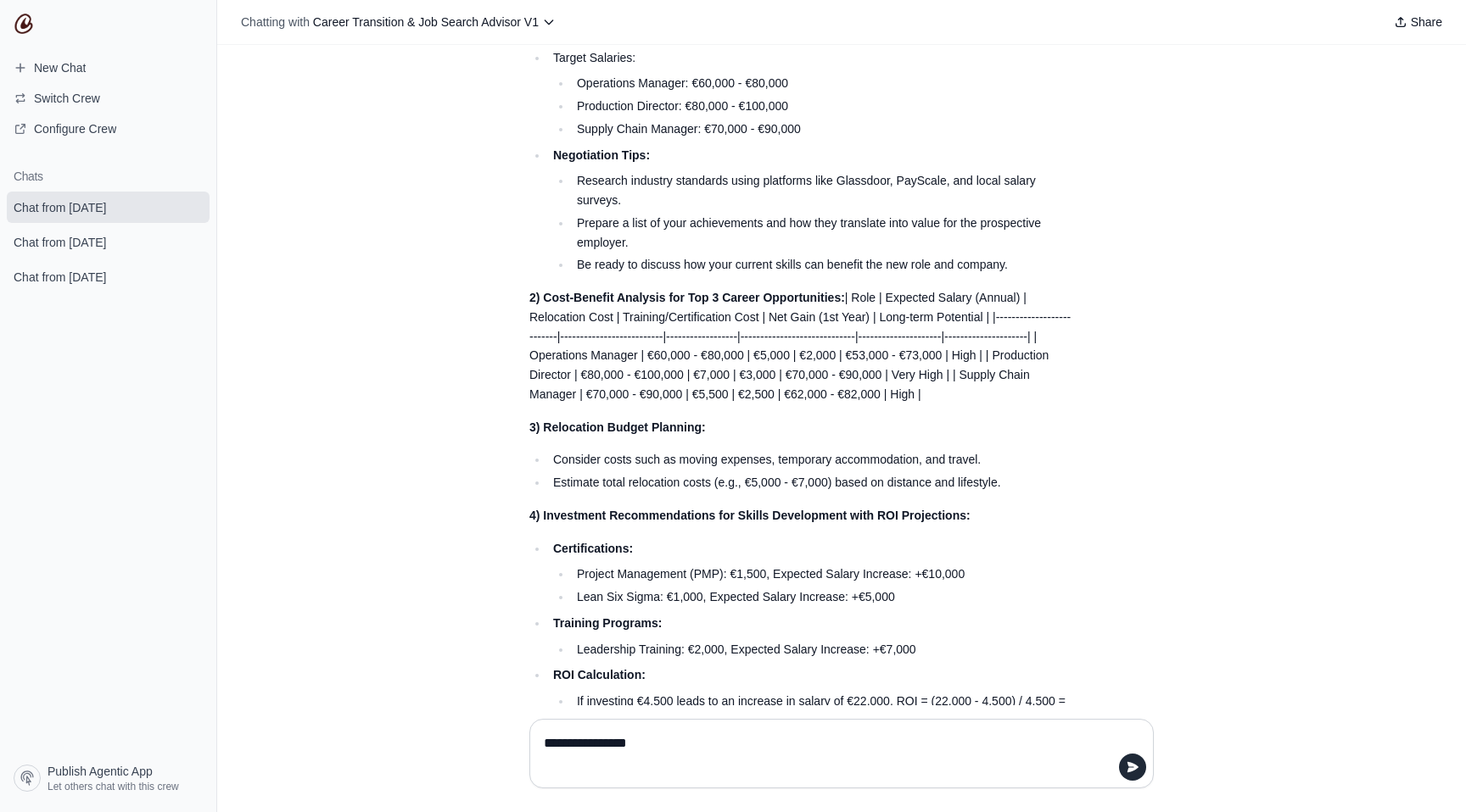
scroll to position [1474, 0]
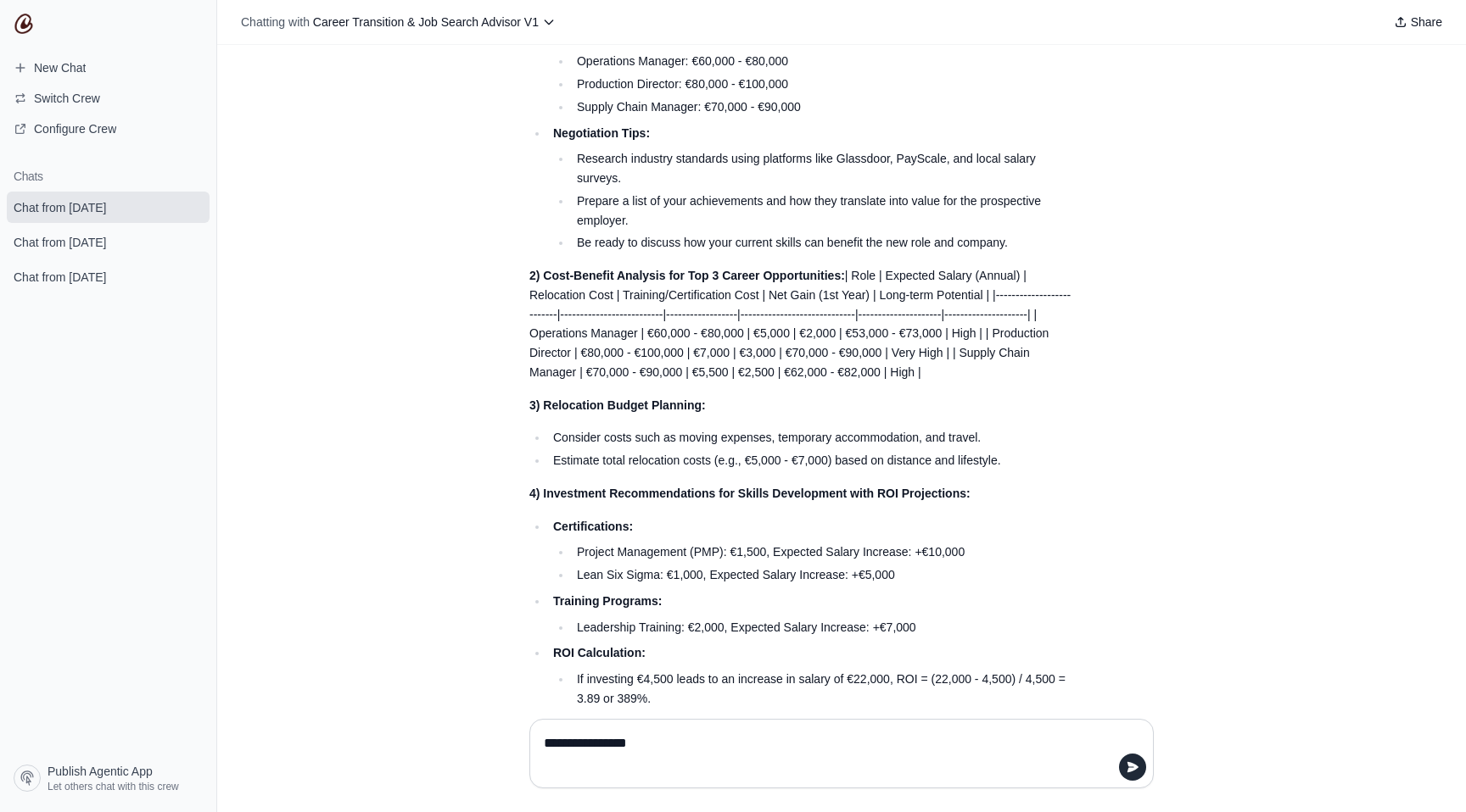
drag, startPoint x: 695, startPoint y: 762, endPoint x: 532, endPoint y: 730, distance: 166.1
click at [532, 730] on div "**********" at bounding box center [841, 753] width 625 height 69
click at [95, 140] on link "Configure Crew" at bounding box center [108, 129] width 202 height 27
click at [607, 761] on textarea at bounding box center [841, 753] width 602 height 48
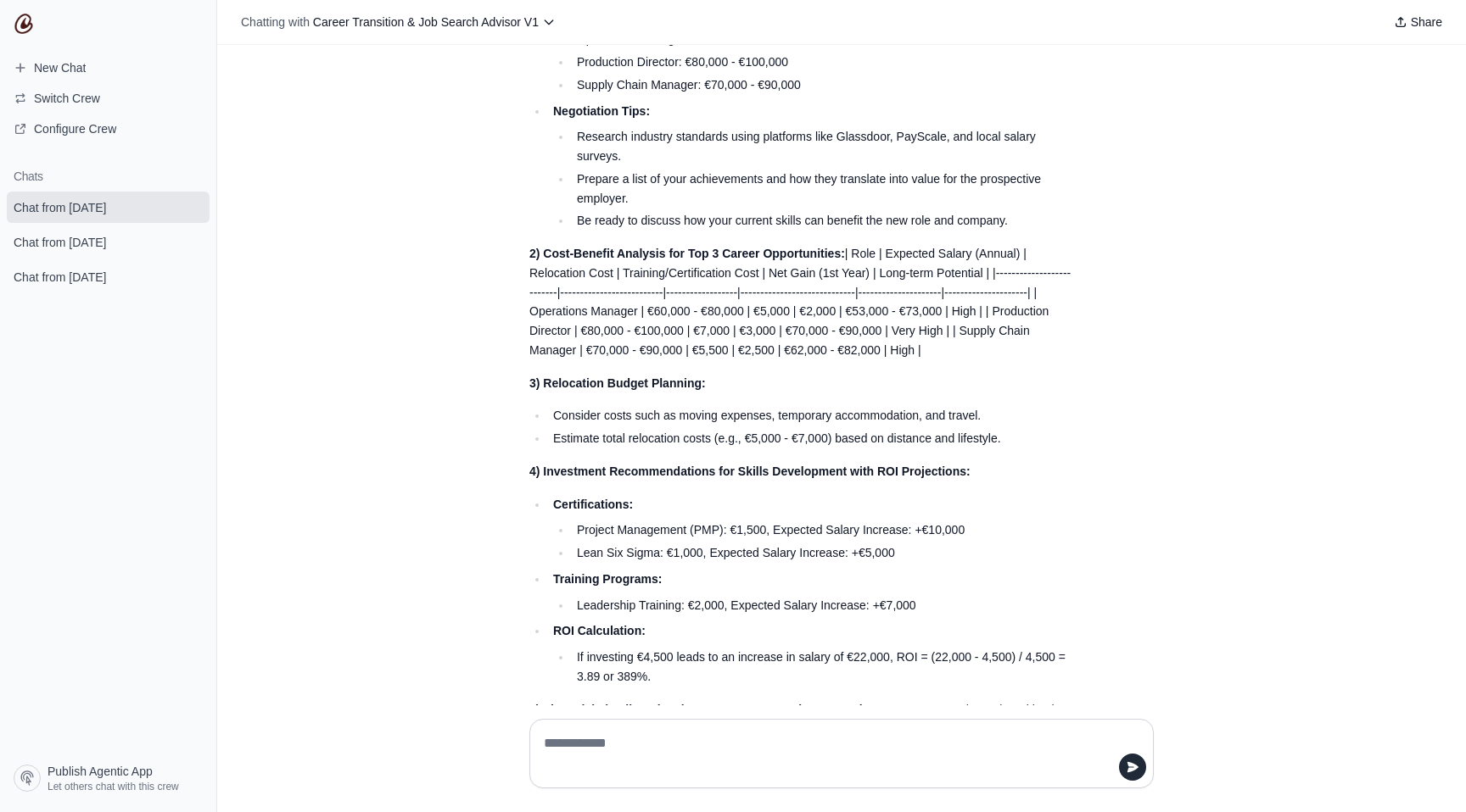
scroll to position [1758, 0]
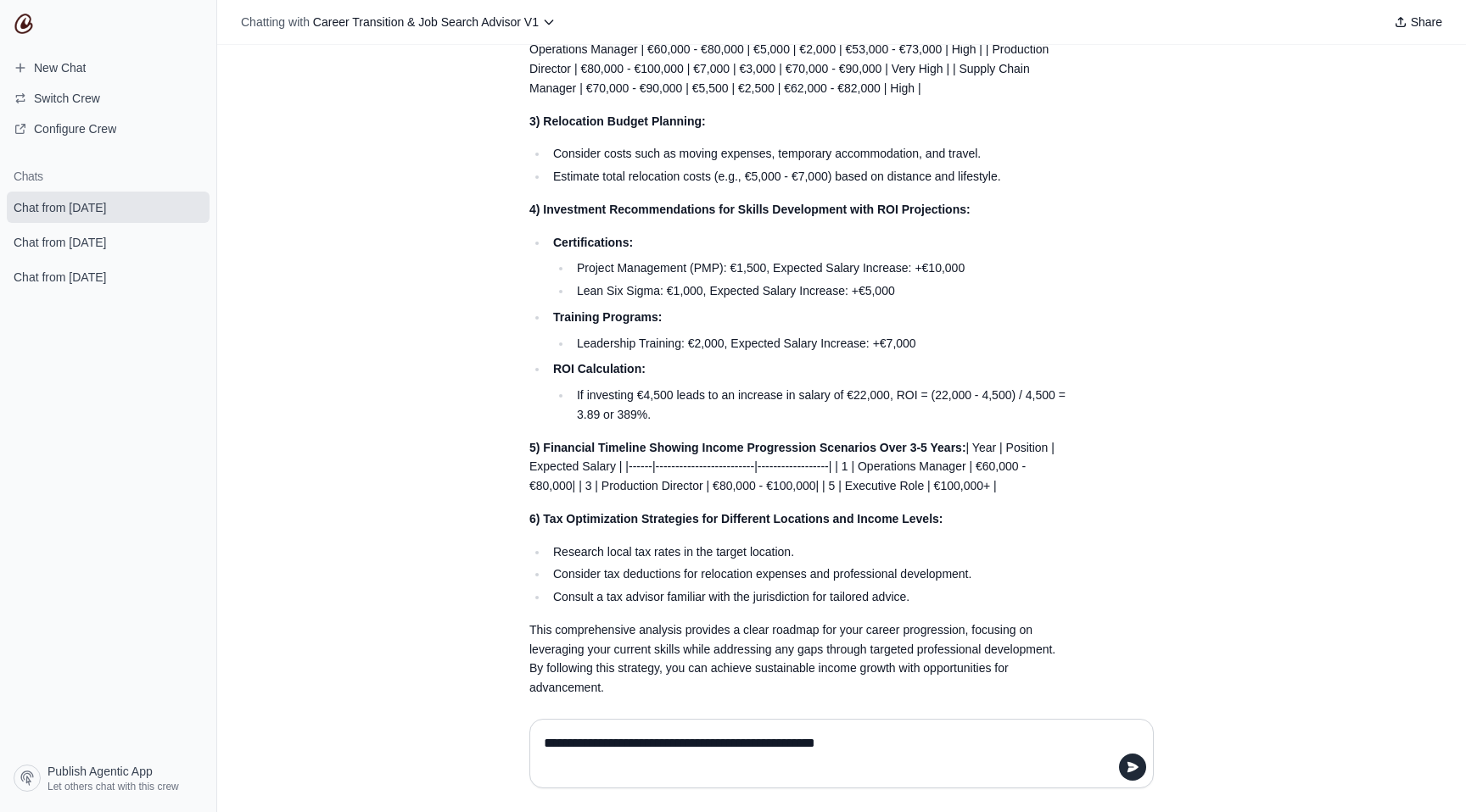
type textarea "**********"
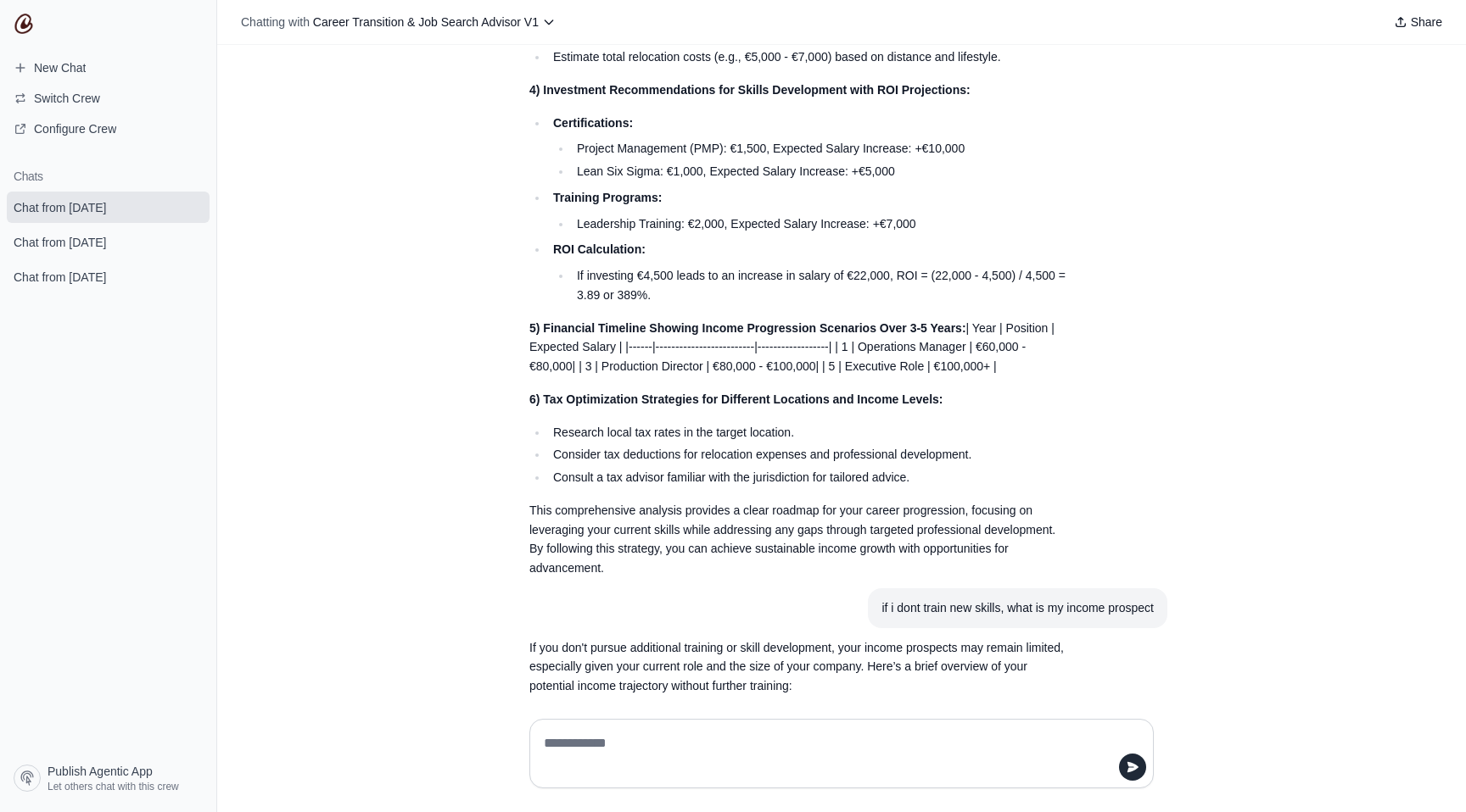
scroll to position [1866, 0]
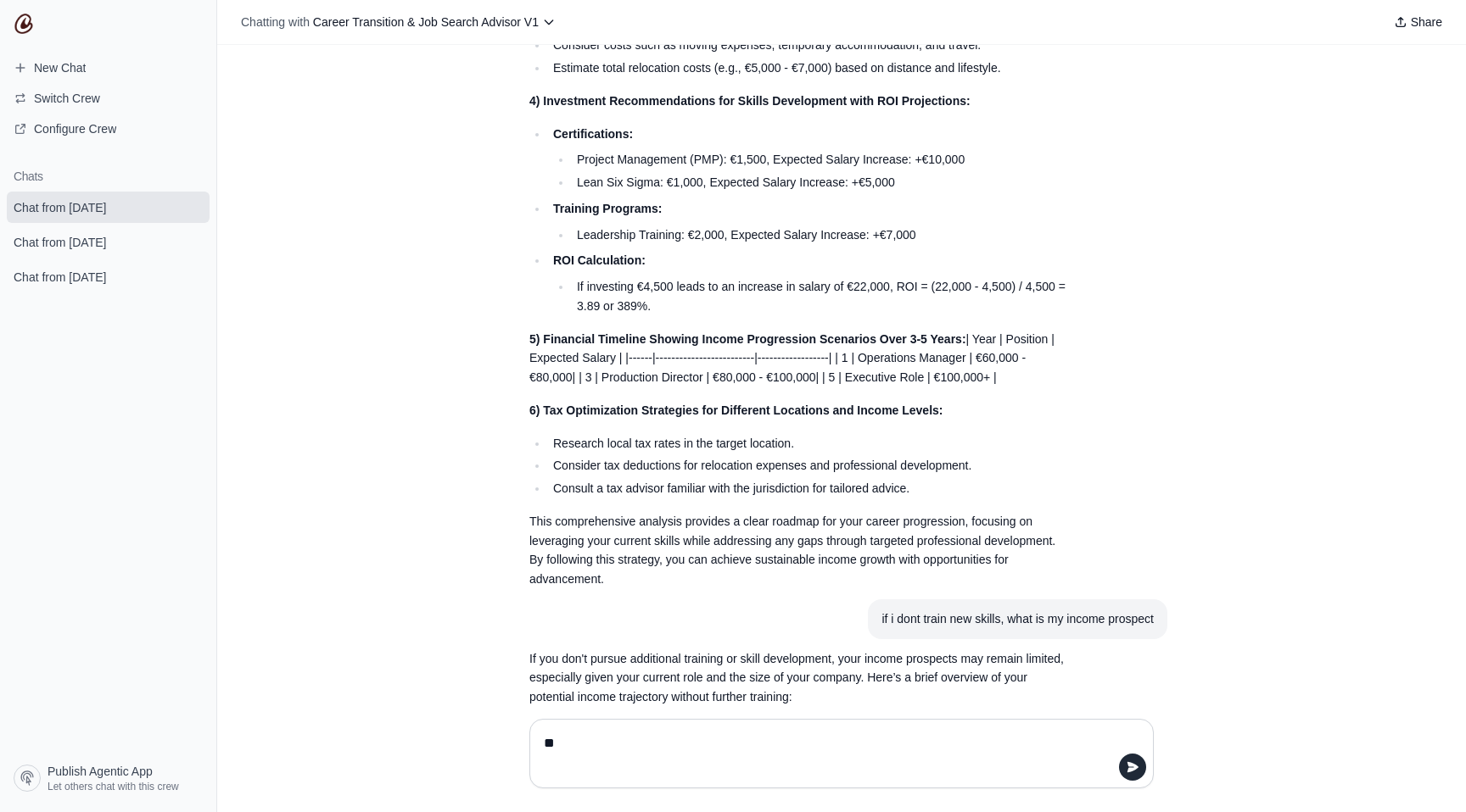
type textarea "*"
type textarea "**********"
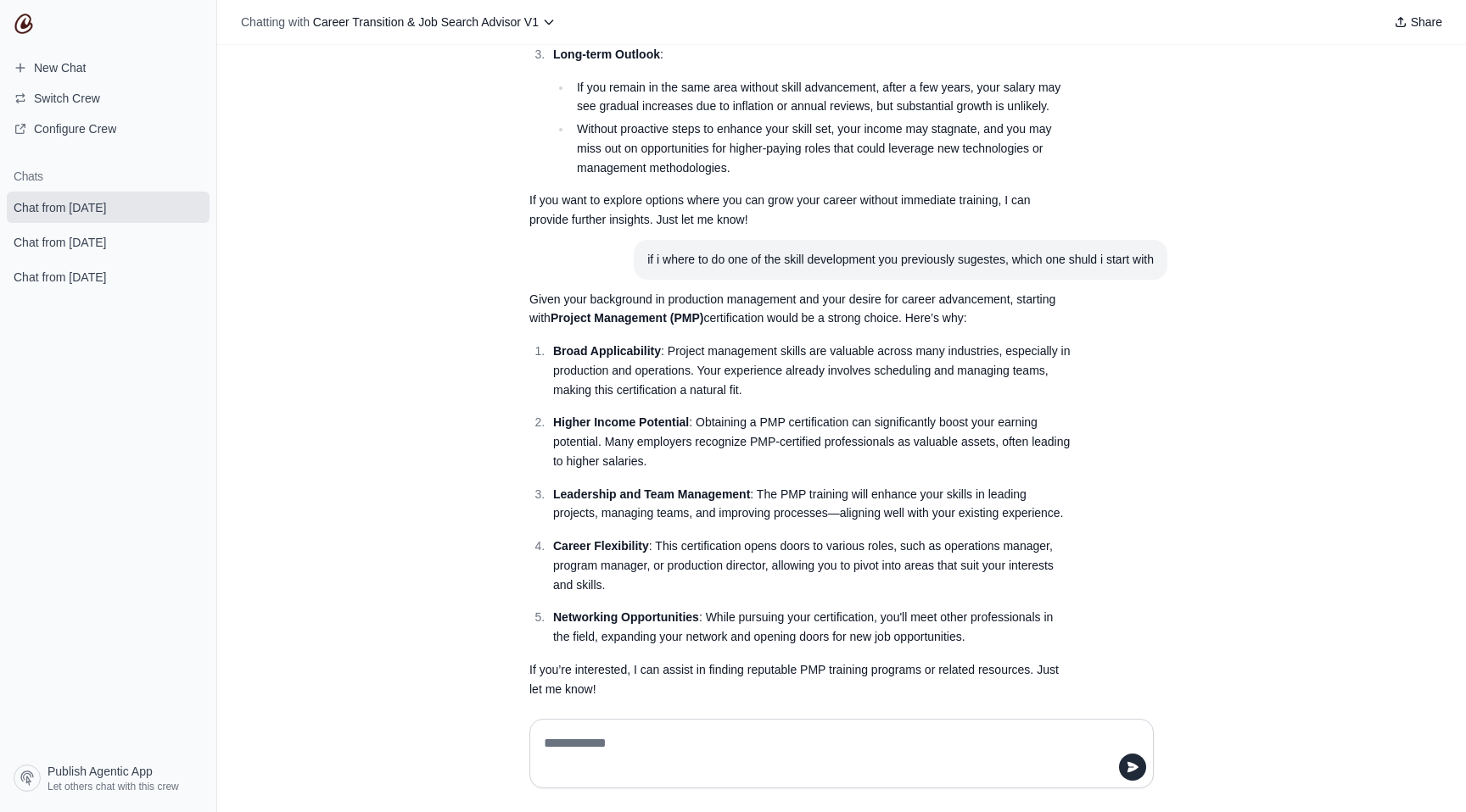
scroll to position [2817, 0]
type textarea "*"
type textarea "**********"
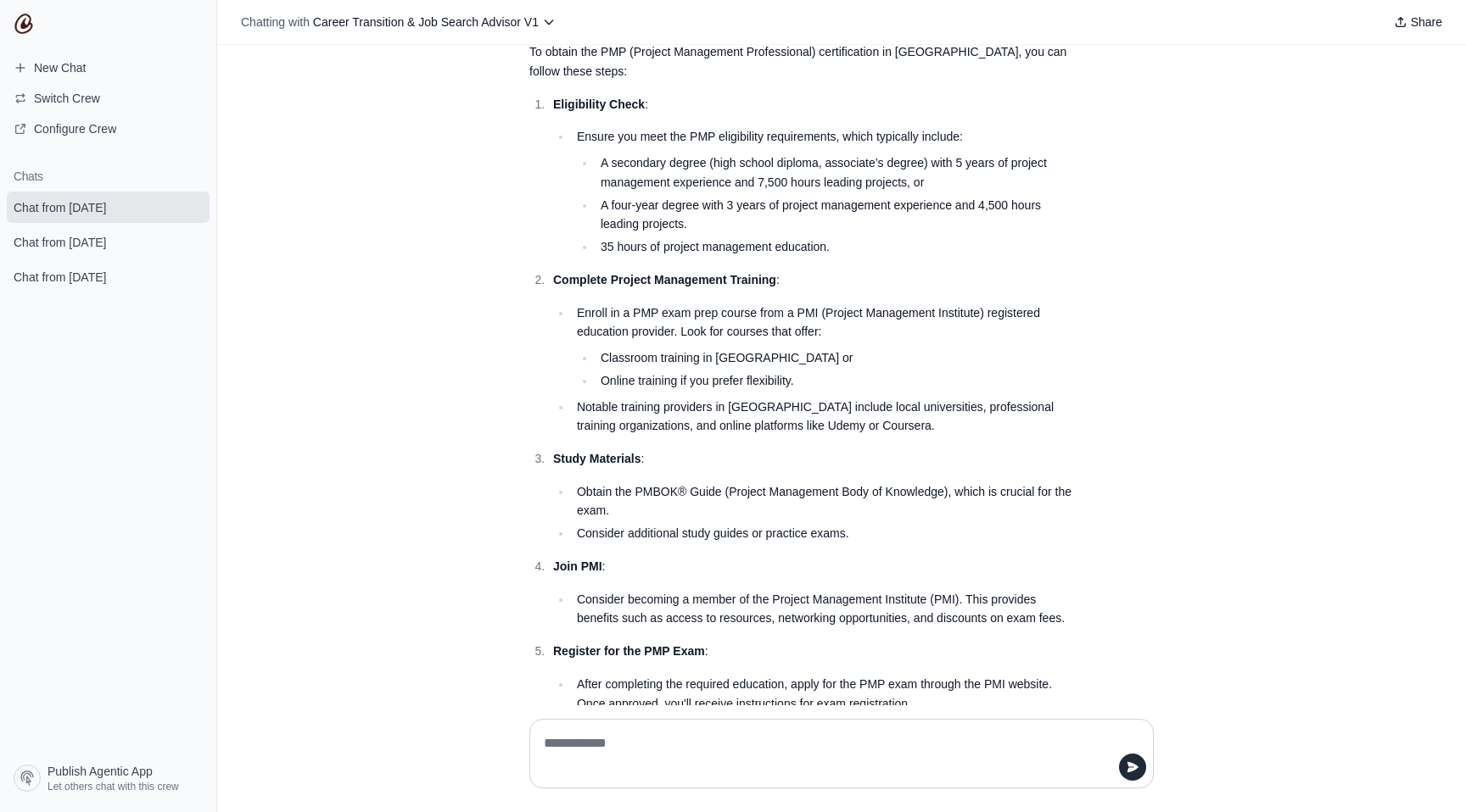
scroll to position [3513, 0]
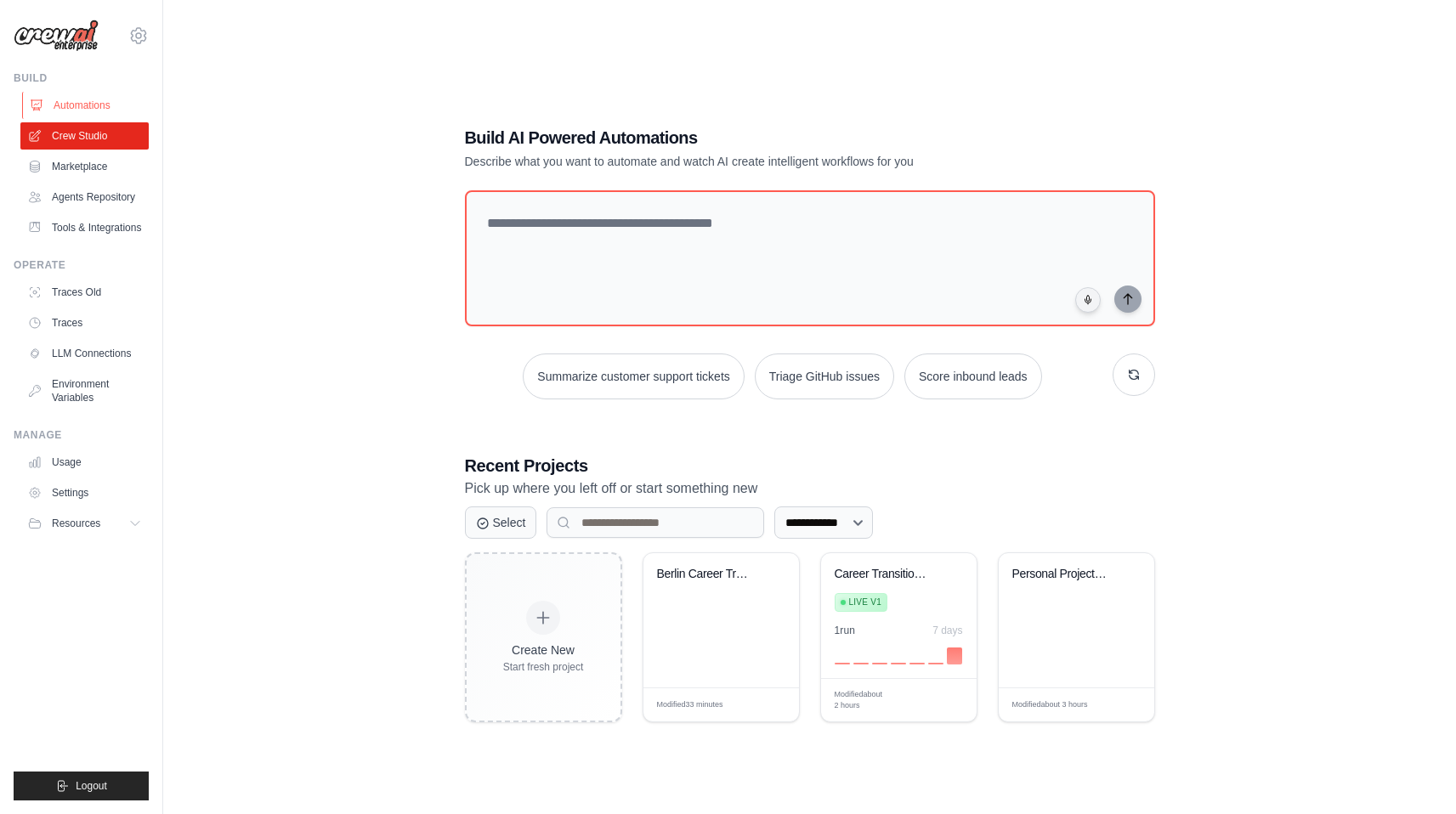
click at [89, 108] on link "Automations" at bounding box center [86, 106] width 128 height 27
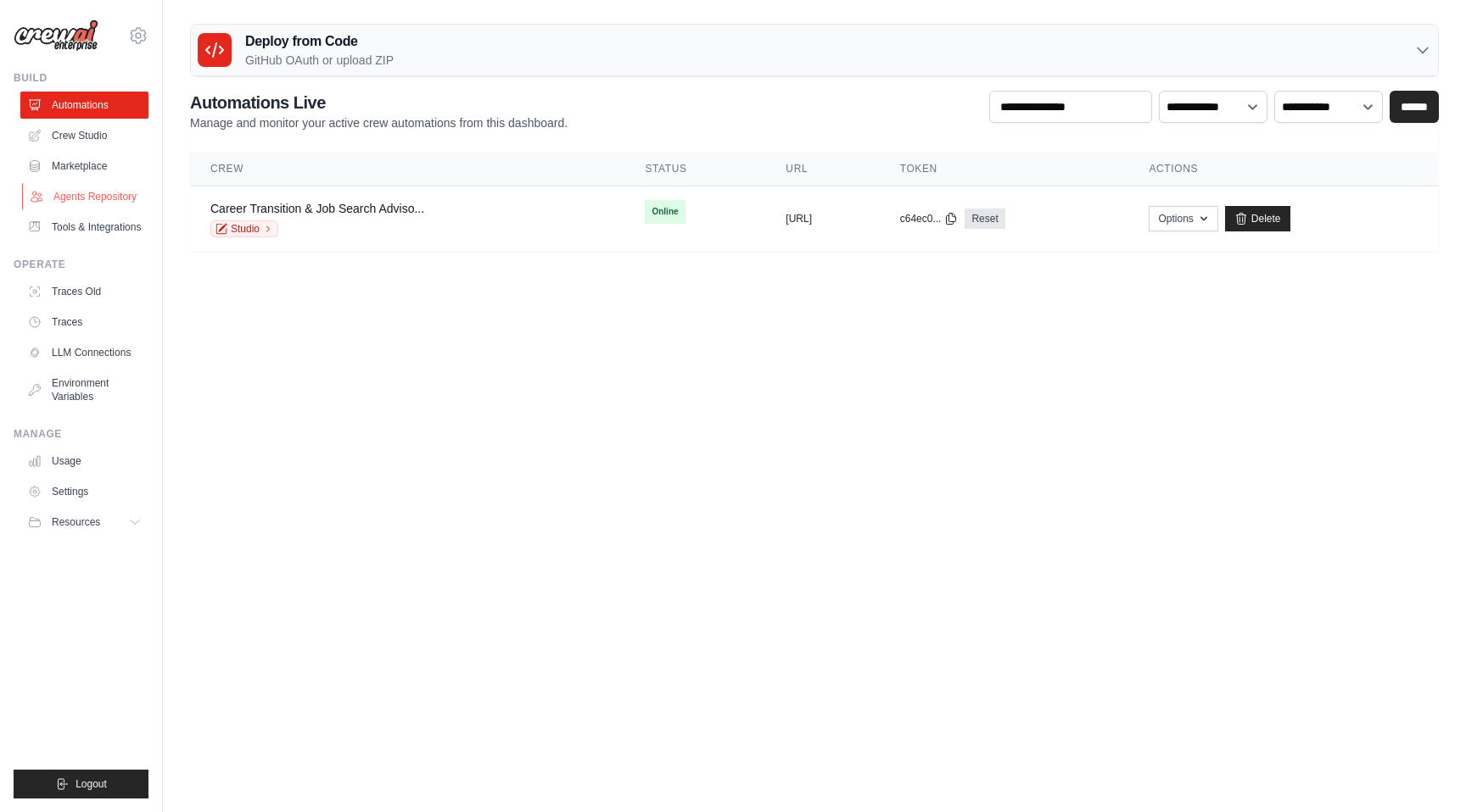
click at [104, 194] on link "Agents Repository" at bounding box center [86, 196] width 128 height 27
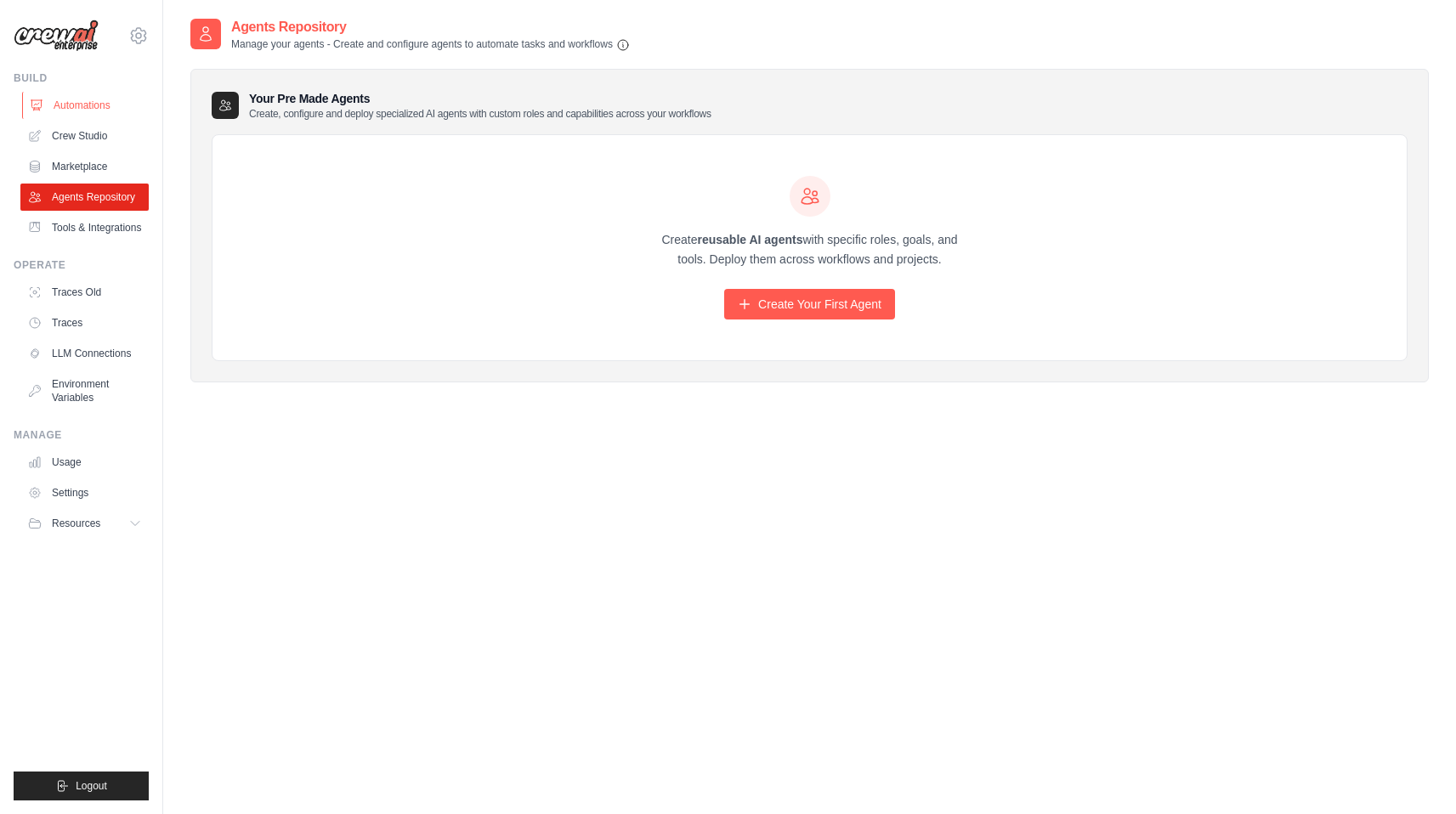
click at [72, 106] on link "Automations" at bounding box center [86, 106] width 128 height 27
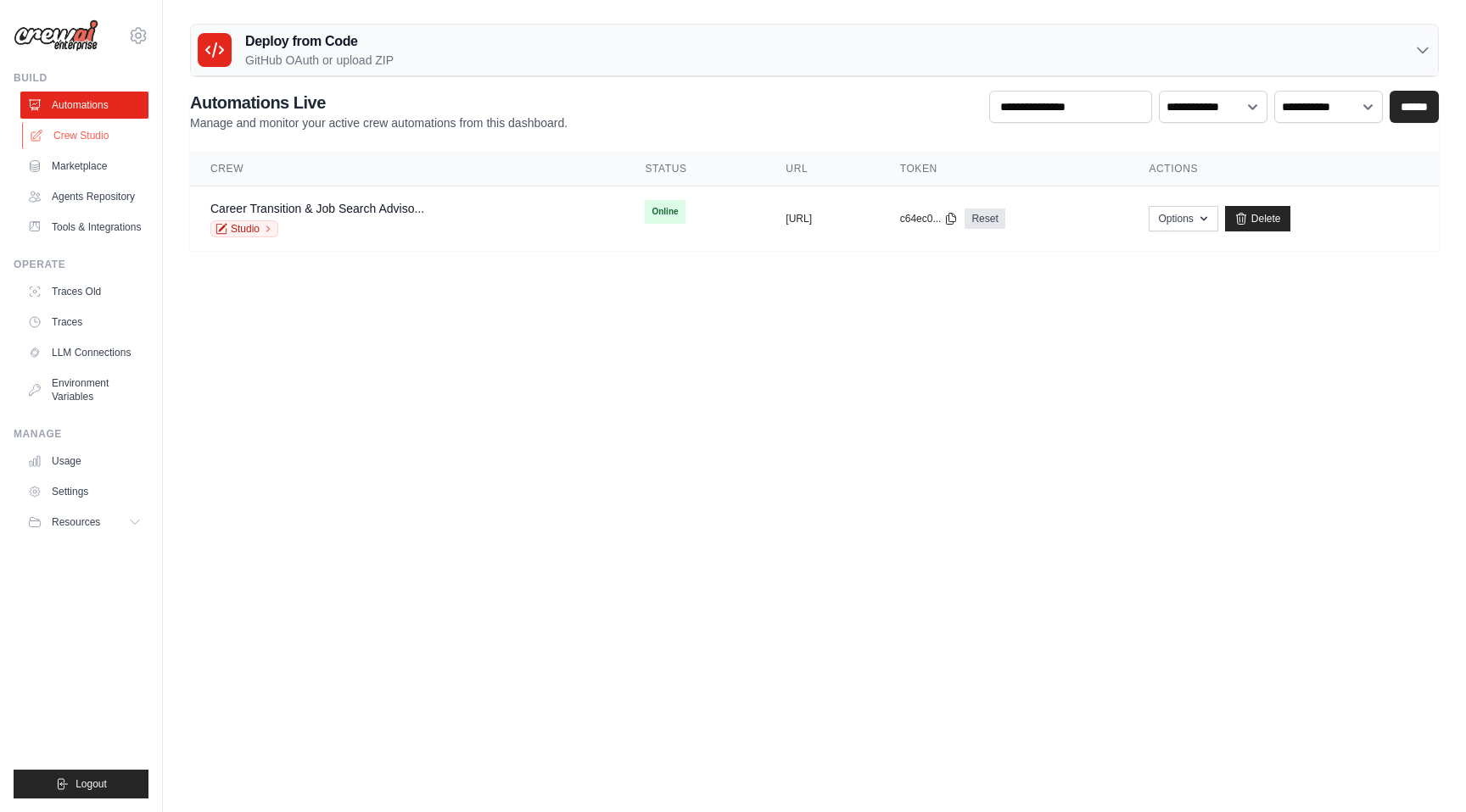
click at [62, 138] on link "Crew Studio" at bounding box center [86, 136] width 128 height 27
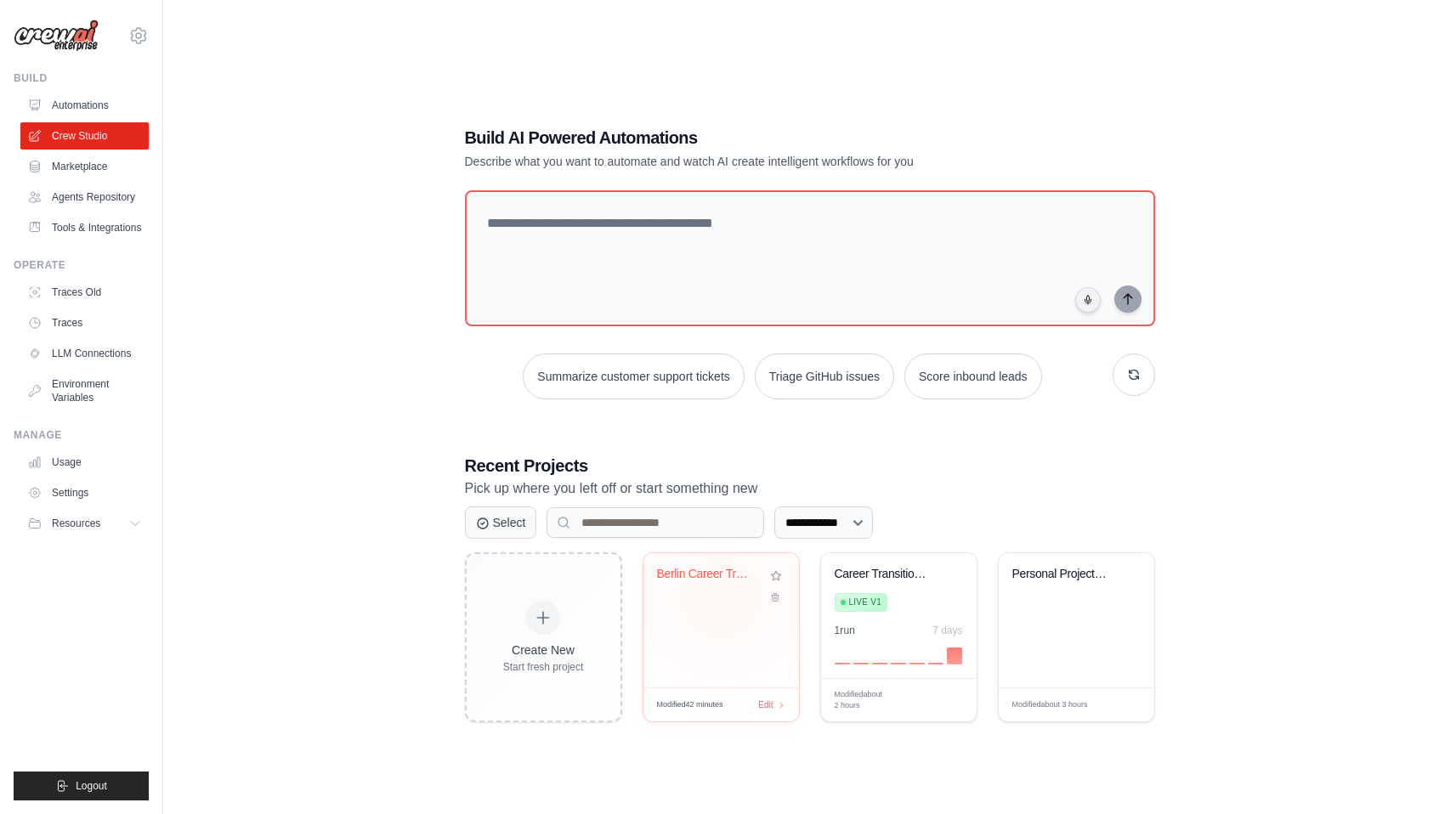
click at [721, 598] on div "Berlin Career Transition Assistant" at bounding box center [721, 587] width 128 height 39
click at [95, 359] on link "LLM Connections" at bounding box center [86, 354] width 128 height 27
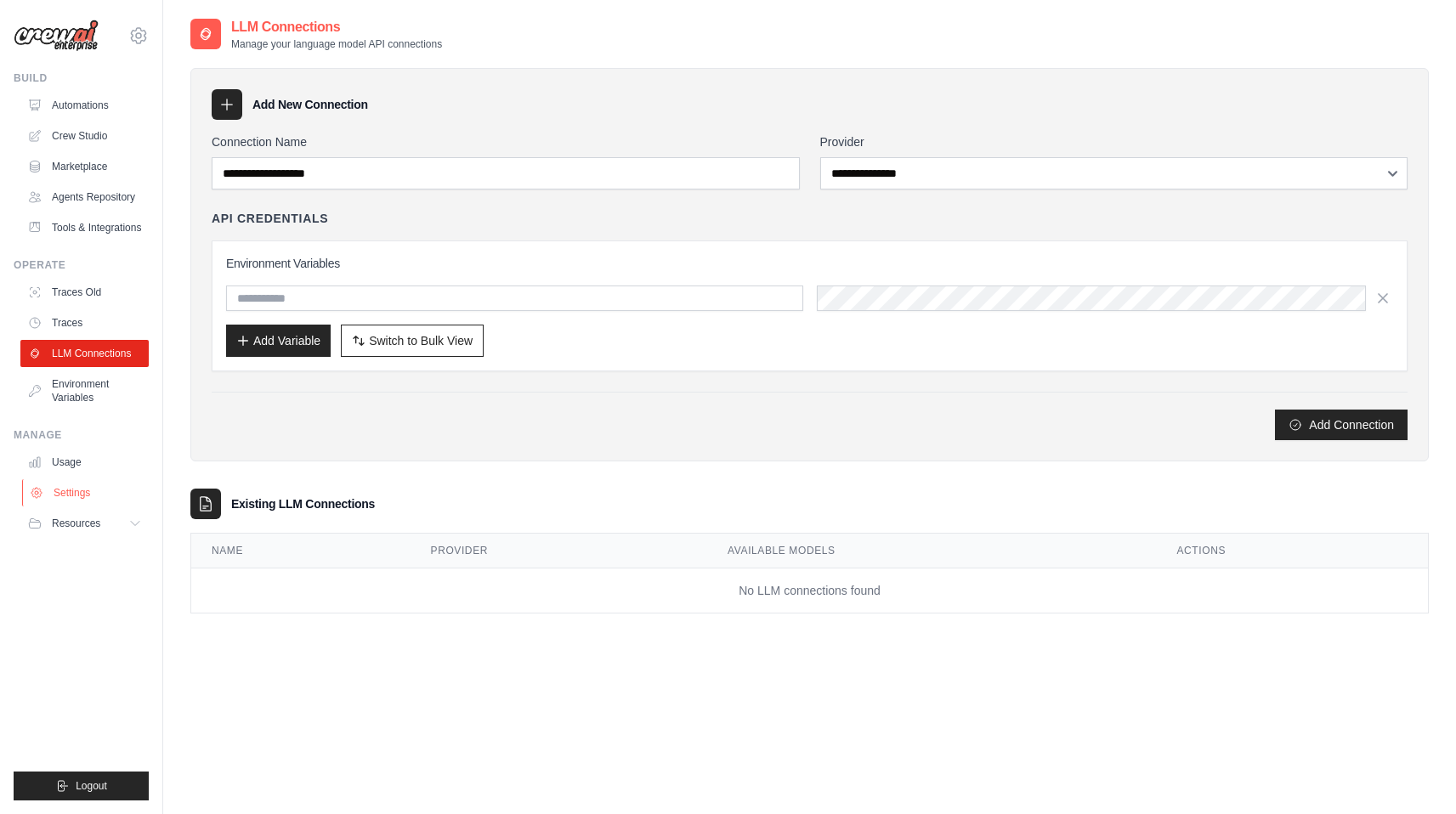
click at [87, 484] on link "Settings" at bounding box center [86, 493] width 128 height 27
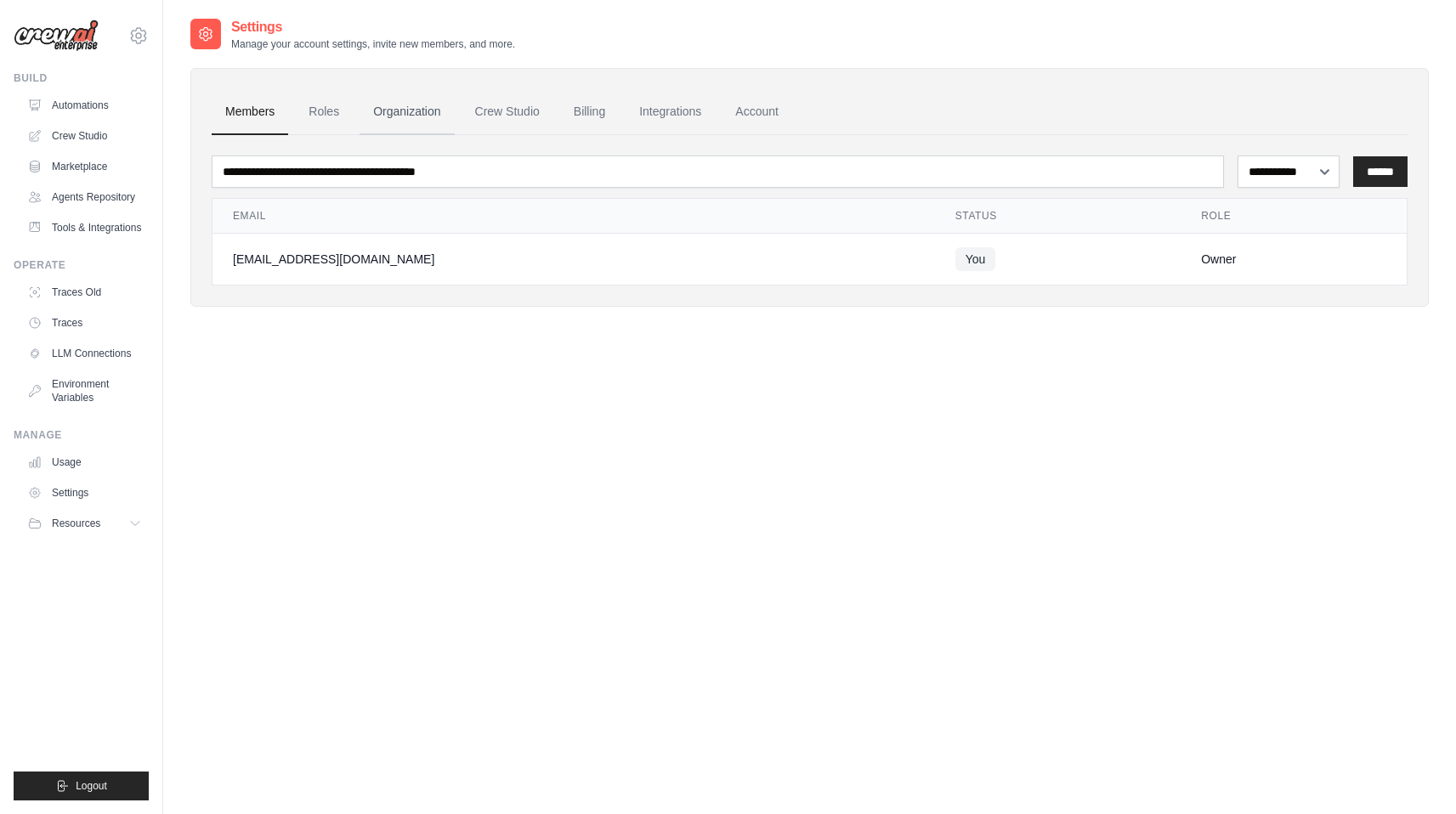
click at [417, 124] on link "Organization" at bounding box center [406, 112] width 94 height 46
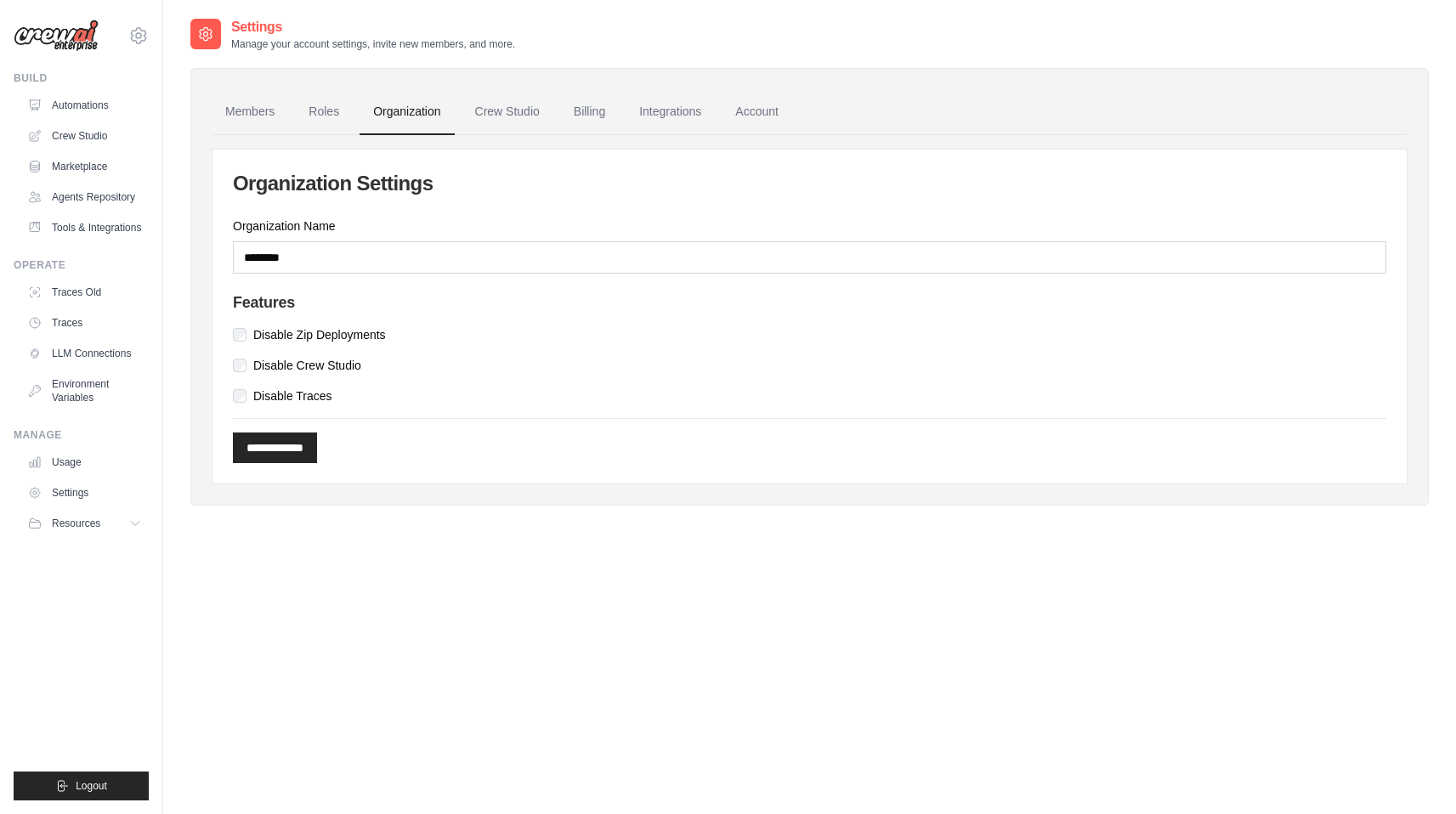
click at [292, 116] on ul "Members Roles Organization Crew Studio Billing Integrations Account" at bounding box center [809, 112] width 1196 height 46
click at [331, 108] on link "Roles" at bounding box center [323, 112] width 58 height 46
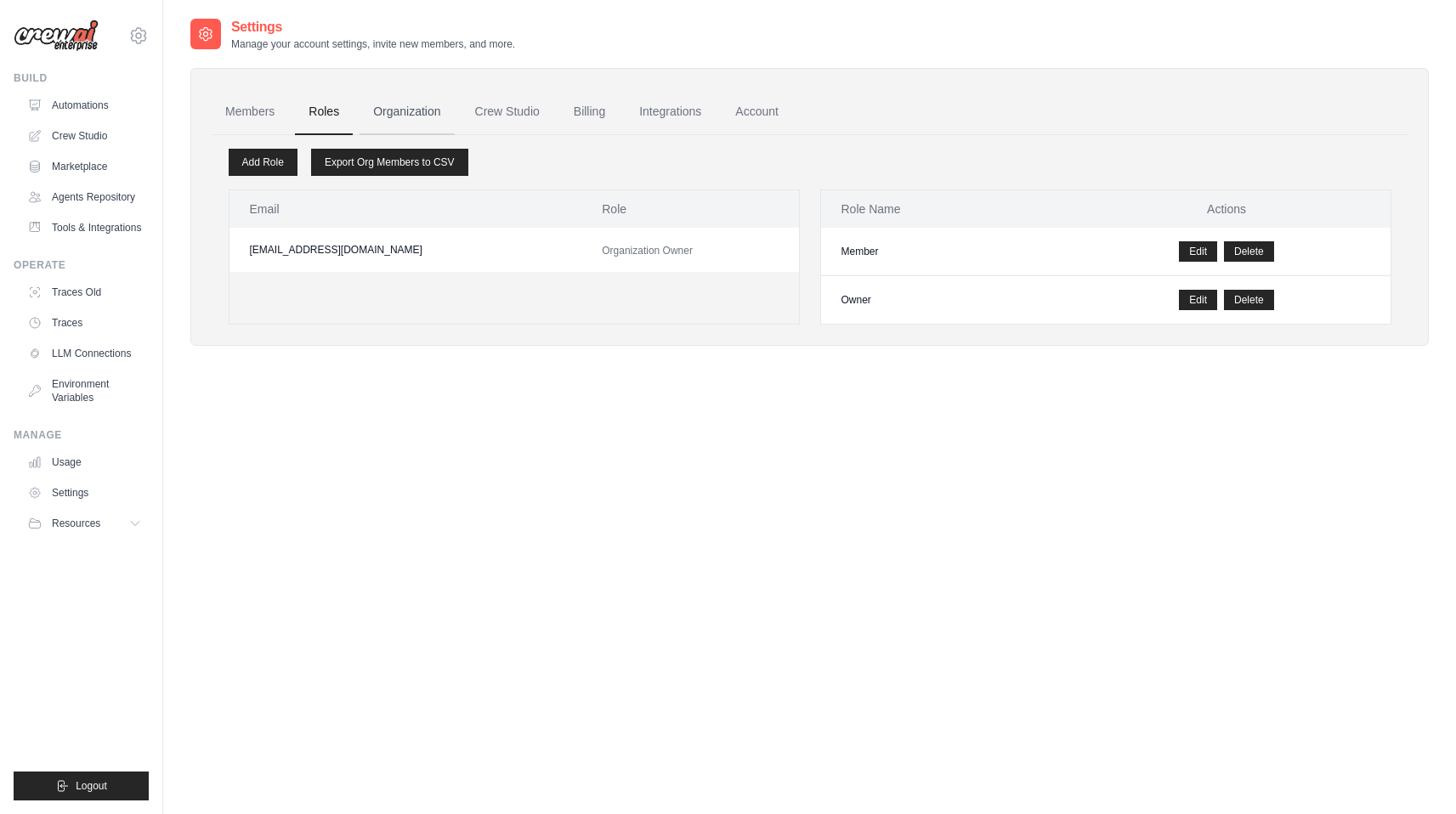
click at [443, 109] on link "Organization" at bounding box center [406, 112] width 94 height 46
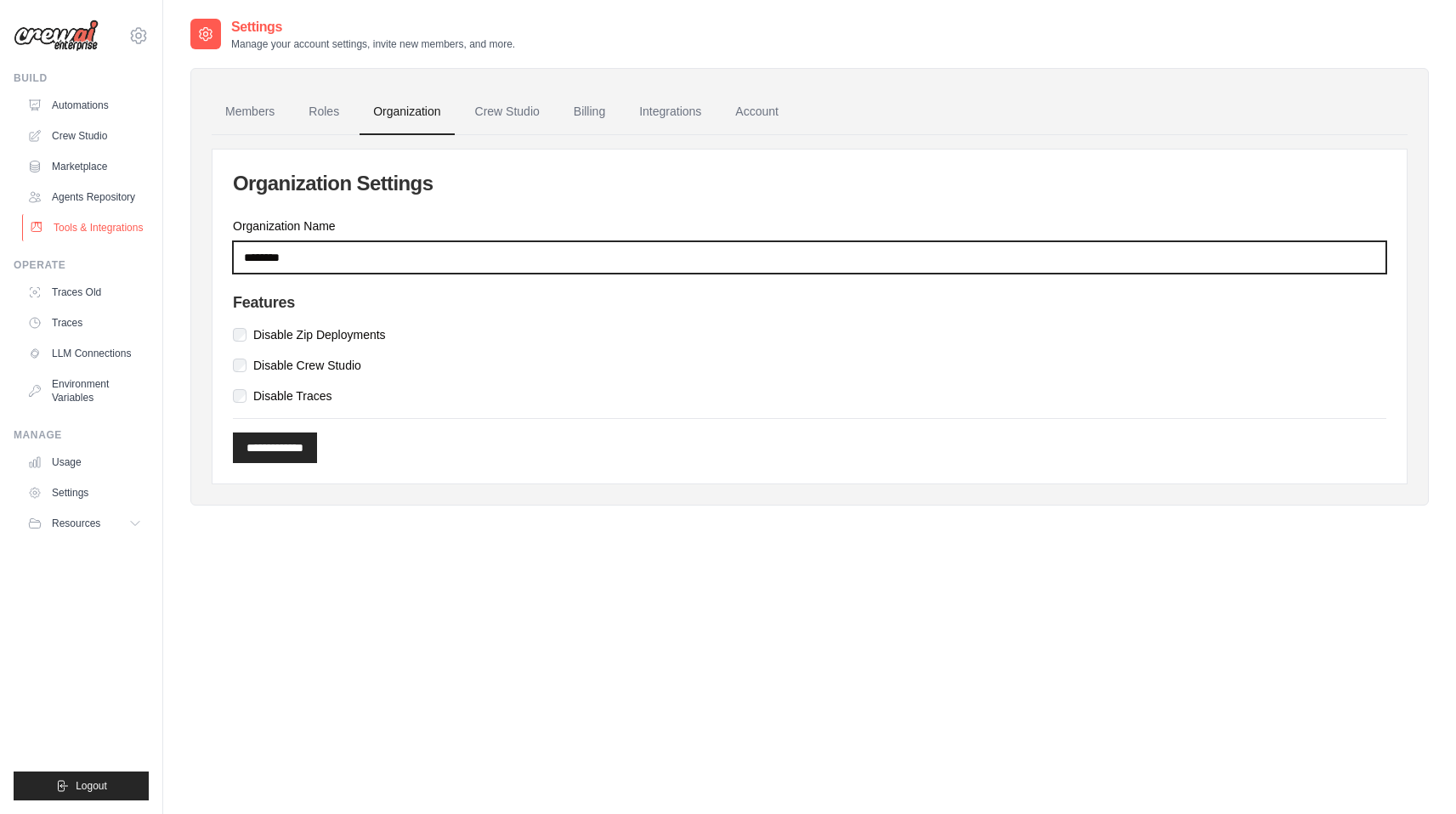
drag, startPoint x: 346, startPoint y: 255, endPoint x: 147, endPoint y: 234, distance: 200.1
click at [147, 234] on div "[EMAIL_ADDRESS][DOMAIN_NAME] Settings Build Automations" at bounding box center [728, 424] width 1456 height 848
type input "****"
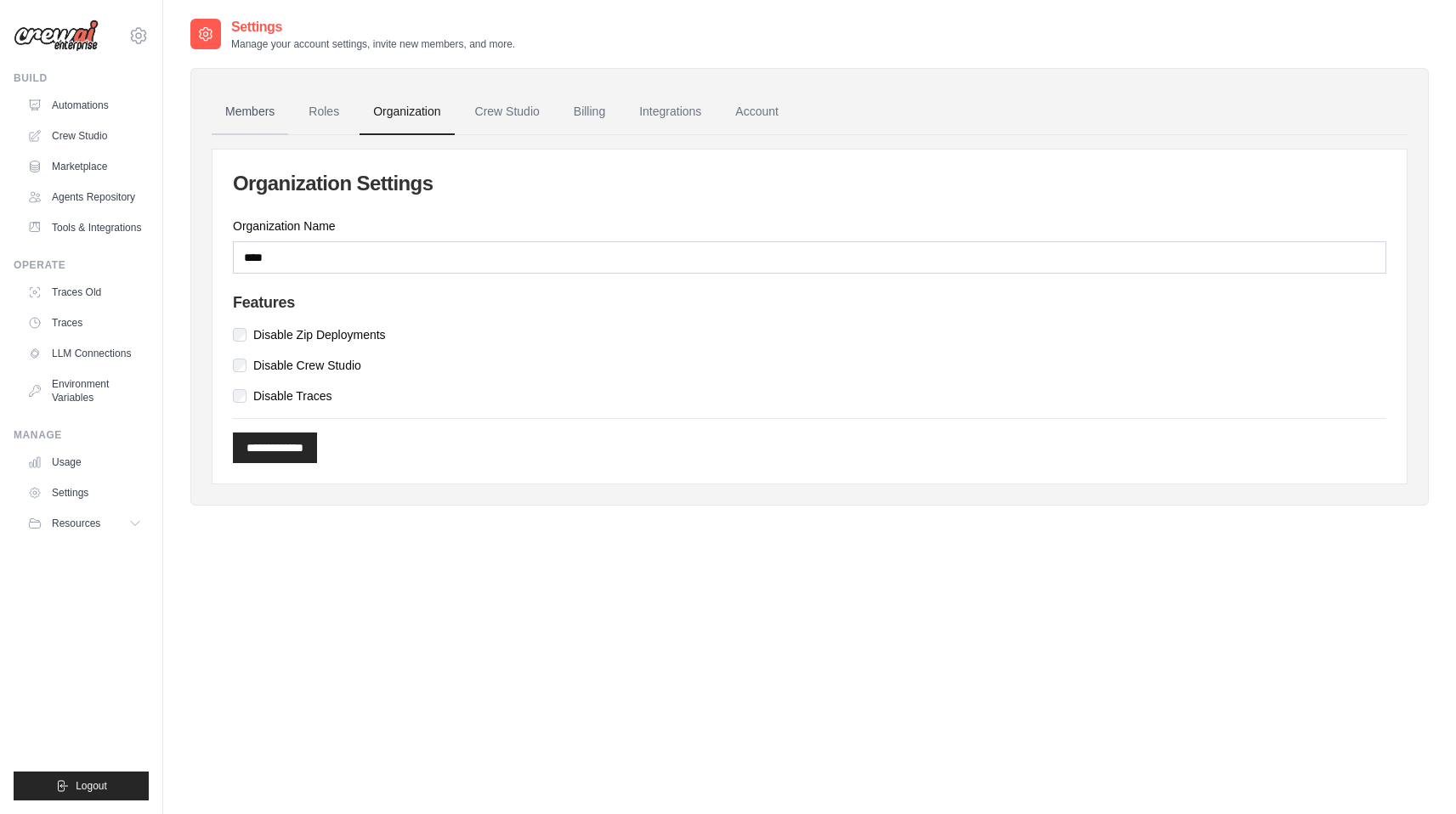
click at [234, 132] on link "Members" at bounding box center [250, 112] width 76 height 46
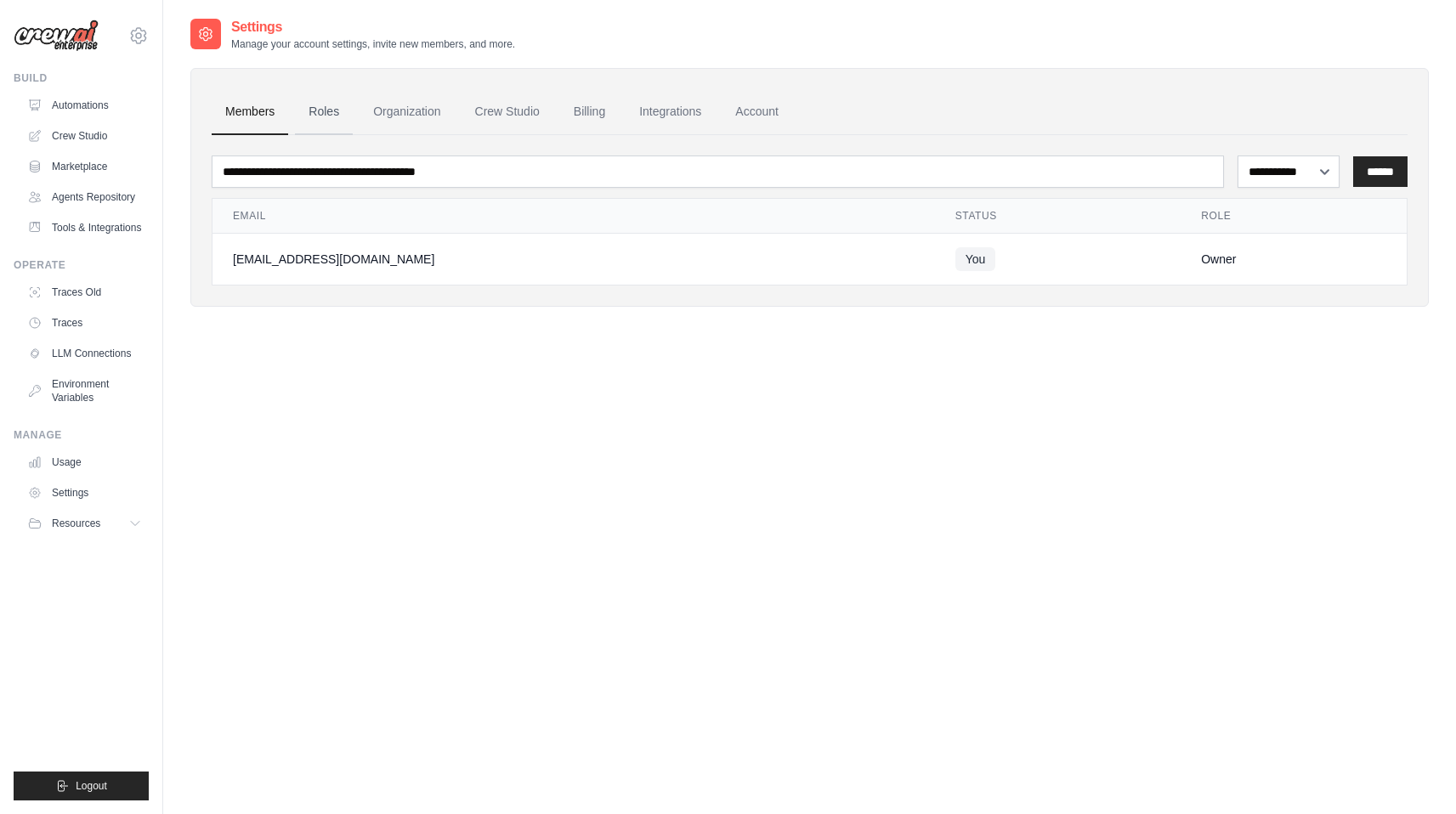
click at [305, 120] on link "Roles" at bounding box center [323, 112] width 58 height 46
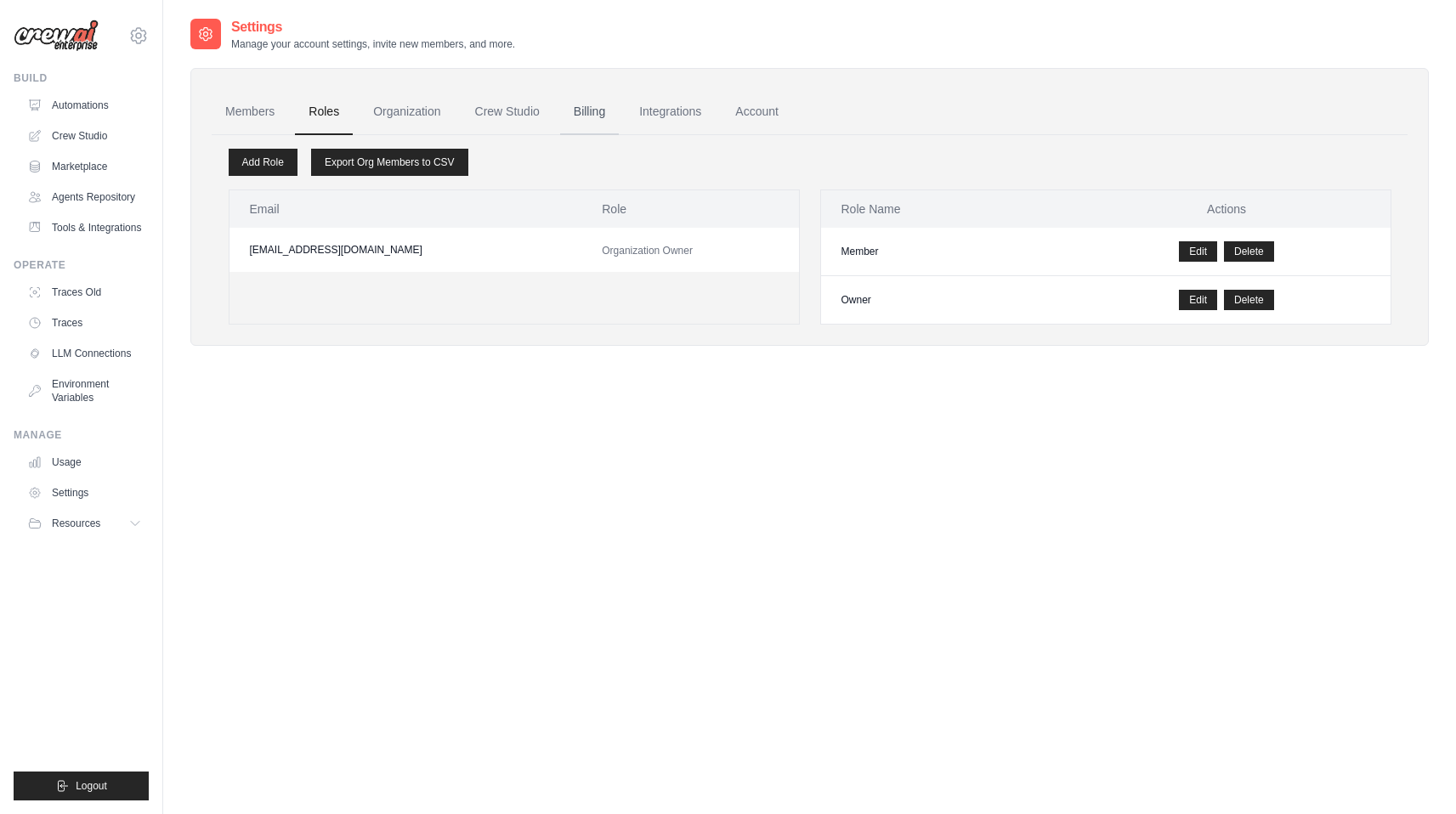
click at [594, 108] on link "Billing" at bounding box center [589, 112] width 59 height 46
click at [658, 115] on link "Integrations" at bounding box center [670, 112] width 89 height 46
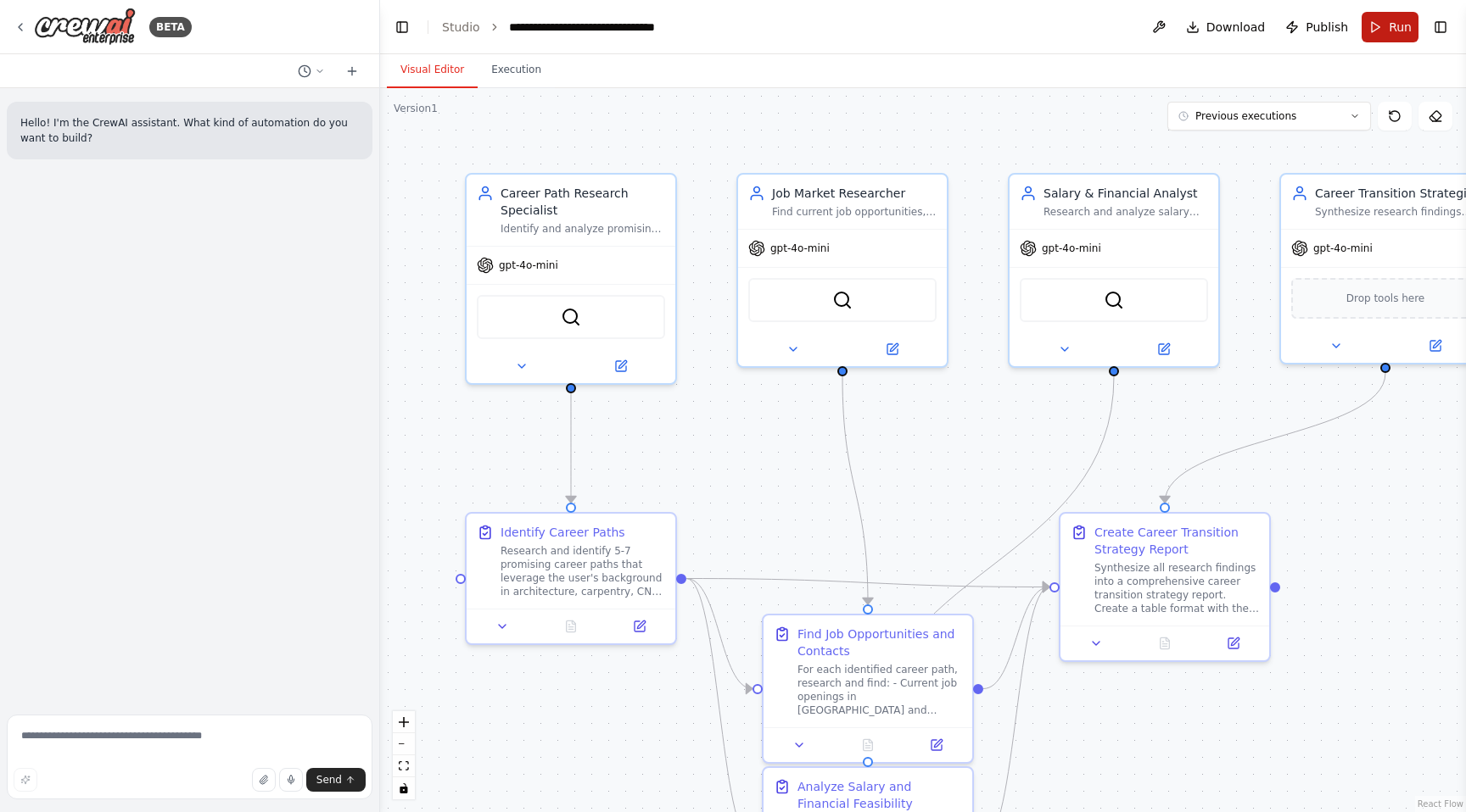
click at [1375, 29] on button "Run" at bounding box center [1390, 26] width 57 height 30
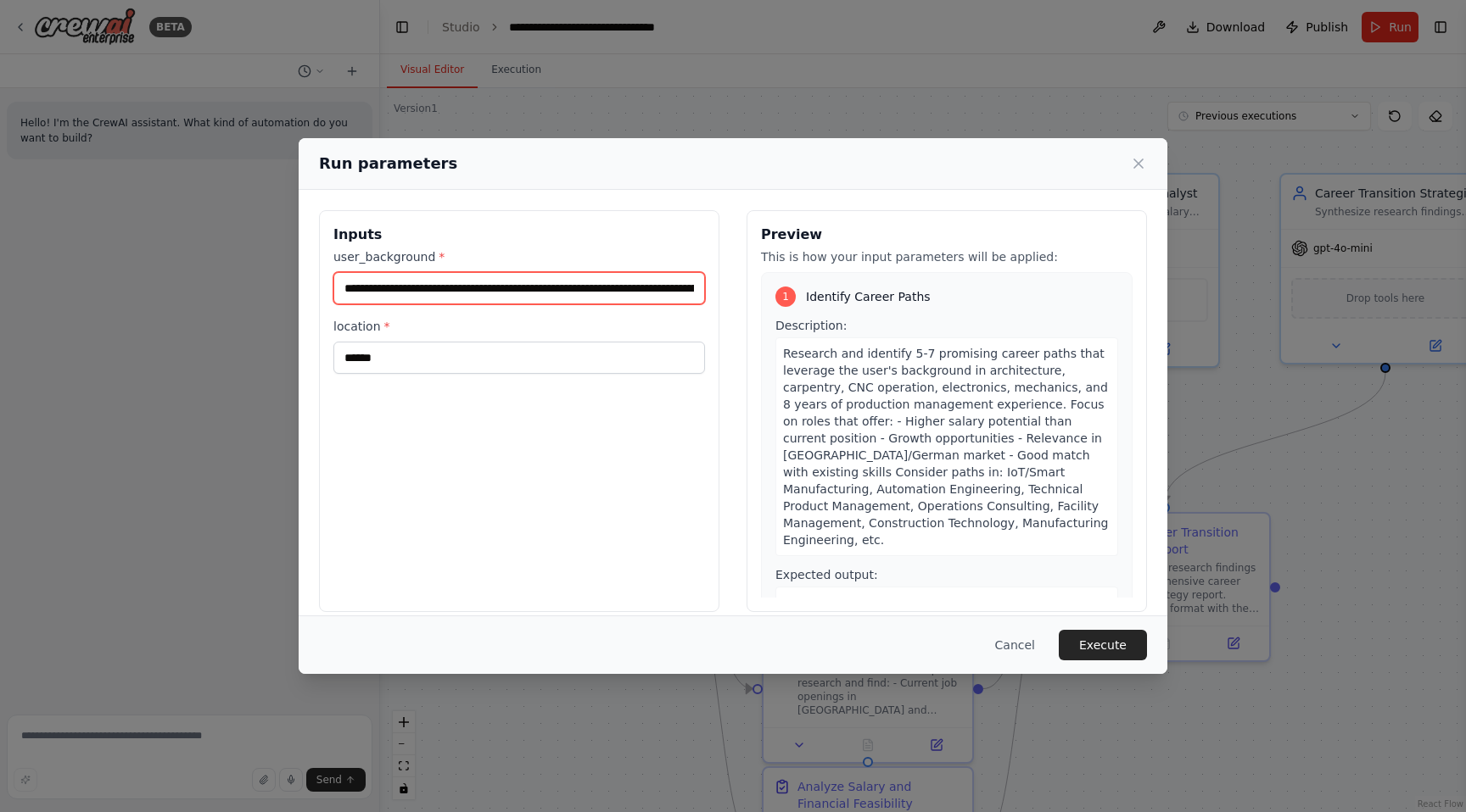
click at [546, 291] on input "**********" at bounding box center [519, 288] width 371 height 32
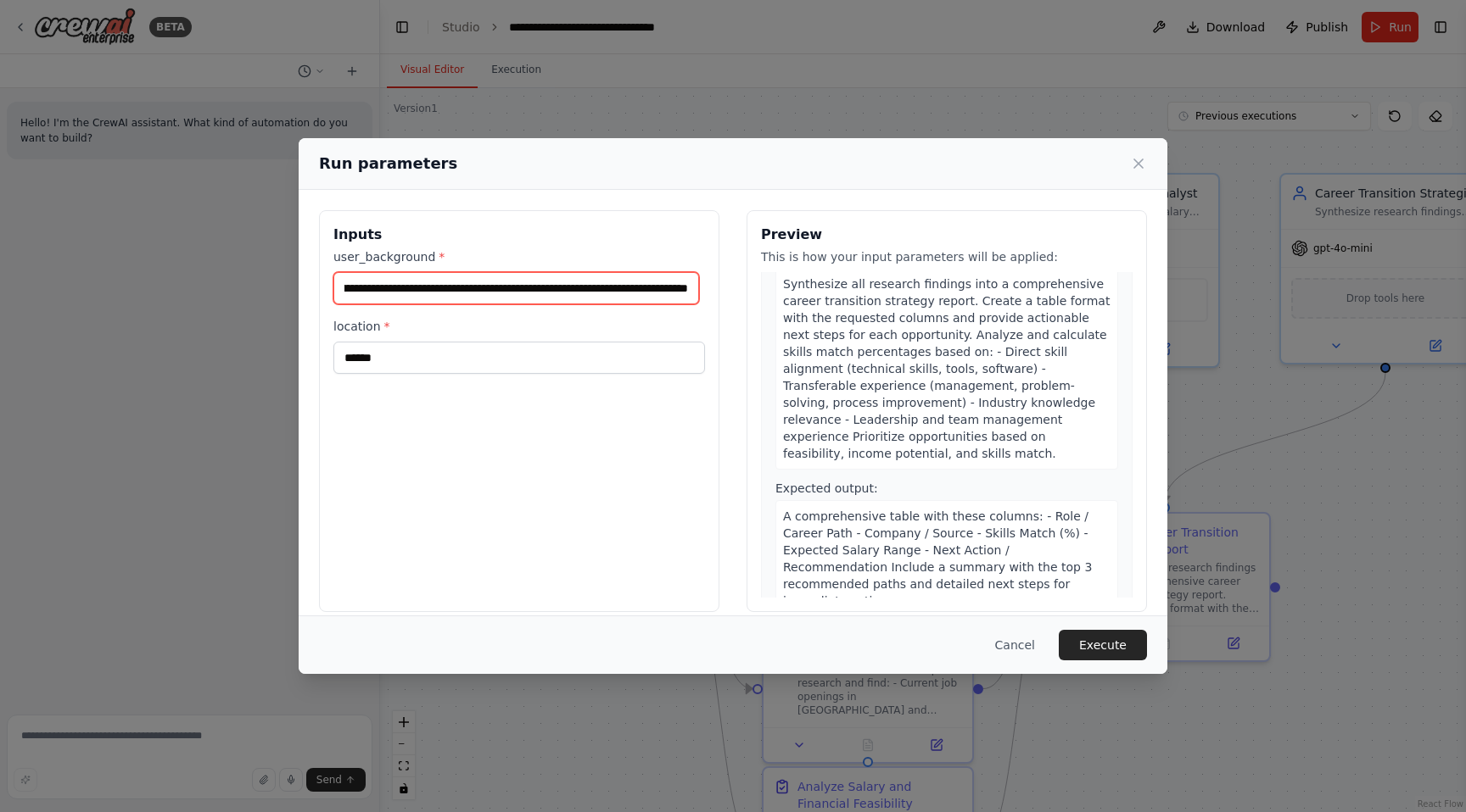
scroll to position [0, 330]
type input "**********"
click at [1100, 646] on button "Execute" at bounding box center [1102, 645] width 88 height 30
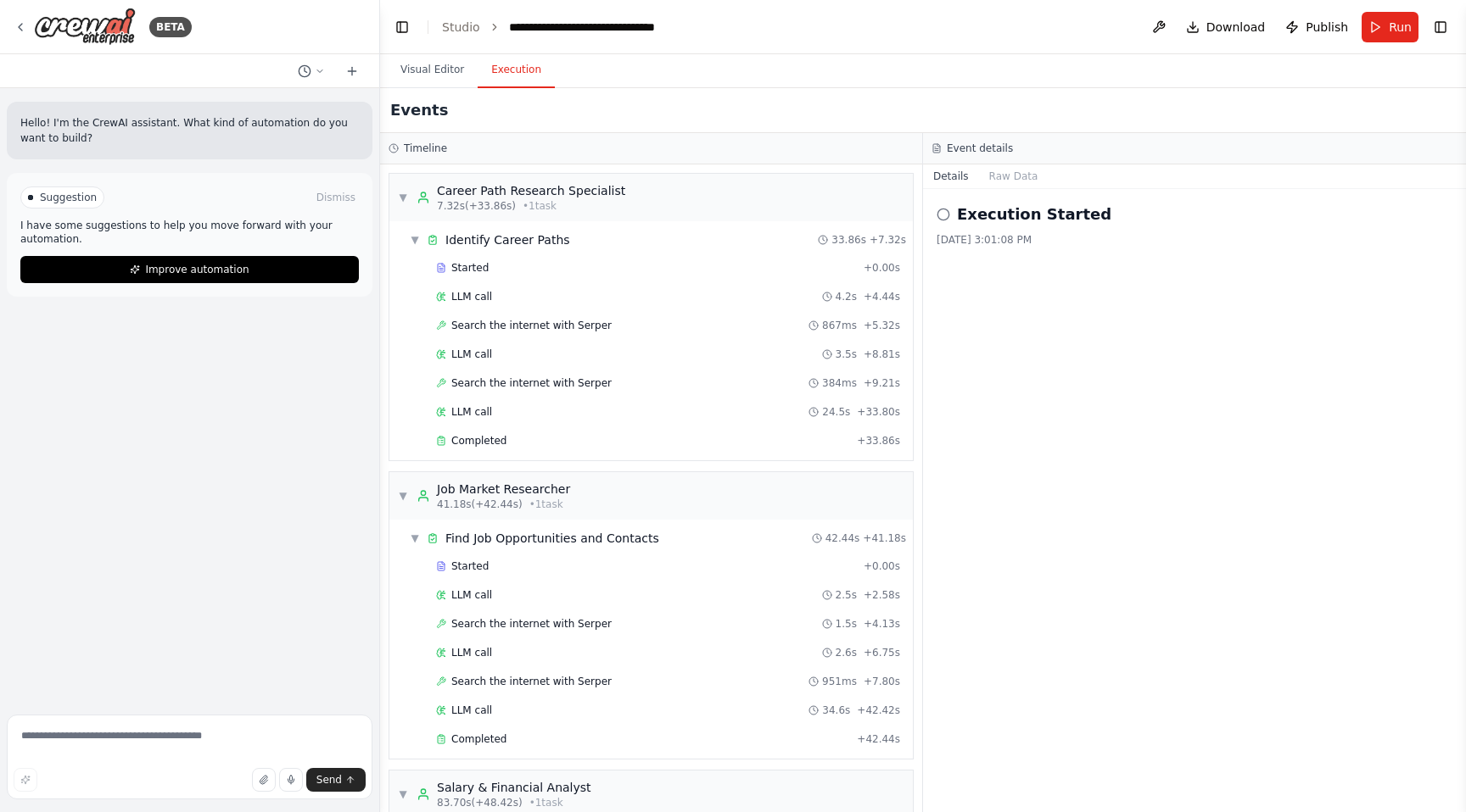
scroll to position [448, 0]
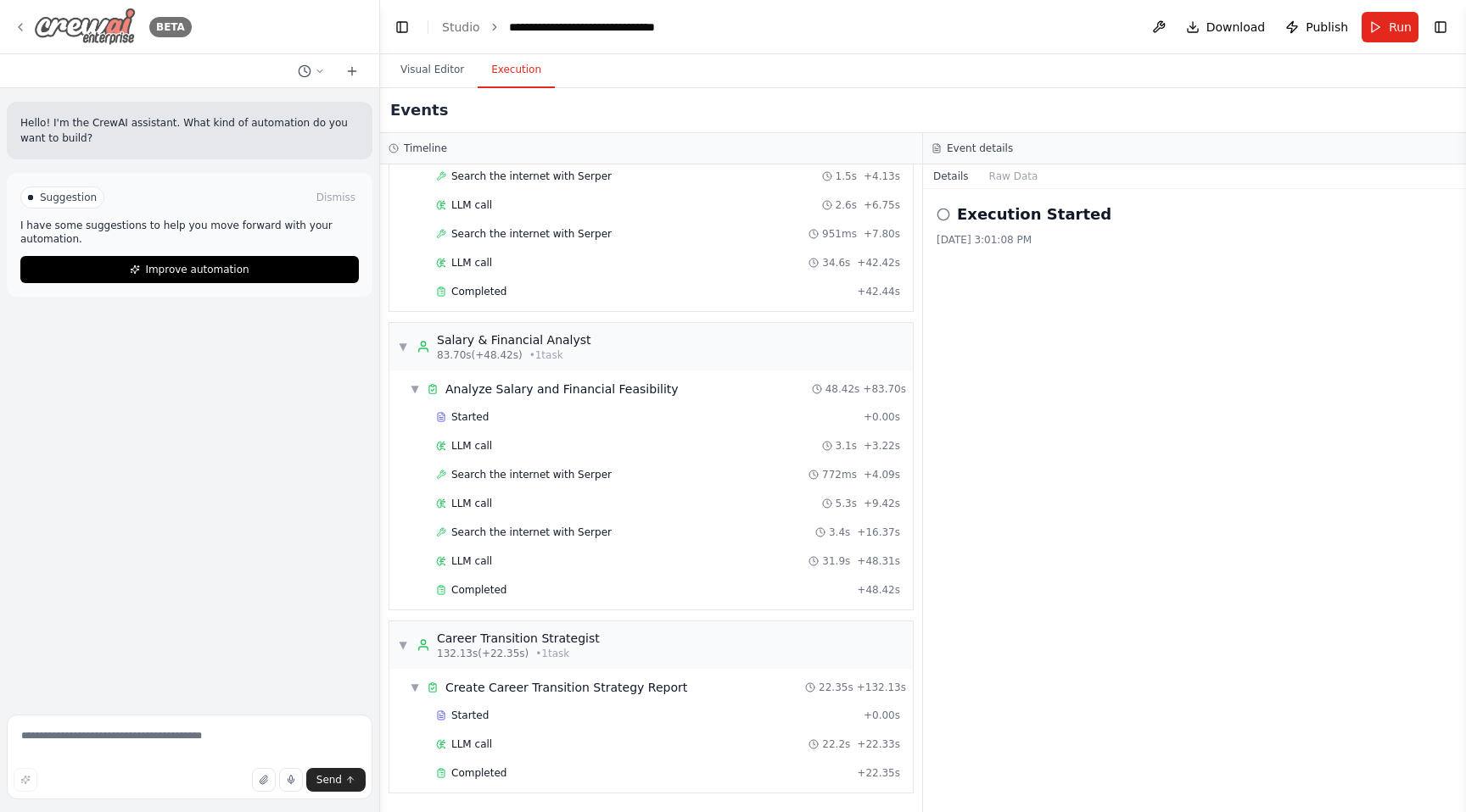
click at [112, 29] on img at bounding box center [85, 26] width 102 height 38
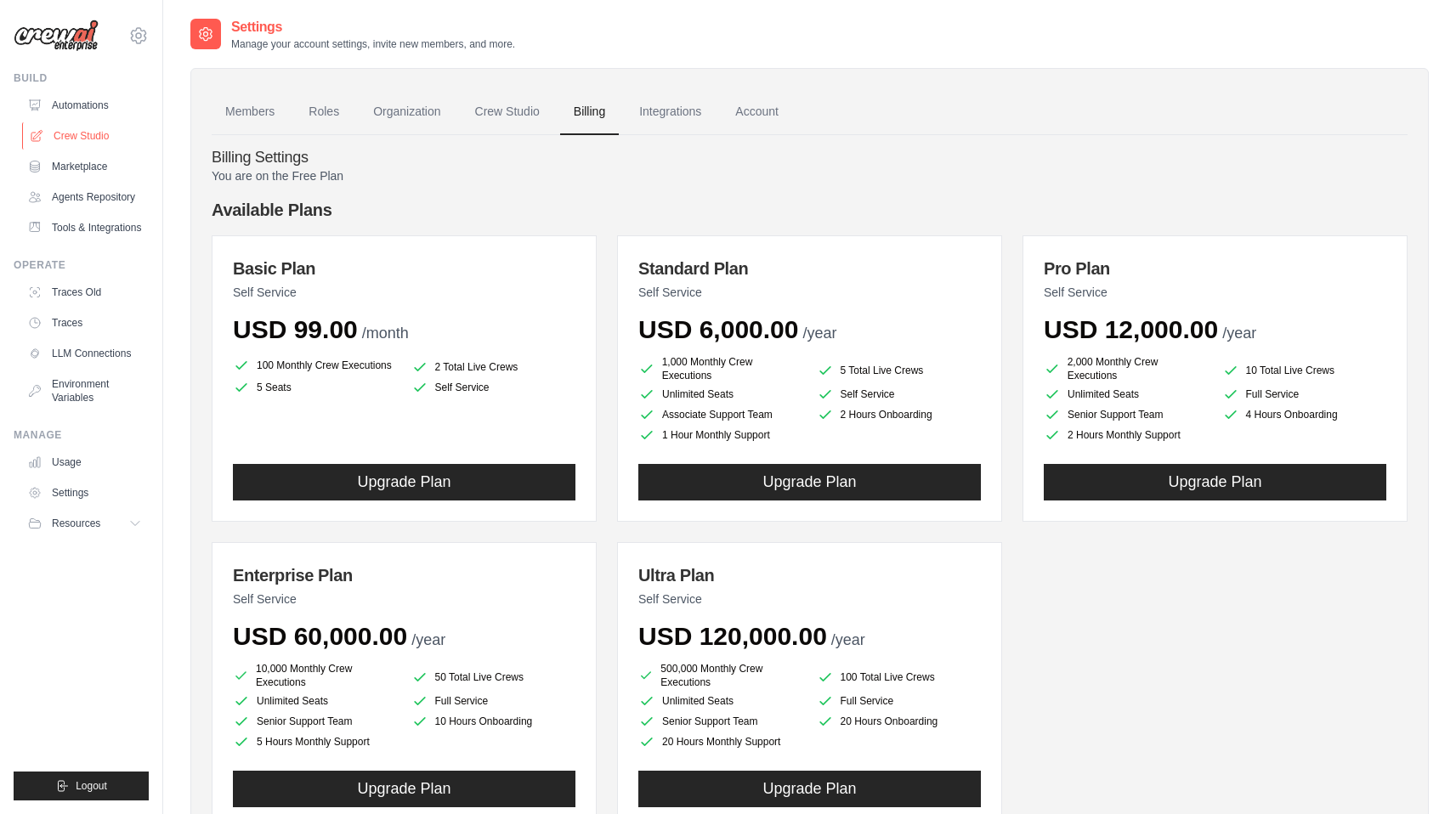
click at [85, 139] on link "Crew Studio" at bounding box center [86, 136] width 128 height 27
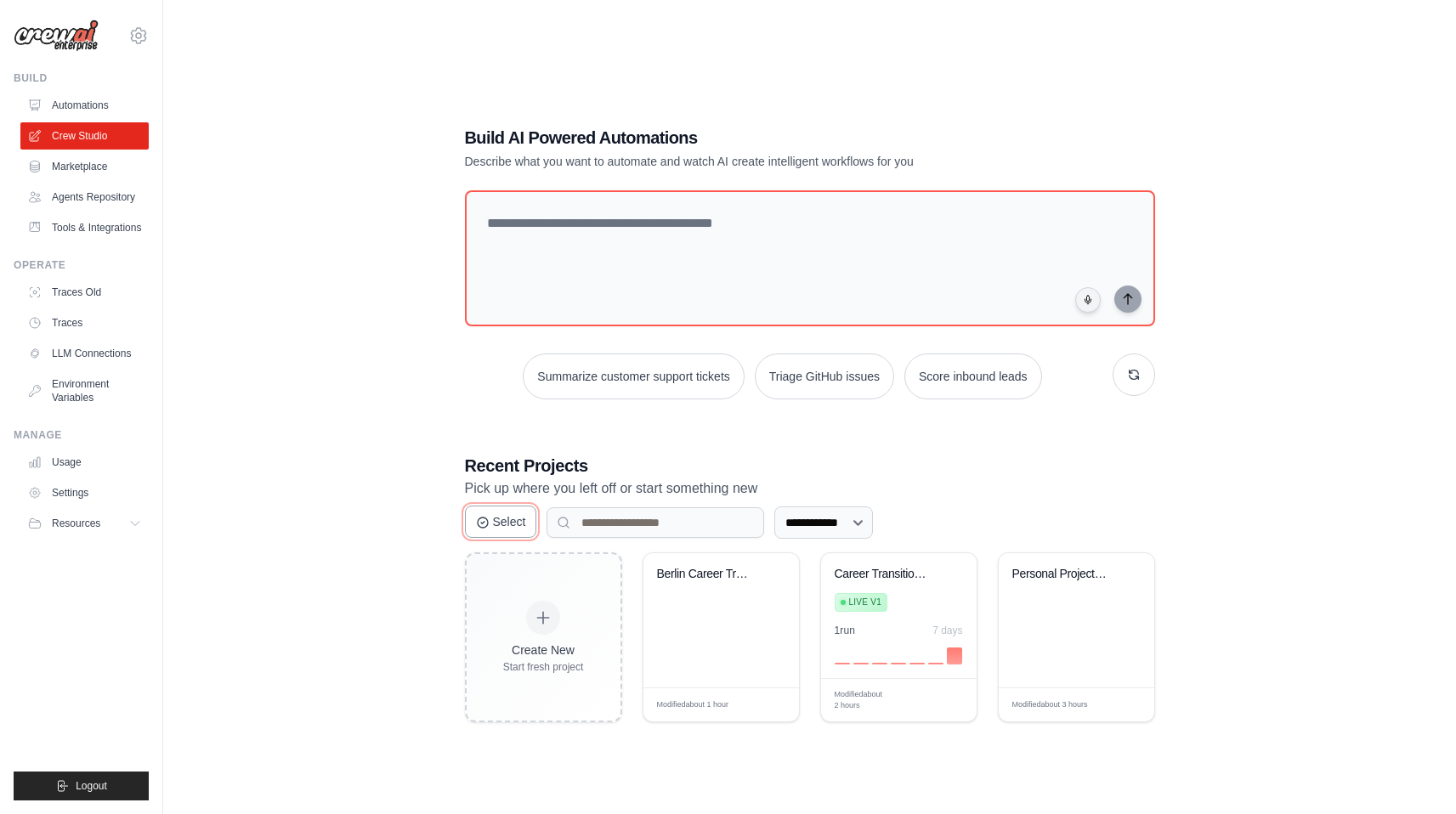
click at [497, 528] on button "Select" at bounding box center [501, 521] width 72 height 32
click at [497, 528] on button "Cancel" at bounding box center [503, 521] width 76 height 32
click at [73, 199] on link "Agents Repository" at bounding box center [86, 197] width 128 height 27
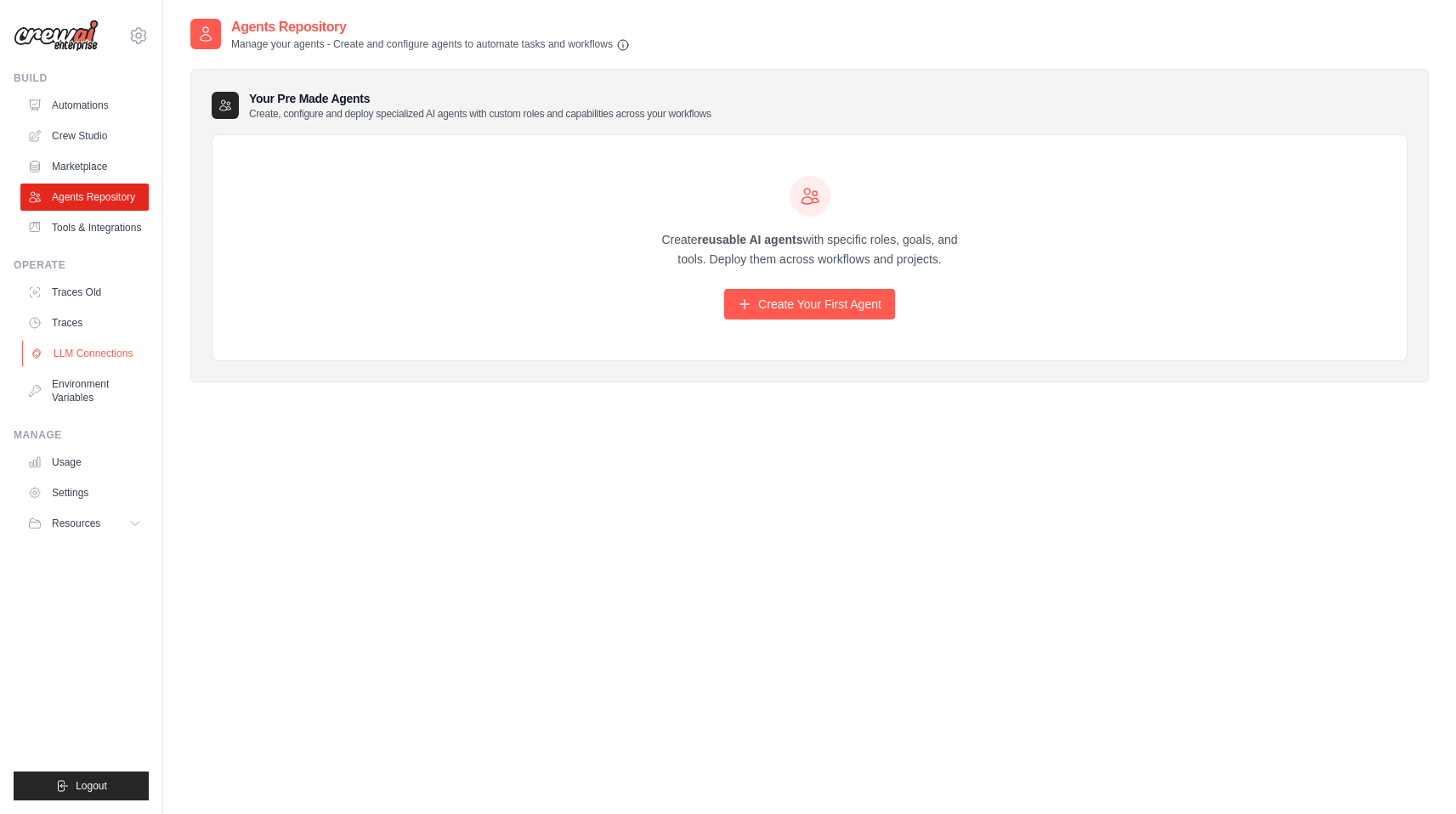
click at [100, 356] on link "LLM Connections" at bounding box center [86, 354] width 128 height 27
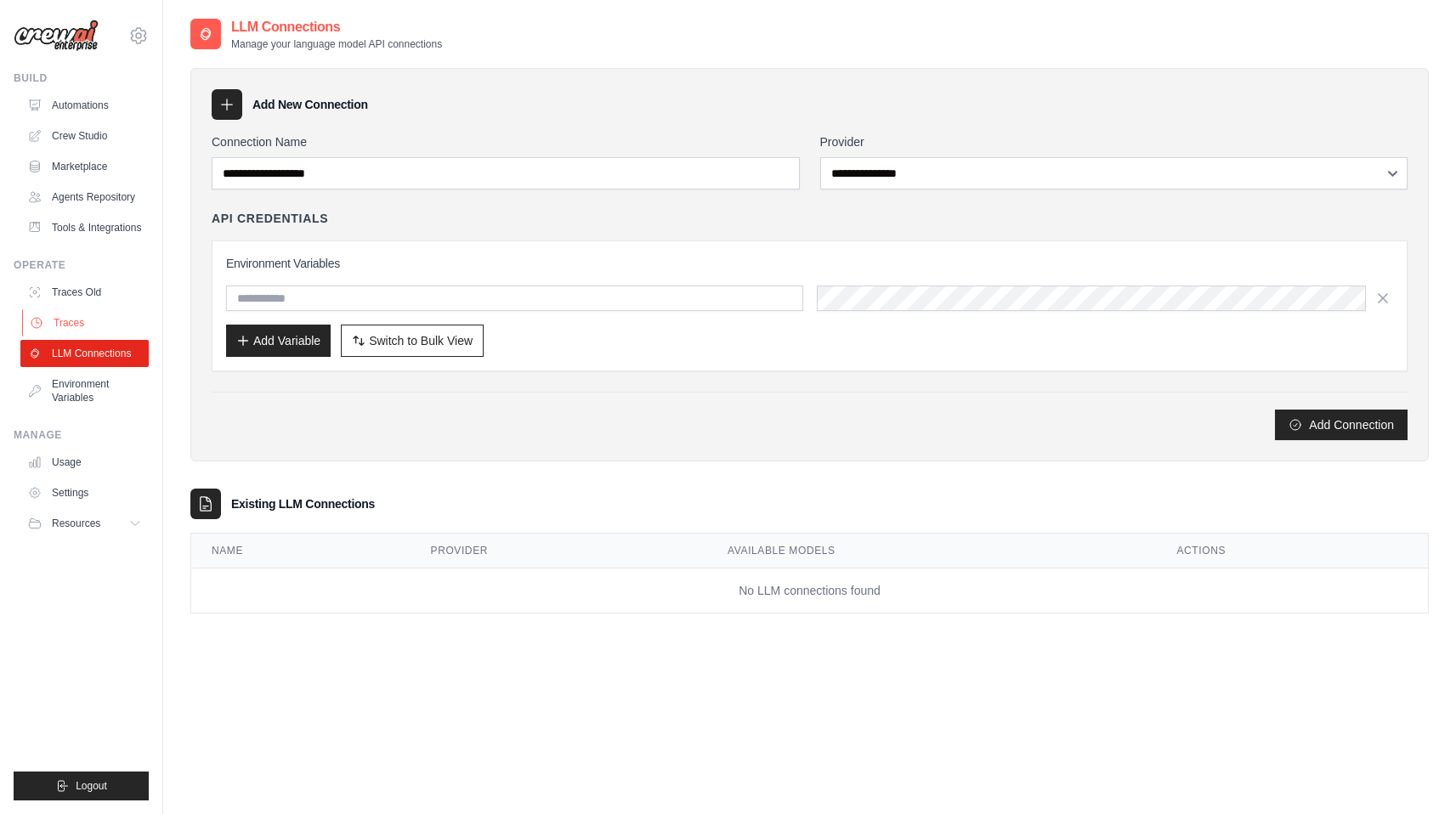
click at [85, 324] on link "Traces" at bounding box center [86, 323] width 128 height 27
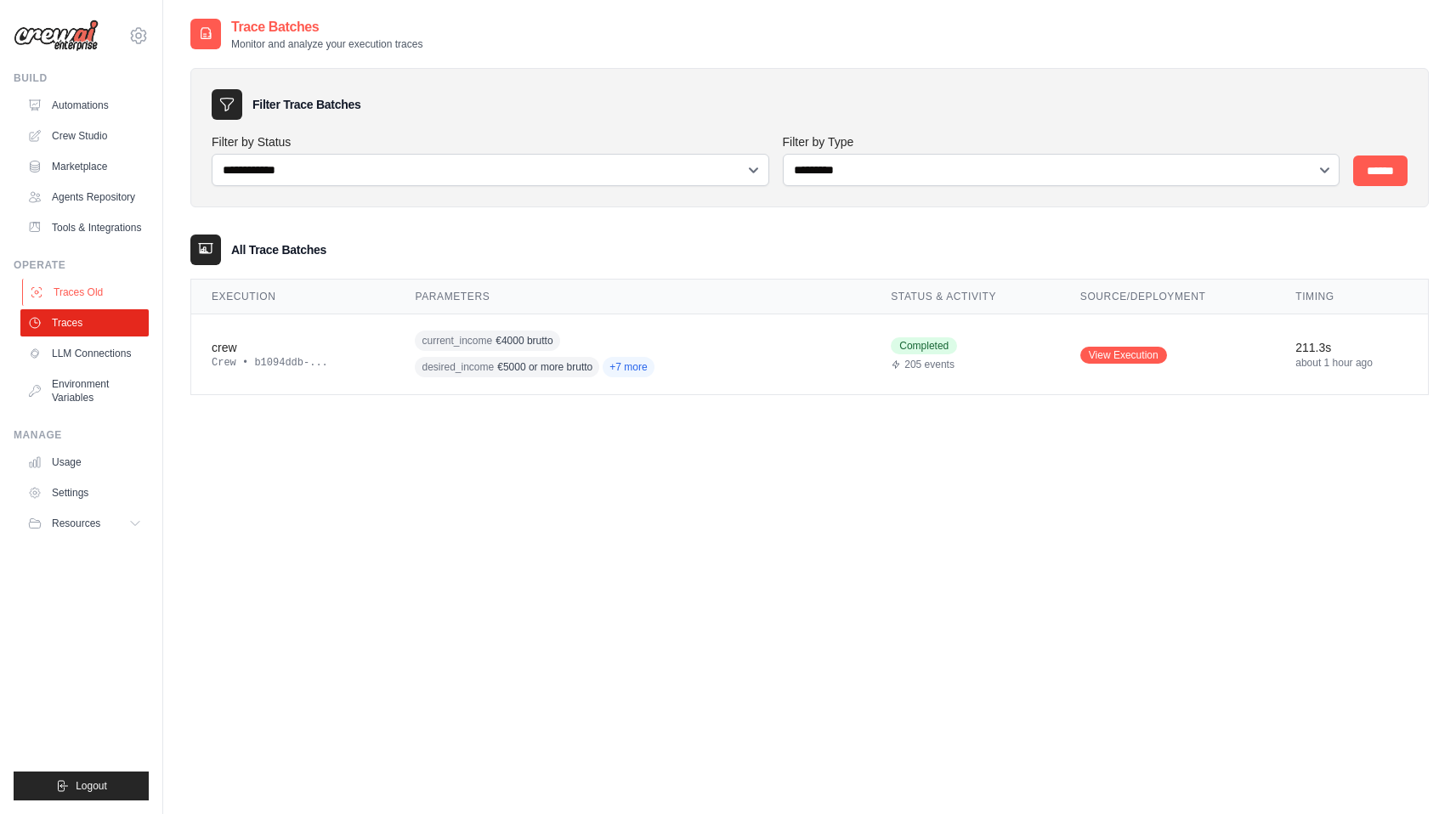
click at [93, 294] on link "Traces Old" at bounding box center [86, 293] width 128 height 27
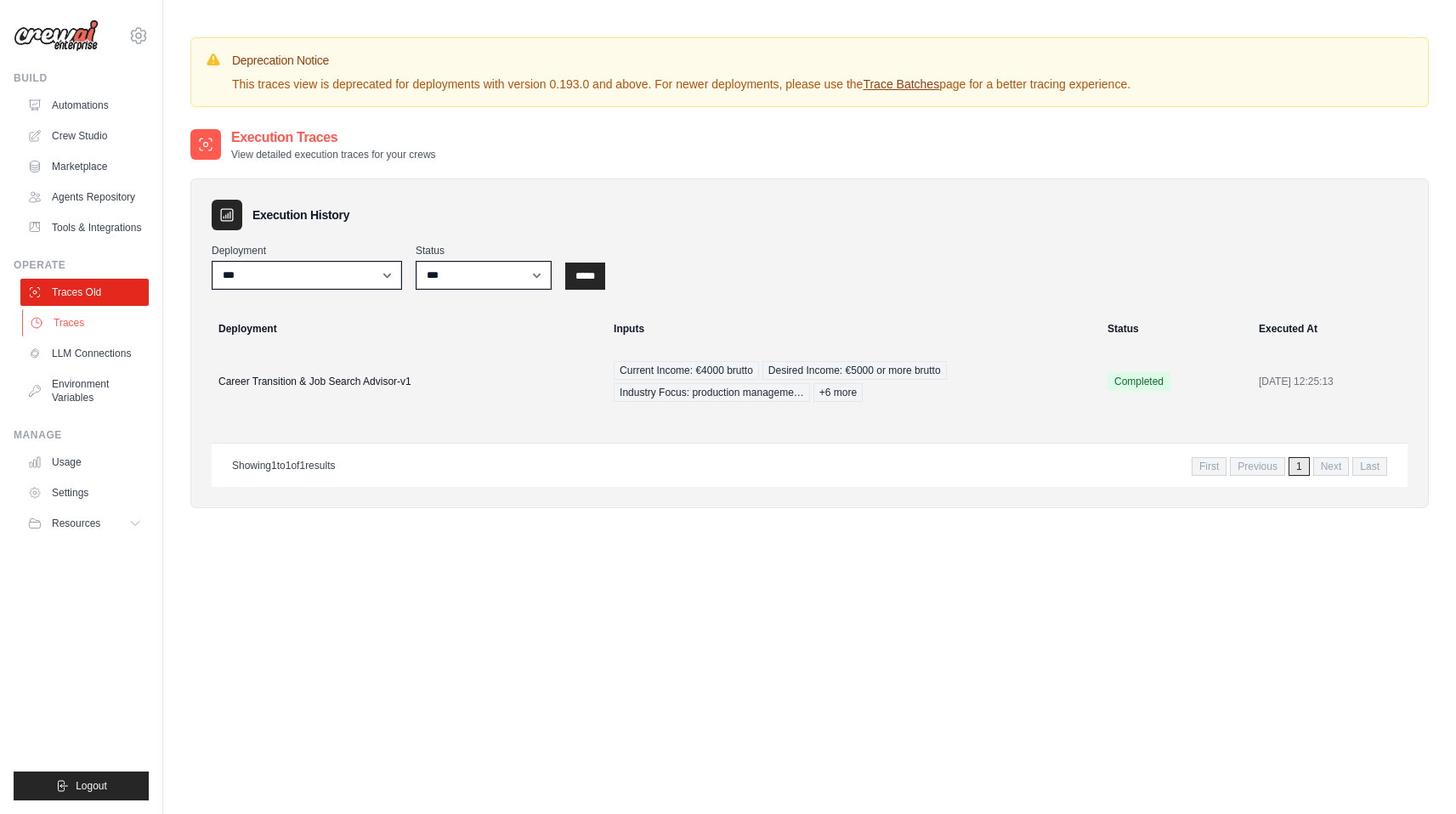
click at [88, 324] on link "Traces" at bounding box center [86, 323] width 128 height 27
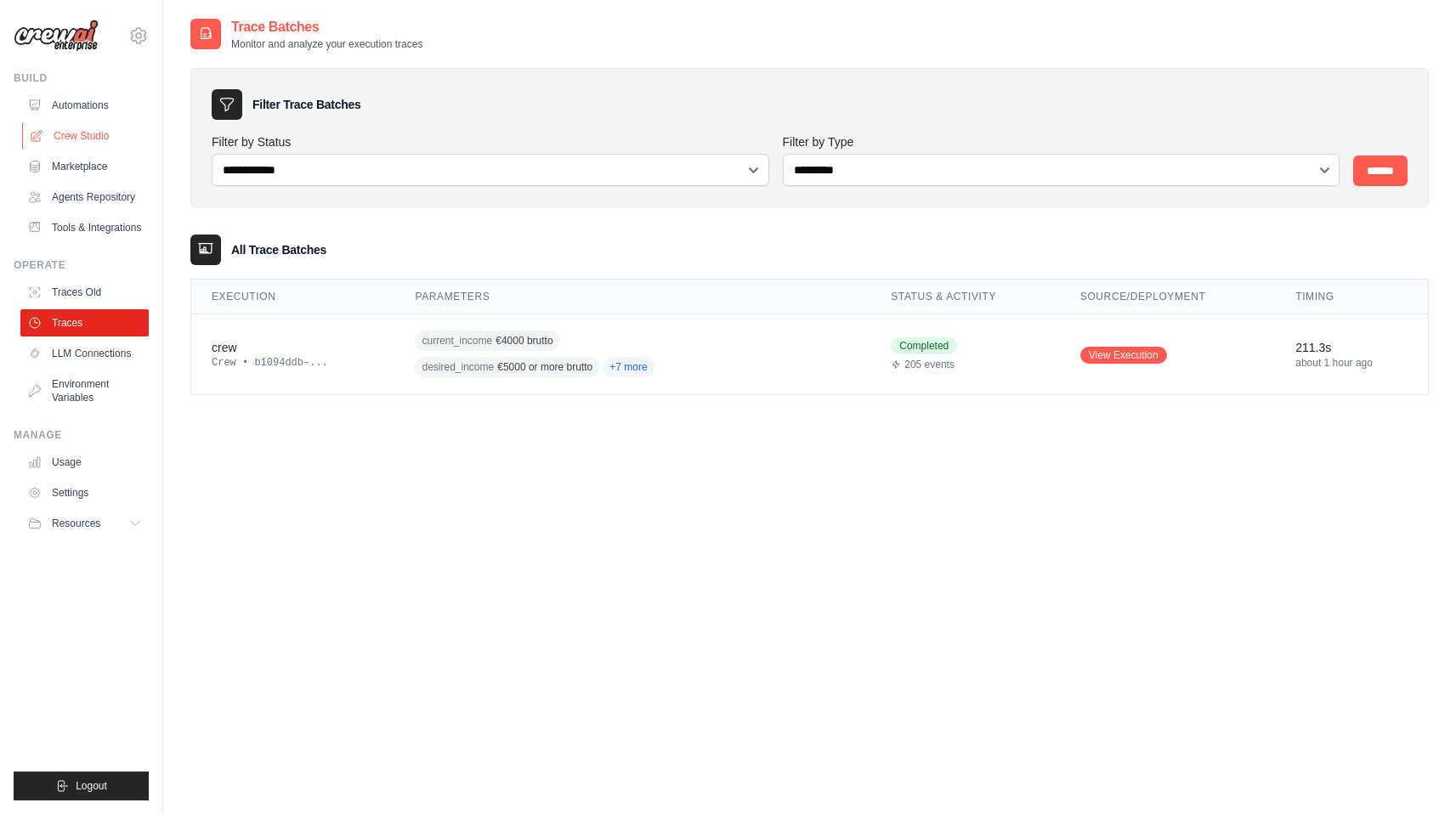
click at [118, 130] on link "Crew Studio" at bounding box center [86, 136] width 128 height 27
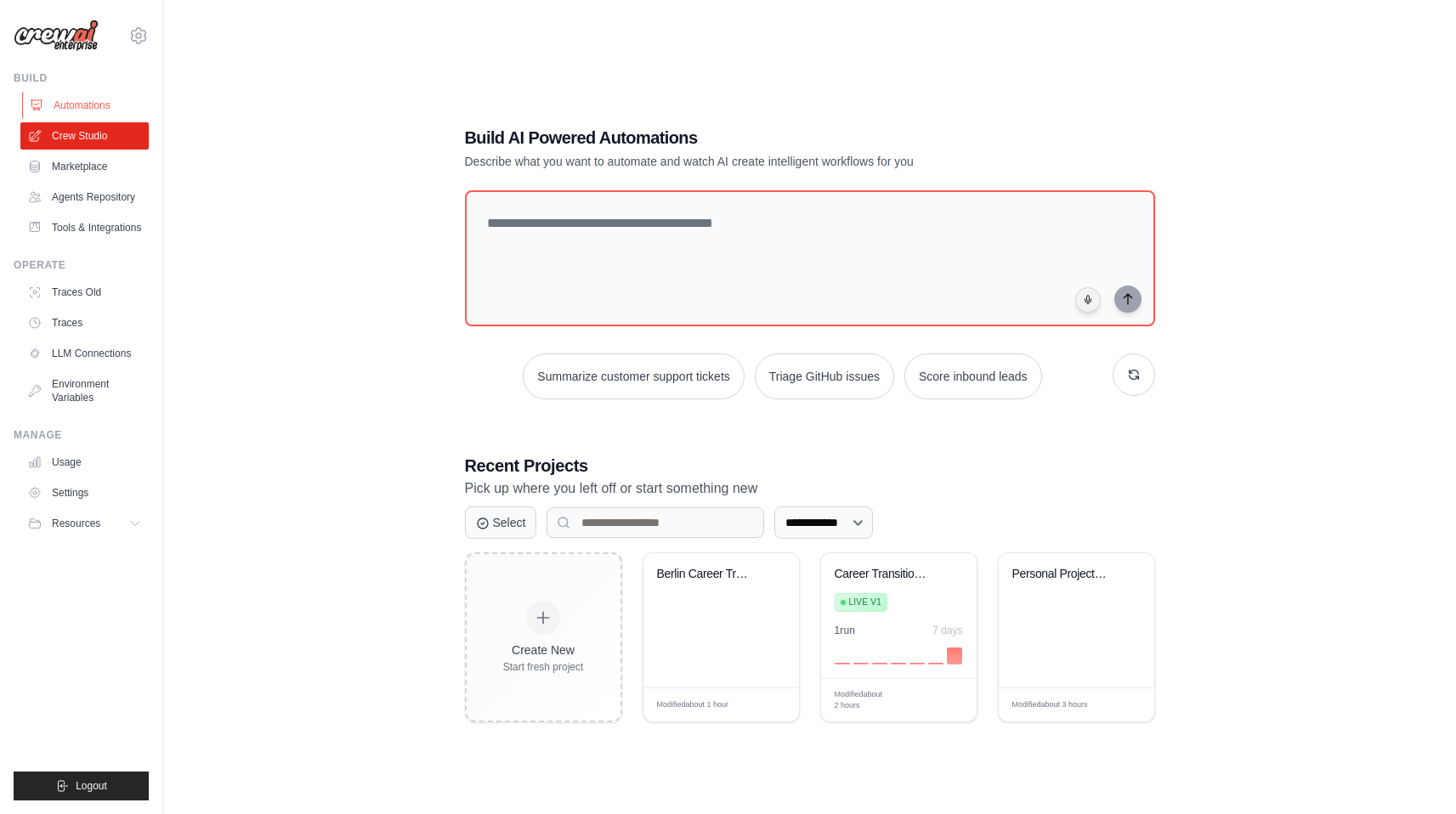
click at [101, 108] on link "Automations" at bounding box center [86, 106] width 128 height 27
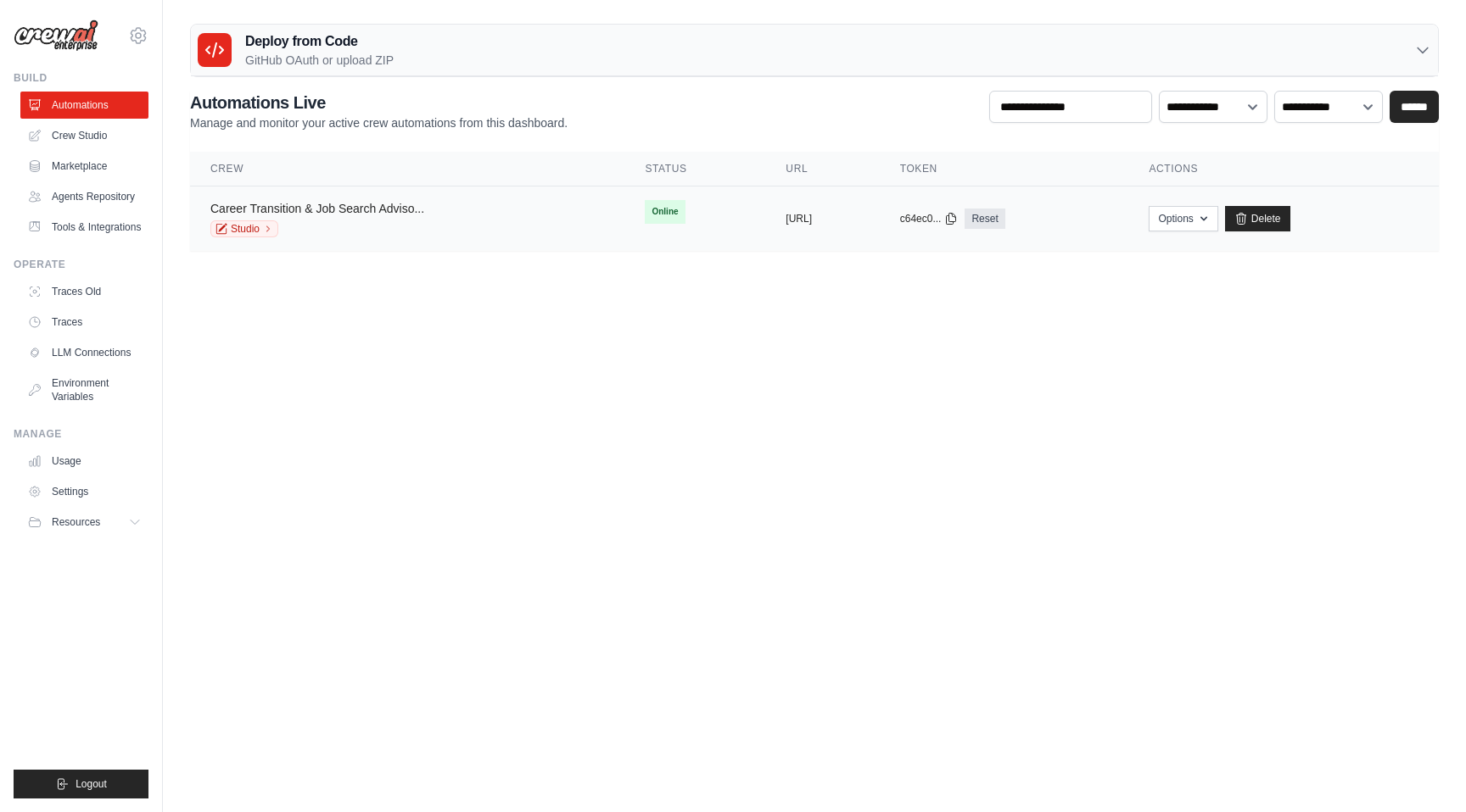
click at [311, 205] on link "Career Transition & Job Search Adviso..." at bounding box center [317, 209] width 214 height 14
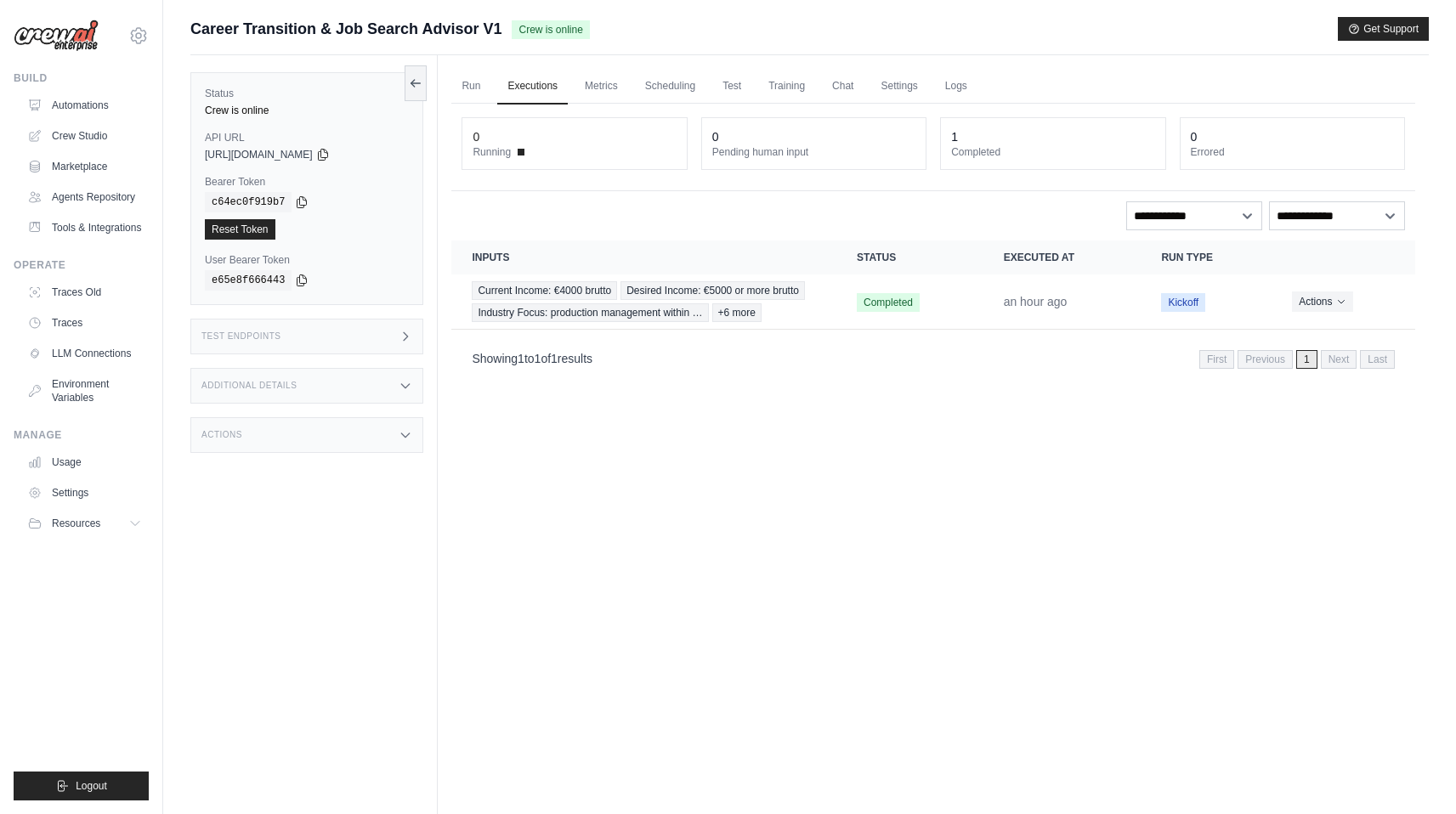
click at [543, 24] on span "Crew is online" at bounding box center [549, 29] width 77 height 19
click at [99, 192] on link "Agents Repository" at bounding box center [86, 197] width 128 height 27
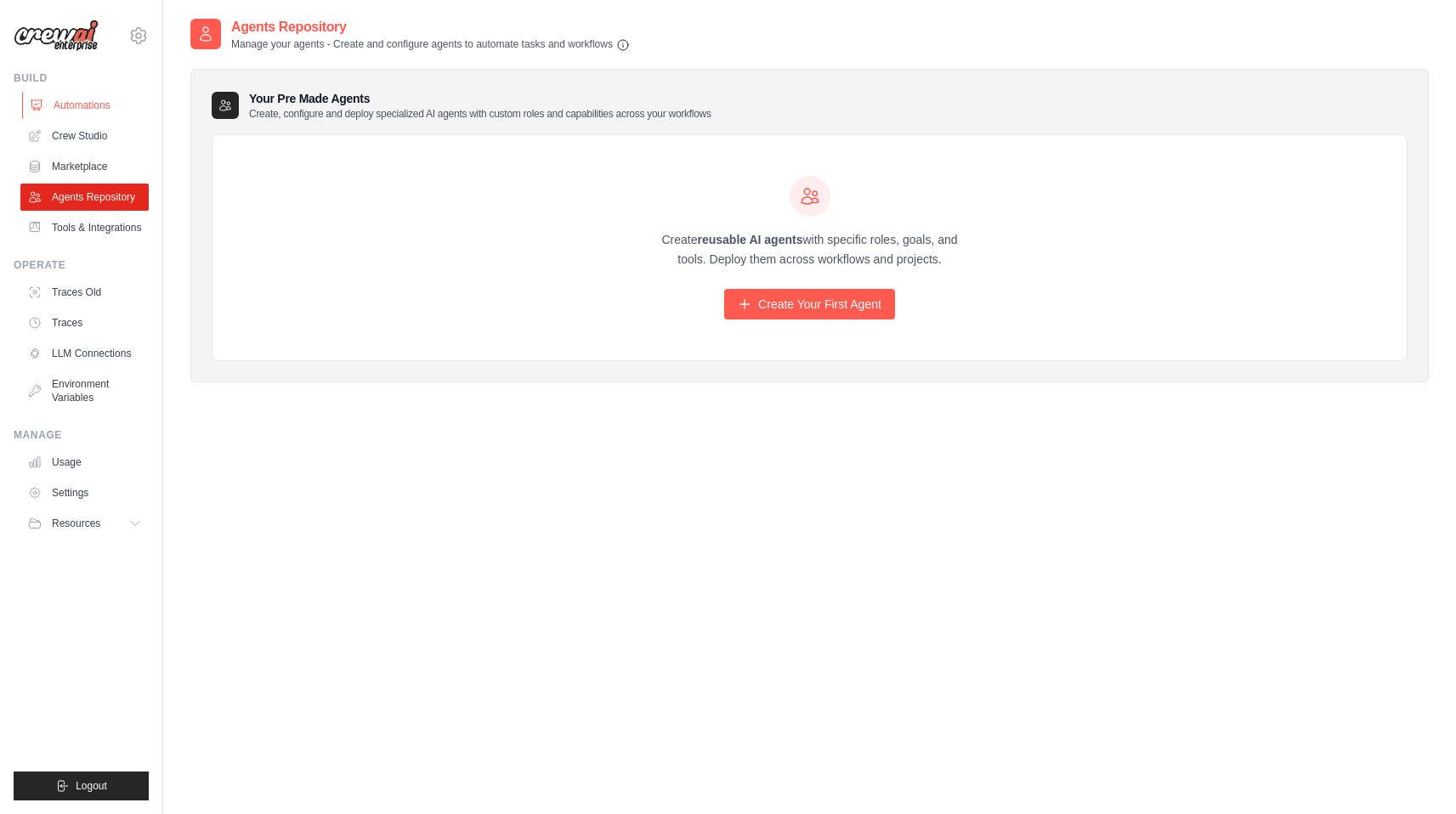
click at [100, 96] on link "Automations" at bounding box center [86, 106] width 128 height 27
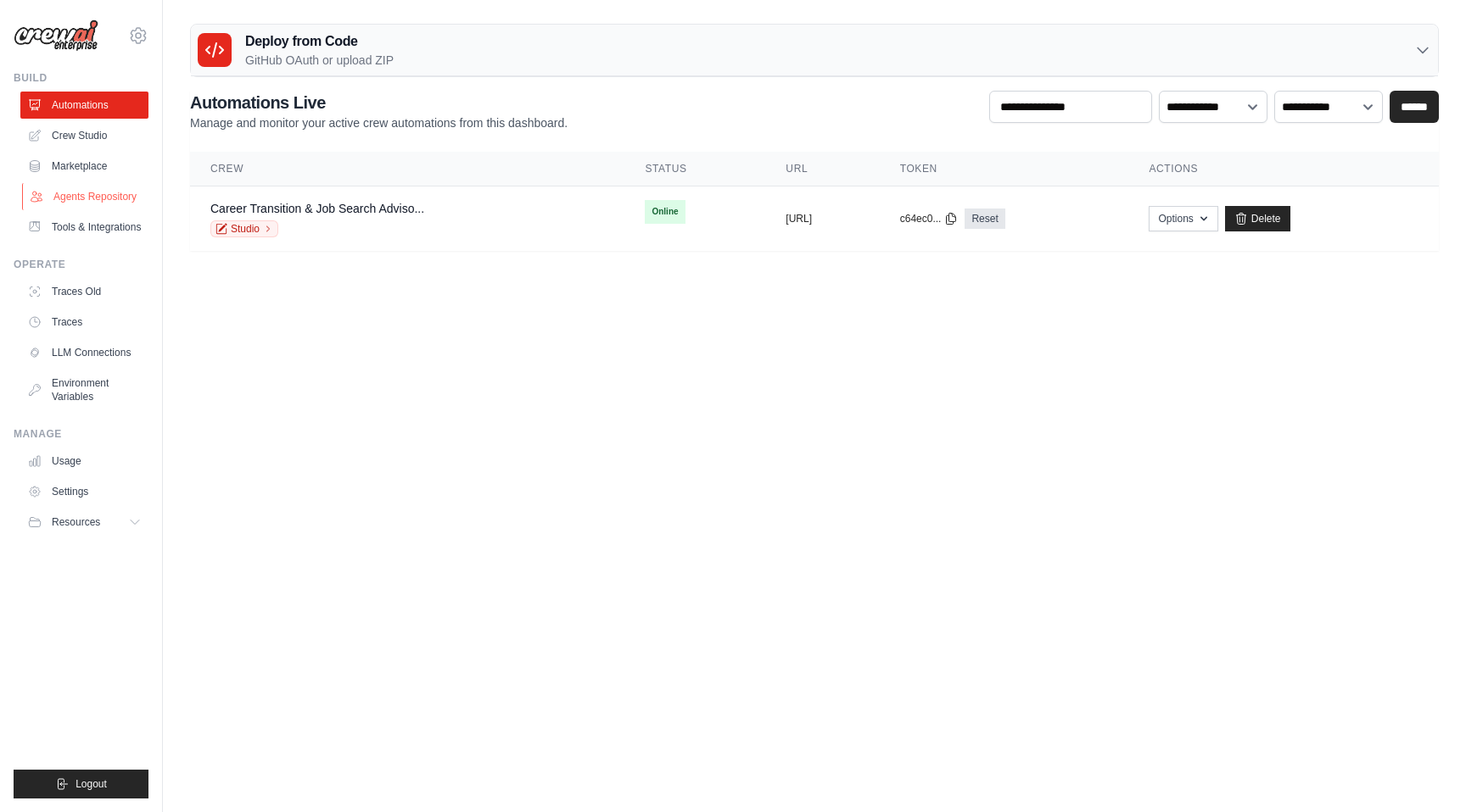
click at [89, 202] on link "Agents Repository" at bounding box center [86, 196] width 128 height 27
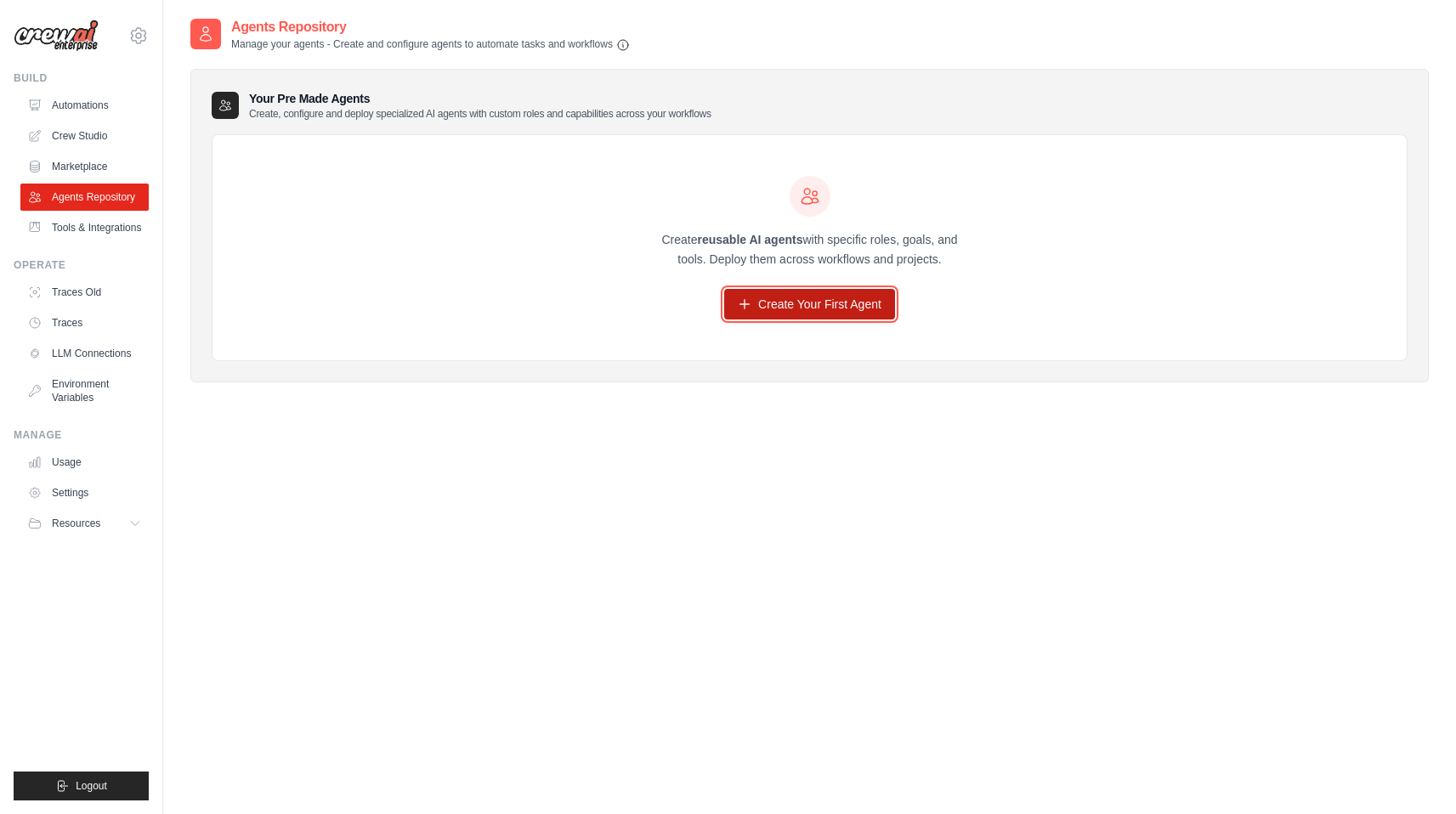
click at [768, 307] on link "Create Your First Agent" at bounding box center [809, 304] width 170 height 30
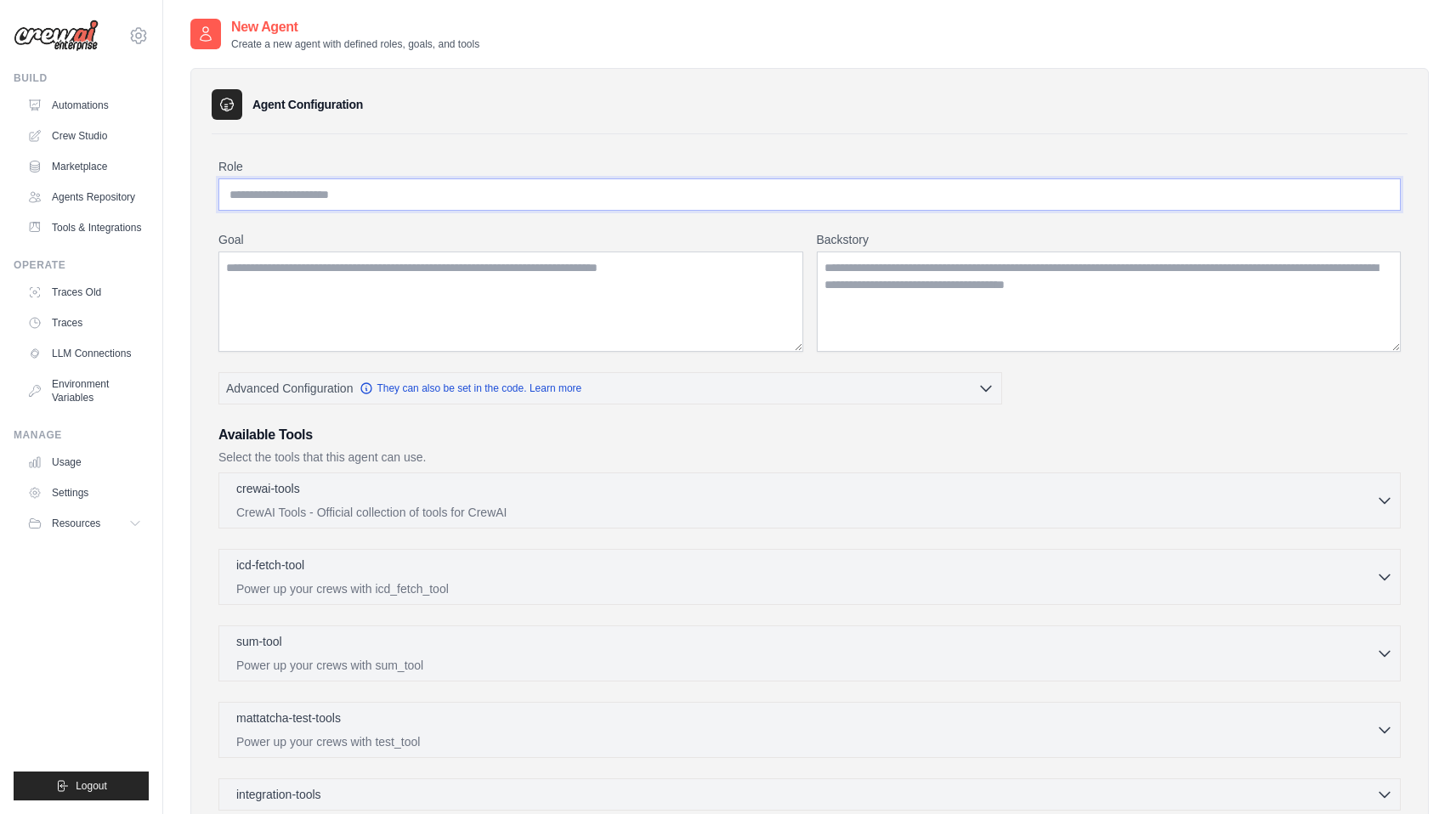
click at [336, 206] on input "Role" at bounding box center [809, 194] width 1182 height 32
click at [434, 501] on div "crewai-tools 0 selected CrewAI Tools - Official collection of tools for CrewAI" at bounding box center [806, 500] width 1140 height 41
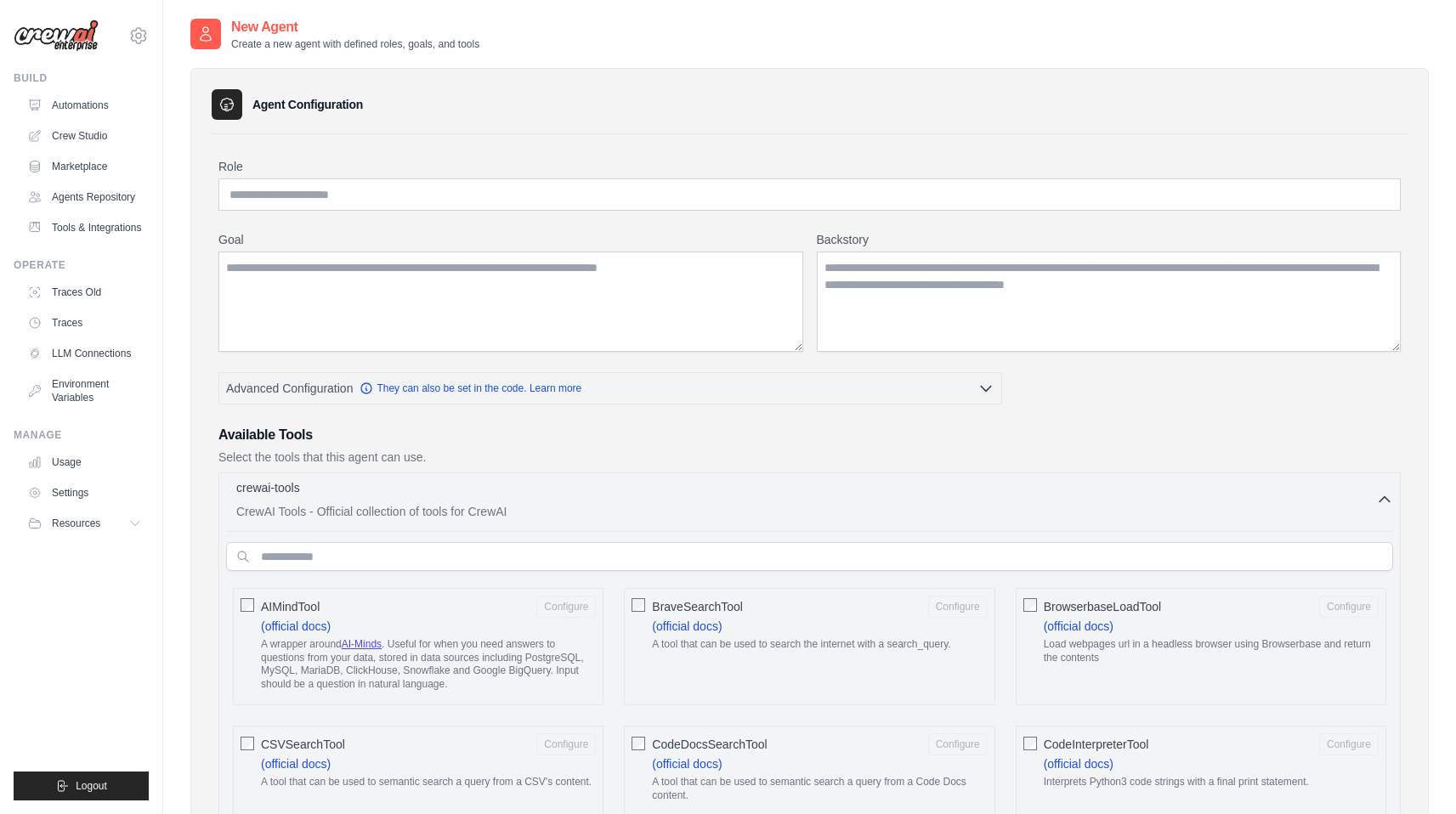
click at [484, 504] on p "CrewAI Tools - Official collection of tools for CrewAI" at bounding box center [806, 511] width 1140 height 17
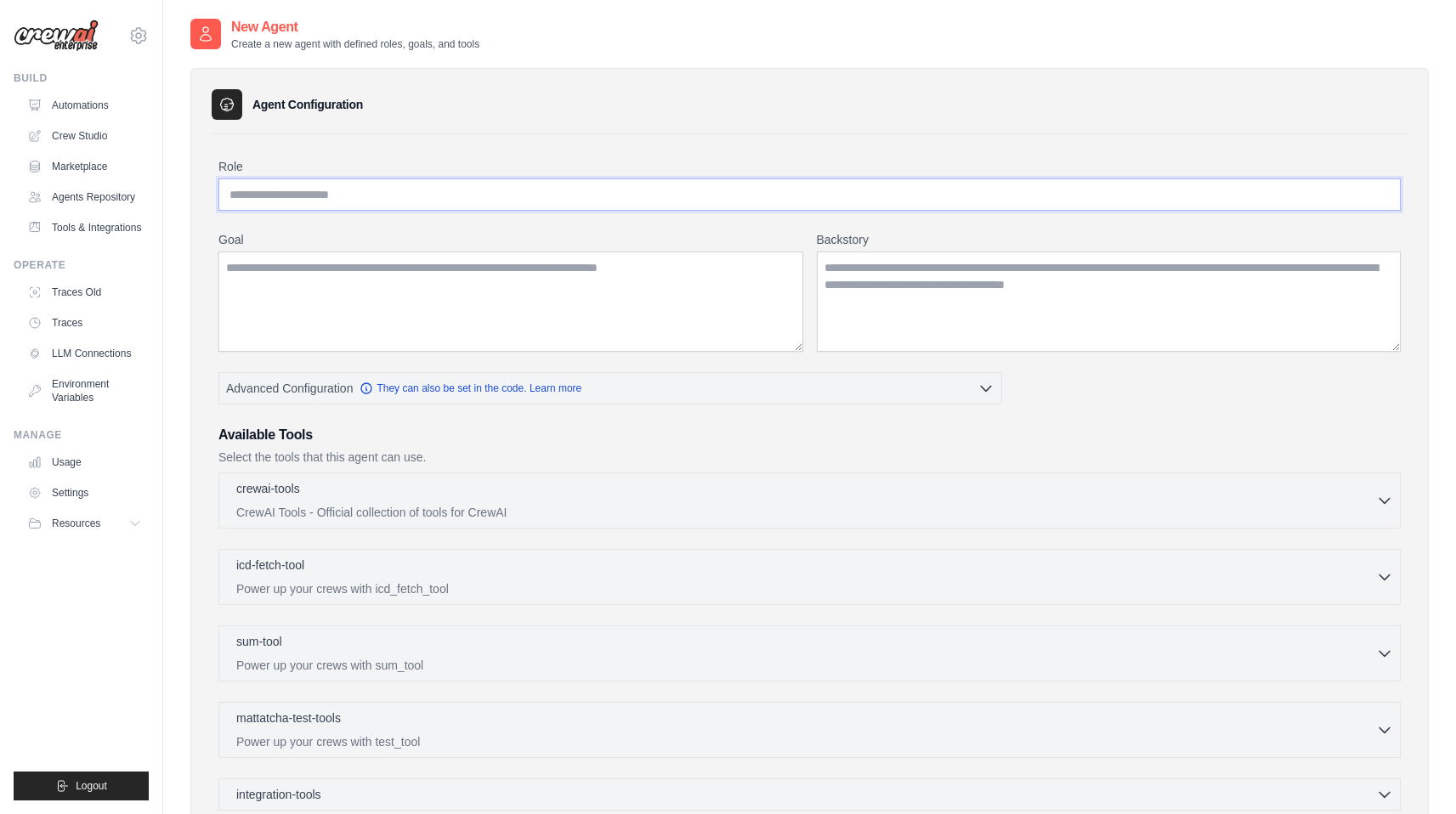
click at [396, 191] on input "Role" at bounding box center [809, 194] width 1182 height 32
type input "**********"
click at [409, 302] on textarea "Goal" at bounding box center [510, 302] width 585 height 100
click at [296, 256] on textarea "Goal" at bounding box center [510, 302] width 585 height 100
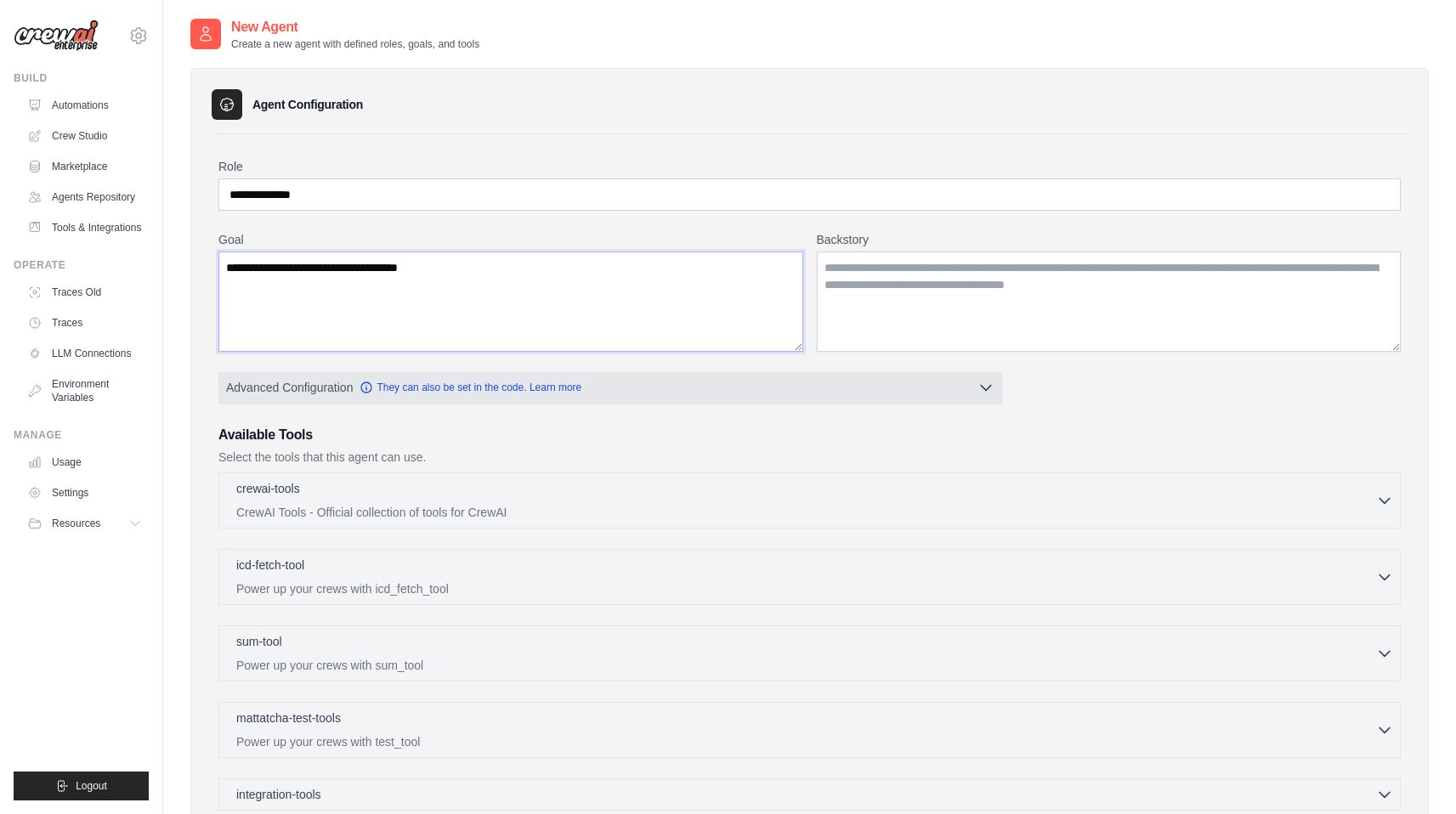
type textarea "**********"
click at [420, 395] on span "Advanced Configuration They can also be set in the code. Learn more" at bounding box center [403, 387] width 355 height 17
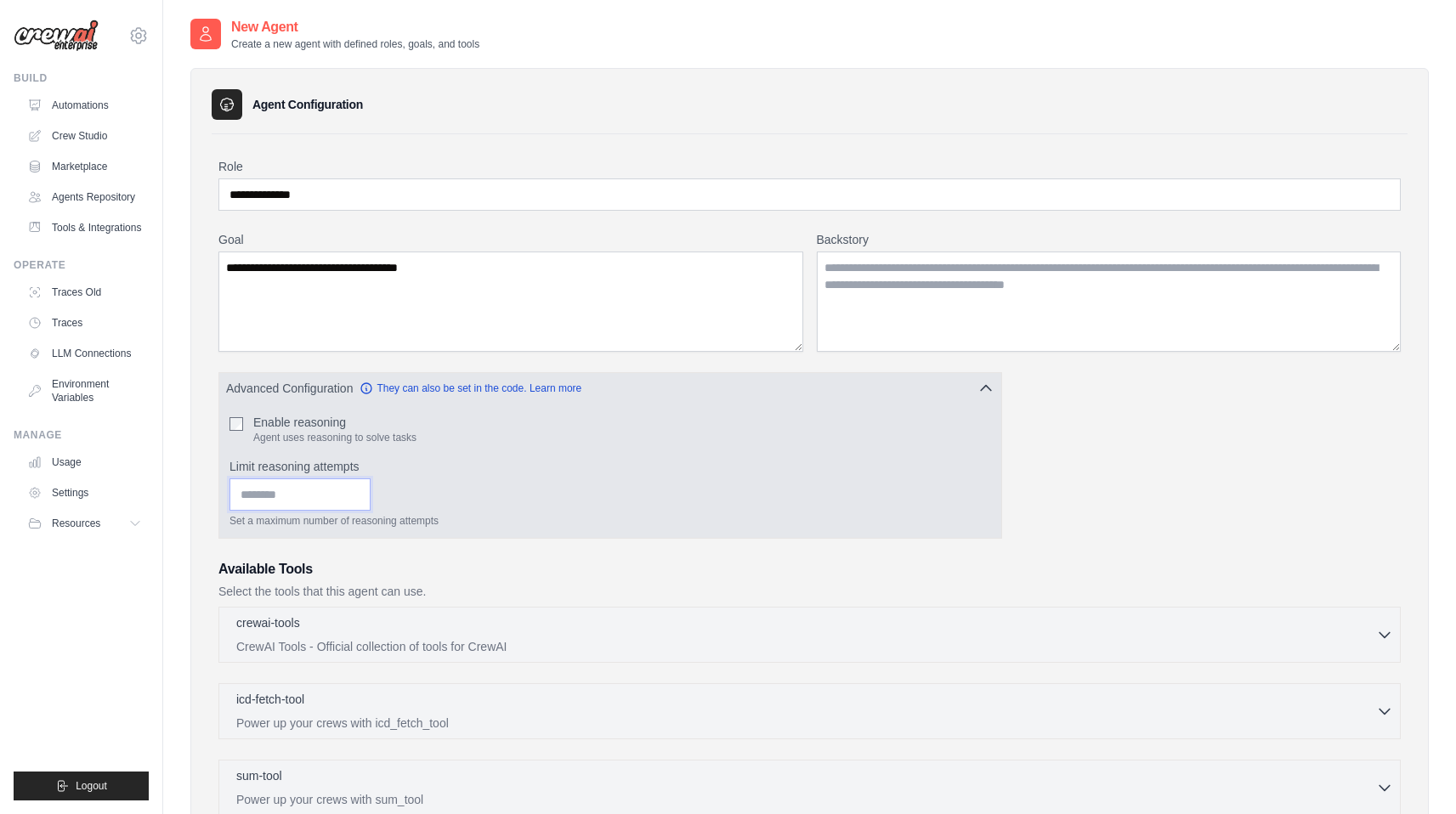
click at [273, 501] on input "Limit reasoning attempts" at bounding box center [300, 495] width 141 height 32
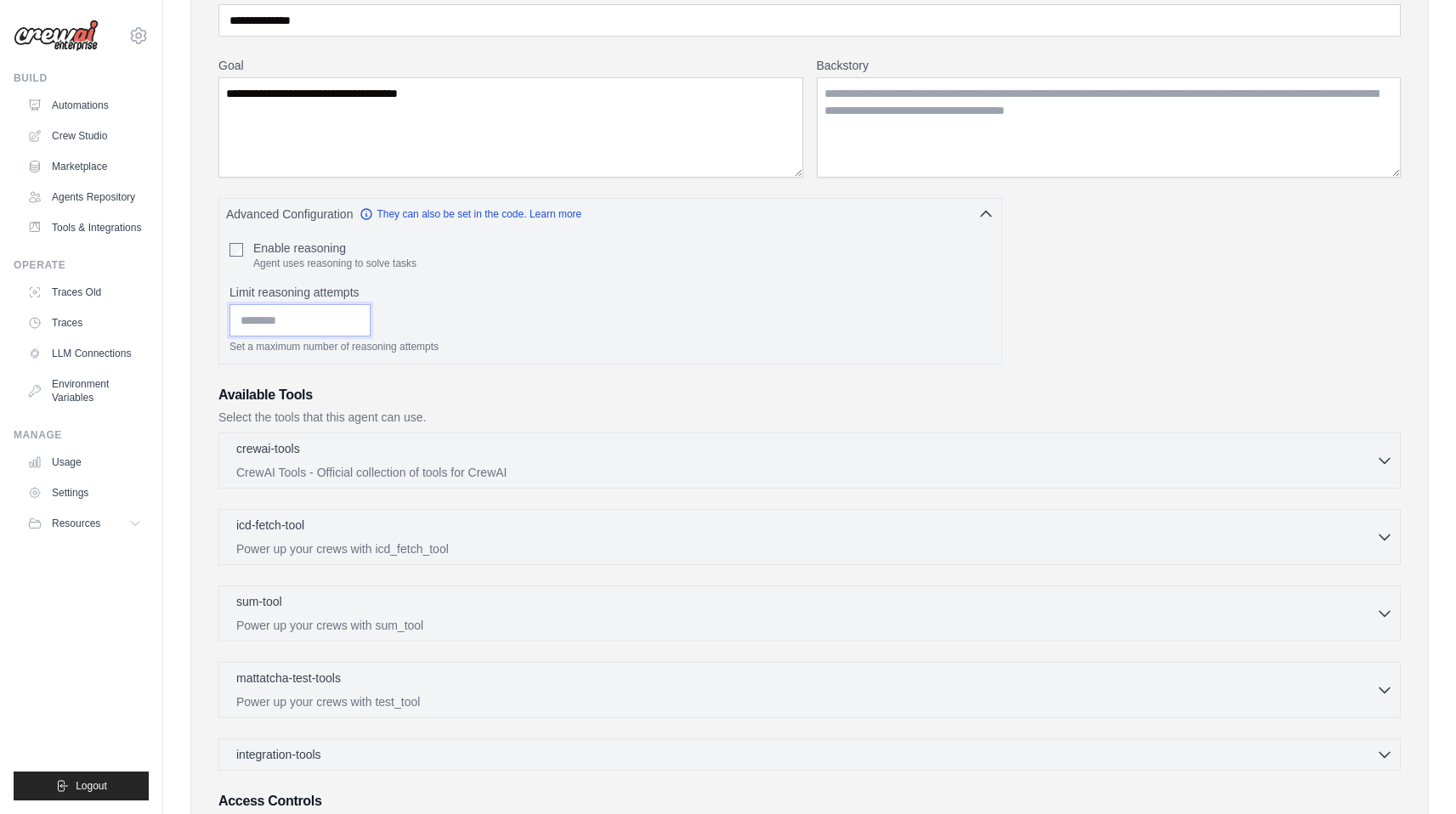
scroll to position [286, 0]
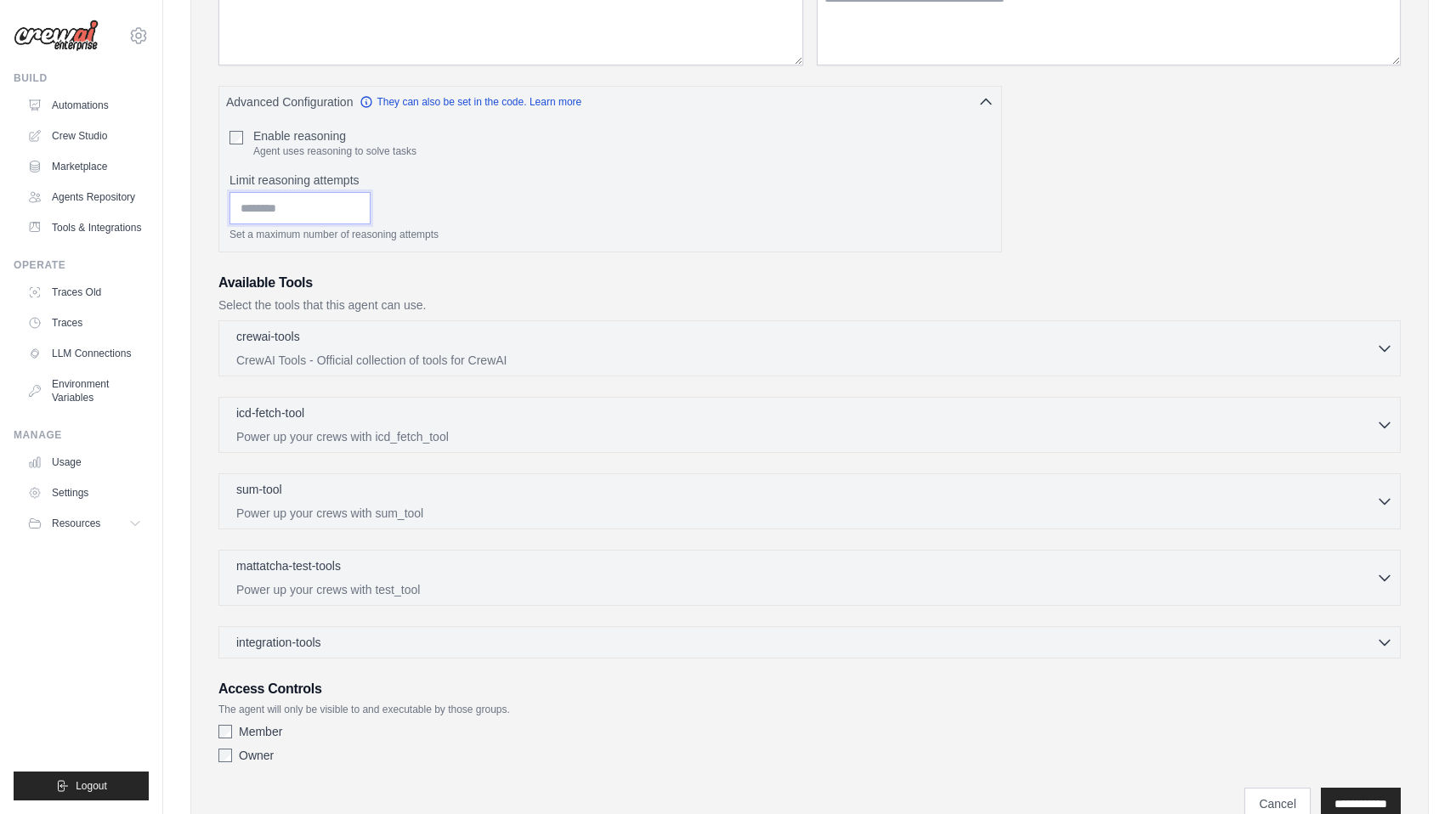
type input "**"
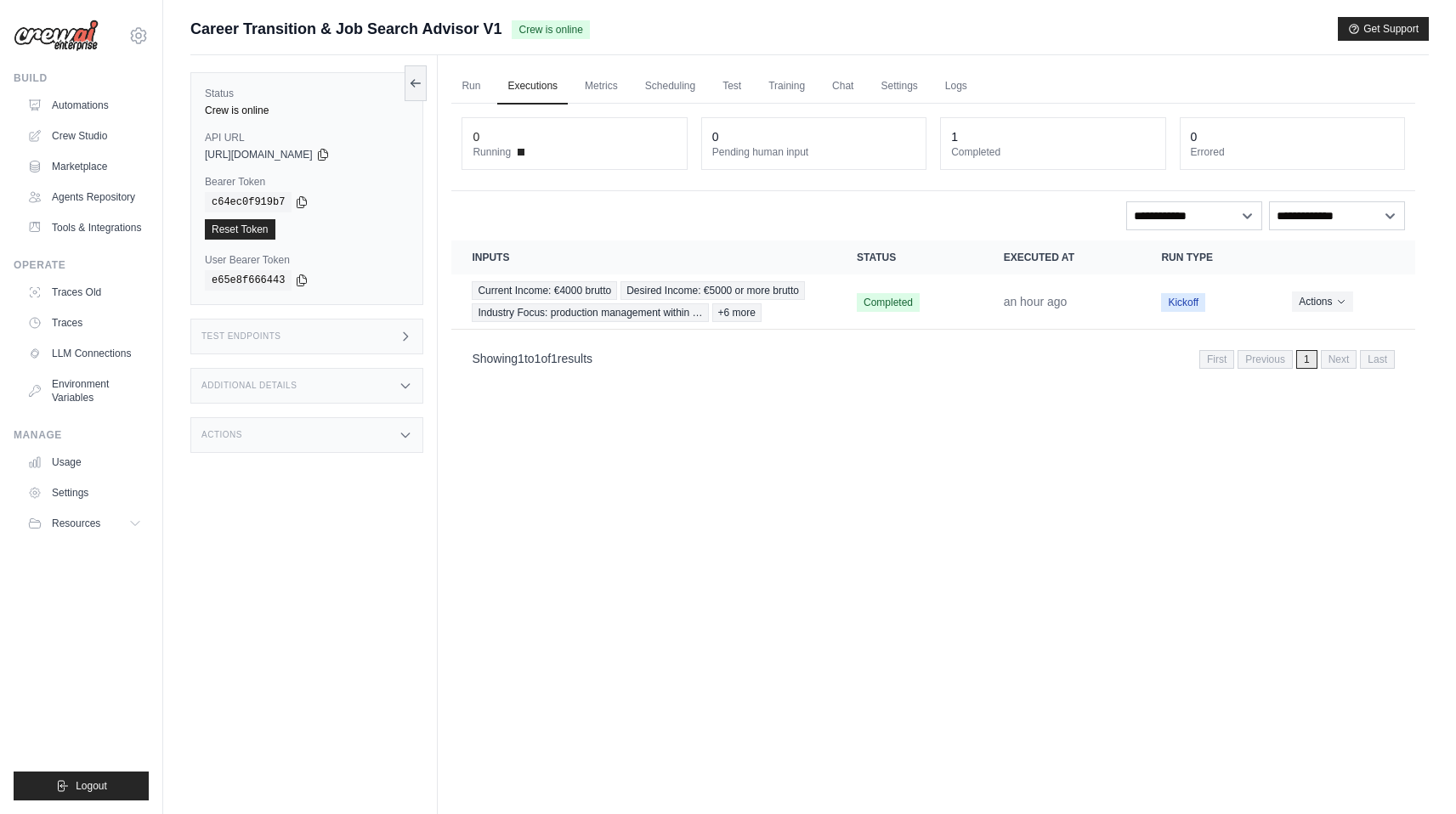
click at [628, 95] on ul "Run Executions Metrics Scheduling Test Training Chat Settings Logs" at bounding box center [933, 86] width 963 height 35
click at [608, 84] on link "Metrics" at bounding box center [601, 86] width 54 height 35
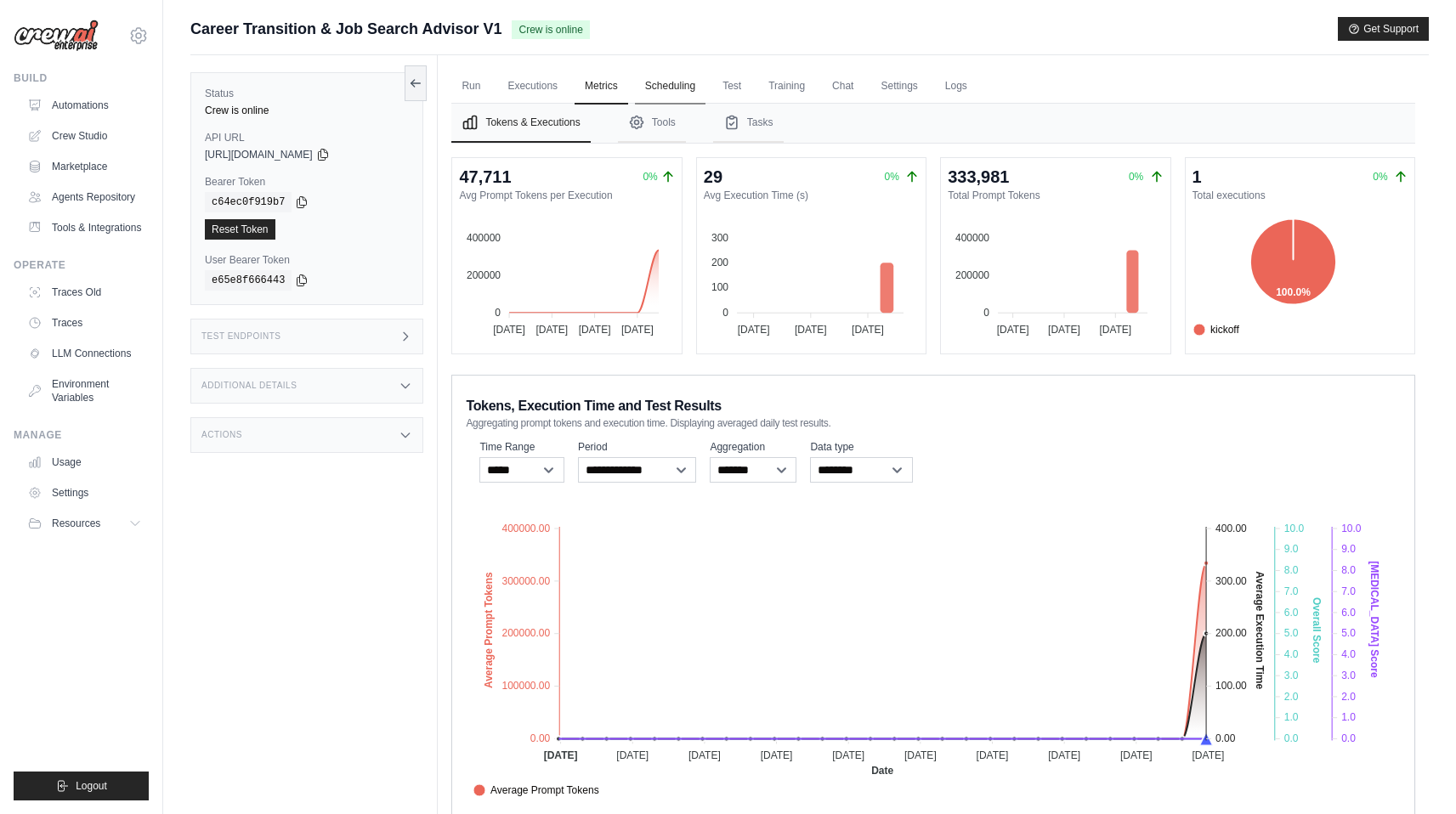
click at [678, 99] on link "Scheduling" at bounding box center [670, 86] width 70 height 35
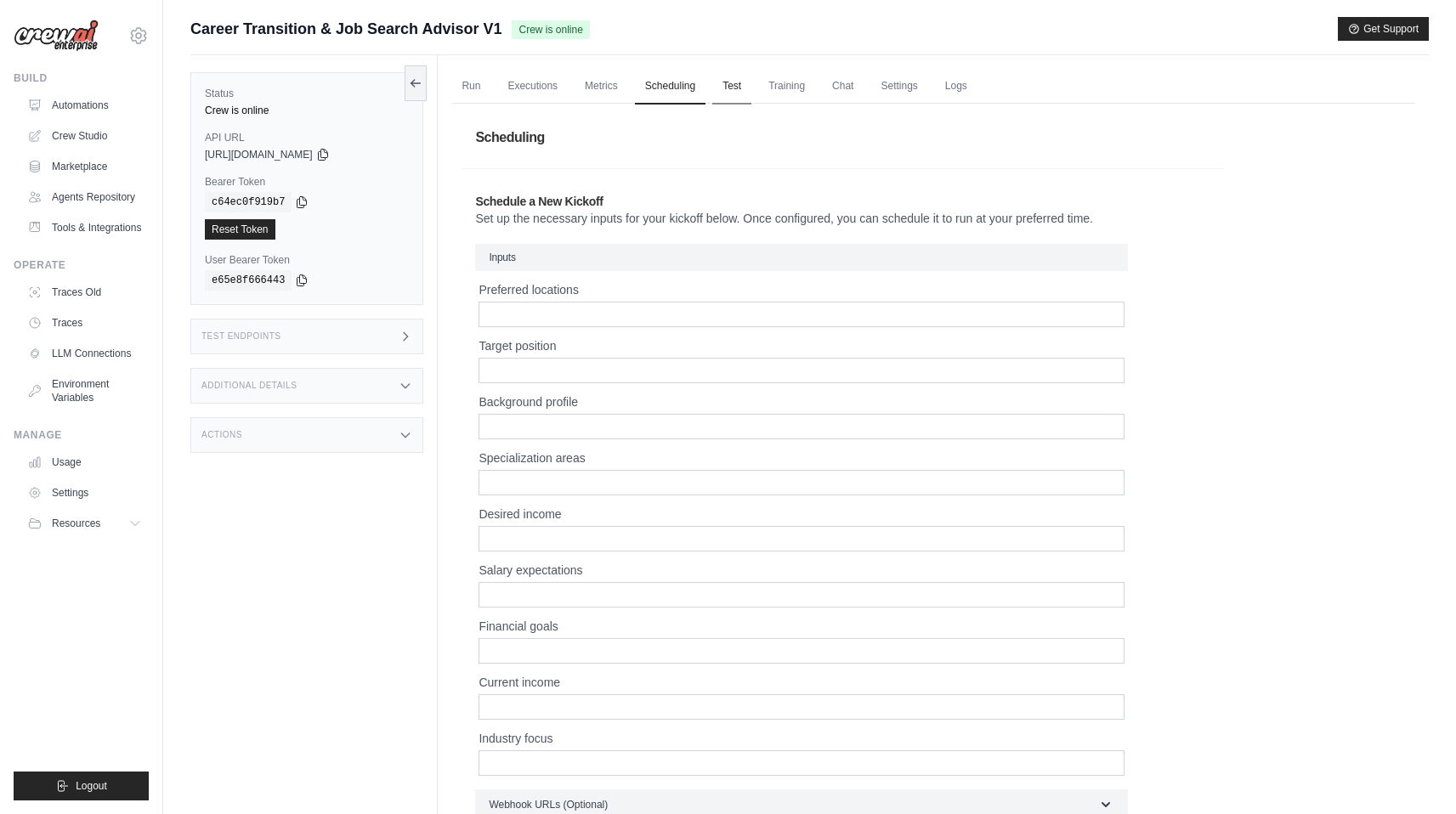
click at [726, 89] on link "Test" at bounding box center [731, 86] width 39 height 35
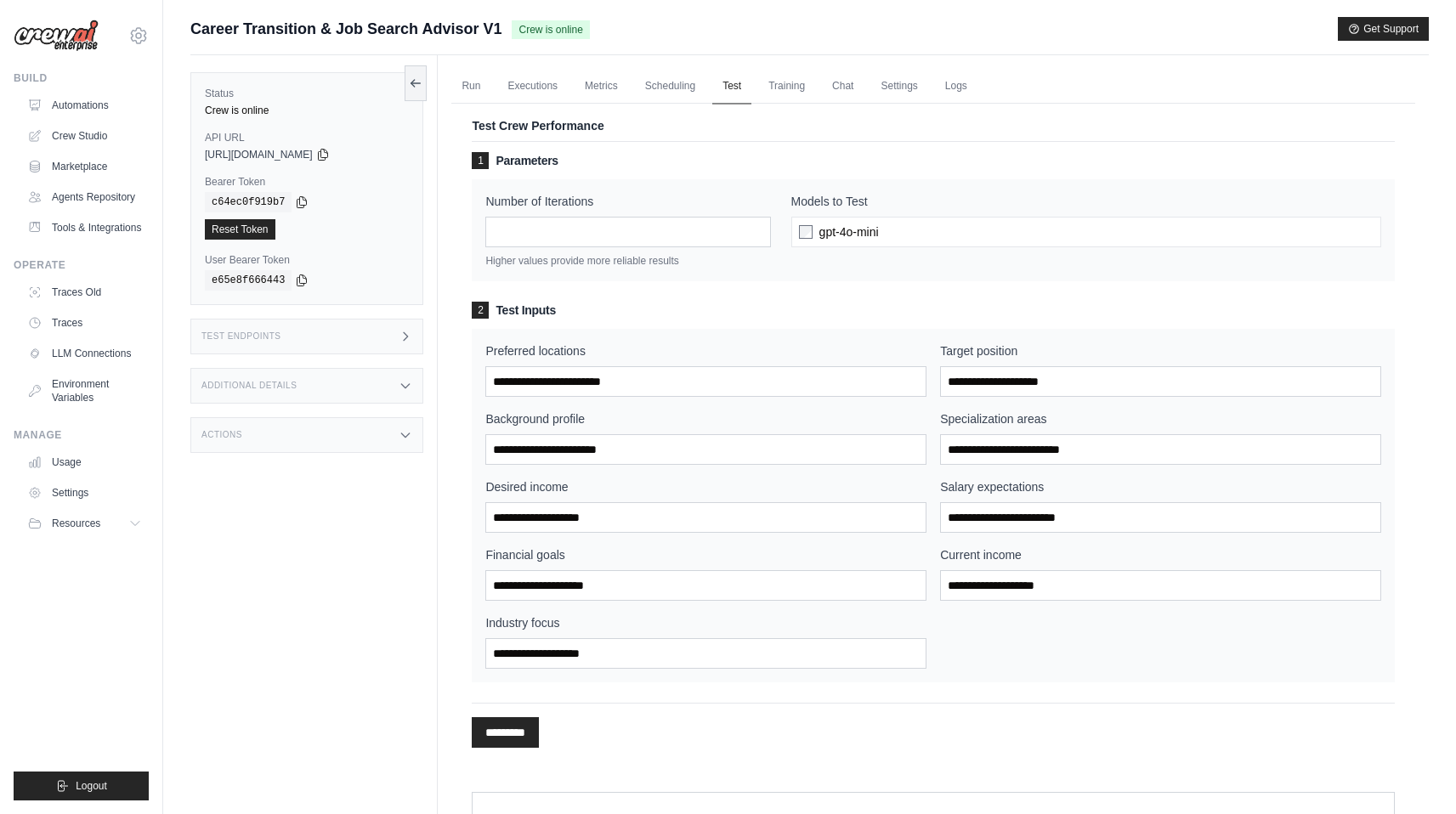
click at [750, 84] on link "Test" at bounding box center [731, 86] width 39 height 35
click at [773, 82] on link "Training" at bounding box center [786, 86] width 57 height 35
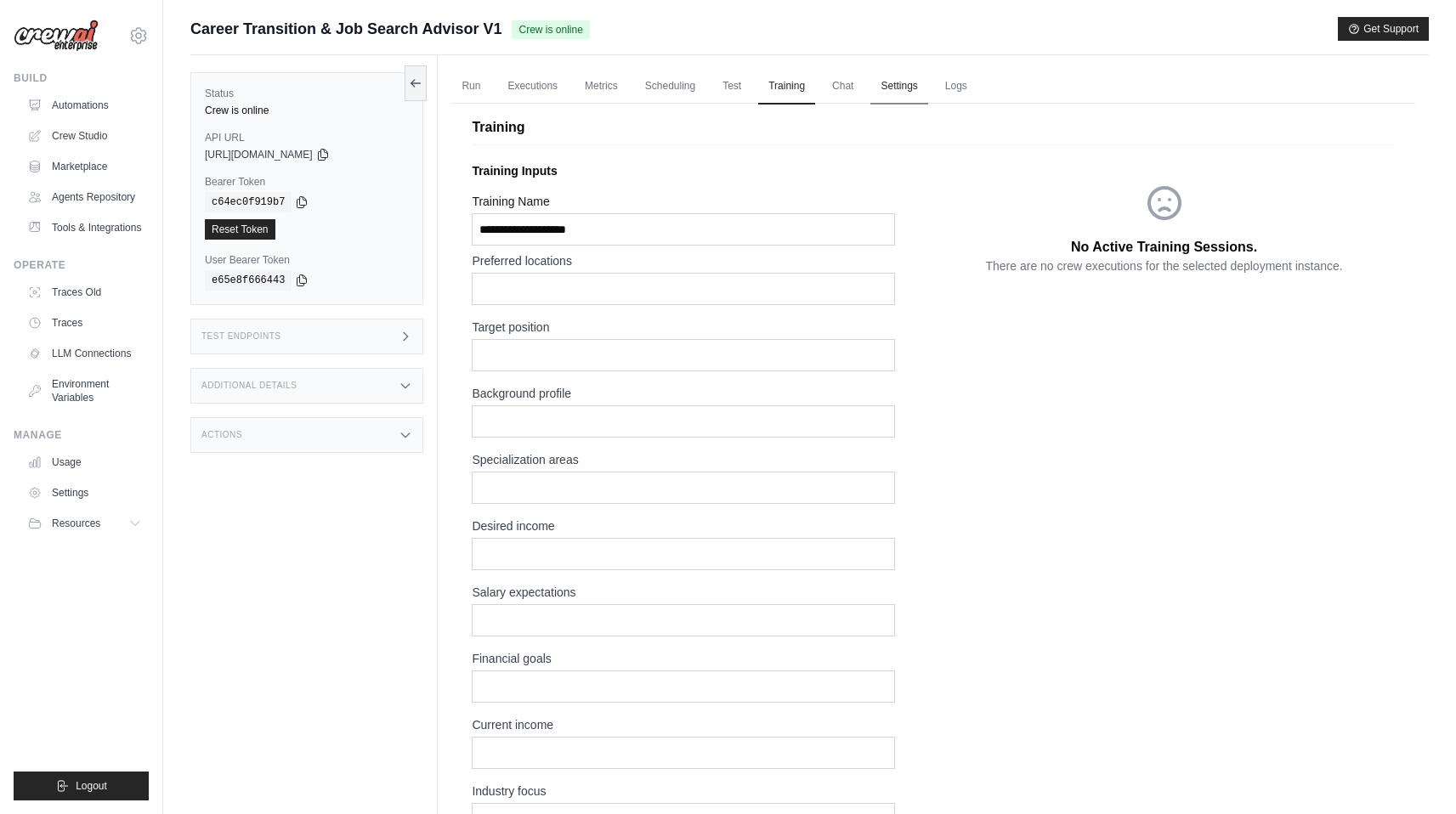
click at [882, 88] on link "Settings" at bounding box center [899, 86] width 57 height 35
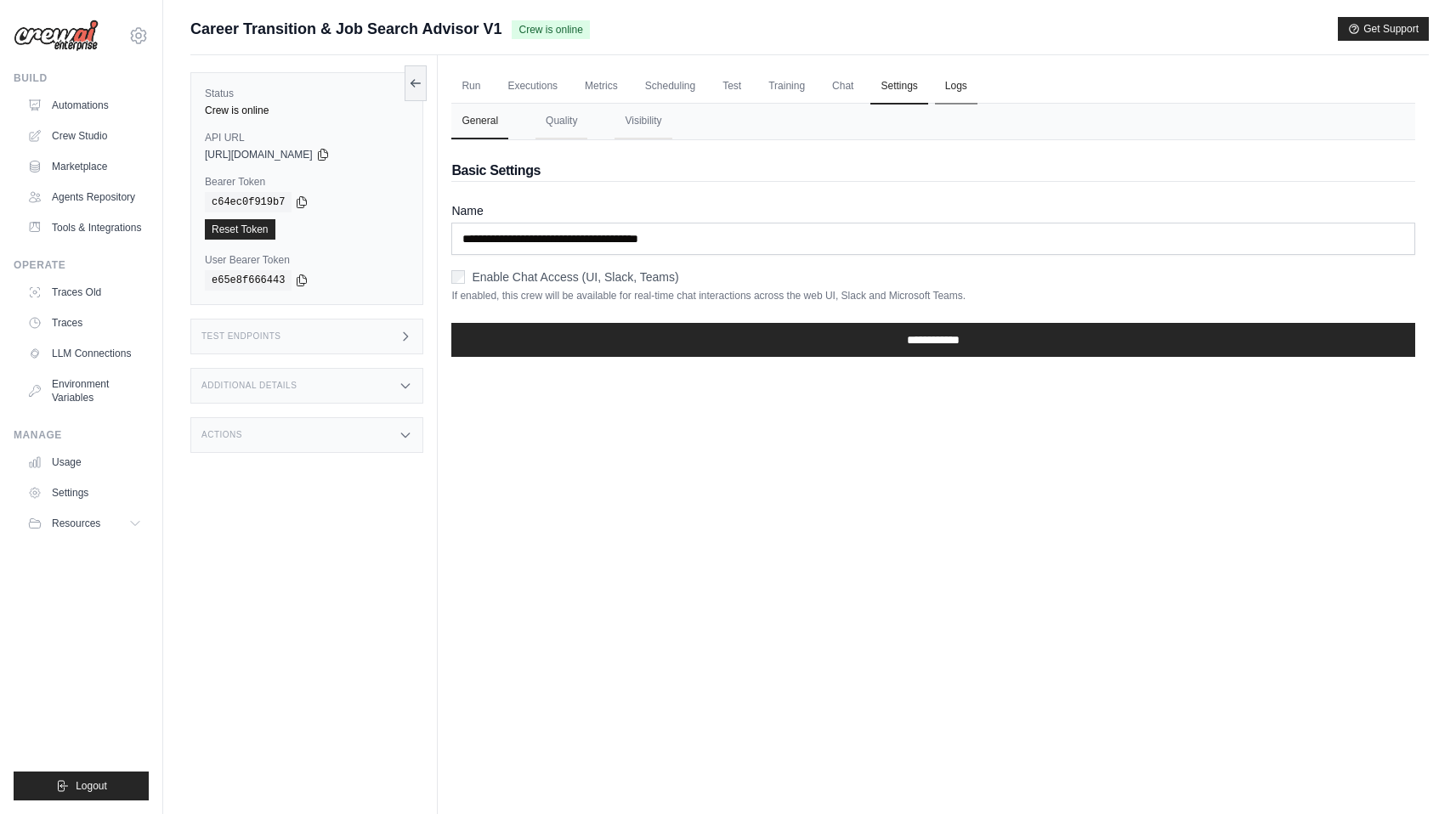
click at [950, 82] on link "Logs" at bounding box center [956, 86] width 42 height 35
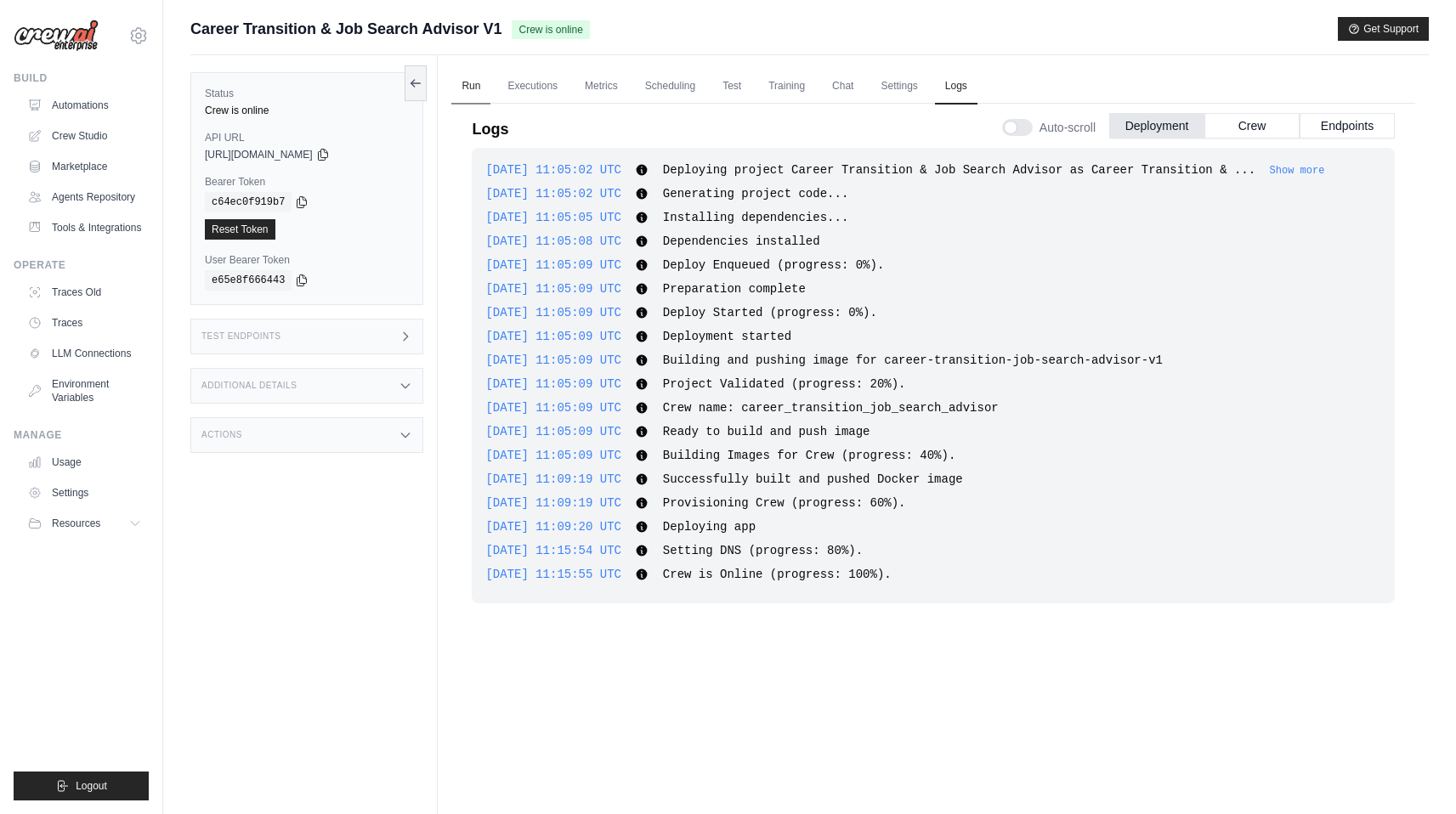
click at [477, 90] on link "Run" at bounding box center [471, 86] width 39 height 35
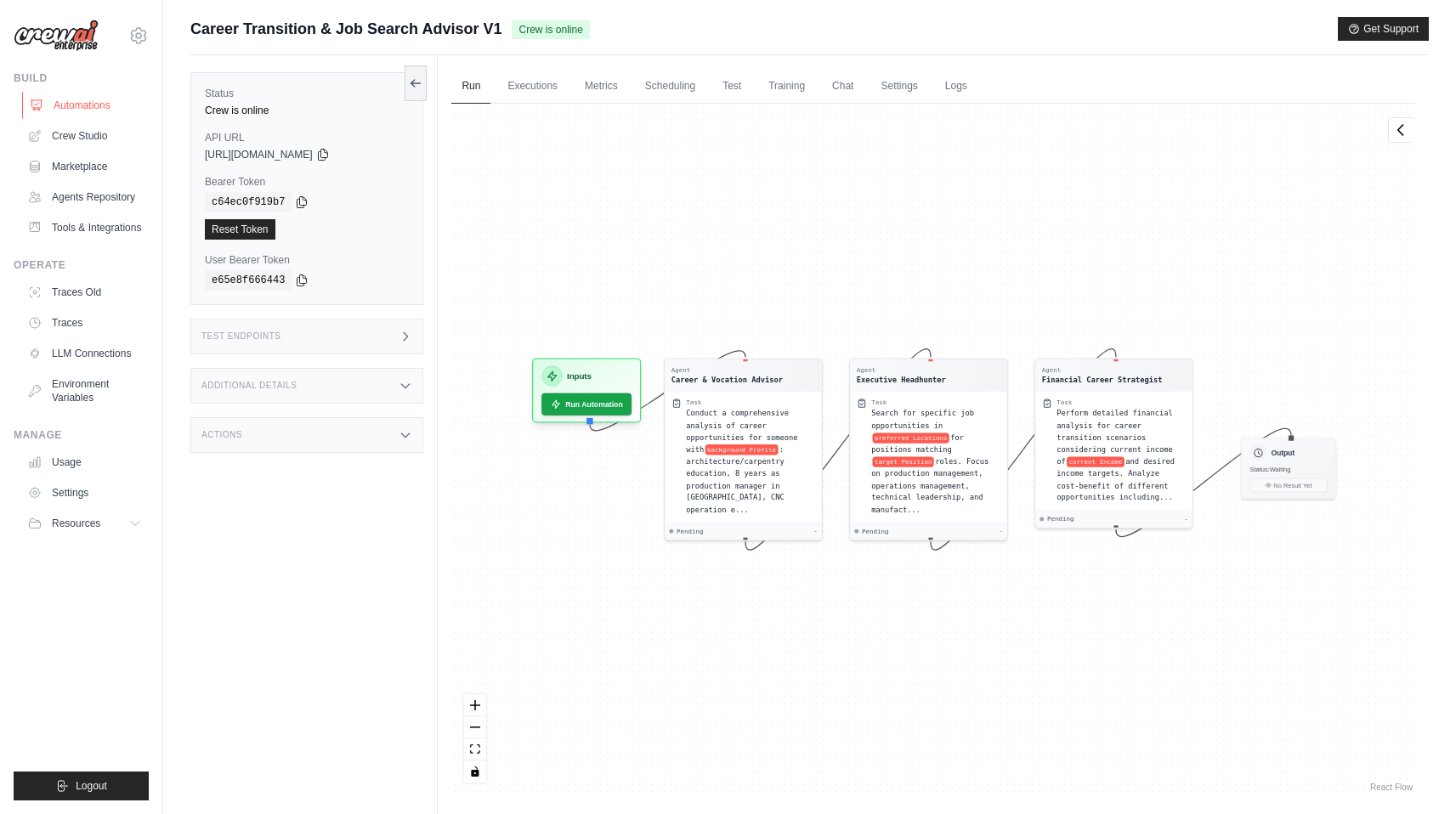
click at [86, 108] on link "Automations" at bounding box center [86, 106] width 128 height 27
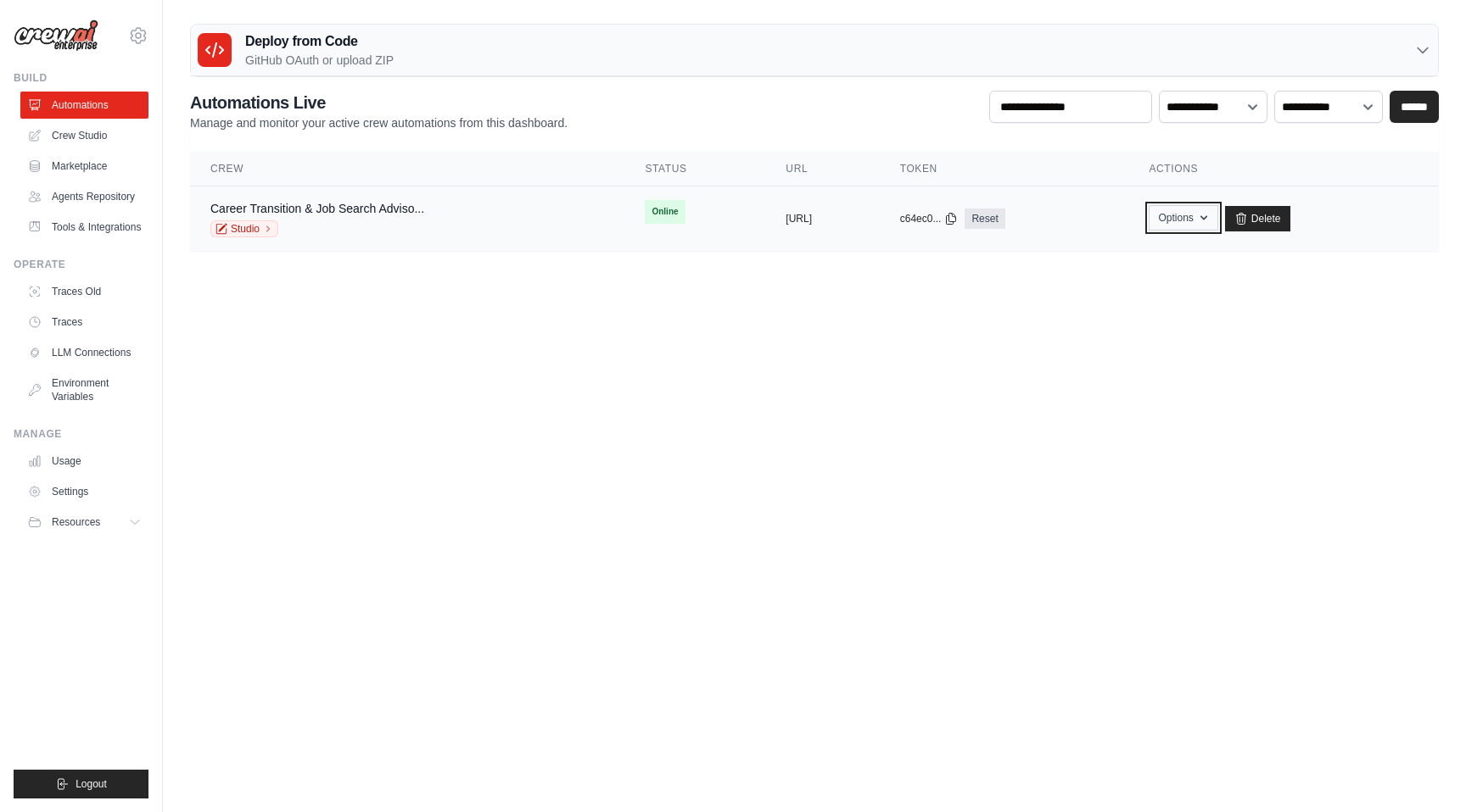
click at [1217, 214] on button "Options" at bounding box center [1183, 218] width 68 height 25
click at [1217, 222] on button "Options" at bounding box center [1183, 218] width 68 height 25
click at [447, 232] on div "Career Transition & Job Search Adviso... Studio" at bounding box center [407, 219] width 394 height 37
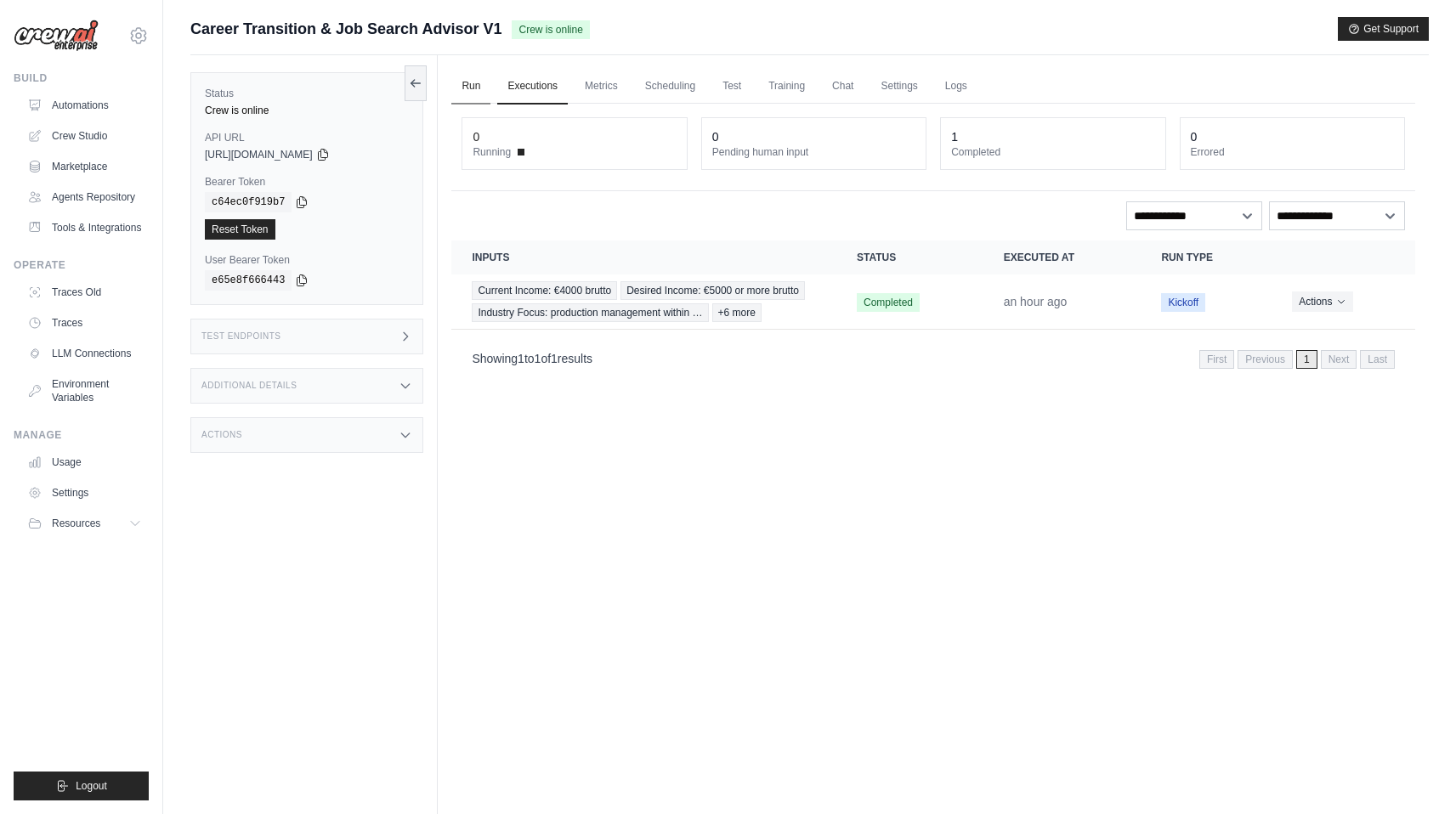
click at [474, 86] on link "Run" at bounding box center [471, 86] width 39 height 35
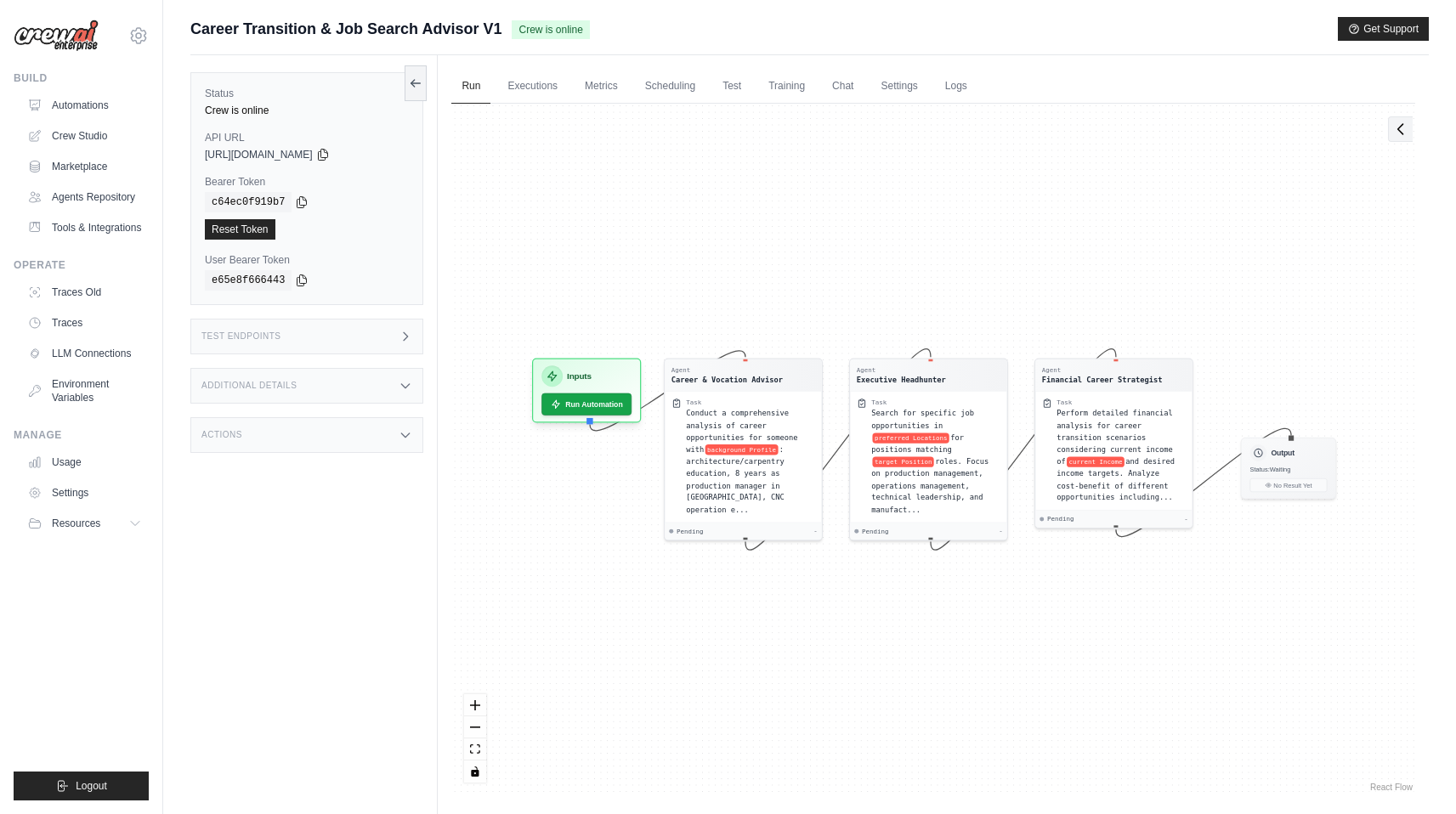
click at [1397, 132] on icon at bounding box center [1399, 128] width 17 height 17
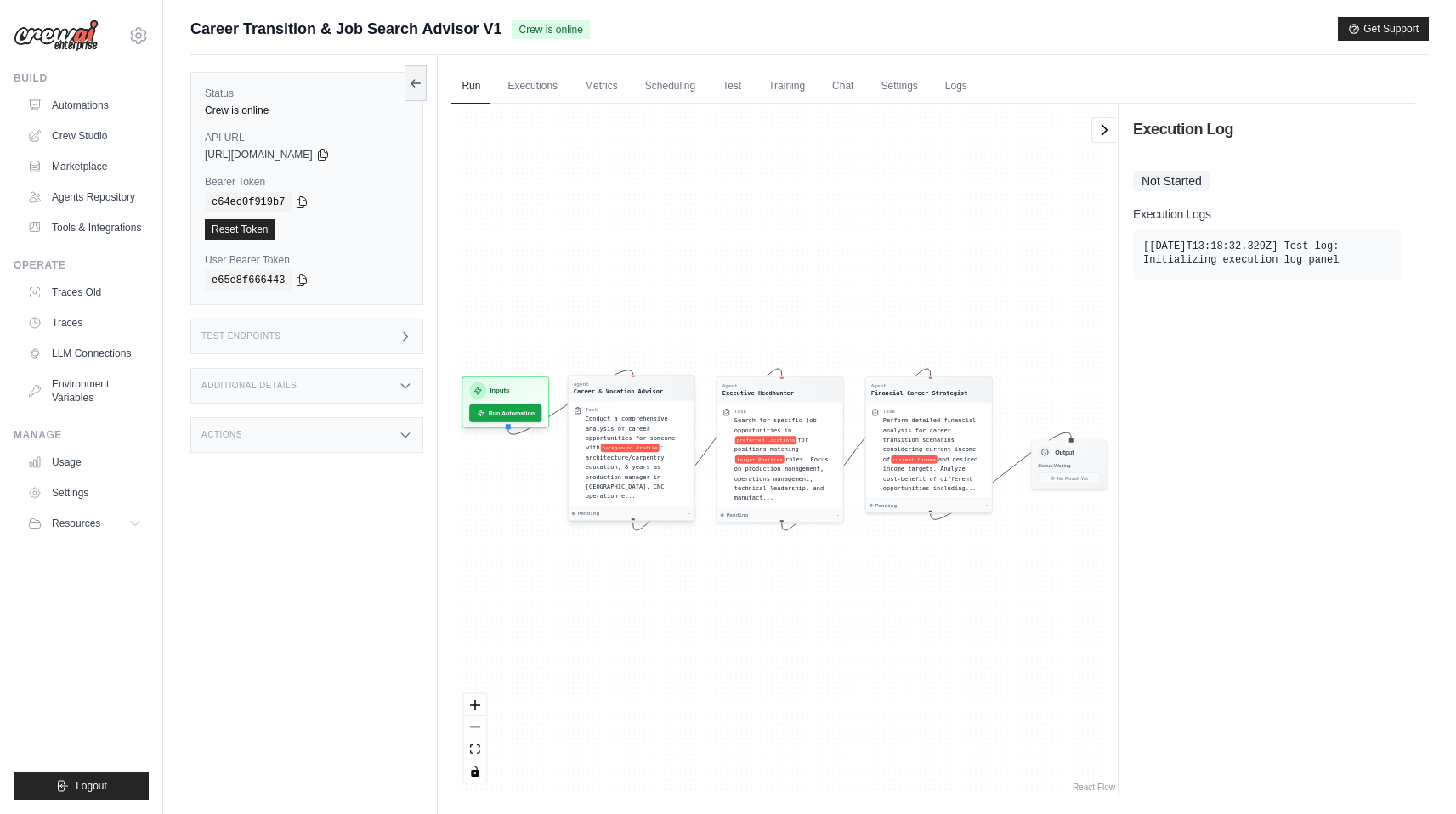
click at [649, 391] on div "Career & Vocation Advisor" at bounding box center [618, 392] width 89 height 9
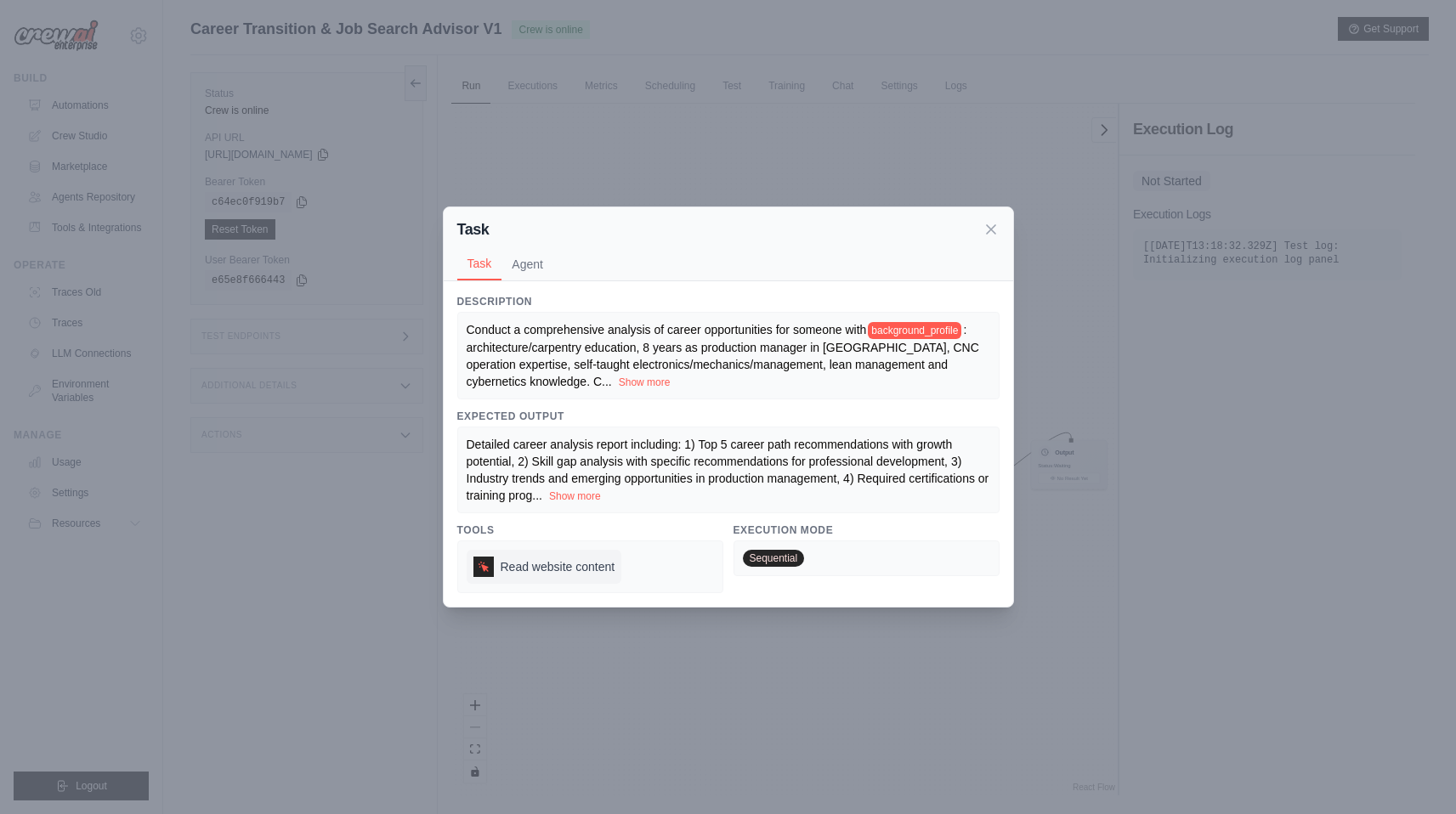
click at [594, 572] on span "Read website content" at bounding box center [557, 566] width 115 height 17
click at [704, 148] on div "Task Task Agent Description Conduct a comprehensive analysis of career opportun…" at bounding box center [728, 407] width 1456 height 814
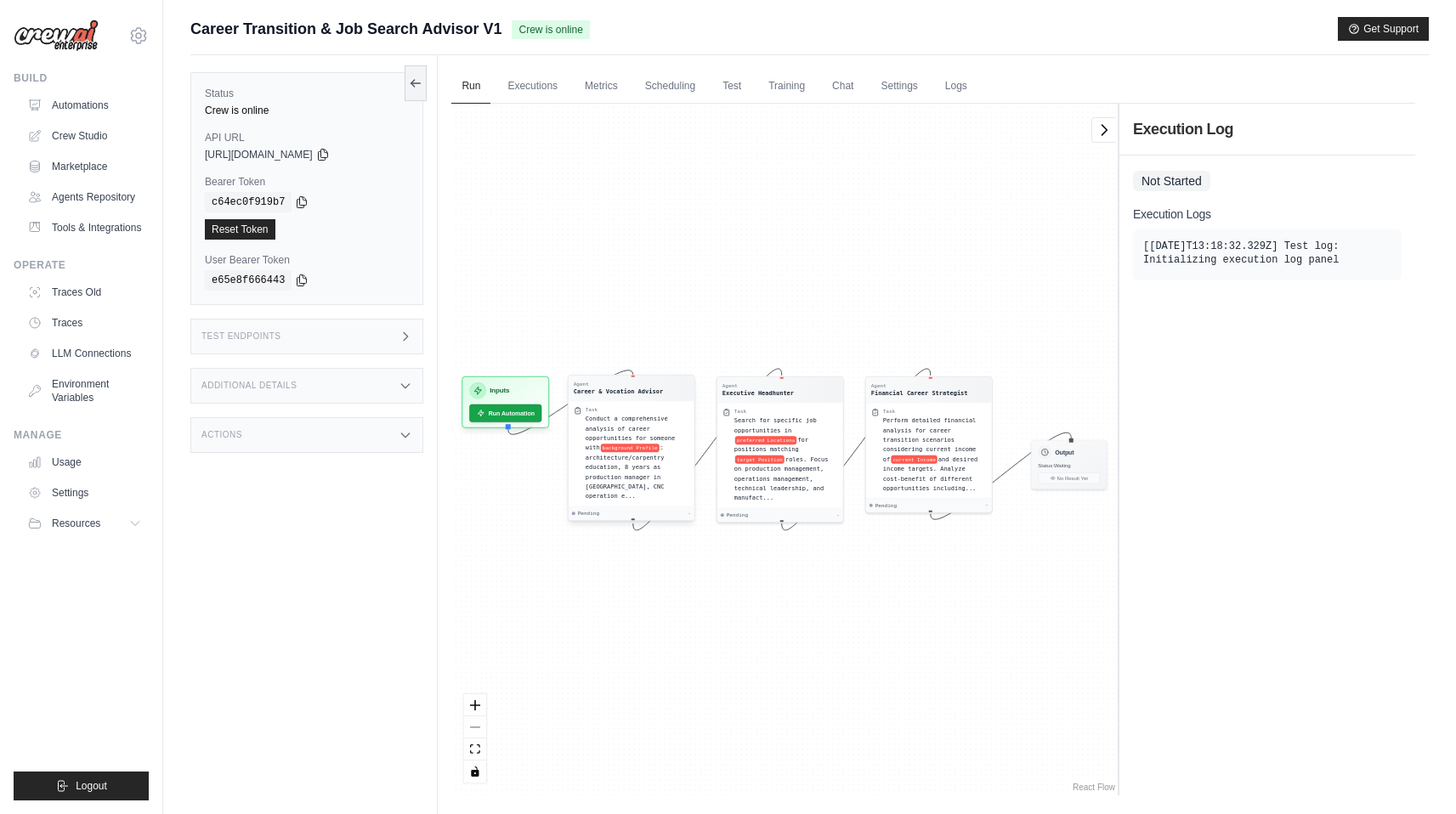
click at [585, 458] on div "Task Conduct a comprehensive analysis of career opportunities for someone with …" at bounding box center [632, 454] width 116 height 94
click at [654, 404] on div "Task Conduct a comprehensive analysis of career opportunities for someone with …" at bounding box center [632, 455] width 125 height 106
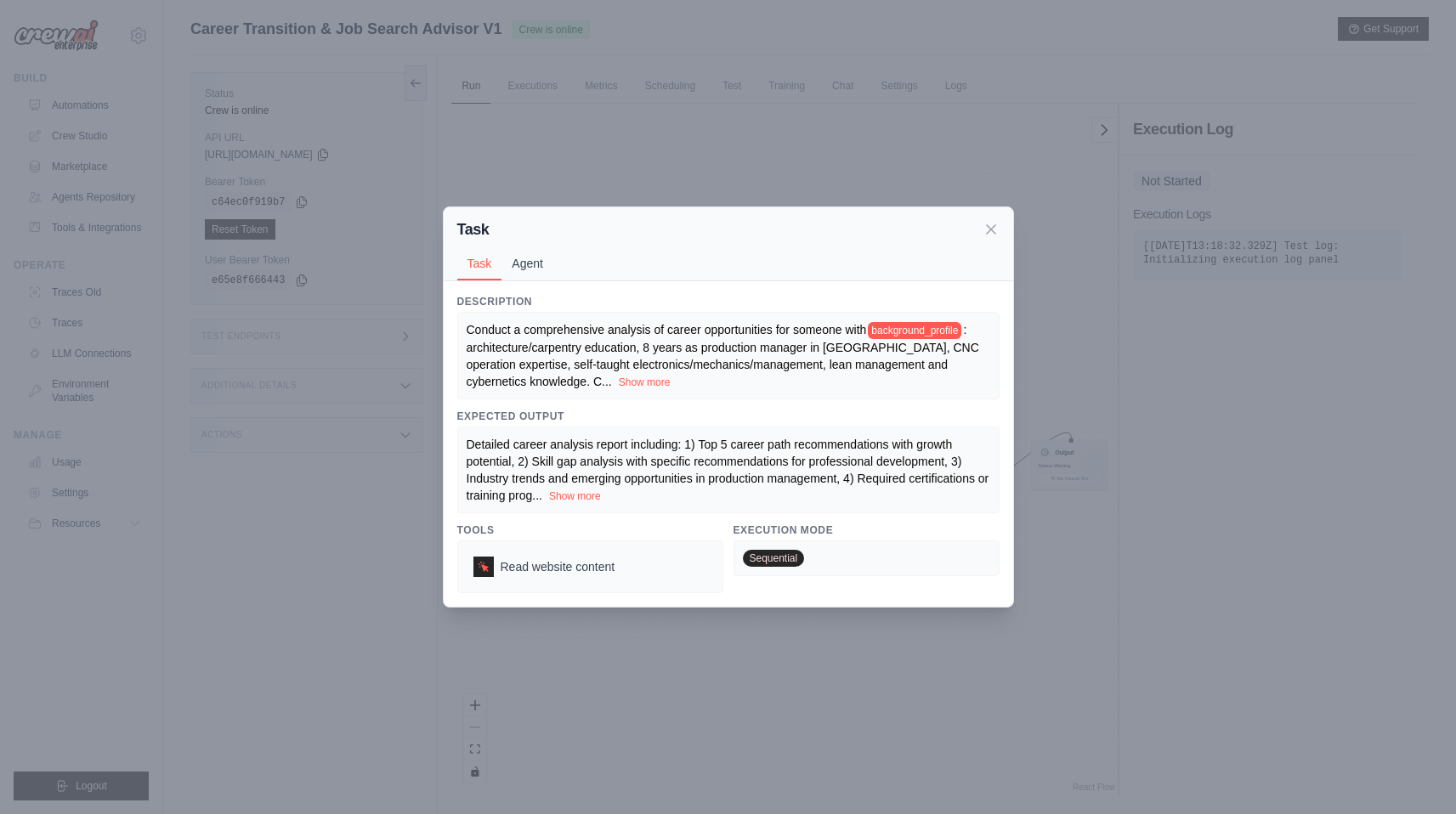
click at [533, 267] on button "Agent" at bounding box center [527, 263] width 52 height 32
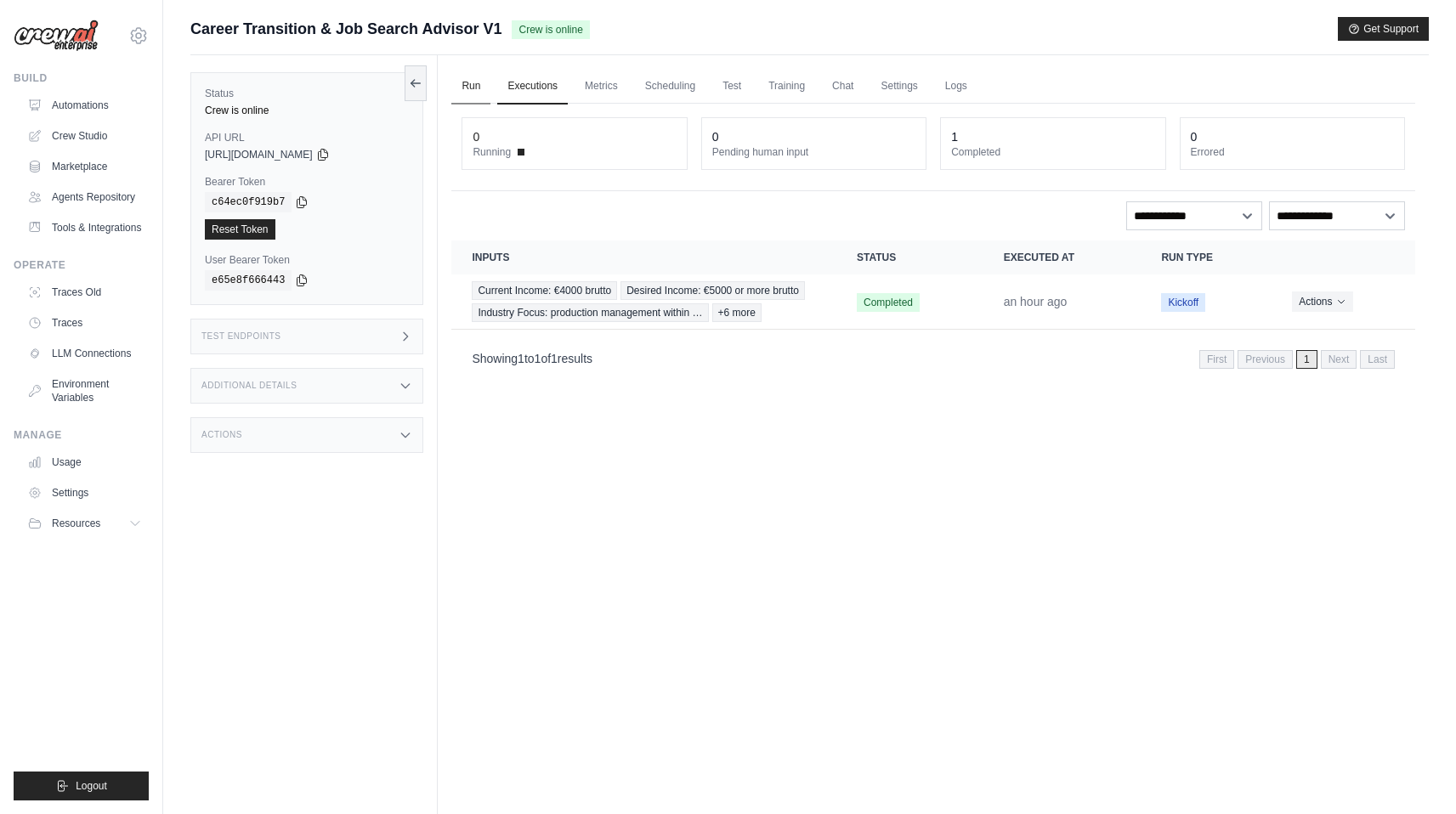
click at [469, 87] on link "Run" at bounding box center [471, 86] width 39 height 35
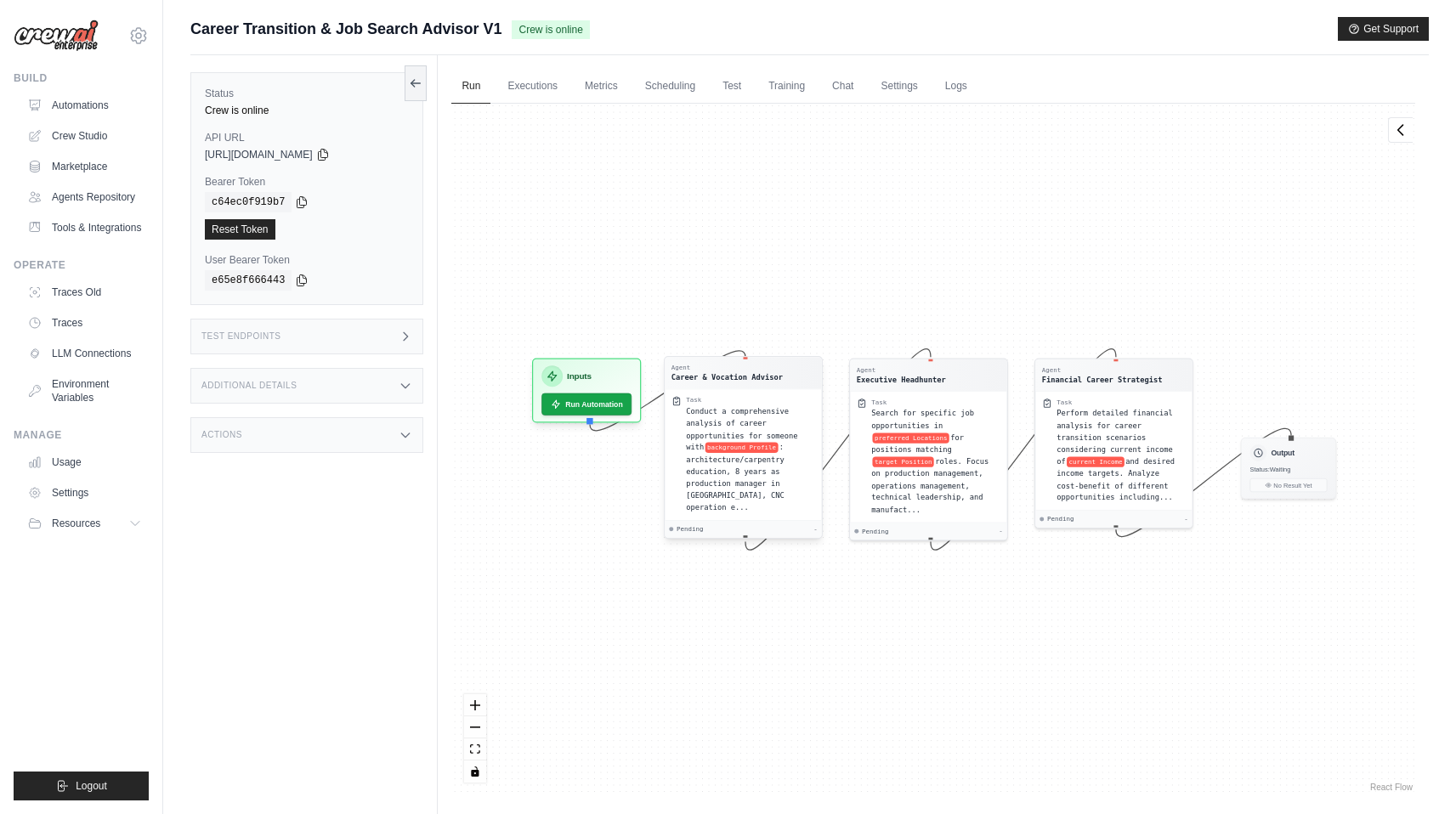
click at [762, 394] on div "Task Conduct a comprehensive analysis of career opportunities for someone with …" at bounding box center [743, 455] width 157 height 131
click at [774, 496] on span ": architecture/carpentry education, 8 years as production manager in [GEOGRAPHI…" at bounding box center [735, 477] width 98 height 69
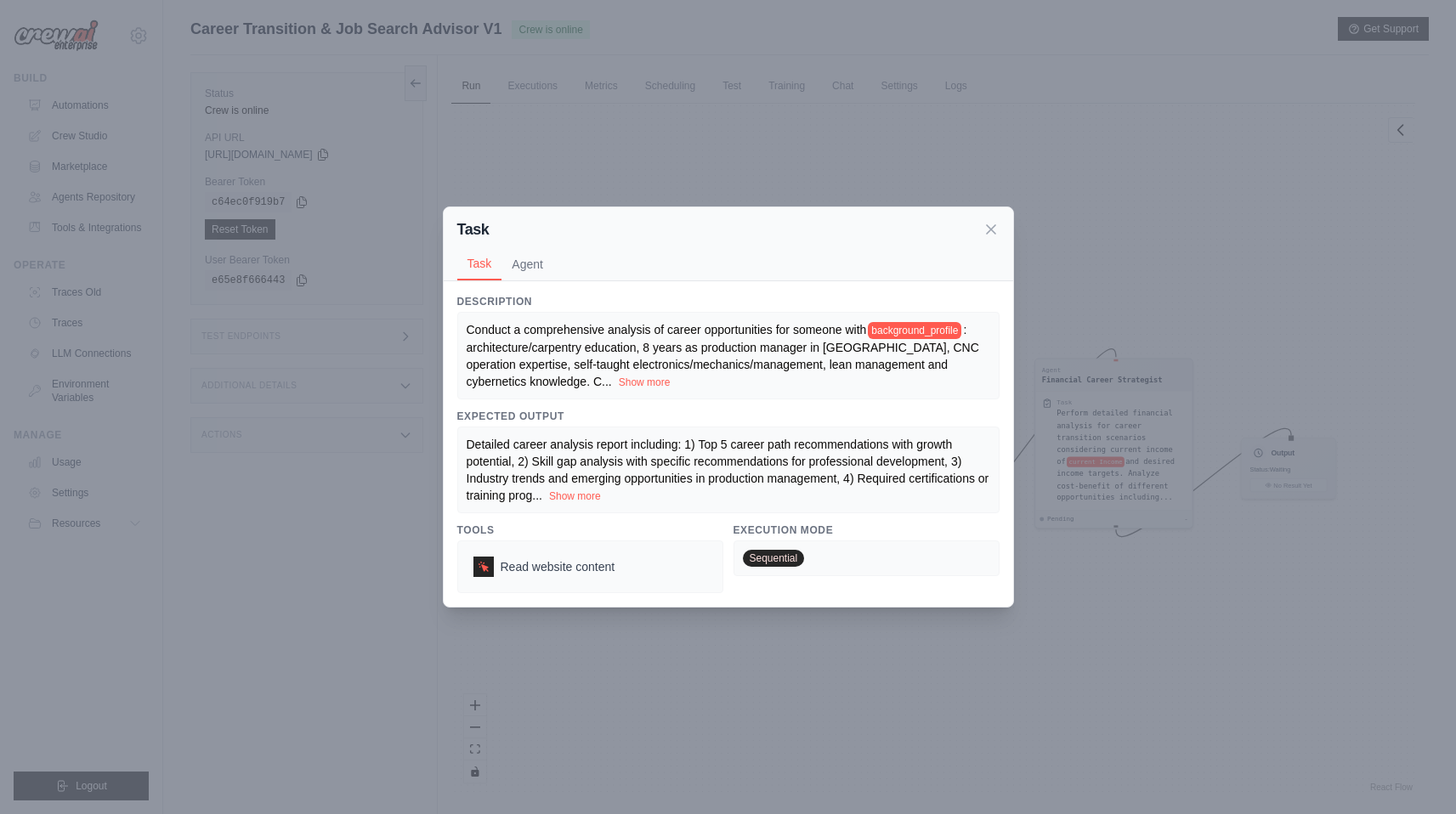
click at [520, 254] on button "Agent" at bounding box center [527, 263] width 52 height 32
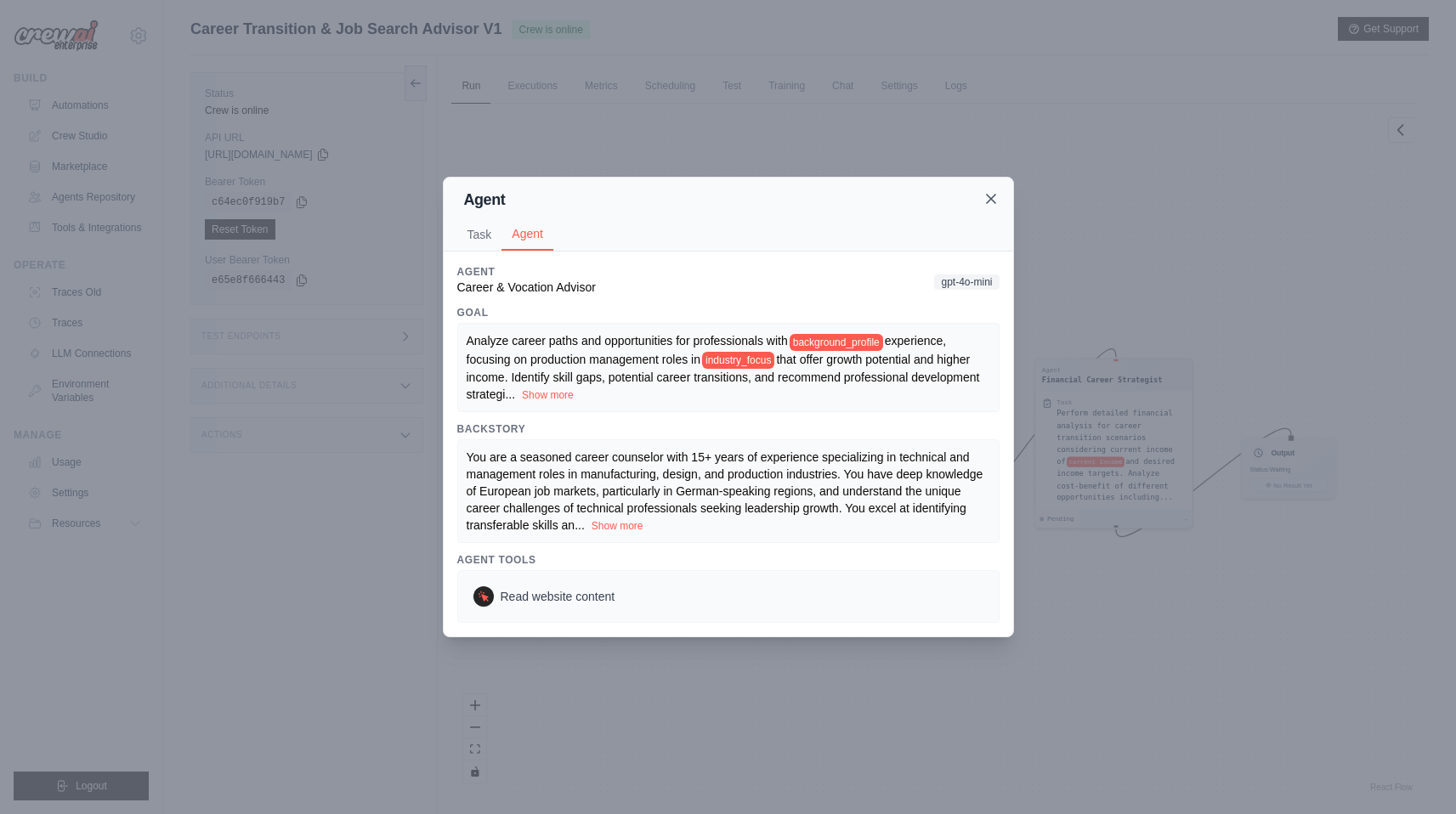
click at [998, 194] on icon at bounding box center [990, 198] width 17 height 17
